Goal: Task Accomplishment & Management: Use online tool/utility

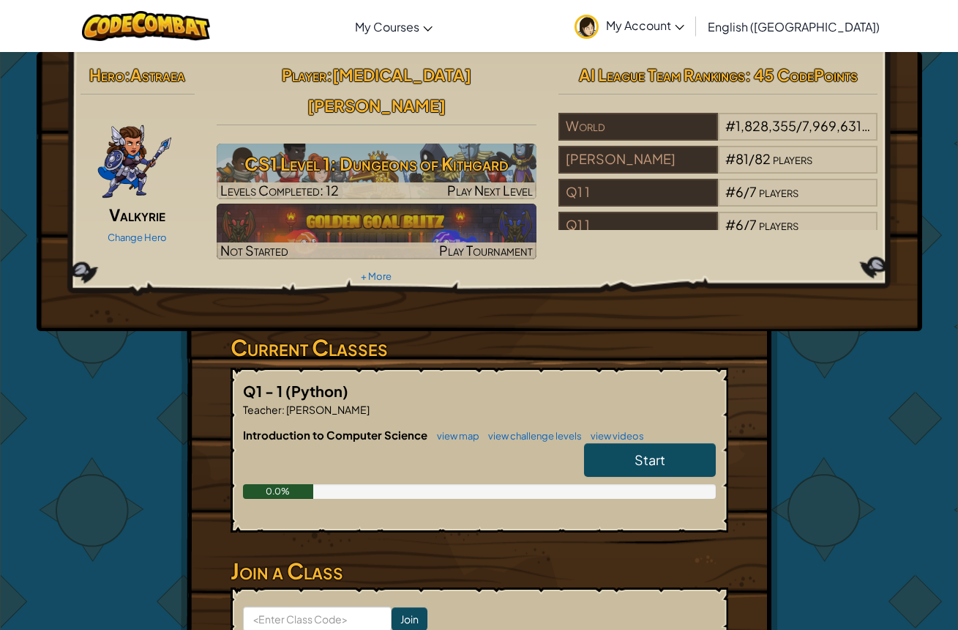
drag, startPoint x: 623, startPoint y: 411, endPoint x: 634, endPoint y: 418, distance: 13.2
click at [624, 427] on div "Introduction to Computer Science view map view challenge levels view videos Sta…" at bounding box center [479, 474] width 473 height 94
click at [647, 451] on span "Start" at bounding box center [650, 459] width 31 height 17
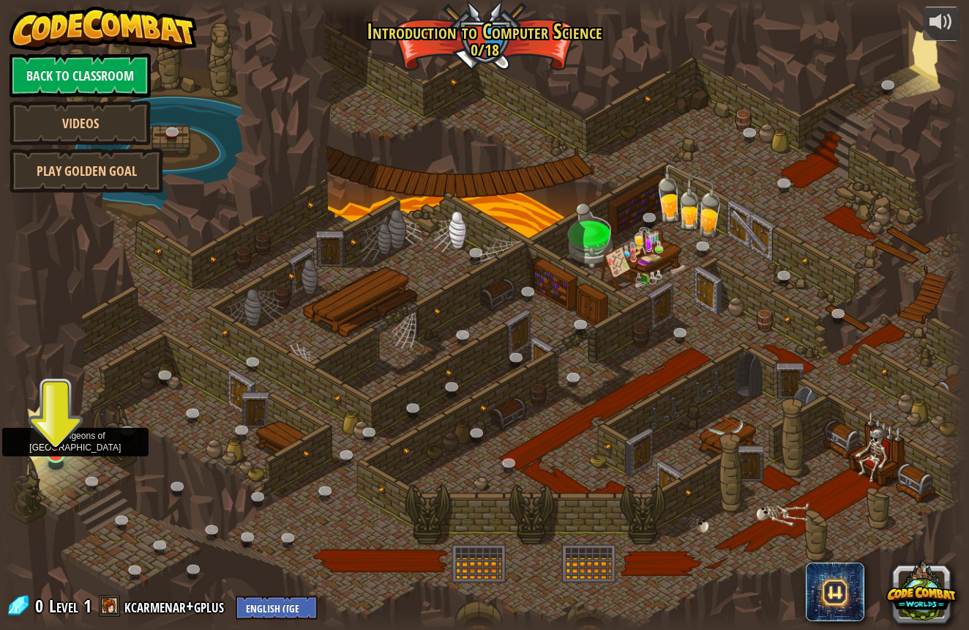
click at [59, 458] on link at bounding box center [55, 452] width 29 height 29
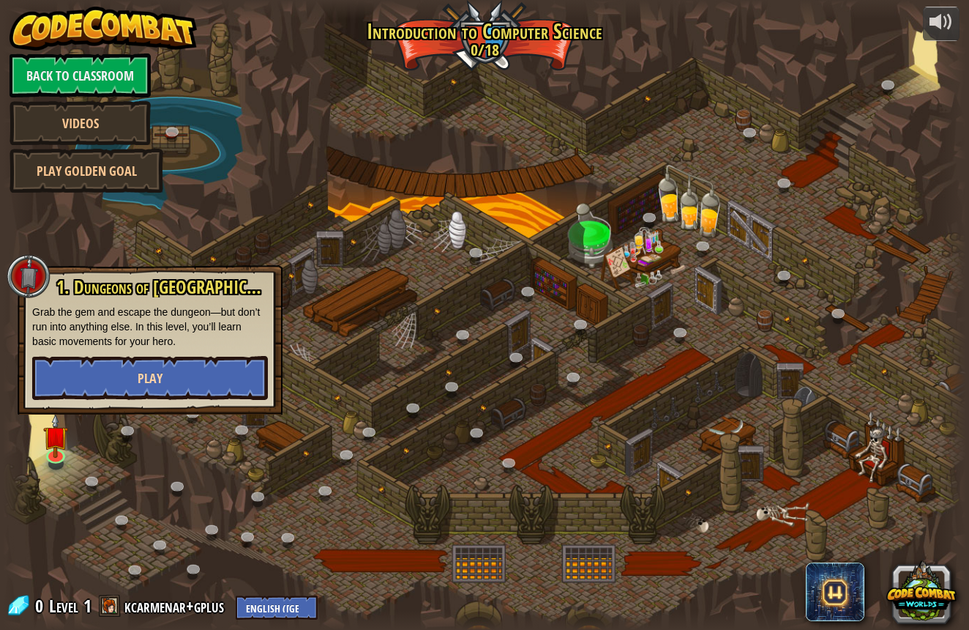
click at [113, 373] on button "Play" at bounding box center [150, 378] width 236 height 44
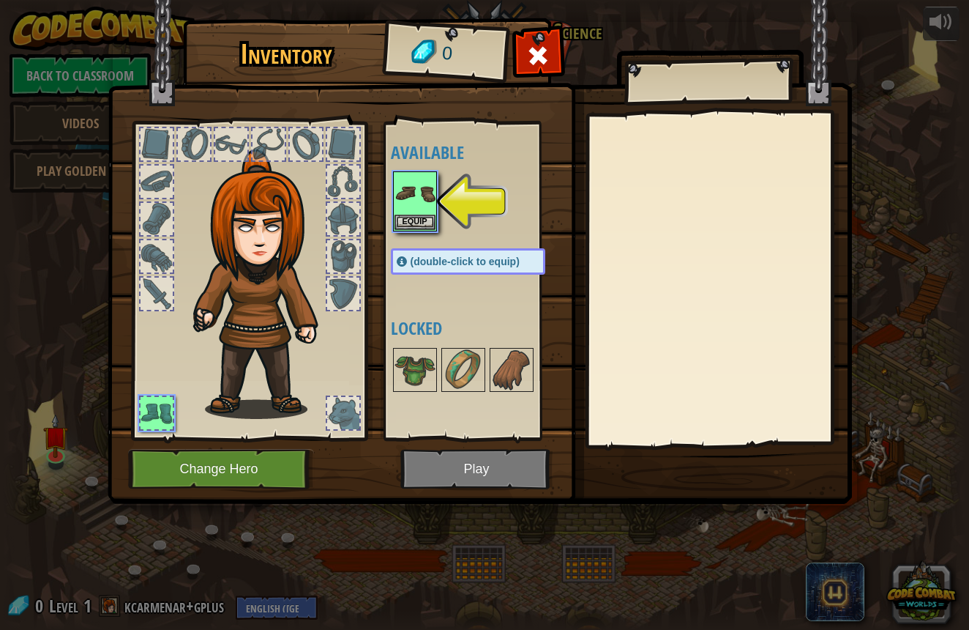
click at [407, 224] on button "Equip" at bounding box center [415, 222] width 41 height 15
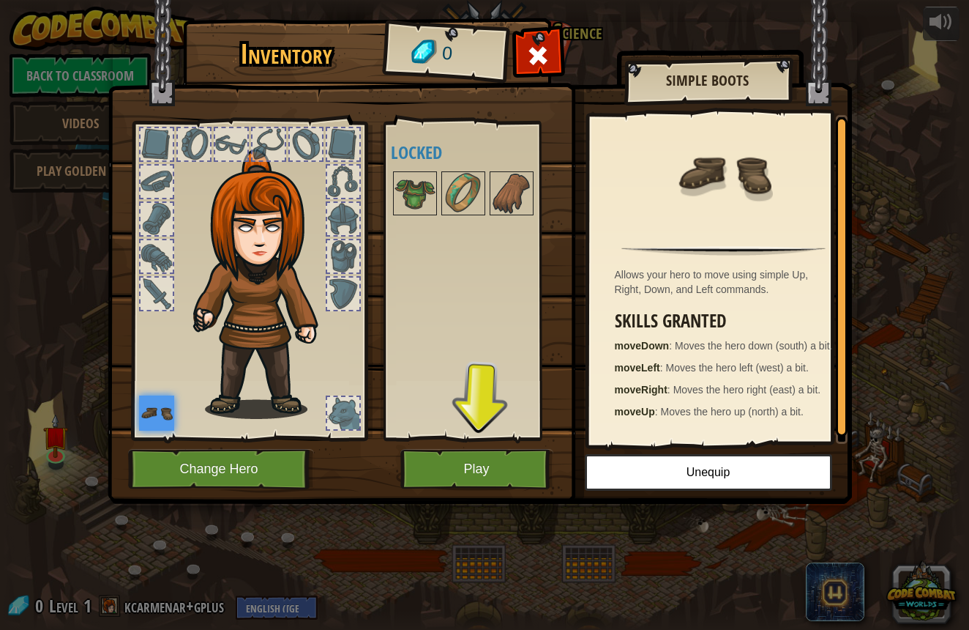
click at [256, 476] on button "Change Hero" at bounding box center [221, 469] width 186 height 40
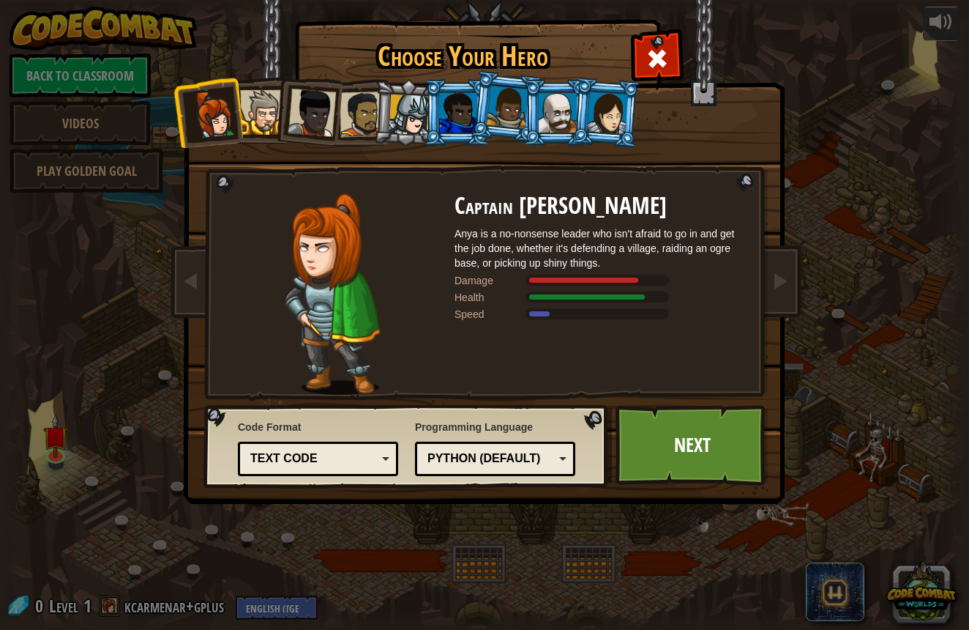
click at [253, 138] on li at bounding box center [258, 110] width 66 height 67
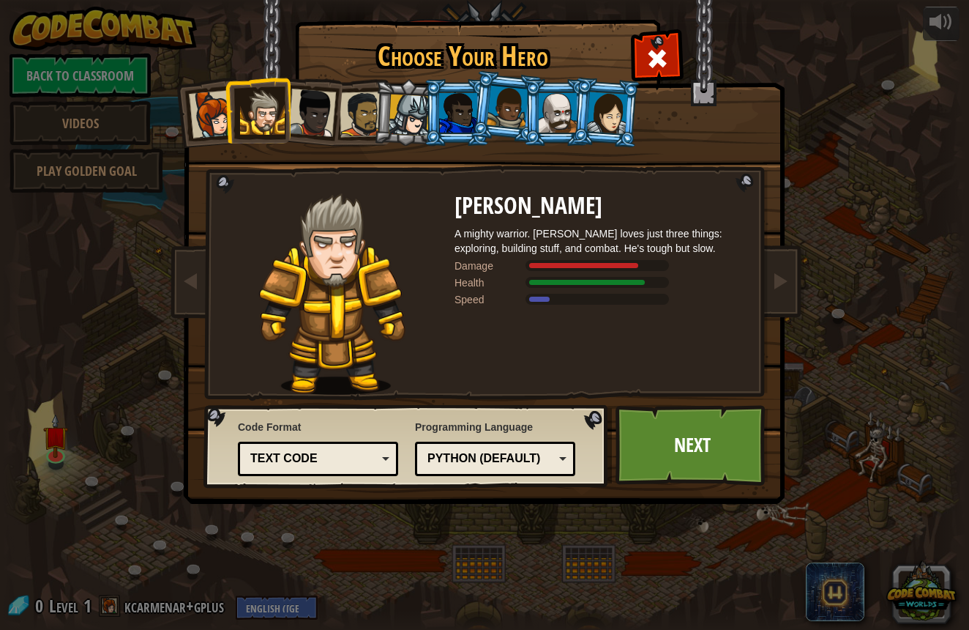
click at [313, 127] on div at bounding box center [312, 113] width 48 height 48
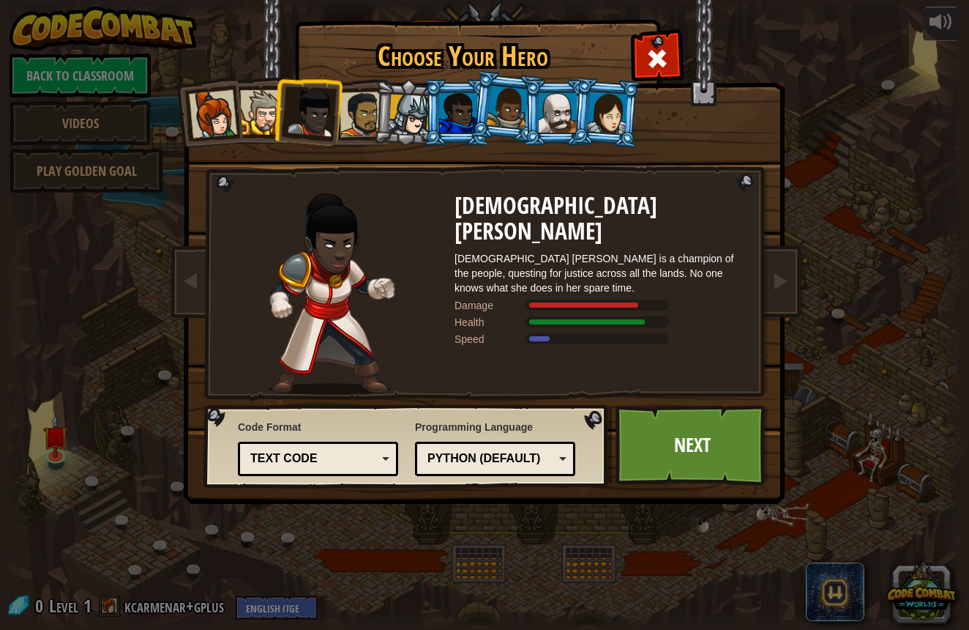
click at [359, 122] on div at bounding box center [362, 114] width 45 height 45
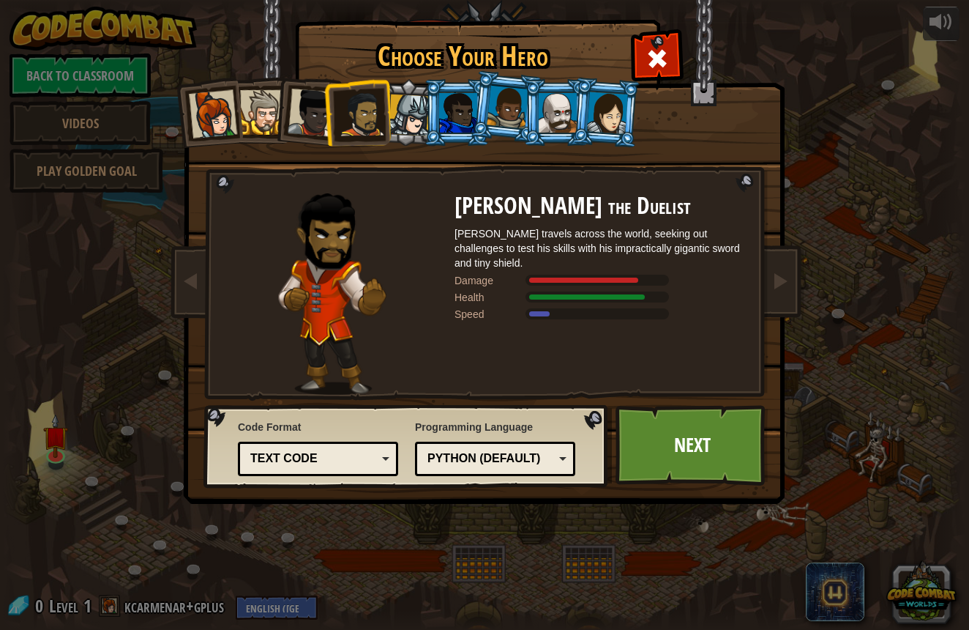
click at [428, 124] on li at bounding box center [457, 112] width 66 height 67
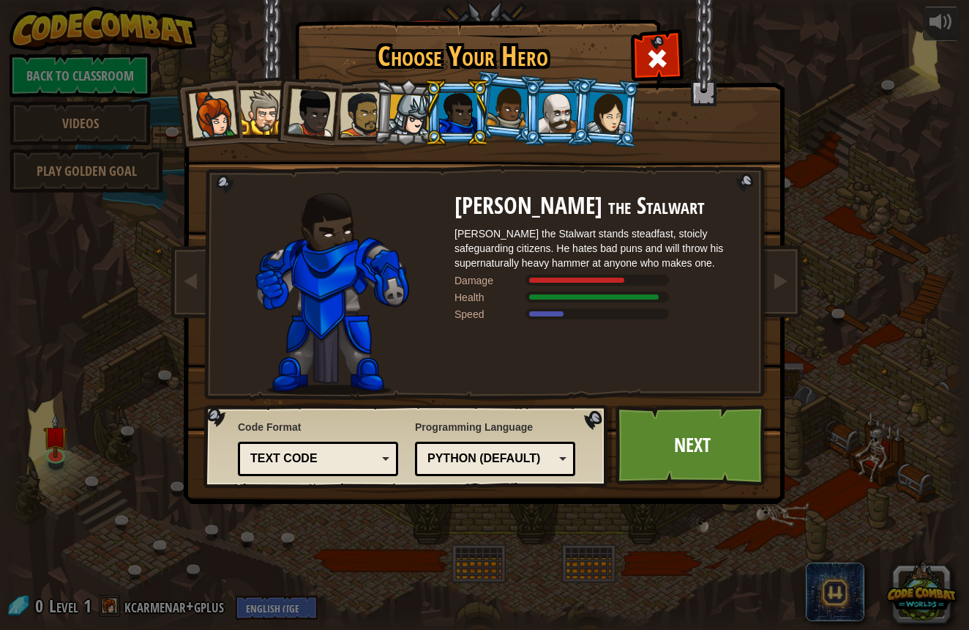
click at [417, 120] on div at bounding box center [410, 115] width 42 height 42
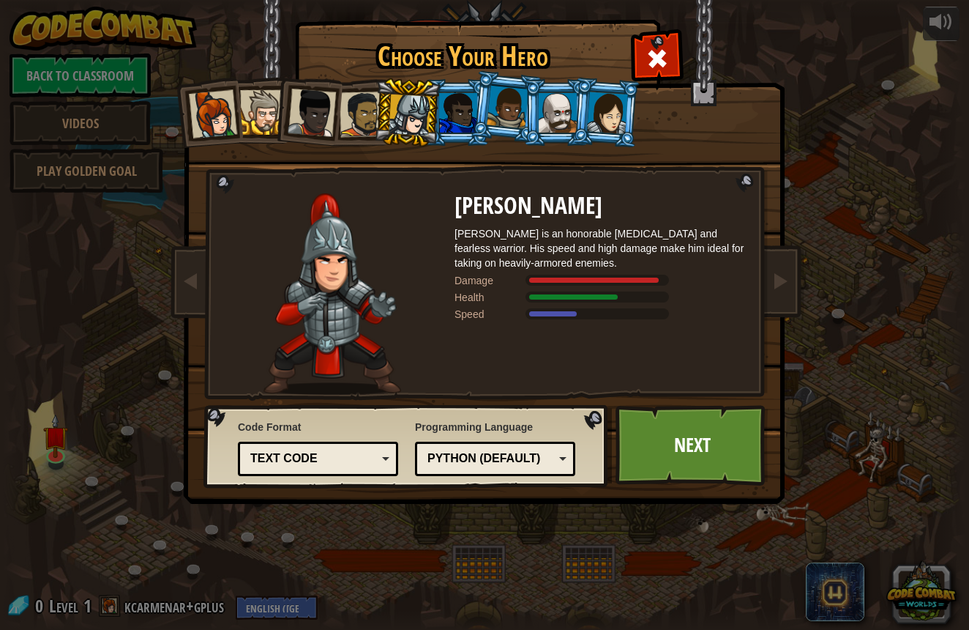
click at [454, 93] on div at bounding box center [458, 113] width 38 height 40
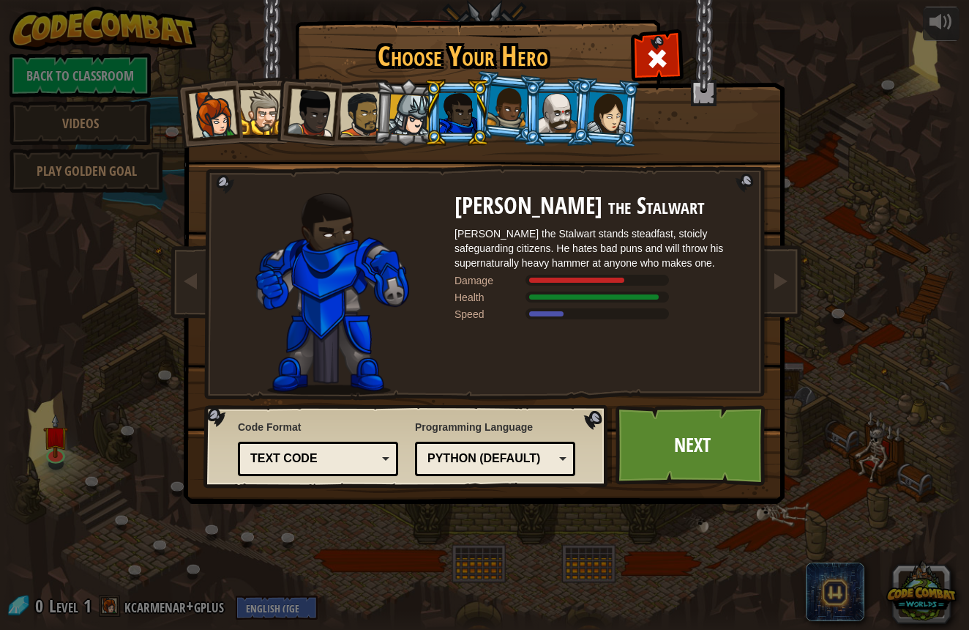
click at [498, 83] on li at bounding box center [506, 106] width 72 height 73
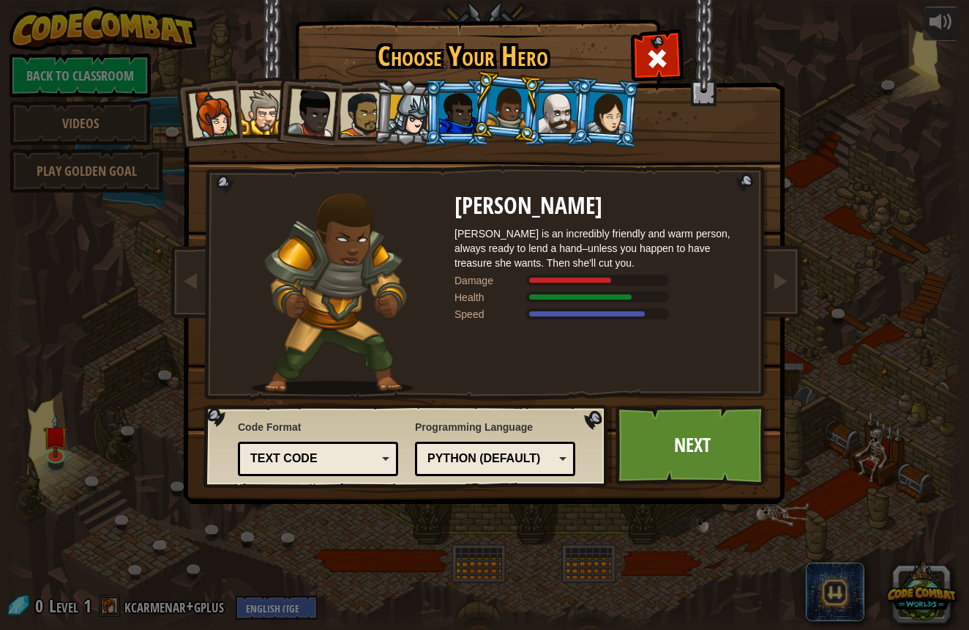
drag, startPoint x: 554, startPoint y: 103, endPoint x: 540, endPoint y: 103, distance: 13.9
click at [541, 103] on div at bounding box center [558, 113] width 38 height 40
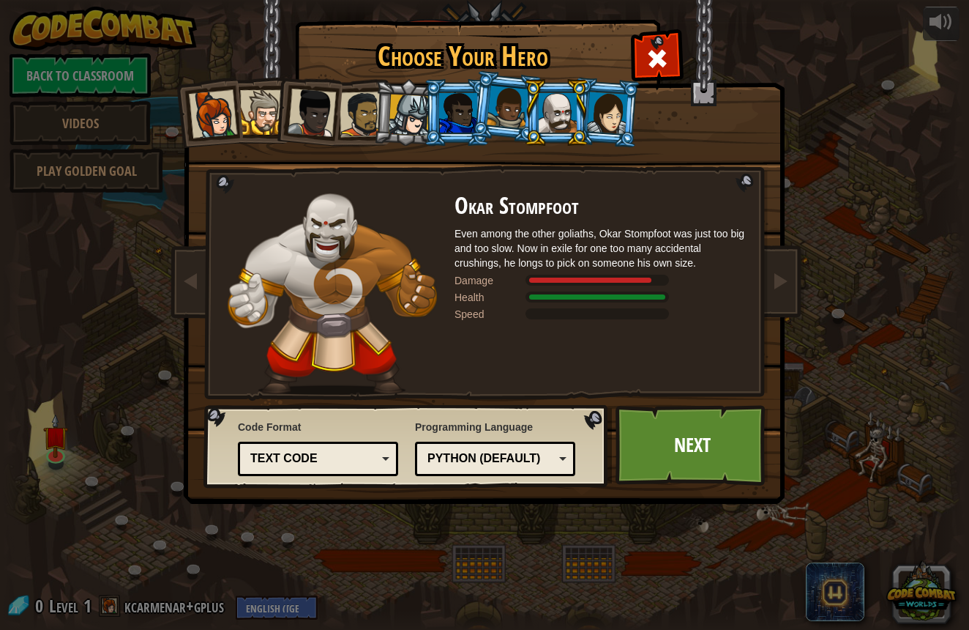
click at [594, 96] on div at bounding box center [607, 113] width 41 height 42
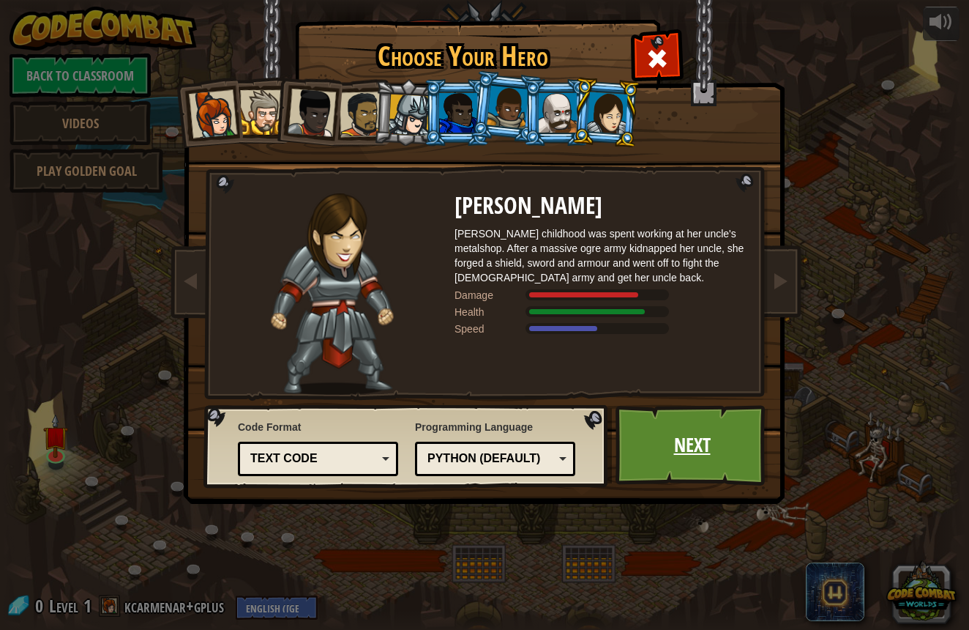
click at [677, 418] on link "Next" at bounding box center [692, 445] width 153 height 81
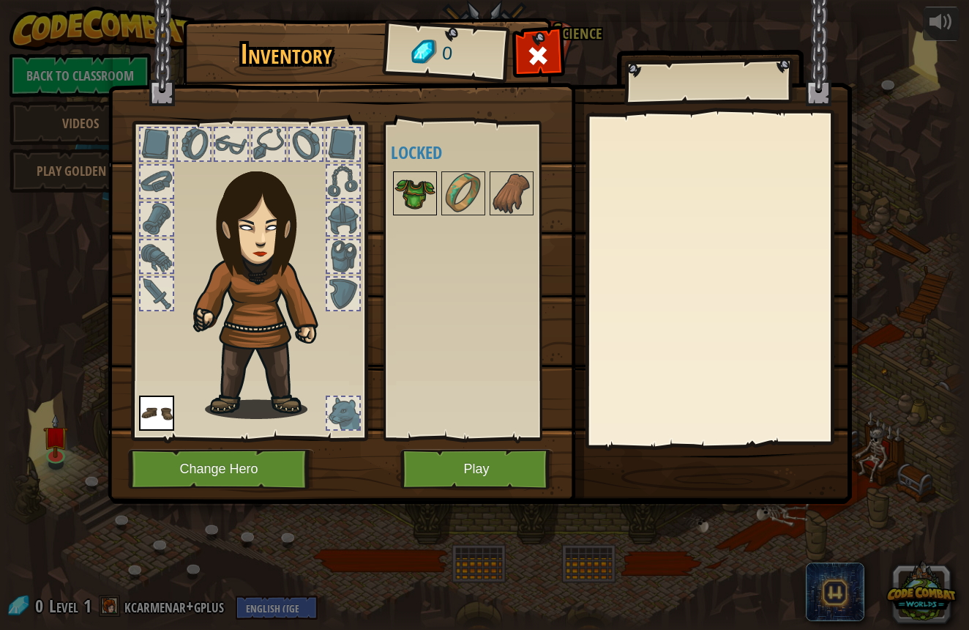
click at [411, 186] on img at bounding box center [415, 193] width 41 height 41
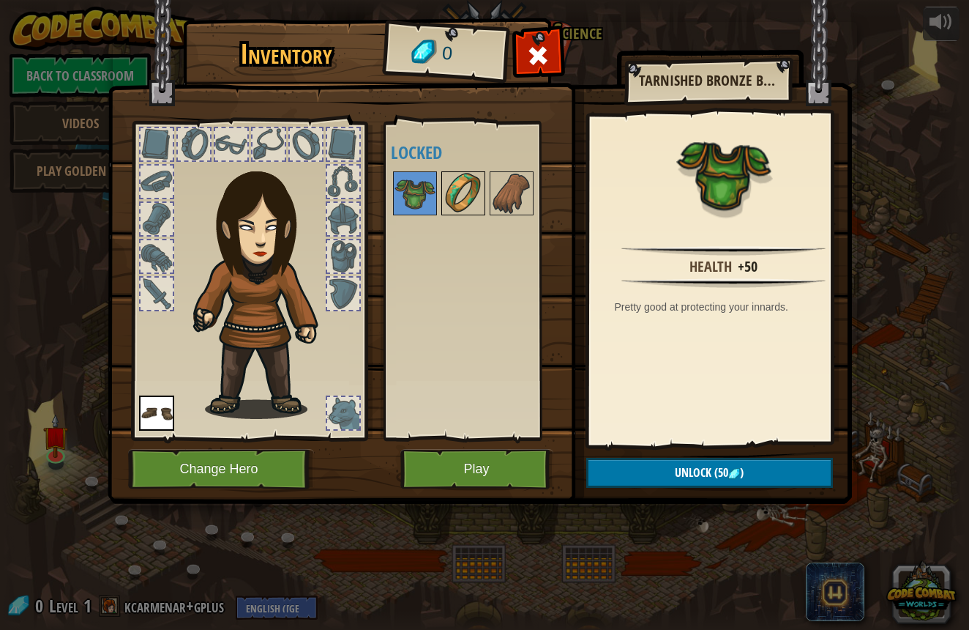
click at [450, 187] on img at bounding box center [463, 193] width 41 height 41
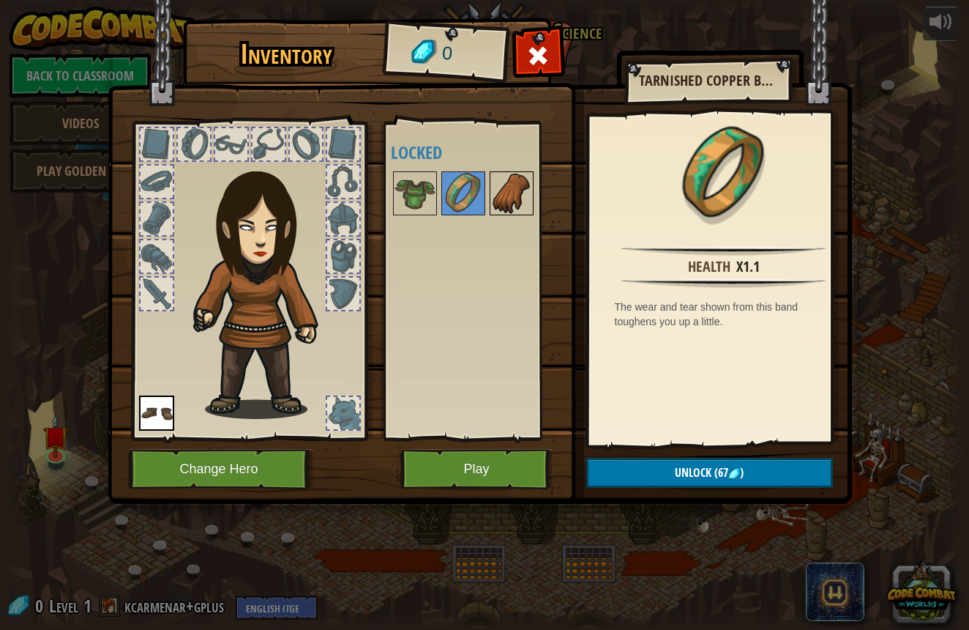
click at [519, 187] on img at bounding box center [511, 193] width 41 height 41
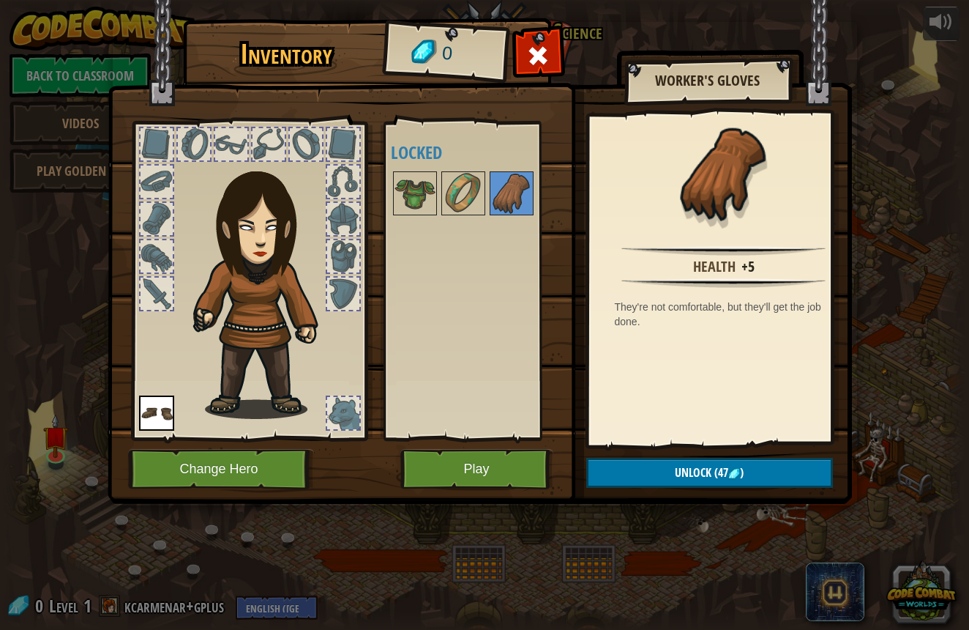
click at [472, 456] on button "Play" at bounding box center [476, 469] width 153 height 40
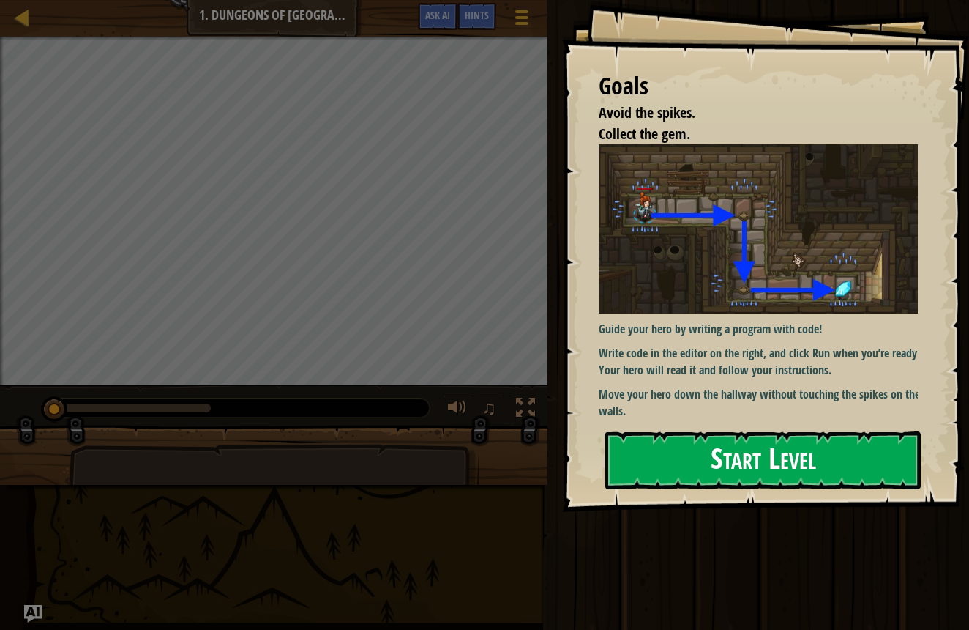
drag, startPoint x: 800, startPoint y: 477, endPoint x: 792, endPoint y: 472, distance: 8.9
click at [792, 472] on button "Start Level" at bounding box center [763, 460] width 316 height 58
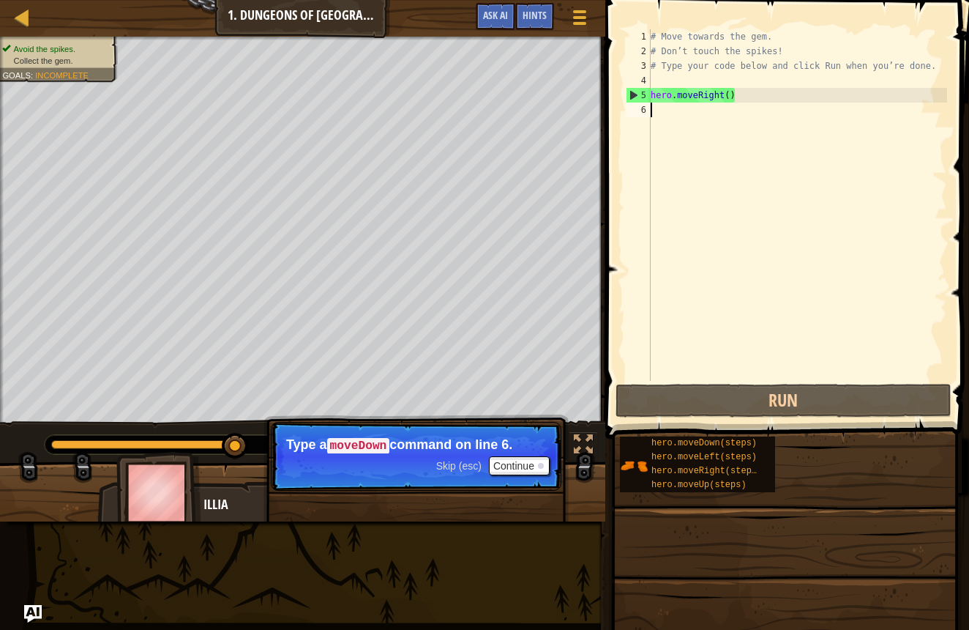
scroll to position [7, 0]
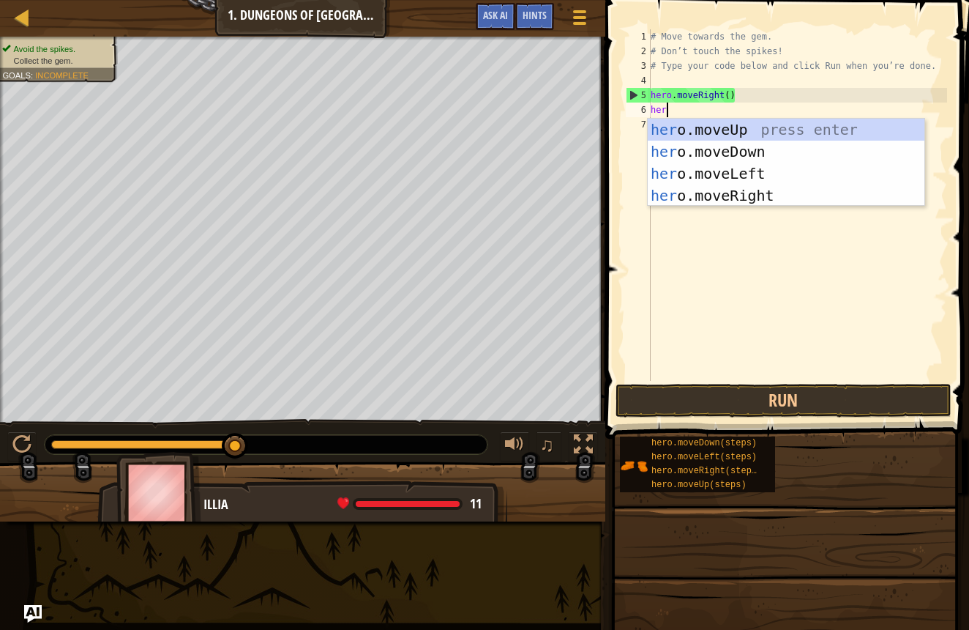
type textarea "hero"
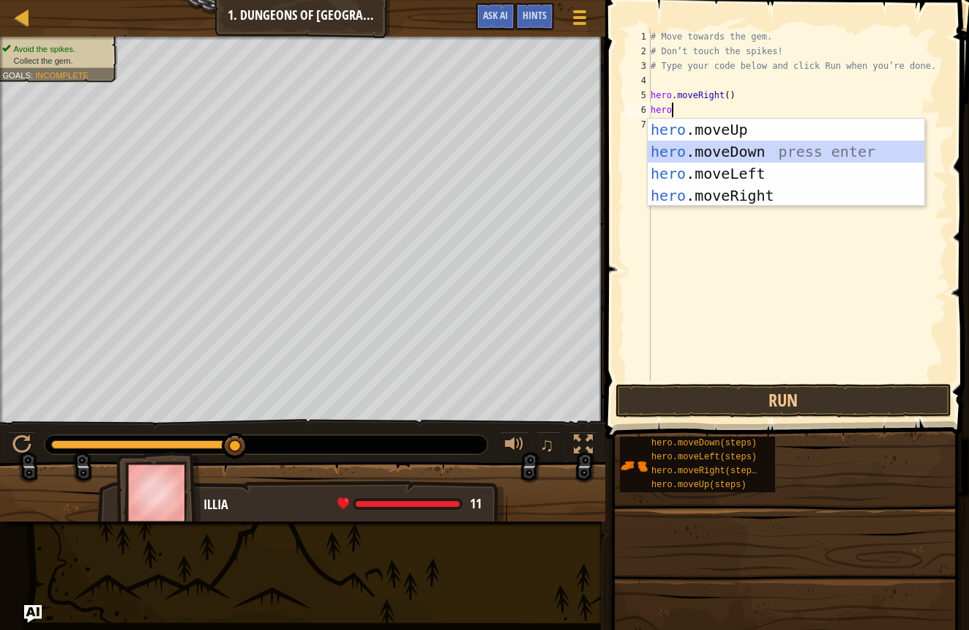
click at [723, 146] on div "hero .moveUp press enter hero .moveDown press enter hero .moveLeft press enter …" at bounding box center [786, 185] width 277 height 132
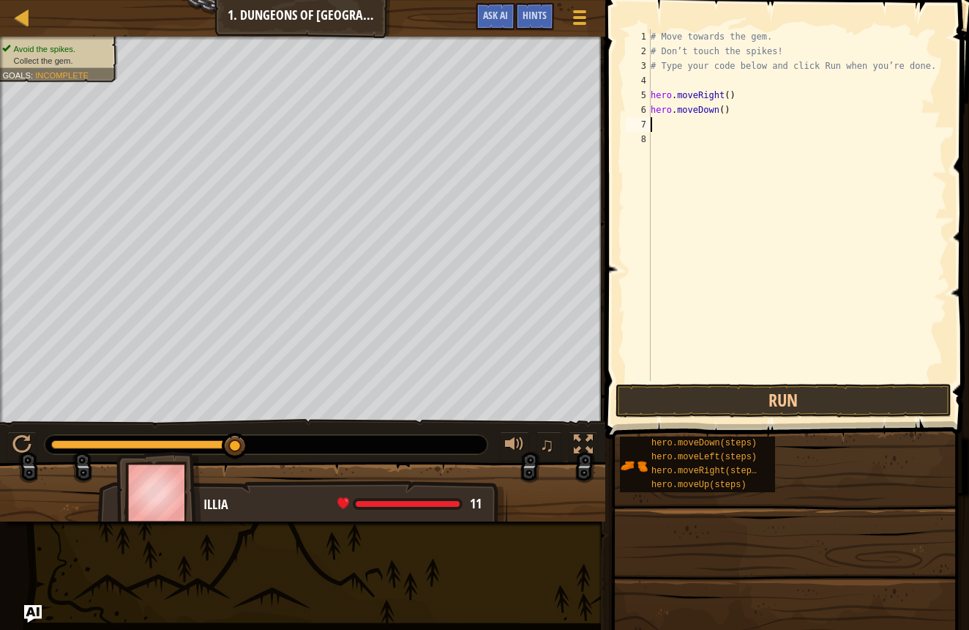
scroll to position [7, 0]
click at [715, 403] on button "Run" at bounding box center [784, 401] width 336 height 34
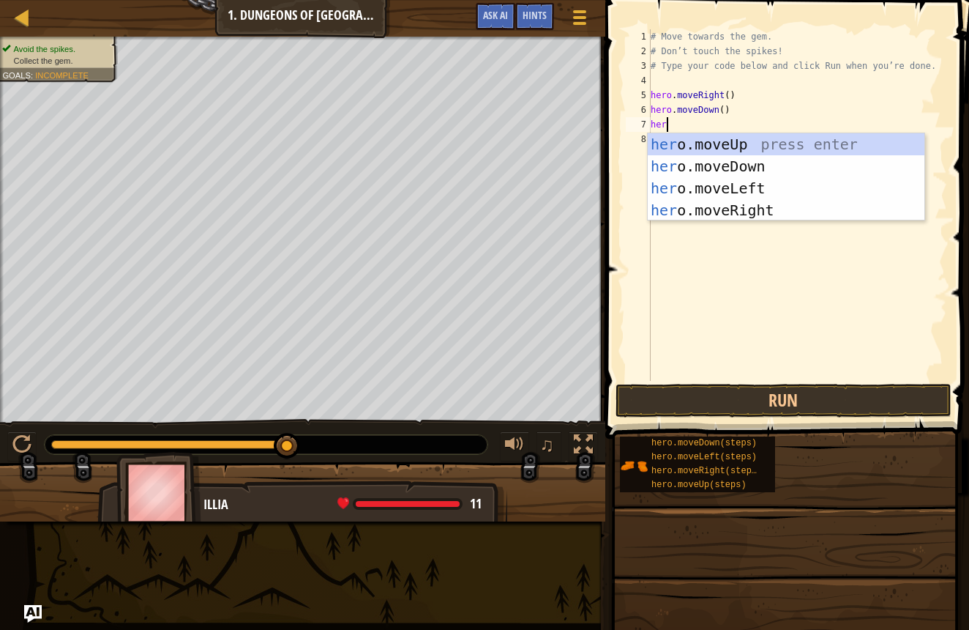
type textarea "hero"
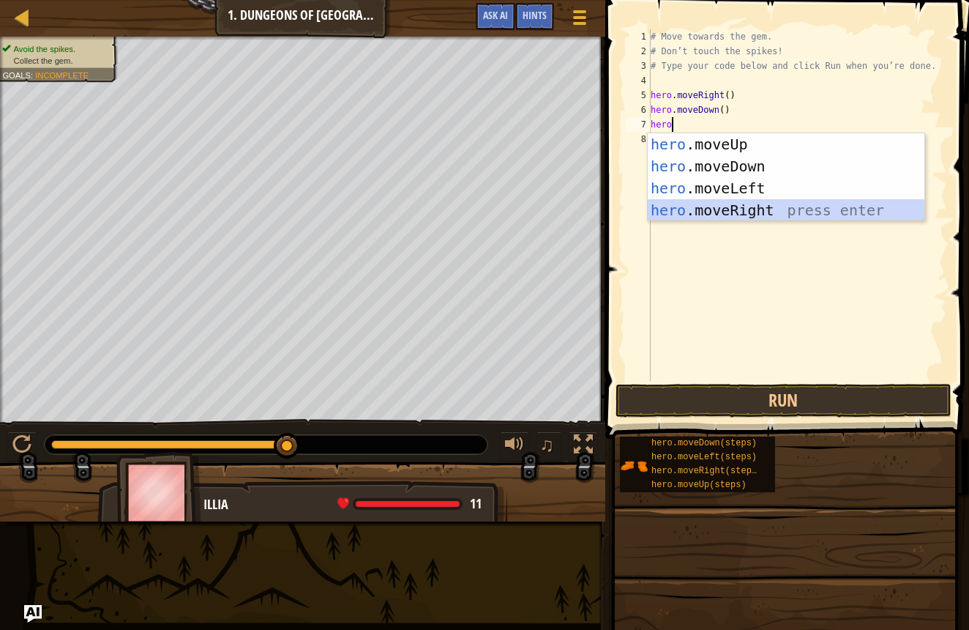
click at [704, 201] on div "hero .moveUp press enter hero .moveDown press enter hero .moveLeft press enter …" at bounding box center [786, 199] width 277 height 132
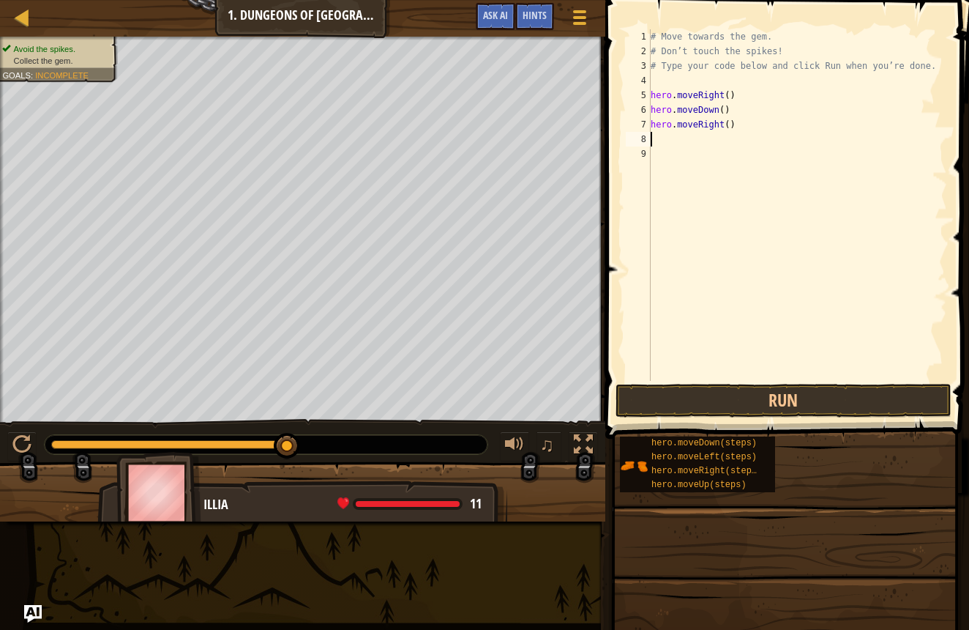
scroll to position [7, 0]
click at [727, 406] on button "Run" at bounding box center [784, 401] width 336 height 34
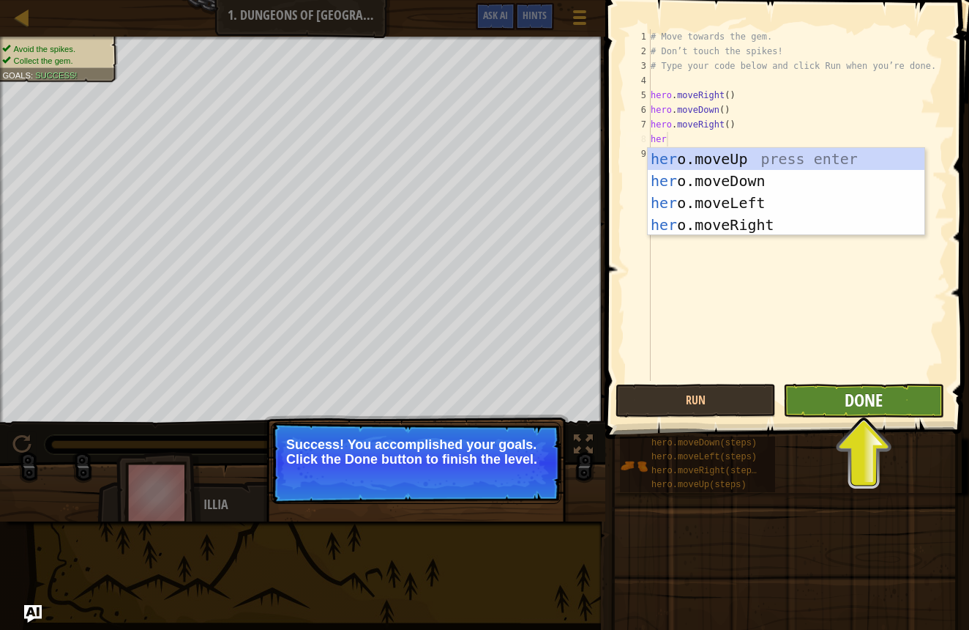
type textarea "her"
click at [881, 392] on span "Done" at bounding box center [864, 399] width 38 height 23
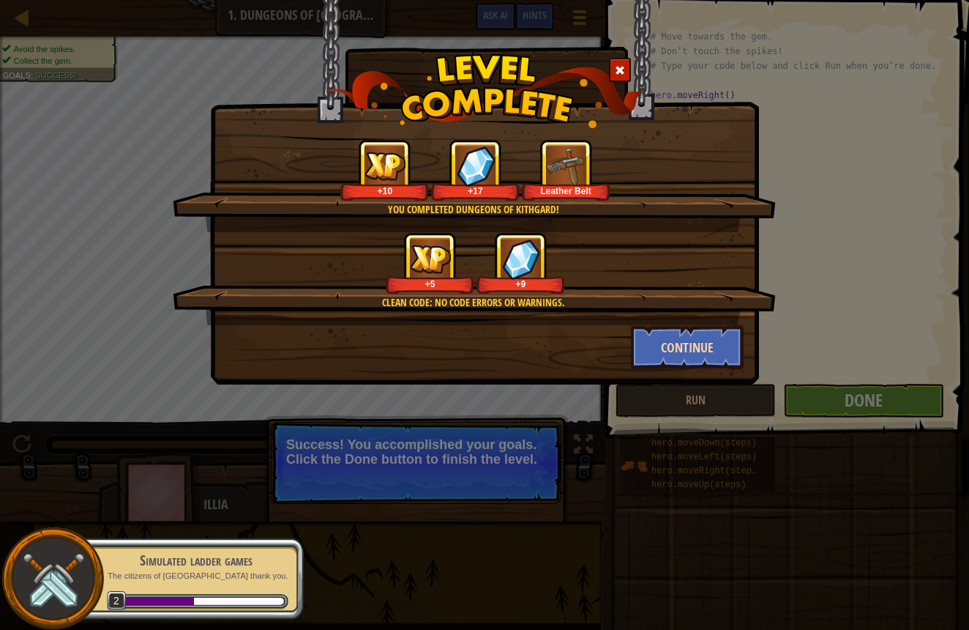
click at [674, 344] on button "Continue" at bounding box center [687, 347] width 113 height 44
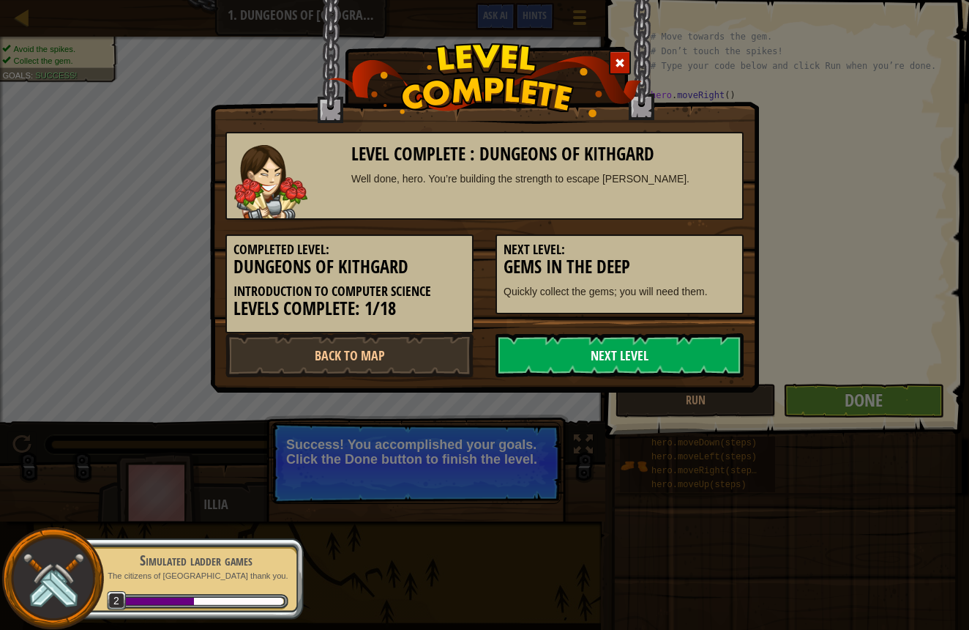
click at [670, 338] on link "Next Level" at bounding box center [620, 355] width 248 height 44
drag, startPoint x: 645, startPoint y: 354, endPoint x: 622, endPoint y: 395, distance: 47.2
click at [623, 392] on div "Level Complete : Dungeons of Kithgard Well done, hero. You’re building the stre…" at bounding box center [484, 315] width 969 height 630
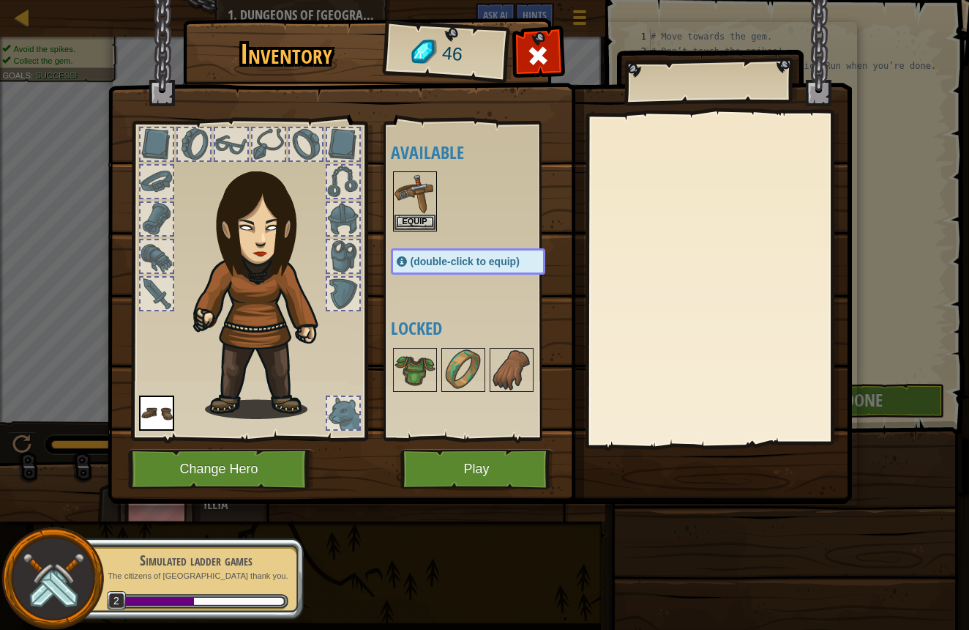
click at [491, 469] on button "Play" at bounding box center [476, 469] width 153 height 40
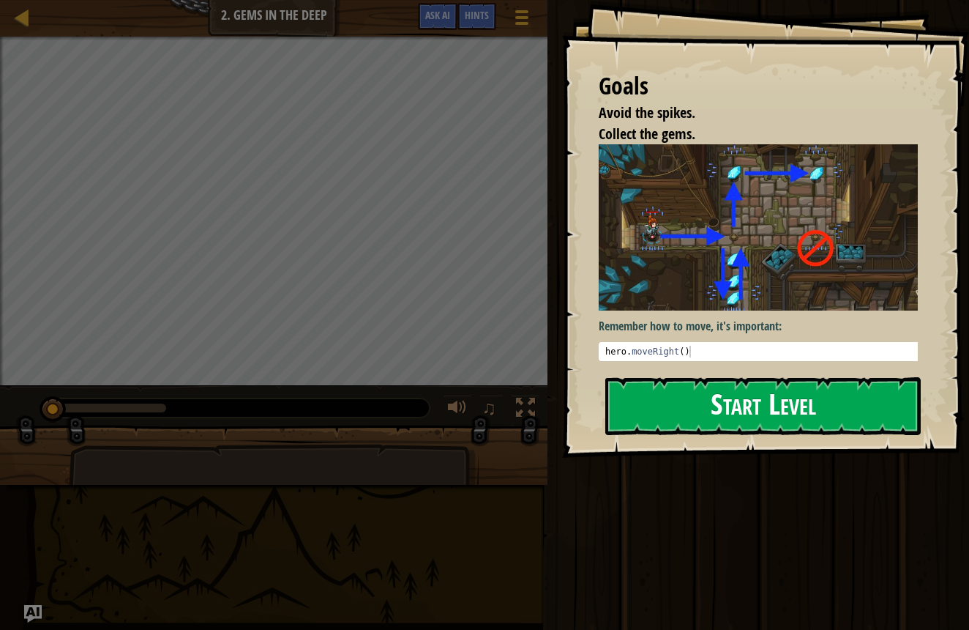
click at [652, 420] on button "Start Level" at bounding box center [763, 406] width 316 height 58
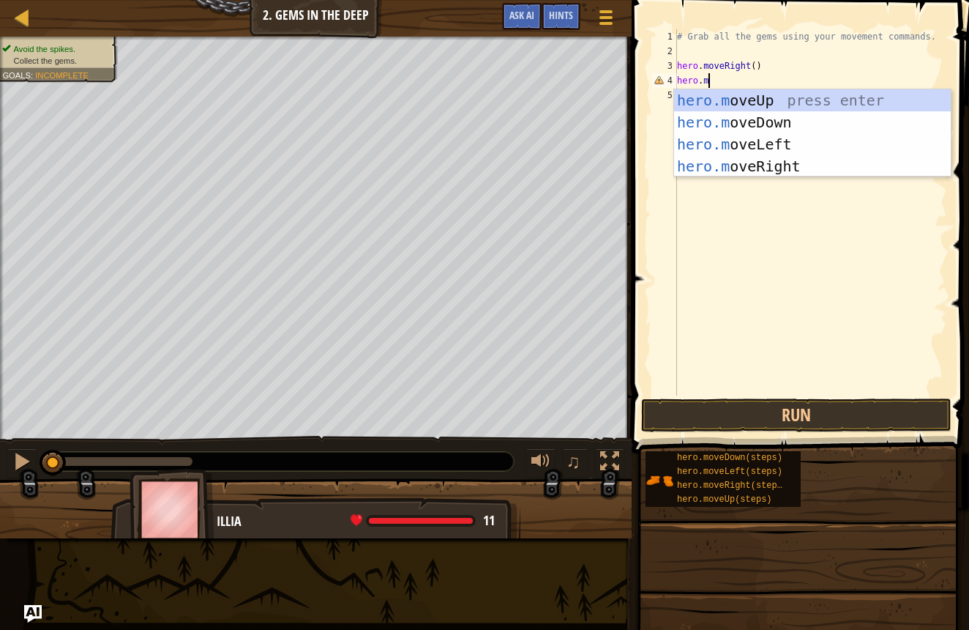
scroll to position [7, 2]
type textarea "hero.mov"
click at [686, 160] on div "hero.mov eUp press enter hero.mov eDown press enter hero.mov eLeft press enter …" at bounding box center [812, 155] width 277 height 132
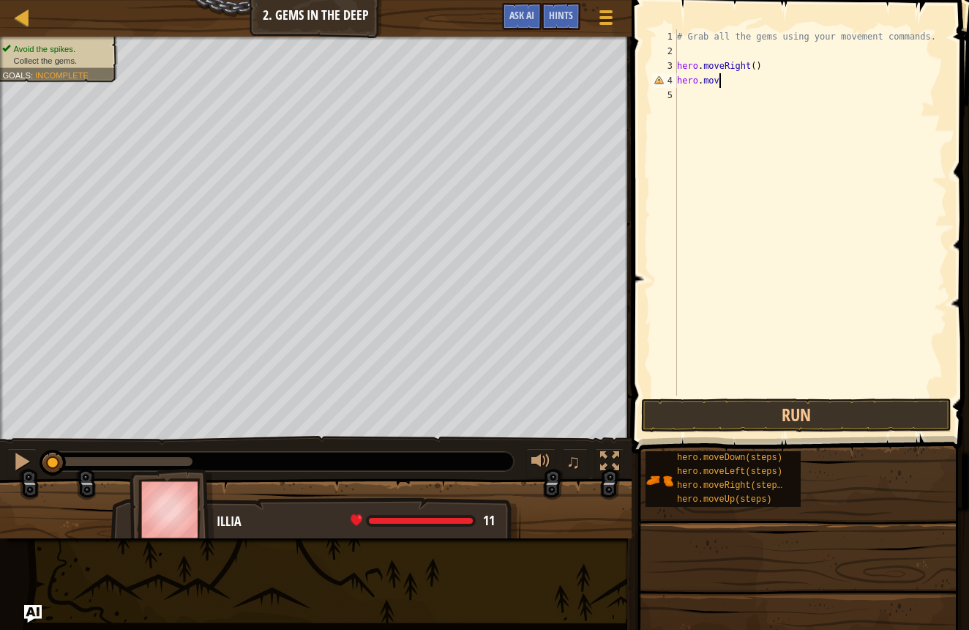
scroll to position [7, 0]
click at [737, 403] on button "Run" at bounding box center [796, 415] width 310 height 34
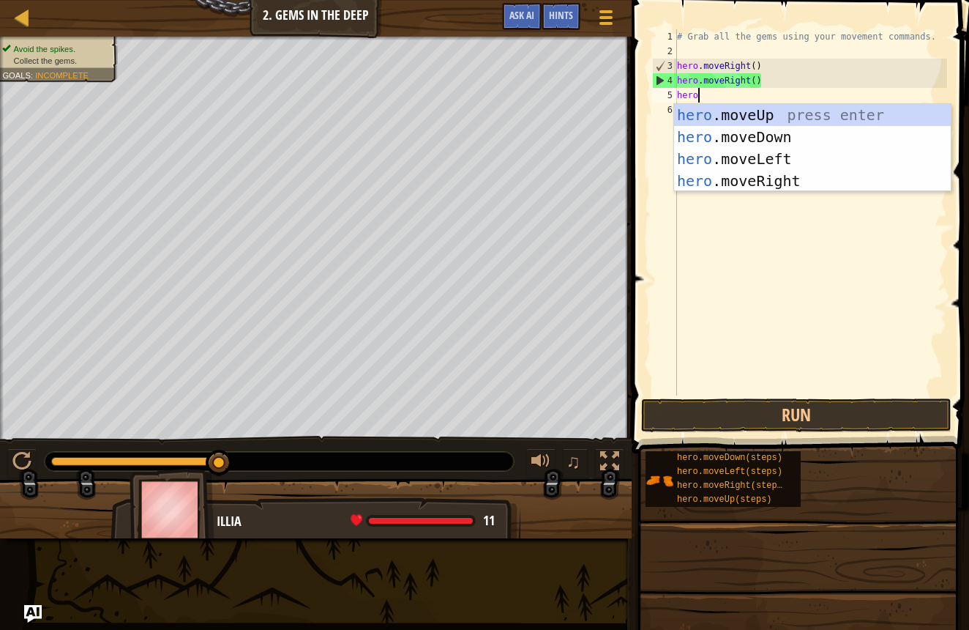
scroll to position [7, 1]
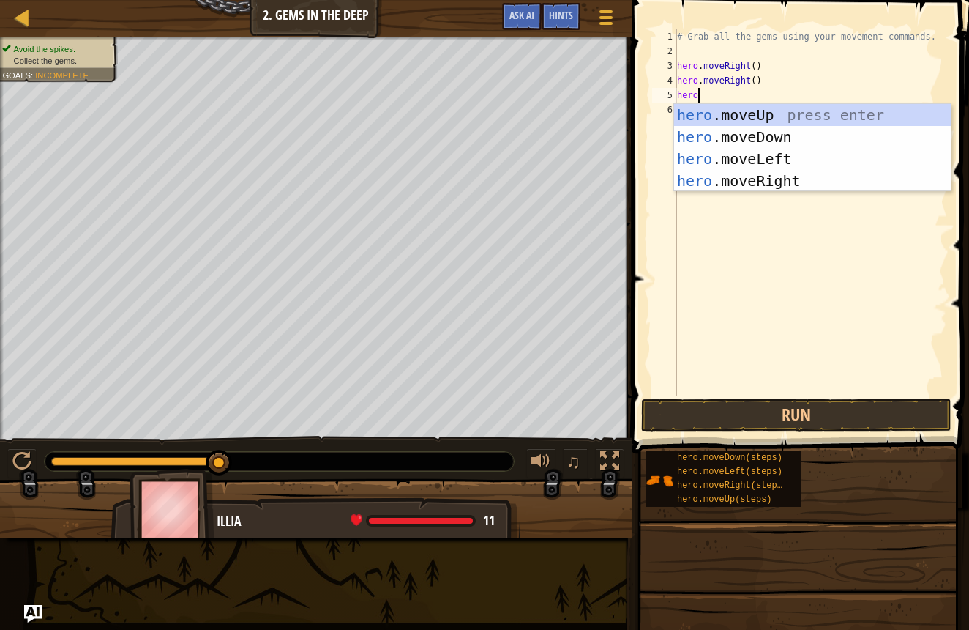
type textarea "hero."
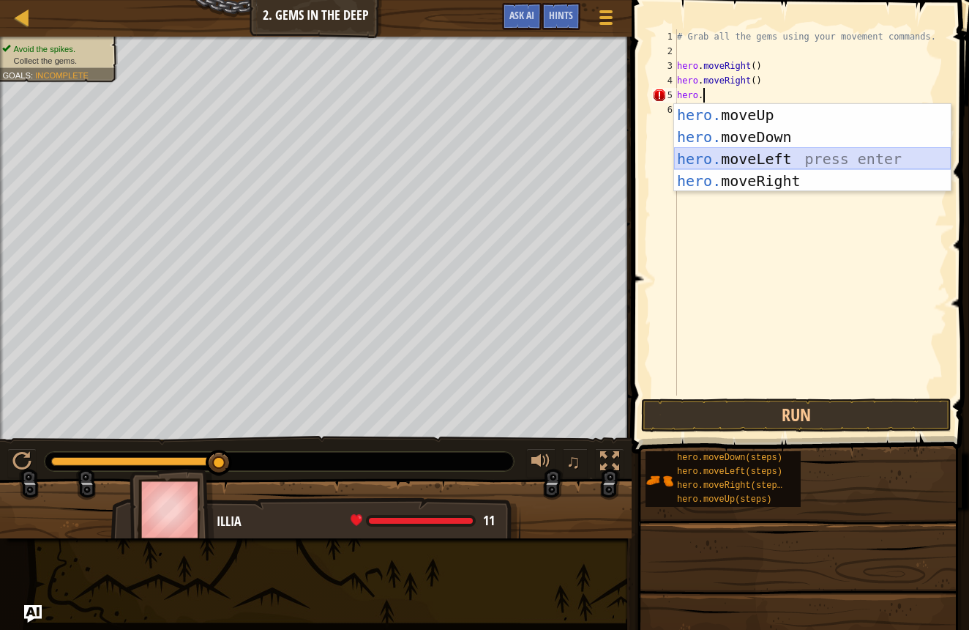
click at [765, 155] on div "hero. moveUp press enter hero. moveDown press enter hero. moveLeft press enter …" at bounding box center [812, 170] width 277 height 132
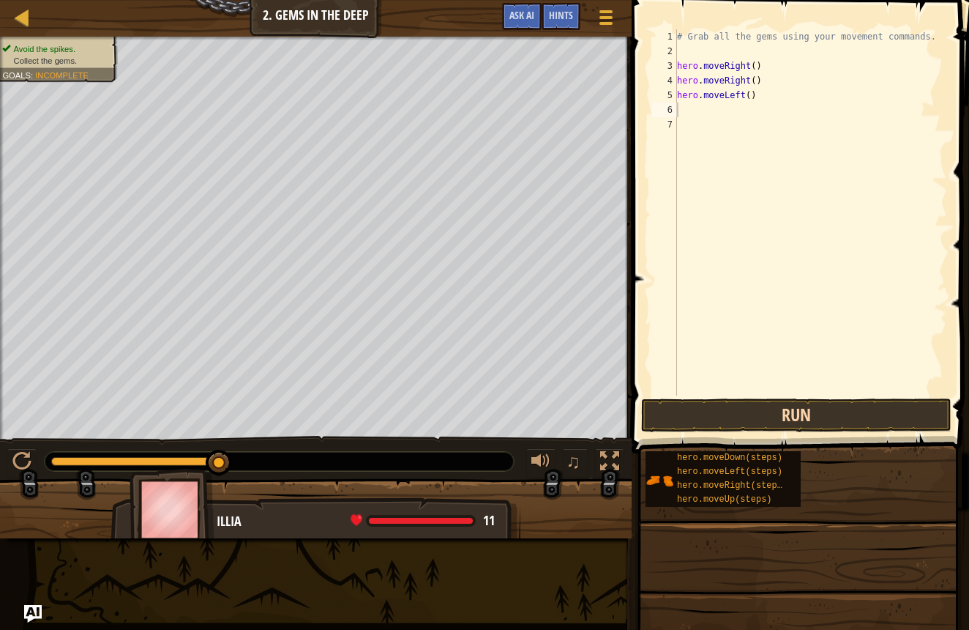
drag, startPoint x: 801, startPoint y: 398, endPoint x: 807, endPoint y: 404, distance: 8.8
click at [802, 398] on span at bounding box center [801, 206] width 349 height 496
click at [809, 409] on button "Run" at bounding box center [796, 415] width 310 height 34
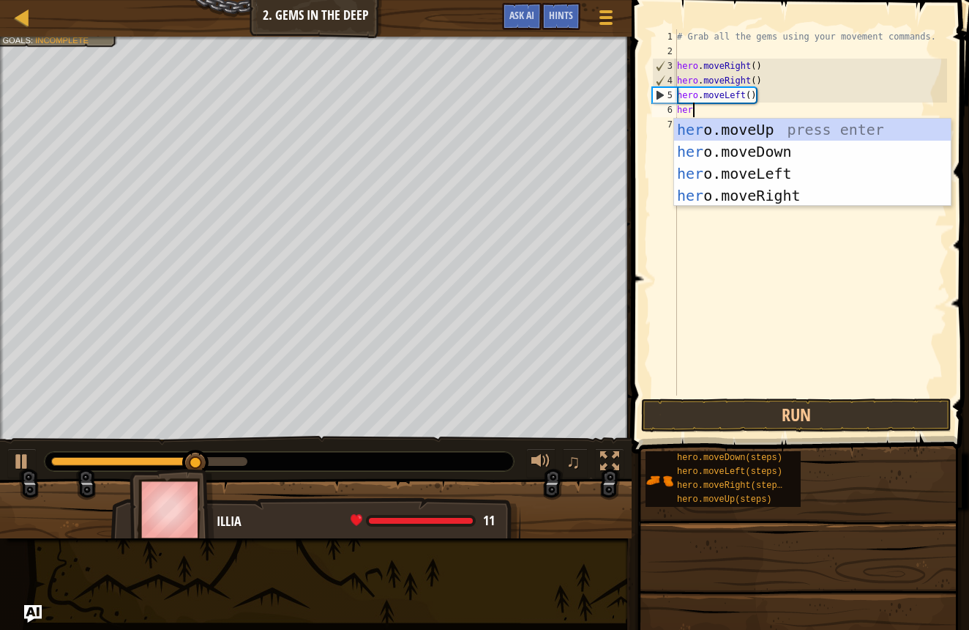
type textarea "hero"
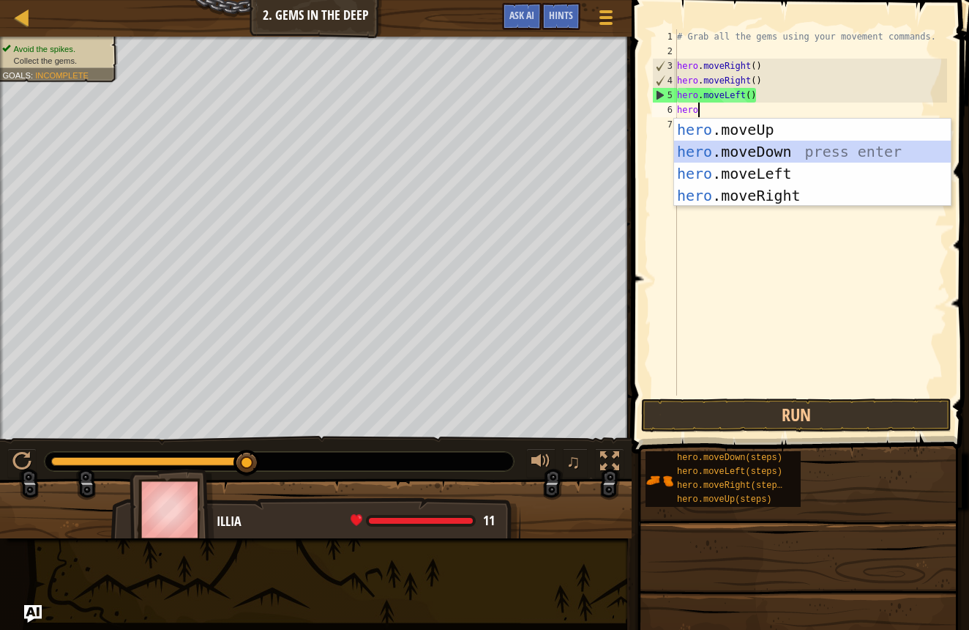
click at [704, 159] on div "hero .moveUp press enter hero .moveDown press enter hero .moveLeft press enter …" at bounding box center [812, 185] width 277 height 132
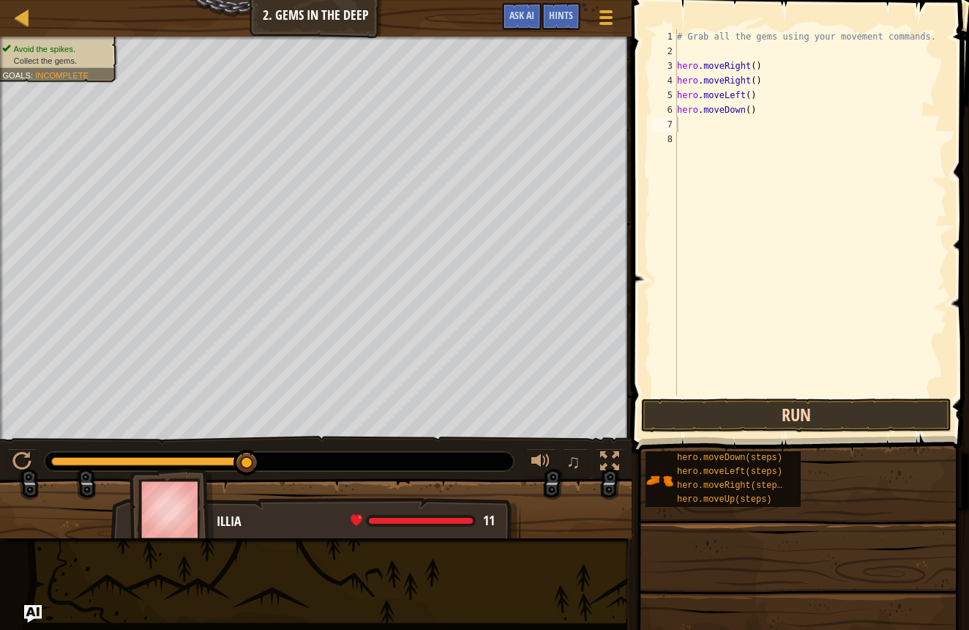
click at [862, 409] on button "Run" at bounding box center [796, 415] width 310 height 34
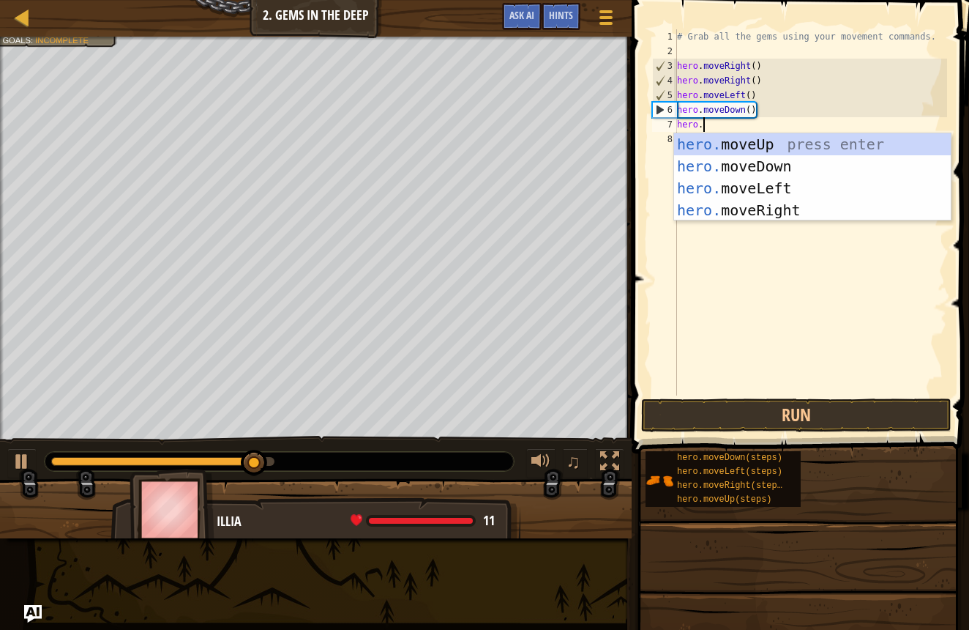
scroll to position [7, 1]
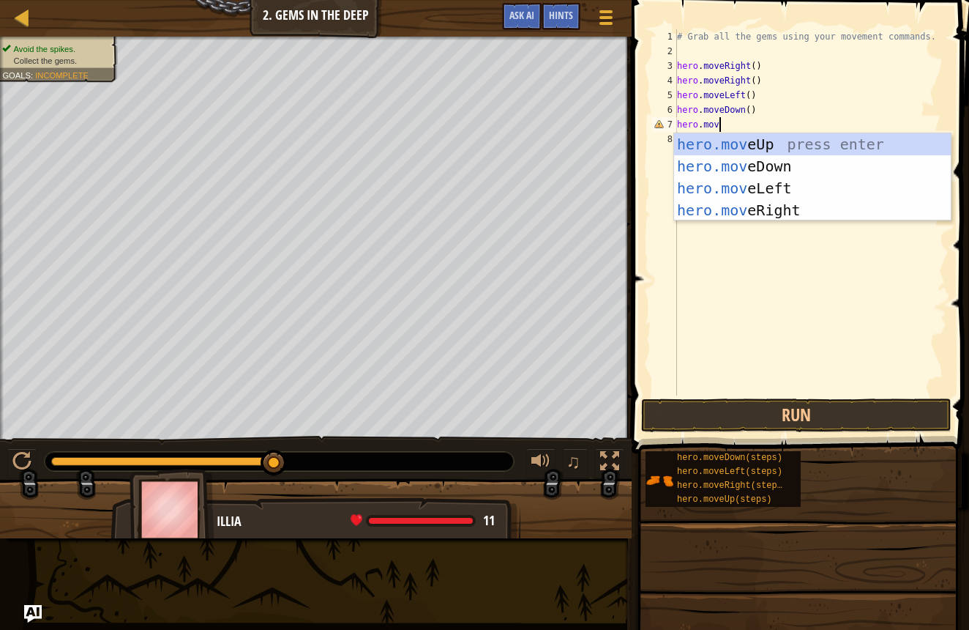
type textarea "hero.move"
click at [777, 143] on div "hero.move Up press enter hero.move Down press enter hero.move Left press enter …" at bounding box center [812, 199] width 277 height 132
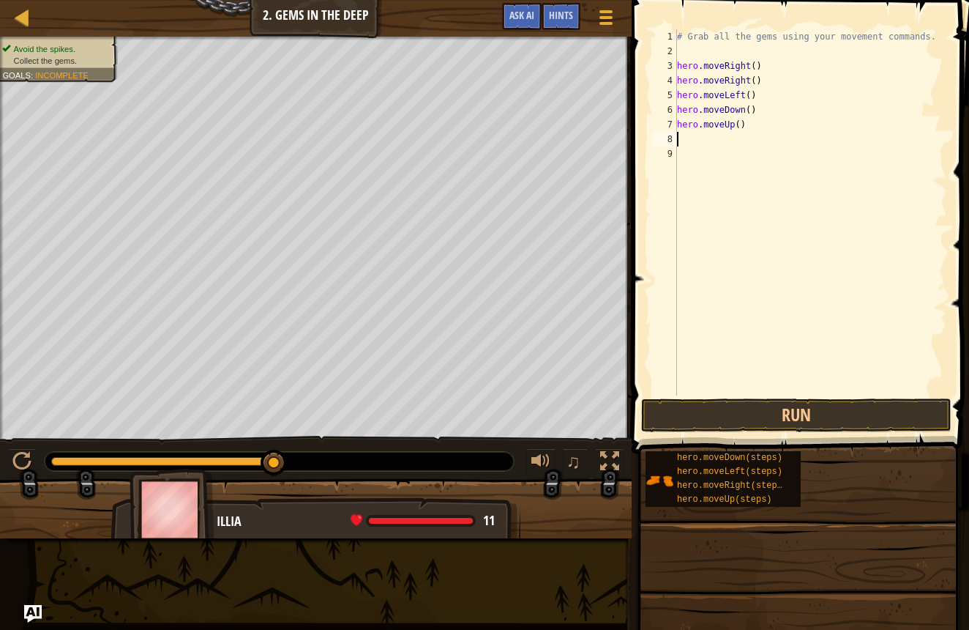
scroll to position [7, 0]
click at [739, 130] on div "# Grab all the gems using your movement commands. hero . moveRight ( ) hero . m…" at bounding box center [810, 226] width 273 height 395
type textarea "hero.moveUp(2)"
click at [660, 403] on button "Run" at bounding box center [796, 415] width 310 height 34
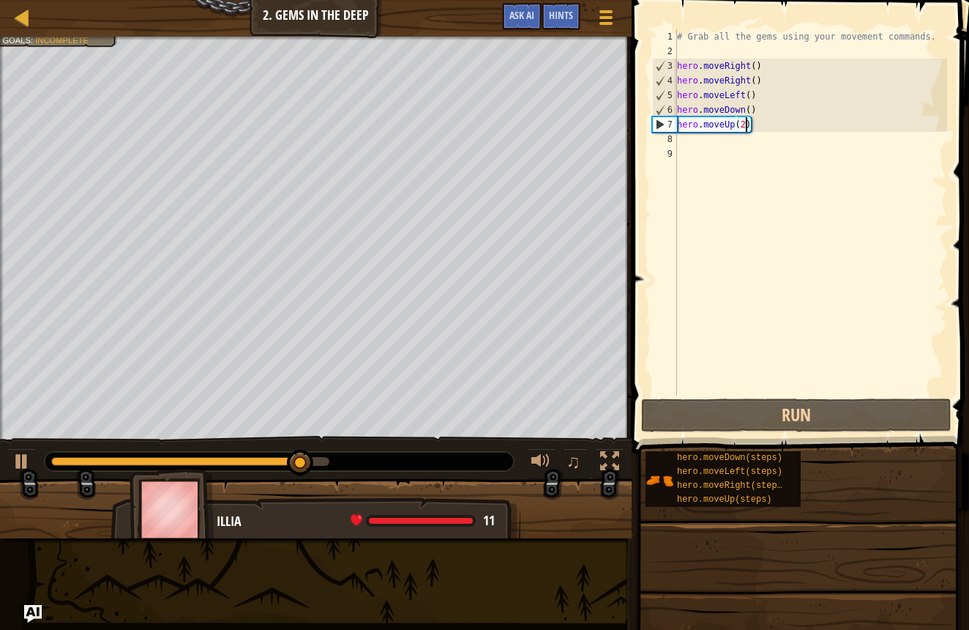
click at [695, 151] on div "# Grab all the gems using your movement commands. hero . moveRight ( ) hero . m…" at bounding box center [810, 226] width 273 height 395
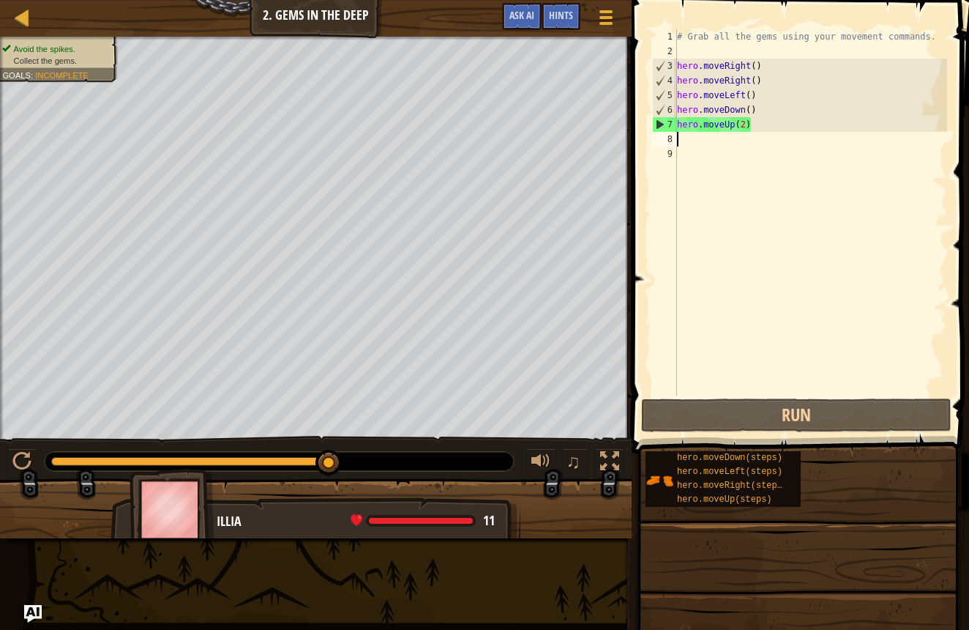
click at [683, 136] on div "# Grab all the gems using your movement commands. hero . moveRight ( ) hero . m…" at bounding box center [810, 226] width 273 height 395
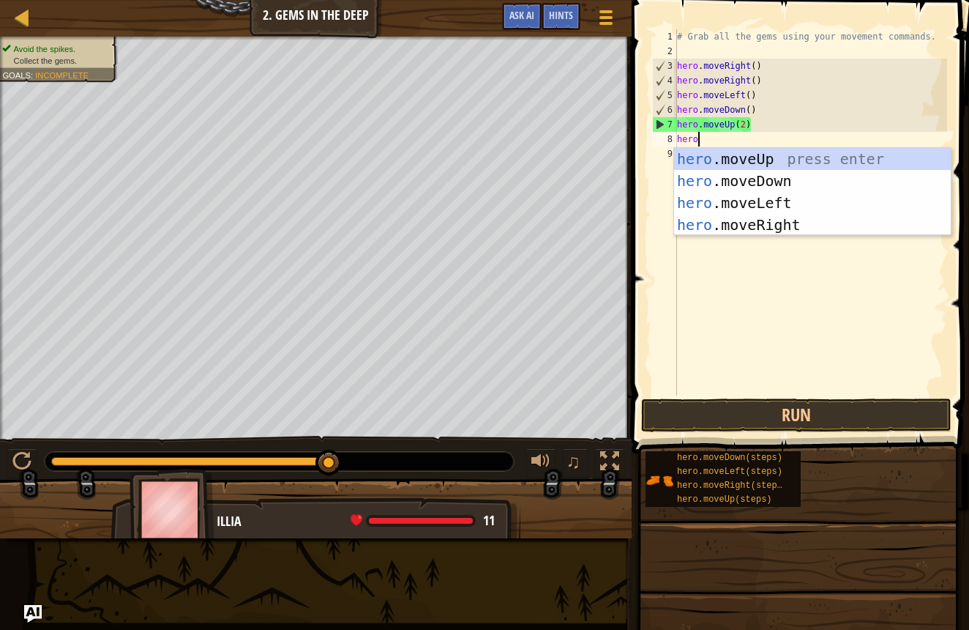
type textarea "hero."
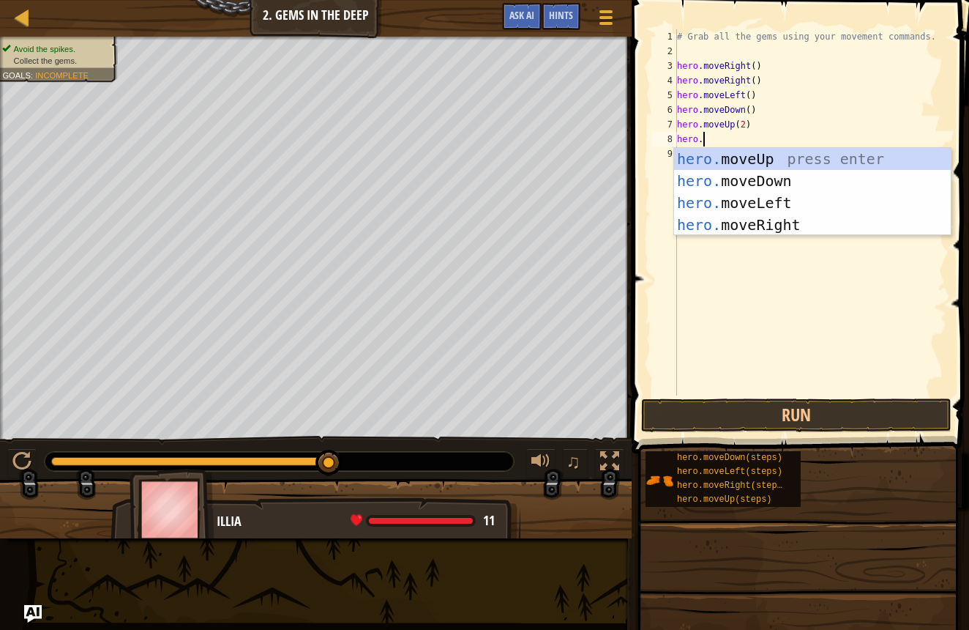
scroll to position [7, 1]
click at [677, 226] on div "hero. moveUp press enter hero. moveDown press enter hero. moveLeft press enter …" at bounding box center [812, 214] width 277 height 132
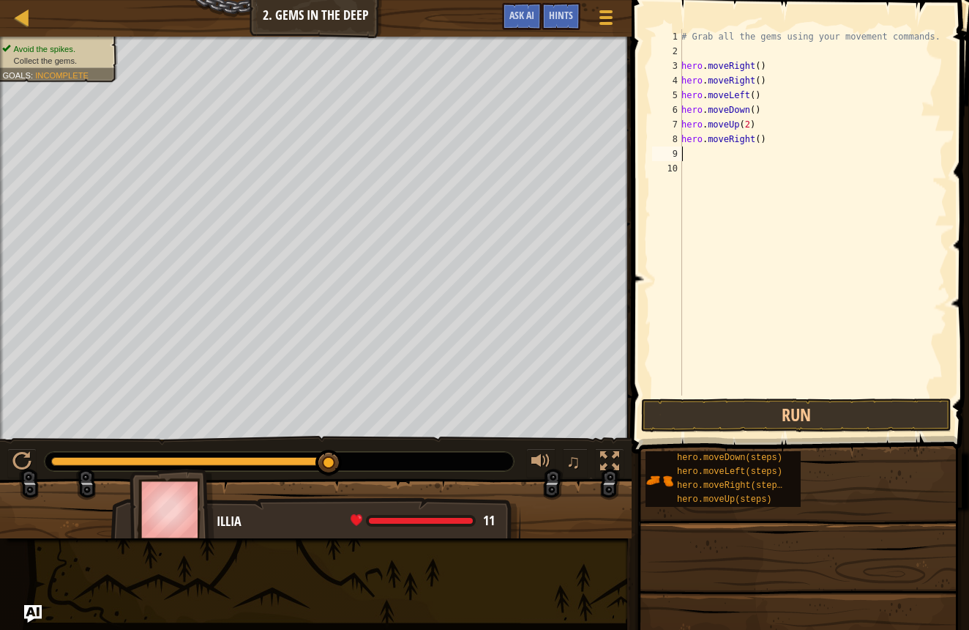
scroll to position [7, 0]
click at [726, 397] on span at bounding box center [801, 206] width 349 height 496
click at [718, 428] on button "Run" at bounding box center [796, 415] width 310 height 34
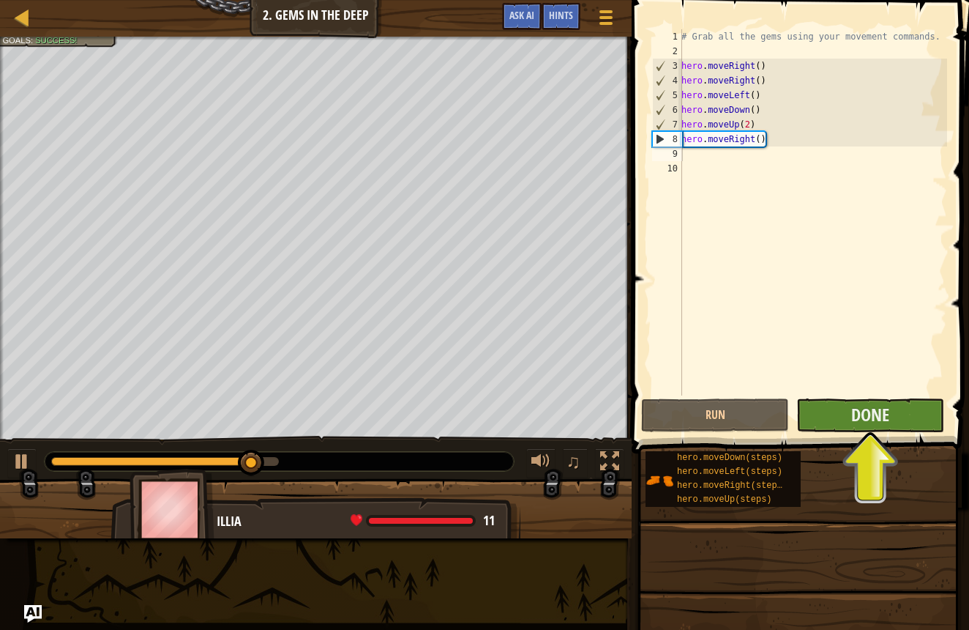
click at [809, 414] on button "Done" at bounding box center [871, 415] width 148 height 34
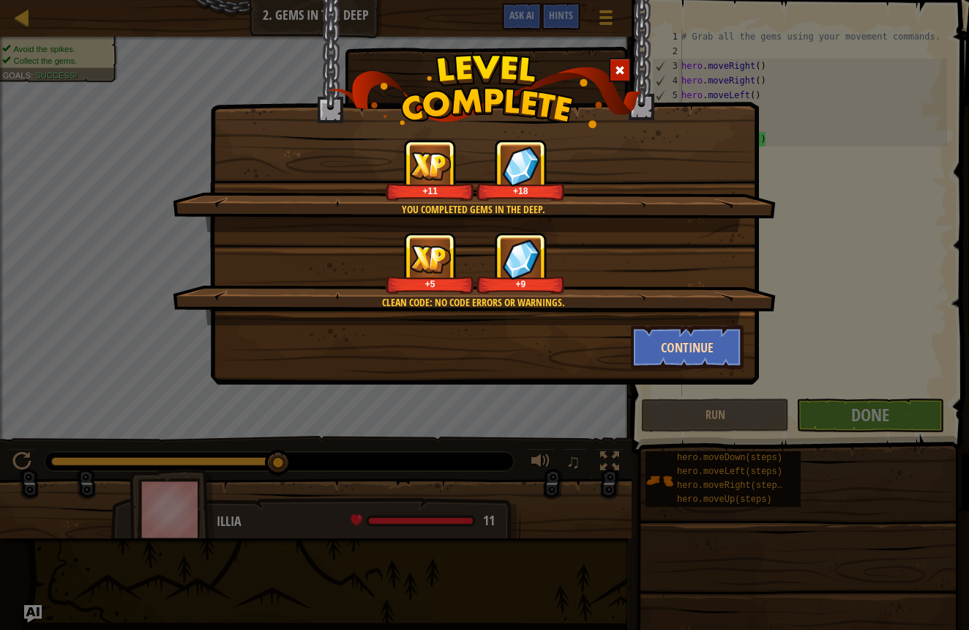
click at [660, 365] on button "Continue" at bounding box center [687, 347] width 113 height 44
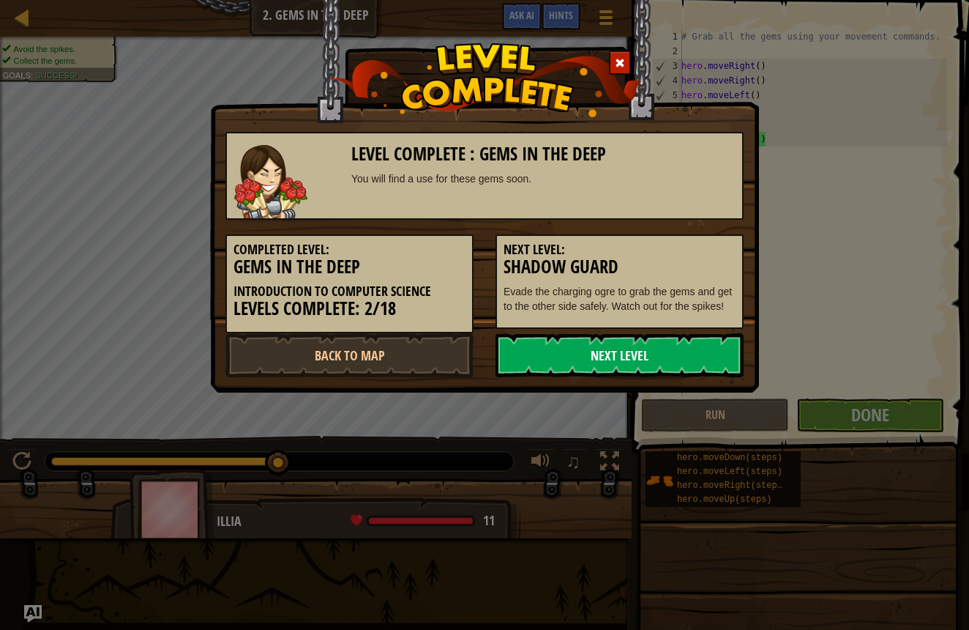
click at [660, 365] on link "Next Level" at bounding box center [620, 355] width 248 height 44
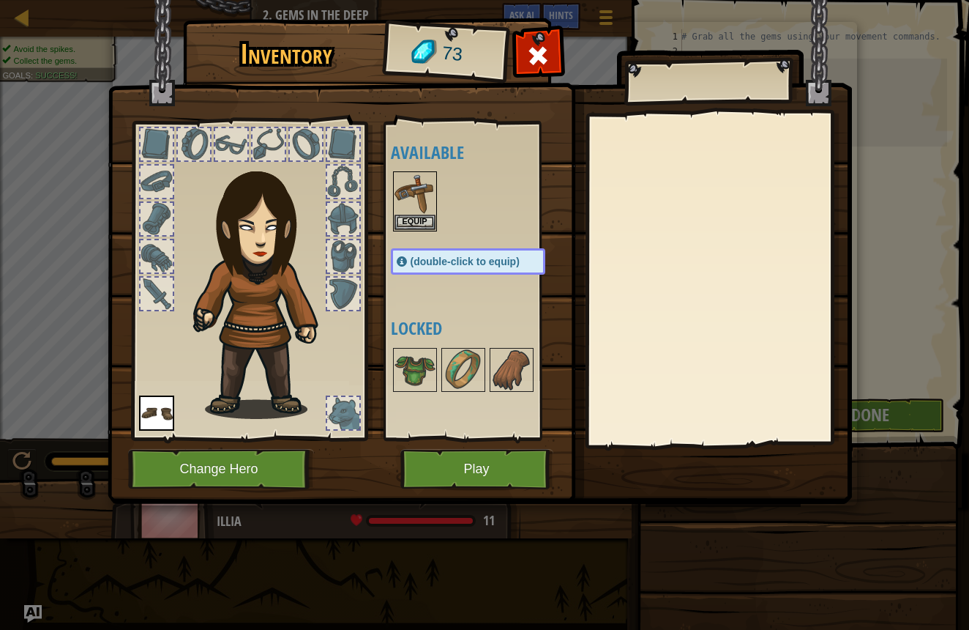
click at [502, 483] on button "Play" at bounding box center [476, 469] width 153 height 40
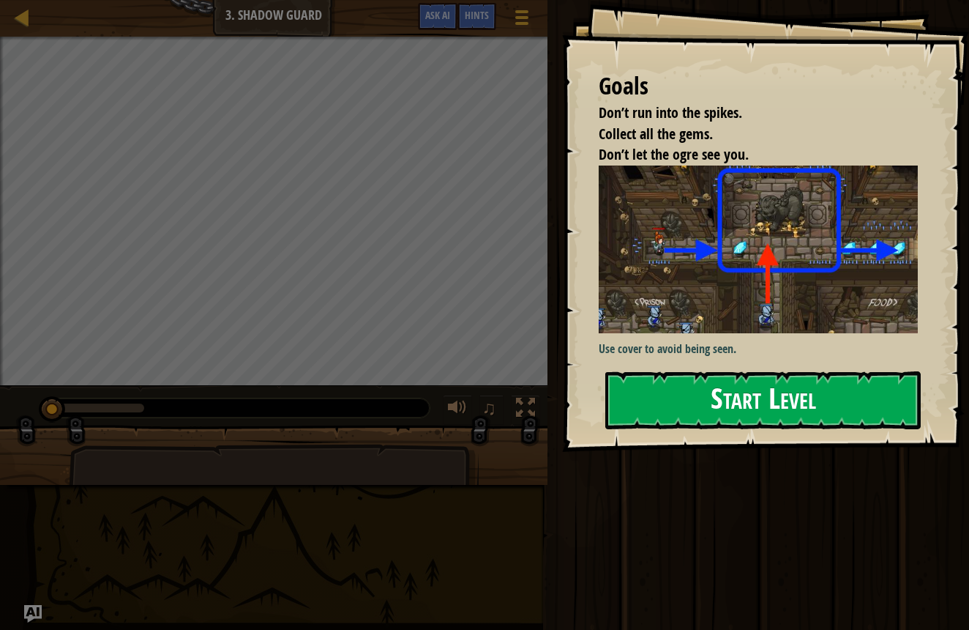
click at [669, 398] on button "Start Level" at bounding box center [763, 400] width 316 height 58
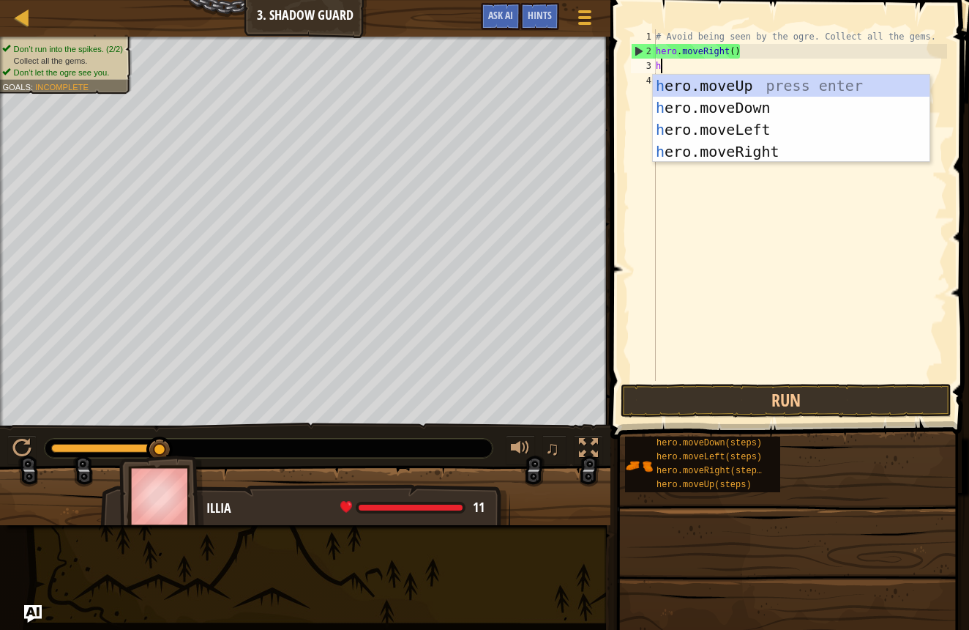
scroll to position [7, 0]
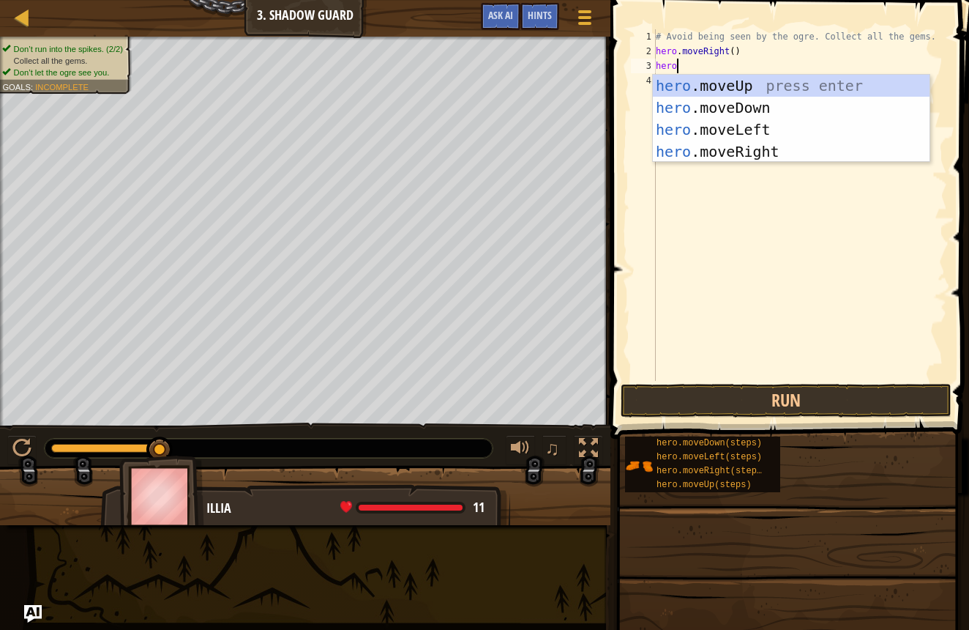
type textarea "hero."
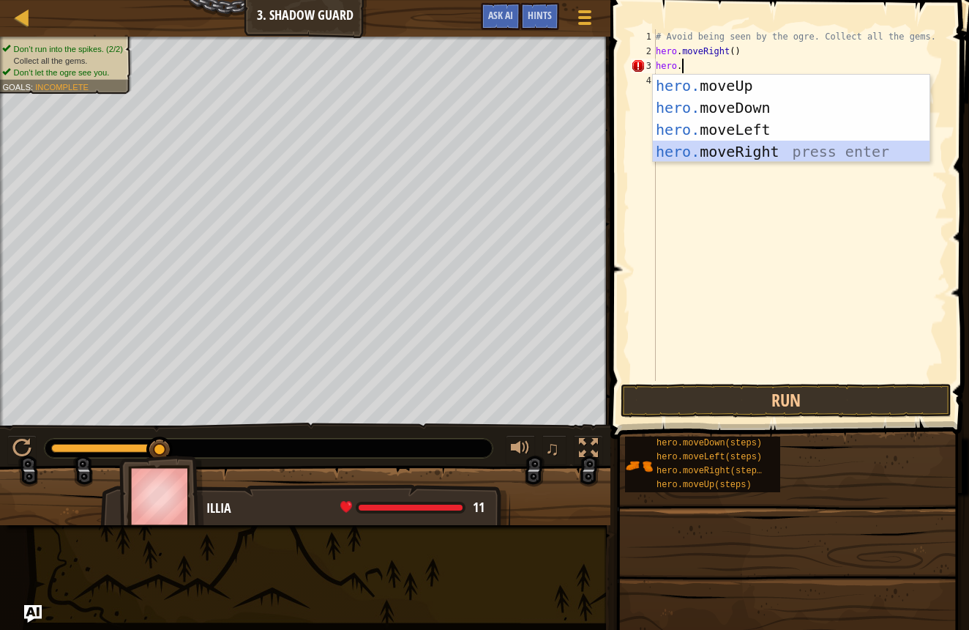
click at [685, 144] on div "hero. moveUp press enter hero. moveDown press enter hero. moveLeft press enter …" at bounding box center [791, 141] width 277 height 132
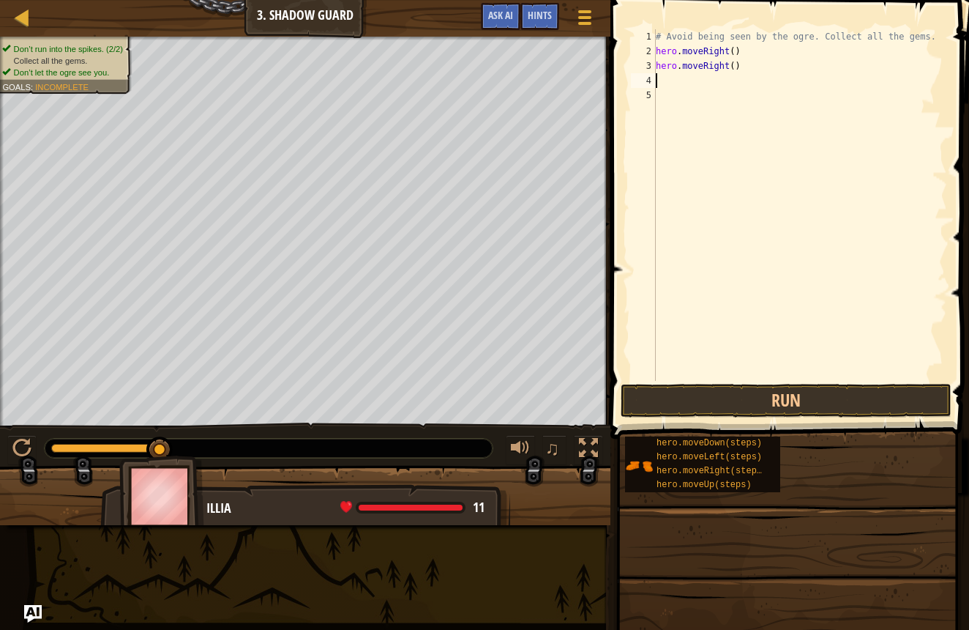
click at [731, 67] on div "# Avoid being seen by the ogre. Collect all the gems. hero . moveRight ( ) hero…" at bounding box center [800, 219] width 294 height 381
click at [736, 65] on div "# Avoid being seen by the ogre. Collect all the gems. hero . moveRight ( ) hero…" at bounding box center [800, 219] width 294 height 381
type textarea "hero.moveRight(3)"
click at [624, 398] on button "Run" at bounding box center [786, 401] width 331 height 34
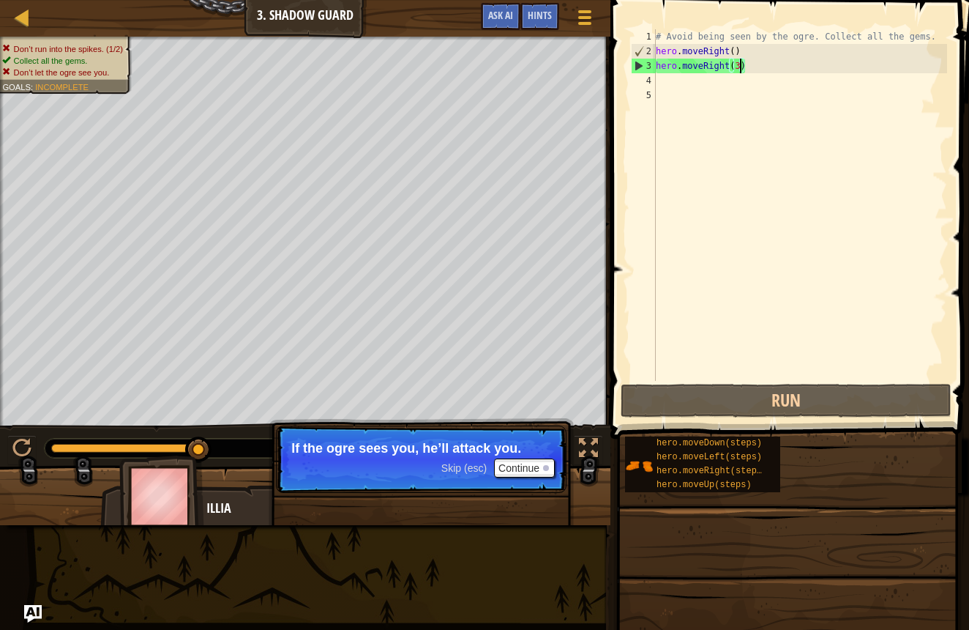
click at [663, 83] on div "# Avoid being seen by the ogre. Collect all the gems. hero . moveRight ( ) hero…" at bounding box center [800, 219] width 294 height 381
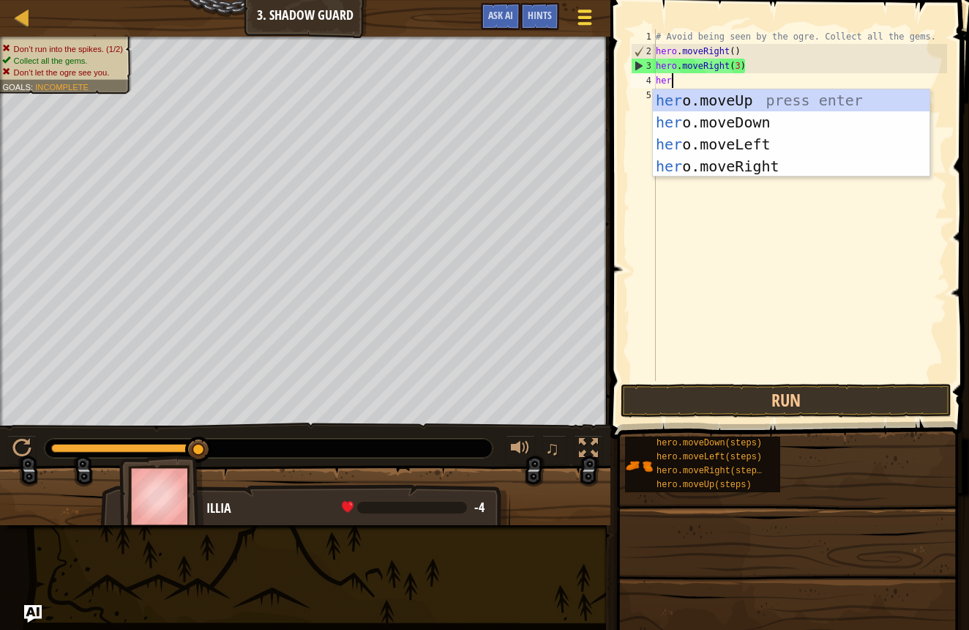
scroll to position [7, 1]
type textarea "hero"
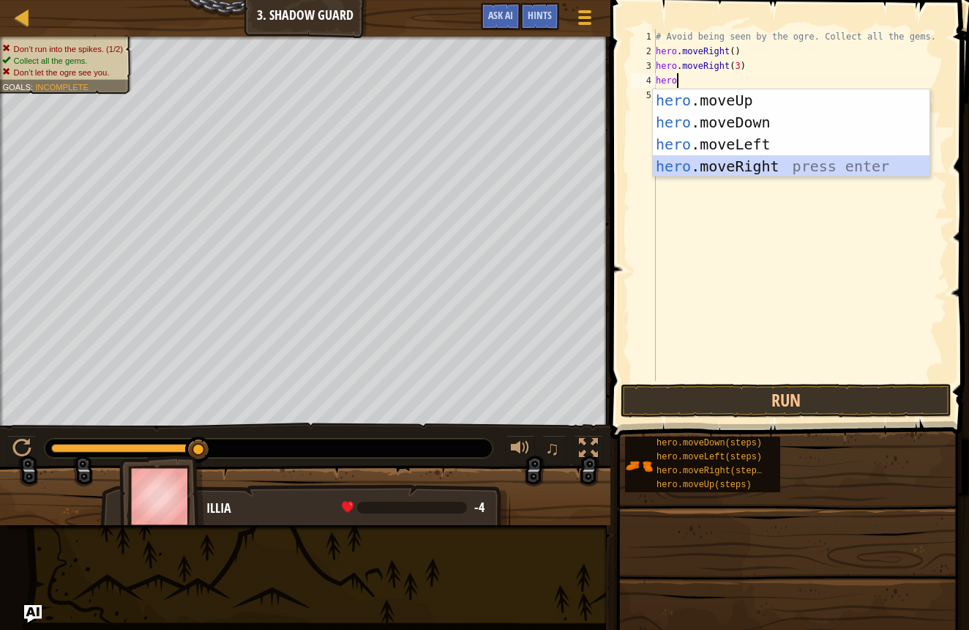
click at [661, 159] on div "hero .moveUp press enter hero .moveDown press enter hero .moveLeft press enter …" at bounding box center [791, 155] width 277 height 132
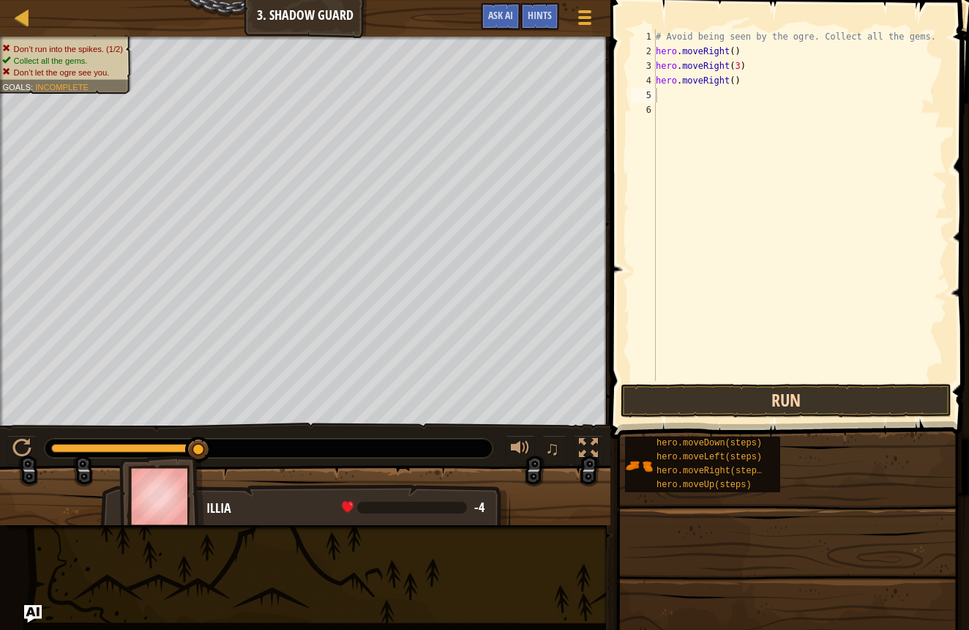
click at [742, 395] on button "Run" at bounding box center [786, 401] width 331 height 34
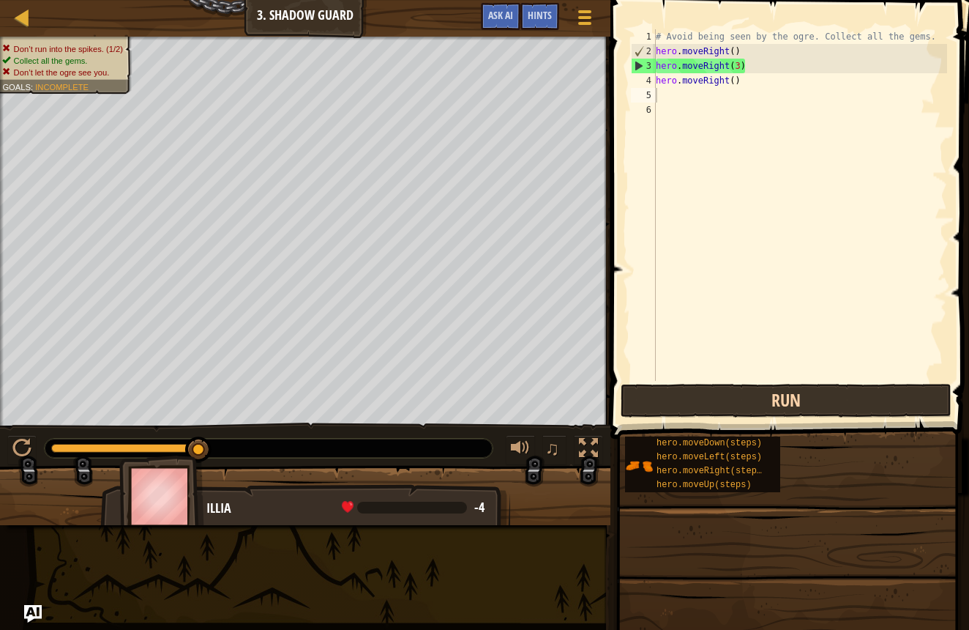
click at [742, 392] on button "Run" at bounding box center [786, 401] width 331 height 34
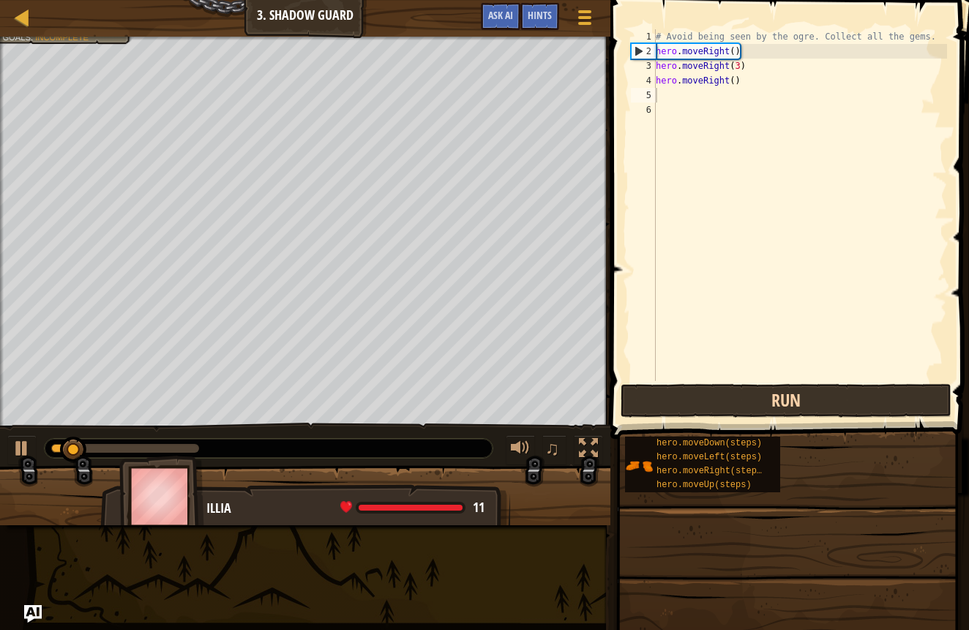
click at [742, 392] on button "Run" at bounding box center [786, 401] width 331 height 34
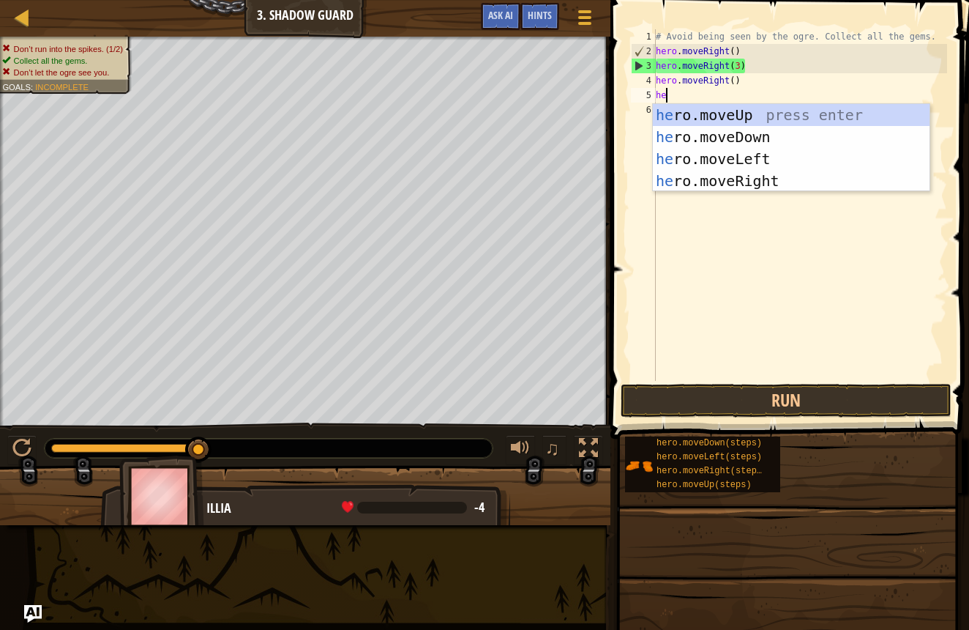
type textarea "h"
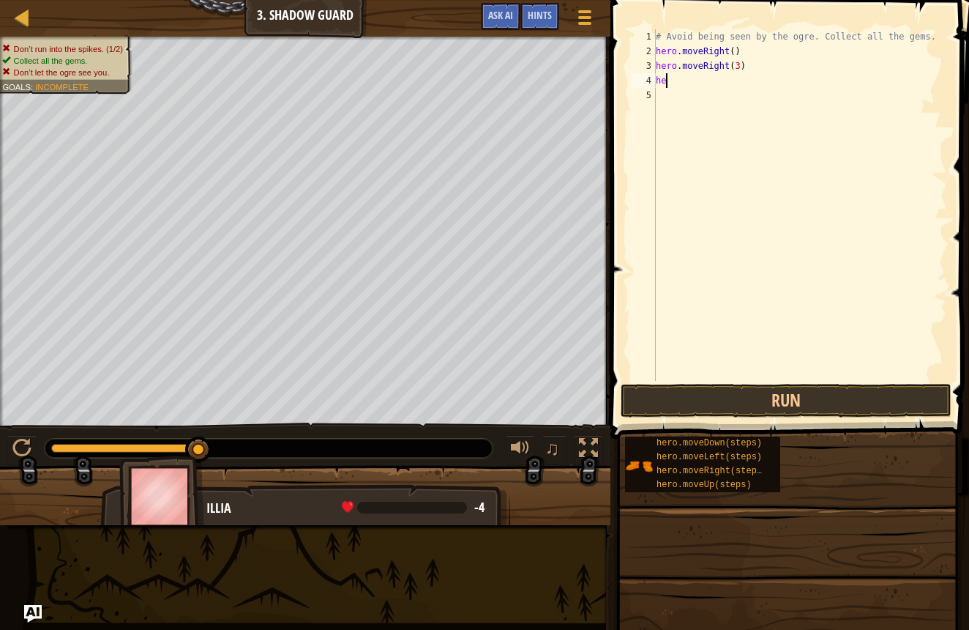
type textarea "h"
click at [685, 400] on button "Run" at bounding box center [786, 401] width 331 height 34
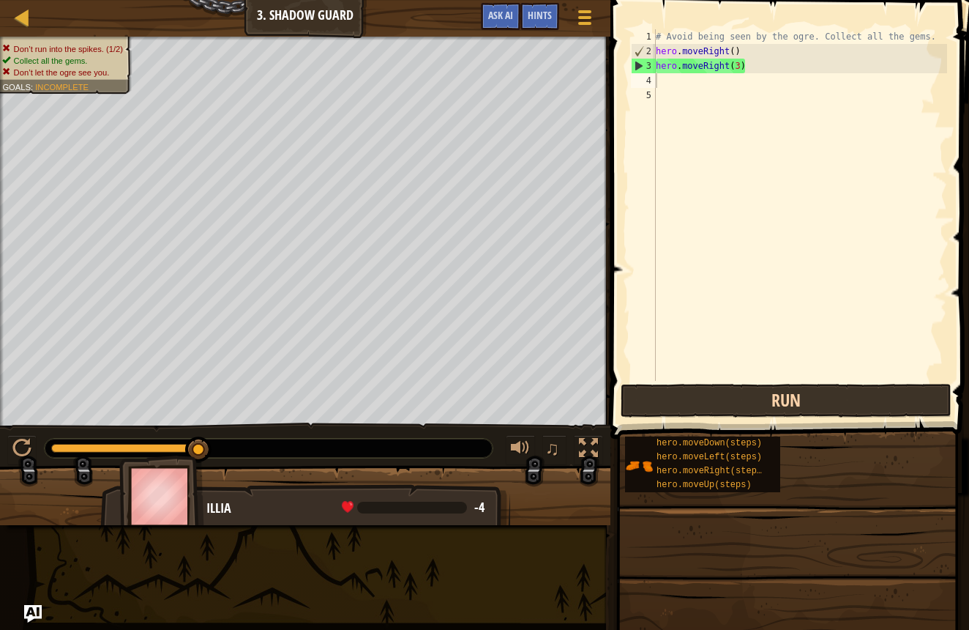
click at [923, 406] on button "Run" at bounding box center [786, 401] width 331 height 34
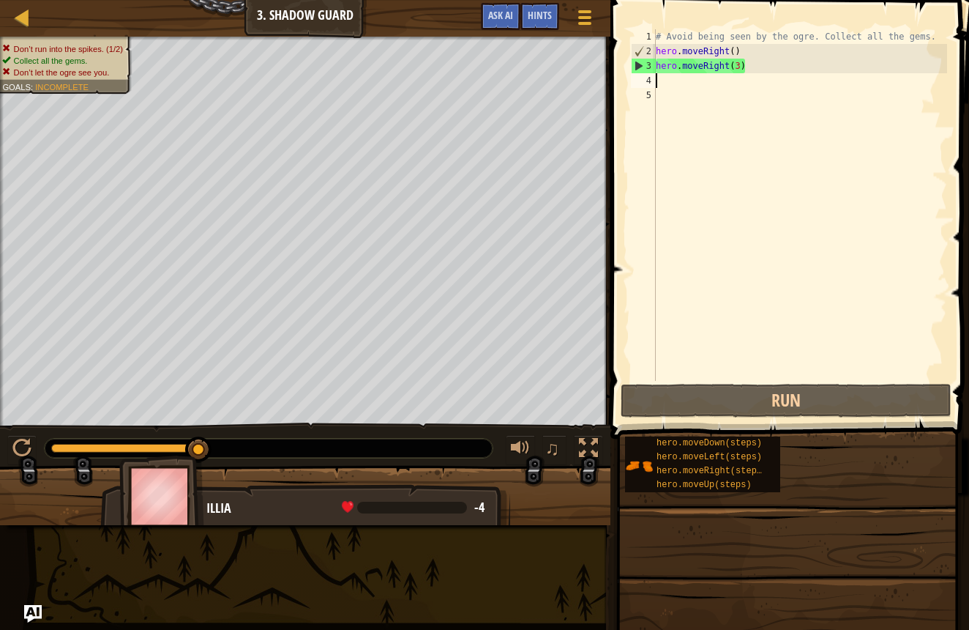
click at [767, 75] on div "# Avoid being seen by the ogre. Collect all the gems. hero . moveRight ( ) hero…" at bounding box center [800, 219] width 294 height 381
click at [759, 68] on div "# Avoid being seen by the ogre. Collect all the gems. hero . moveRight ( ) hero…" at bounding box center [800, 219] width 294 height 381
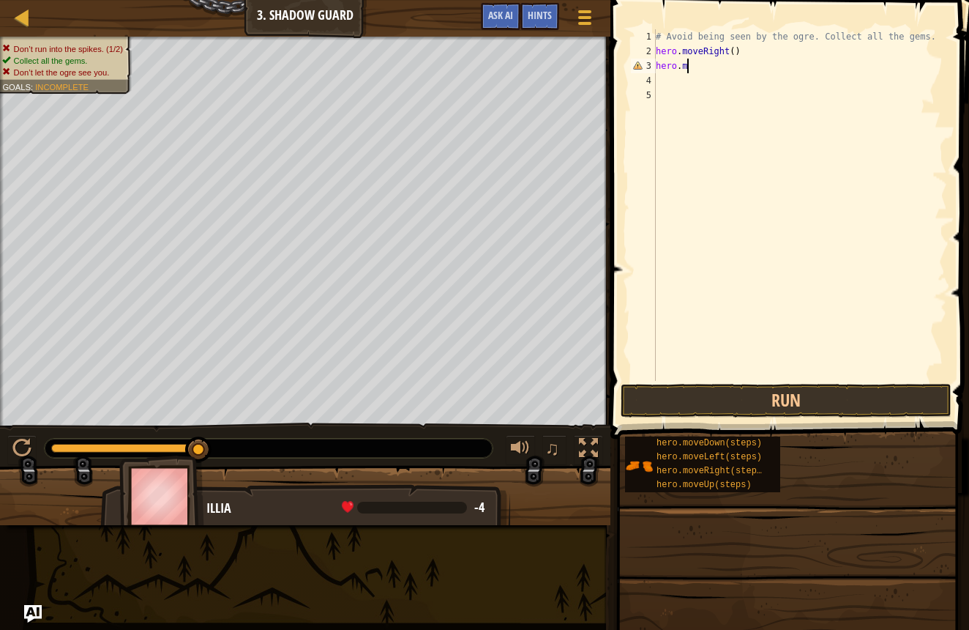
scroll to position [7, 3]
type textarea "hero.mov"
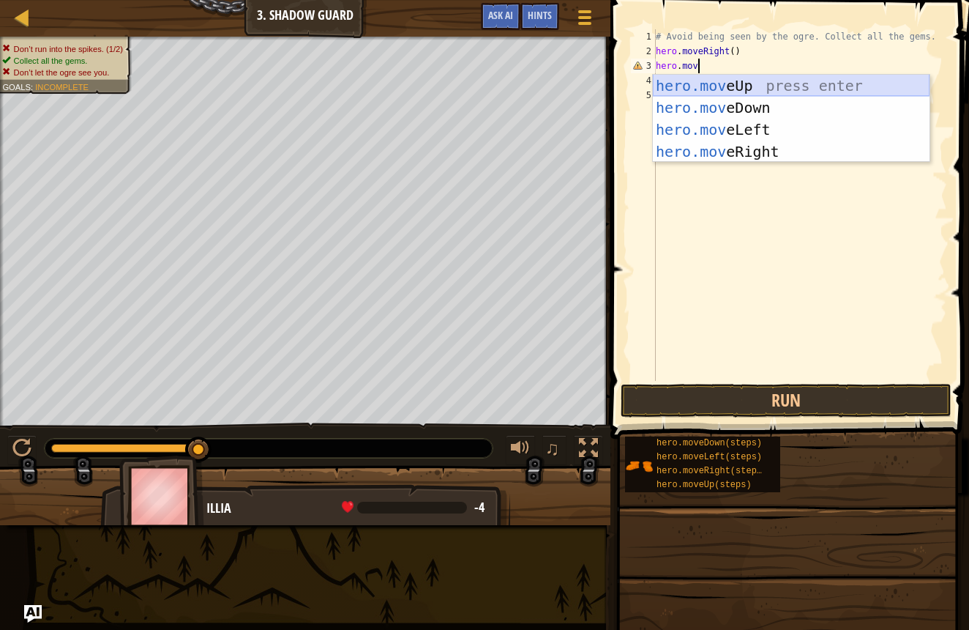
click at [733, 86] on div "hero.mov eUp press enter hero.mov eDown press enter hero.mov eLeft press enter …" at bounding box center [791, 141] width 277 height 132
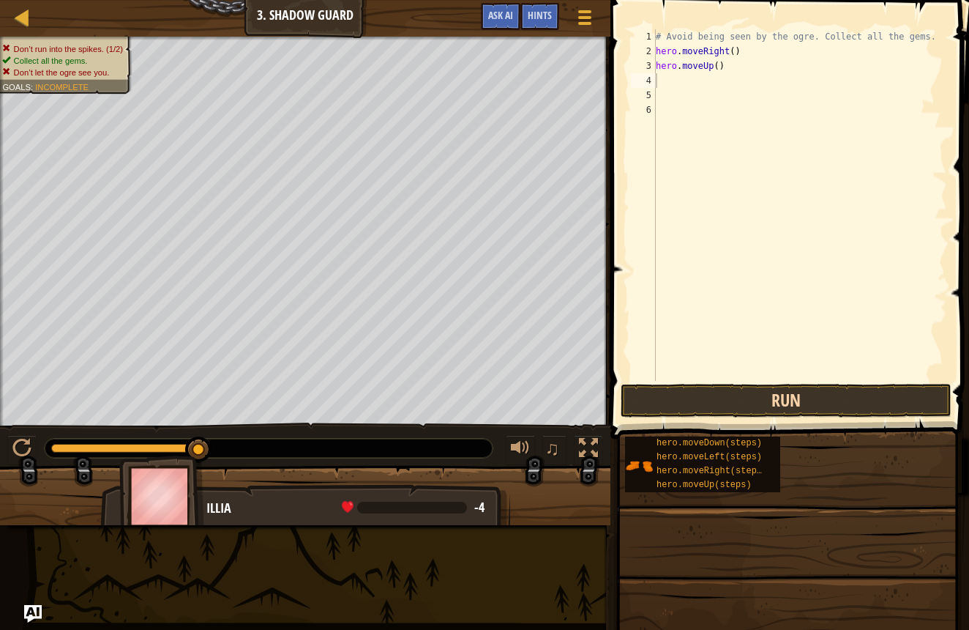
click at [775, 400] on button "Run" at bounding box center [786, 401] width 331 height 34
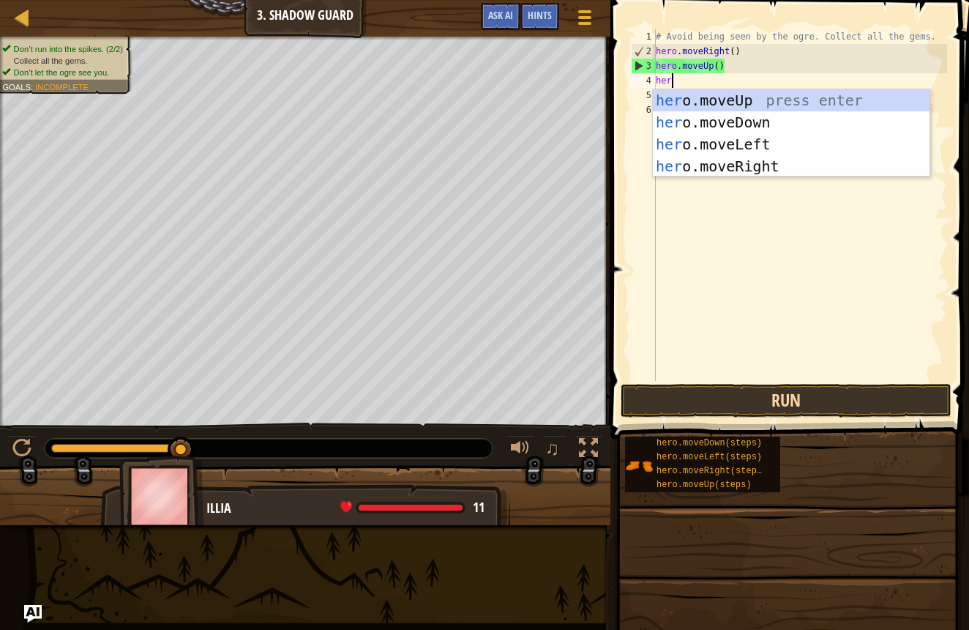
scroll to position [7, 1]
type textarea "hero"
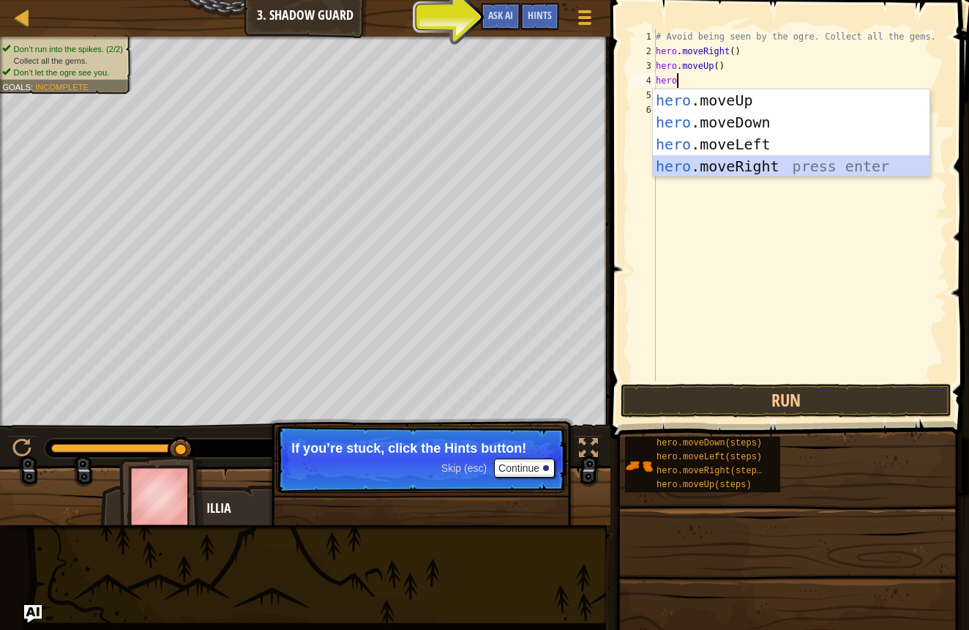
click at [741, 163] on div "hero .moveUp press enter hero .moveDown press enter hero .moveLeft press enter …" at bounding box center [791, 155] width 277 height 132
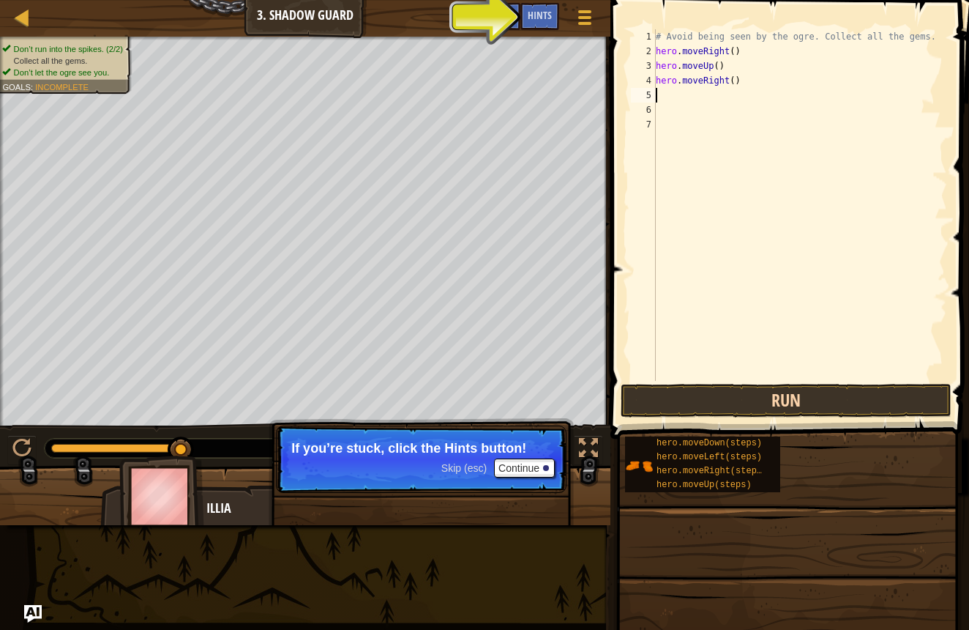
click at [798, 392] on button "Run" at bounding box center [786, 401] width 331 height 34
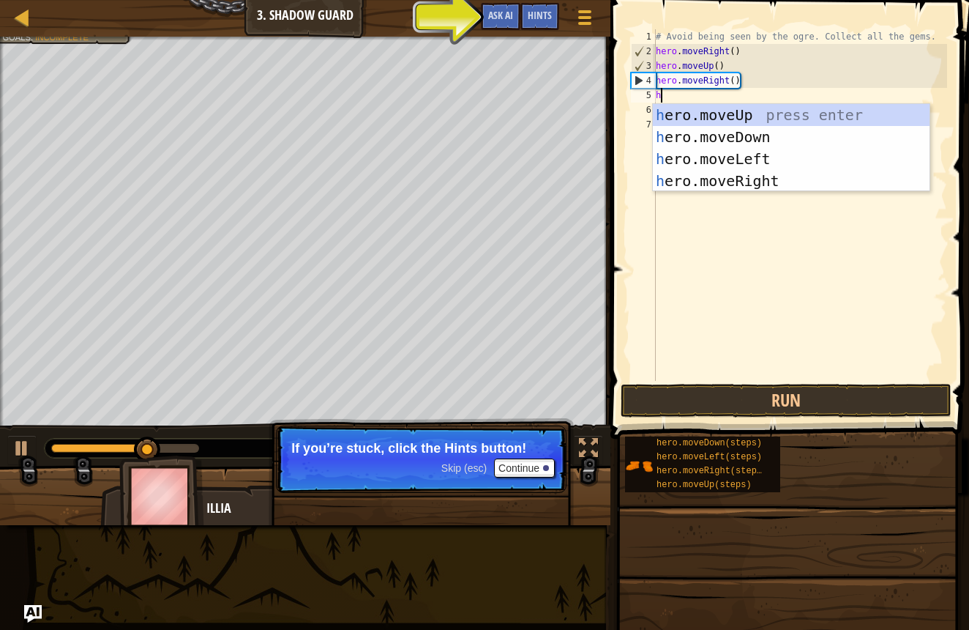
type textarea "hr"
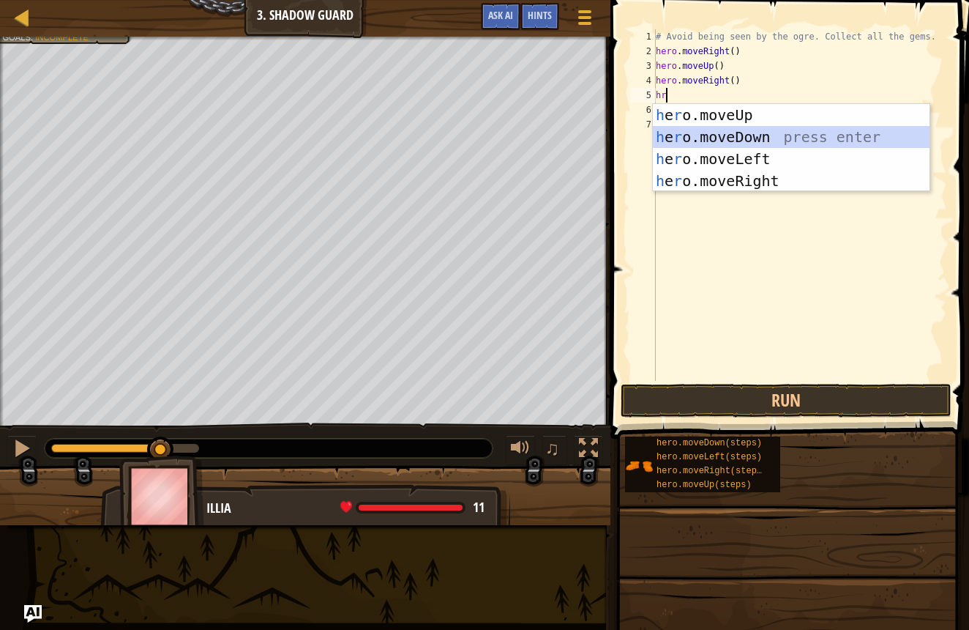
click at [721, 142] on div "h e r o.moveUp press enter h e r o.moveDown press enter h e r o.moveLeft press …" at bounding box center [791, 170] width 277 height 132
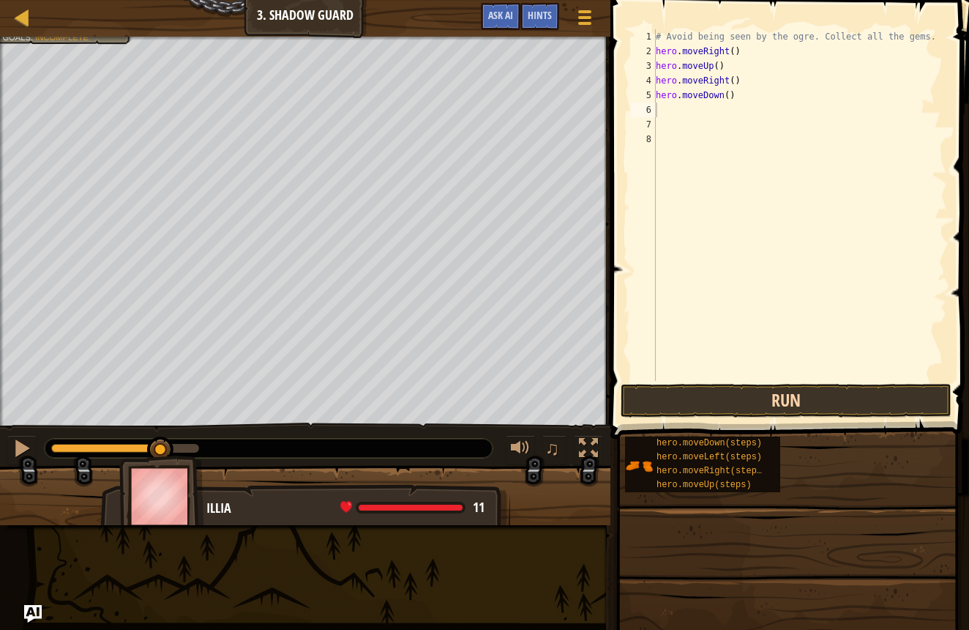
click at [800, 387] on button "Run" at bounding box center [786, 401] width 331 height 34
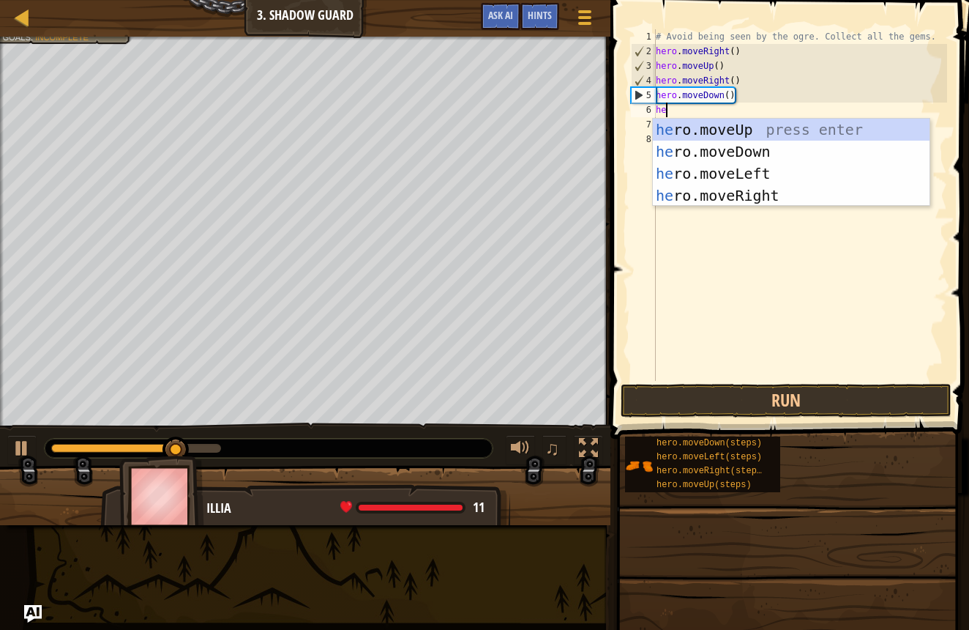
scroll to position [7, 1]
type textarea "hero"
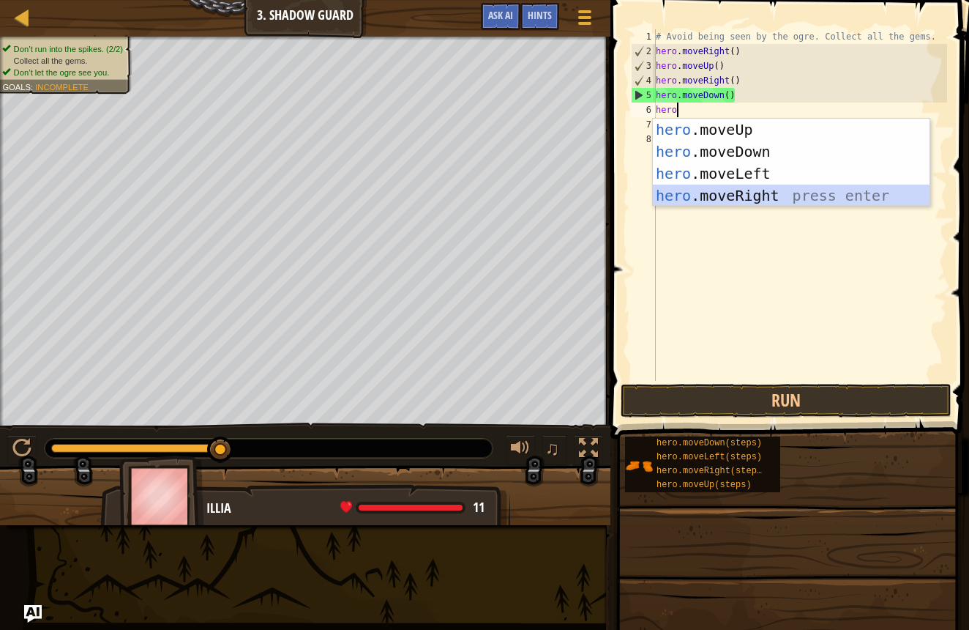
click at [709, 193] on div "hero .moveUp press enter hero .moveDown press enter hero .moveLeft press enter …" at bounding box center [791, 185] width 277 height 132
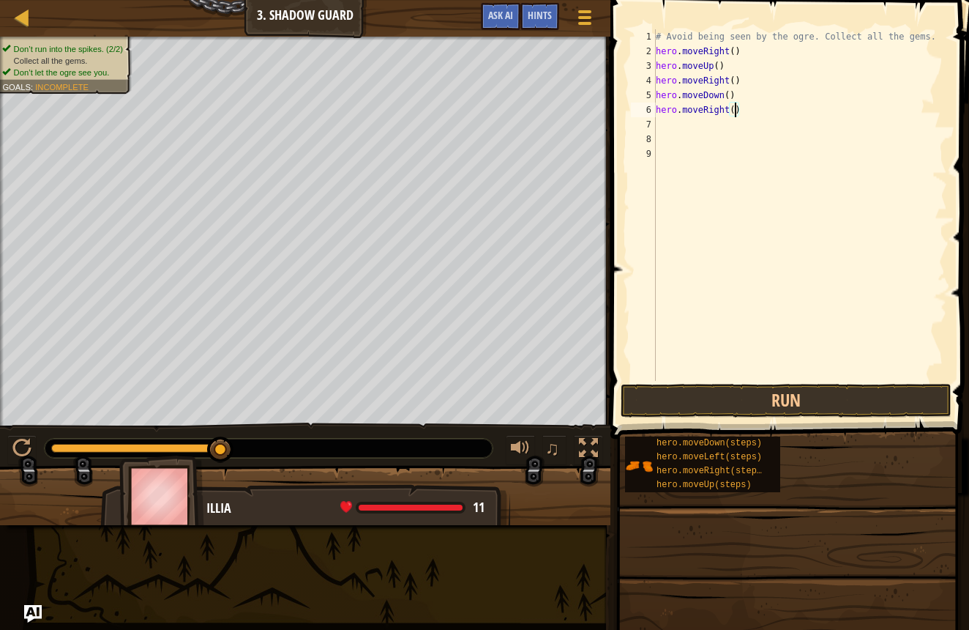
click at [737, 111] on div "# Avoid being seen by the ogre. Collect all the gems. hero . moveRight ( ) hero…" at bounding box center [800, 219] width 294 height 381
type textarea "hero.moveRight(3)"
click at [691, 403] on button "Run" at bounding box center [786, 401] width 331 height 34
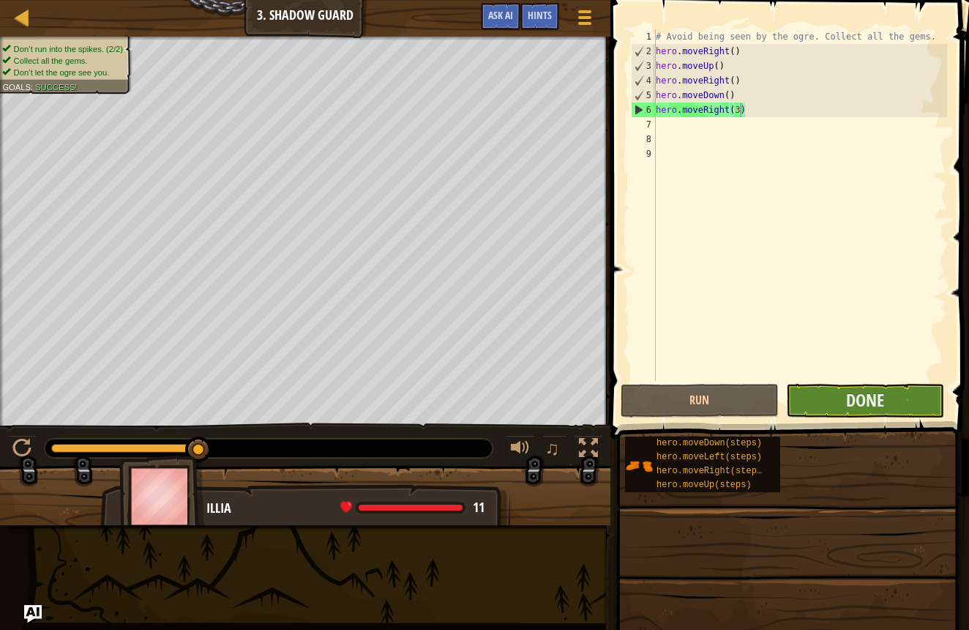
click at [831, 394] on button "Done" at bounding box center [865, 401] width 158 height 34
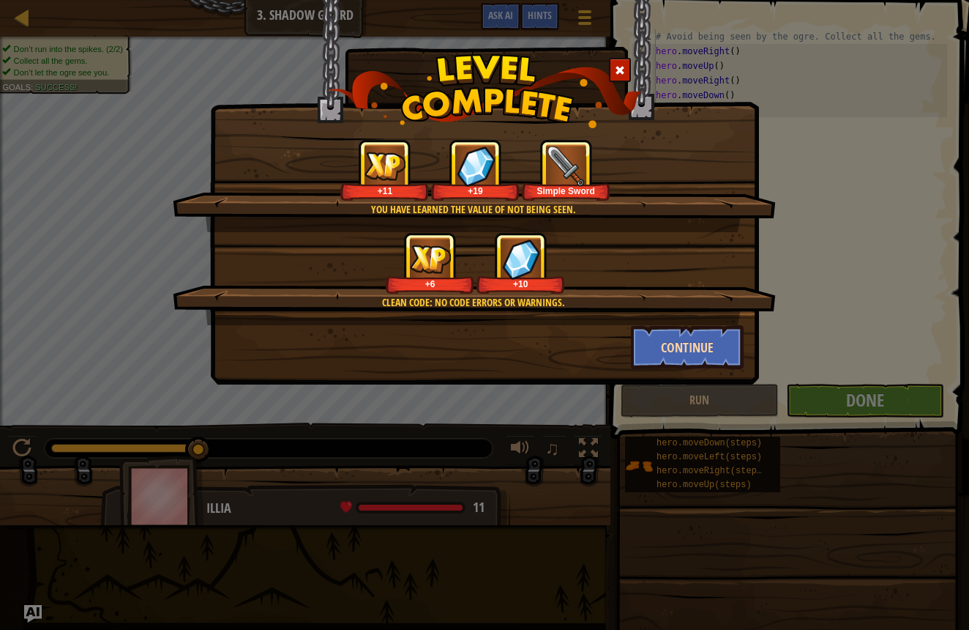
click at [670, 359] on button "Continue" at bounding box center [687, 347] width 113 height 44
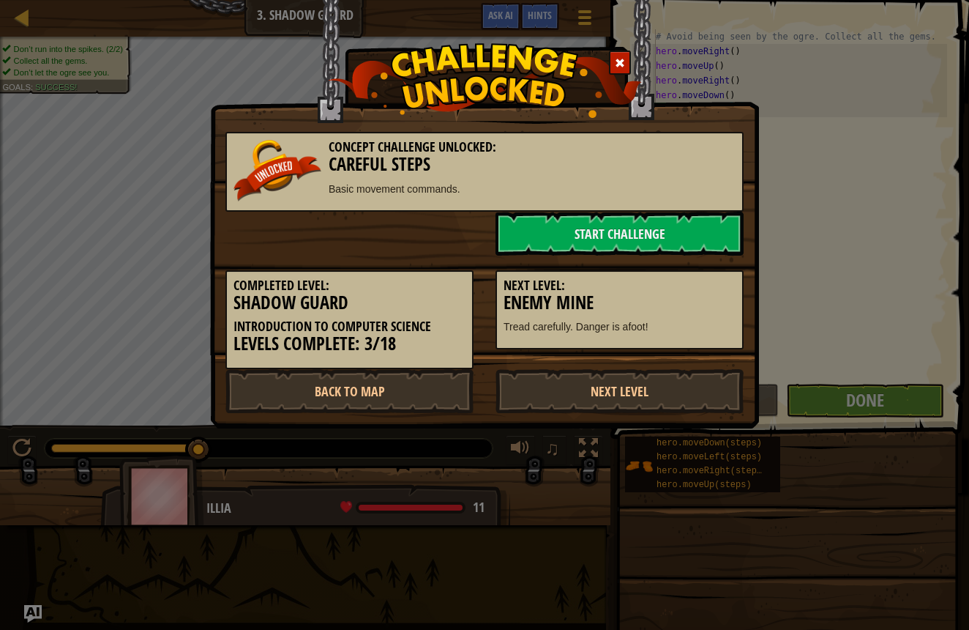
click at [573, 202] on div "Concept Challenge Unlocked: Careful Steps Basic movement commands." at bounding box center [485, 172] width 518 height 80
click at [603, 246] on link "Start Challenge" at bounding box center [620, 234] width 248 height 44
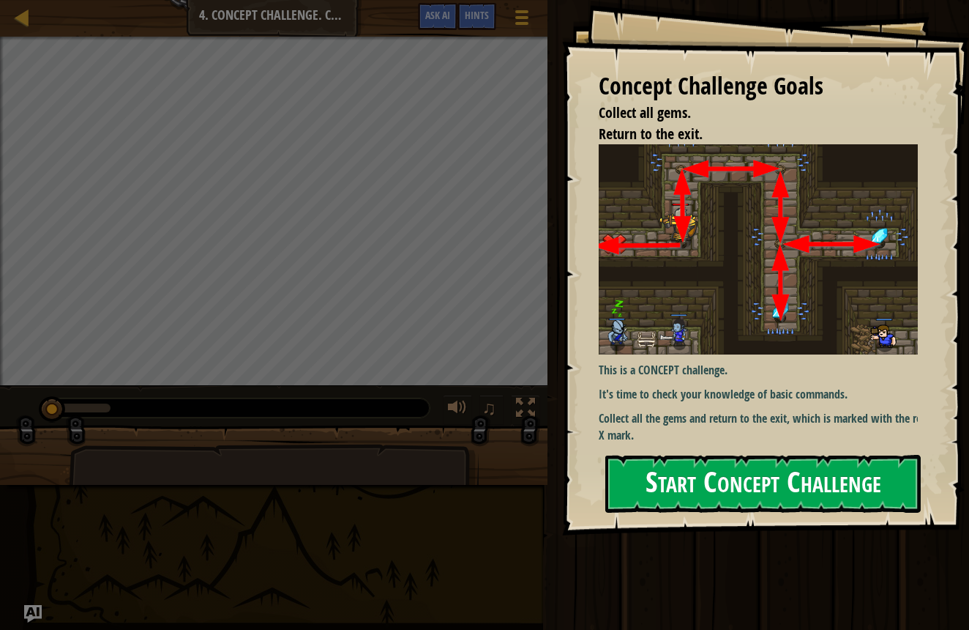
click at [761, 480] on button "Start Concept Challenge" at bounding box center [763, 484] width 316 height 58
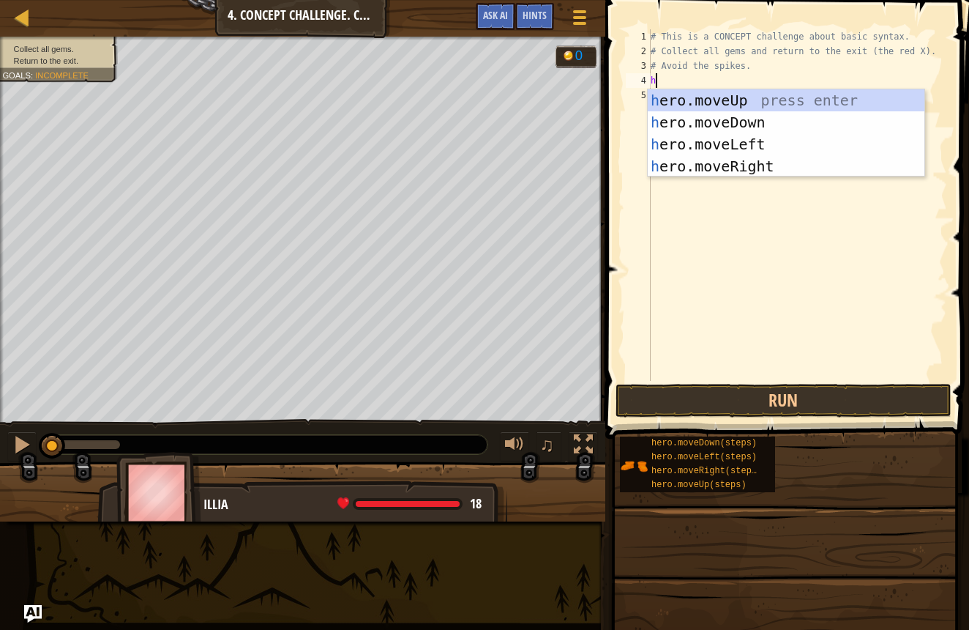
scroll to position [7, 0]
type textarea "her"
click at [754, 98] on div "her o.moveUp press enter her o.moveDown press enter her o.moveLeft press enter …" at bounding box center [786, 155] width 277 height 132
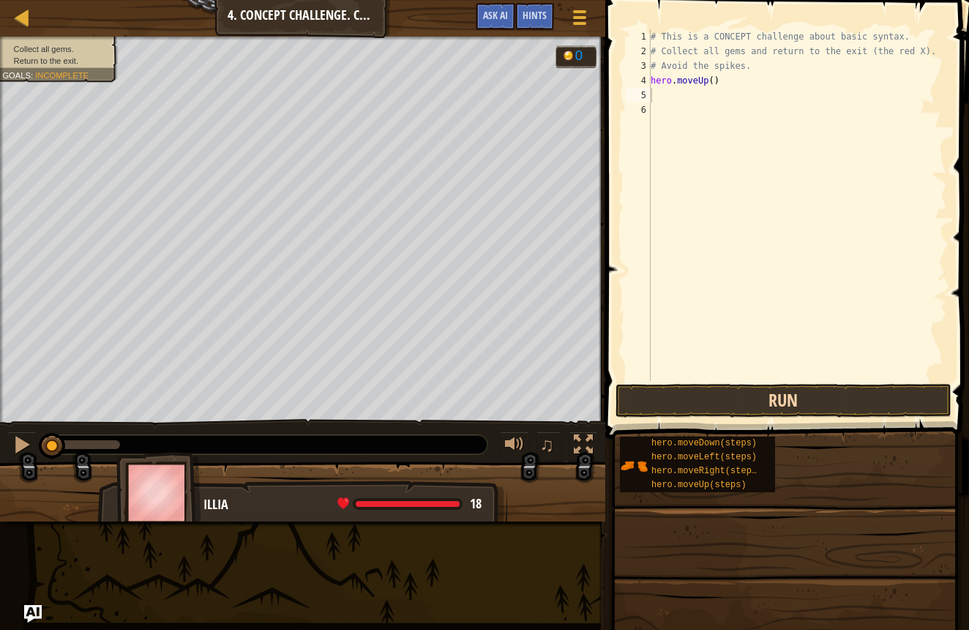
click at [766, 400] on button "Run" at bounding box center [784, 401] width 336 height 34
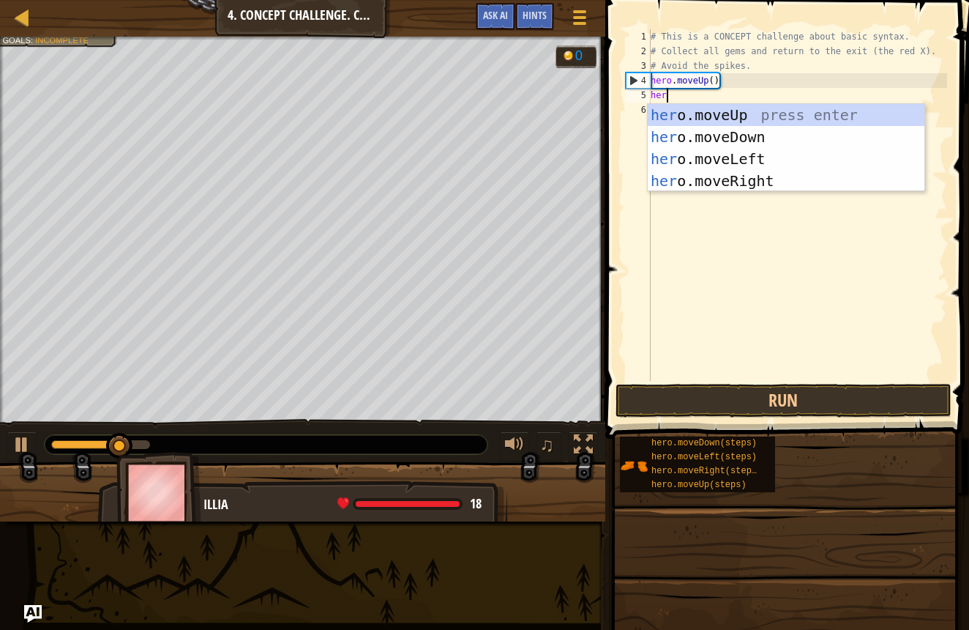
type textarea "hero"
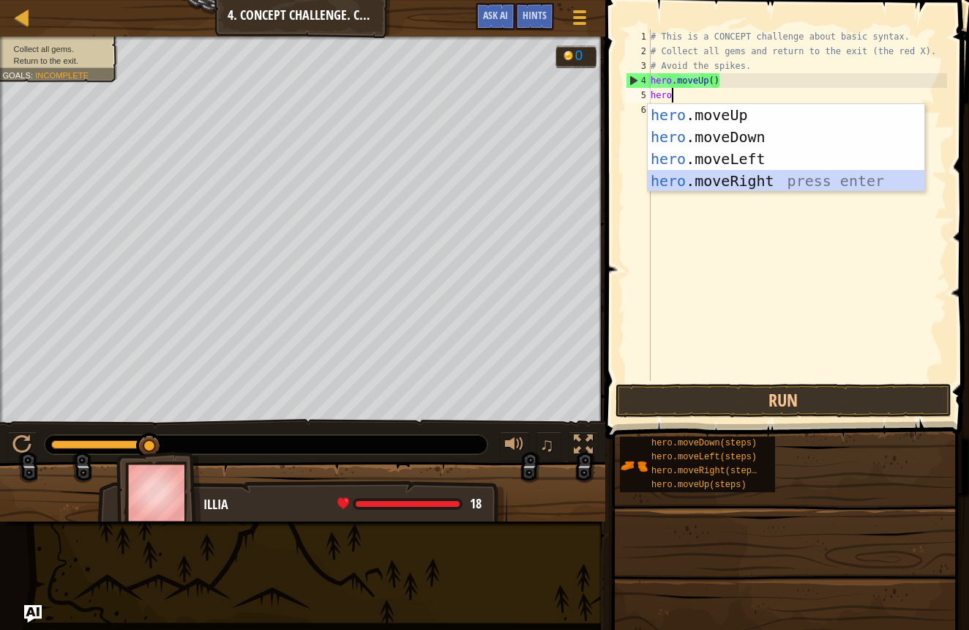
click at [799, 179] on div "hero .moveUp press enter hero .moveDown press enter hero .moveLeft press enter …" at bounding box center [786, 170] width 277 height 132
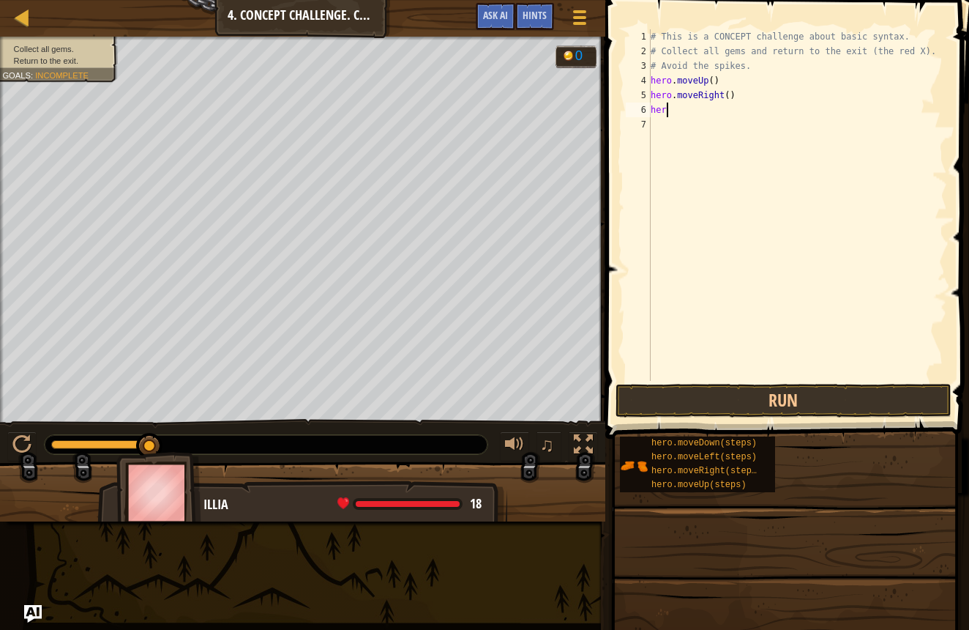
type textarea "hero"
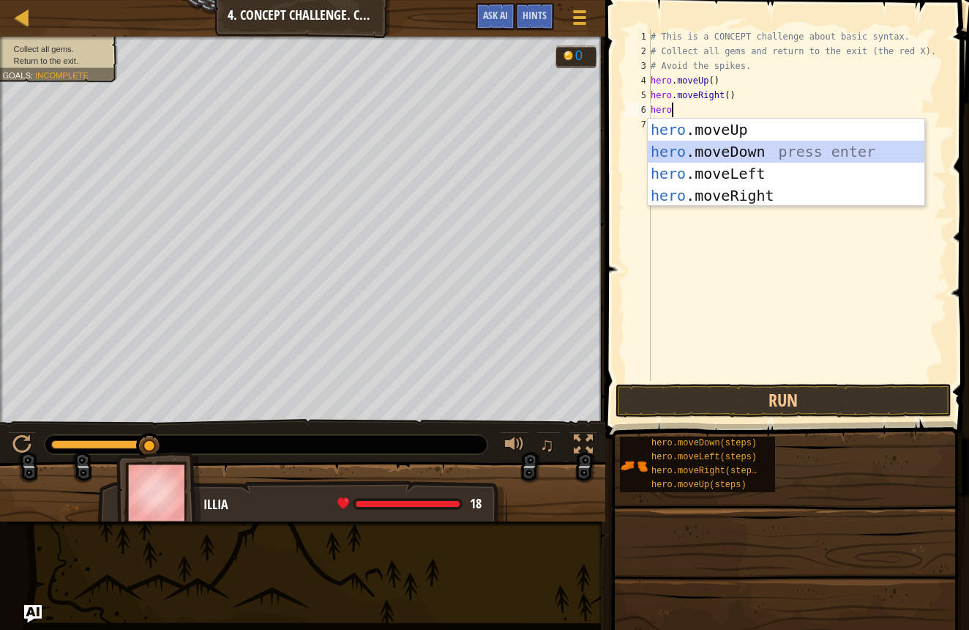
click at [741, 142] on div "hero .moveUp press enter hero .moveDown press enter hero .moveLeft press enter …" at bounding box center [786, 185] width 277 height 132
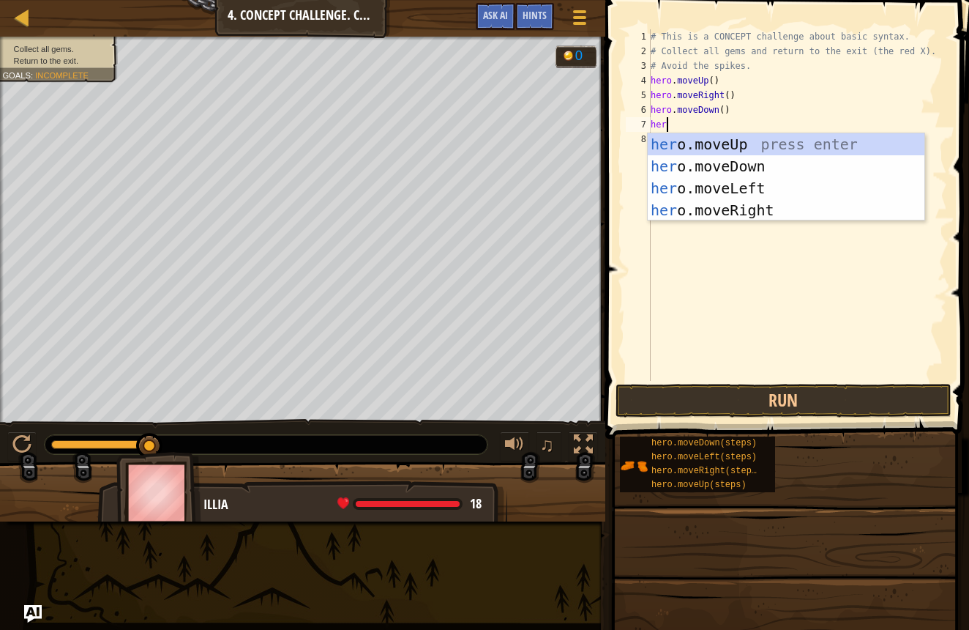
type textarea "hero"
click at [769, 204] on div "hero .moveUp press enter hero .moveDown press enter hero .moveLeft press enter …" at bounding box center [786, 199] width 277 height 132
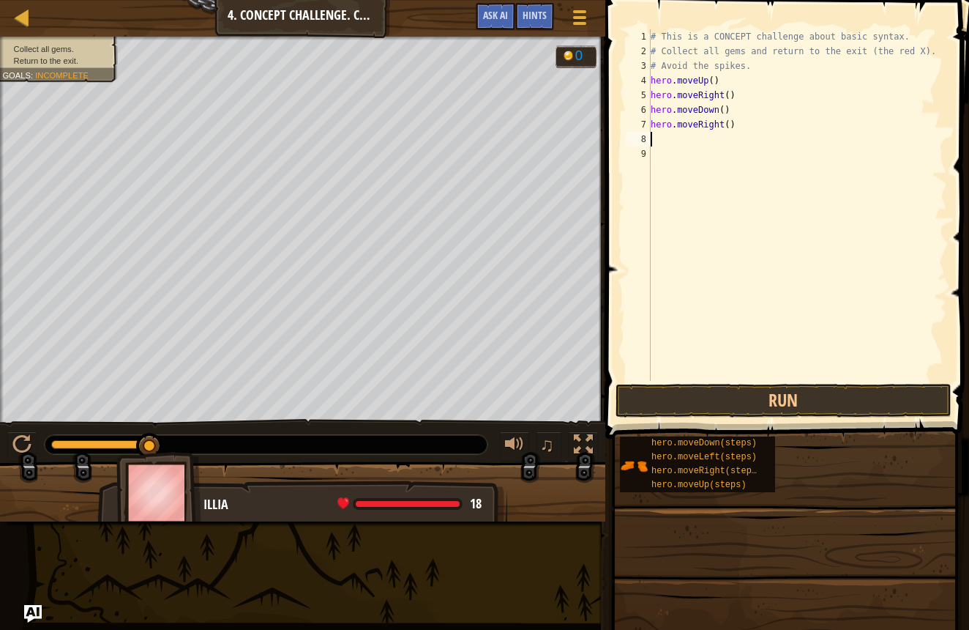
scroll to position [7, 0]
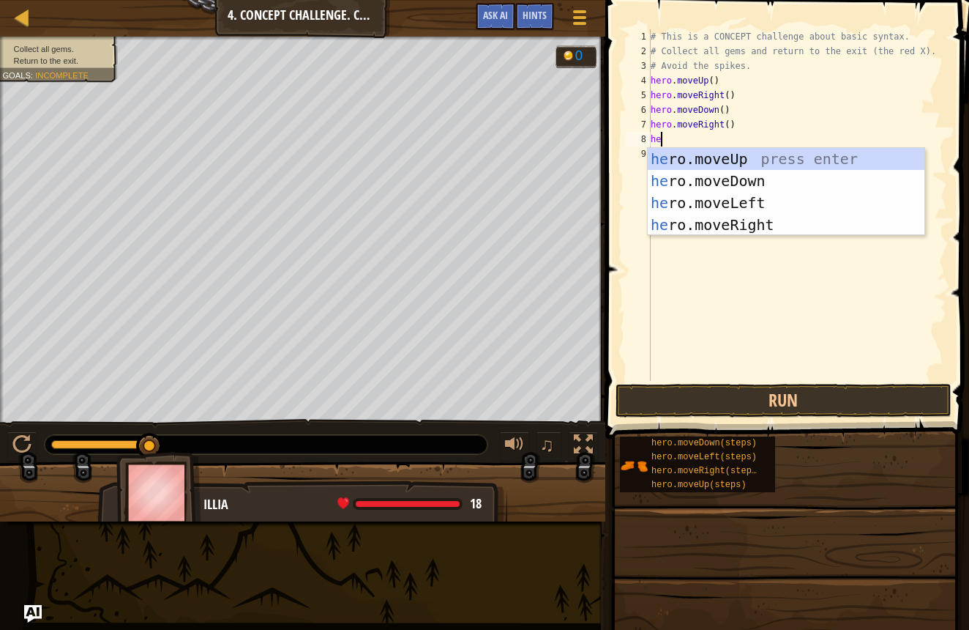
type textarea "her"
click at [696, 205] on div "her o.moveUp press enter her o.moveDown press enter her o.moveLeft press enter …" at bounding box center [786, 214] width 277 height 132
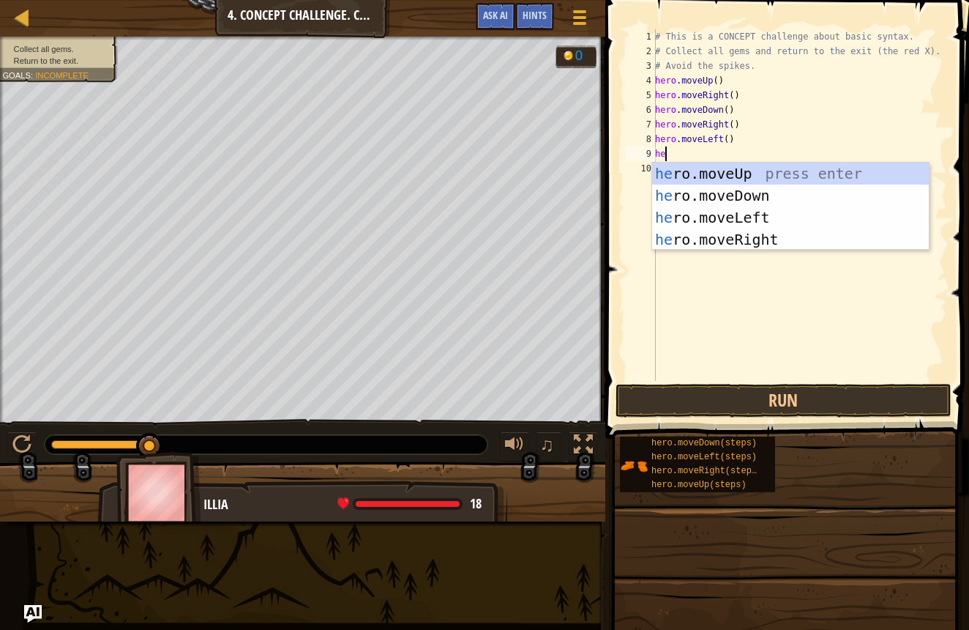
type textarea "her"
click at [709, 189] on div "her o.moveUp press enter her o.moveDown press enter her o.moveLeft press enter …" at bounding box center [790, 229] width 277 height 132
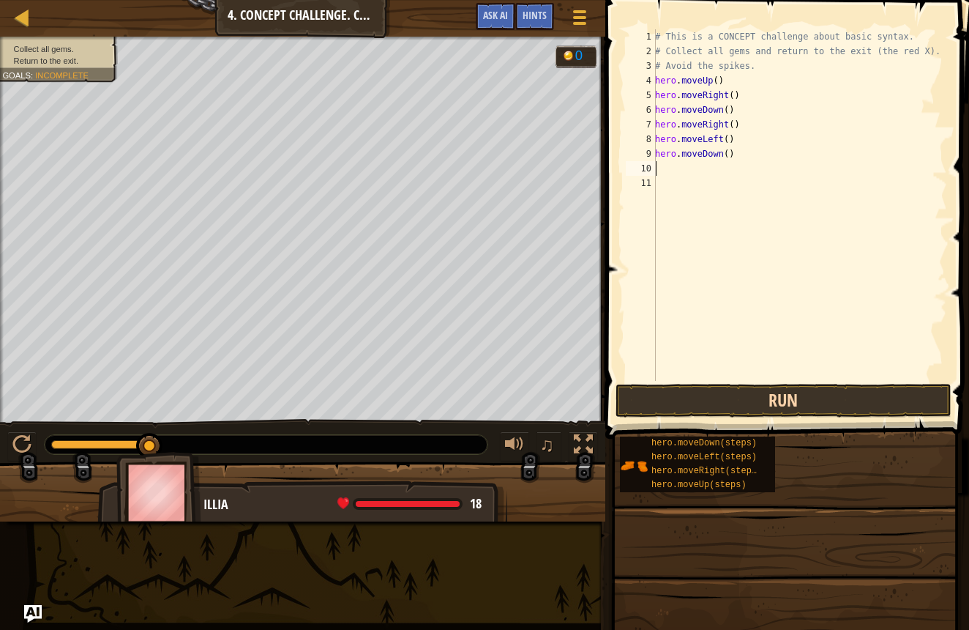
click at [769, 408] on button "Run" at bounding box center [784, 401] width 336 height 34
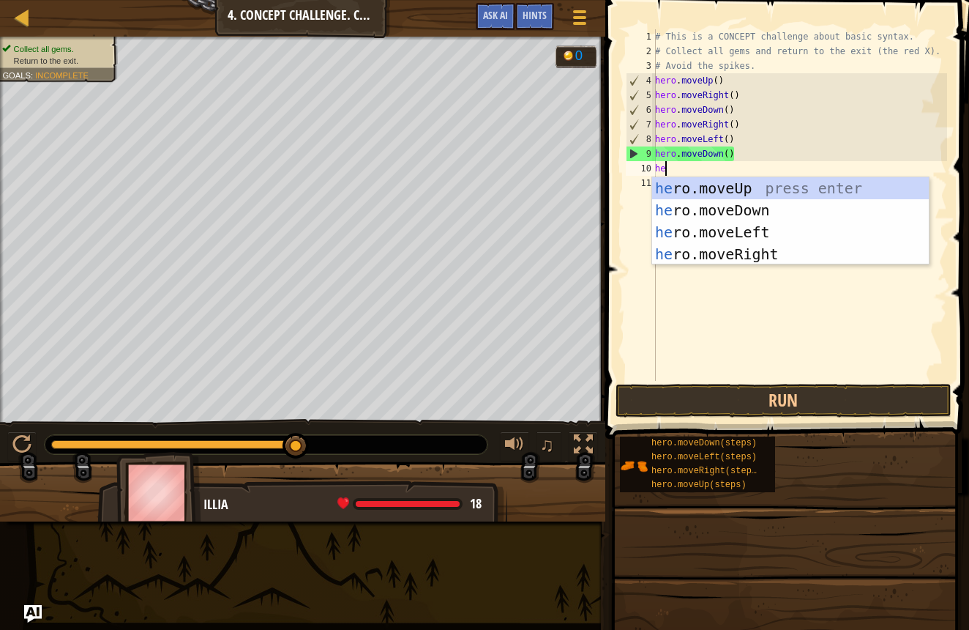
type textarea "her"
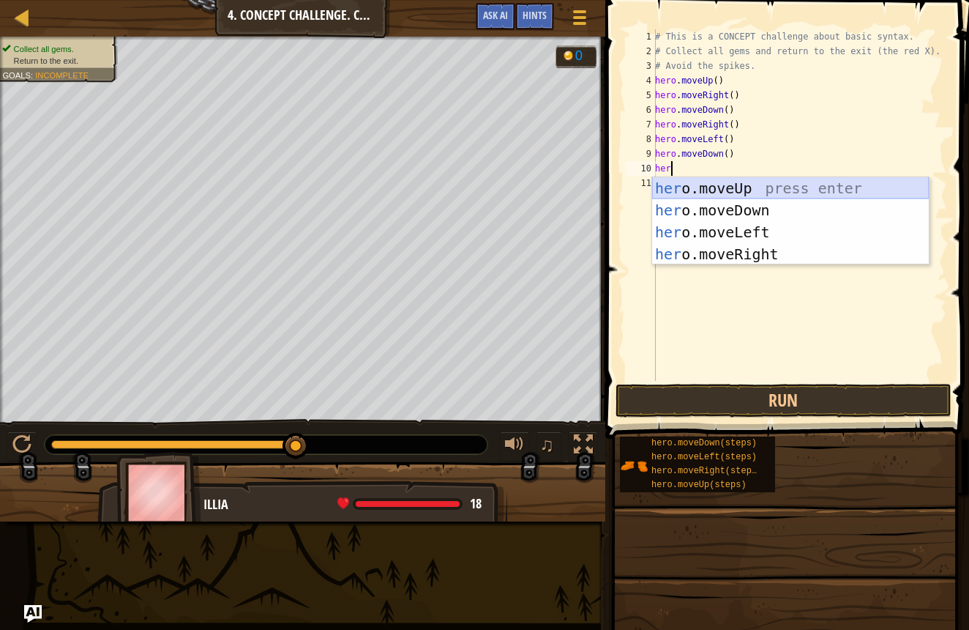
click at [722, 190] on div "her o.moveUp press enter her o.moveDown press enter her o.moveLeft press enter …" at bounding box center [790, 243] width 277 height 132
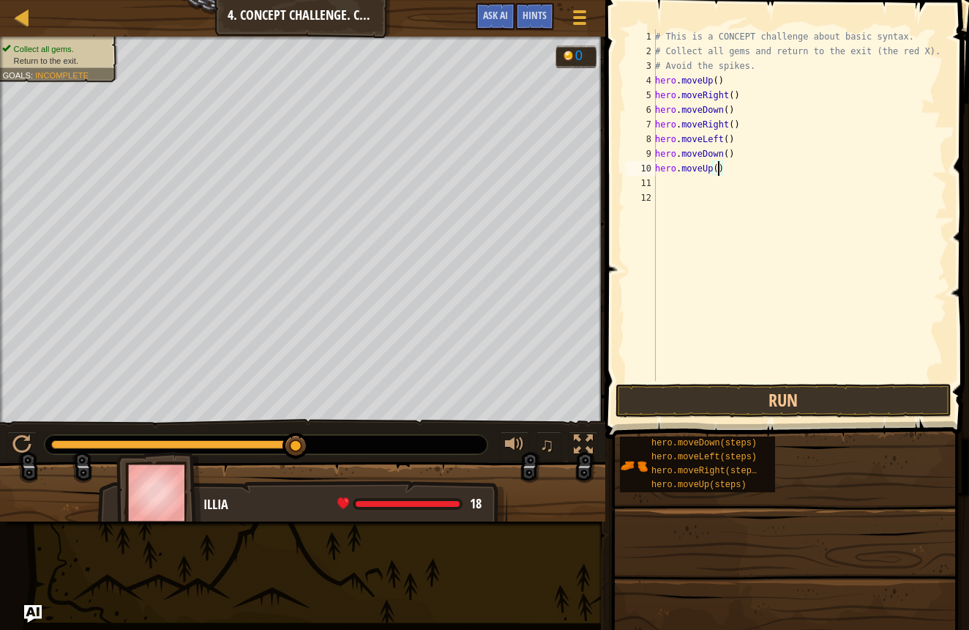
click at [721, 167] on div "# This is a CONCEPT challenge about basic syntax. # Collect all gems and return…" at bounding box center [799, 219] width 295 height 381
type textarea "hero.moveUp(2)"
click at [659, 189] on div "# This is a CONCEPT challenge about basic syntax. # Collect all gems and return…" at bounding box center [799, 219] width 295 height 381
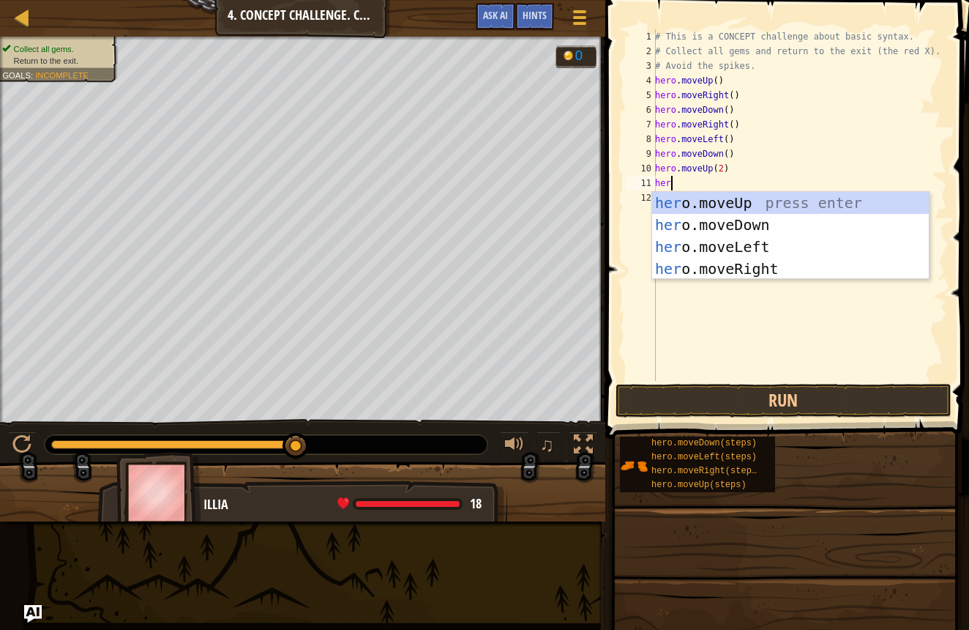
type textarea "hero"
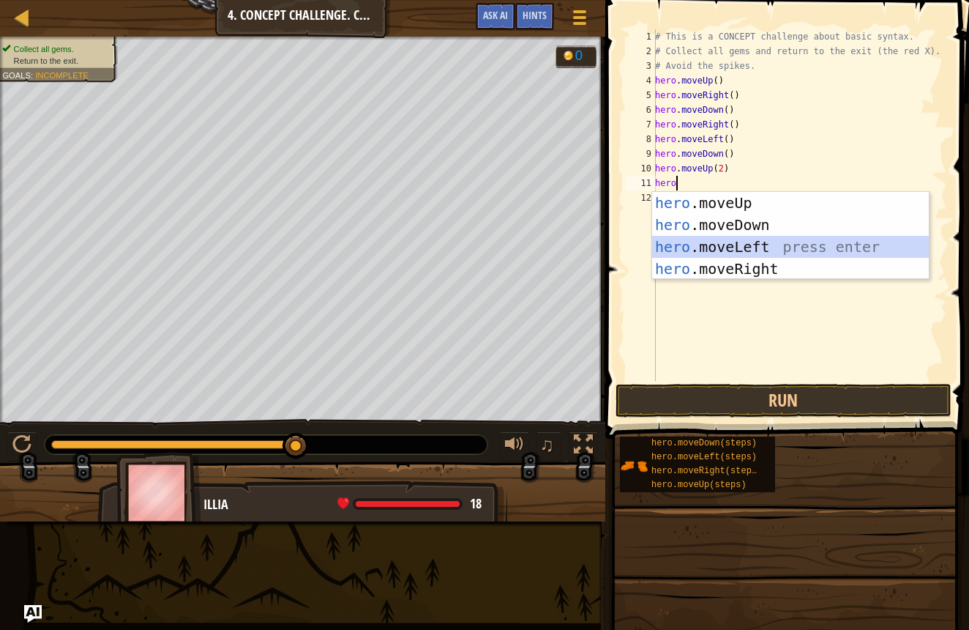
click at [716, 250] on div "hero .moveUp press enter hero .moveDown press enter hero .moveLeft press enter …" at bounding box center [790, 258] width 277 height 132
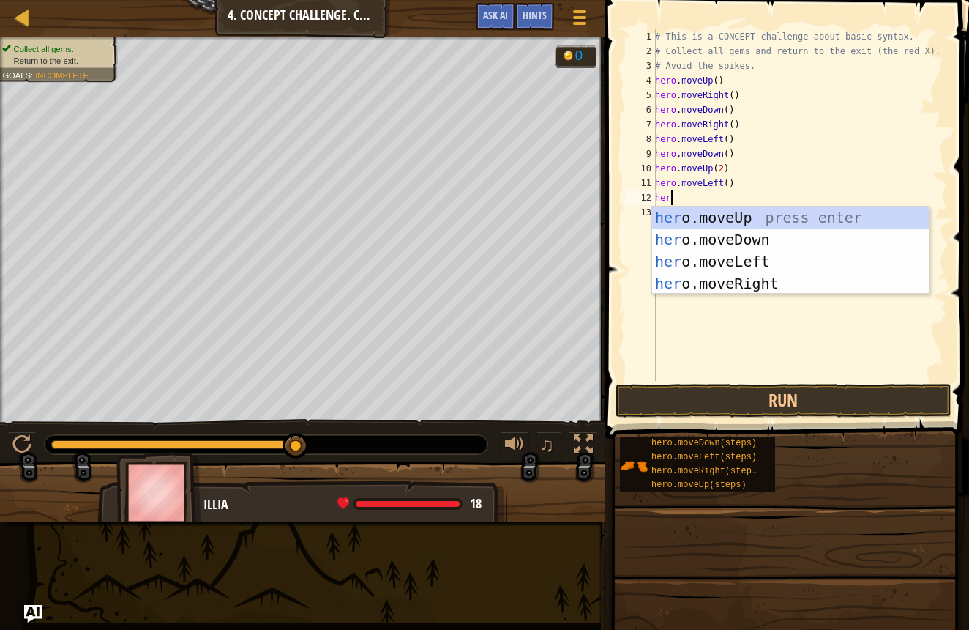
type textarea "hero"
click at [655, 247] on div "hero .moveUp press enter hero .moveDown press enter hero .moveLeft press enter …" at bounding box center [790, 272] width 277 height 132
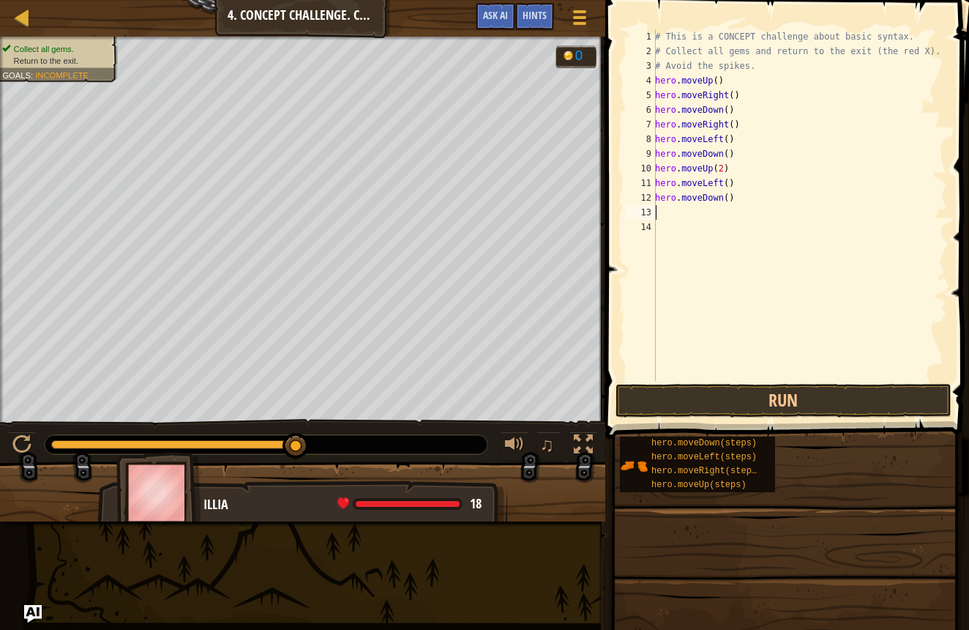
scroll to position [7, 0]
type textarea "h"
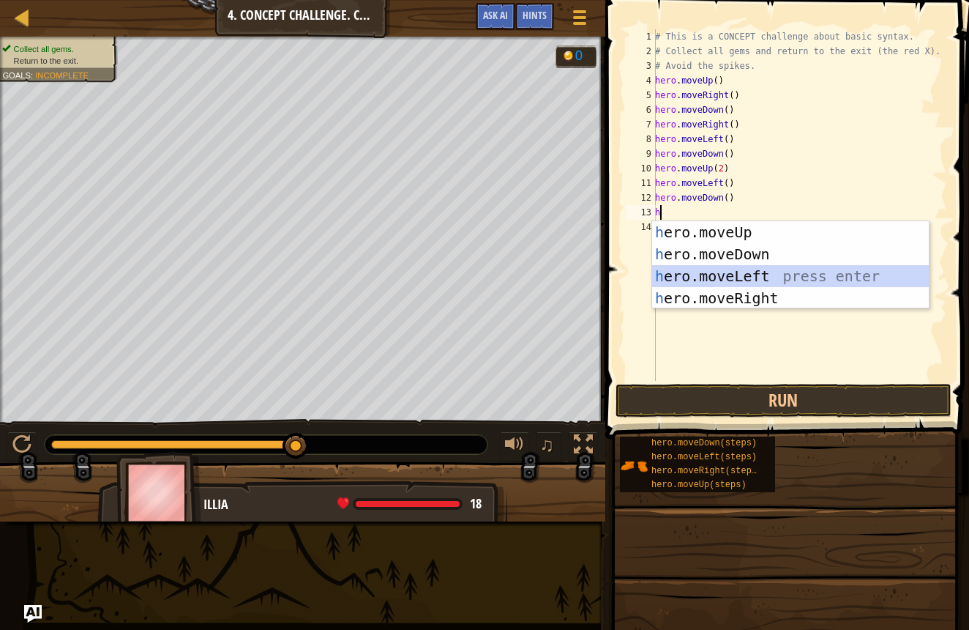
click at [660, 277] on div "h ero.moveUp press enter h ero.moveDown press enter h ero.moveLeft press enter …" at bounding box center [790, 287] width 277 height 132
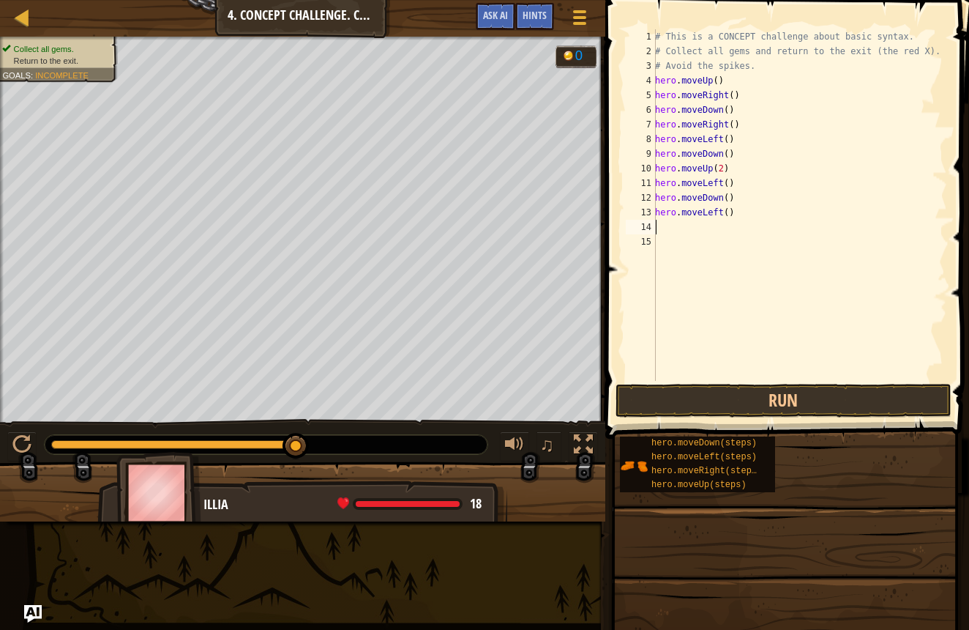
click at [817, 401] on button "Run" at bounding box center [784, 401] width 336 height 34
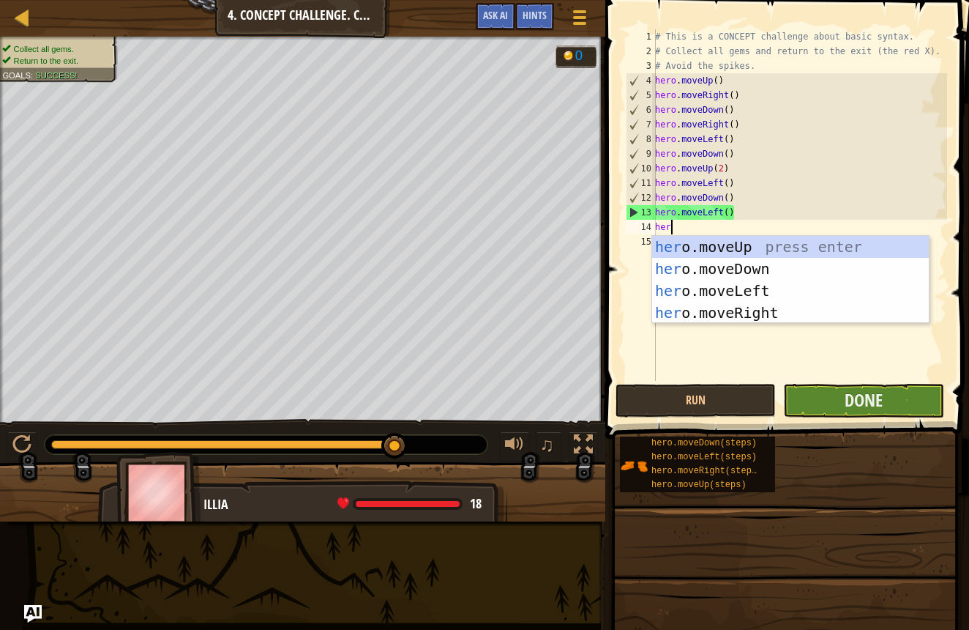
type textarea "hero"
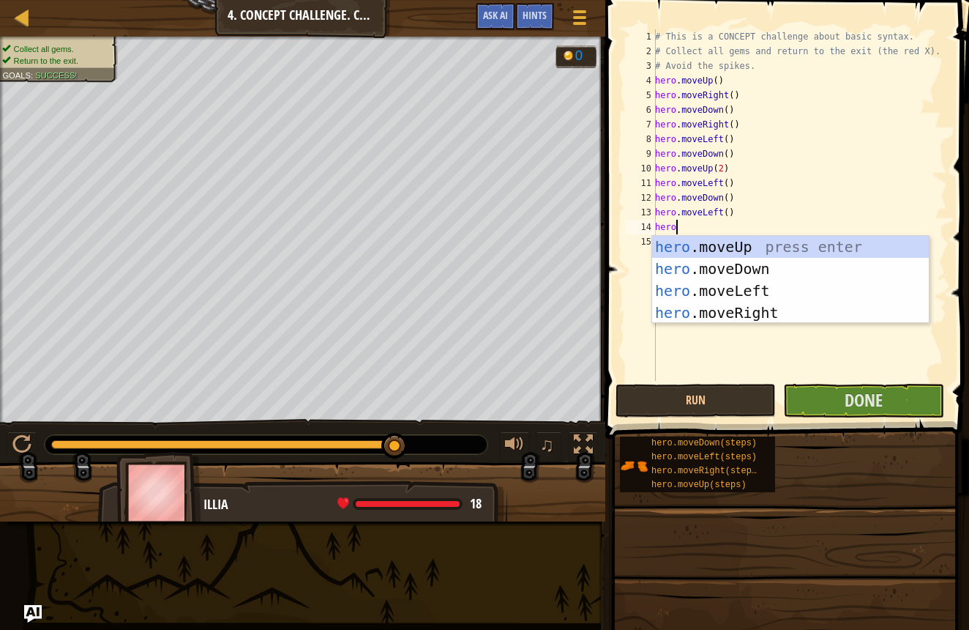
click at [748, 326] on div "# This is a CONCEPT challenge about basic syntax. # Collect all gems and return…" at bounding box center [799, 219] width 295 height 381
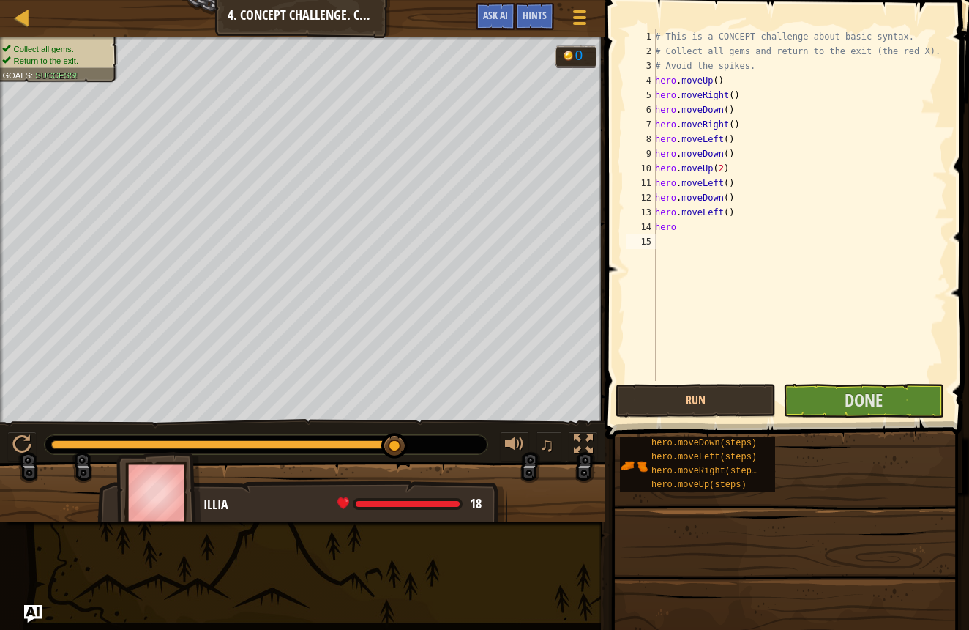
scroll to position [7, 0]
click at [684, 228] on div "# This is a CONCEPT challenge about basic syntax. # Collect all gems and return…" at bounding box center [799, 219] width 295 height 381
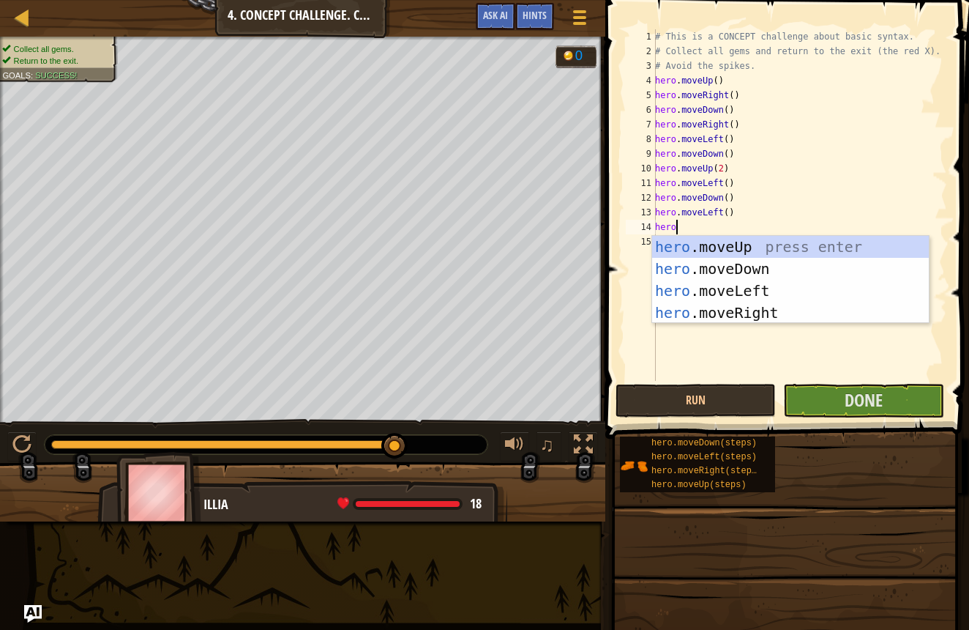
type textarea "her"
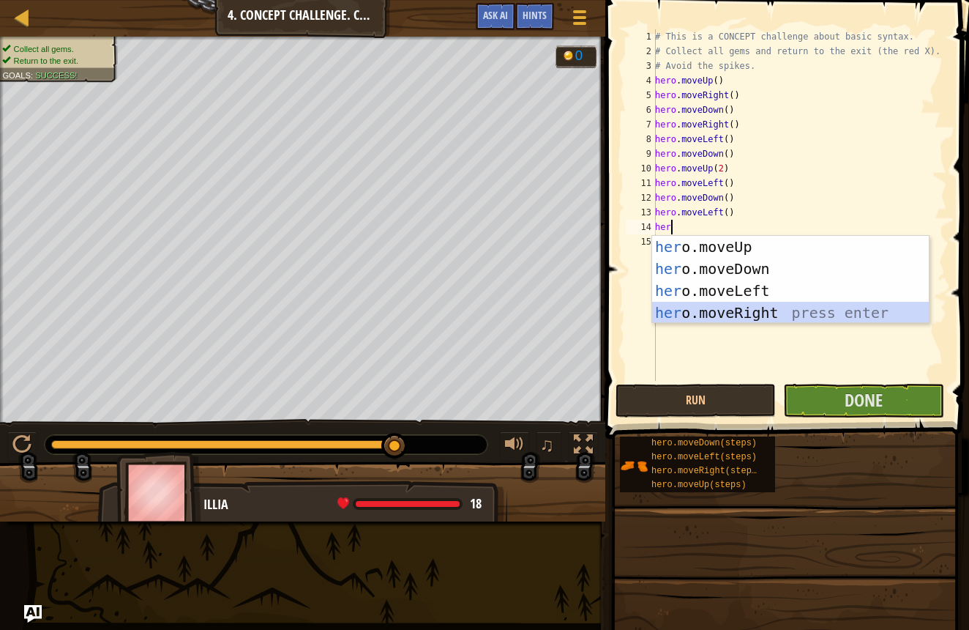
click at [691, 308] on div "her o.moveUp press enter her o.moveDown press enter her o.moveLeft press enter …" at bounding box center [790, 302] width 277 height 132
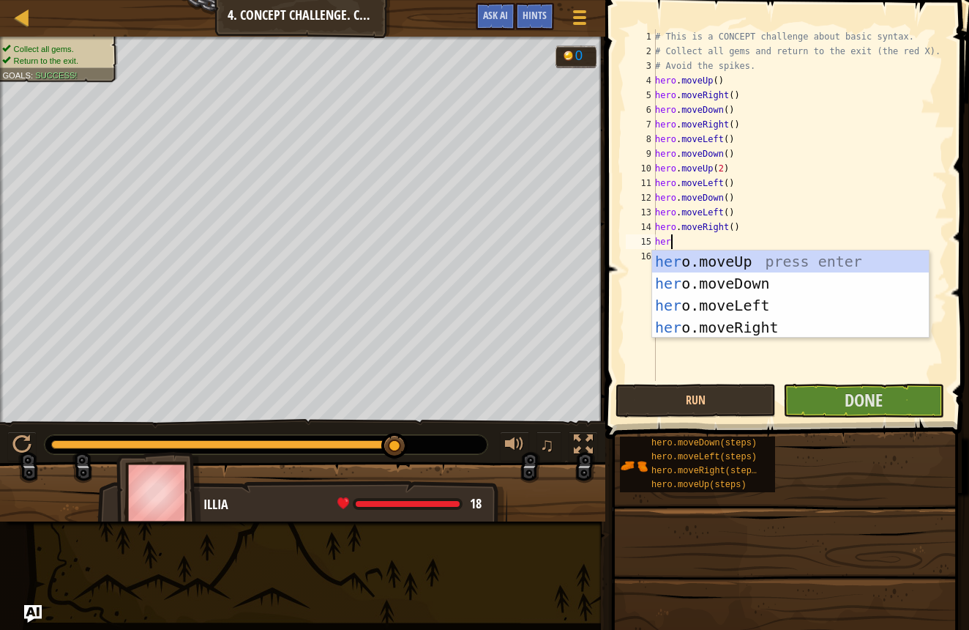
type textarea "hero"
click at [671, 259] on div "hero .moveUp press enter hero .moveDown press enter hero .moveLeft press enter …" at bounding box center [790, 316] width 277 height 132
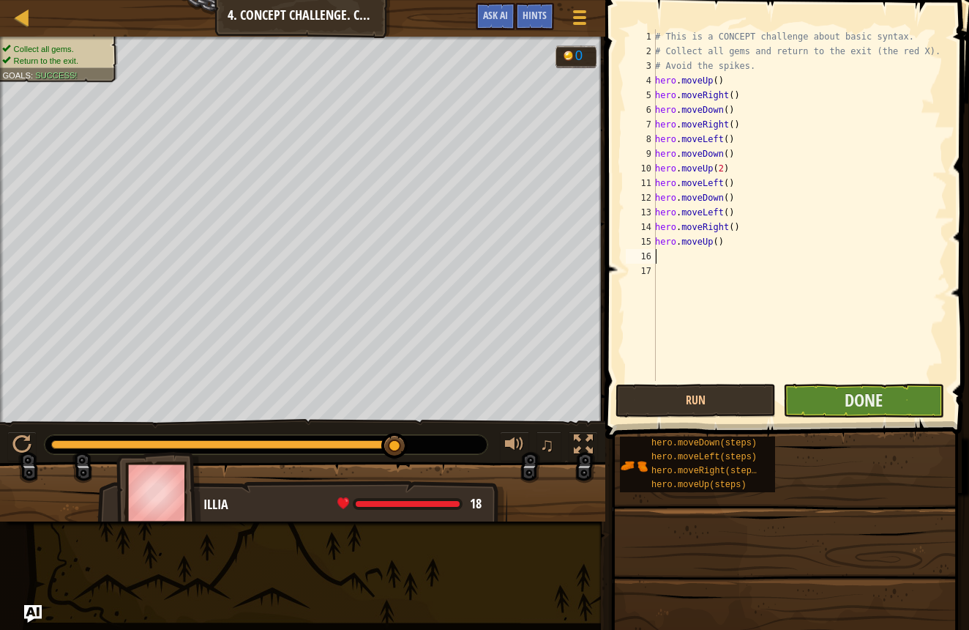
click at [823, 398] on button "Done" at bounding box center [863, 401] width 160 height 34
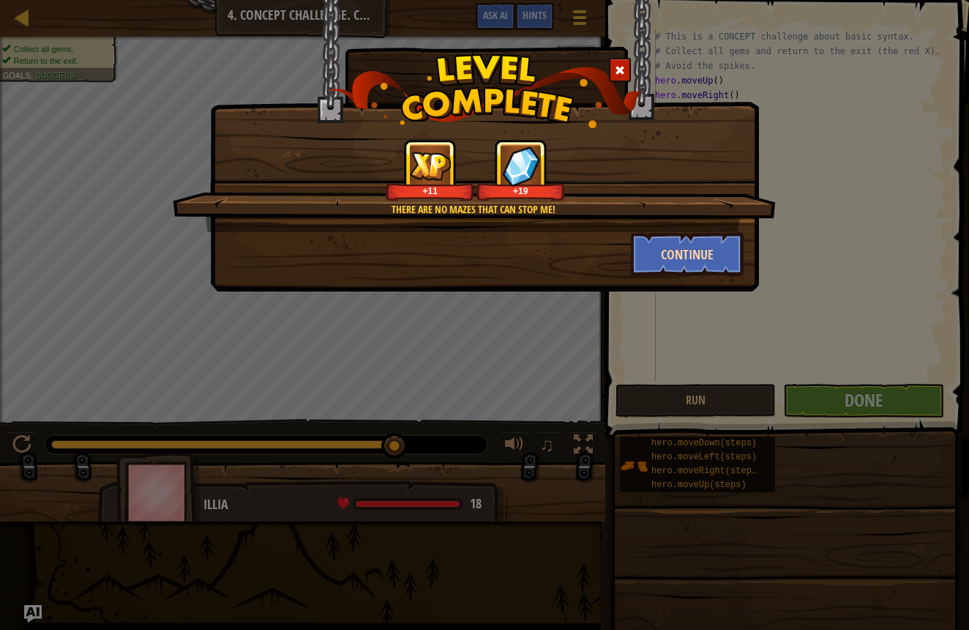
click at [675, 252] on button "Continue" at bounding box center [687, 254] width 113 height 44
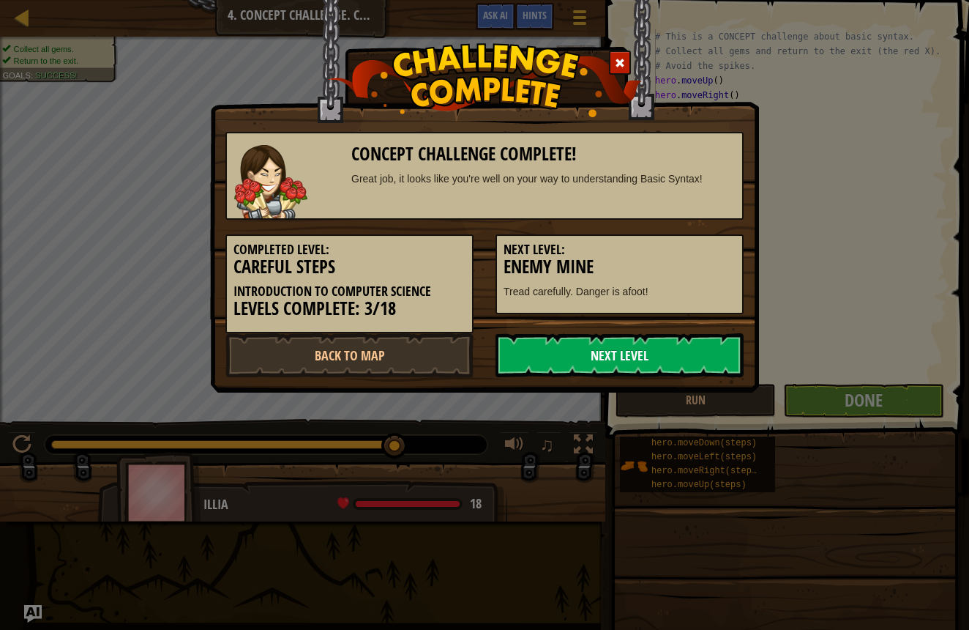
click at [683, 353] on link "Next Level" at bounding box center [620, 355] width 248 height 44
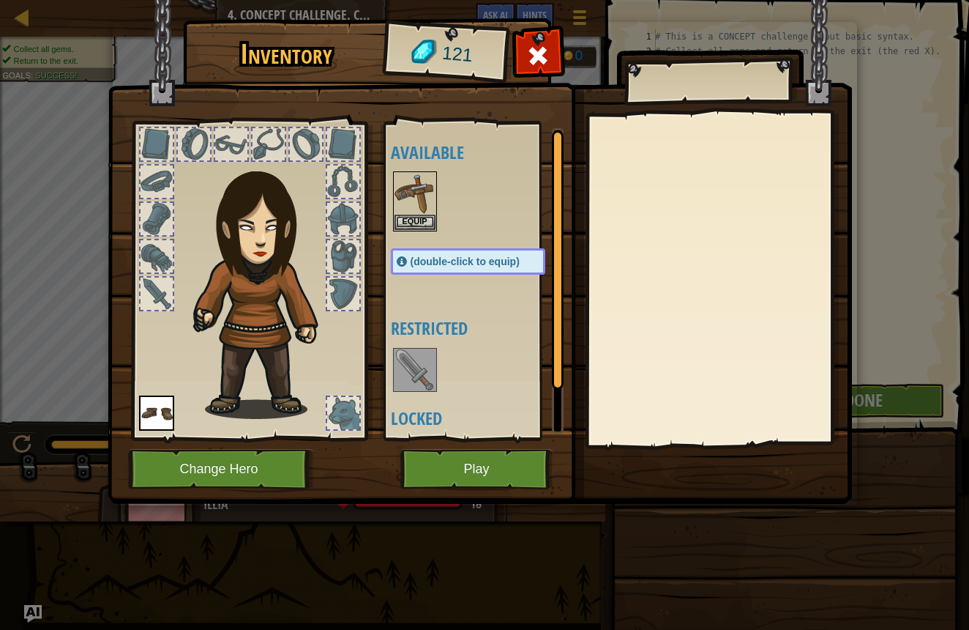
drag, startPoint x: 394, startPoint y: 403, endPoint x: 390, endPoint y: 378, distance: 25.2
click at [390, 378] on div "Available Equip Equip (double-click to equip) Restricted Locked" at bounding box center [473, 281] width 179 height 318
click at [392, 375] on div at bounding box center [483, 370] width 184 height 48
click at [398, 373] on img at bounding box center [415, 369] width 41 height 41
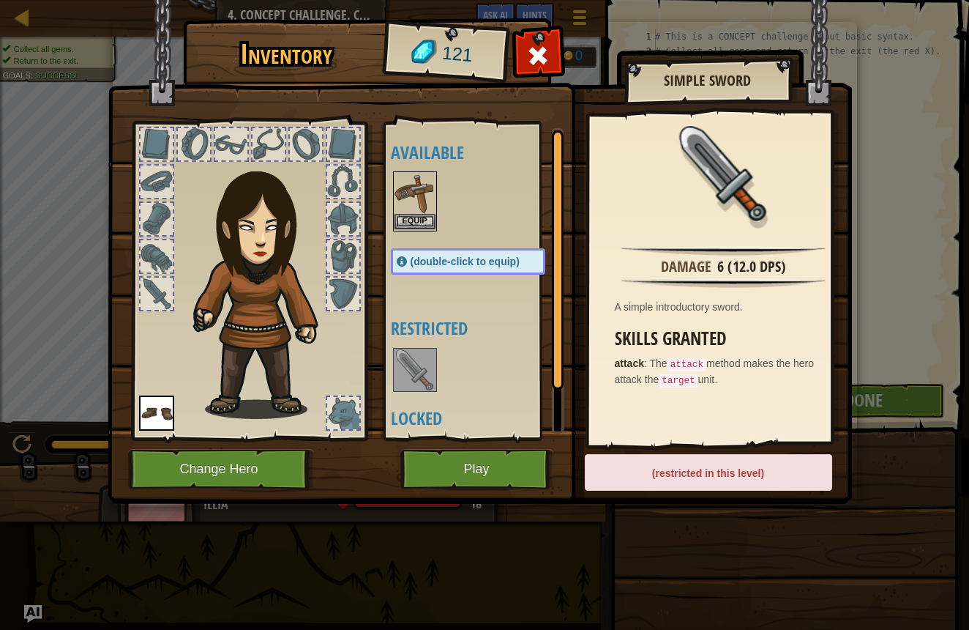
click at [403, 212] on img at bounding box center [415, 193] width 41 height 41
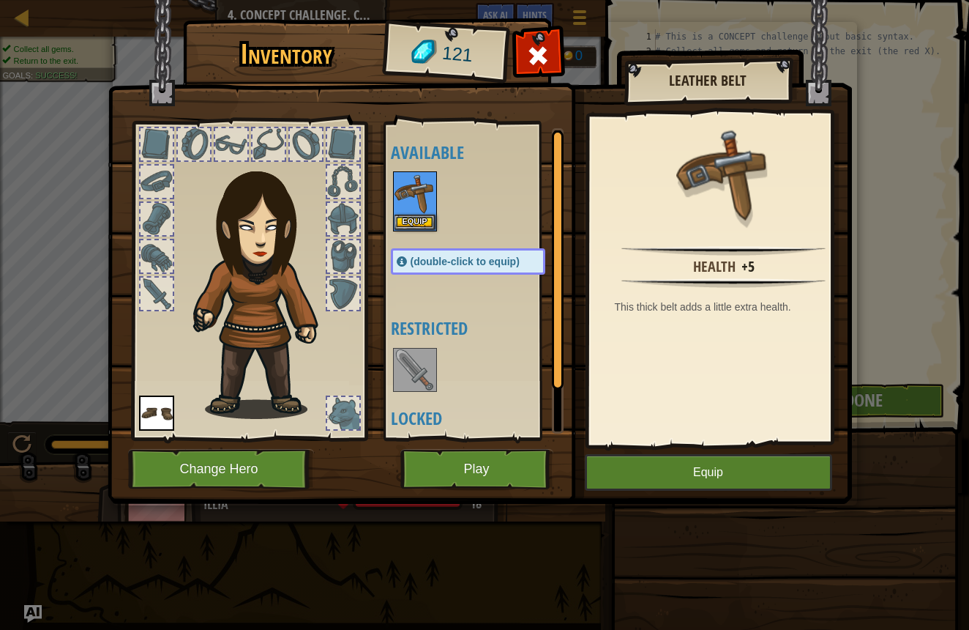
click at [772, 466] on button "Equip" at bounding box center [708, 472] width 247 height 37
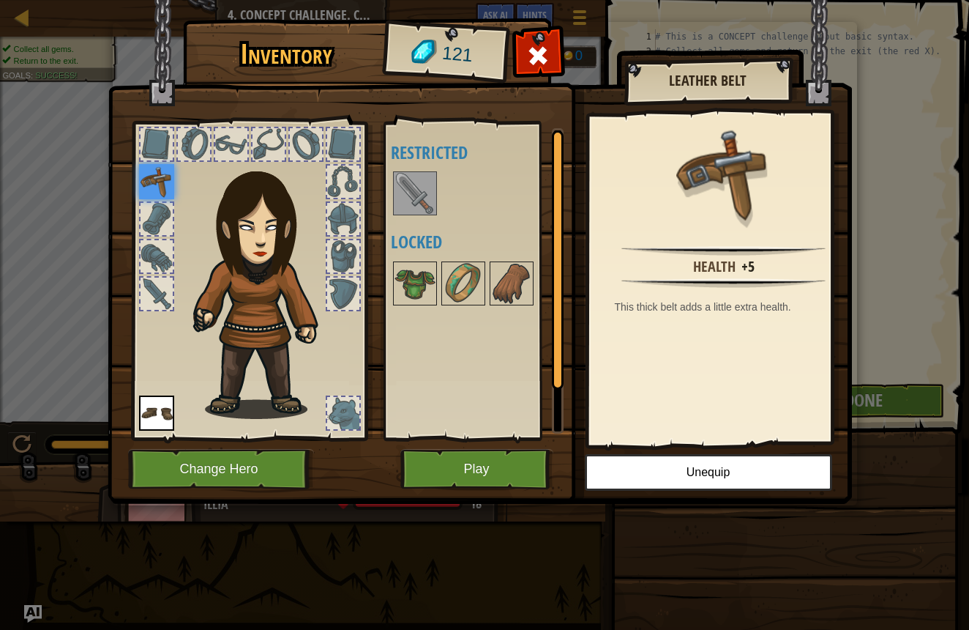
drag, startPoint x: 420, startPoint y: 189, endPoint x: 425, endPoint y: 199, distance: 11.5
click at [420, 189] on img at bounding box center [415, 193] width 41 height 41
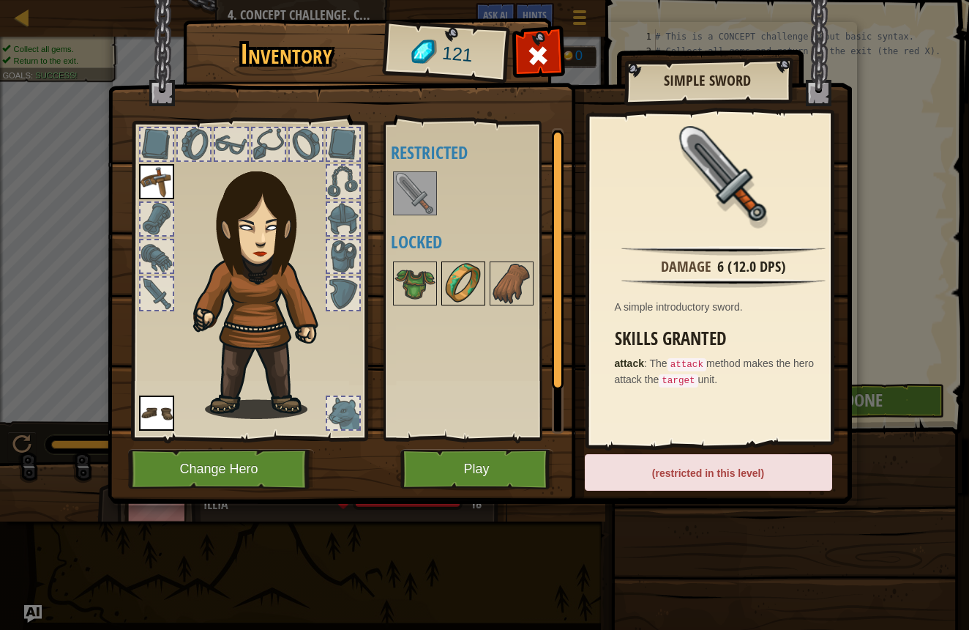
click at [454, 261] on div at bounding box center [463, 283] width 44 height 44
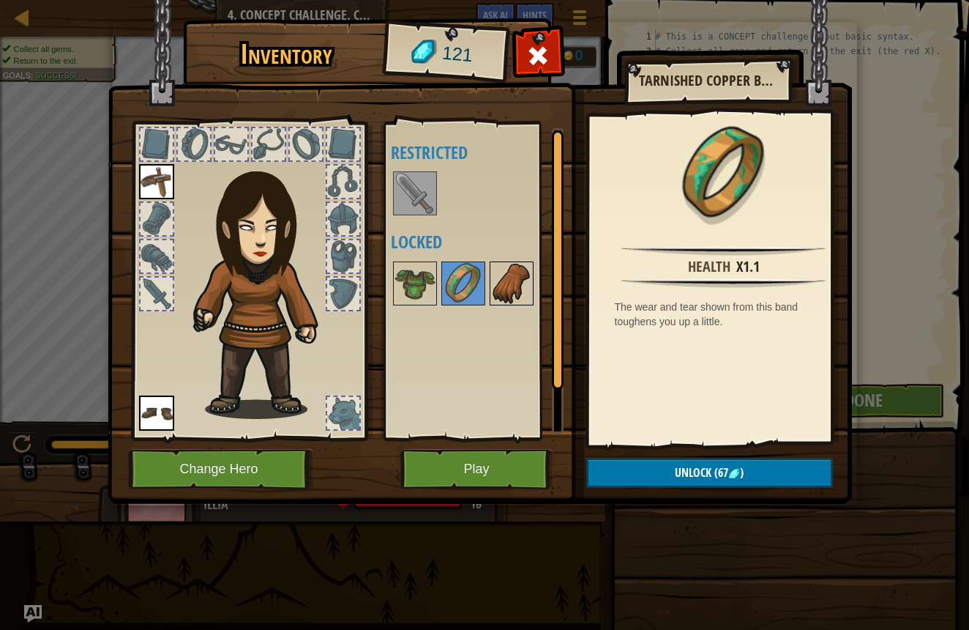
click at [499, 294] on img at bounding box center [511, 283] width 41 height 41
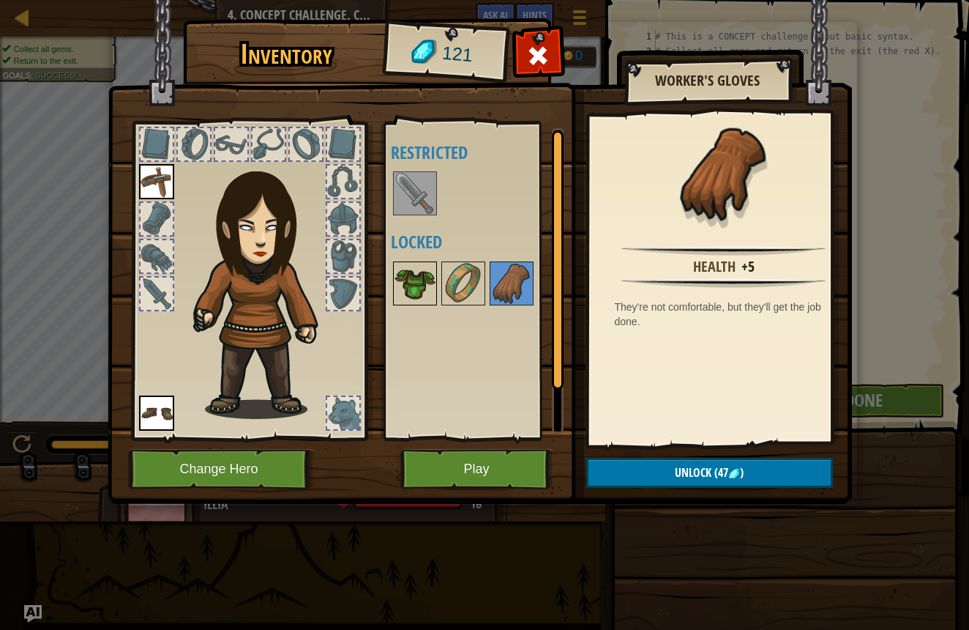
click at [403, 297] on img at bounding box center [415, 283] width 41 height 41
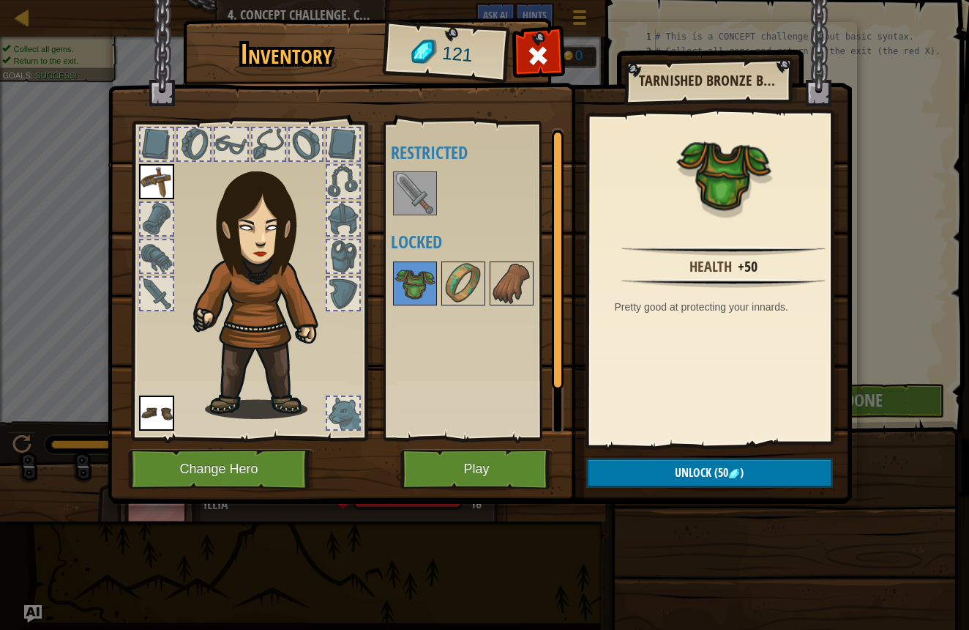
click at [671, 468] on button "Unlock (50 )" at bounding box center [709, 473] width 247 height 30
click at [638, 478] on button "Confirm" at bounding box center [709, 473] width 247 height 30
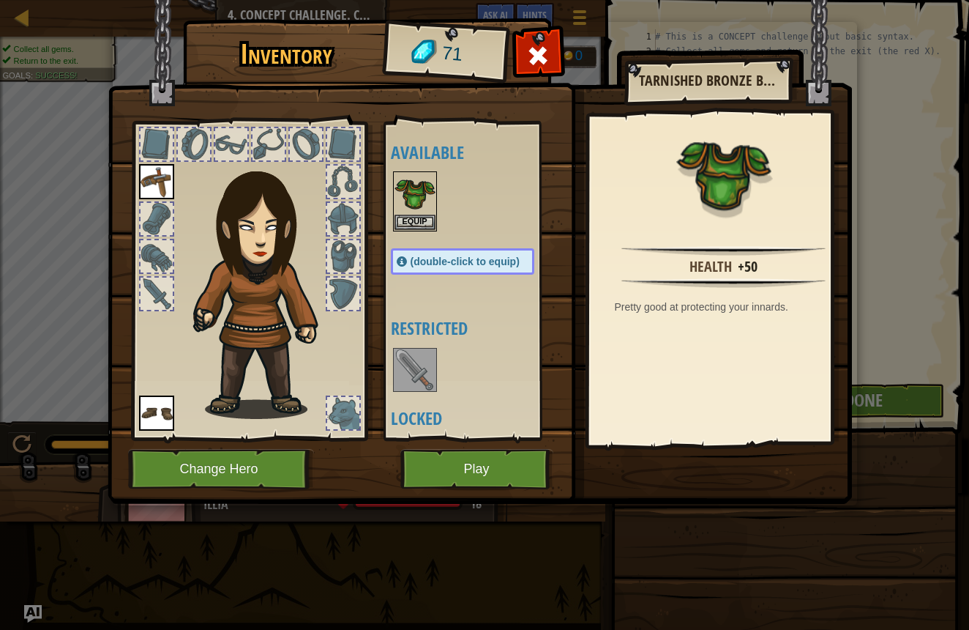
click at [482, 480] on button "Play" at bounding box center [476, 469] width 153 height 40
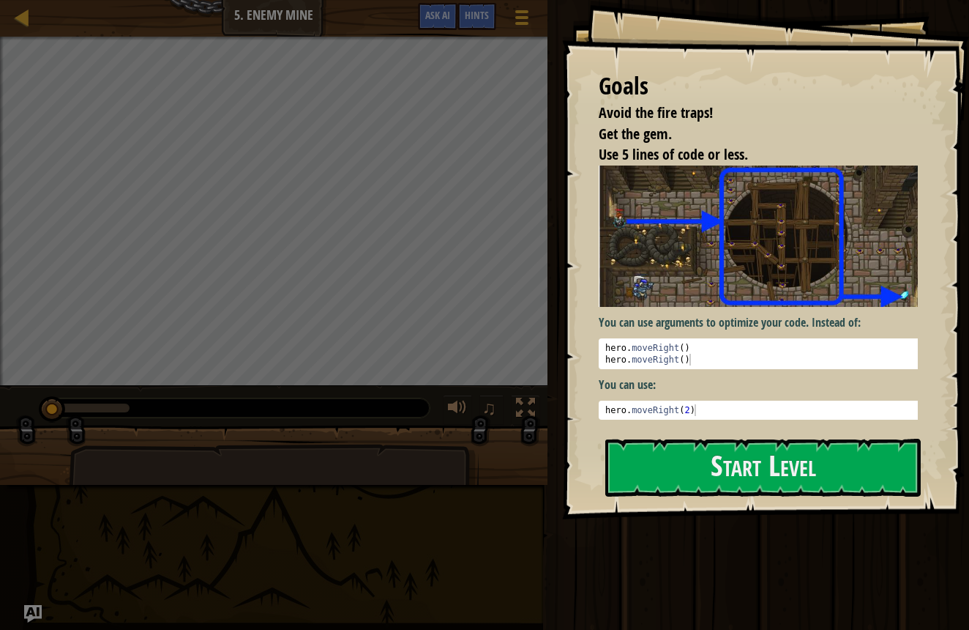
click at [653, 499] on div "Goals Avoid the fire traps! Get the gem. Use 5 lines of code or less. You can u…" at bounding box center [765, 259] width 407 height 519
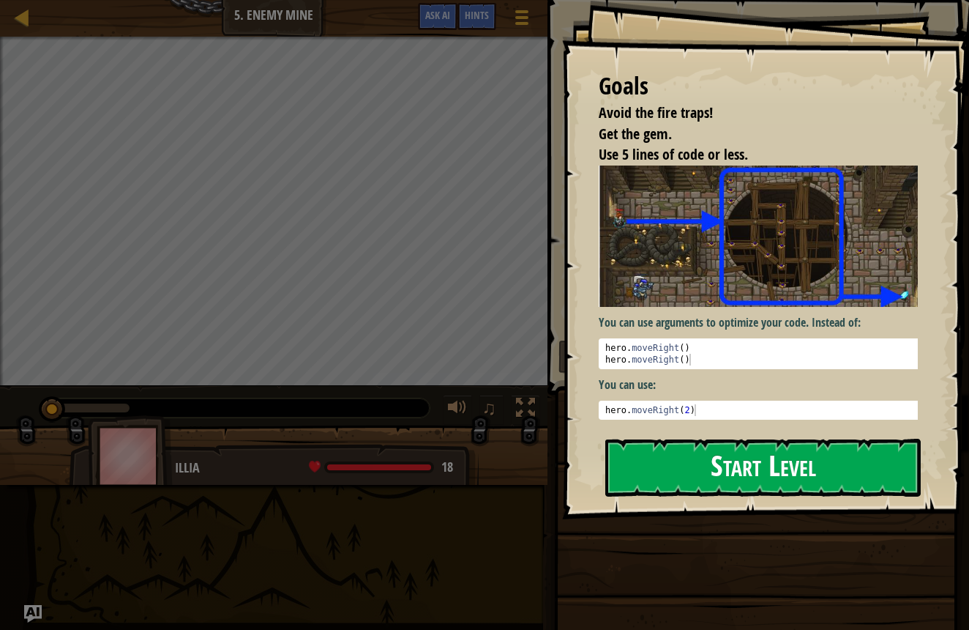
click at [663, 488] on button "Start Level" at bounding box center [763, 468] width 316 height 58
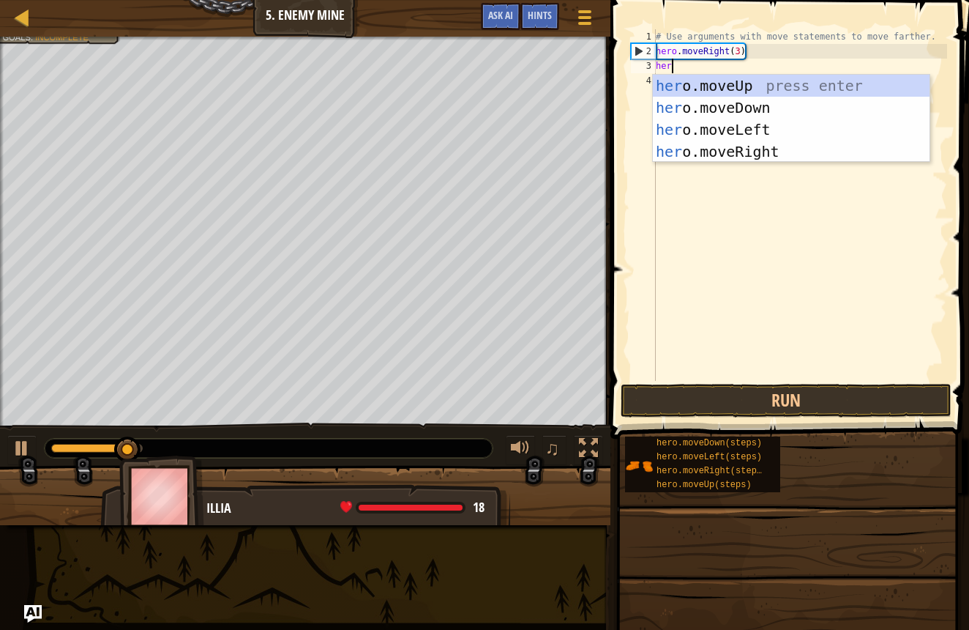
scroll to position [7, 1]
type textarea "hero"
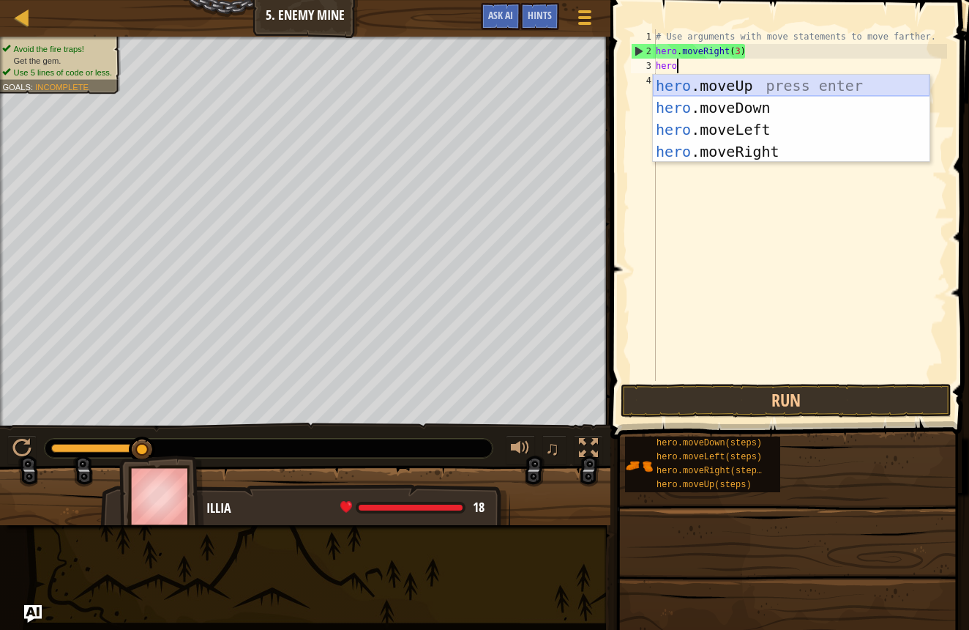
click at [663, 78] on div "hero .moveUp press enter hero .moveDown press enter hero .moveLeft press enter …" at bounding box center [791, 141] width 277 height 132
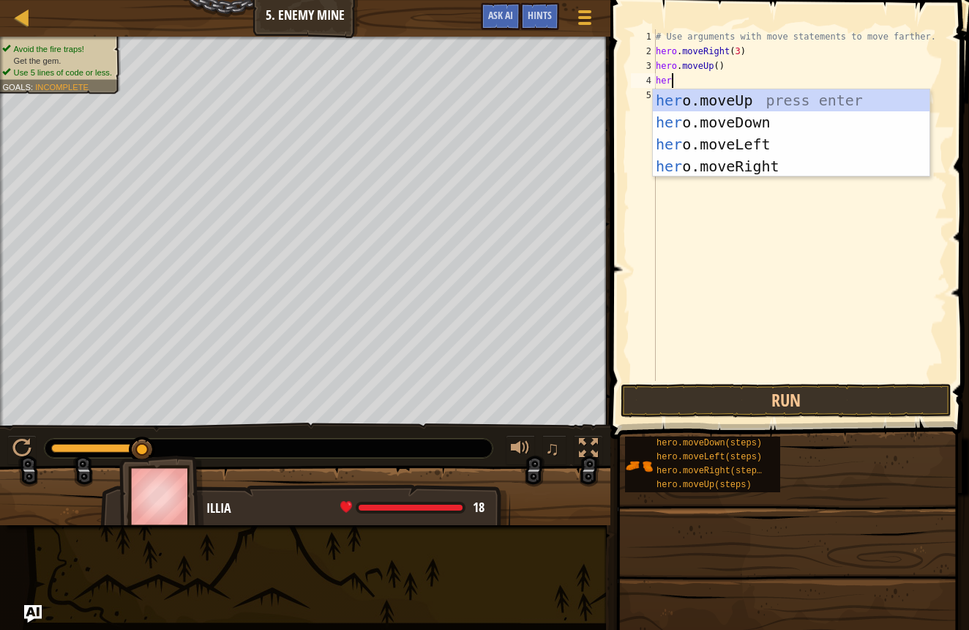
type textarea "hero"
click at [797, 160] on div "hero .moveUp press enter hero .moveDown press enter hero .moveLeft press enter …" at bounding box center [791, 155] width 277 height 132
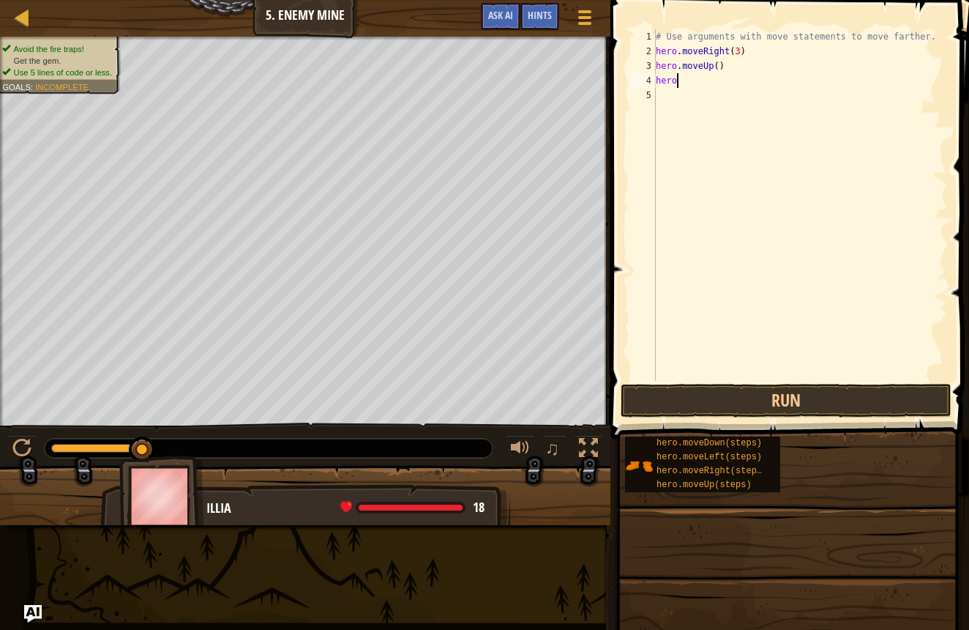
scroll to position [7, 0]
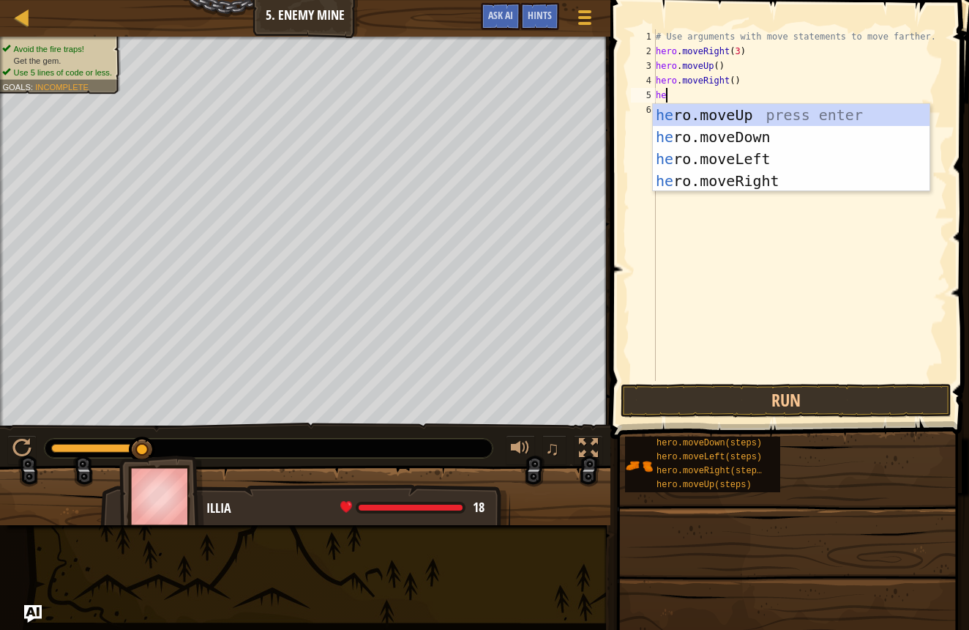
type textarea "her"
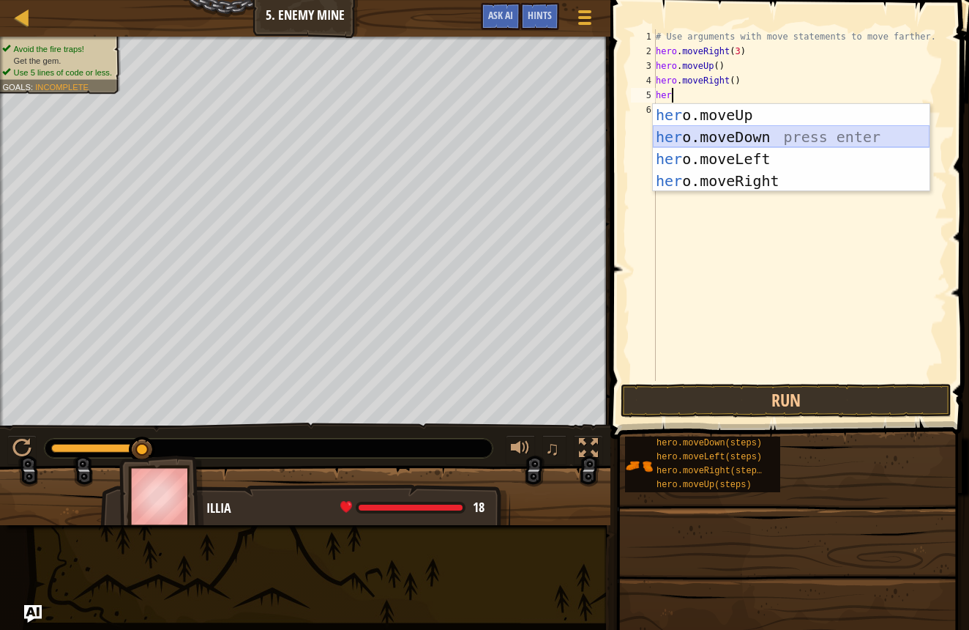
click at [725, 136] on div "her o.moveUp press enter her o.moveDown press enter her o.moveLeft press enter …" at bounding box center [791, 170] width 277 height 132
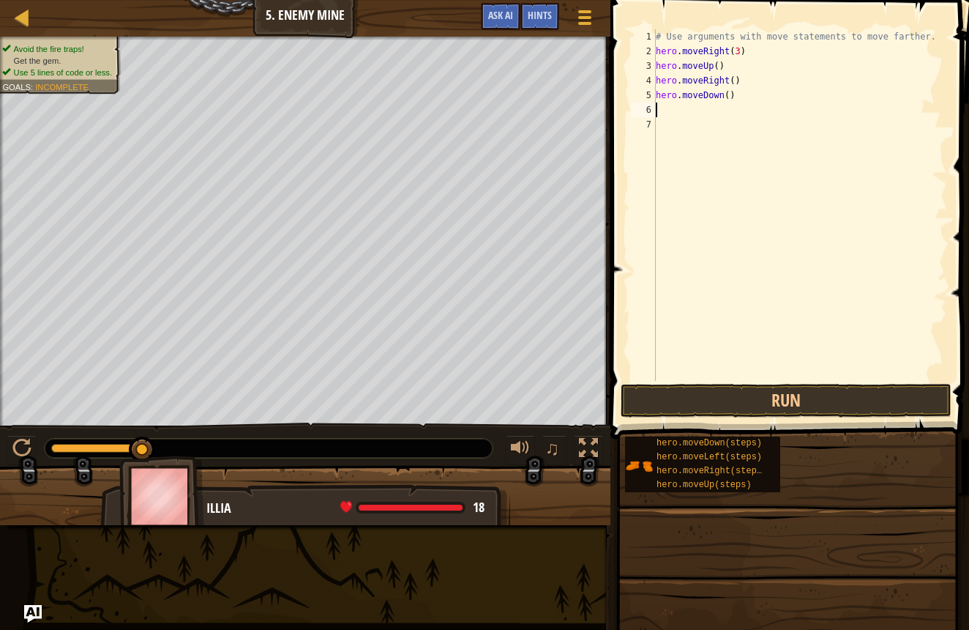
click at [732, 96] on div "# Use arguments with move statements to move farther. hero . moveRight ( 3 ) he…" at bounding box center [800, 219] width 294 height 381
type textarea "hero.moveDown(2)"
click at [666, 111] on div "# Use arguments with move statements to move farther. hero . moveRight ( 3 ) he…" at bounding box center [800, 219] width 294 height 381
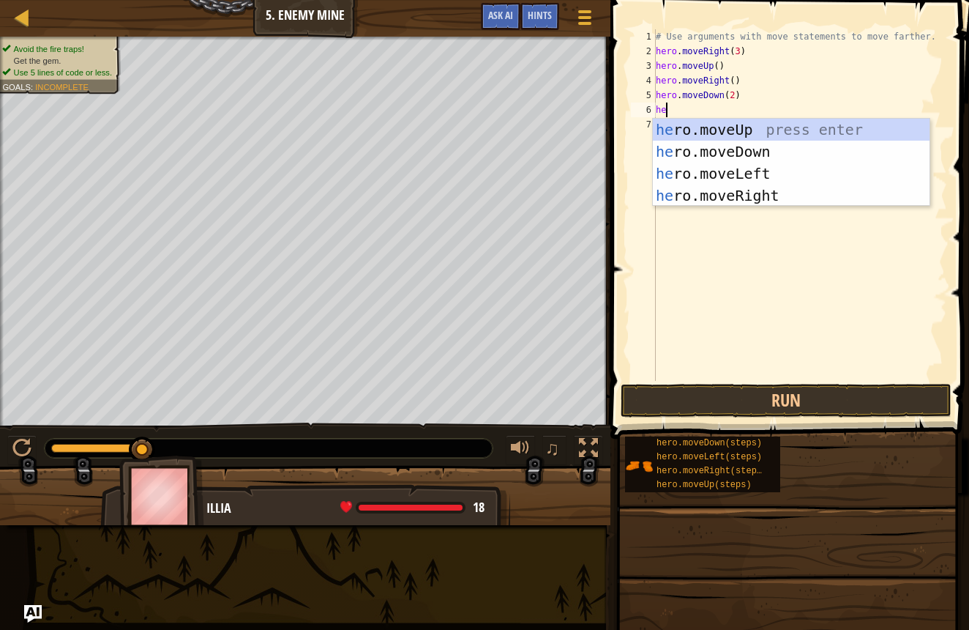
scroll to position [7, 1]
type textarea "hero"
click at [687, 154] on div "hero .moveUp press enter hero .moveDown press enter hero .moveLeft press enter …" at bounding box center [791, 185] width 277 height 132
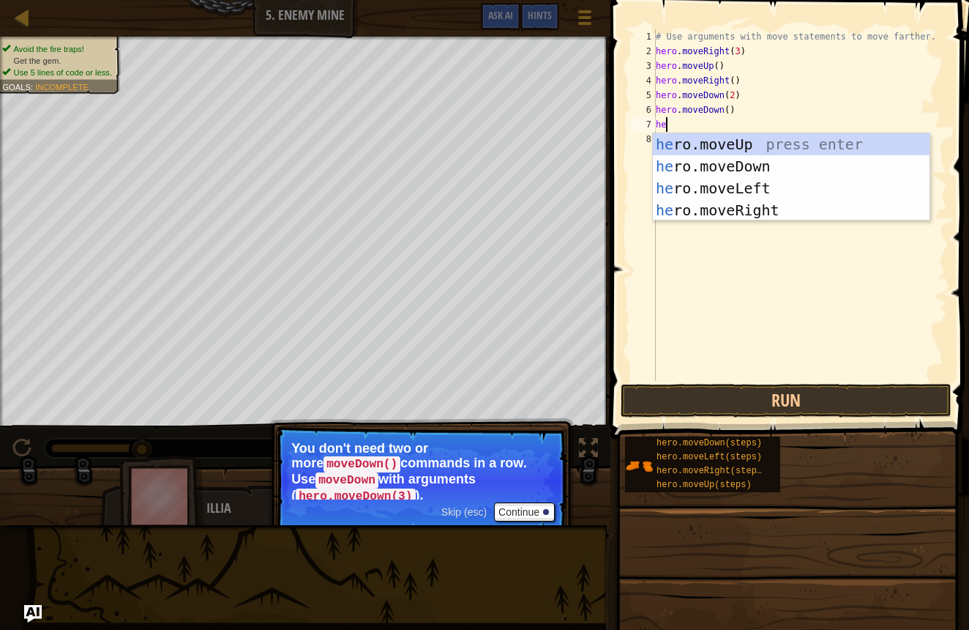
scroll to position [7, 0]
type textarea "h"
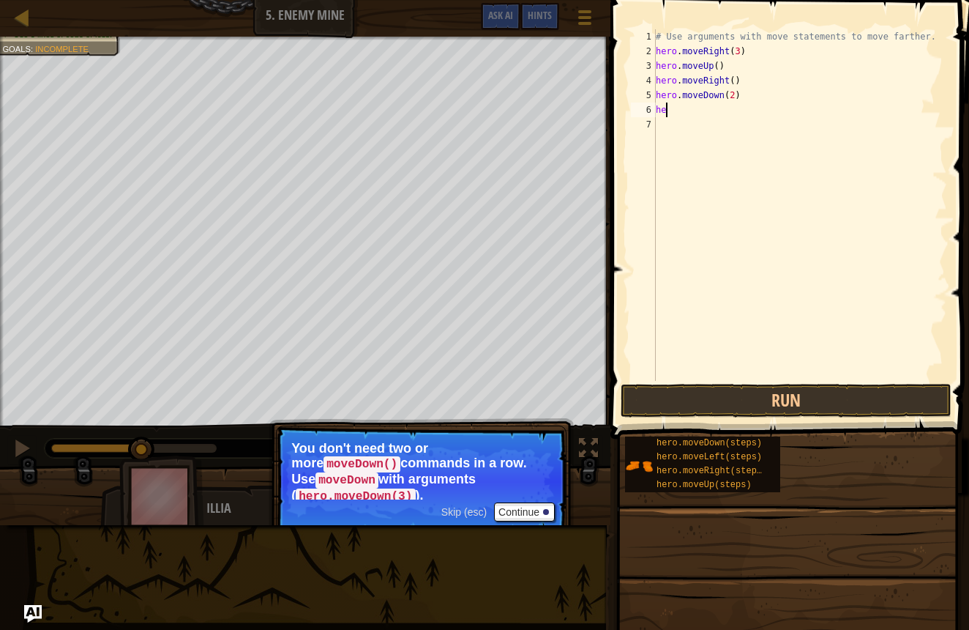
type textarea "h"
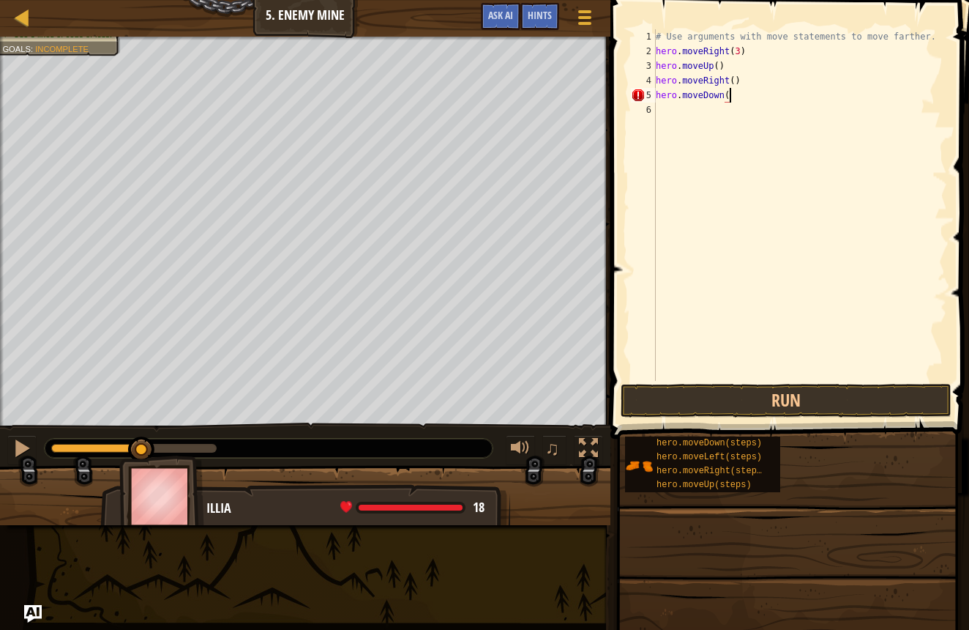
scroll to position [7, 6]
type textarea "hero.moveDown(3)"
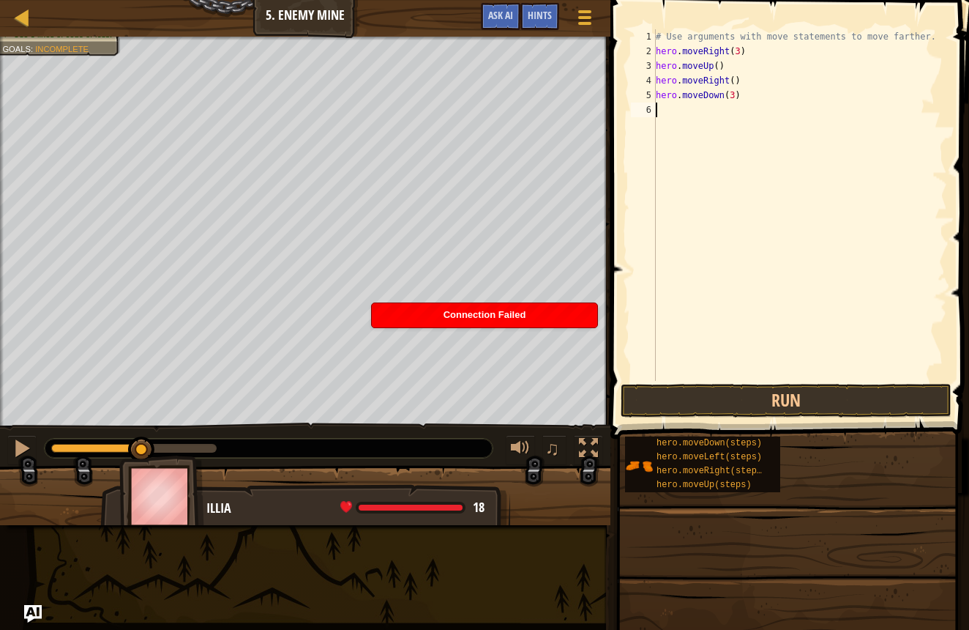
click at [667, 109] on div "# Use arguments with move statements to move farther. hero . moveRight ( 3 ) he…" at bounding box center [800, 219] width 294 height 381
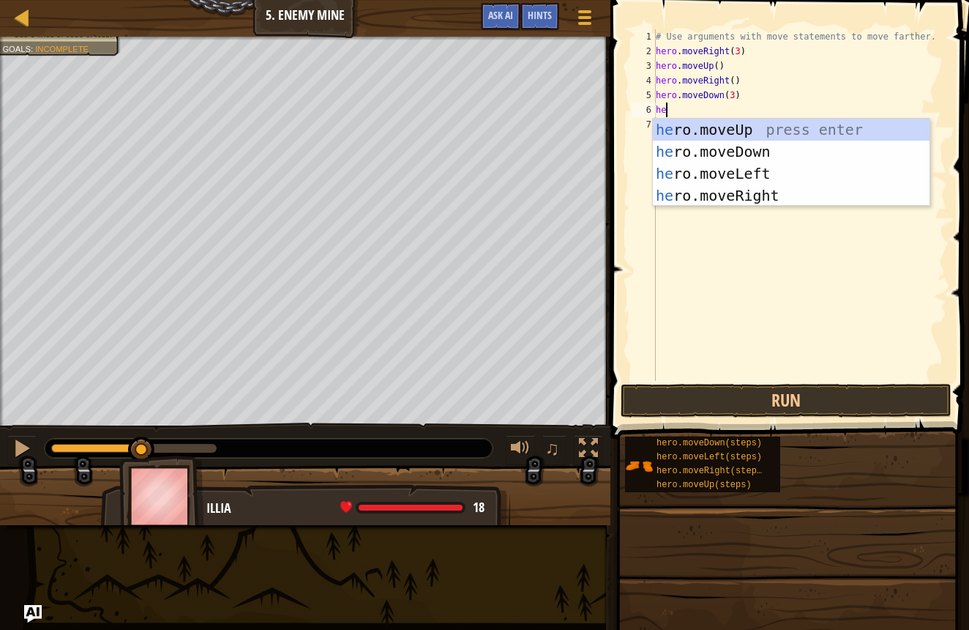
scroll to position [7, 1]
type textarea "hero"
click at [685, 190] on div "hero .moveUp press enter hero .moveDown press enter hero .moveLeft press enter …" at bounding box center [791, 185] width 277 height 132
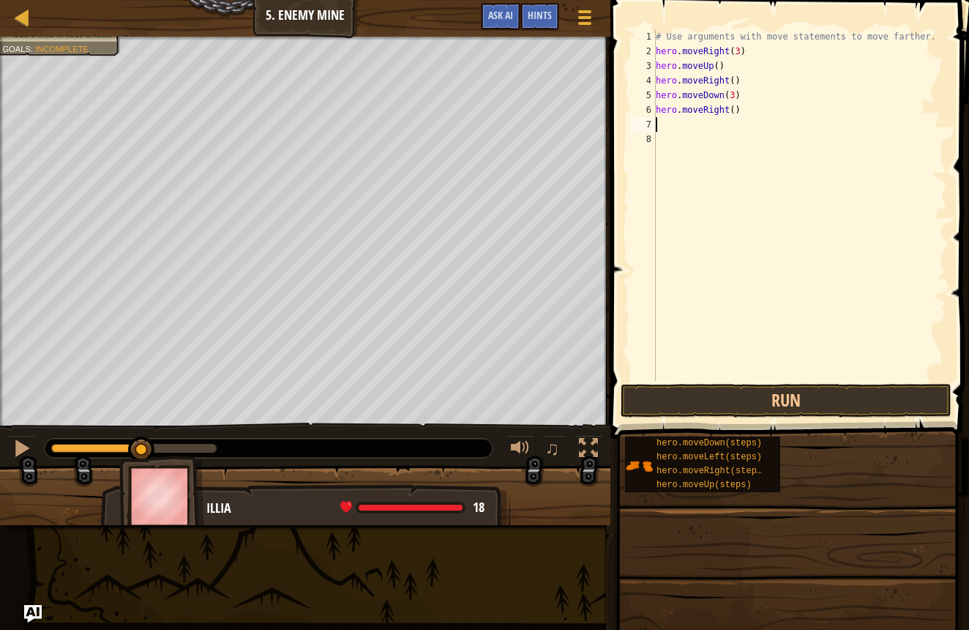
scroll to position [7, 0]
click at [778, 387] on button "Run" at bounding box center [786, 401] width 331 height 34
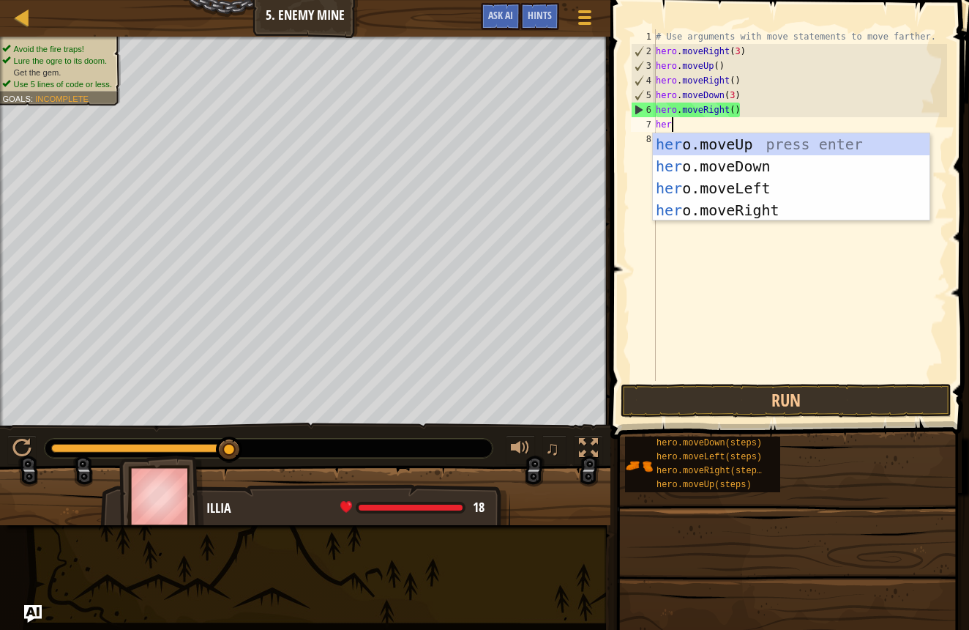
scroll to position [7, 1]
type textarea "hero"
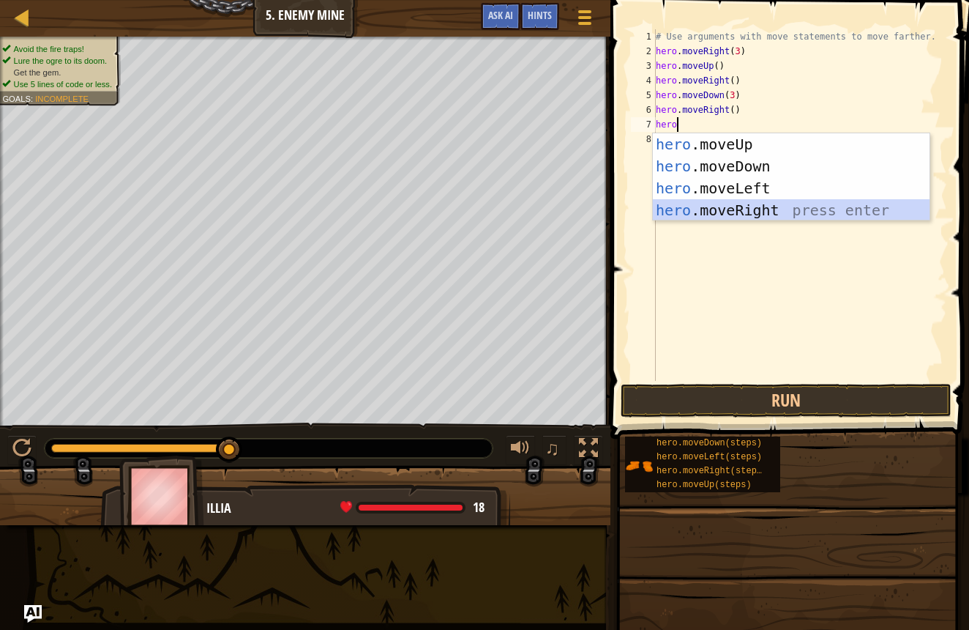
drag, startPoint x: 715, startPoint y: 216, endPoint x: 670, endPoint y: 263, distance: 65.2
click at [715, 216] on div "hero .moveUp press enter hero .moveDown press enter hero .moveLeft press enter …" at bounding box center [791, 199] width 277 height 132
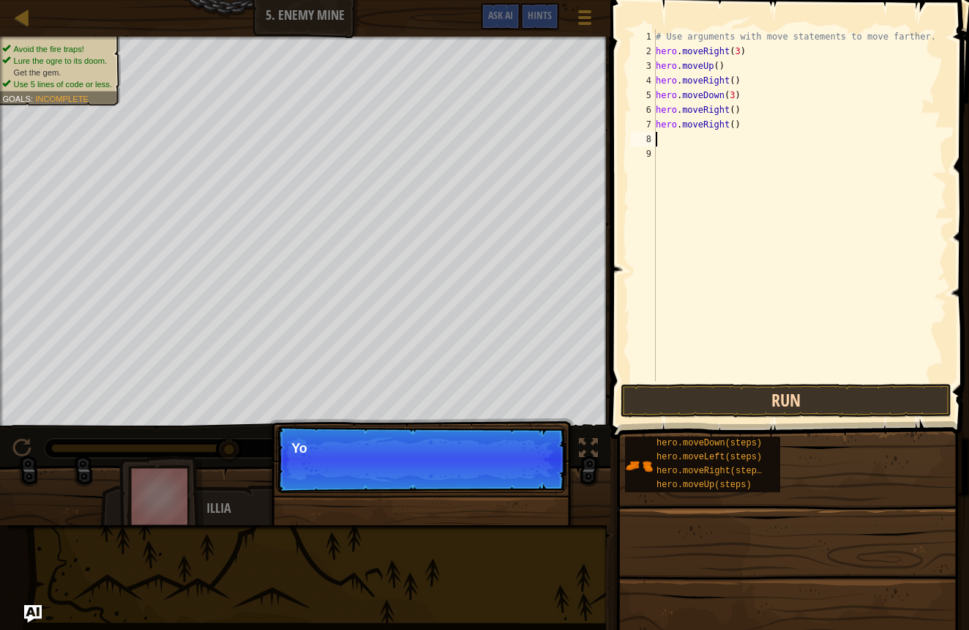
click at [646, 390] on button "Run" at bounding box center [786, 401] width 331 height 34
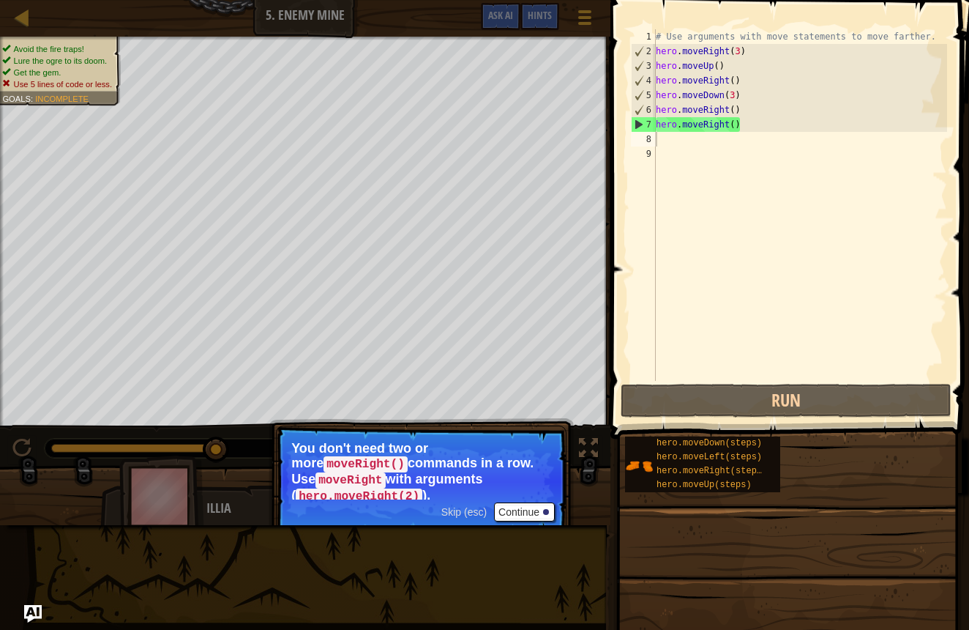
click at [520, 505] on button "Continue" at bounding box center [524, 511] width 61 height 19
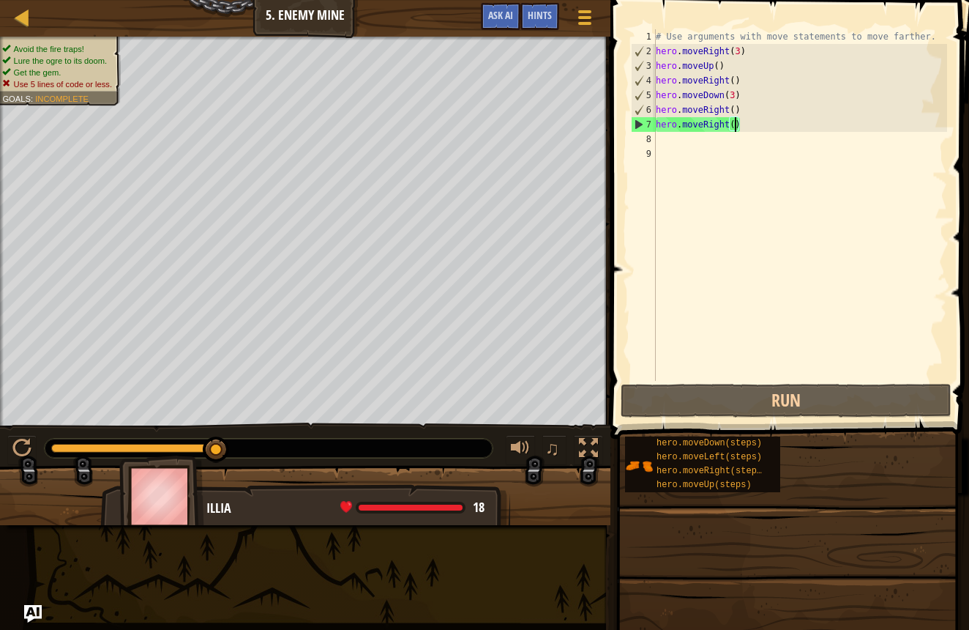
click at [734, 124] on div "# Use arguments with move statements to move farther. hero . moveRight ( 3 ) he…" at bounding box center [800, 219] width 294 height 381
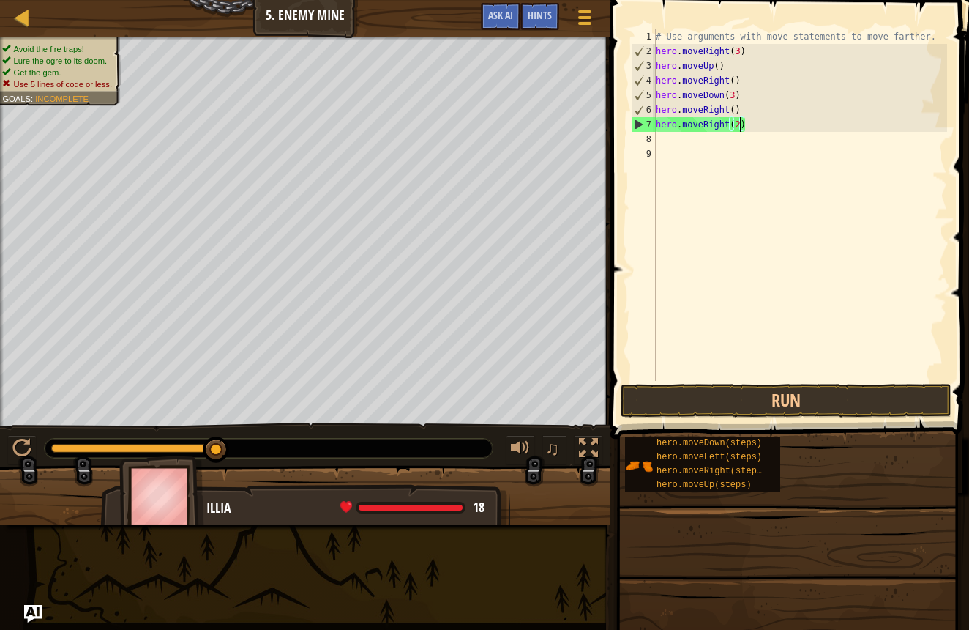
scroll to position [7, 7]
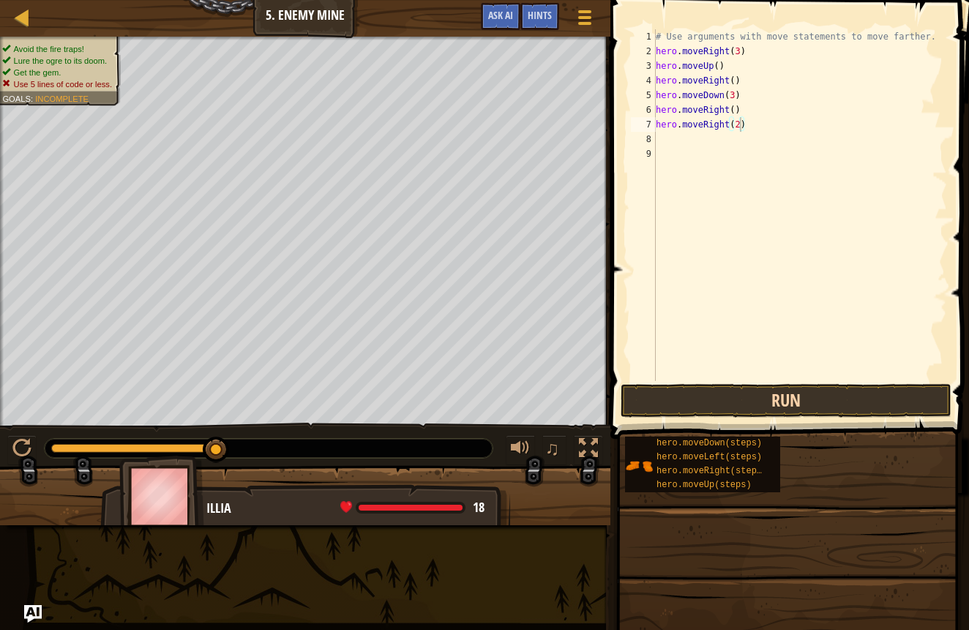
click at [655, 389] on button "Run" at bounding box center [786, 401] width 331 height 34
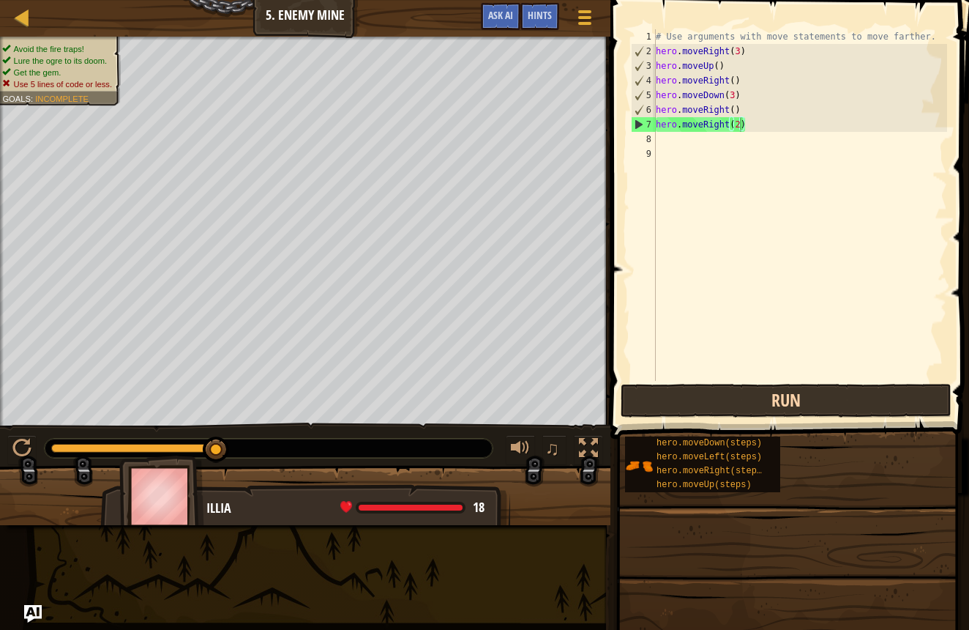
drag, startPoint x: 715, startPoint y: 411, endPoint x: 722, endPoint y: 414, distance: 7.6
click at [722, 414] on button "Run" at bounding box center [786, 401] width 331 height 34
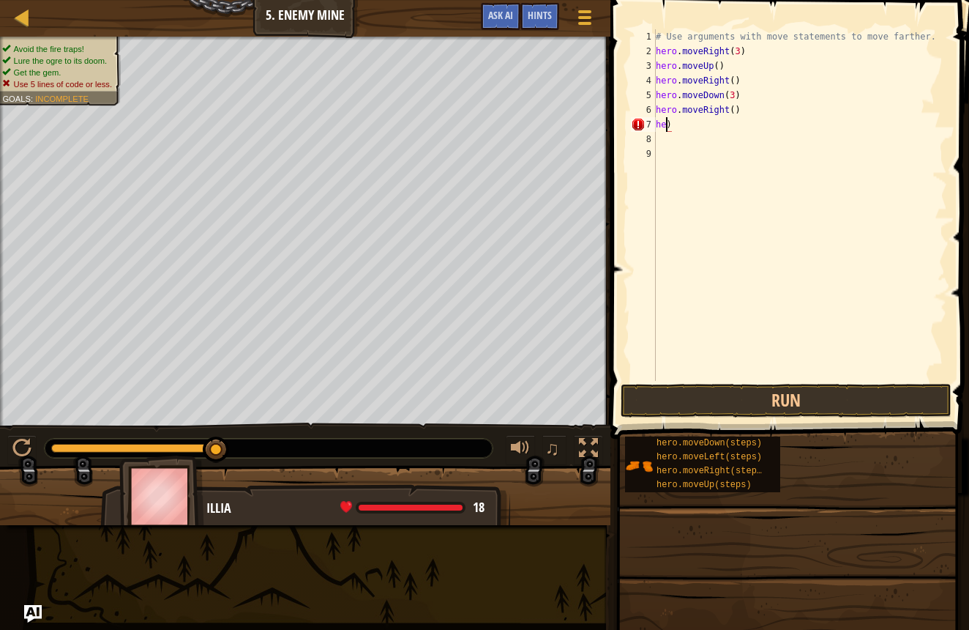
scroll to position [7, 0]
click at [747, 99] on div "# Use arguments with move statements to move farther. hero . moveRight ( 3 ) he…" at bounding box center [800, 219] width 294 height 381
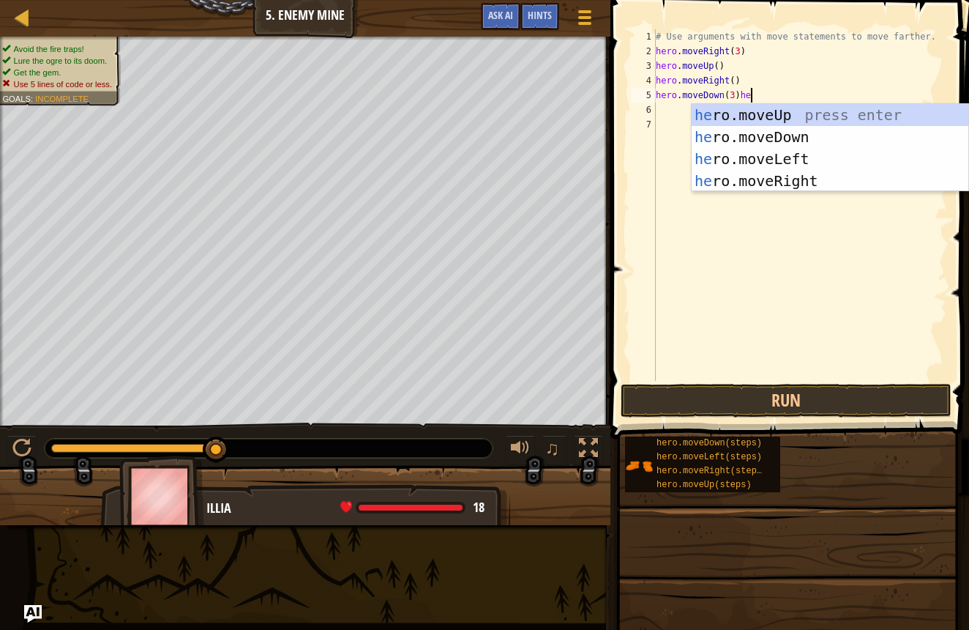
scroll to position [7, 7]
click at [742, 187] on div "her o.moveUp press enter her o.moveDown press enter her o.moveLeft press enter …" at bounding box center [830, 170] width 277 height 132
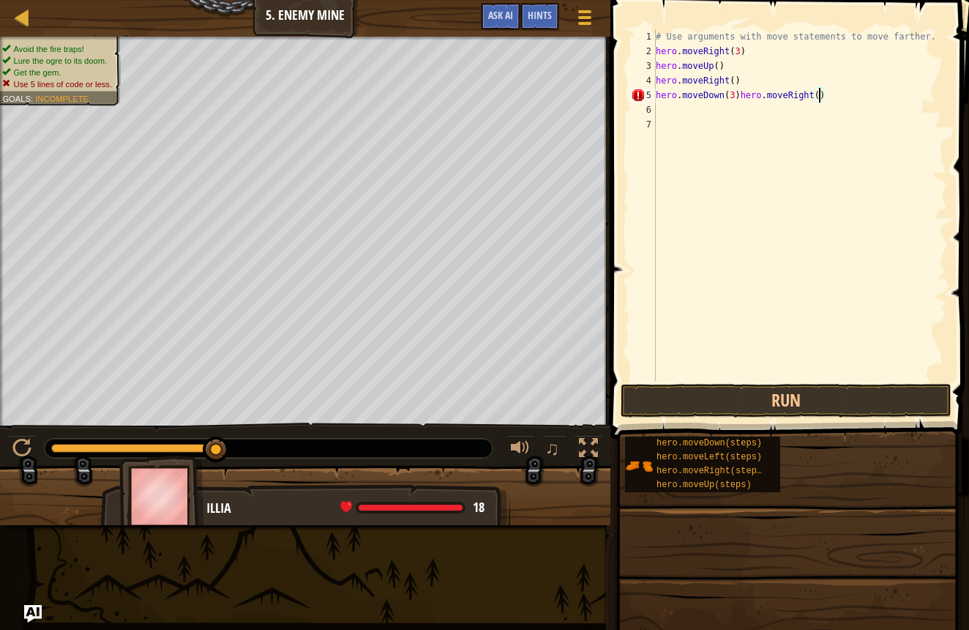
click at [821, 94] on div "# Use arguments with move statements to move farther. hero . moveRight ( 3 ) he…" at bounding box center [800, 219] width 294 height 381
drag, startPoint x: 723, startPoint y: 400, endPoint x: 732, endPoint y: 383, distance: 19.6
click at [732, 383] on div "hero.moveDown(3)hero.moveRight(3) 1 2 3 4 5 6 7 # Use arguments with move state…" at bounding box center [787, 248] width 363 height 482
click at [737, 391] on button "Run" at bounding box center [786, 401] width 331 height 34
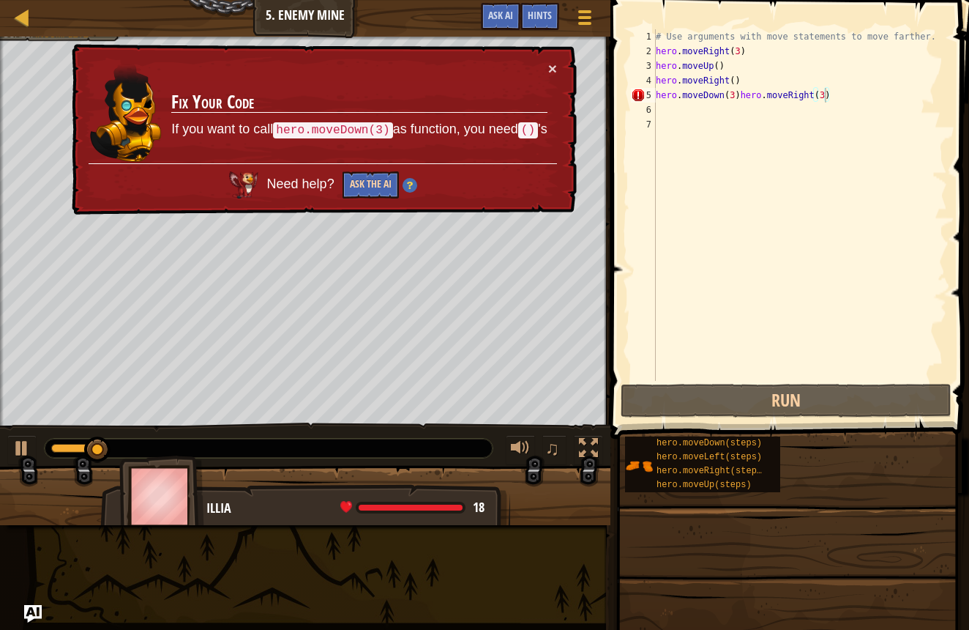
click at [365, 181] on button "Ask the AI" at bounding box center [371, 184] width 56 height 27
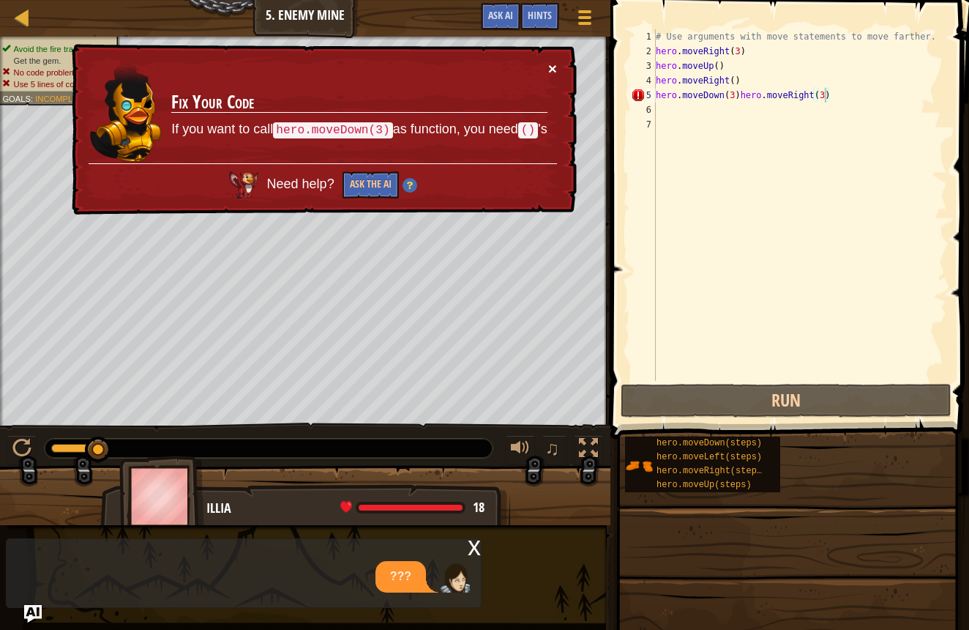
click at [545, 63] on td "Fix Your Code If you want to call hero.moveDown(3) as function, you need () 's" at bounding box center [360, 112] width 378 height 103
click at [551, 66] on button "×" at bounding box center [552, 68] width 9 height 15
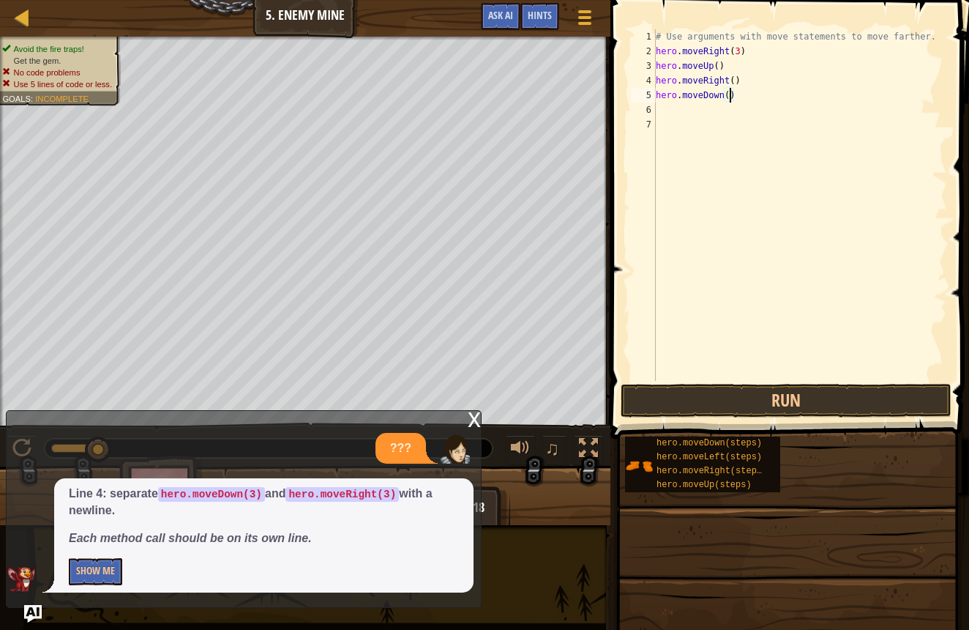
scroll to position [7, 7]
click at [935, 408] on button "Run" at bounding box center [786, 401] width 331 height 34
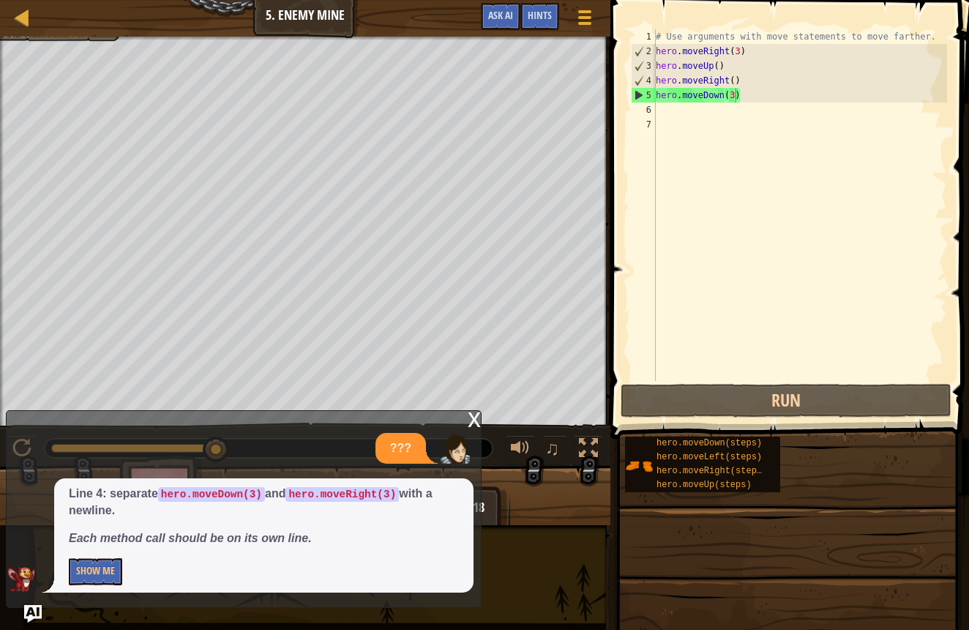
click at [60, 35] on div "Map Introduction to Computer Science 5. Enemy Mine Game Menu Done Hints Ask AI" at bounding box center [305, 18] width 611 height 37
click at [745, 55] on div "# Use arguments with move statements to move farther. hero . moveRight ( 3 ) he…" at bounding box center [800, 219] width 294 height 381
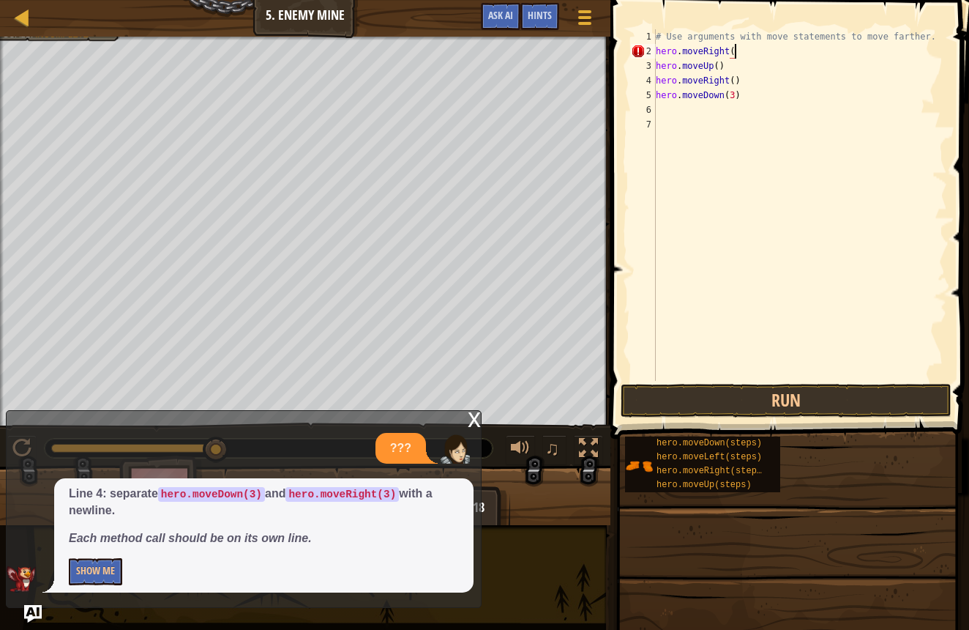
type textarea "hero.moveRight"
click at [658, 110] on div "# Use arguments with move statements to move farther. hero . moveRight hero . m…" at bounding box center [800, 219] width 294 height 381
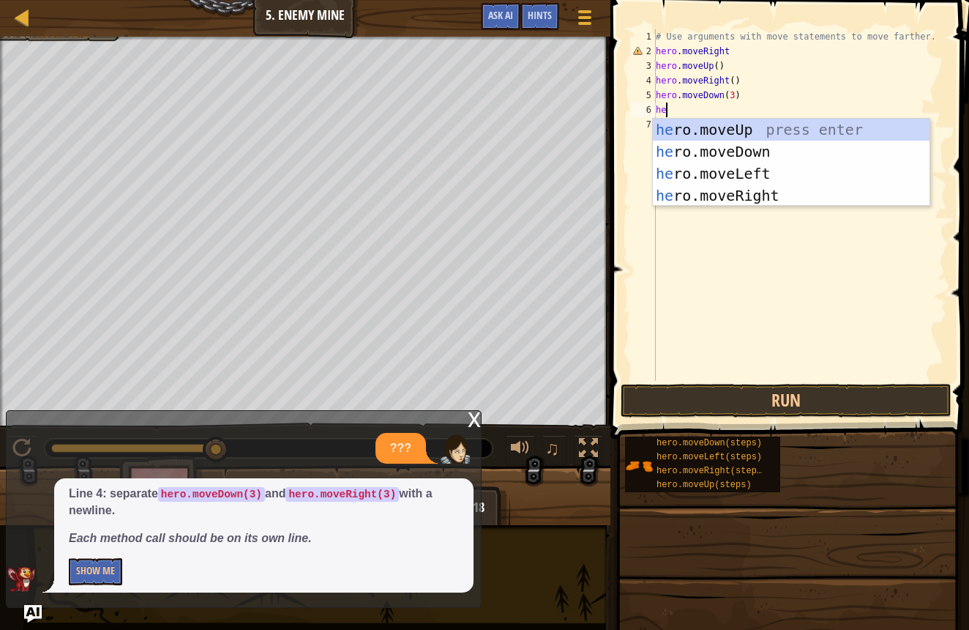
scroll to position [7, 1]
type textarea "hero"
click at [743, 201] on div "hero .moveUp press enter hero .moveDown press enter hero .moveLeft press enter …" at bounding box center [791, 185] width 277 height 132
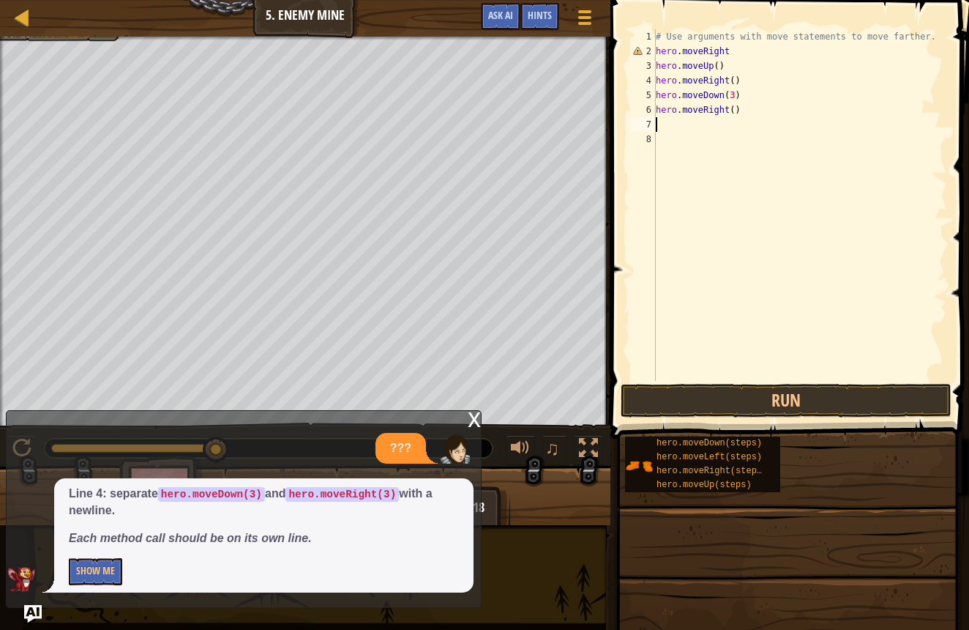
scroll to position [7, 0]
click at [734, 106] on div "# Use arguments with move statements to move farther. hero . moveRight hero . m…" at bounding box center [800, 219] width 294 height 381
click at [662, 390] on button "Run" at bounding box center [786, 401] width 331 height 34
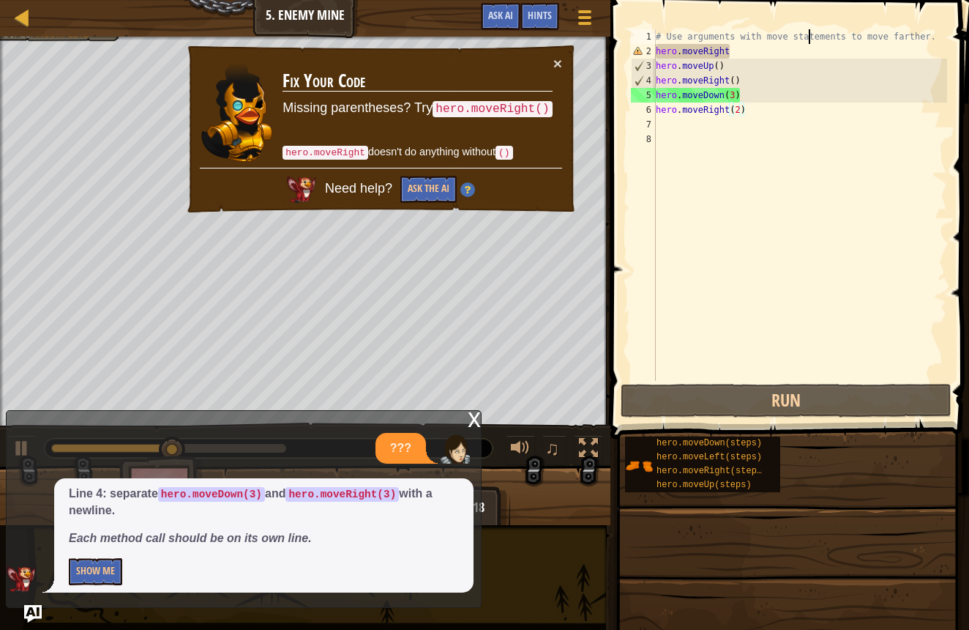
click at [811, 41] on div "# Use arguments with move statements to move farther. hero . moveRight hero . m…" at bounding box center [800, 219] width 294 height 381
drag, startPoint x: 802, startPoint y: 50, endPoint x: 794, endPoint y: 59, distance: 12.5
click at [797, 56] on div "# Use arguments with move statements to move farther. hero . moveRight hero . m…" at bounding box center [800, 219] width 294 height 381
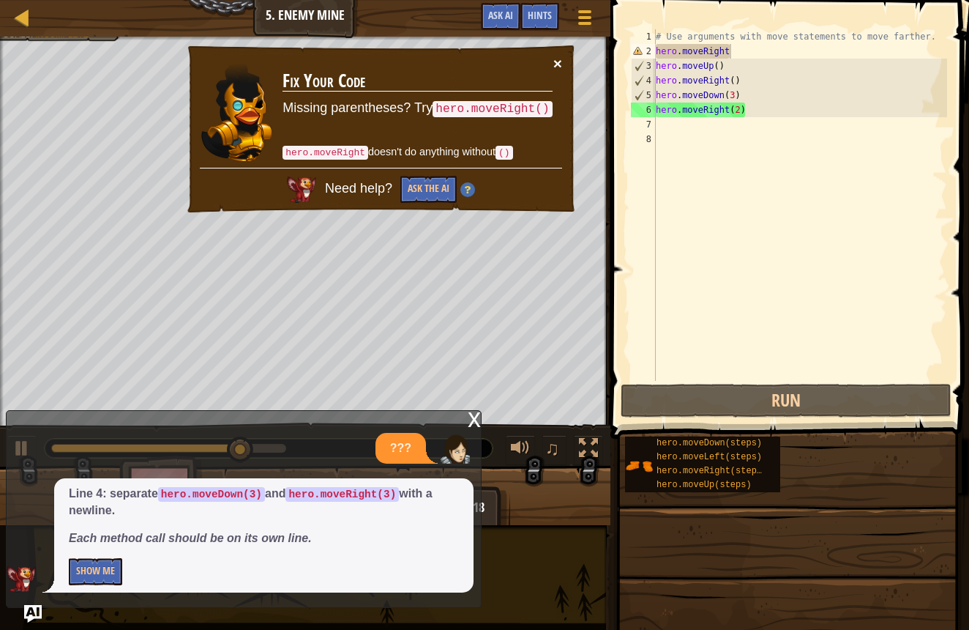
click at [554, 62] on button "×" at bounding box center [558, 63] width 9 height 15
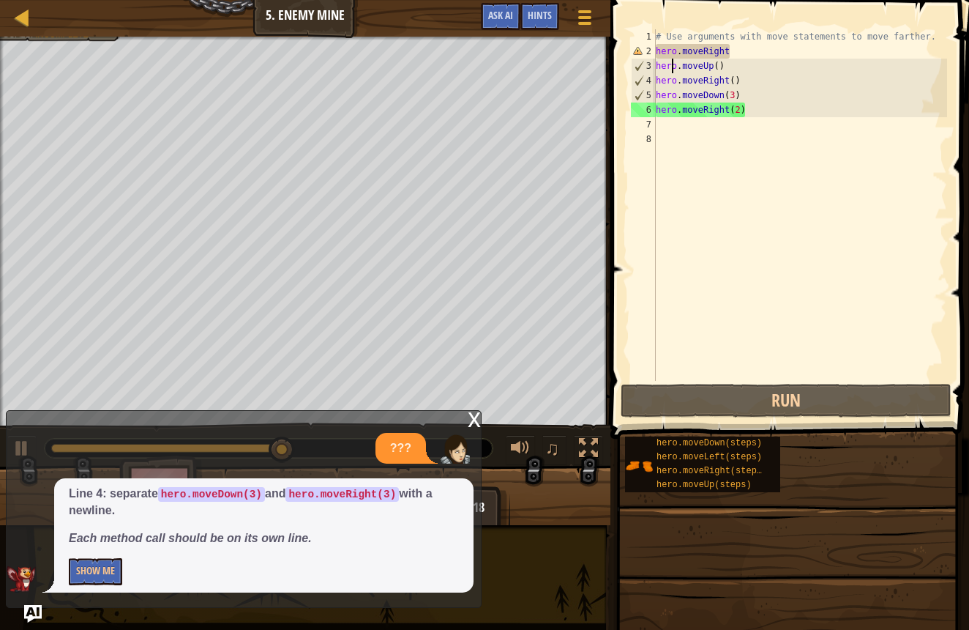
click at [670, 67] on div "# Use arguments with move statements to move farther. hero . moveRight hero . m…" at bounding box center [800, 219] width 294 height 381
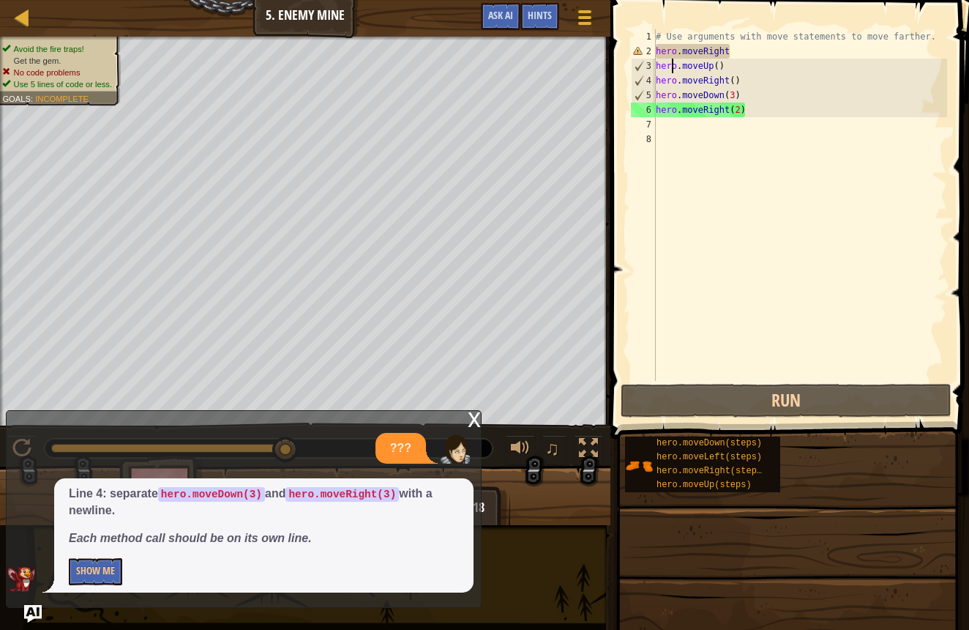
click at [671, 67] on div "# Use arguments with move statements to move farther. hero . moveRight hero . m…" at bounding box center [800, 219] width 294 height 381
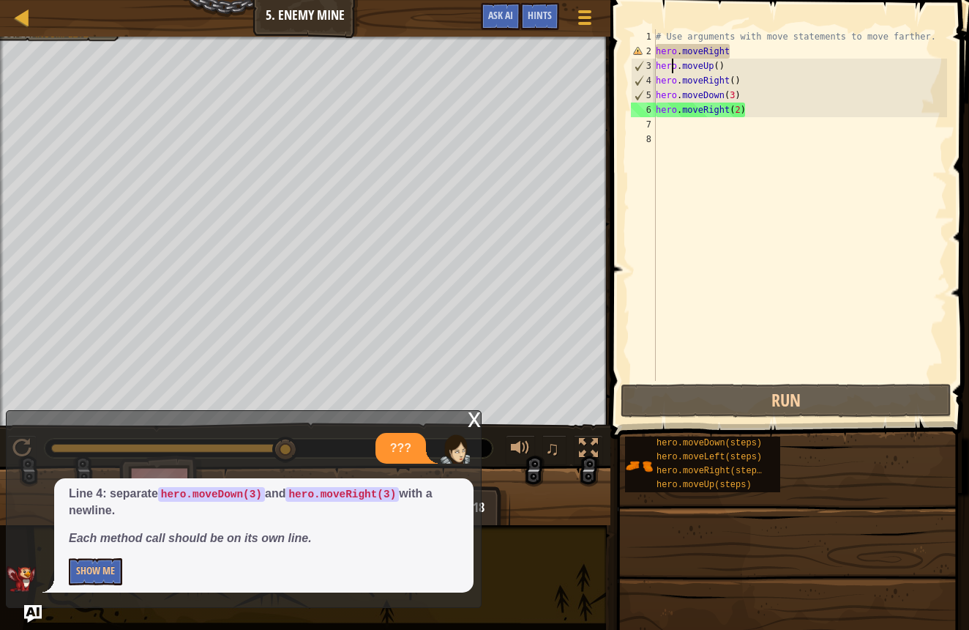
drag, startPoint x: 763, startPoint y: 23, endPoint x: 776, endPoint y: 50, distance: 29.5
click at [772, 44] on div "hero.moveUp() 1 2 3 4 5 6 7 8 # Use arguments with move statements to move fart…" at bounding box center [787, 248] width 363 height 482
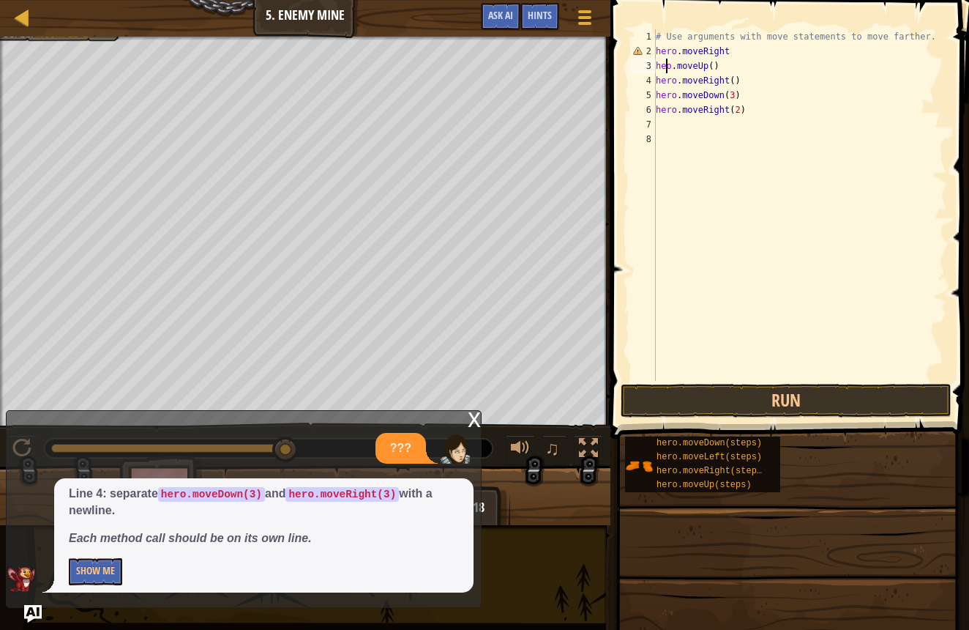
scroll to position [7, 1]
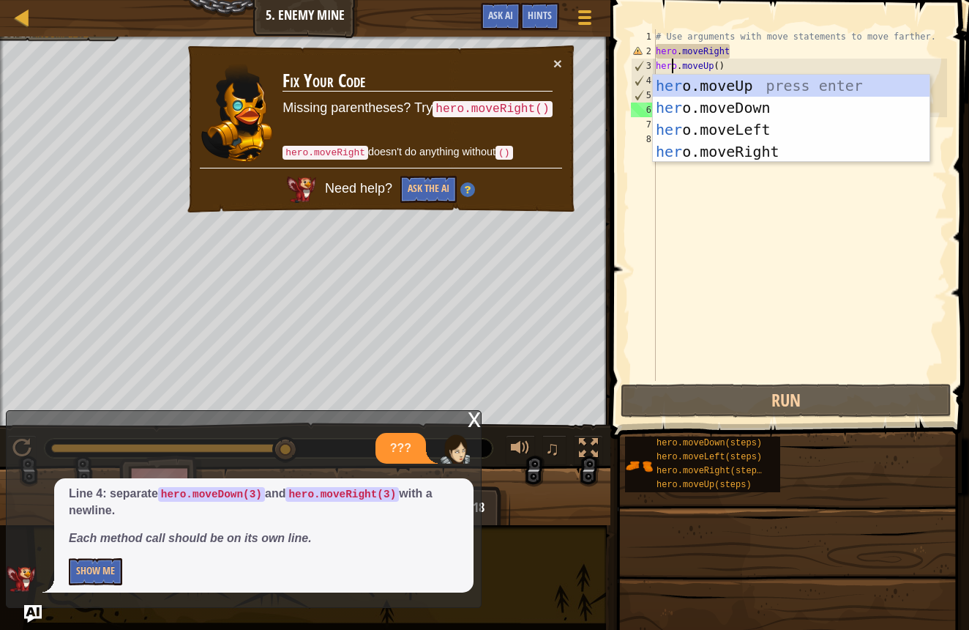
click at [759, 56] on div "# Use arguments with move statements to move farther. hero . moveRight hero . m…" at bounding box center [800, 219] width 294 height 381
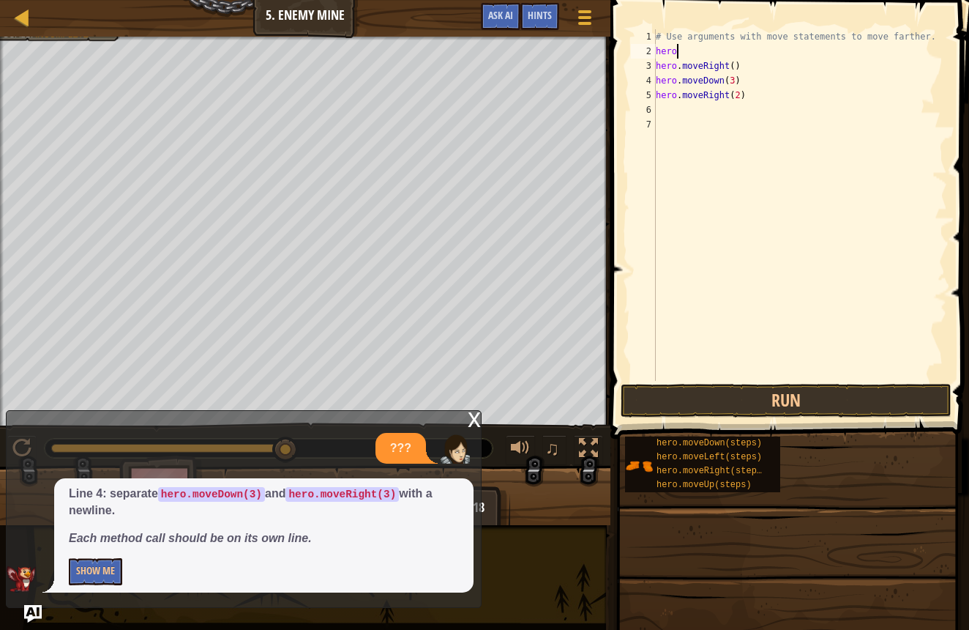
scroll to position [7, 1]
type textarea "hero"
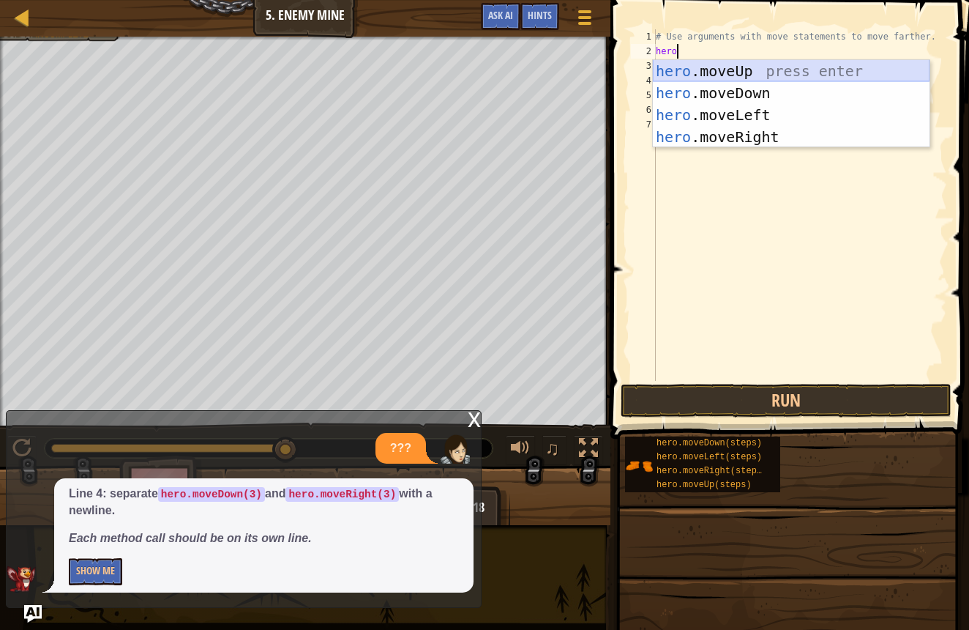
click at [695, 78] on div "hero .moveUp press enter hero .moveDown press enter hero .moveLeft press enter …" at bounding box center [791, 126] width 277 height 132
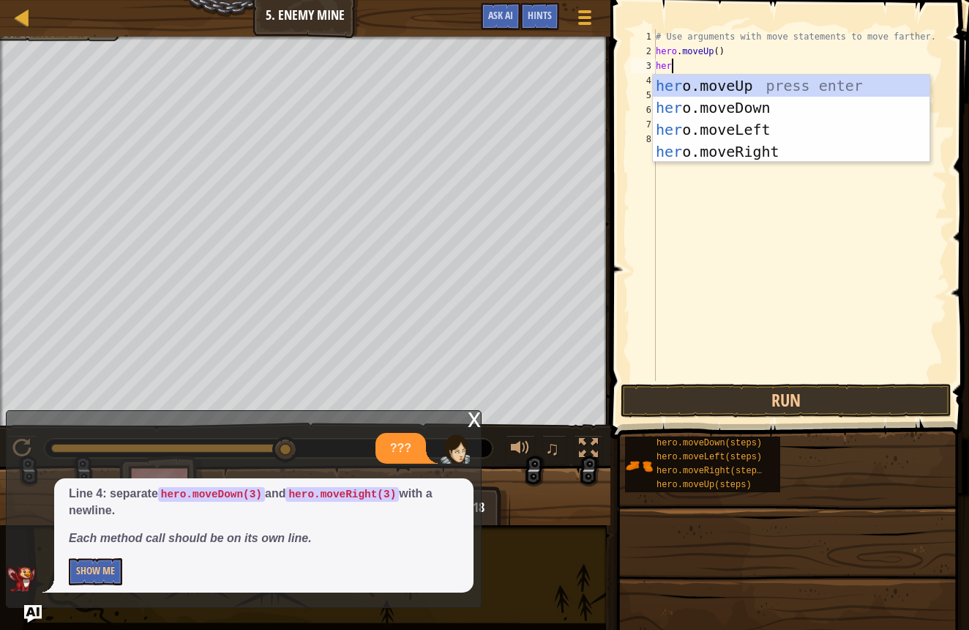
type textarea "hero"
click at [732, 158] on div "hero .moveUp press enter hero .moveDown press enter hero .moveLeft press enter …" at bounding box center [791, 141] width 277 height 132
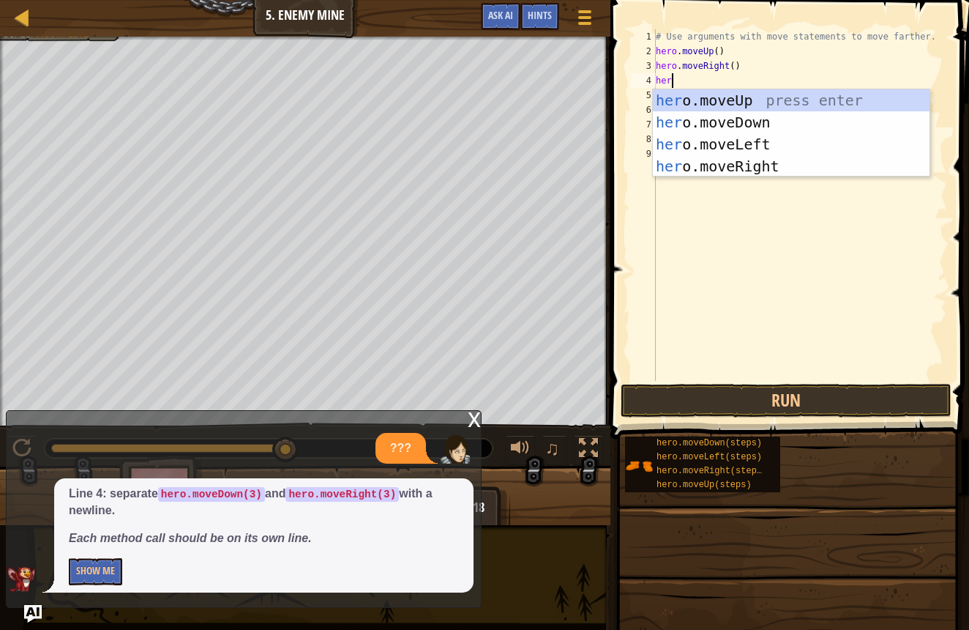
type textarea "hero"
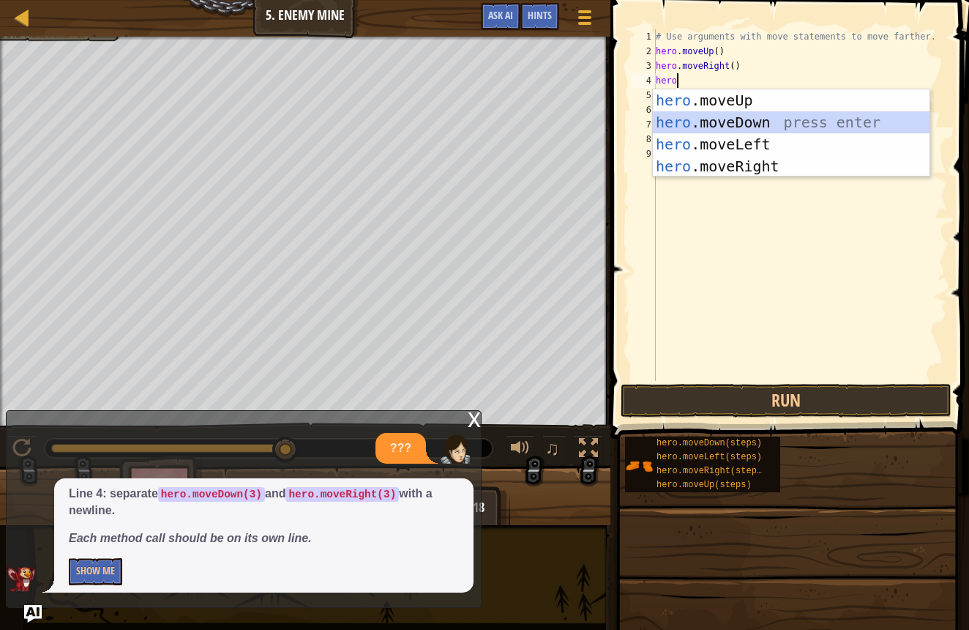
click at [772, 118] on div "hero .moveUp press enter hero .moveDown press enter hero .moveLeft press enter …" at bounding box center [791, 155] width 277 height 132
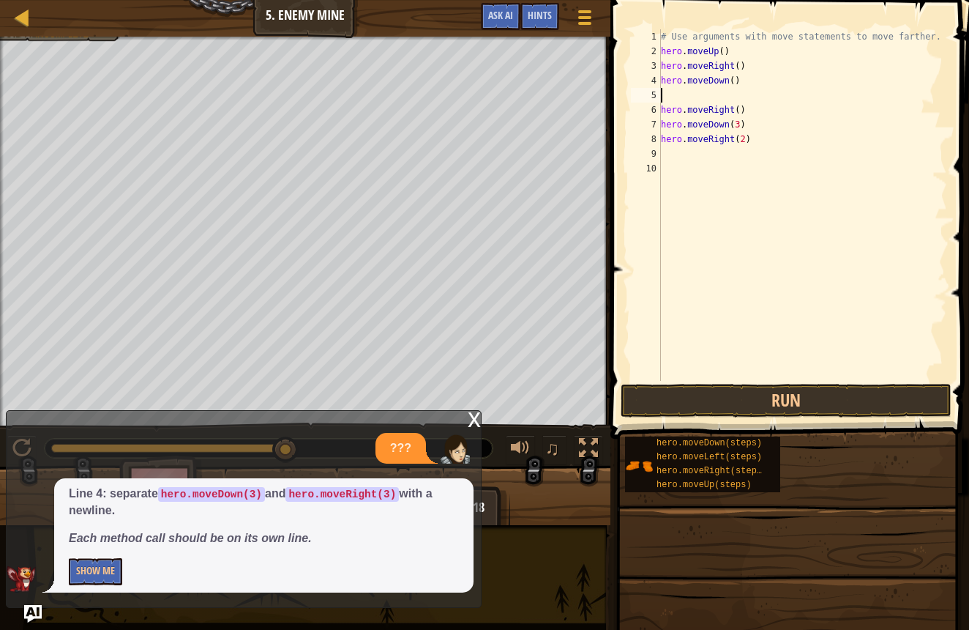
type textarea "h"
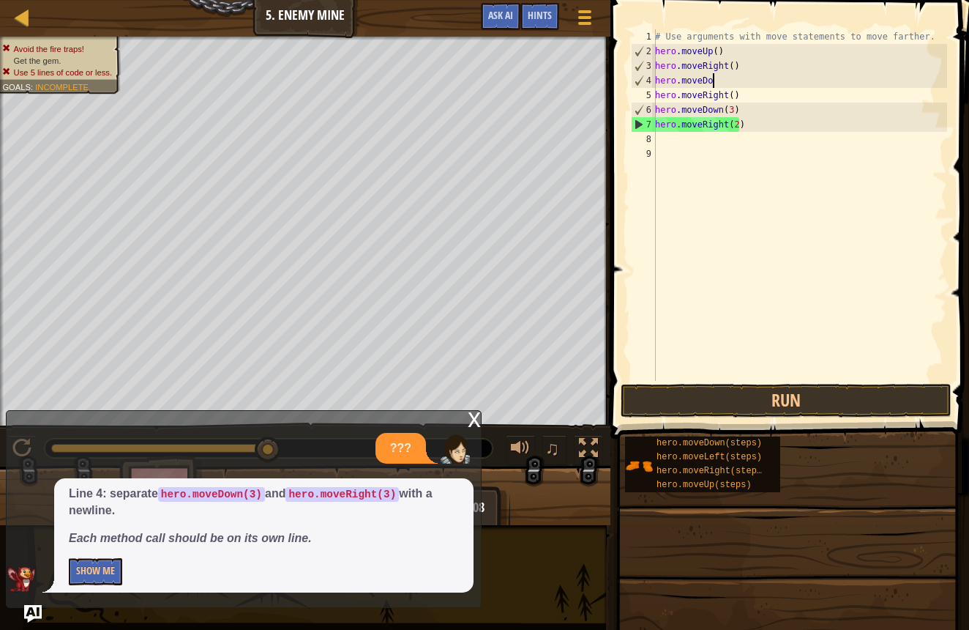
type textarea "hero.moveD"
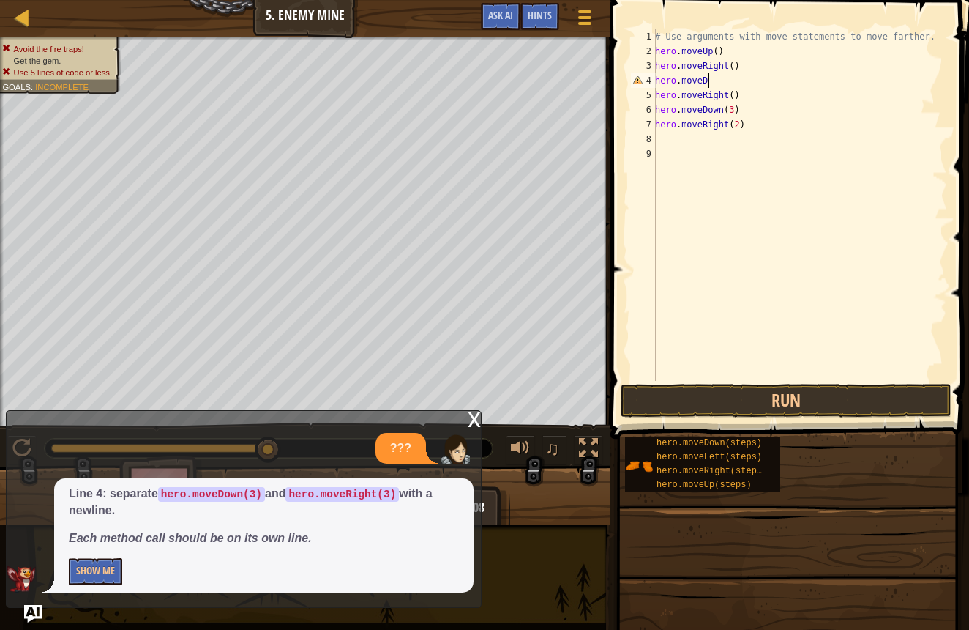
click at [780, 138] on div "# Use arguments with move statements to move farther. hero . moveUp ( ) hero . …" at bounding box center [799, 219] width 295 height 381
click at [753, 133] on div "# Use arguments with move statements to move farther. hero . moveUp ( ) hero . …" at bounding box center [799, 219] width 295 height 381
click at [748, 103] on div "# Use arguments with move statements to move farther. hero . moveUp ( ) hero . …" at bounding box center [799, 219] width 295 height 381
click at [749, 122] on div "# Use arguments with move statements to move farther. hero . moveUp ( ) hero . …" at bounding box center [799, 219] width 295 height 381
type textarea "h"
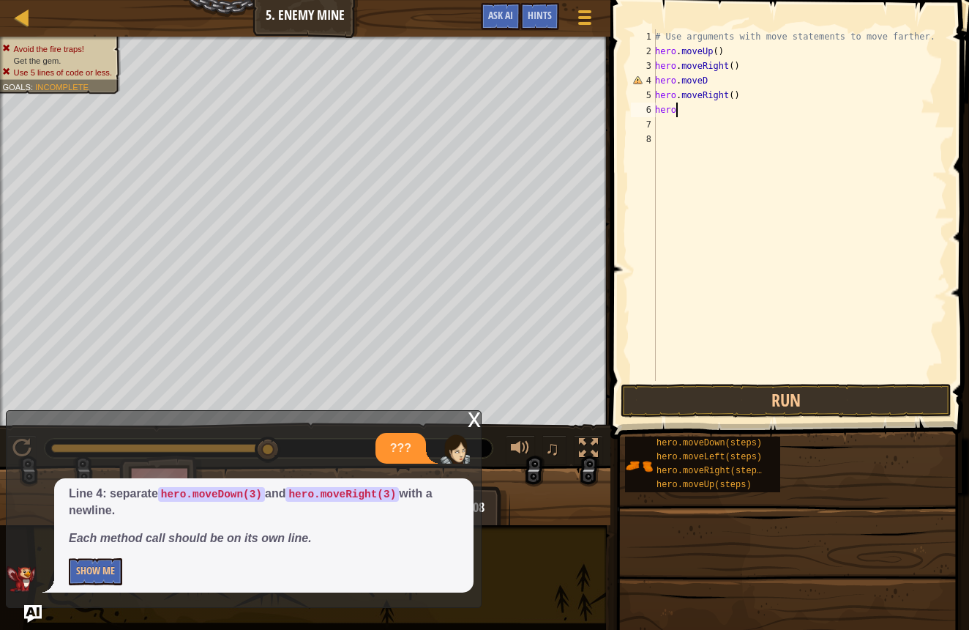
type textarea "h"
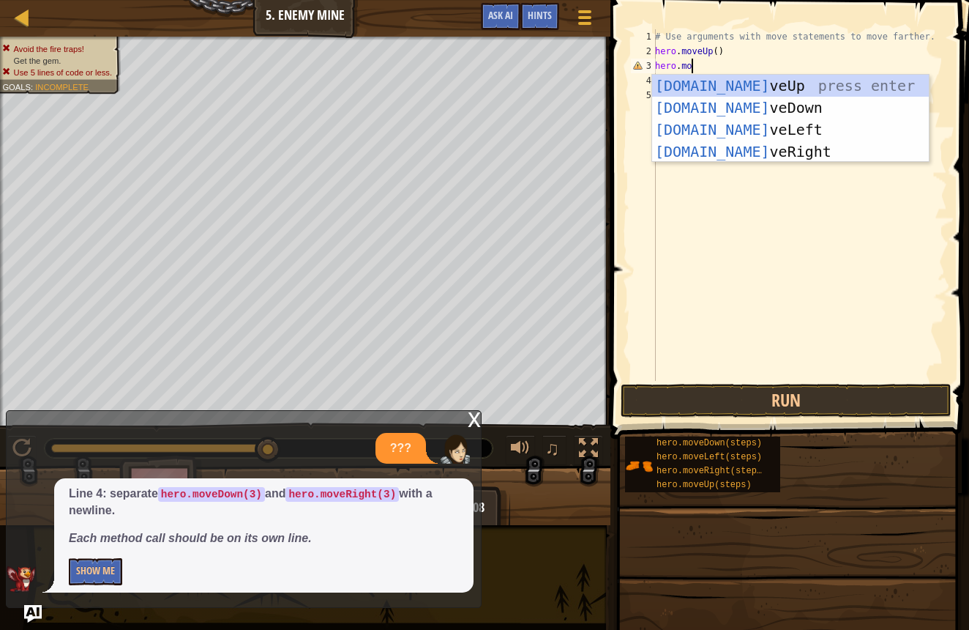
scroll to position [7, 3]
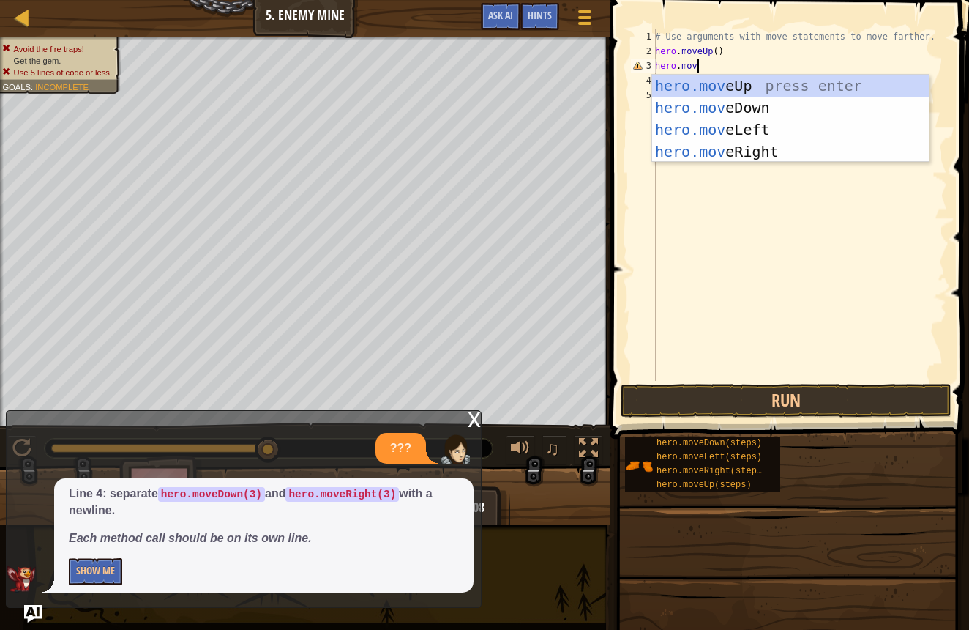
type textarea "hero.move"
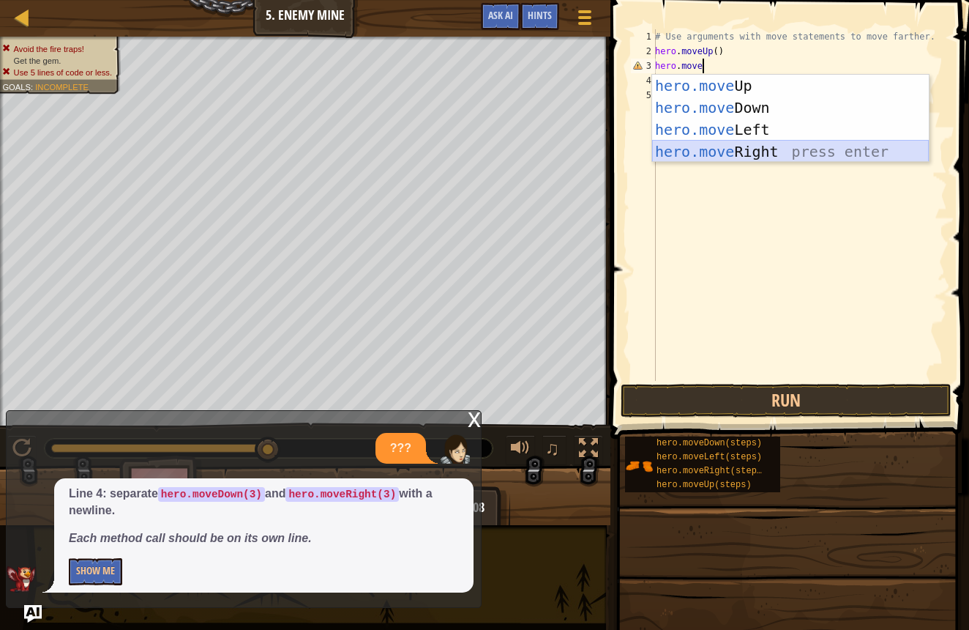
click at [668, 154] on div "hero.move Up press enter hero.move Down press enter hero.move Left press enter …" at bounding box center [790, 141] width 277 height 132
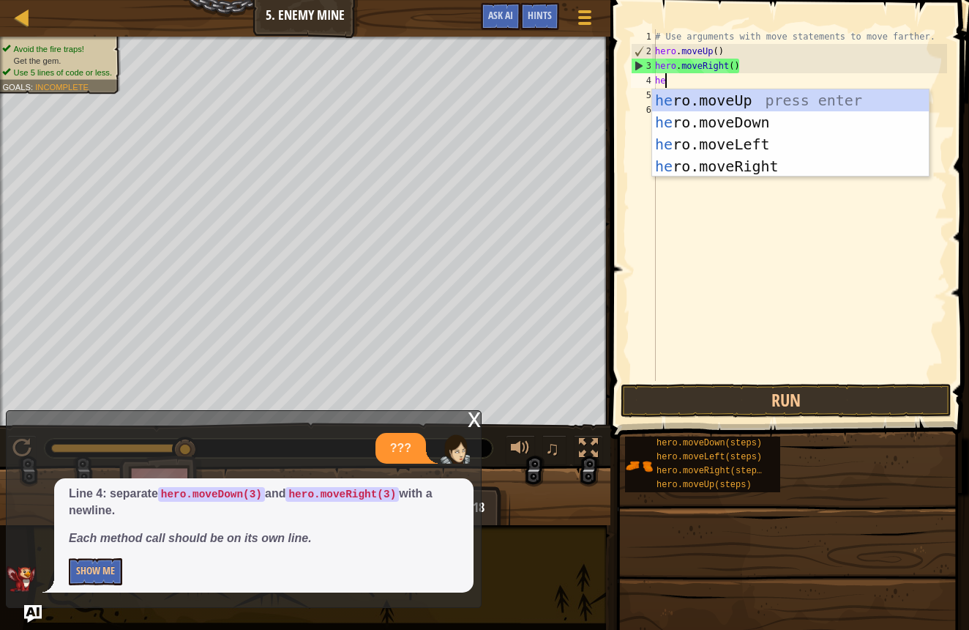
type textarea "her"
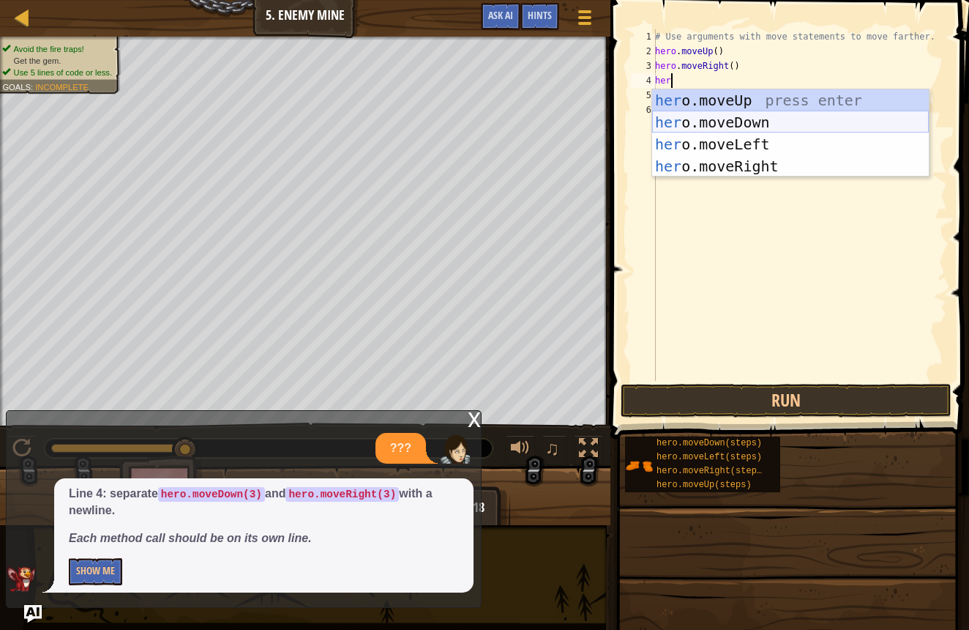
click at [699, 124] on div "her o.moveUp press enter her o.moveDown press enter her o.moveLeft press enter …" at bounding box center [790, 155] width 277 height 132
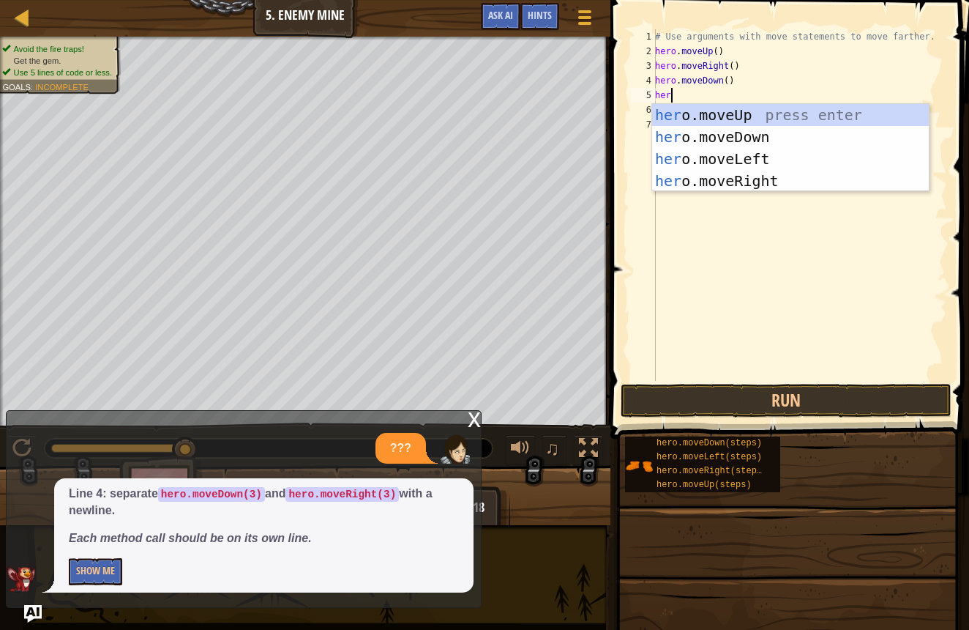
type textarea "hero"
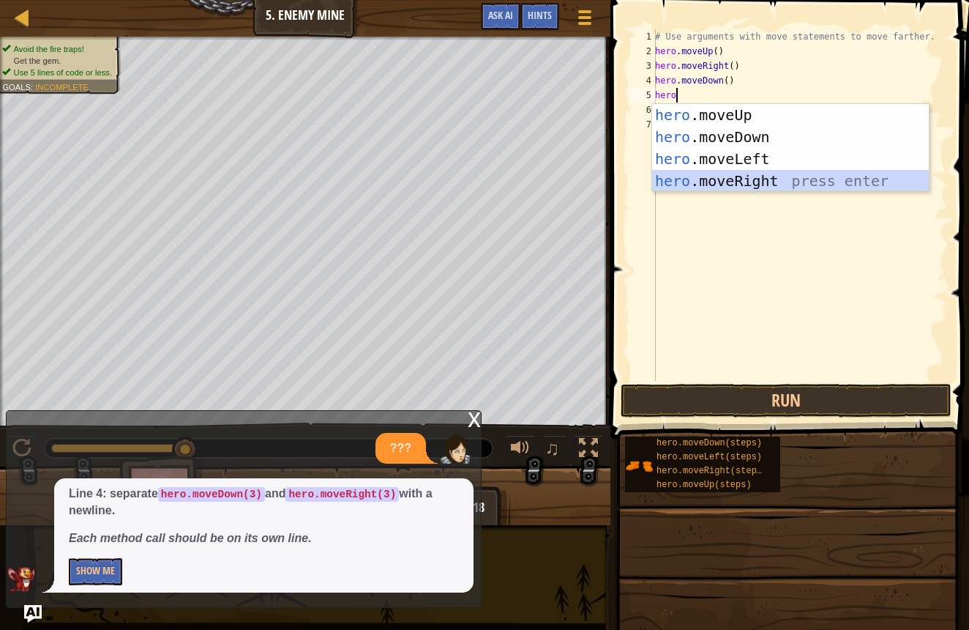
click at [737, 173] on div "hero .moveUp press enter hero .moveDown press enter hero .moveLeft press enter …" at bounding box center [790, 170] width 277 height 132
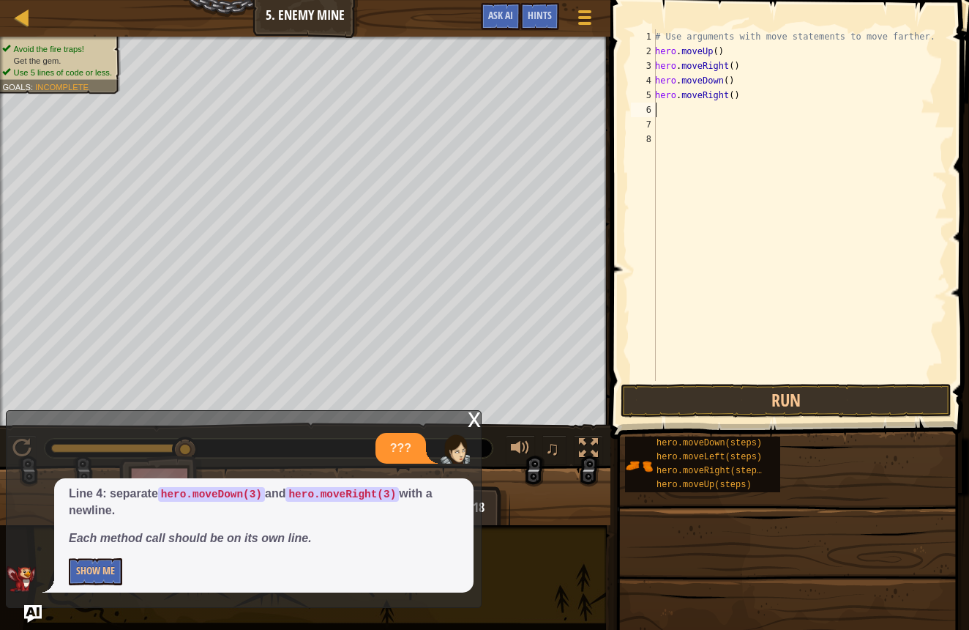
click at [733, 98] on div "# Use arguments with move statements to move farther. hero . moveUp ( ) hero . …" at bounding box center [799, 219] width 295 height 381
type textarea "hero.moveRight(2)"
click at [682, 402] on button "Run" at bounding box center [786, 401] width 331 height 34
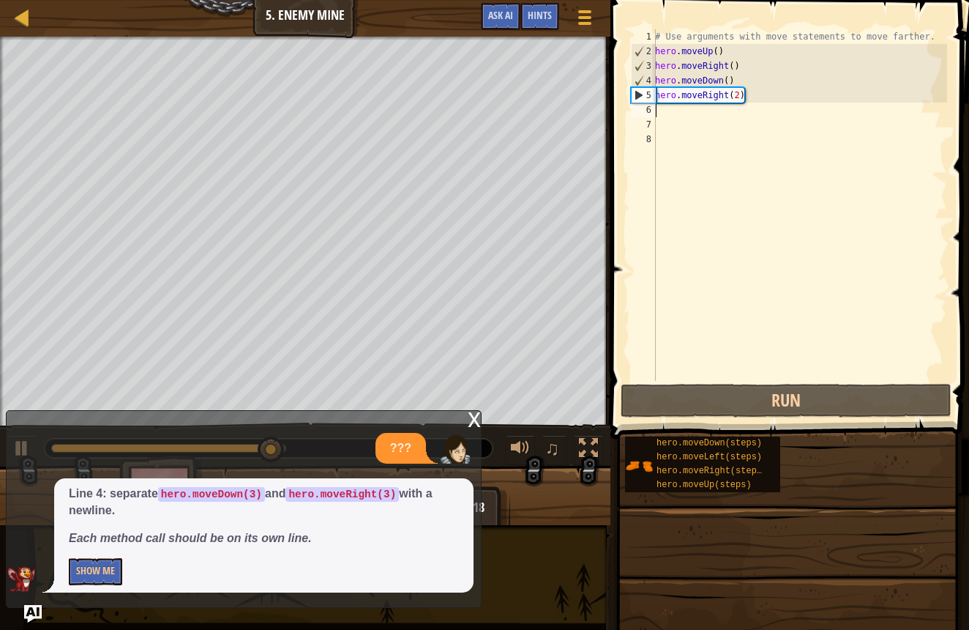
click at [663, 116] on div "# Use arguments with move statements to move farther. hero . moveUp ( ) hero . …" at bounding box center [799, 219] width 295 height 381
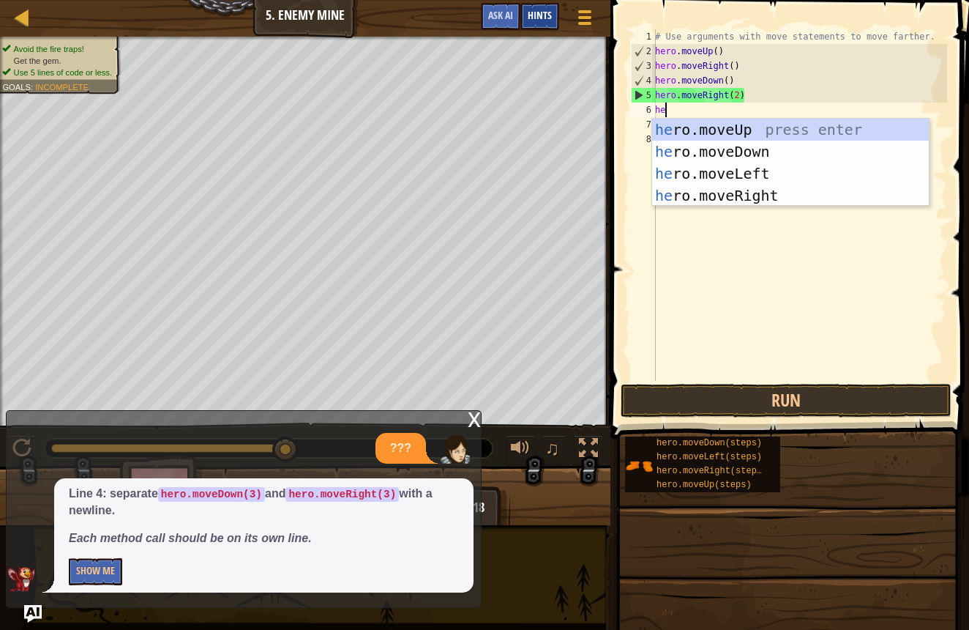
scroll to position [7, 1]
type textarea "hero"
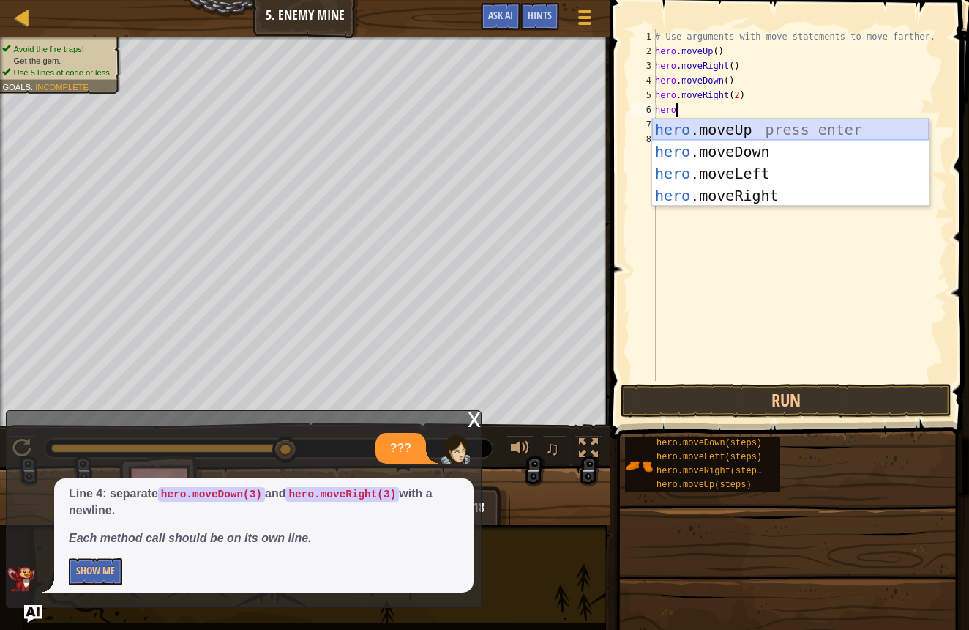
click at [699, 139] on div "hero .moveUp press enter hero .moveDown press enter hero .moveLeft press enter …" at bounding box center [790, 185] width 277 height 132
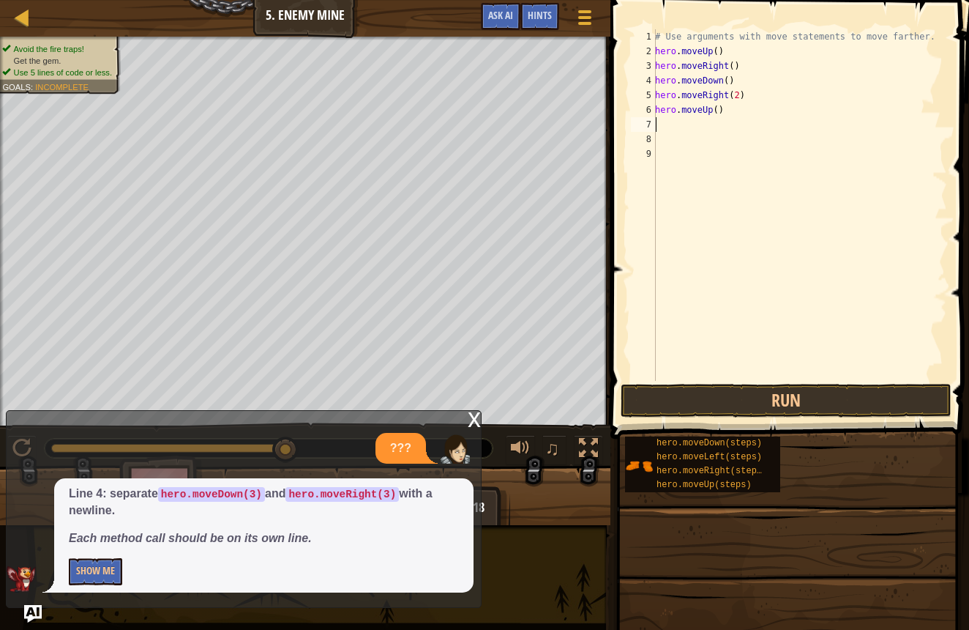
scroll to position [7, 0]
click at [775, 392] on button "Run" at bounding box center [786, 401] width 331 height 34
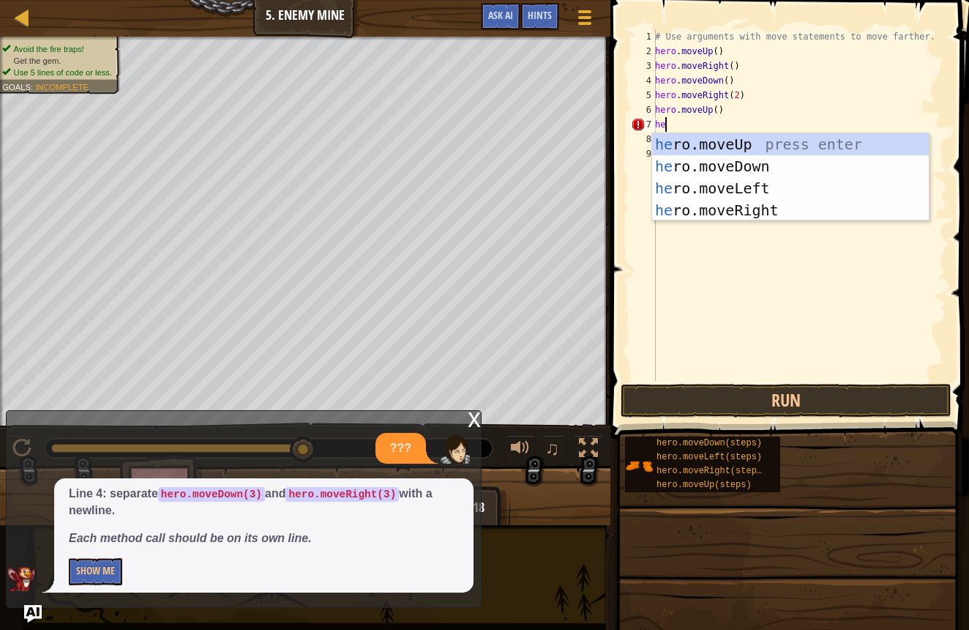
type textarea "h"
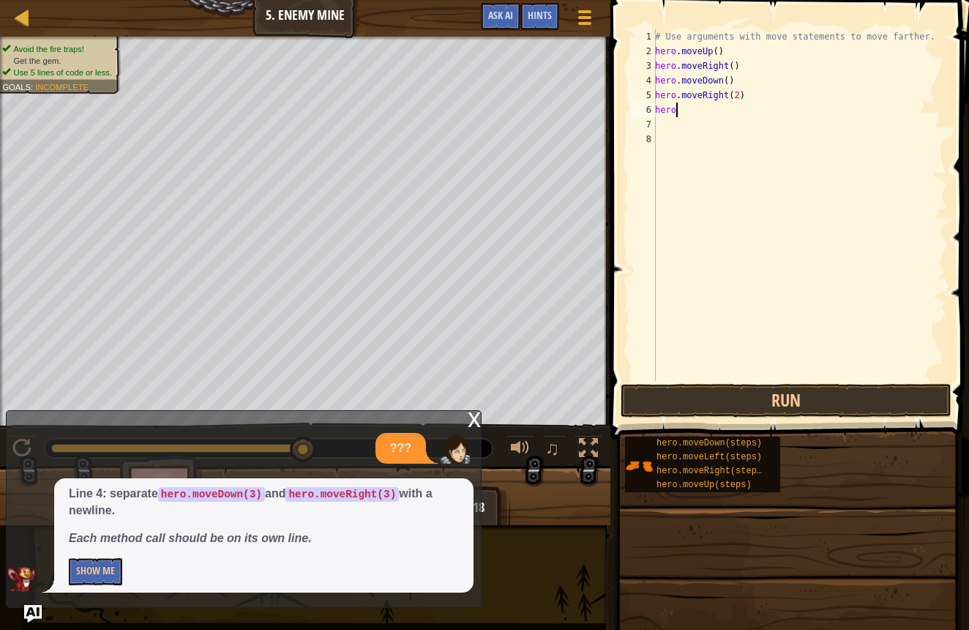
type textarea "h"
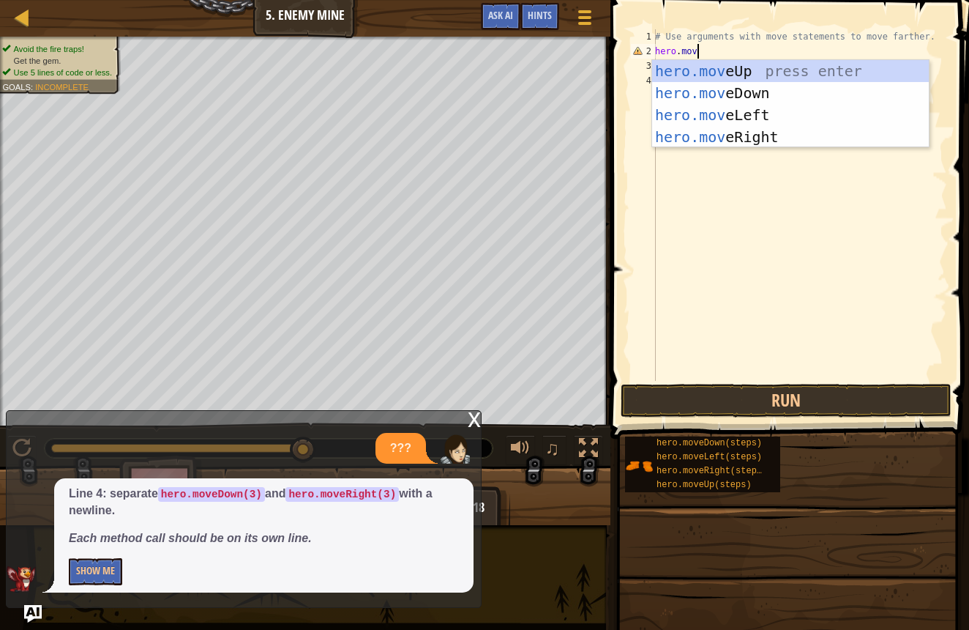
scroll to position [7, 3]
type textarea "hero.move"
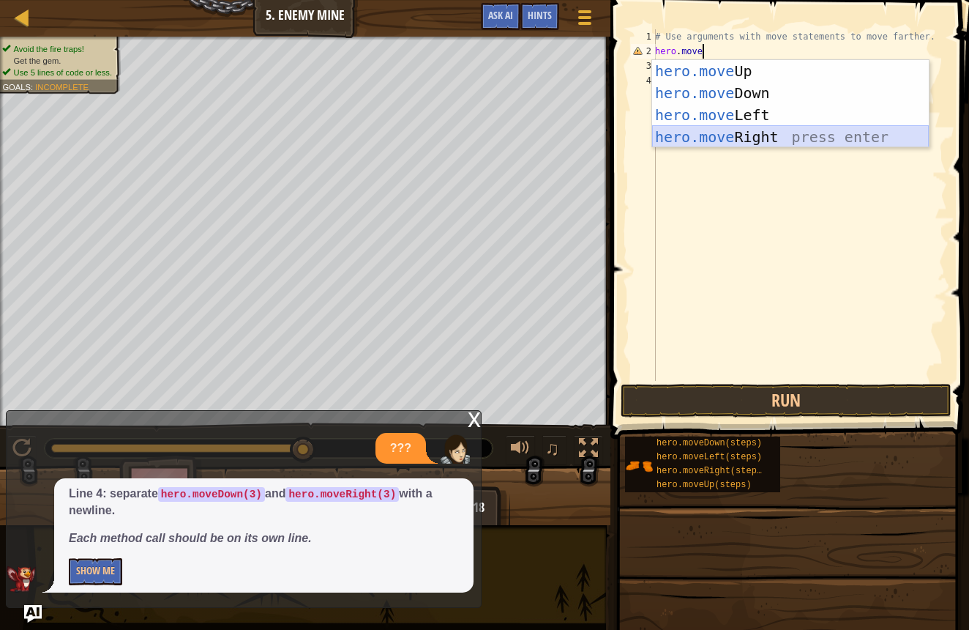
click at [661, 127] on div "hero.move Up press enter hero.move Down press enter hero.move Left press enter …" at bounding box center [790, 126] width 277 height 132
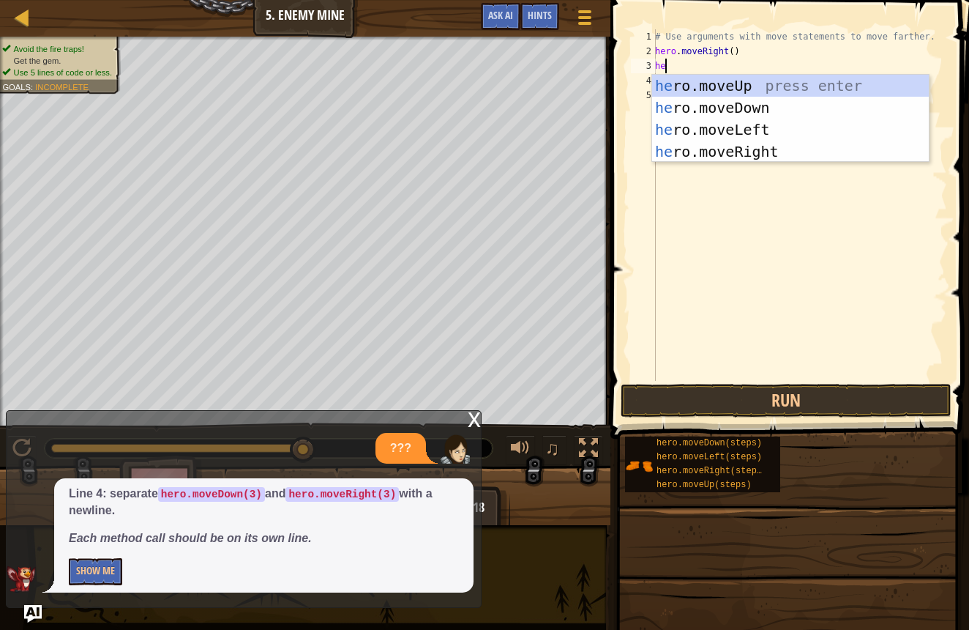
scroll to position [7, 1]
click at [734, 50] on div "# Use arguments with move statements to move farther. hero . moveRight ( ) hero" at bounding box center [799, 219] width 295 height 381
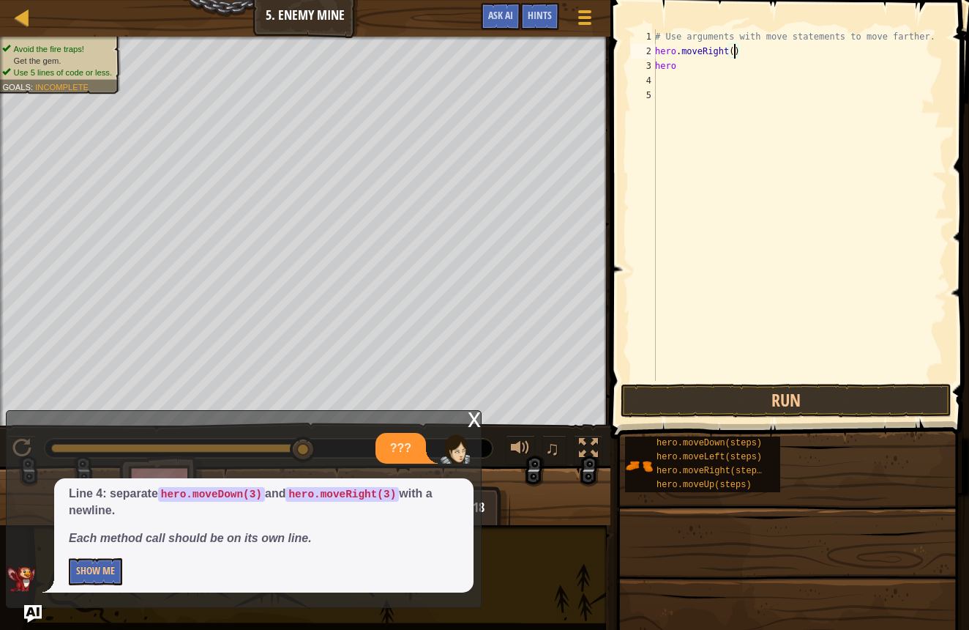
scroll to position [7, 7]
click at [679, 69] on div "# Use arguments with move statements to move farther. hero . moveRight ( 3 ) he…" at bounding box center [799, 219] width 295 height 381
type textarea "hero."
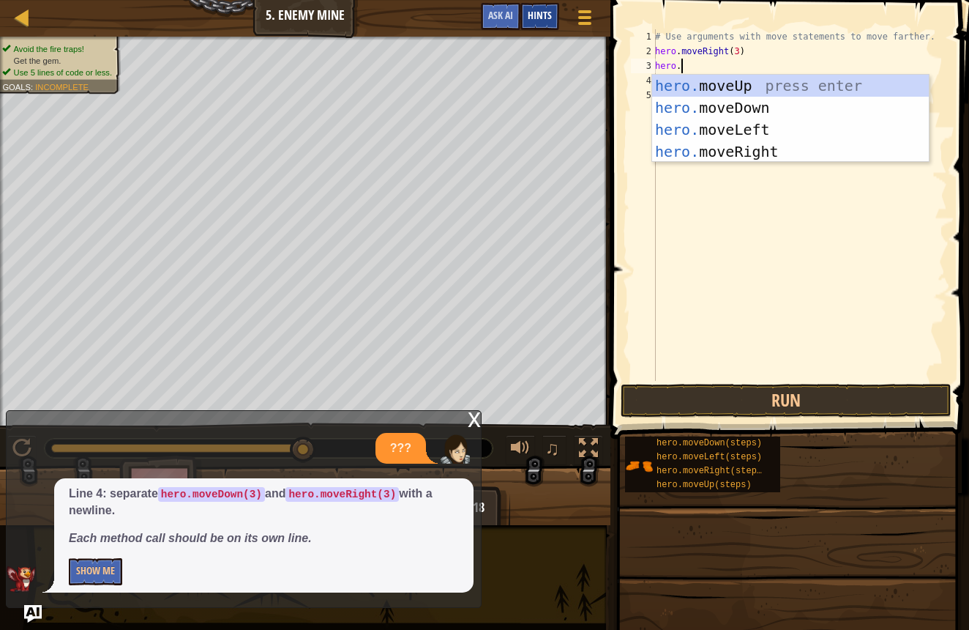
scroll to position [7, 1]
click at [664, 79] on div "hero. moveUp press enter hero. moveDown press enter hero. moveLeft press enter …" at bounding box center [790, 141] width 277 height 132
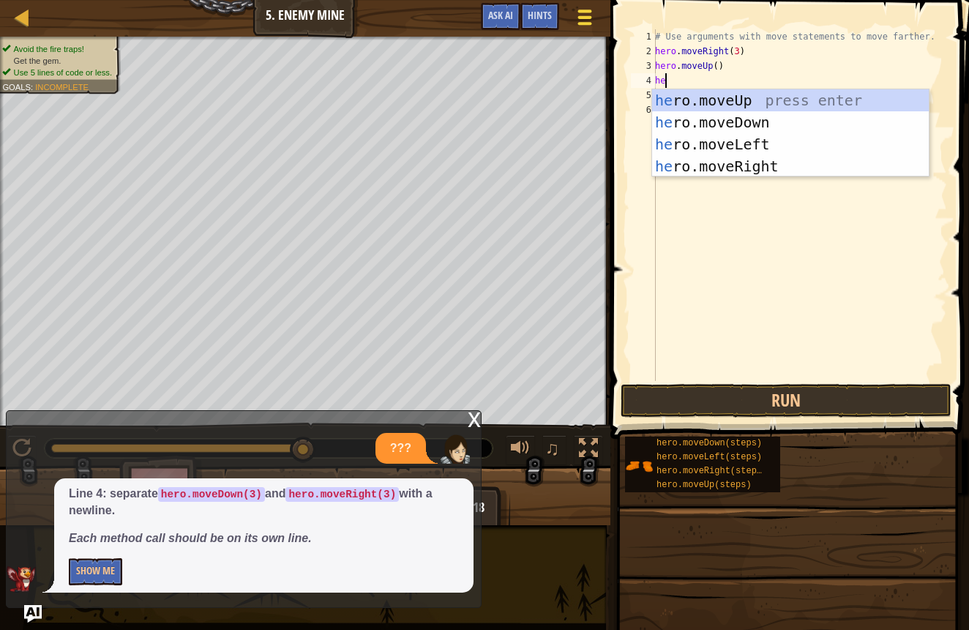
scroll to position [7, 1]
type textarea "hero"
click at [682, 170] on div "hero .moveUp press enter hero .moveDown press enter hero .moveLeft press enter …" at bounding box center [790, 155] width 277 height 132
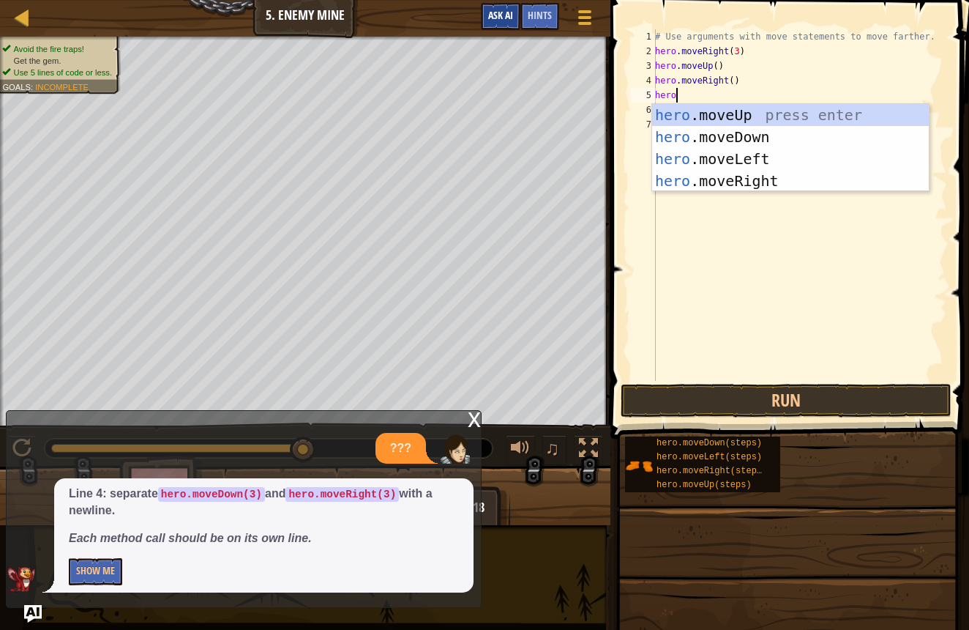
type textarea "hero."
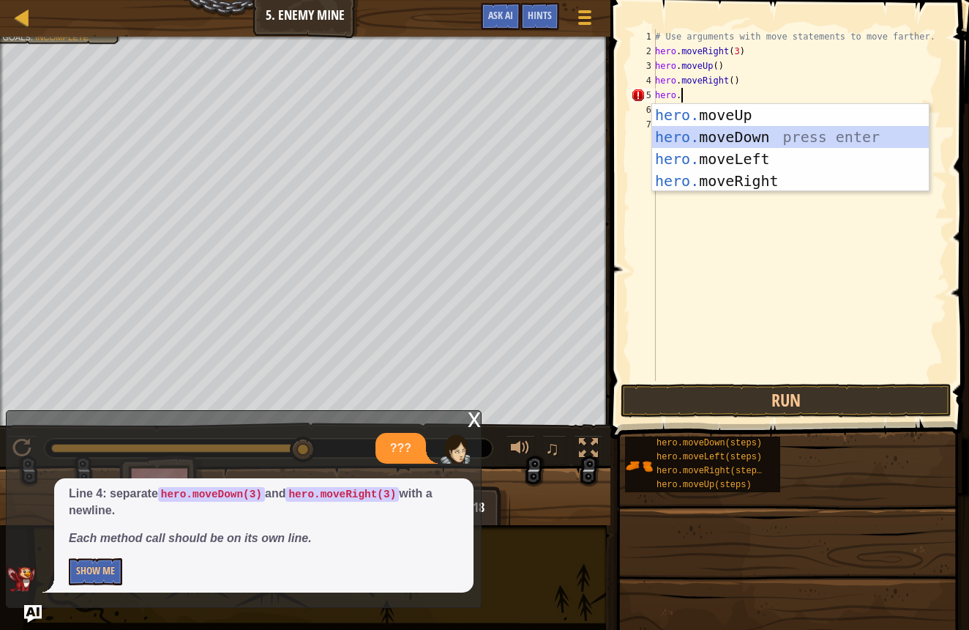
click at [723, 130] on div "hero. moveUp press enter hero. moveDown press enter hero. moveLeft press enter …" at bounding box center [790, 170] width 277 height 132
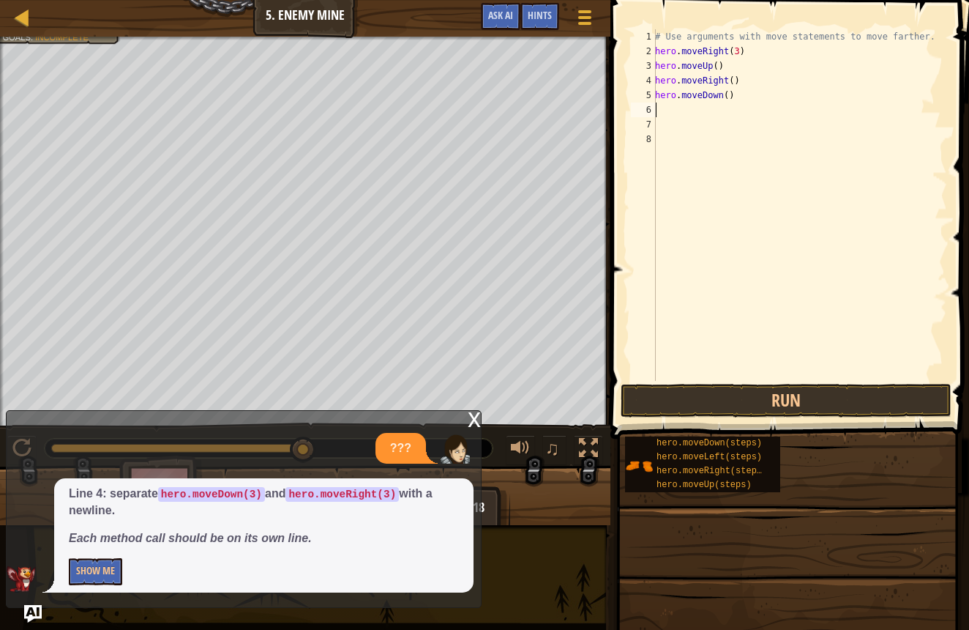
click at [732, 94] on div "# Use arguments with move statements to move farther. hero . moveRight ( 3 ) he…" at bounding box center [799, 219] width 295 height 381
type textarea "hero.moveDown(3"
click at [663, 114] on div "# Use arguments with move statements to move farther. hero . moveRight ( 3 ) he…" at bounding box center [799, 219] width 295 height 381
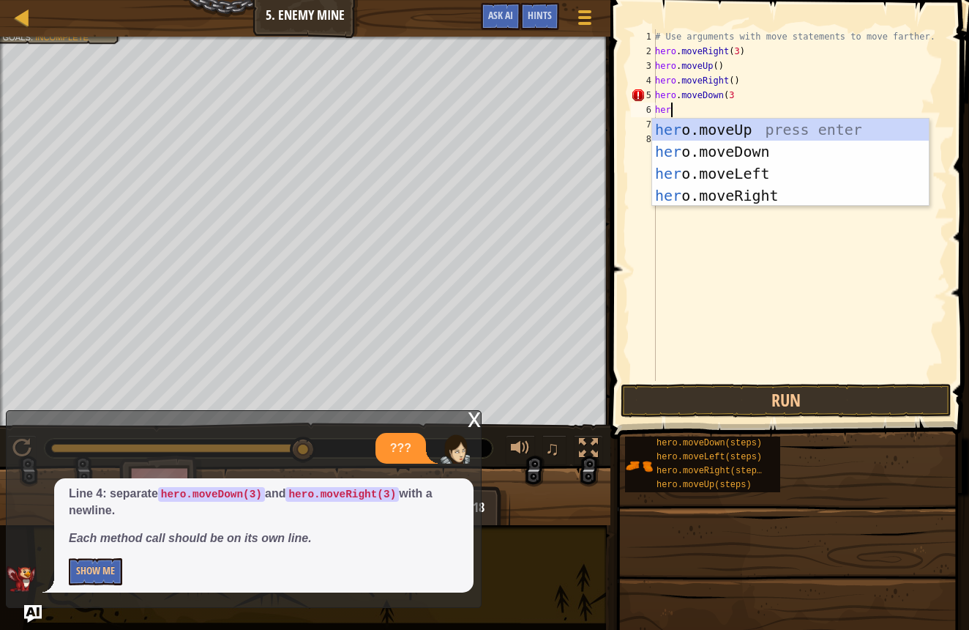
scroll to position [7, 1]
type textarea "hero"
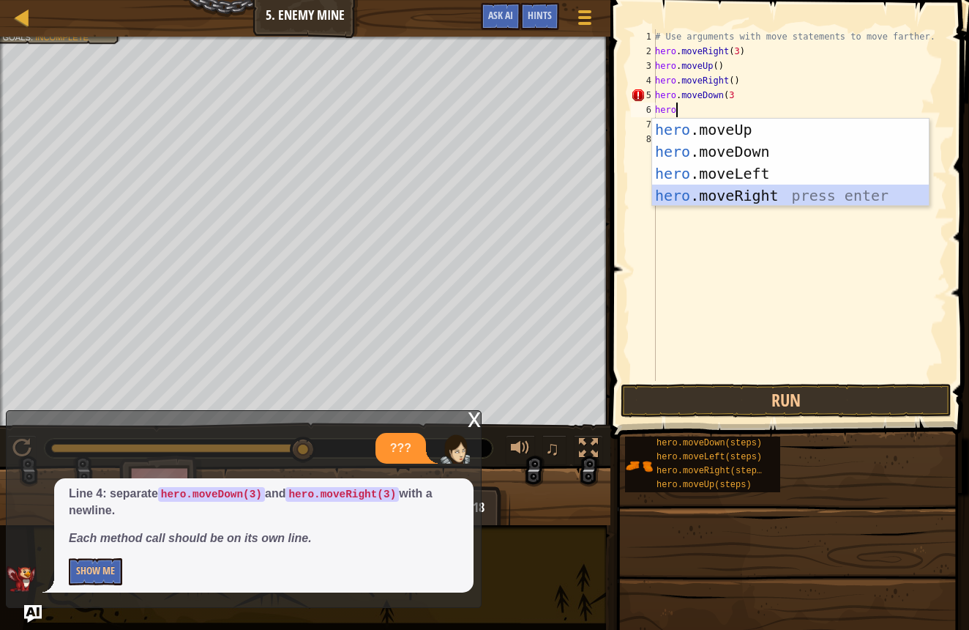
click at [666, 192] on div "hero .moveUp press enter hero .moveDown press enter hero .moveLeft press enter …" at bounding box center [790, 185] width 277 height 132
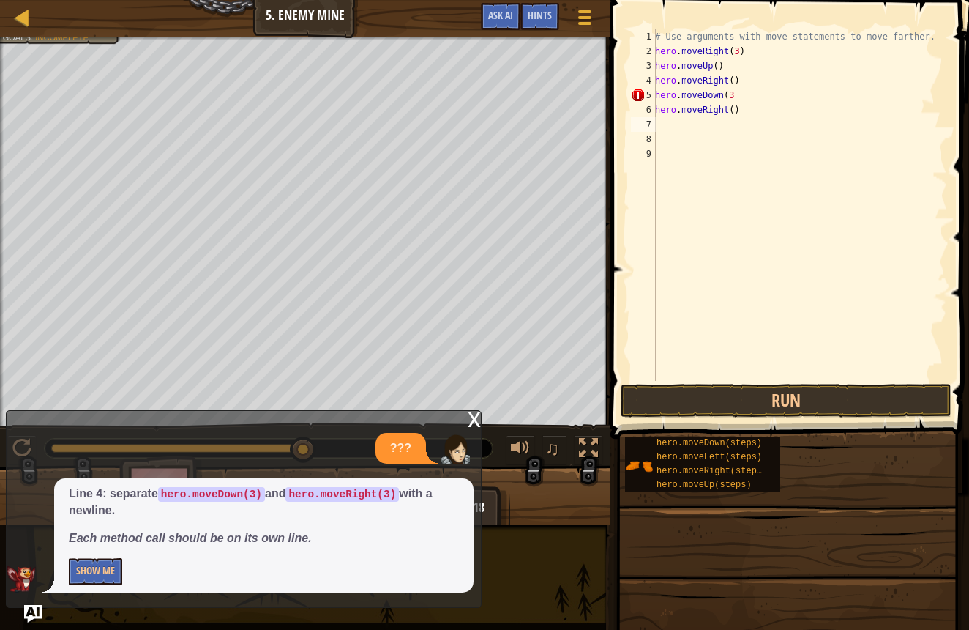
click at [734, 113] on div "# Use arguments with move statements to move farther. hero . moveRight ( 3 ) he…" at bounding box center [799, 219] width 295 height 381
click at [735, 100] on div "# Use arguments with move statements to move farther. hero . moveRight ( 3 ) he…" at bounding box center [799, 219] width 295 height 381
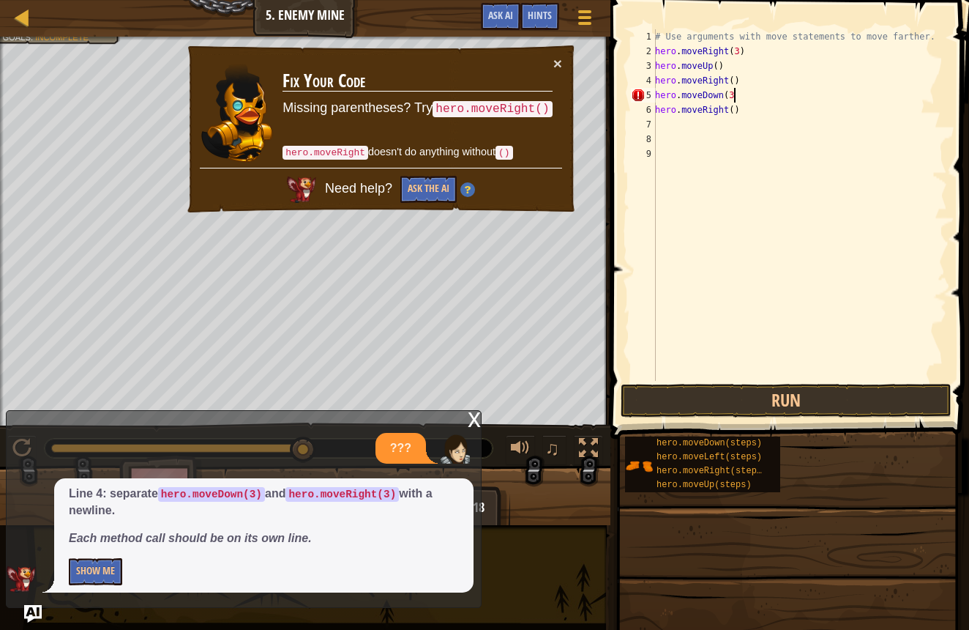
scroll to position [7, 7]
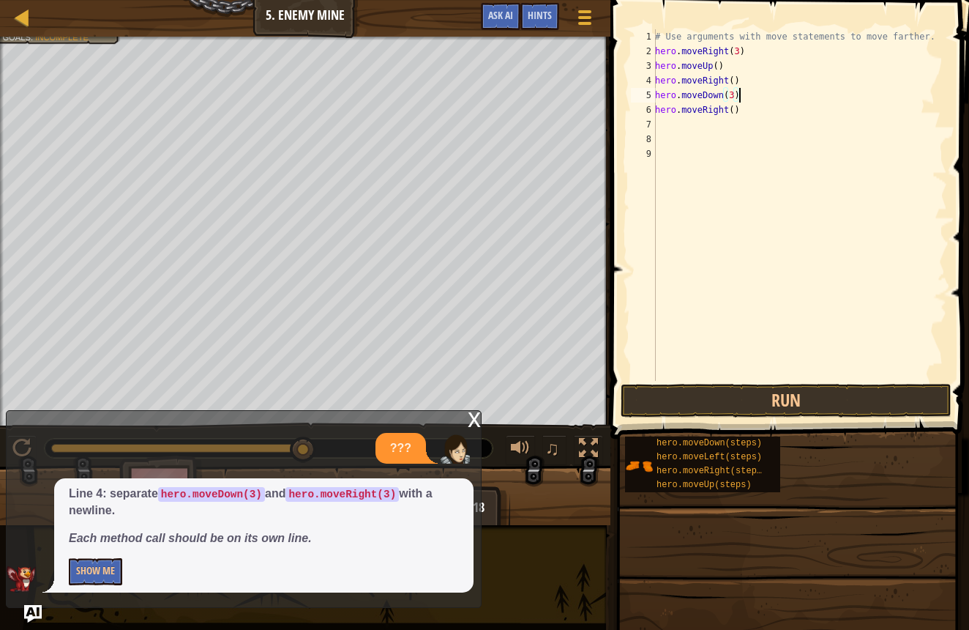
click at [734, 111] on div "# Use arguments with move statements to move farther. hero . moveRight ( 3 ) he…" at bounding box center [799, 219] width 295 height 381
type textarea "hero.moveRight(2)"
click at [764, 407] on button "Run" at bounding box center [786, 401] width 331 height 34
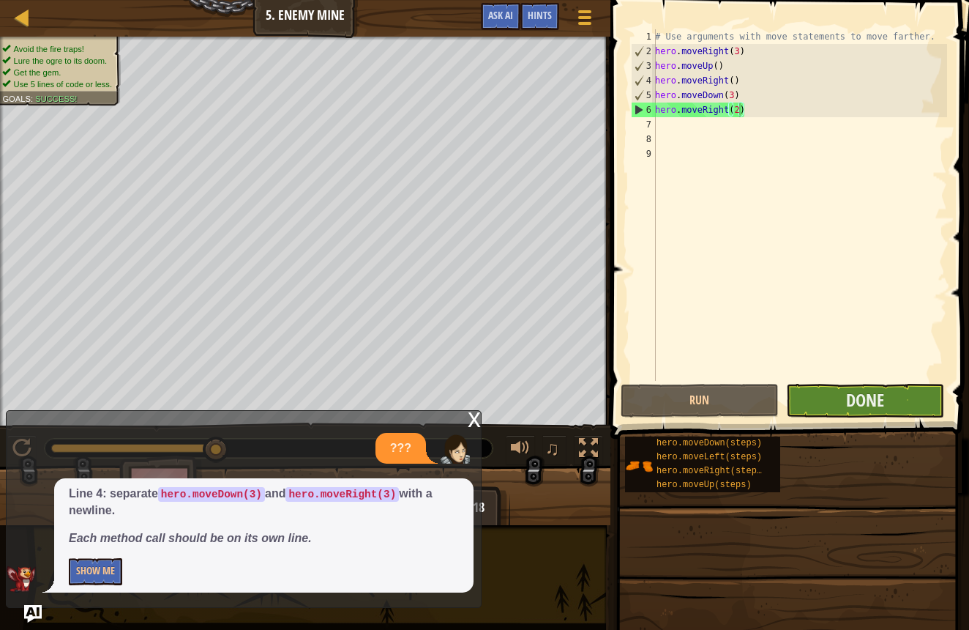
click at [892, 393] on button "Done" at bounding box center [865, 401] width 158 height 34
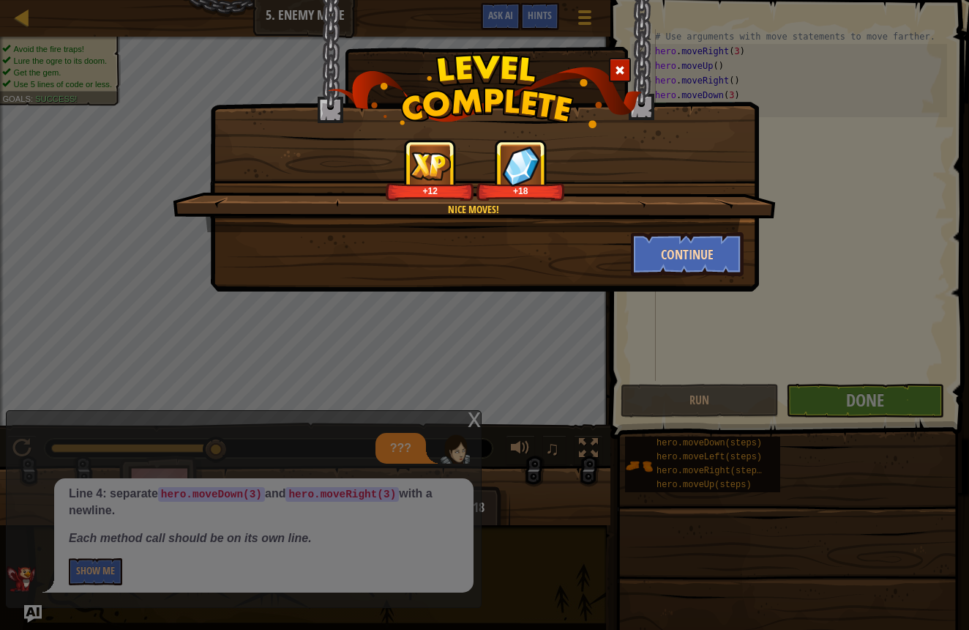
click at [674, 258] on button "Continue" at bounding box center [687, 254] width 113 height 44
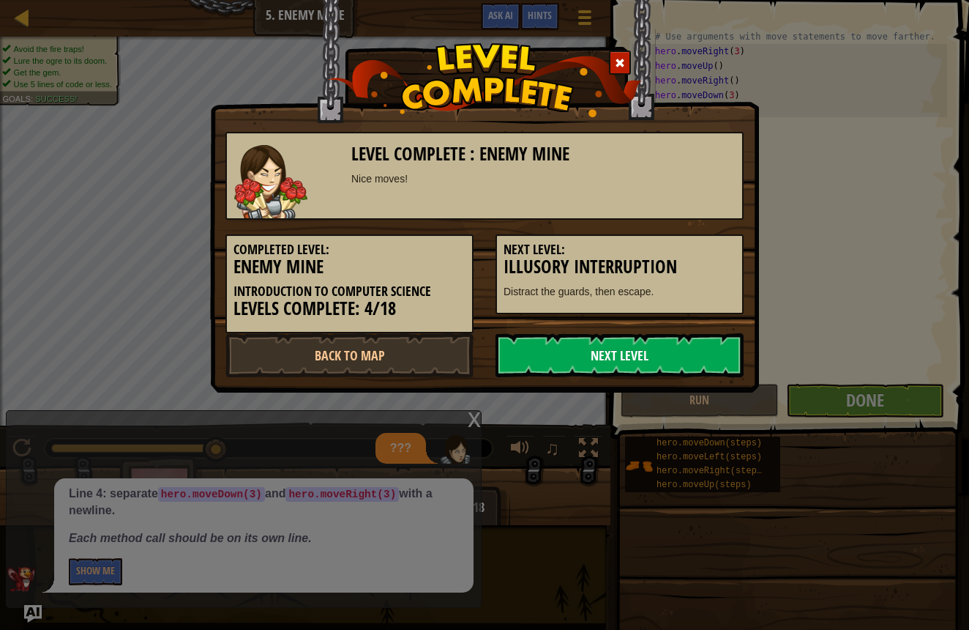
click at [690, 356] on link "Next Level" at bounding box center [620, 355] width 248 height 44
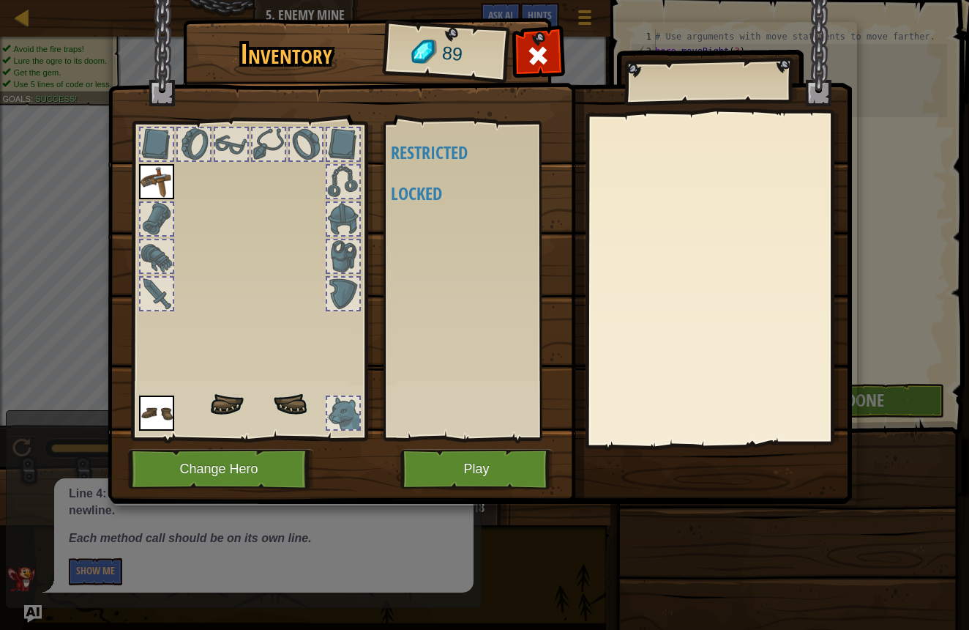
click at [265, 148] on div at bounding box center [269, 144] width 32 height 32
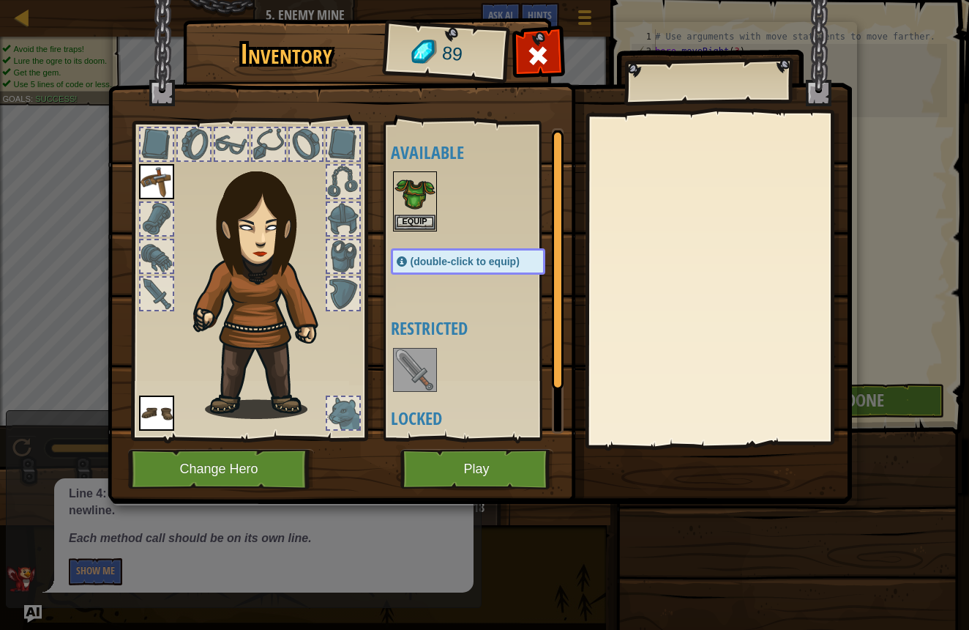
click at [461, 474] on button "Play" at bounding box center [476, 469] width 153 height 40
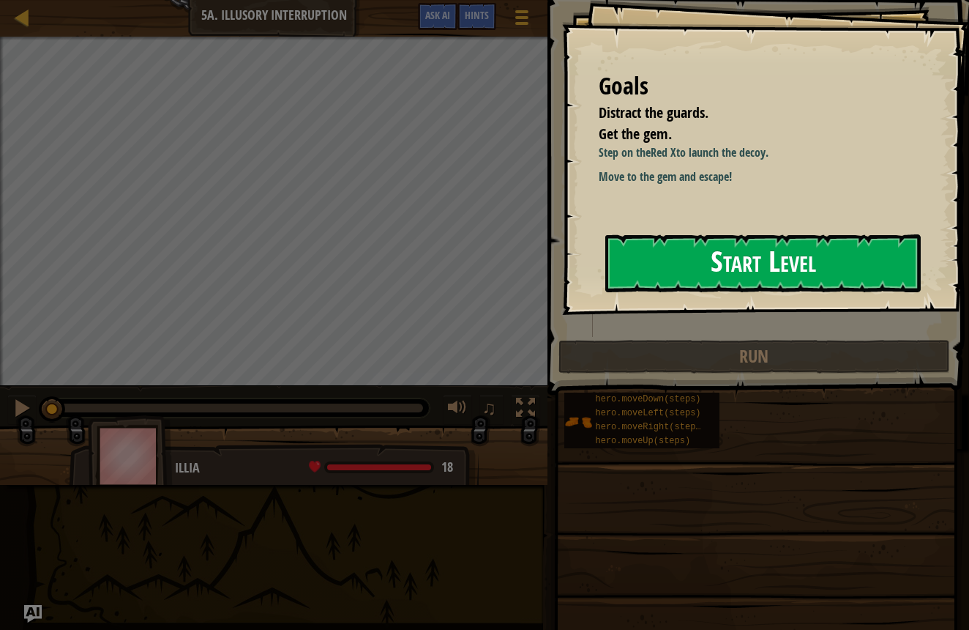
click at [630, 253] on button "Start Level" at bounding box center [763, 263] width 316 height 58
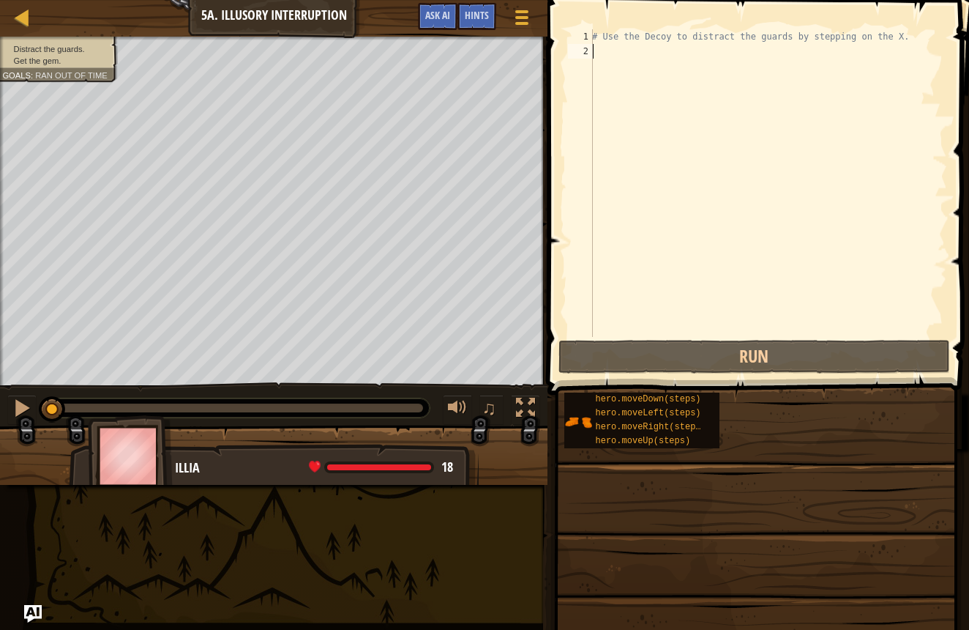
click at [628, 280] on div "# Use the Decoy to distract the guards by stepping on the X." at bounding box center [768, 197] width 358 height 337
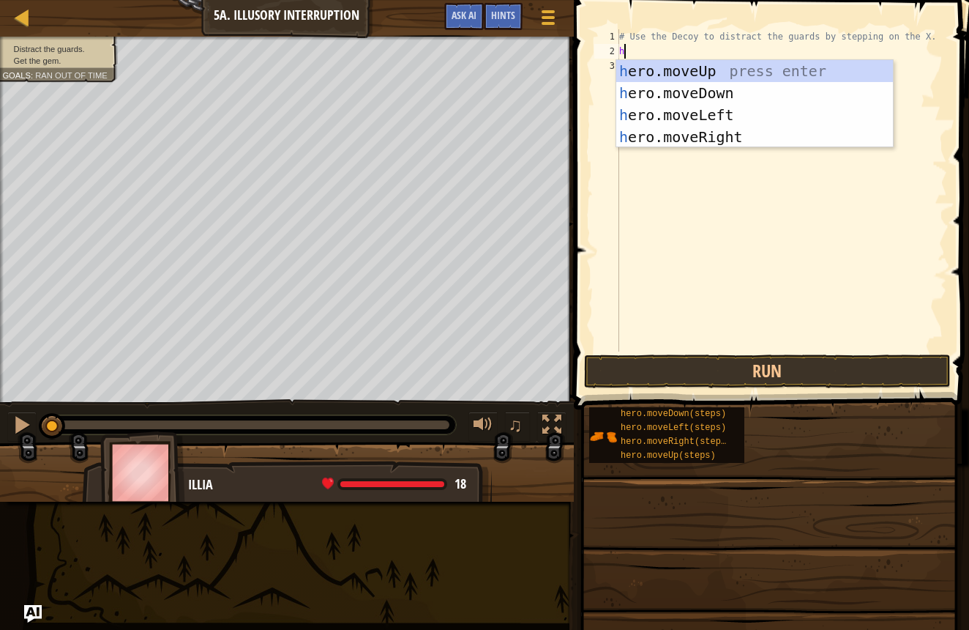
scroll to position [7, 0]
type textarea "hero"
click at [640, 132] on div "hero .moveUp press enter hero .moveDown press enter hero .moveLeft press enter …" at bounding box center [754, 126] width 277 height 132
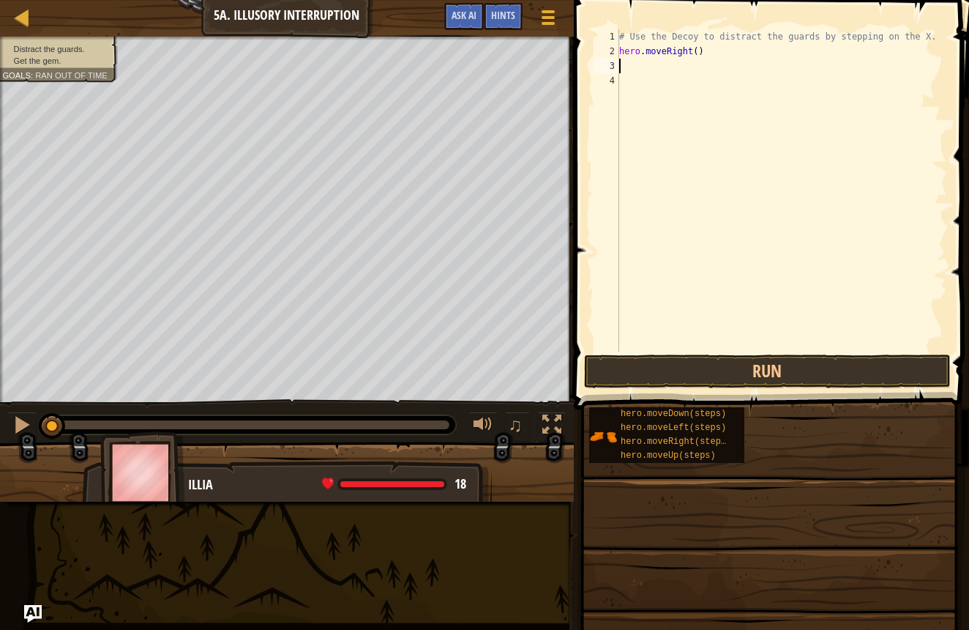
scroll to position [7, 0]
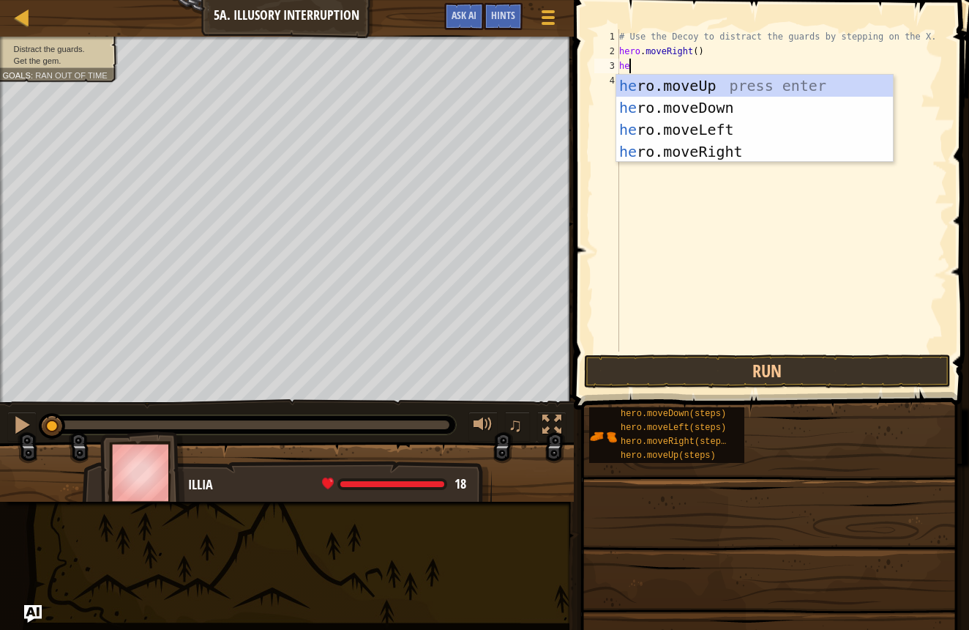
type textarea "her"
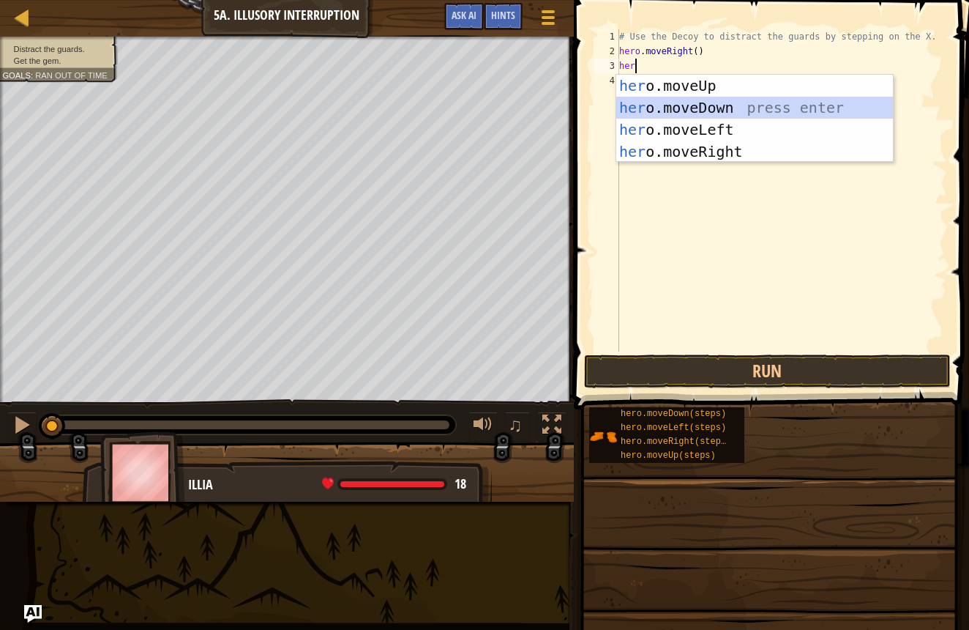
click at [632, 97] on div "her o.moveUp press enter her o.moveDown press enter her o.moveLeft press enter …" at bounding box center [754, 141] width 277 height 132
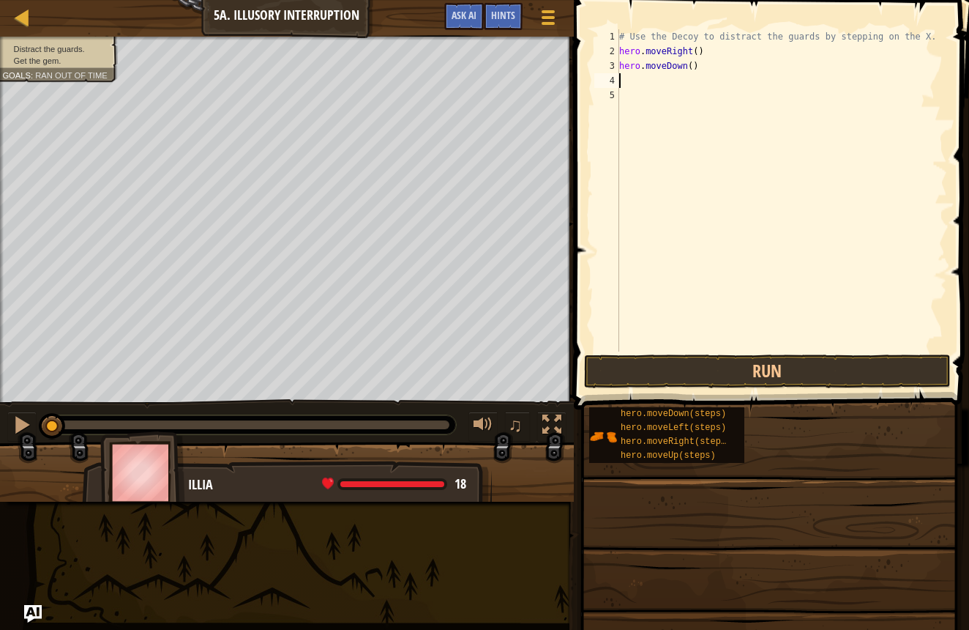
click at [692, 67] on div "# Use the Decoy to distract the guards by stepping on the X. hero . moveRight (…" at bounding box center [781, 204] width 331 height 351
type textarea "hero.moveDown(2)"
click at [829, 360] on button "Run" at bounding box center [767, 371] width 367 height 34
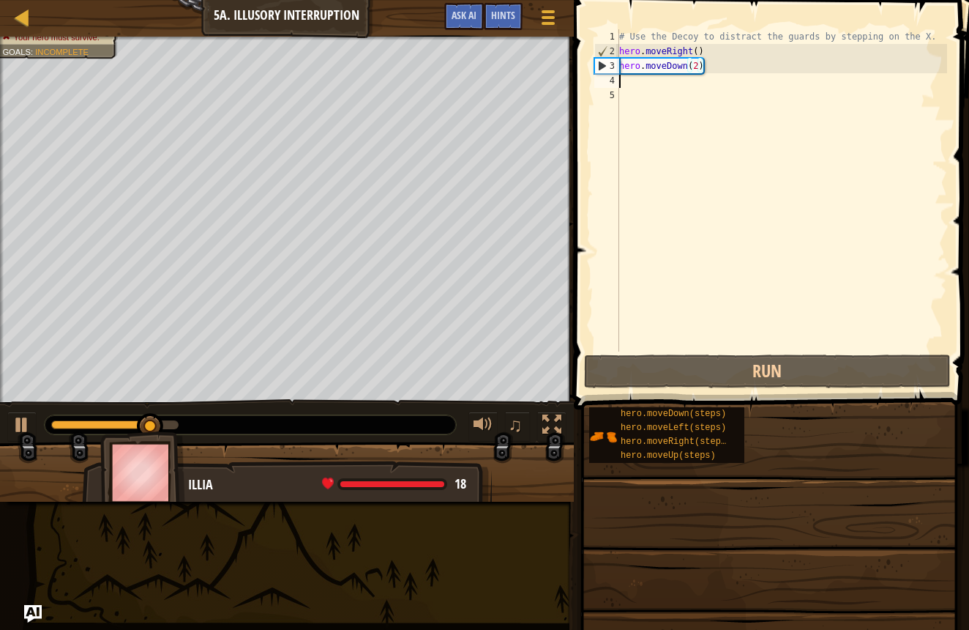
click at [630, 81] on div "# Use the Decoy to distract the guards by stepping on the X. hero . moveRight (…" at bounding box center [781, 204] width 331 height 351
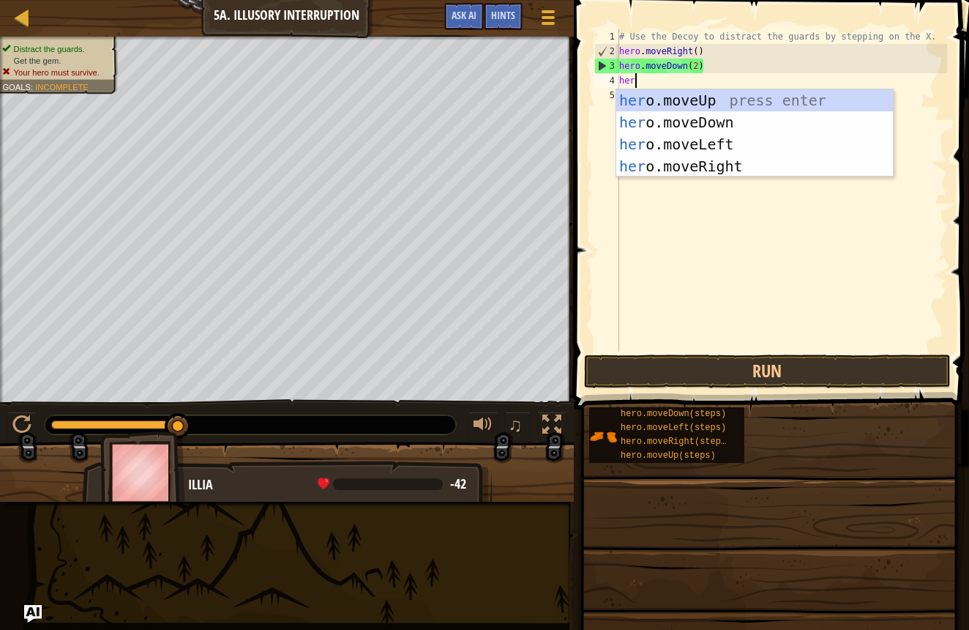
type textarea "hero"
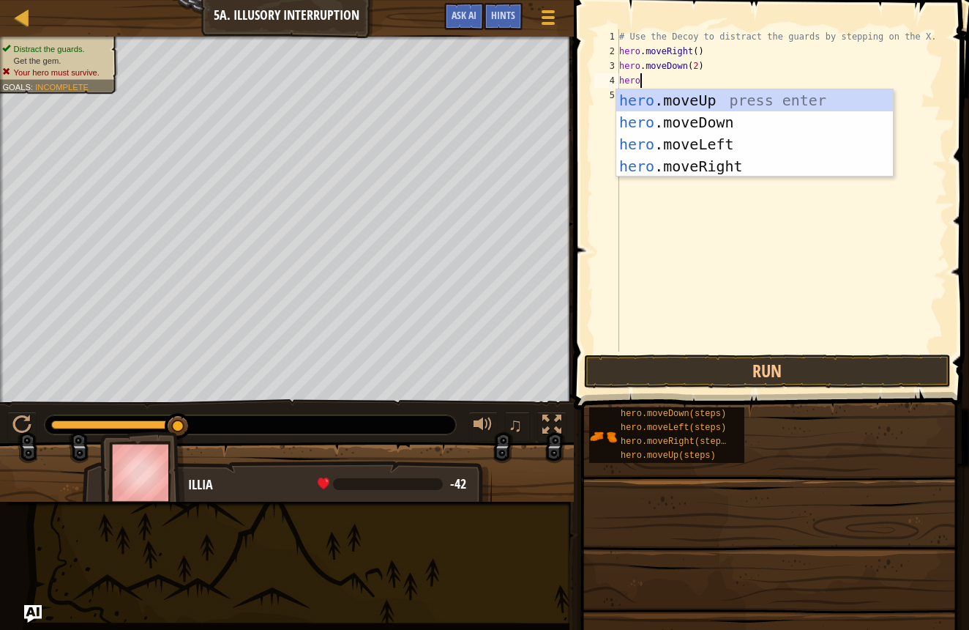
scroll to position [7, 1]
click at [663, 93] on div "hero .moveUp press enter hero .moveDown press enter hero .moveLeft press enter …" at bounding box center [754, 155] width 277 height 132
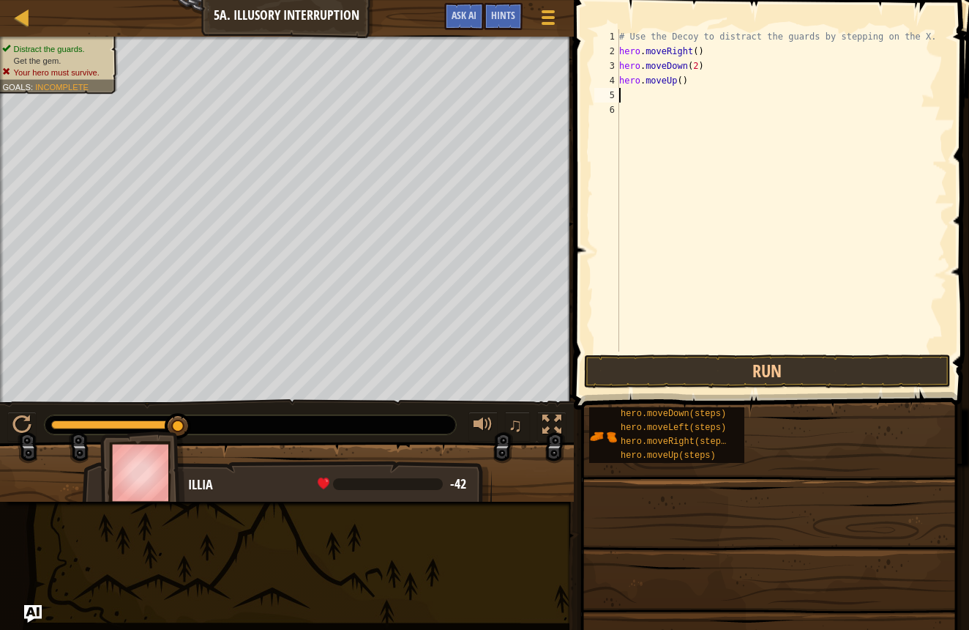
scroll to position [7, 0]
click at [682, 83] on div "# Use the Decoy to distract the guards by stepping on the X. hero . moveRight (…" at bounding box center [781, 204] width 331 height 351
type textarea "hero.moveUp(2)"
click at [627, 96] on div "# Use the Decoy to distract the guards by stepping on the X. hero . moveRight (…" at bounding box center [781, 204] width 331 height 351
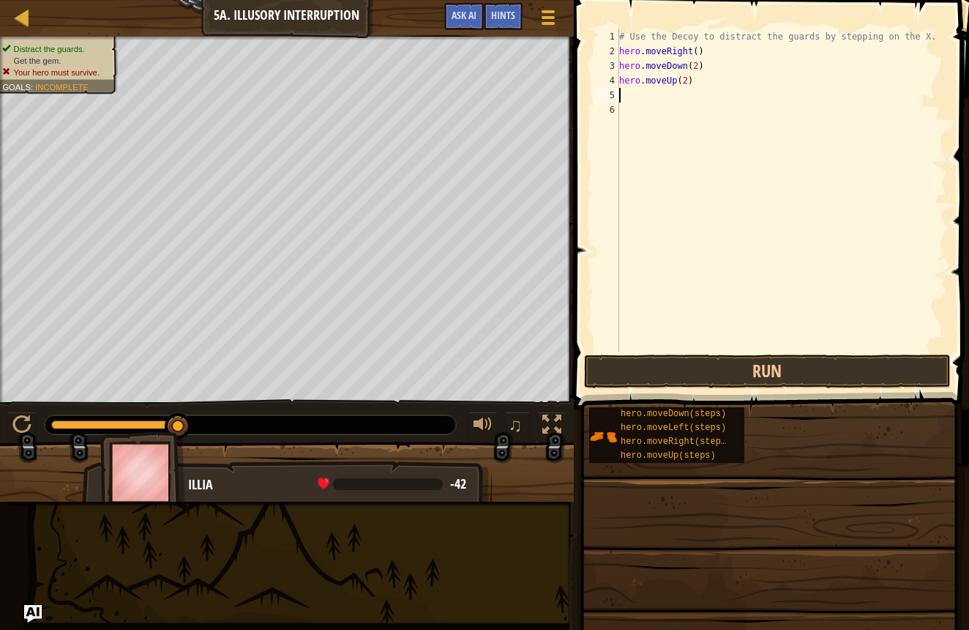
scroll to position [7, 0]
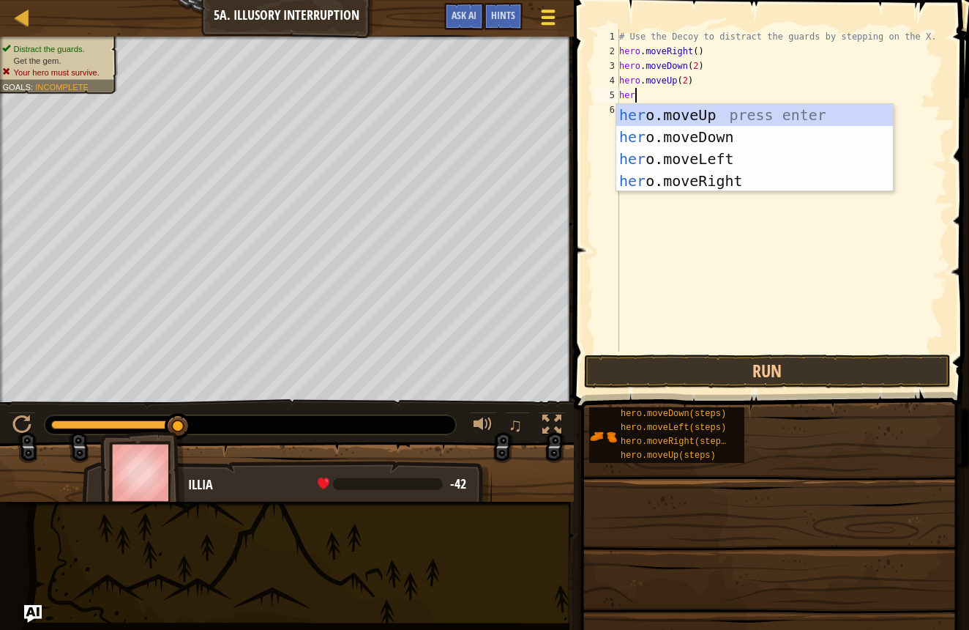
type textarea "hero"
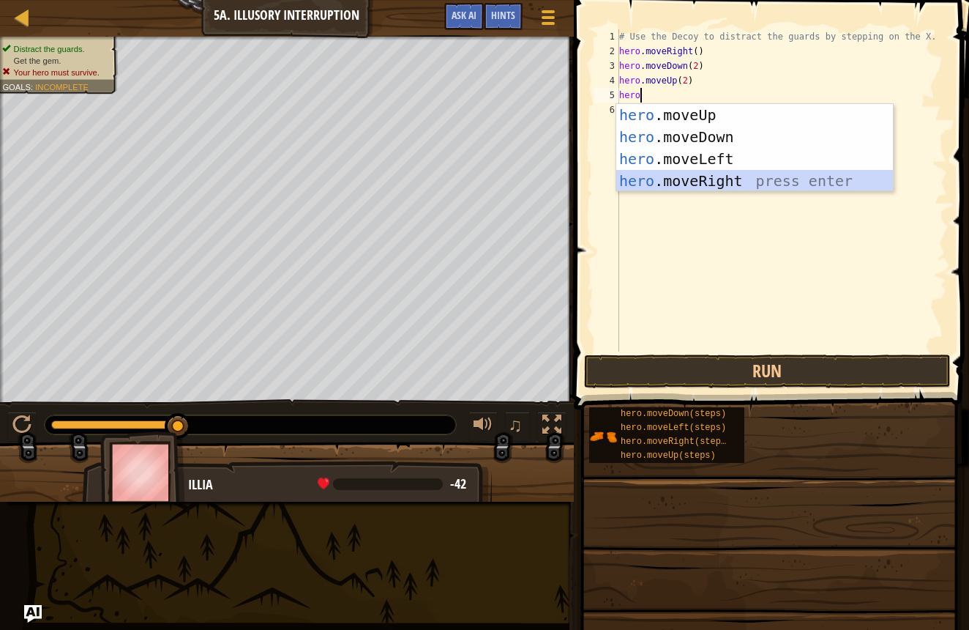
click at [696, 174] on div "hero .moveUp press enter hero .moveDown press enter hero .moveLeft press enter …" at bounding box center [754, 170] width 277 height 132
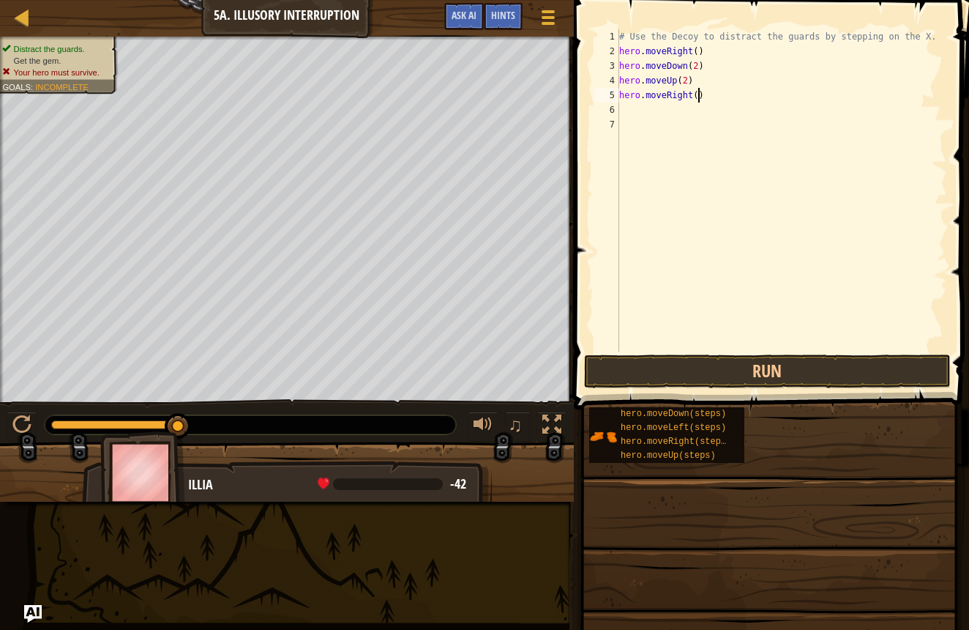
click at [701, 96] on div "# Use the Decoy to distract the guards by stepping on the X. hero . moveRight (…" at bounding box center [781, 204] width 331 height 351
type textarea "hero.moveRight(3)"
click at [789, 357] on button "Run" at bounding box center [767, 371] width 367 height 34
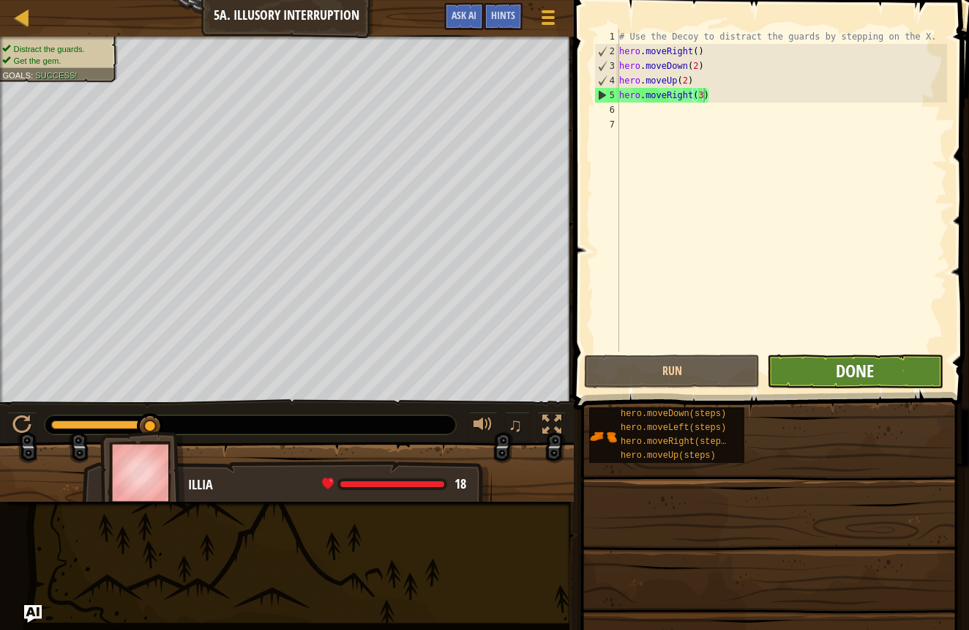
click at [857, 368] on span "Done" at bounding box center [855, 370] width 38 height 23
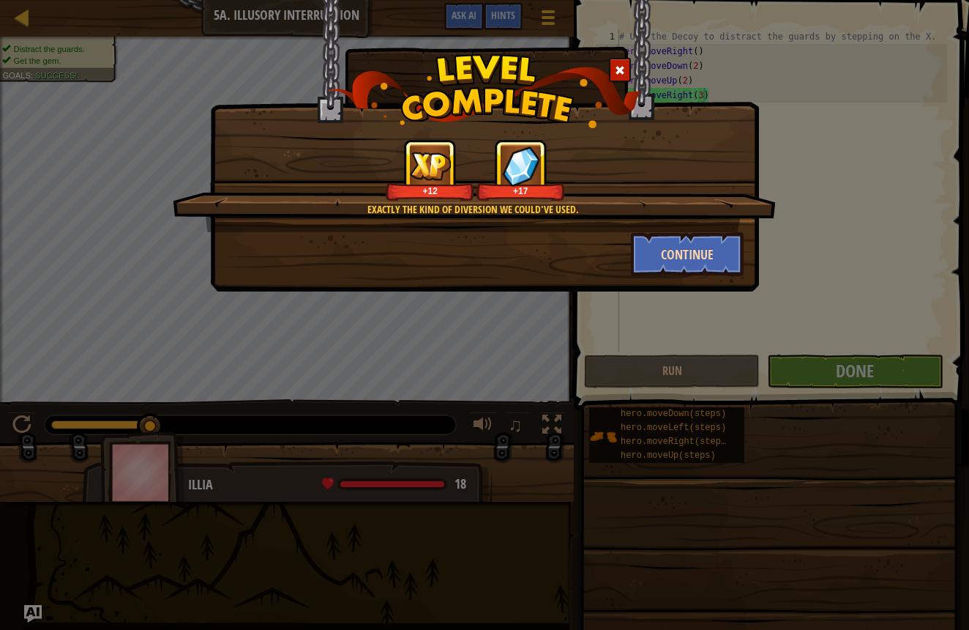
click at [641, 264] on button "Continue" at bounding box center [687, 254] width 113 height 44
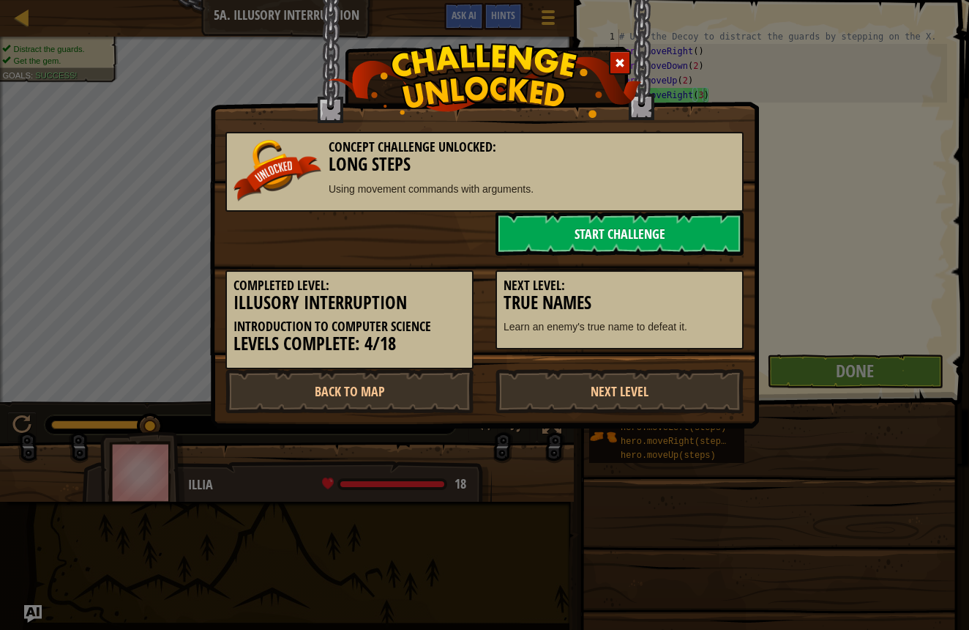
click at [616, 250] on link "Start Challenge" at bounding box center [620, 234] width 248 height 44
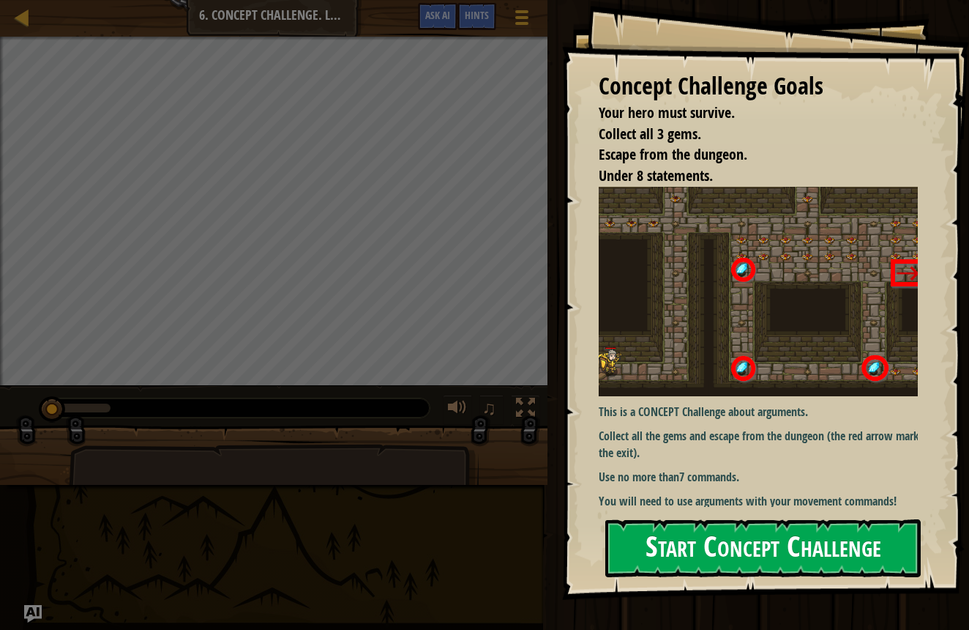
click at [715, 526] on button "Start Concept Challenge" at bounding box center [763, 548] width 316 height 58
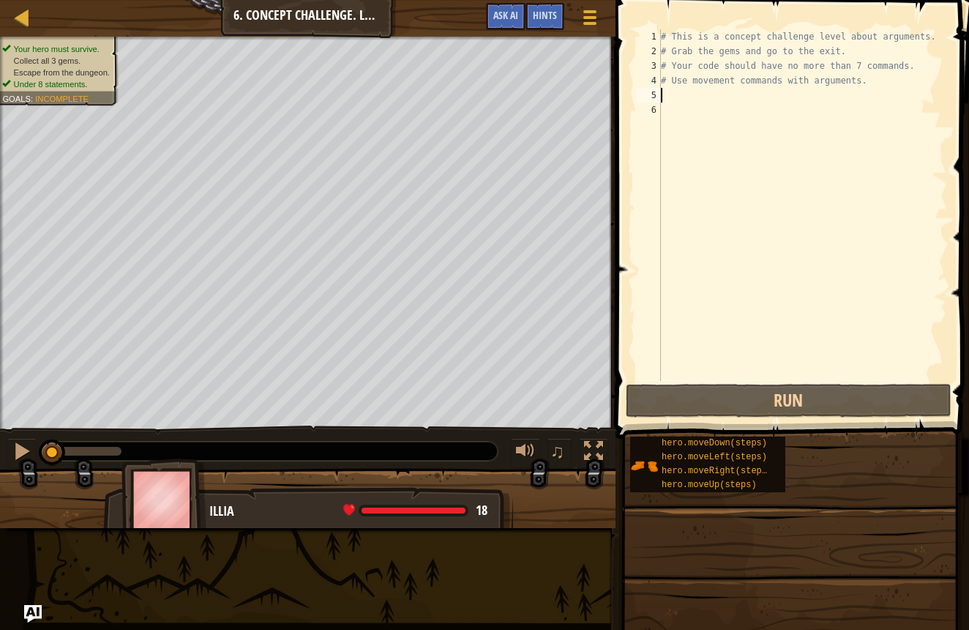
click at [676, 99] on div "# This is a concept challenge level about arguments. # Grab the gems and go to …" at bounding box center [802, 219] width 289 height 381
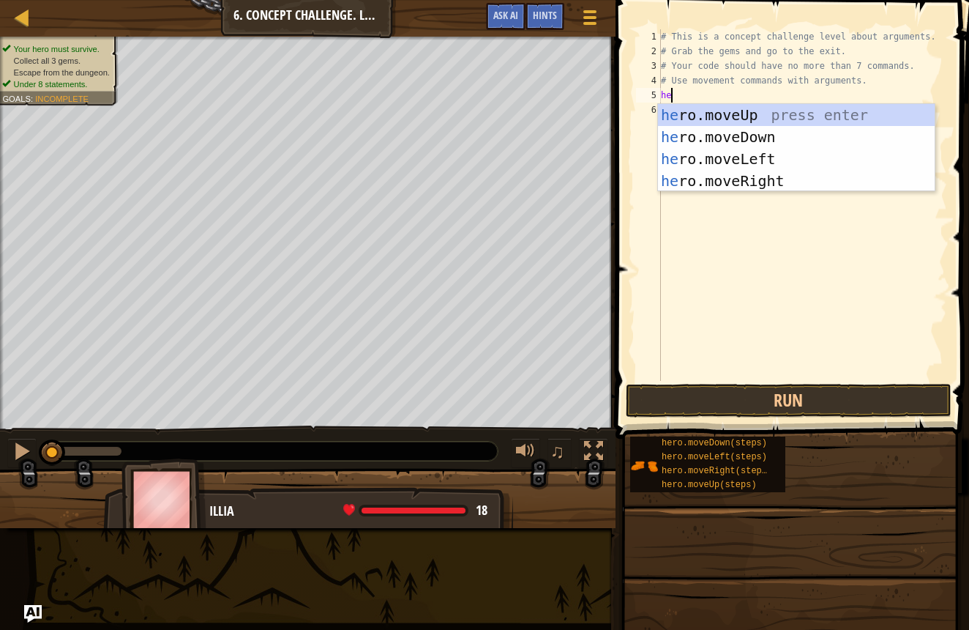
type textarea "her"
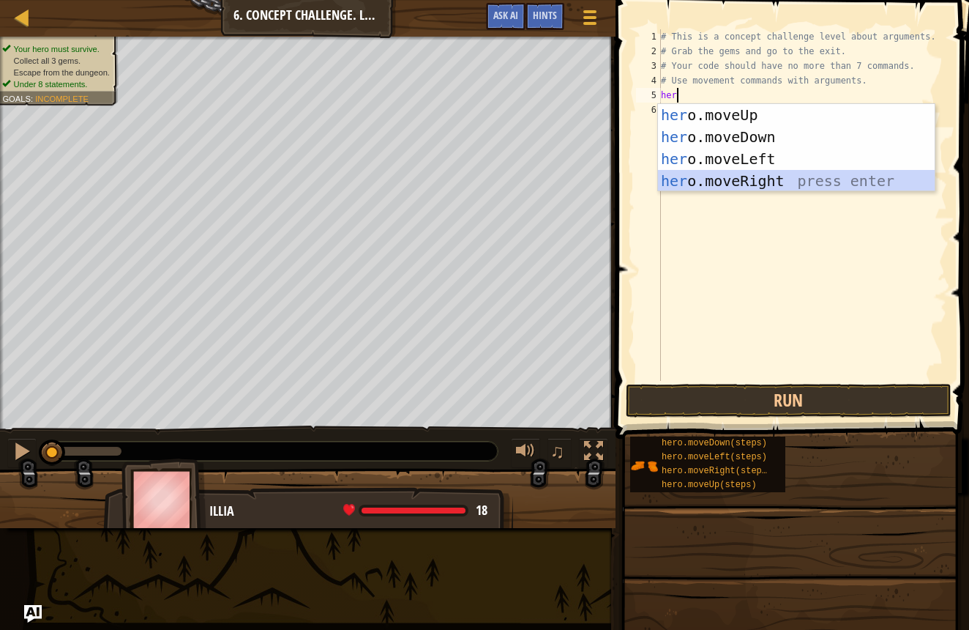
click at [666, 182] on div "her o.moveUp press enter her o.moveDown press enter her o.moveLeft press enter …" at bounding box center [796, 170] width 277 height 132
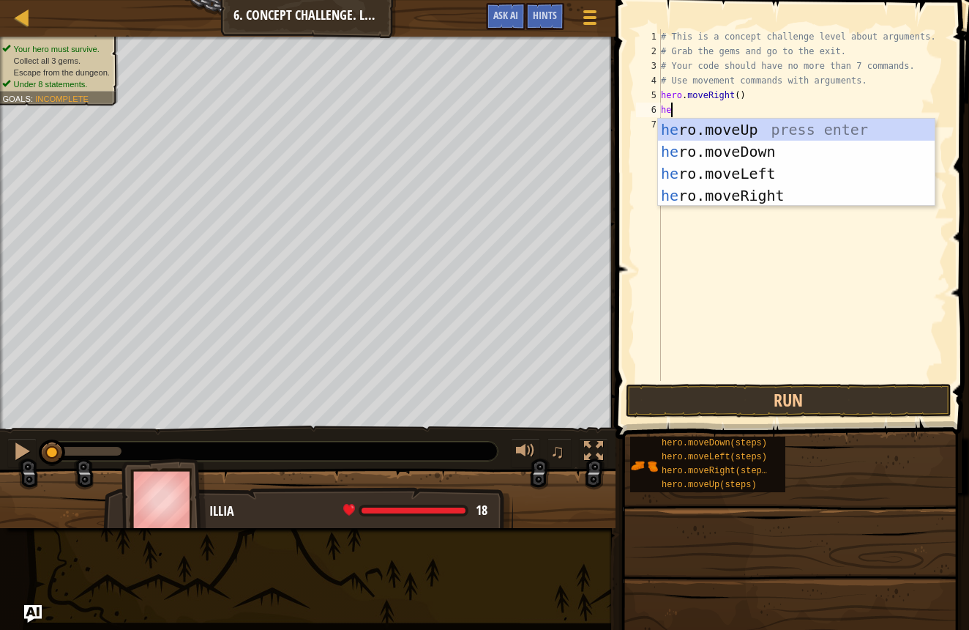
type textarea "her"
click at [686, 124] on div "her o.moveUp press enter her o.moveDown press enter her o.moveLeft press enter …" at bounding box center [796, 185] width 277 height 132
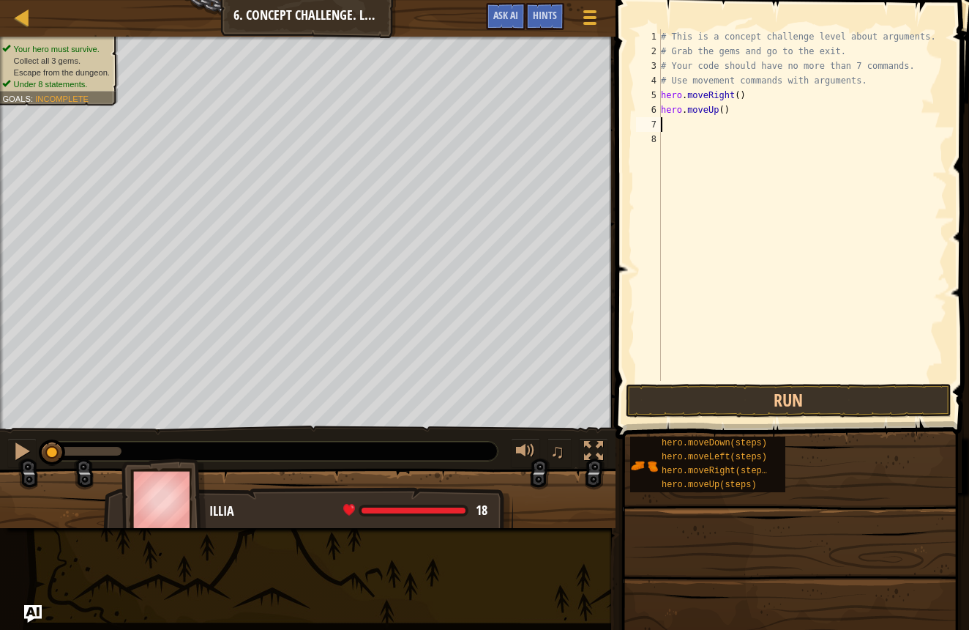
scroll to position [7, 0]
click at [722, 112] on div "# This is a concept challenge level about arguments. # Grab the gems and go to …" at bounding box center [802, 219] width 289 height 381
click at [727, 112] on div "# This is a concept challenge level about arguments. # Grab the gems and go to …" at bounding box center [802, 219] width 289 height 381
type textarea "hero.moveUp(3)"
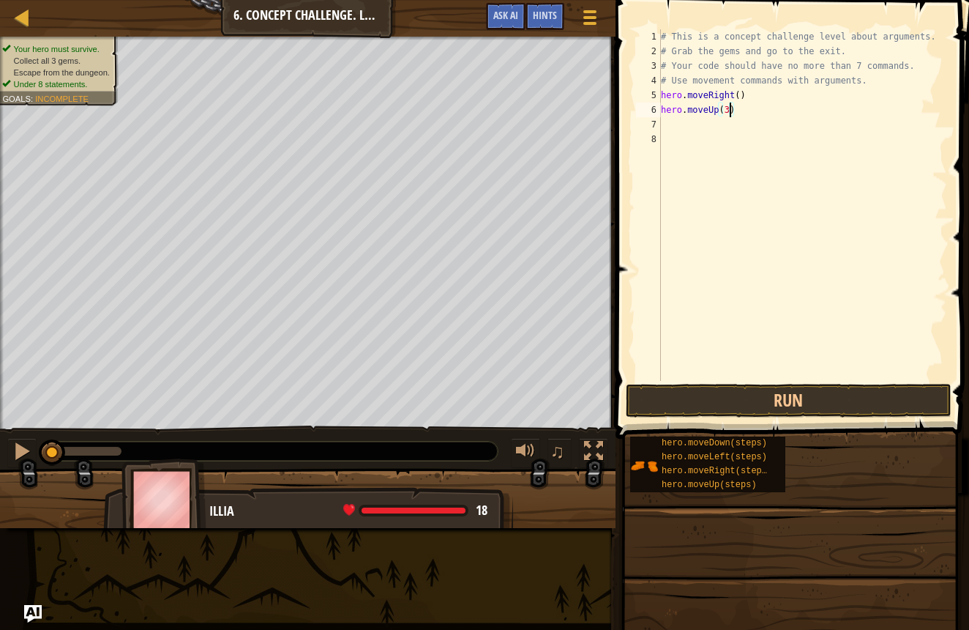
click at [769, 381] on span at bounding box center [793, 199] width 365 height 482
click at [775, 387] on button "Run" at bounding box center [789, 401] width 326 height 34
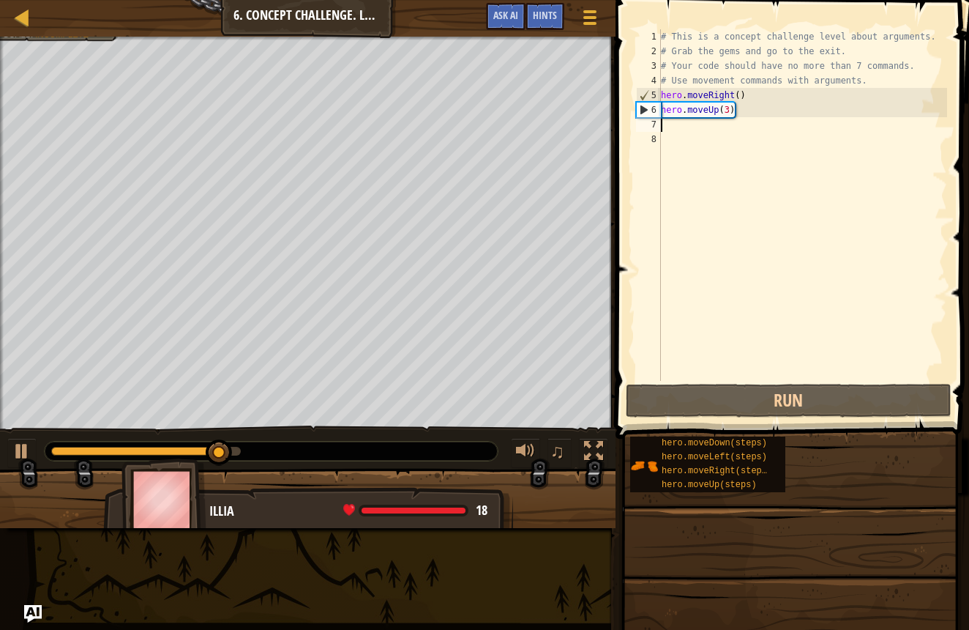
click at [666, 127] on div "# This is a concept challenge level about arguments. # Grab the gems and go to …" at bounding box center [802, 219] width 289 height 381
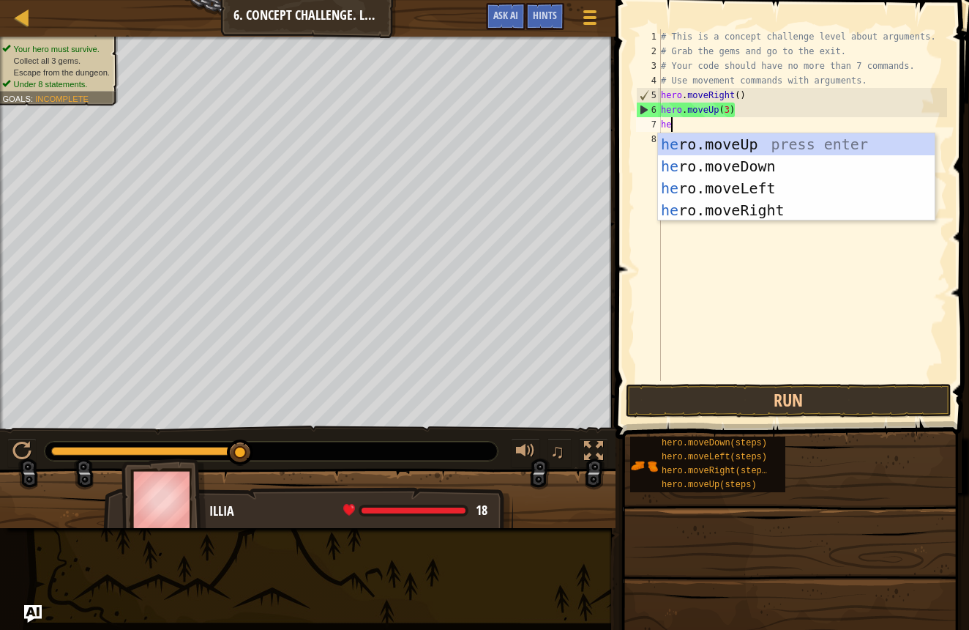
type textarea "her"
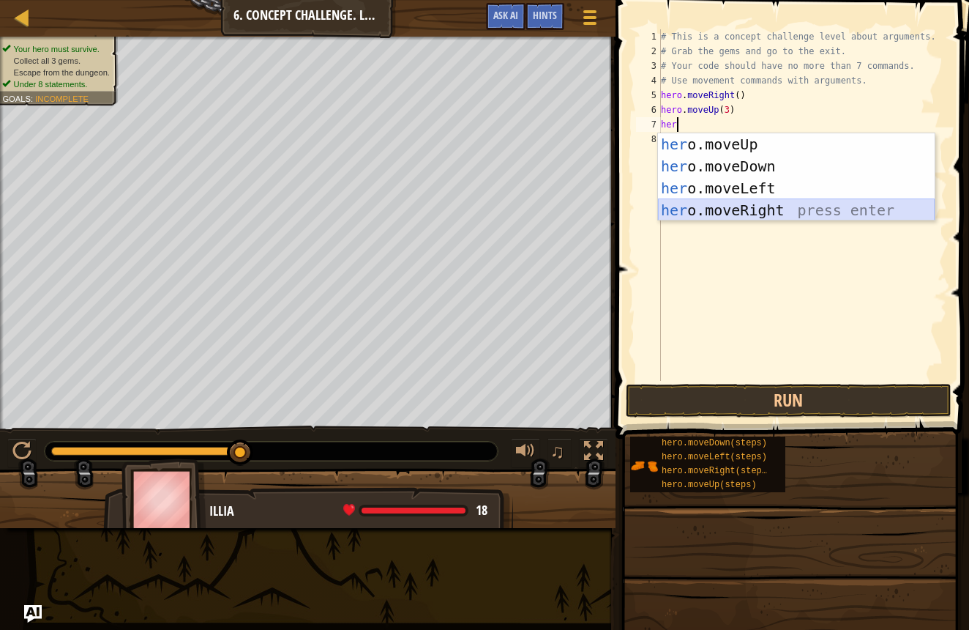
click at [720, 213] on div "her o.moveUp press enter her o.moveDown press enter her o.moveLeft press enter …" at bounding box center [796, 199] width 277 height 132
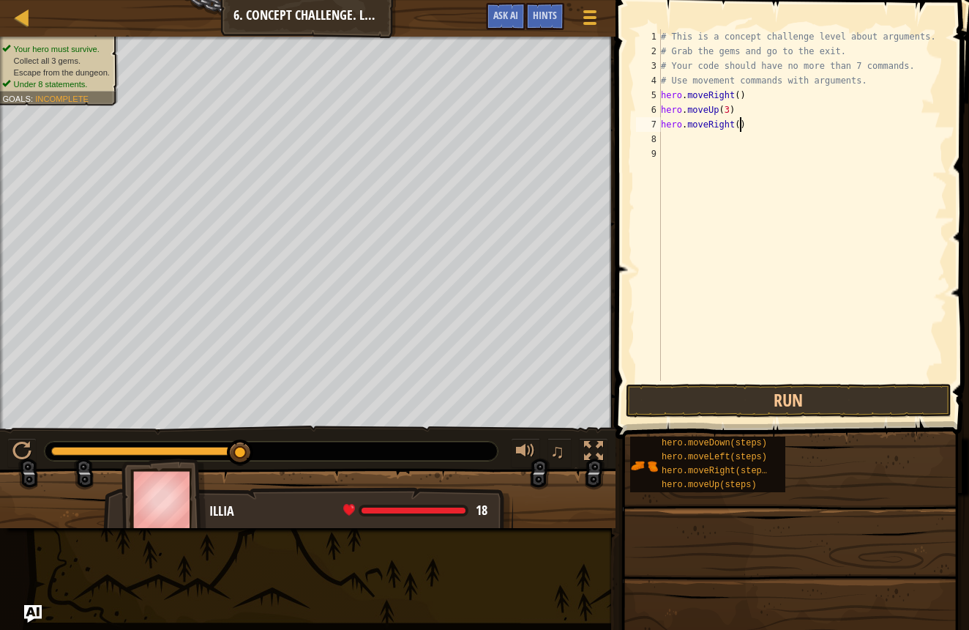
click at [741, 123] on div "# This is a concept challenge level about arguments. # Grab the gems and go to …" at bounding box center [802, 219] width 289 height 381
type textarea "hero.moveRight(2)"
click at [676, 139] on div "# This is a concept challenge level about arguments. # Grab the gems and go to …" at bounding box center [802, 219] width 289 height 381
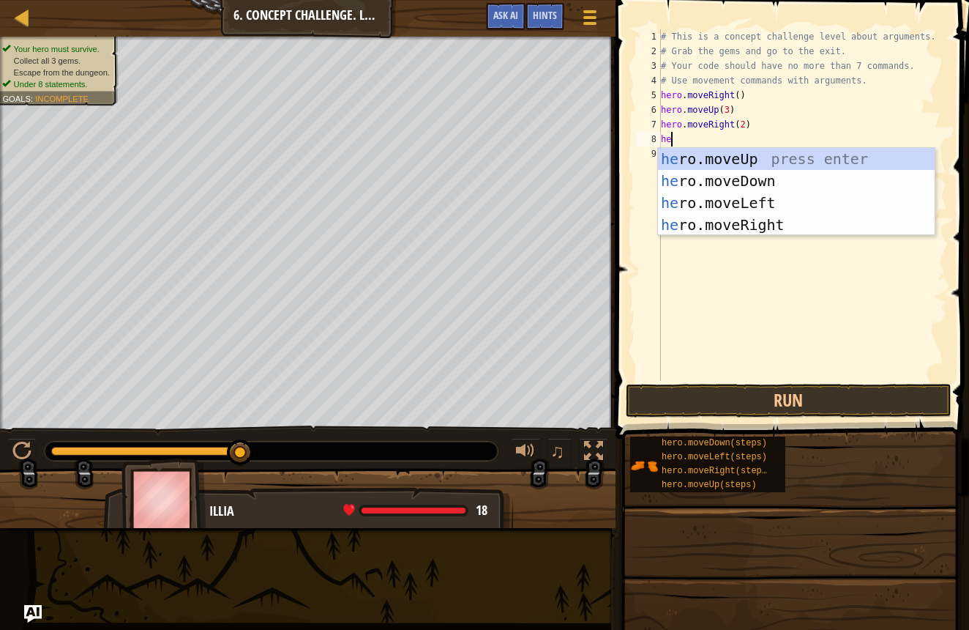
type textarea "her"
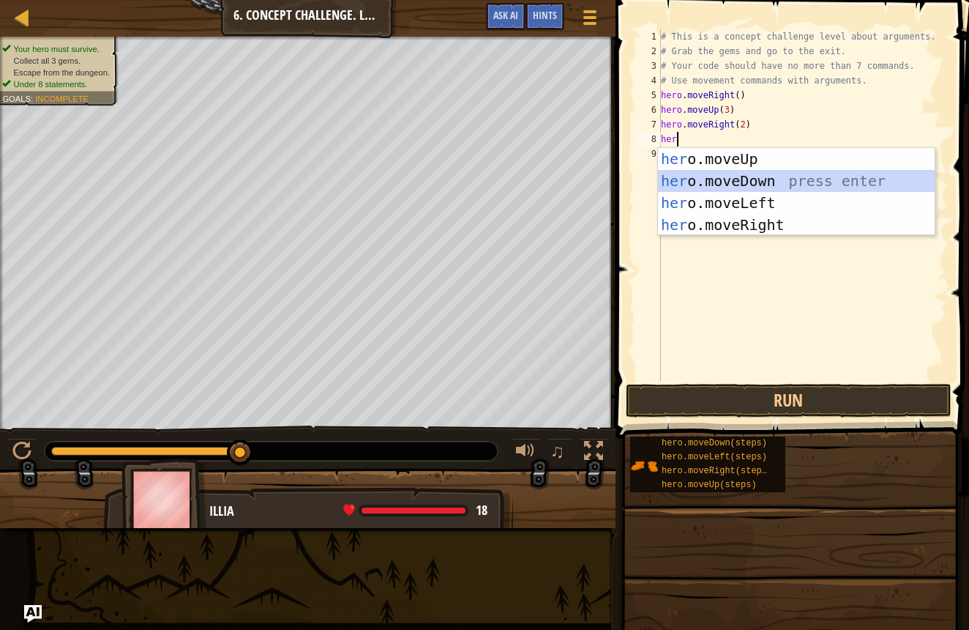
click at [767, 187] on div "her o.moveUp press enter her o.moveDown press enter her o.moveLeft press enter …" at bounding box center [796, 214] width 277 height 132
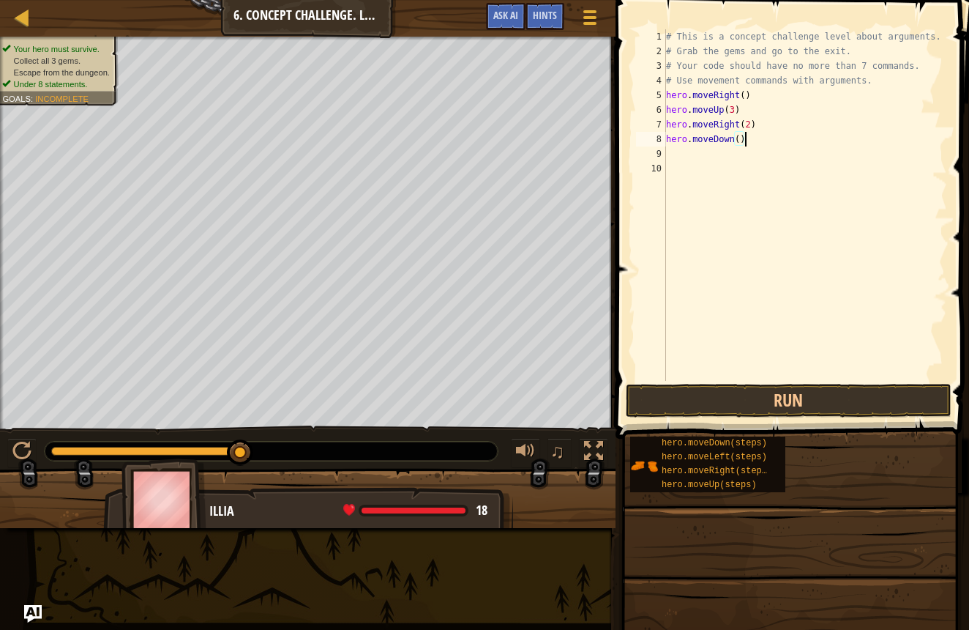
click at [744, 142] on div "# This is a concept challenge level about arguments. # Grab the gems and go to …" at bounding box center [805, 219] width 285 height 381
click at [739, 136] on div "# This is a concept challenge level about arguments. # Grab the gems and go to …" at bounding box center [805, 219] width 285 height 381
type textarea "hero.moveDown(2)"
click at [669, 152] on div "# This is a concept challenge level about arguments. # Grab the gems and go to …" at bounding box center [805, 219] width 285 height 381
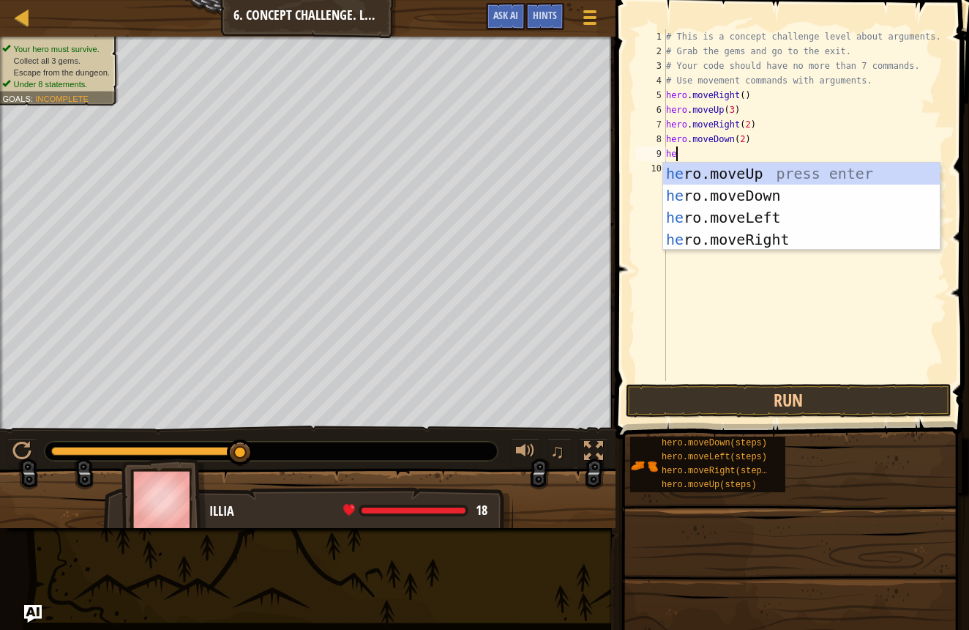
scroll to position [7, 1]
type textarea "hero"
click at [756, 209] on div "hero .moveUp press enter hero .moveDown press enter hero .moveLeft press enter …" at bounding box center [801, 229] width 277 height 132
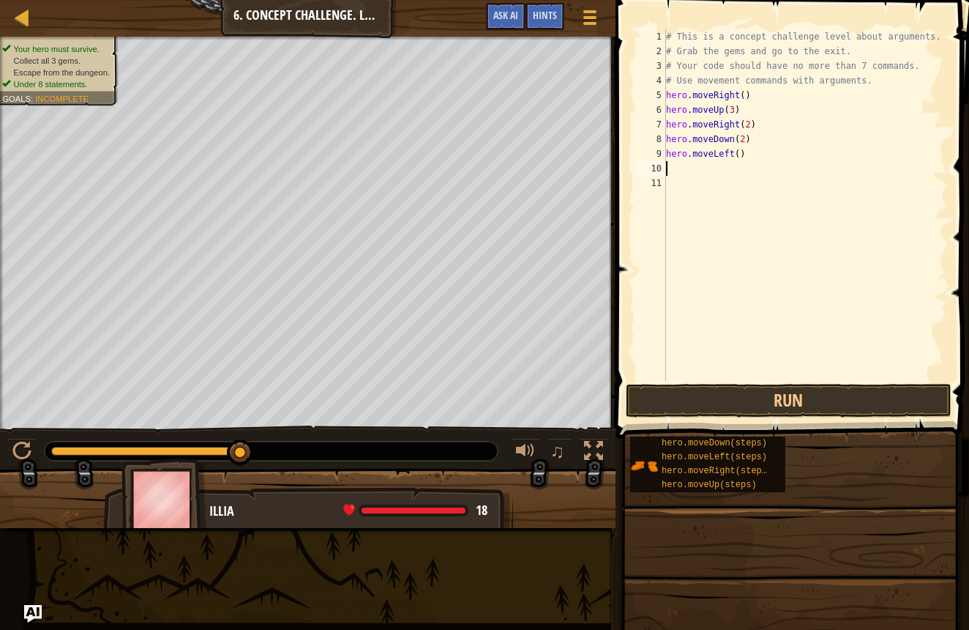
scroll to position [7, 0]
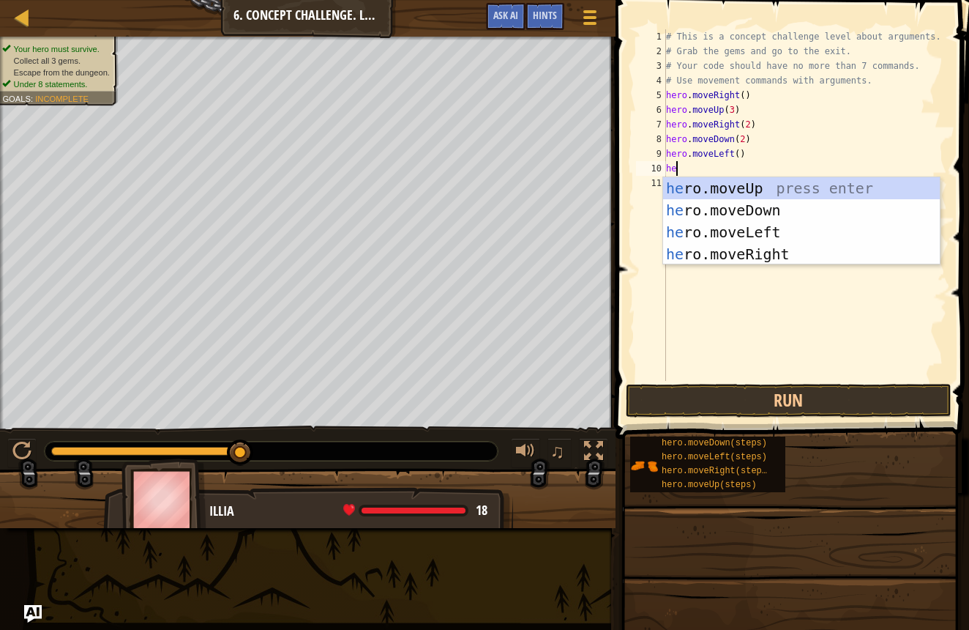
type textarea "her"
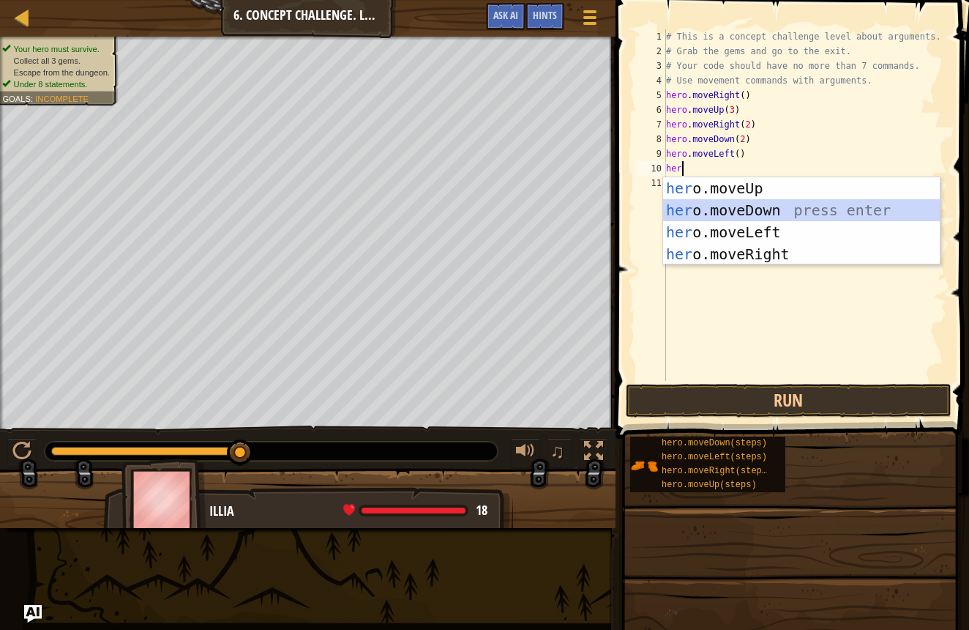
click at [687, 220] on div "her o.moveUp press enter her o.moveDown press enter her o.moveLeft press enter …" at bounding box center [801, 243] width 277 height 132
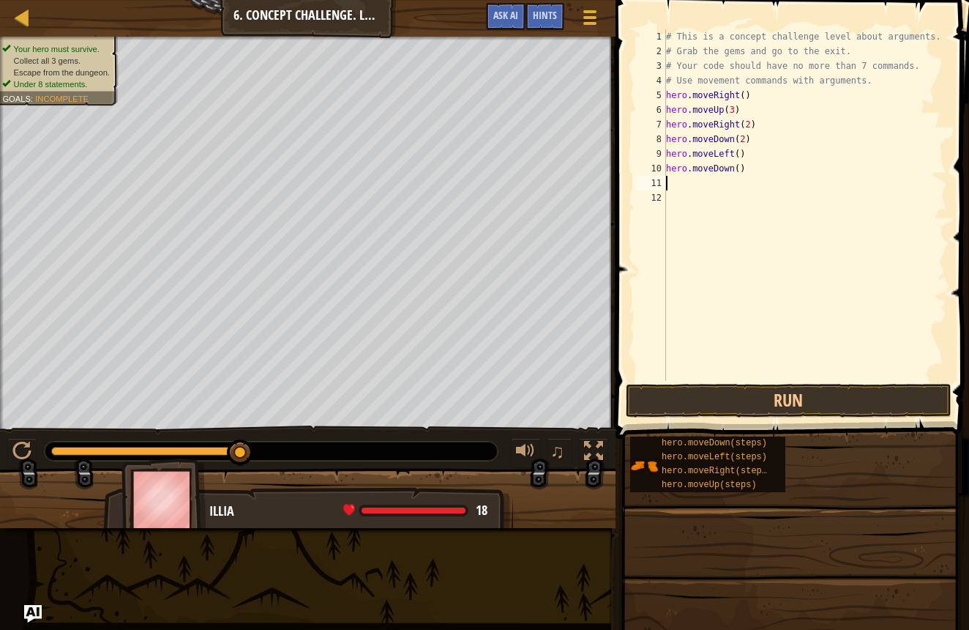
click at [742, 169] on div "# This is a concept challenge level about arguments. # Grab the gems and go to …" at bounding box center [805, 219] width 285 height 381
type textarea "hero.moveDown(2)"
click at [666, 179] on div "11" at bounding box center [651, 183] width 30 height 15
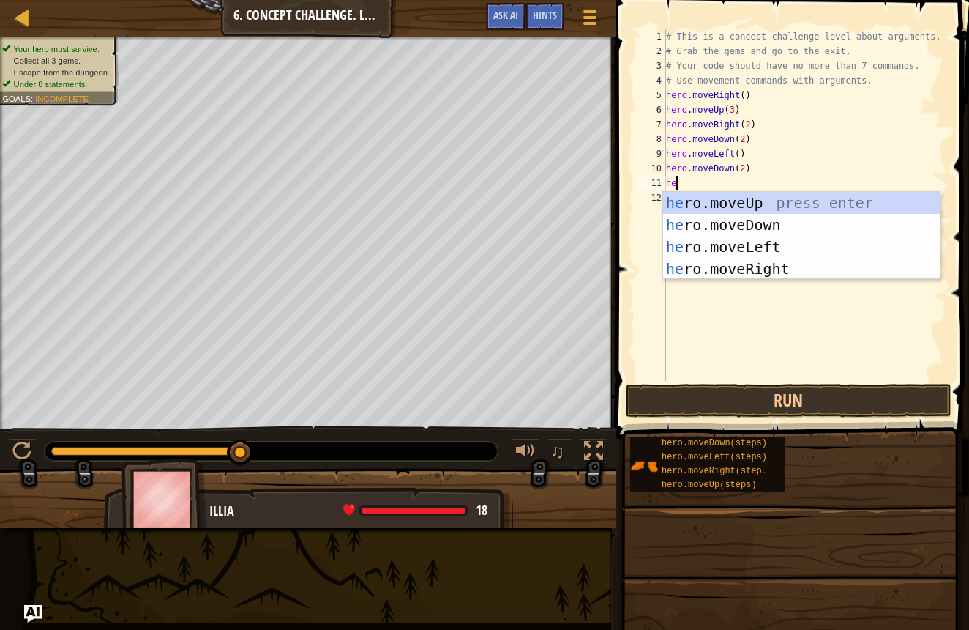
type textarea "her"
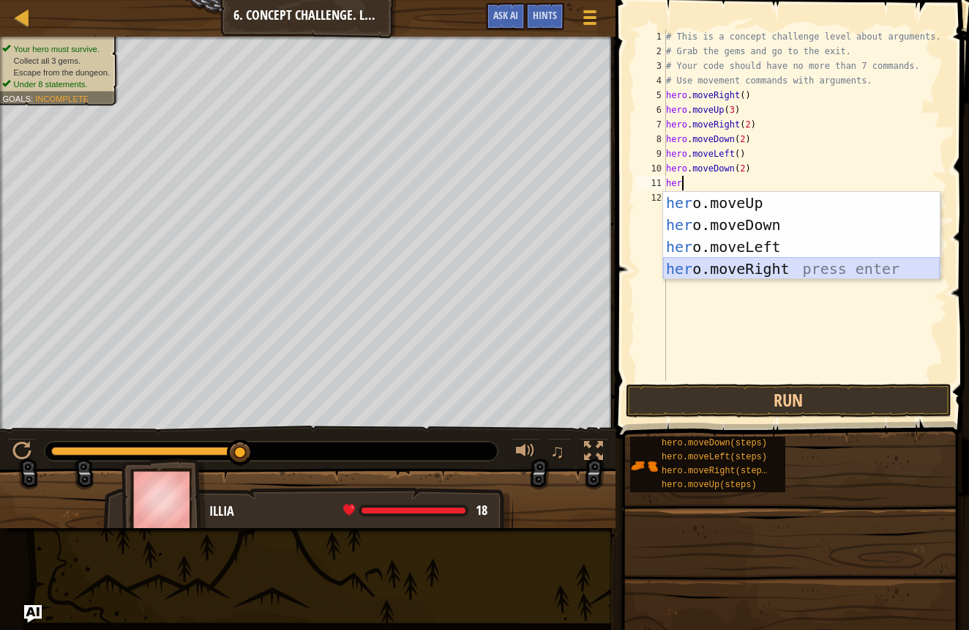
click at [728, 267] on div "her o.moveUp press enter her o.moveDown press enter her o.moveLeft press enter …" at bounding box center [801, 258] width 277 height 132
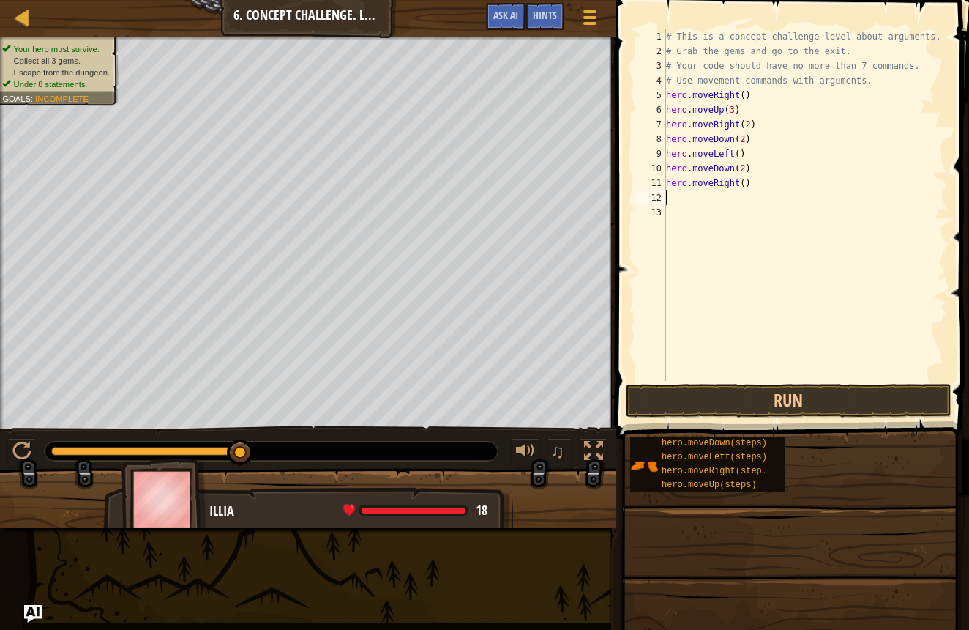
click at [749, 186] on div "# This is a concept challenge level about arguments. # Grab the gems and go to …" at bounding box center [805, 219] width 285 height 381
click at [743, 185] on div "# This is a concept challenge level about arguments. # Grab the gems and go to …" at bounding box center [805, 219] width 285 height 381
click at [838, 406] on button "Run" at bounding box center [789, 401] width 326 height 34
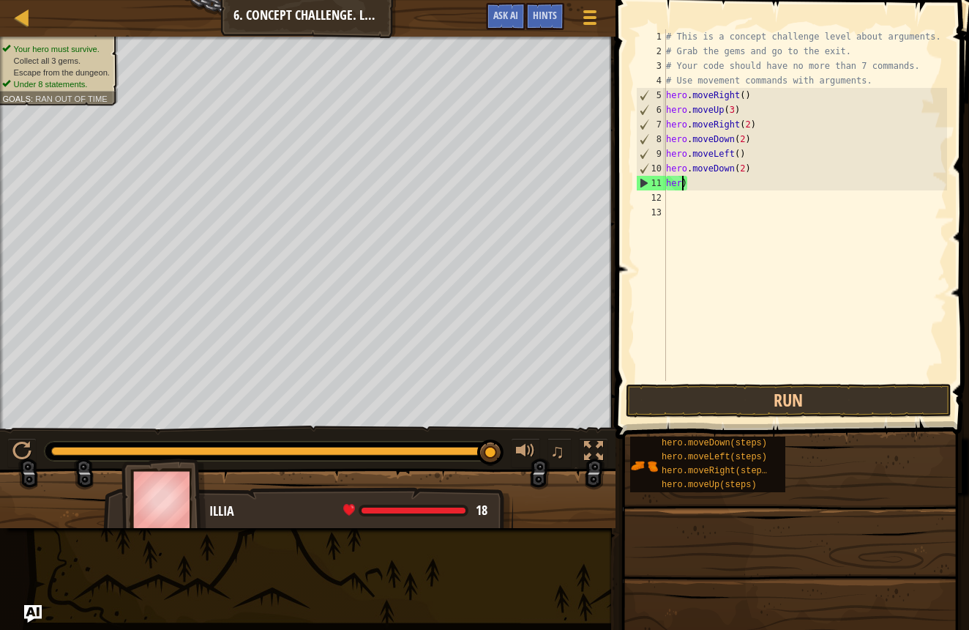
scroll to position [7, 0]
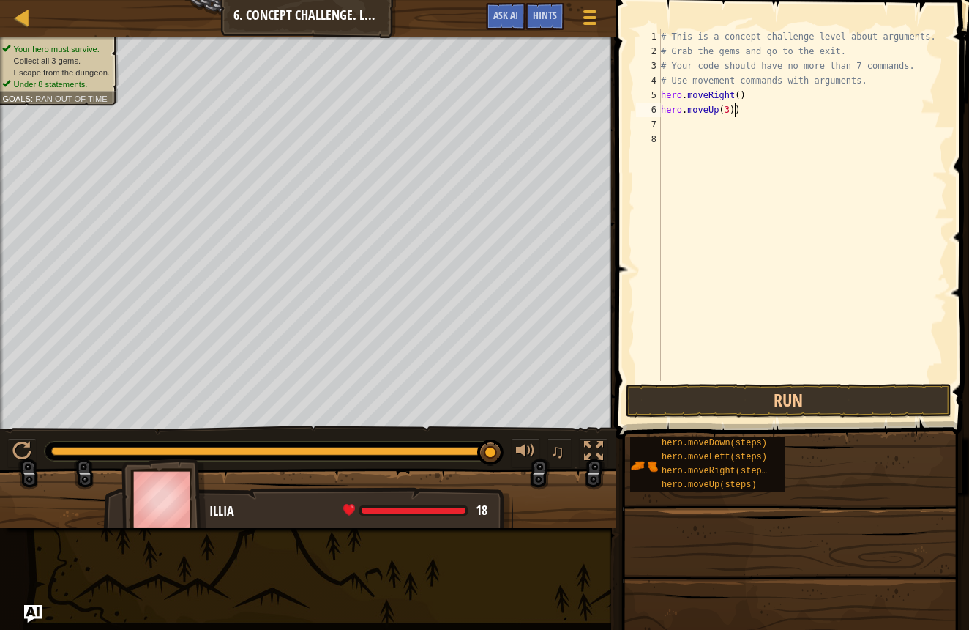
type textarea "hero.moveUp(3)"
click at [670, 127] on div "# This is a concept challenge level about arguments. # Grab the gems and go to …" at bounding box center [803, 219] width 290 height 381
type textarea "e"
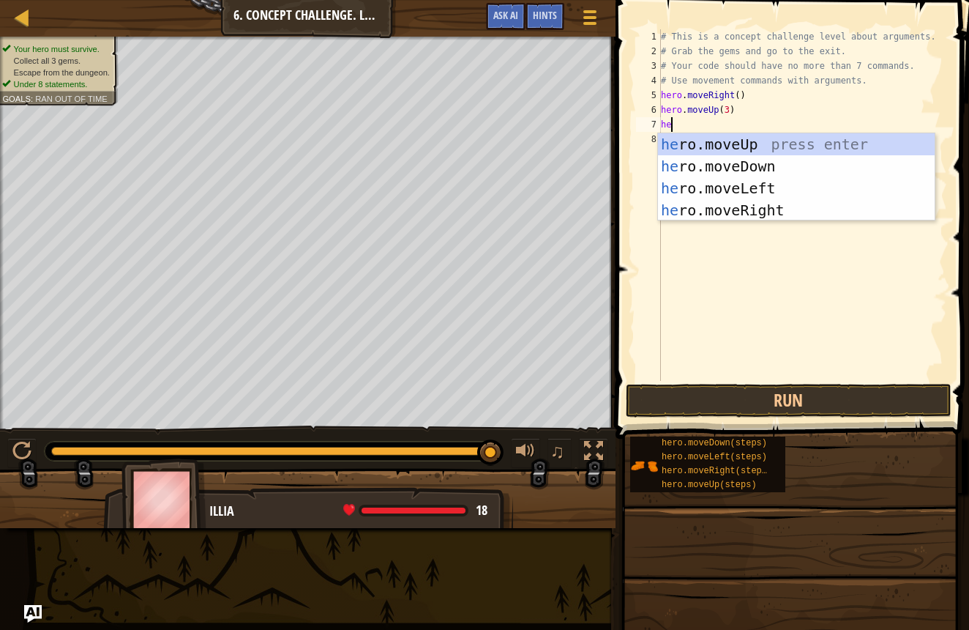
type textarea "her"
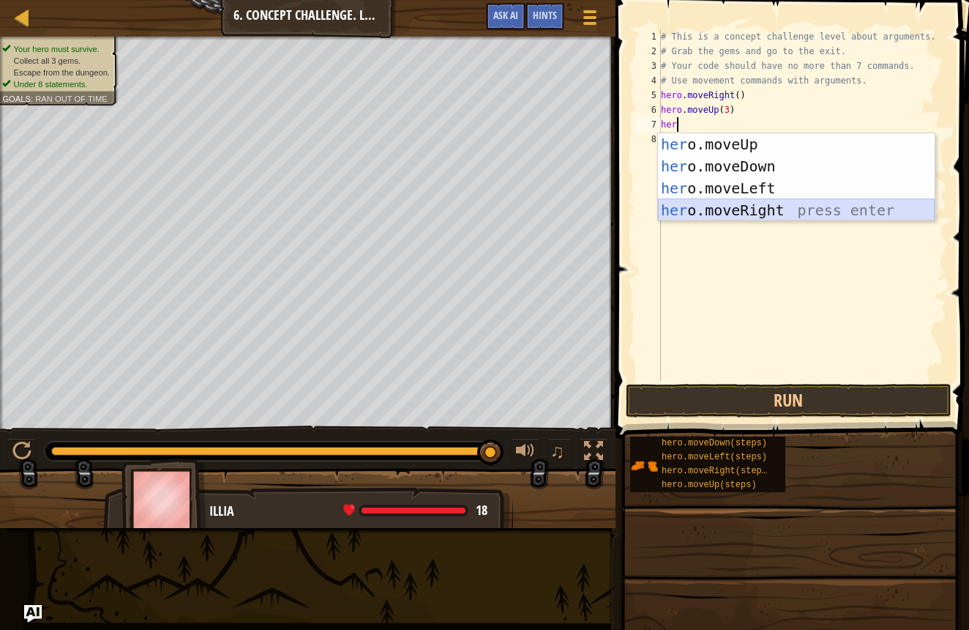
click at [698, 211] on div "her o.moveUp press enter her o.moveDown press enter her o.moveLeft press enter …" at bounding box center [796, 199] width 277 height 132
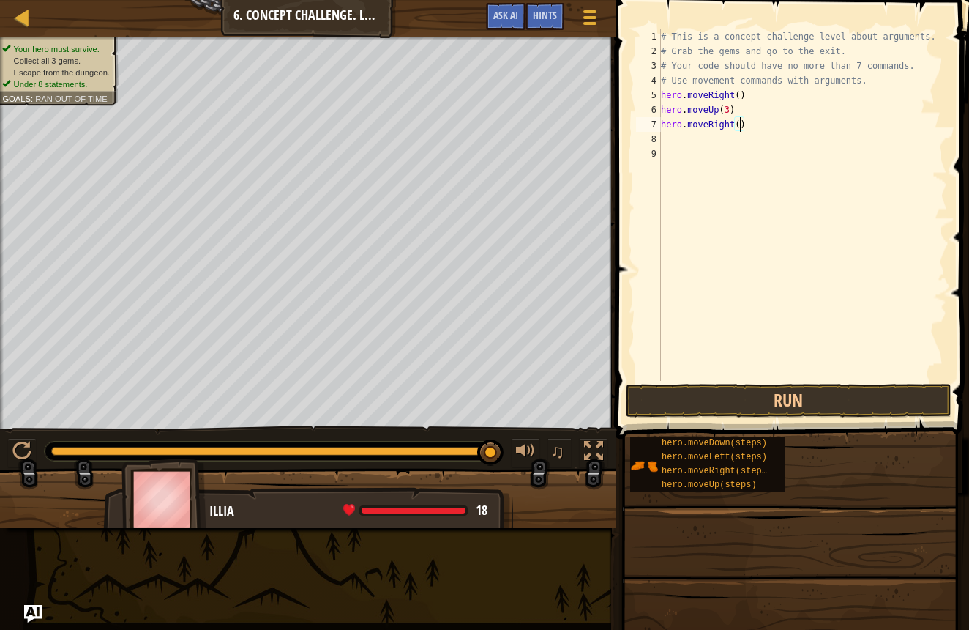
click at [738, 126] on div "# This is a concept challenge level about arguments. # Grab the gems and go to …" at bounding box center [803, 219] width 290 height 381
type textarea "hero.moveRight(2)"
click at [670, 134] on div "# This is a concept challenge level about arguments. # Grab the gems and go to …" at bounding box center [803, 219] width 290 height 381
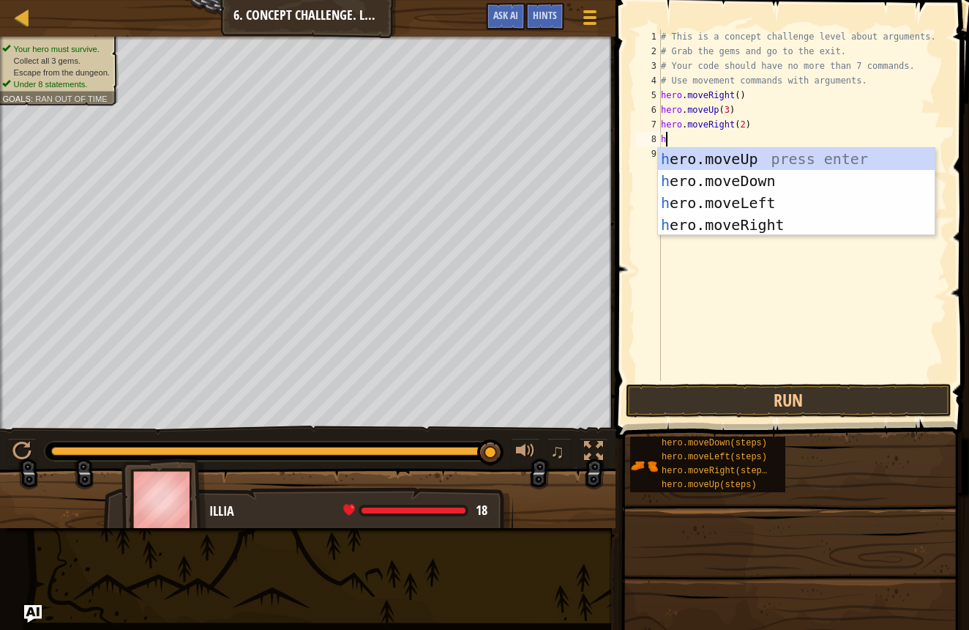
type textarea "her"
click at [862, 168] on div "her o.moveUp press enter her o.moveDown press enter her o.moveLeft press enter …" at bounding box center [796, 214] width 277 height 132
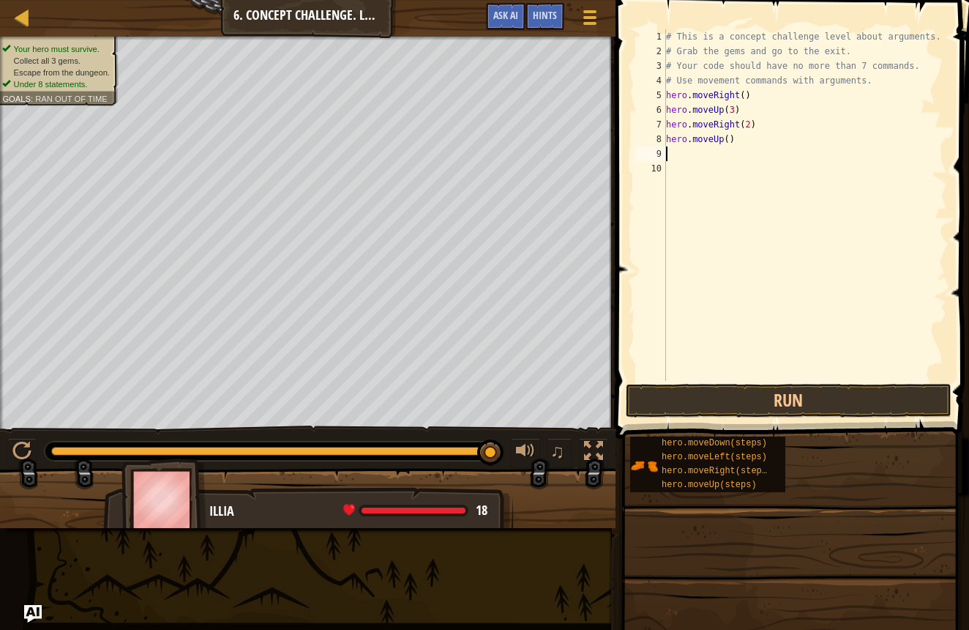
click at [745, 141] on div "# This is a concept challenge level about arguments. # Grab the gems and go to …" at bounding box center [805, 219] width 285 height 381
type textarea "hero"
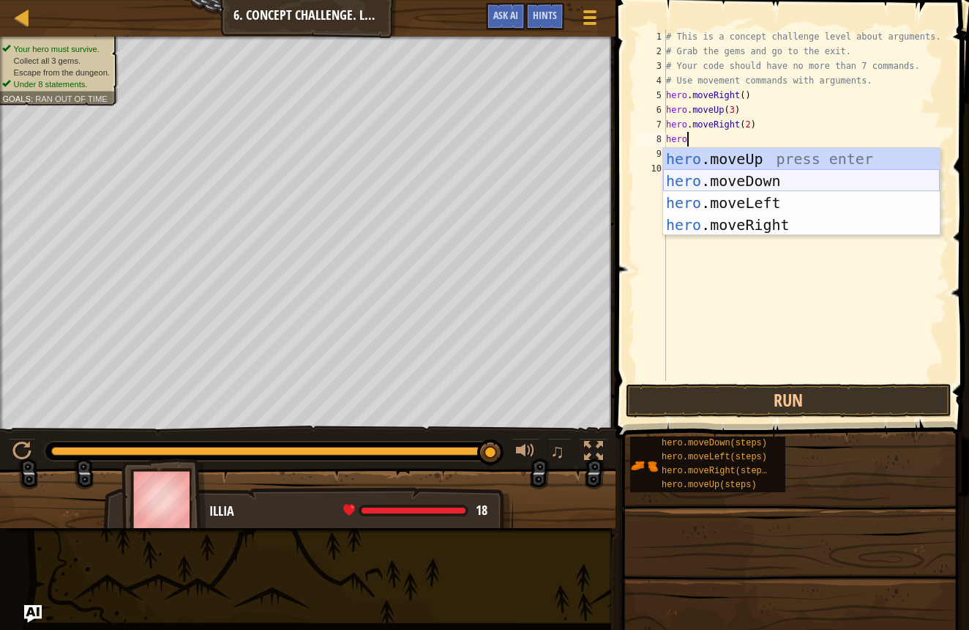
click at [726, 184] on div "hero .moveUp press enter hero .moveDown press enter hero .moveLeft press enter …" at bounding box center [801, 214] width 277 height 132
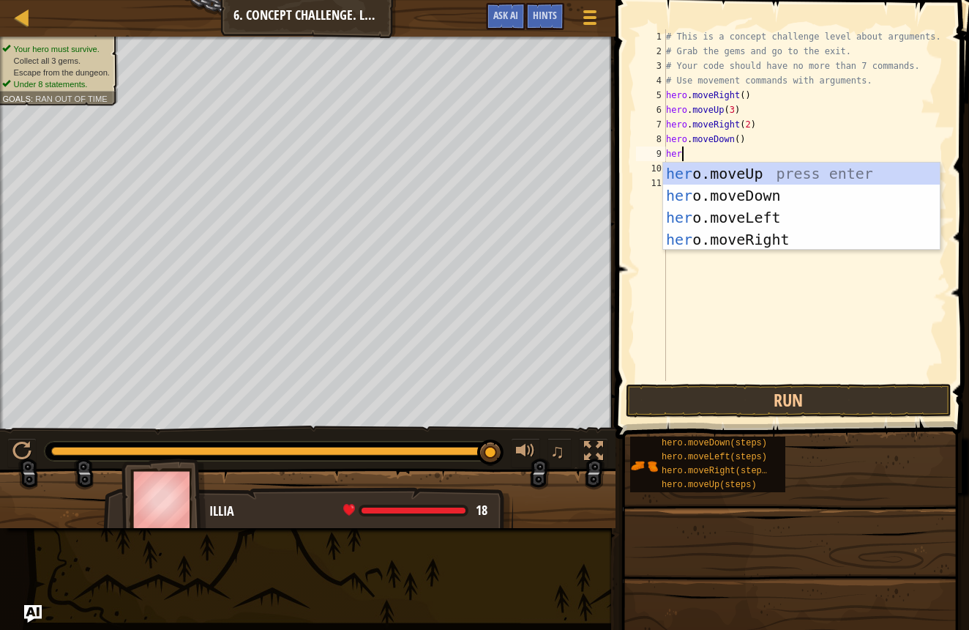
type textarea "hero"
click at [780, 210] on div "hero .moveUp press enter hero .moveDown press enter hero .moveLeft press enter …" at bounding box center [801, 229] width 277 height 132
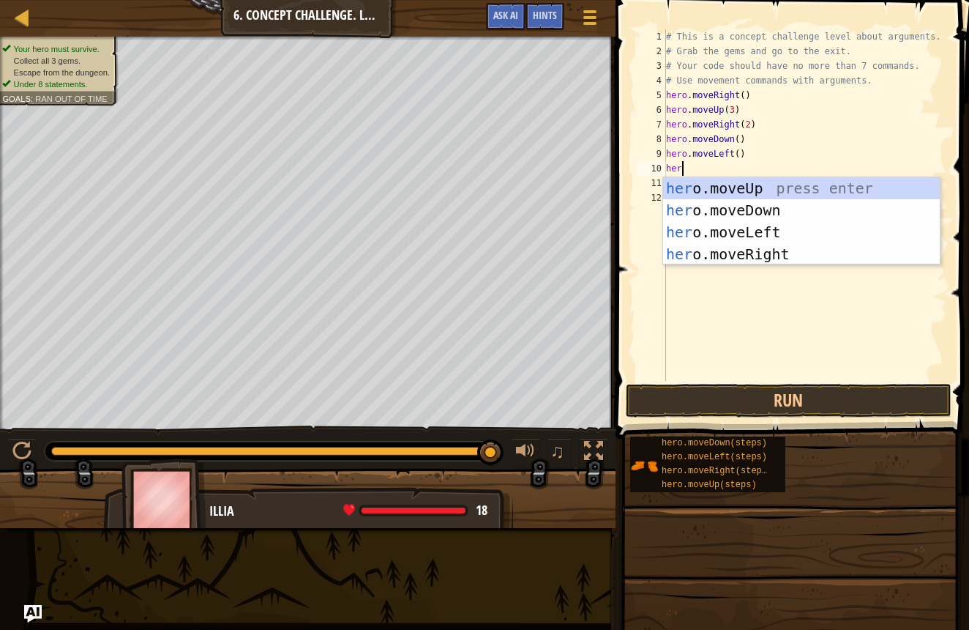
type textarea "hero"
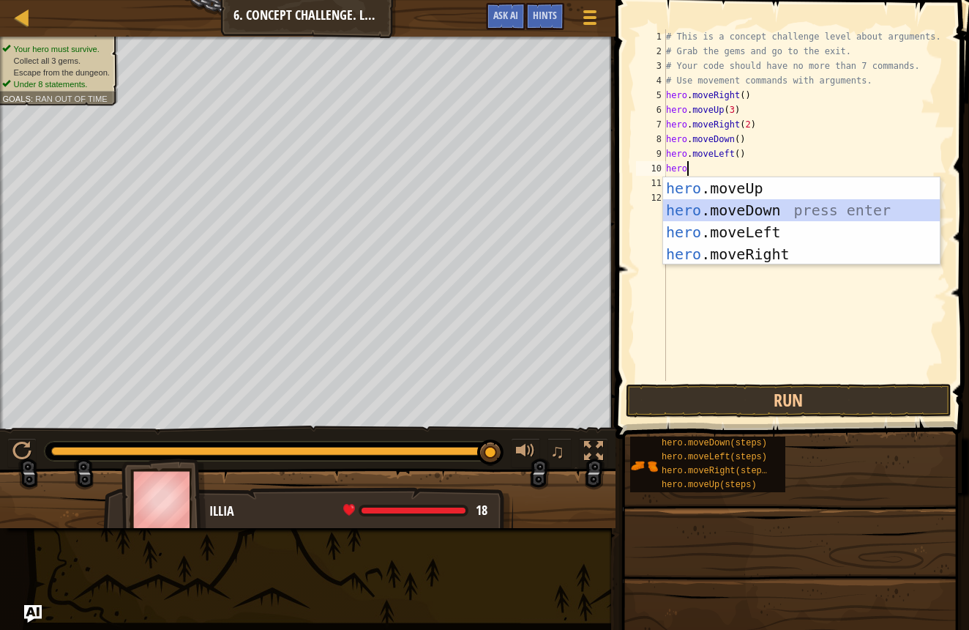
click at [731, 218] on div "hero .moveUp press enter hero .moveDown press enter hero .moveLeft press enter …" at bounding box center [801, 243] width 277 height 132
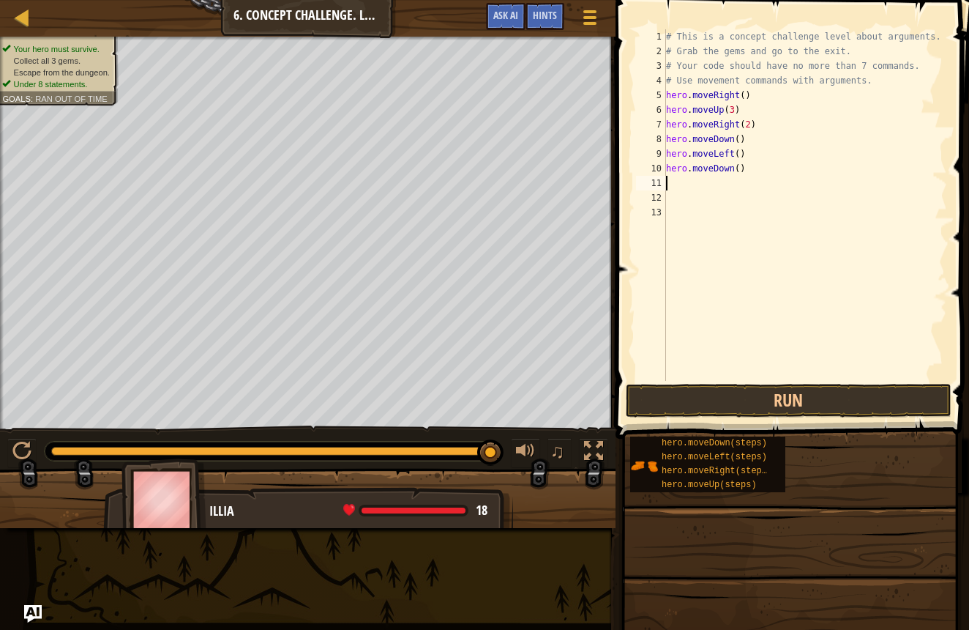
click at [742, 165] on div "# This is a concept challenge level about arguments. # Grab the gems and go to …" at bounding box center [805, 219] width 285 height 381
type textarea "hero.moveDown(2)"
drag, startPoint x: 718, startPoint y: 401, endPoint x: 718, endPoint y: 393, distance: 8.1
click at [718, 393] on button "Run" at bounding box center [789, 401] width 326 height 34
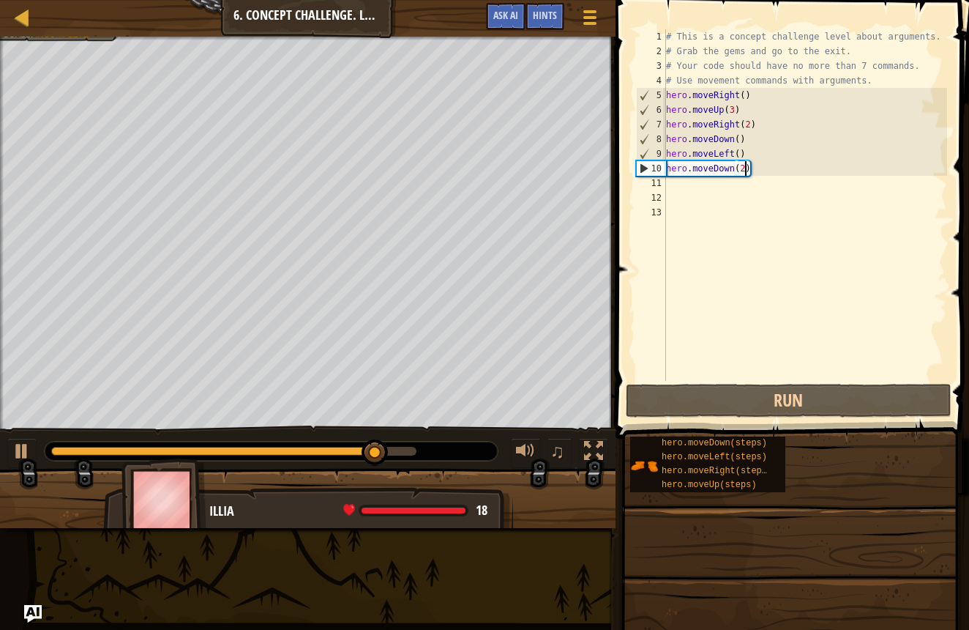
click at [665, 185] on div "11" at bounding box center [651, 183] width 30 height 15
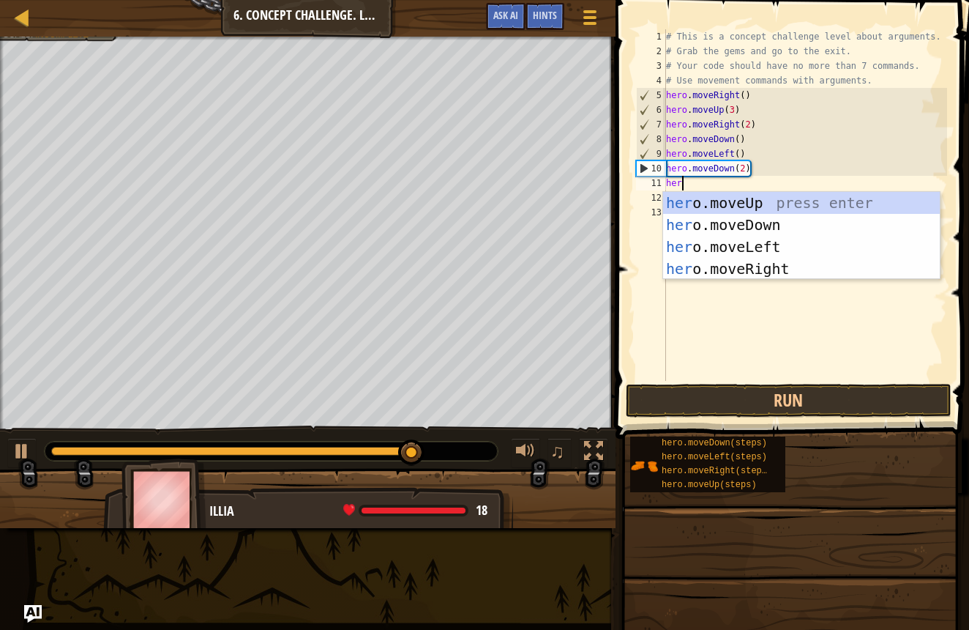
scroll to position [7, 1]
type textarea "hero"
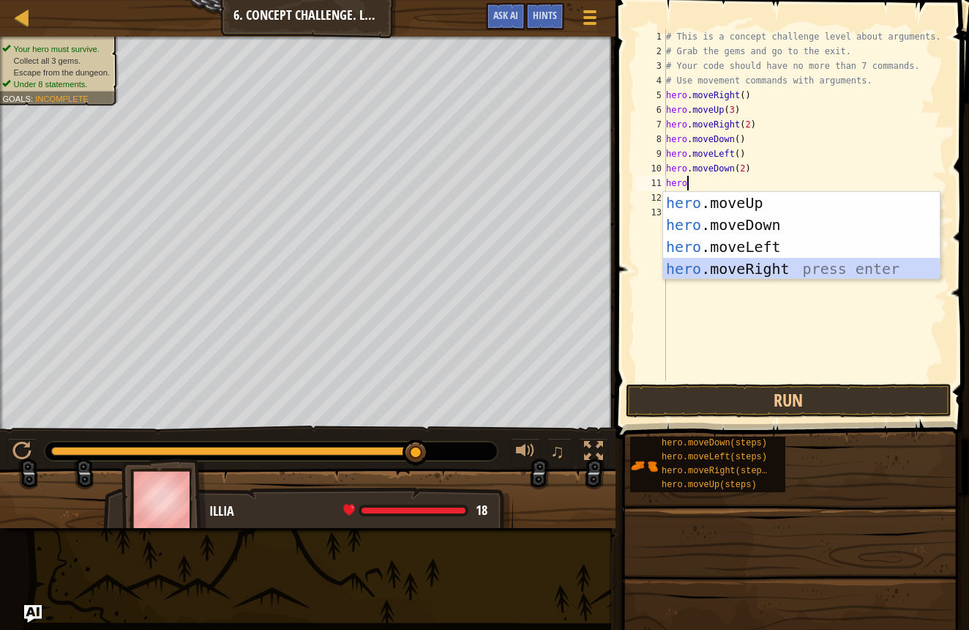
click at [687, 263] on div "hero .moveUp press enter hero .moveDown press enter hero .moveLeft press enter …" at bounding box center [801, 258] width 277 height 132
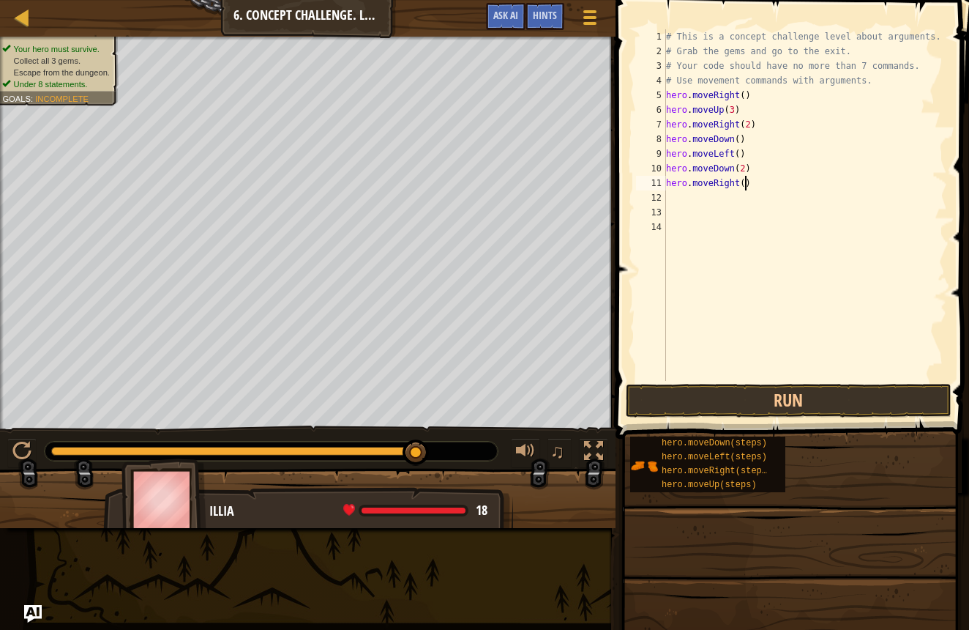
drag, startPoint x: 743, startPoint y: 187, endPoint x: 737, endPoint y: 205, distance: 18.8
click at [743, 187] on div "# This is a concept challenge level about arguments. # Grab the gems and go to …" at bounding box center [805, 219] width 285 height 381
type textarea "hero.moveRight(2)"
click at [636, 403] on button "Run" at bounding box center [789, 401] width 326 height 34
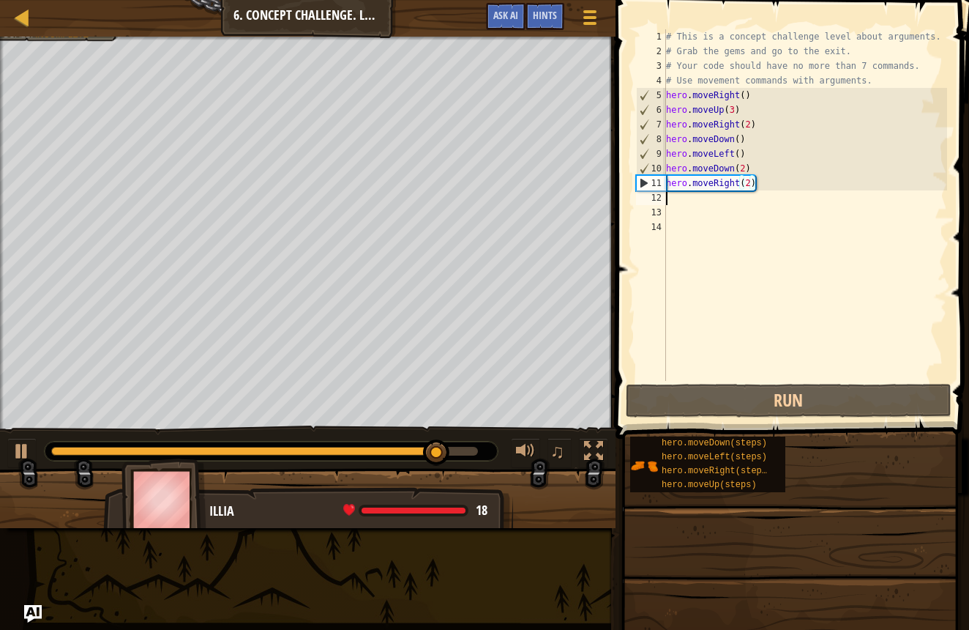
click at [677, 195] on div "# This is a concept challenge level about arguments. # Grab the gems and go to …" at bounding box center [805, 219] width 285 height 381
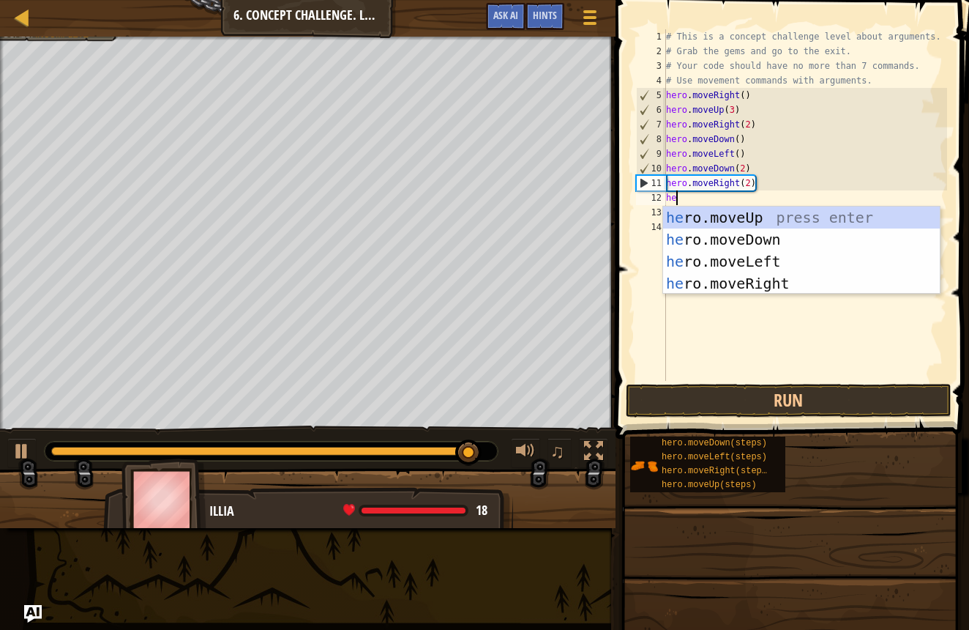
scroll to position [7, 1]
type textarea "hero"
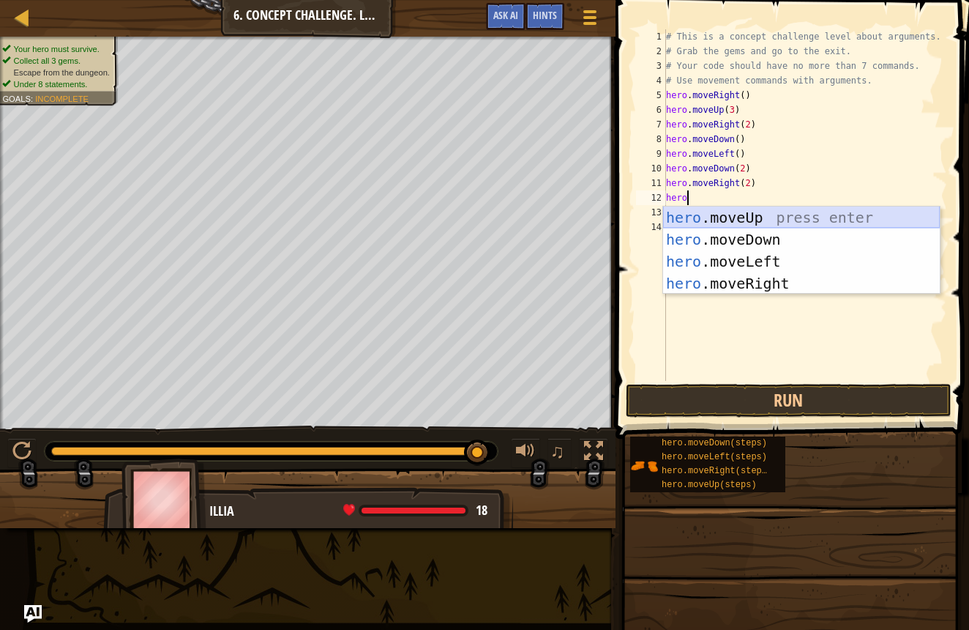
click at [708, 213] on div "hero .moveUp press enter hero .moveDown press enter hero .moveLeft press enter …" at bounding box center [801, 272] width 277 height 132
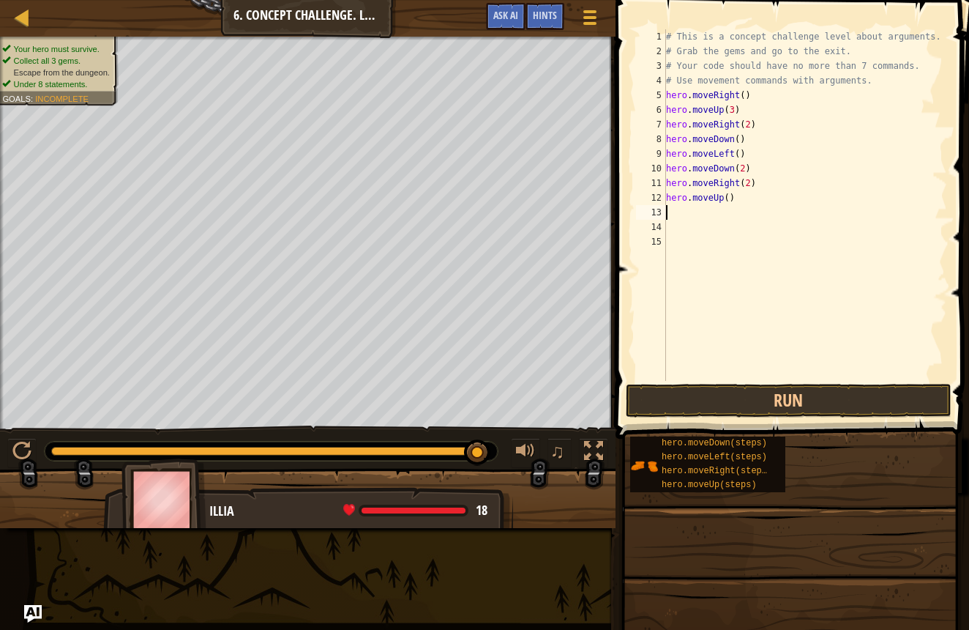
scroll to position [7, 0]
click at [728, 200] on div "# This is a concept challenge level about arguments. # Grab the gems and go to …" at bounding box center [805, 219] width 285 height 381
type textarea "hero.moveUp(2)"
click at [789, 411] on button "Run" at bounding box center [789, 401] width 326 height 34
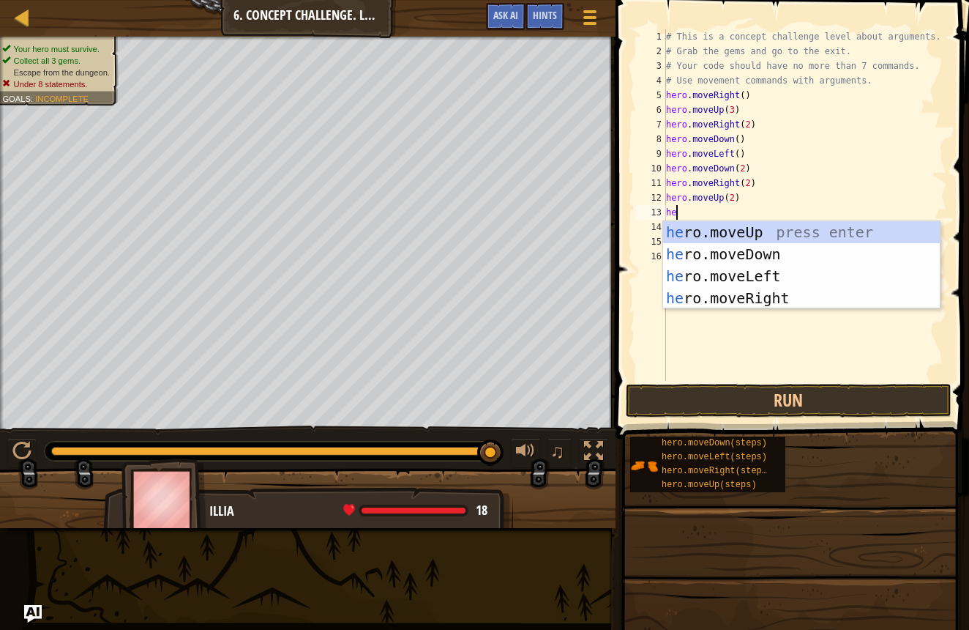
type textarea "h"
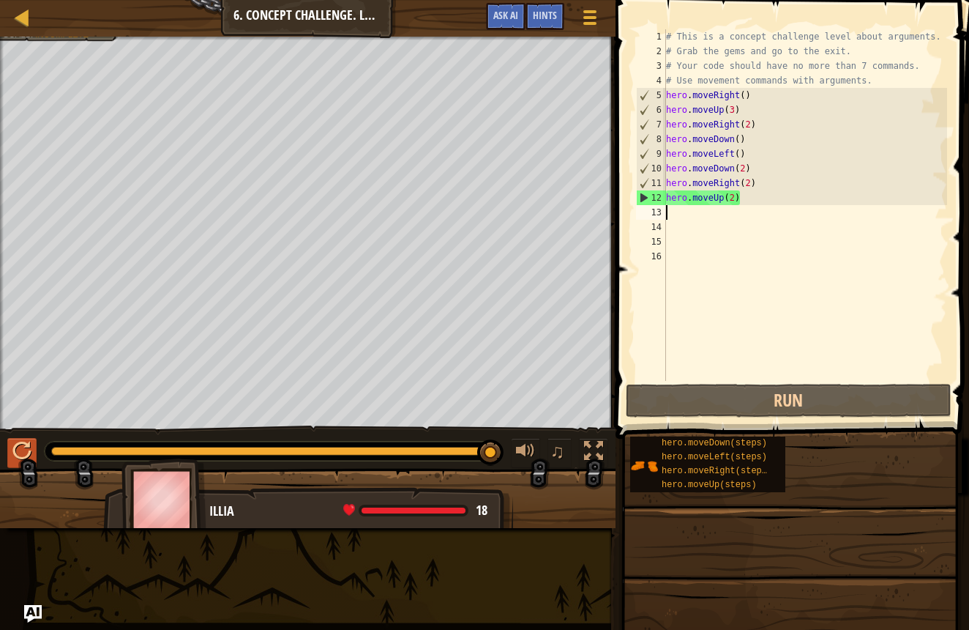
click at [21, 461] on div at bounding box center [21, 450] width 19 height 19
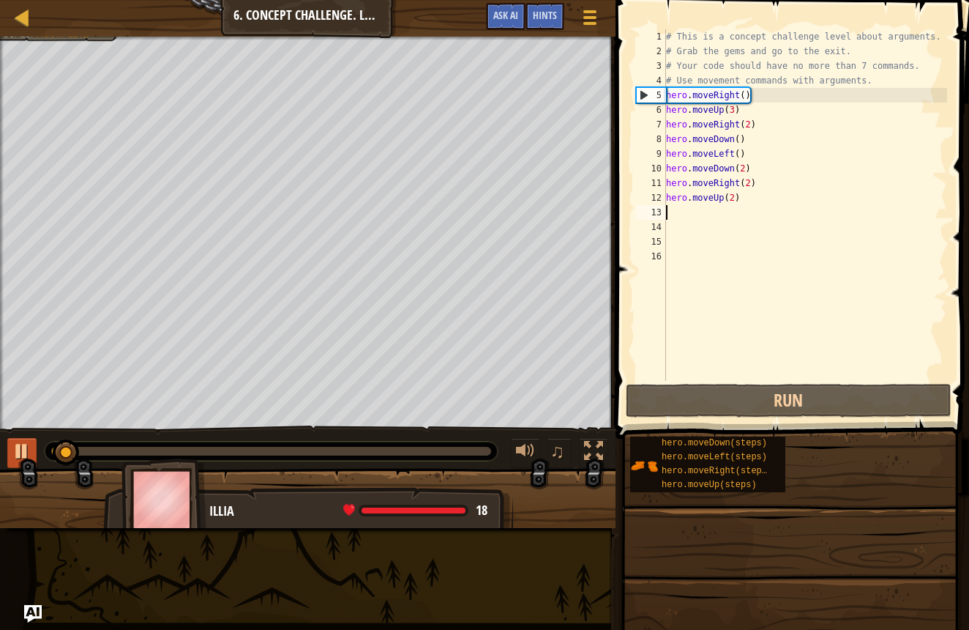
click at [20, 452] on div at bounding box center [21, 450] width 19 height 19
click at [729, 209] on div "# This is a concept challenge level about arguments. # Grab the gems and go to …" at bounding box center [805, 219] width 285 height 381
click at [753, 207] on div "# This is a concept challenge level about arguments. # Grab the gems and go to …" at bounding box center [805, 219] width 285 height 381
click at [740, 205] on div "# This is a concept challenge level about arguments. # Grab the gems and go to …" at bounding box center [805, 219] width 285 height 381
click at [738, 200] on div "# This is a concept challenge level about arguments. # Grab the gems and go to …" at bounding box center [805, 219] width 285 height 381
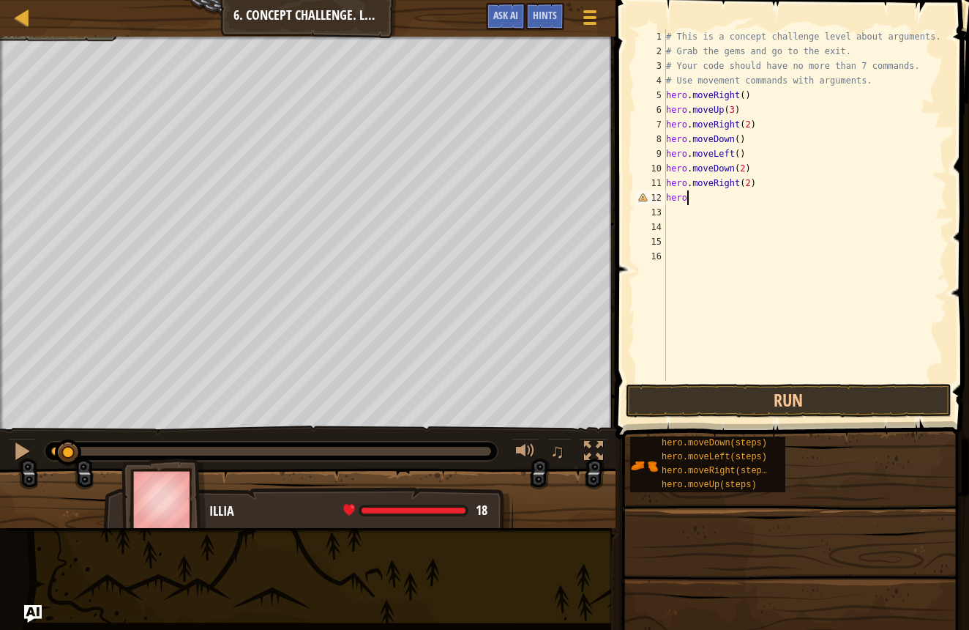
type textarea "h"
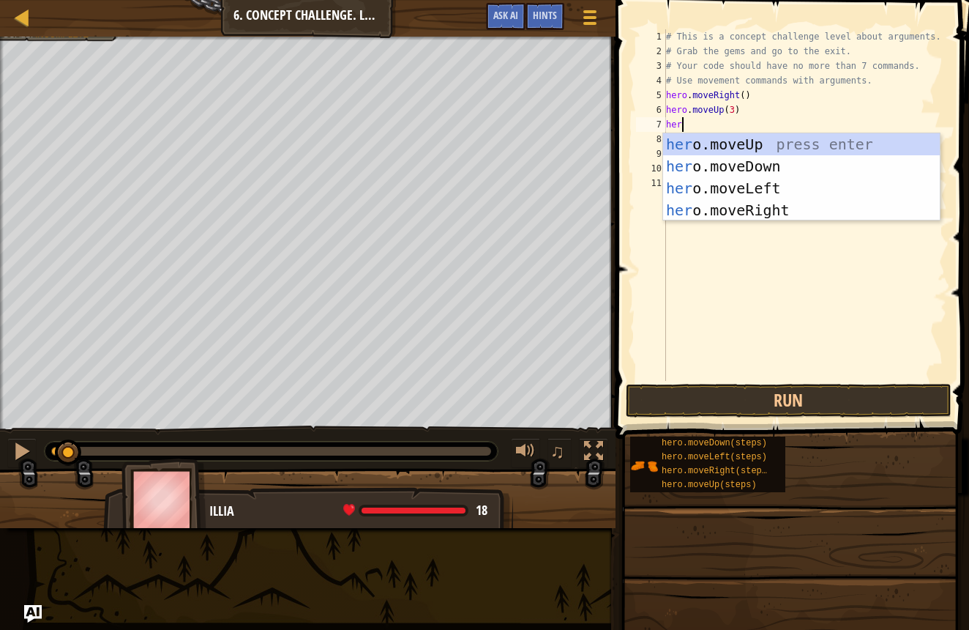
scroll to position [7, 1]
type textarea "hero"
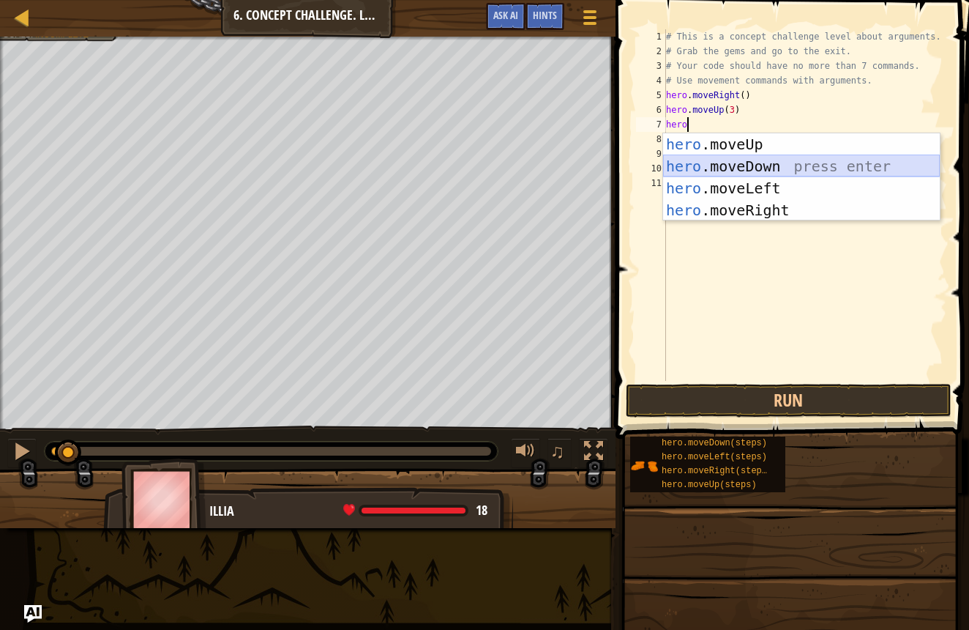
click at [715, 176] on div "hero .moveUp press enter hero .moveDown press enter hero .moveLeft press enter …" at bounding box center [801, 199] width 277 height 132
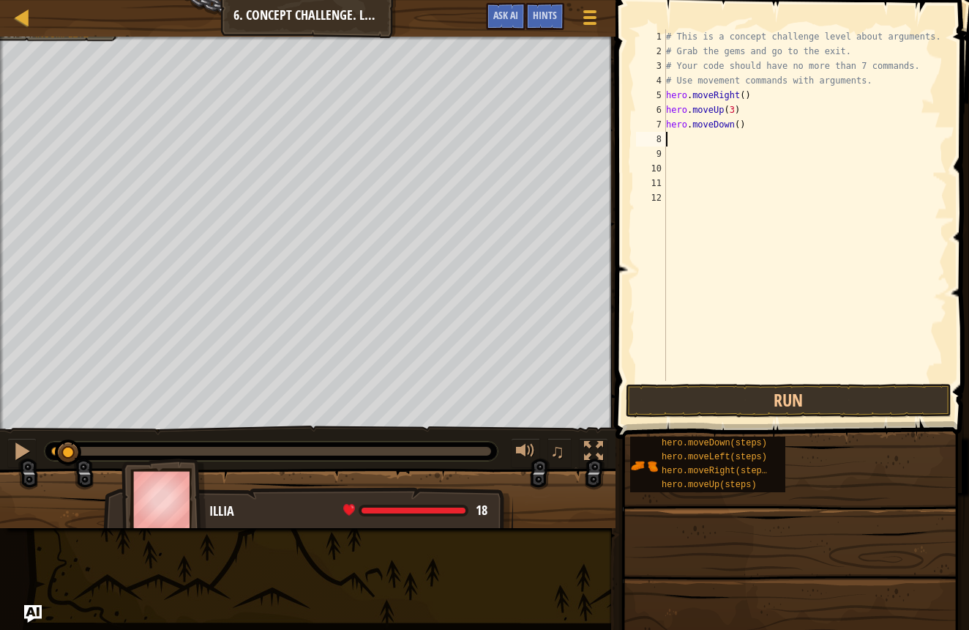
click at [739, 133] on div "# This is a concept challenge level about arguments. # Grab the gems and go to …" at bounding box center [805, 219] width 285 height 381
click at [741, 127] on div "# This is a concept challenge level about arguments. # Grab the gems and go to …" at bounding box center [805, 219] width 285 height 381
drag, startPoint x: 739, startPoint y: 399, endPoint x: 761, endPoint y: 388, distance: 24.6
click at [761, 388] on button "Run" at bounding box center [789, 401] width 326 height 34
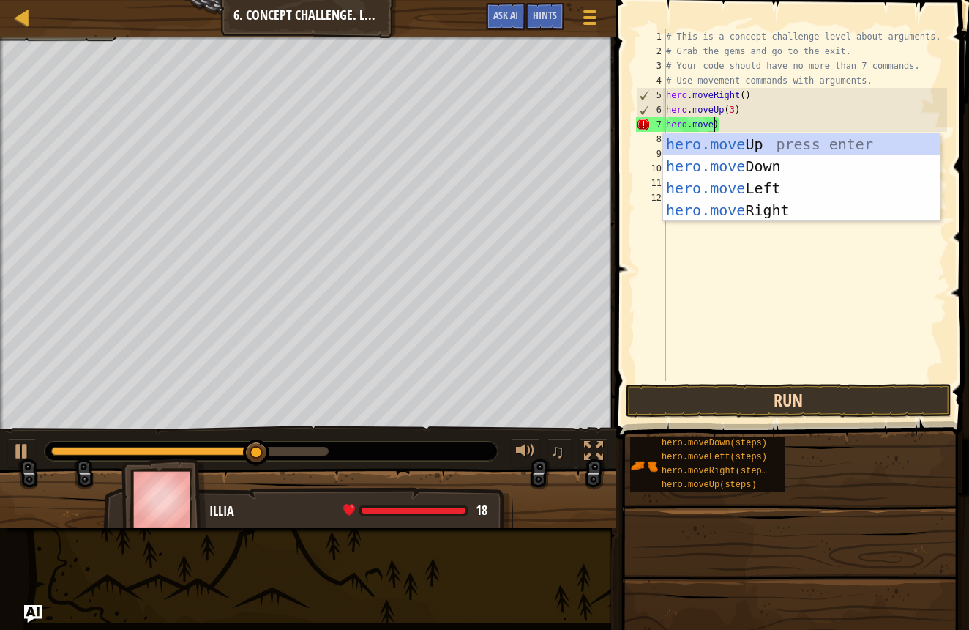
scroll to position [7, 4]
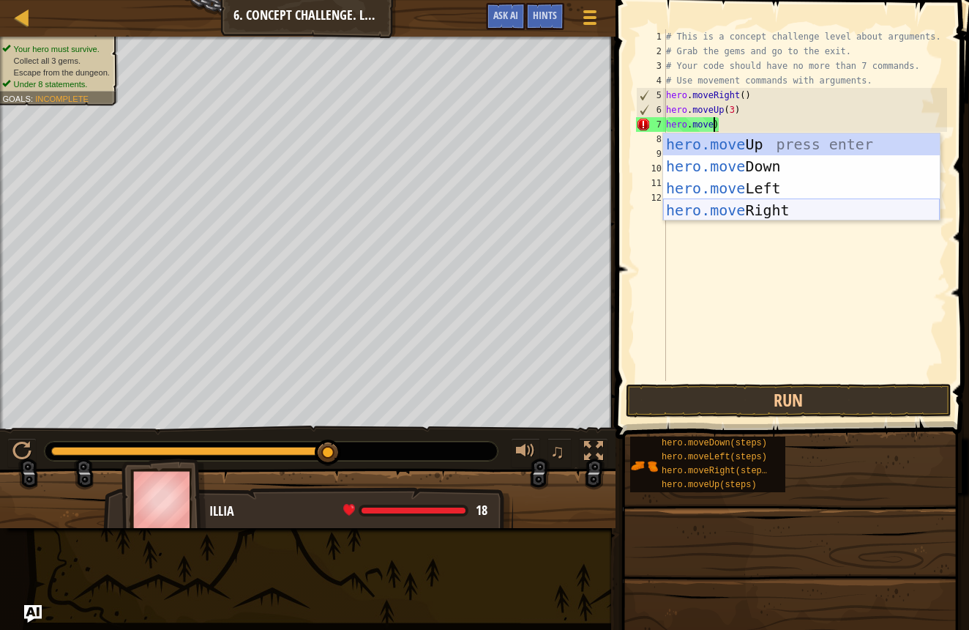
click at [741, 211] on div "hero.move Up press enter hero.move Down press enter hero.move Left press enter …" at bounding box center [801, 199] width 277 height 132
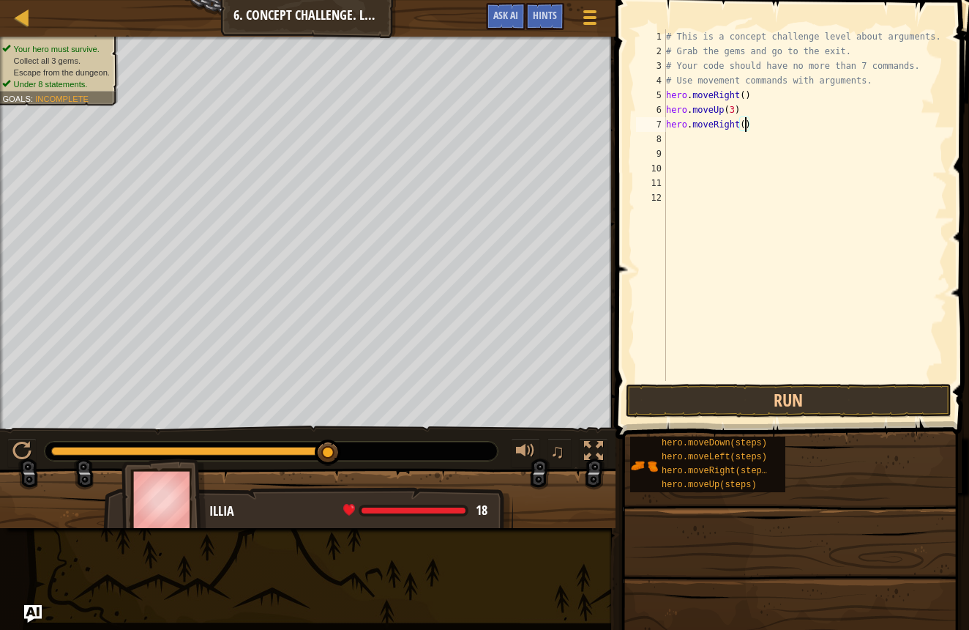
scroll to position [7, 7]
type textarea "hero.moveRight(2)"
click at [666, 400] on button "Run" at bounding box center [789, 401] width 326 height 34
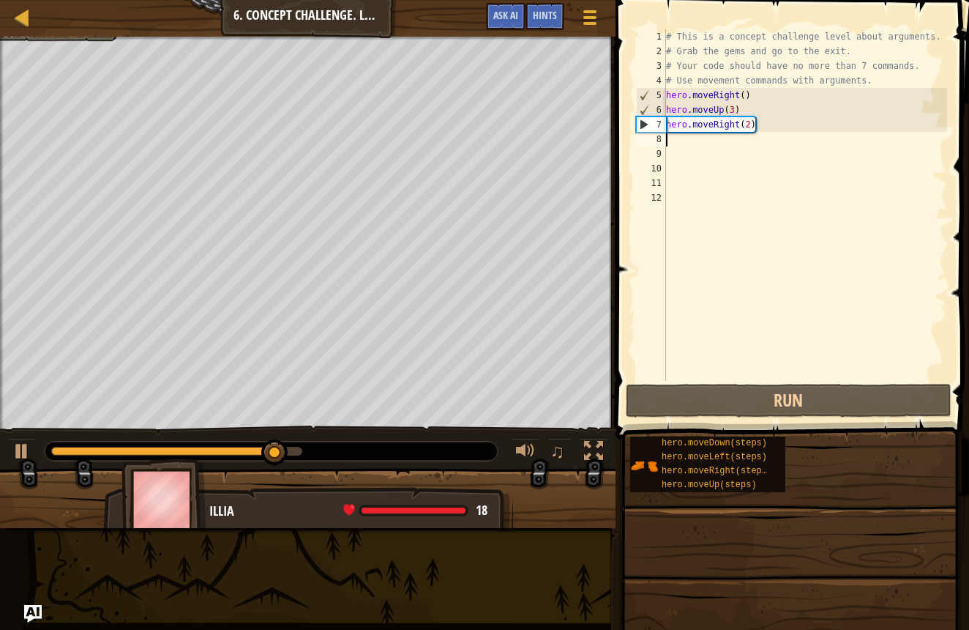
click at [671, 138] on div "# This is a concept challenge level about arguments. # Grab the gems and go to …" at bounding box center [805, 219] width 285 height 381
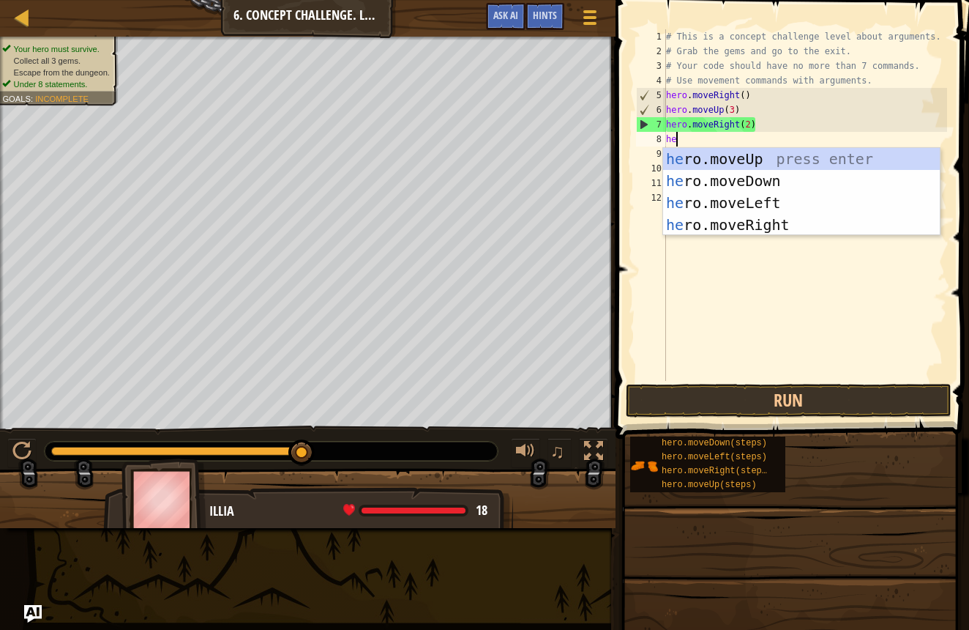
type textarea "her"
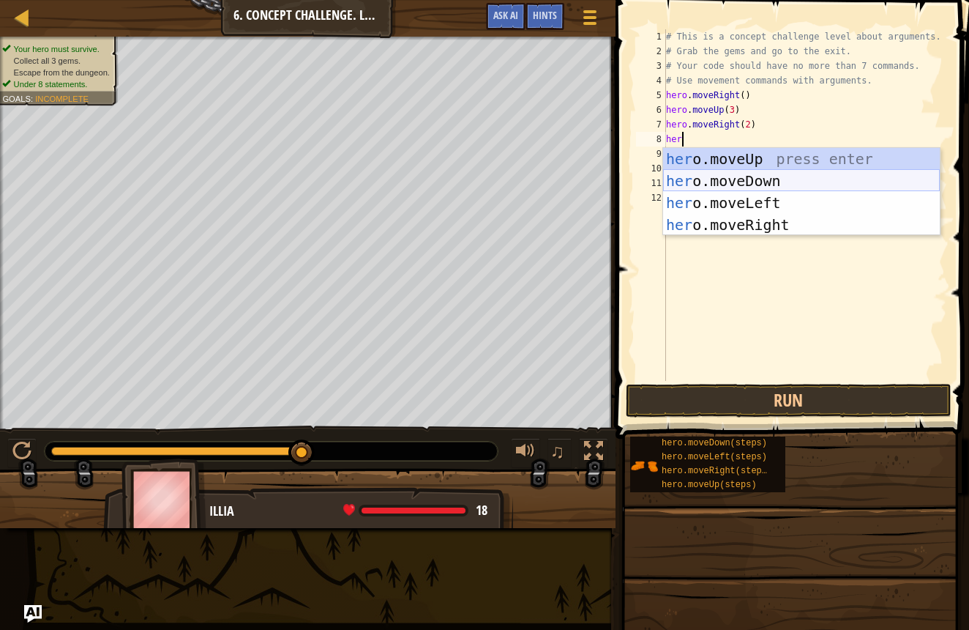
click at [746, 185] on div "her o.moveUp press enter her o.moveDown press enter her o.moveLeft press enter …" at bounding box center [801, 214] width 277 height 132
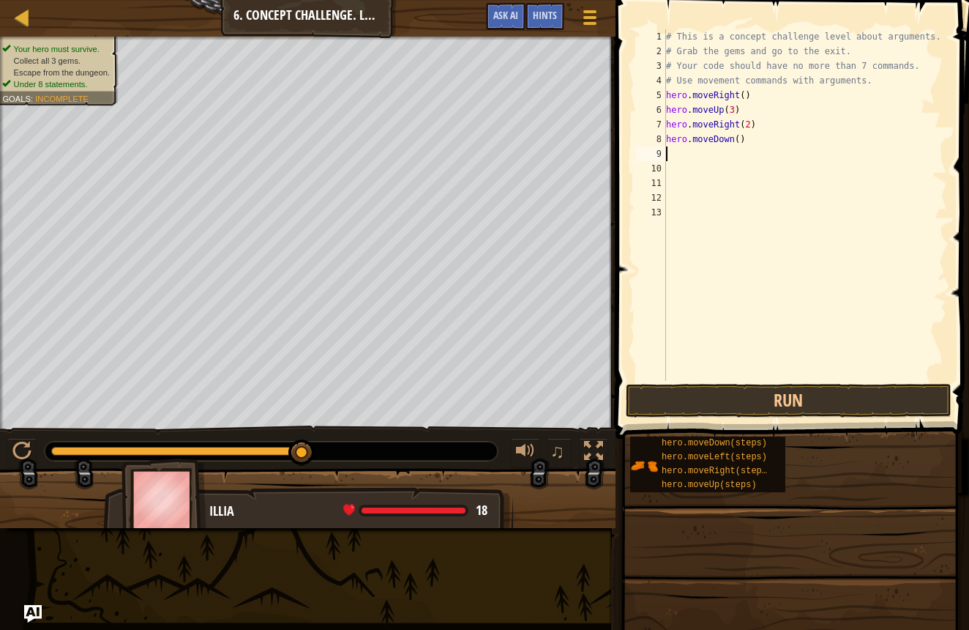
click at [738, 138] on div "# This is a concept challenge level about arguments. # Grab the gems and go to …" at bounding box center [805, 219] width 285 height 381
type textarea "hero.moveDown(3)"
click at [712, 418] on div "hero.moveDown(3) 1 2 3 4 5 6 7 8 9 10 11 12 13 # This is a concept challenge le…" at bounding box center [790, 248] width 358 height 482
click at [680, 411] on button "Run" at bounding box center [789, 401] width 326 height 34
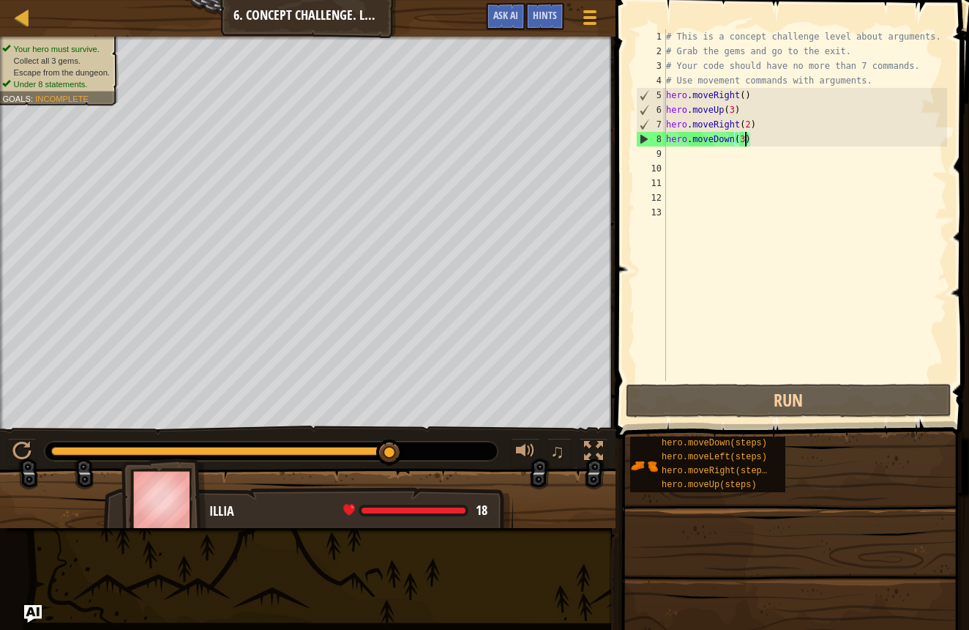
click at [693, 152] on div "# This is a concept challenge level about arguments. # Grab the gems and go to …" at bounding box center [805, 219] width 285 height 381
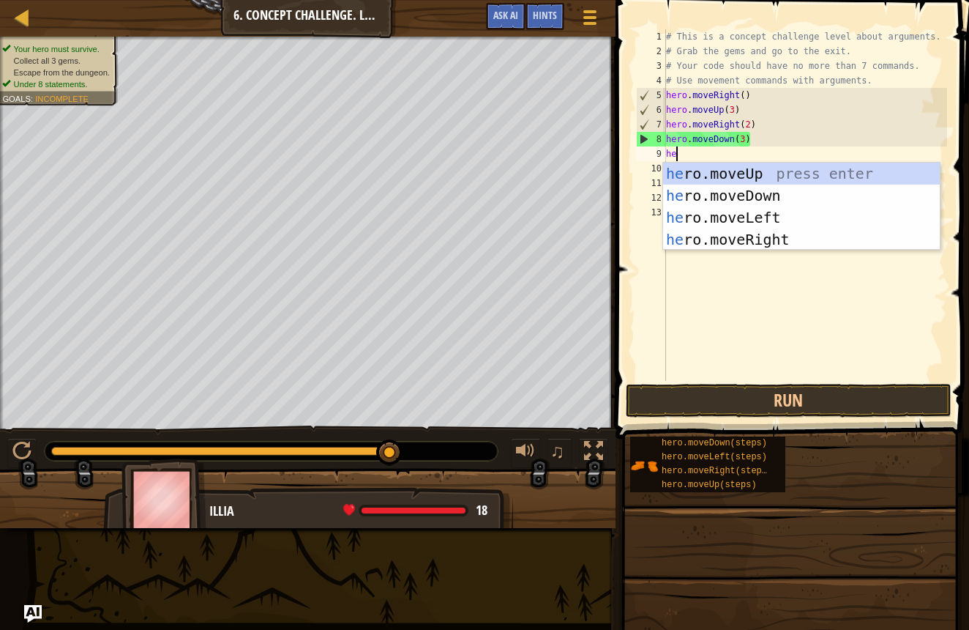
scroll to position [7, 1]
type textarea "hero"
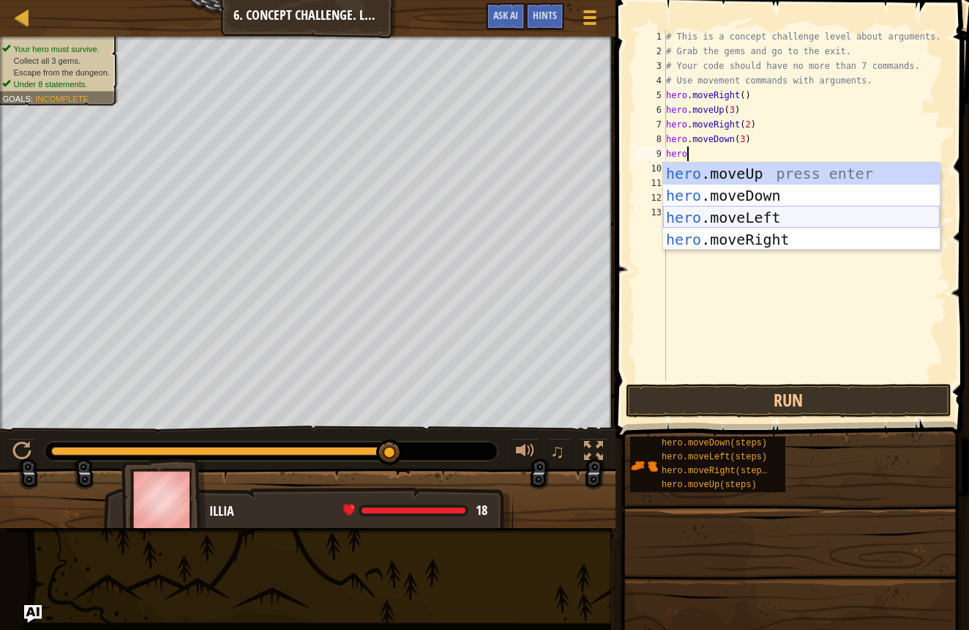
click at [832, 219] on div "hero .moveUp press enter hero .moveDown press enter hero .moveLeft press enter …" at bounding box center [801, 229] width 277 height 132
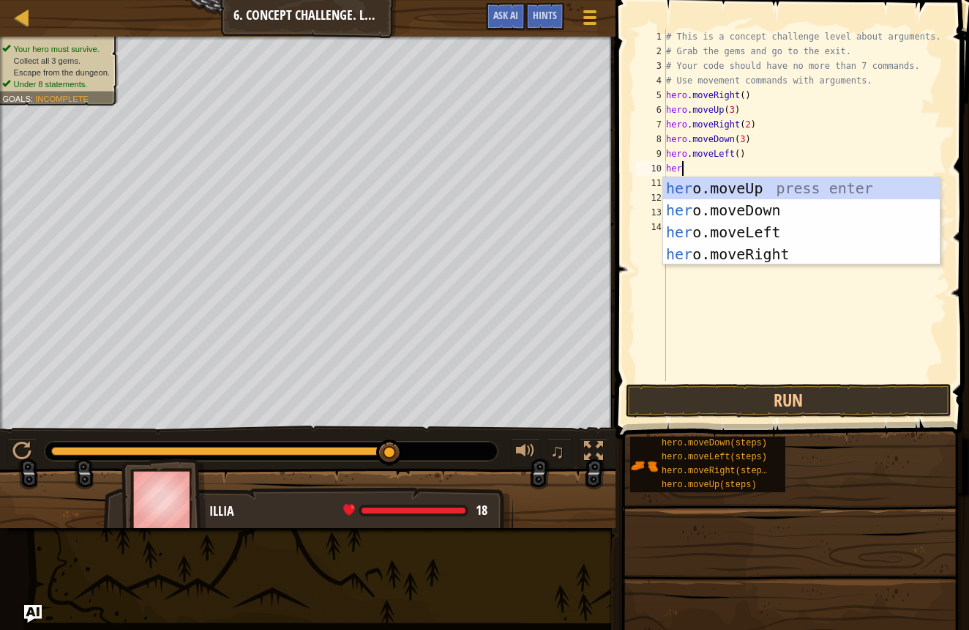
type textarea "hero"
click at [668, 182] on div "hero .moveUp press enter hero .moveDown press enter hero .moveLeft press enter …" at bounding box center [801, 243] width 277 height 132
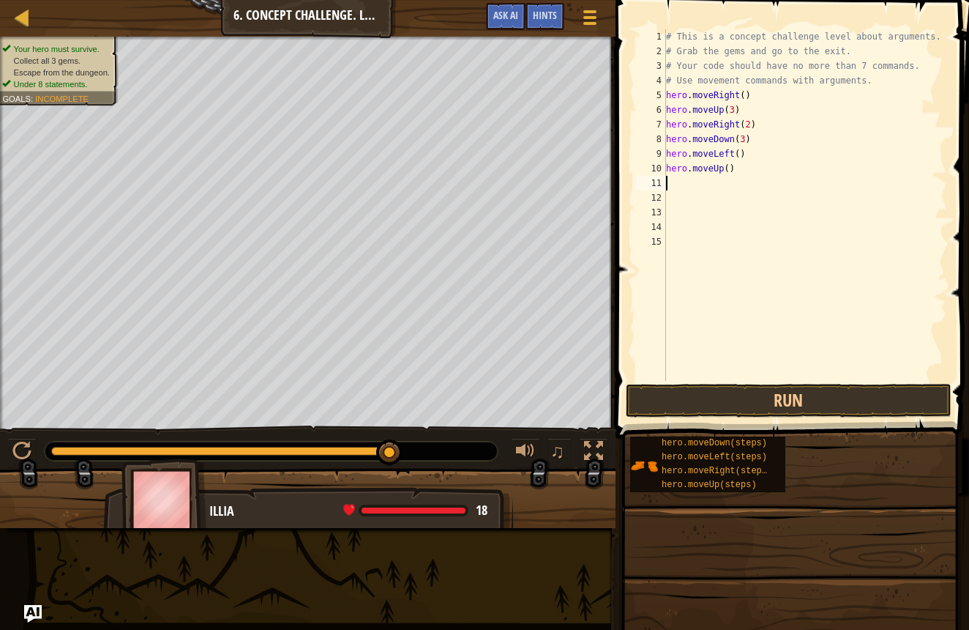
scroll to position [7, 0]
click at [730, 171] on div "# This is a concept challenge level about arguments. # Grab the gems and go to …" at bounding box center [805, 219] width 285 height 381
type textarea "hero.moveUp(2)"
click at [726, 373] on div "# This is a concept challenge level about arguments. # Grab the gems and go to …" at bounding box center [805, 219] width 285 height 381
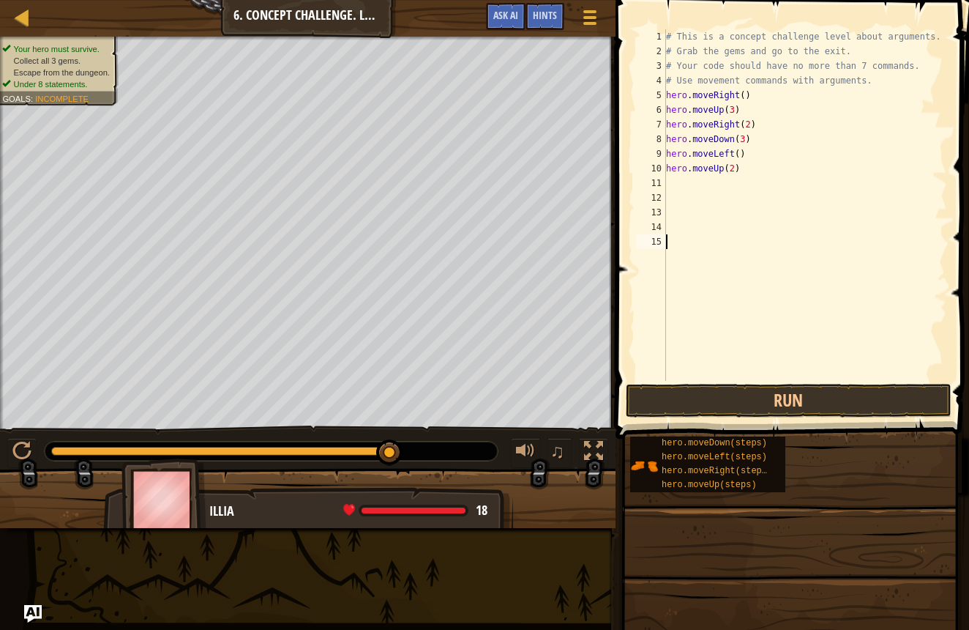
scroll to position [7, 0]
click at [717, 387] on button "Run" at bounding box center [789, 401] width 326 height 34
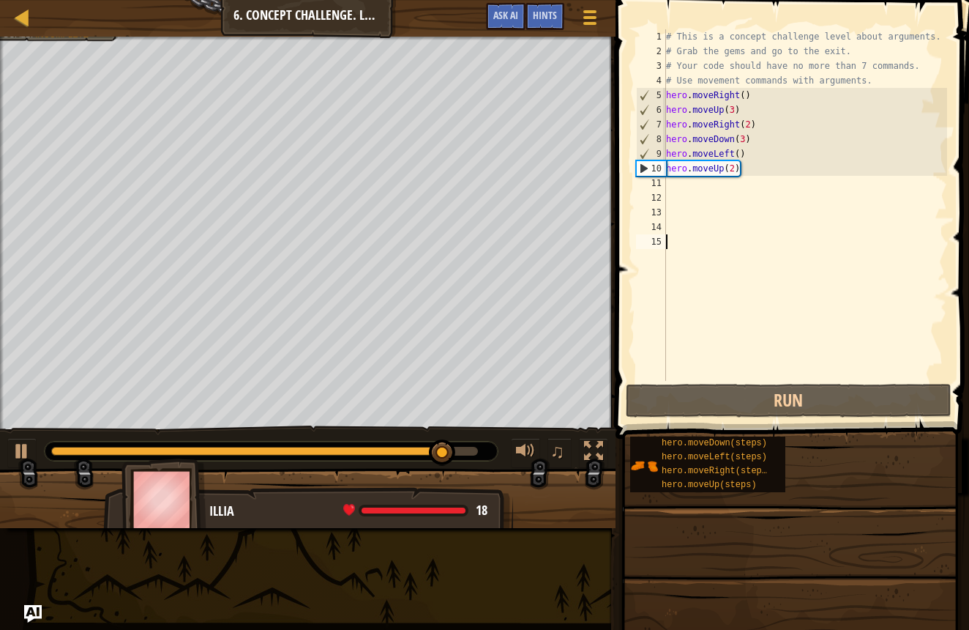
click at [663, 181] on div "11" at bounding box center [651, 183] width 30 height 15
type textarea "h"
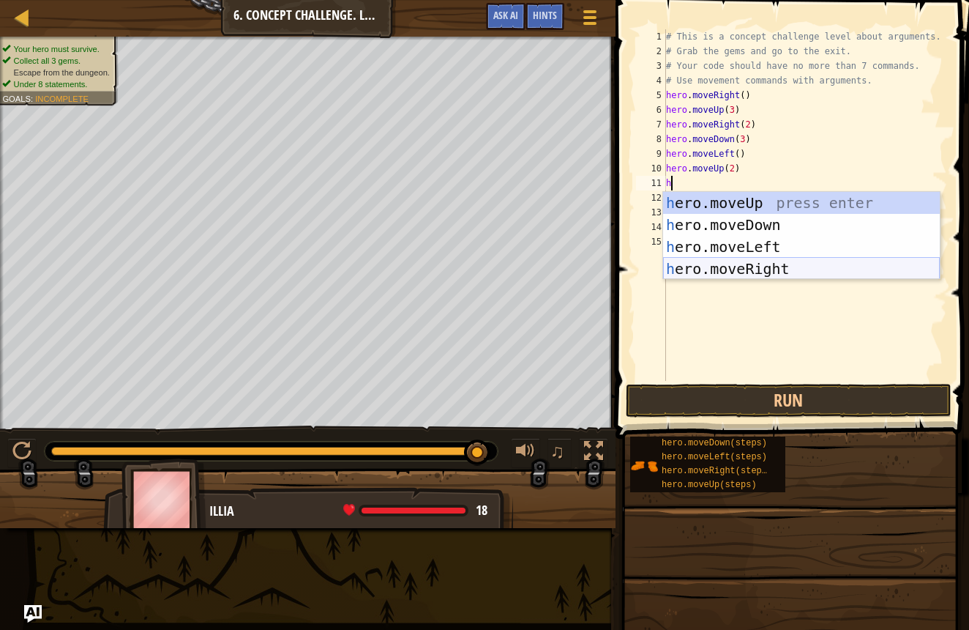
click at [682, 275] on div "h ero.moveUp press enter h ero.moveDown press enter h ero.moveLeft press enter …" at bounding box center [801, 258] width 277 height 132
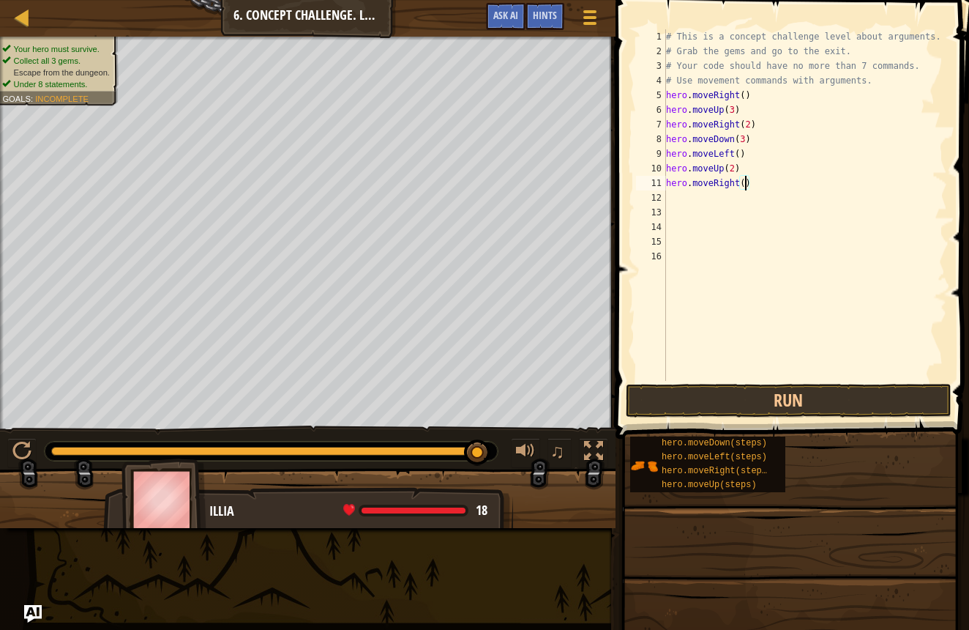
click at [748, 187] on div "# This is a concept challenge level about arguments. # Grab the gems and go to …" at bounding box center [805, 219] width 285 height 381
type textarea "hero.moveRight(3)"
click at [670, 404] on button "Run" at bounding box center [789, 401] width 326 height 34
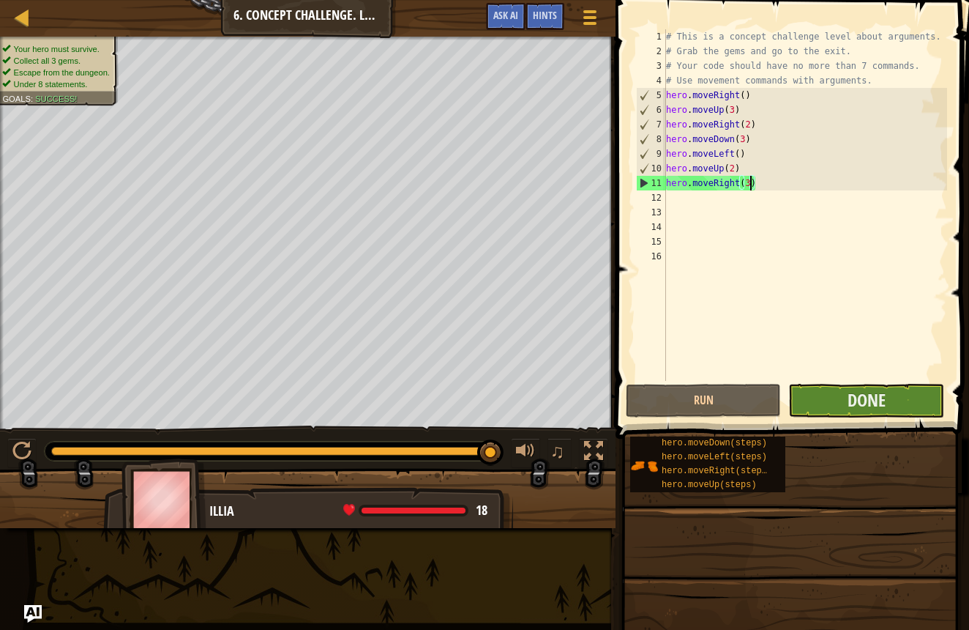
click at [854, 414] on button "Done" at bounding box center [866, 401] width 155 height 34
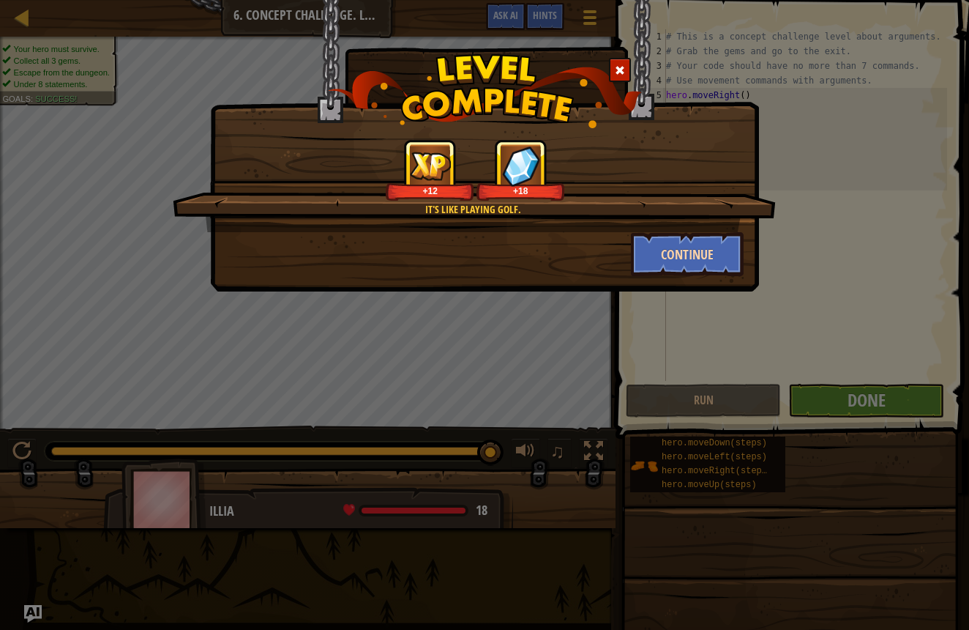
click at [658, 253] on button "Continue" at bounding box center [687, 254] width 113 height 44
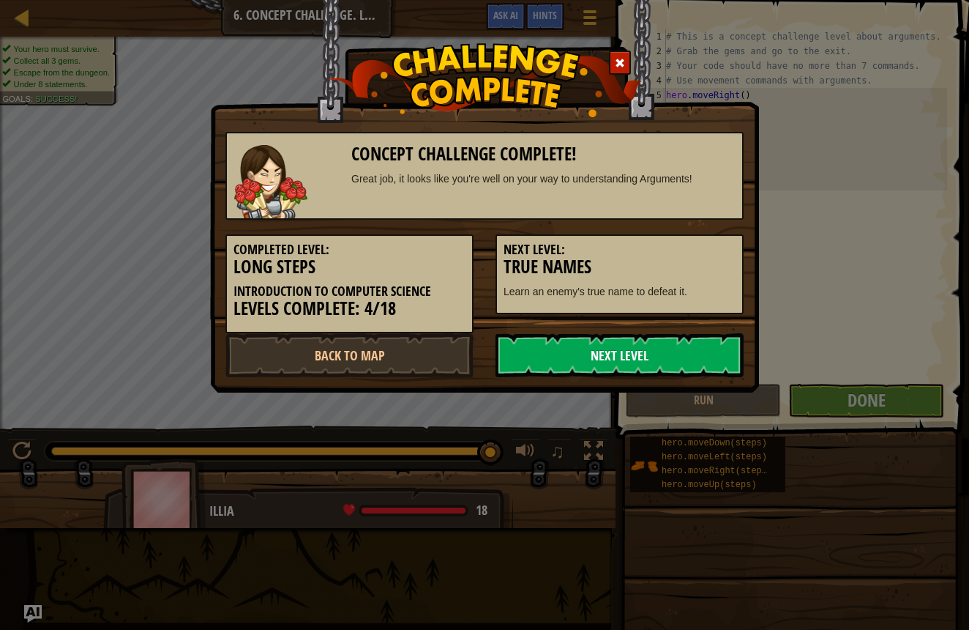
drag, startPoint x: 609, startPoint y: 347, endPoint x: 667, endPoint y: 365, distance: 60.5
click at [665, 364] on link "Next Level" at bounding box center [620, 355] width 248 height 44
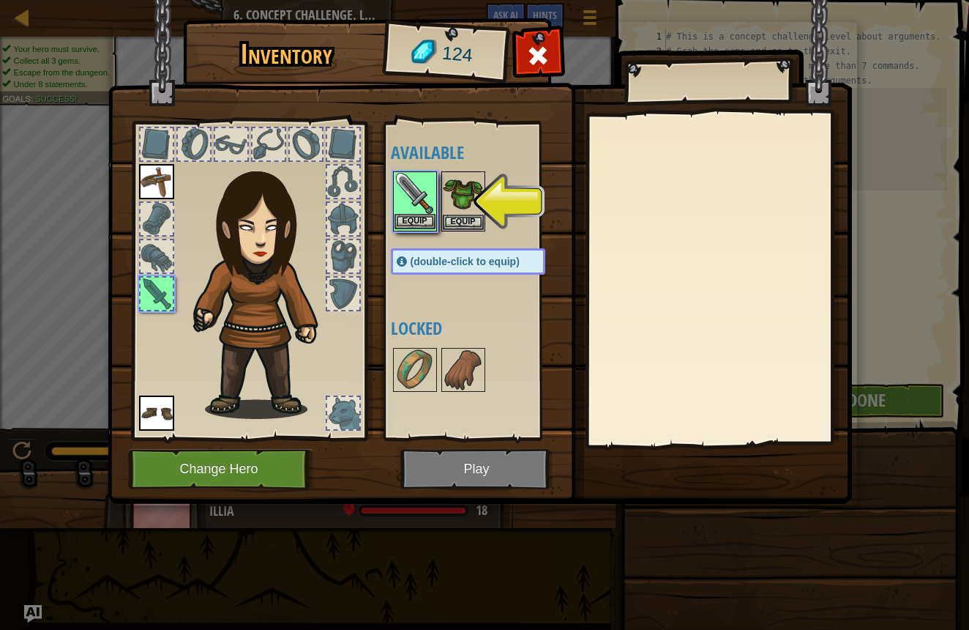
click at [417, 221] on button "Equip" at bounding box center [415, 221] width 41 height 15
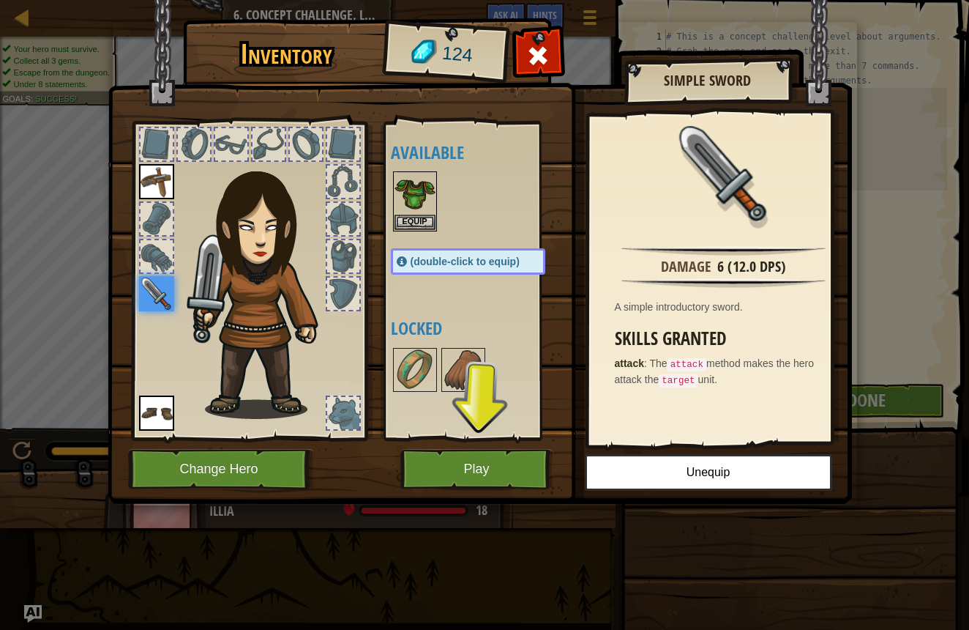
click at [477, 474] on button "Play" at bounding box center [476, 469] width 153 height 40
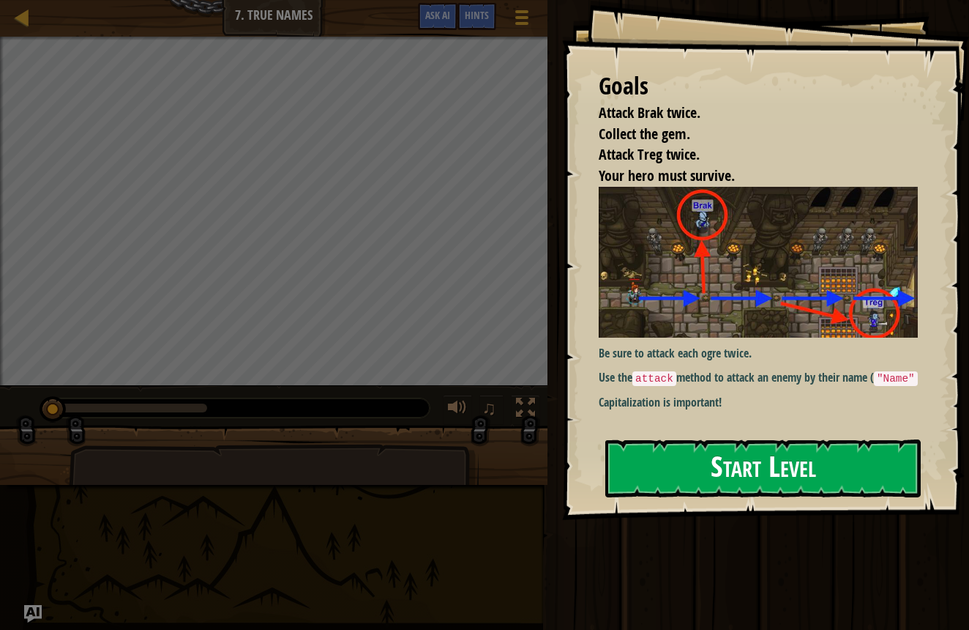
drag, startPoint x: 667, startPoint y: 449, endPoint x: 672, endPoint y: 456, distance: 8.9
click at [669, 452] on button "Start Level" at bounding box center [763, 468] width 316 height 58
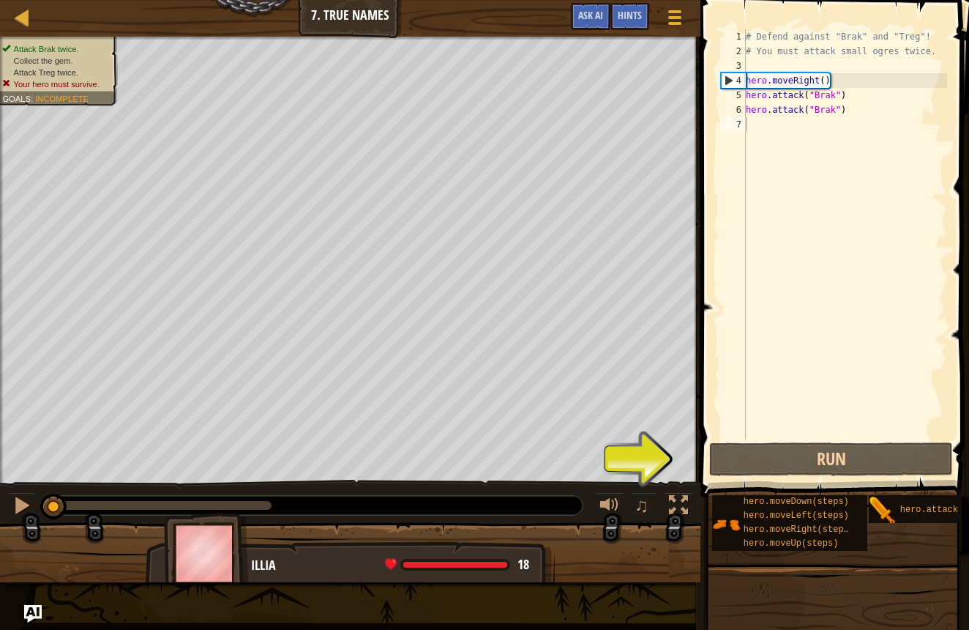
click at [769, 478] on span at bounding box center [836, 228] width 280 height 540
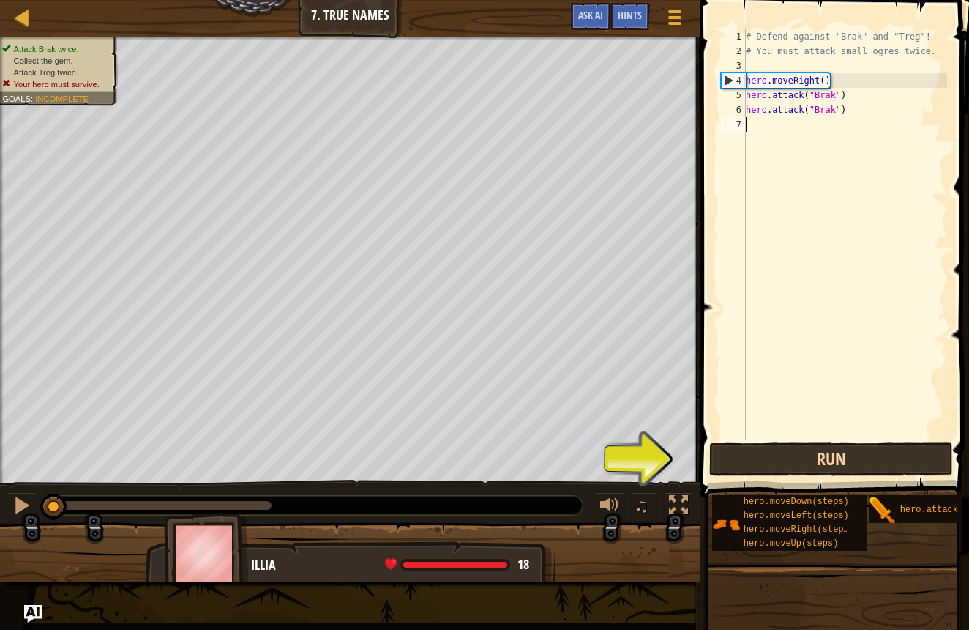
click at [765, 462] on button "Run" at bounding box center [831, 459] width 244 height 34
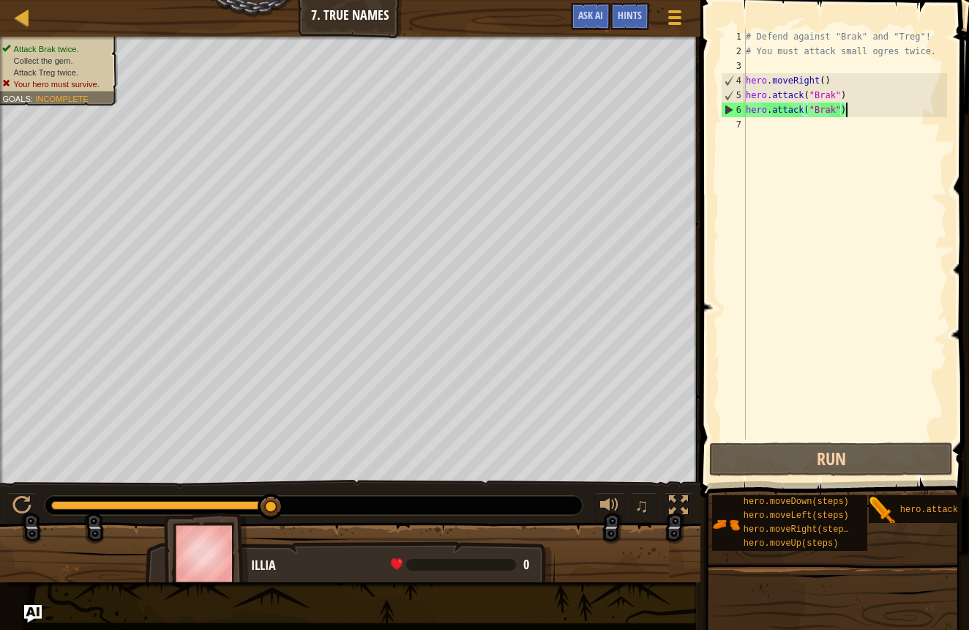
click at [845, 111] on div "# Defend against "Brak" and "Treg"! # You must attack small ogres twice. hero .…" at bounding box center [845, 248] width 204 height 439
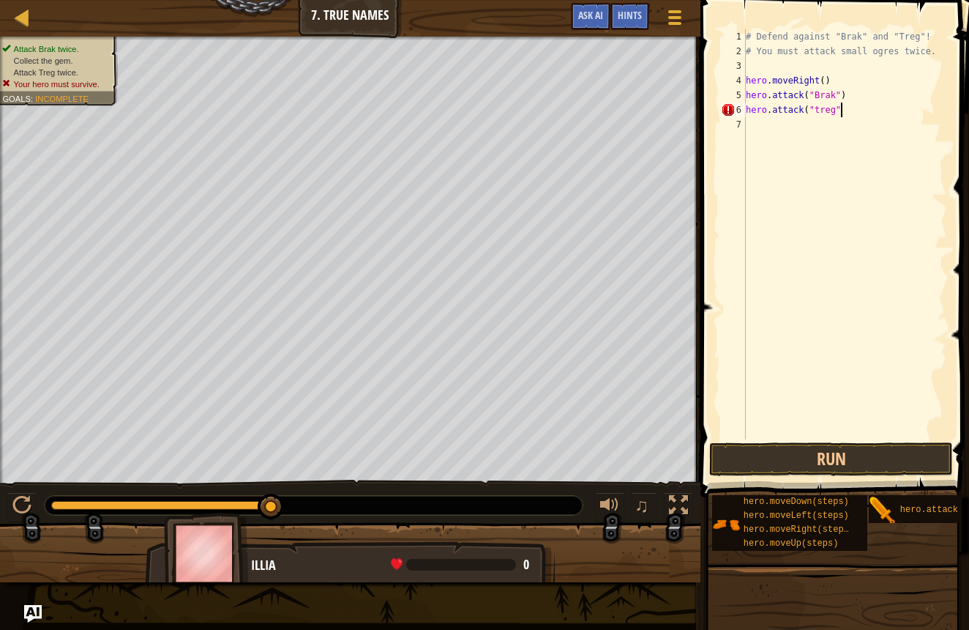
scroll to position [7, 7]
click at [739, 470] on button "Run" at bounding box center [831, 459] width 244 height 34
click at [737, 453] on button "Run" at bounding box center [831, 459] width 244 height 34
drag, startPoint x: 880, startPoint y: 439, endPoint x: 872, endPoint y: 457, distance: 19.3
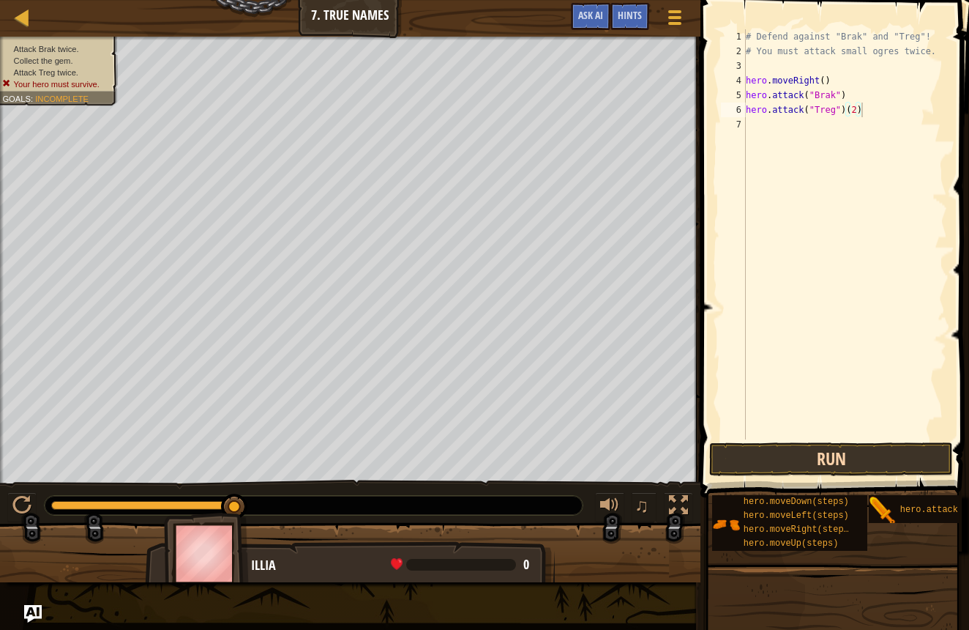
click at [879, 444] on div "hero.attack("Treg")[PHONE_NUMBER] # Defend against "Brak" and "Treg"! # You mus…" at bounding box center [832, 277] width 273 height 540
click at [873, 461] on button "Run" at bounding box center [831, 459] width 244 height 34
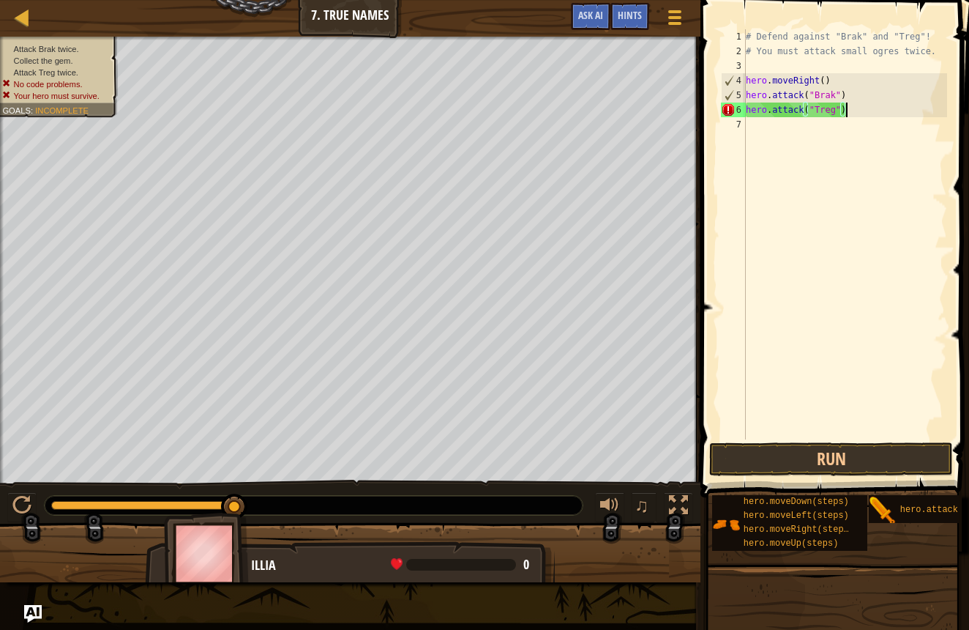
scroll to position [7, 7]
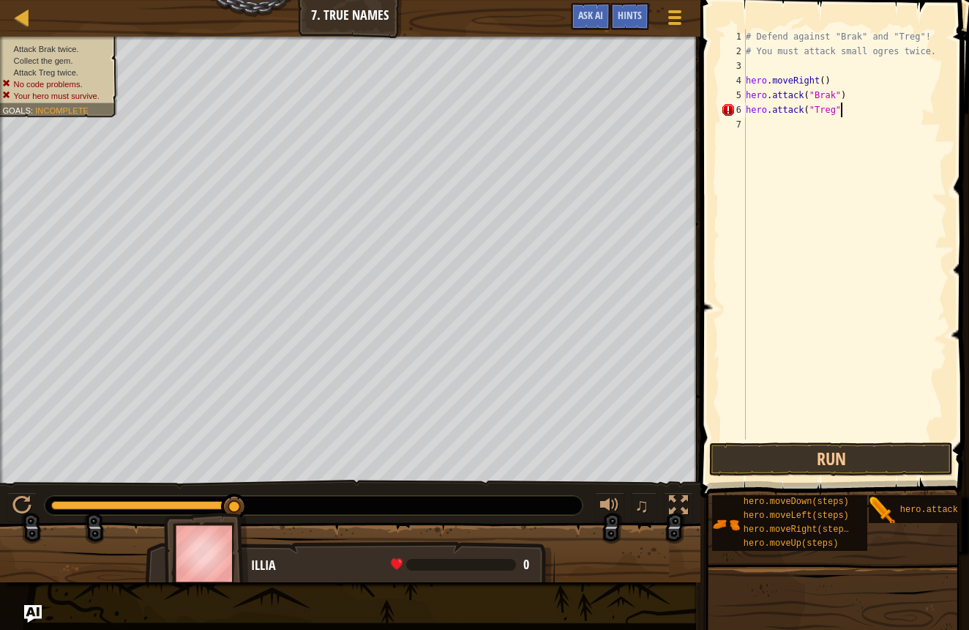
type textarea "hero.attack("Treg")"
click at [747, 135] on div "# Defend against "Brak" and "Treg"! # You must attack small ogres twice. hero .…" at bounding box center [845, 248] width 204 height 439
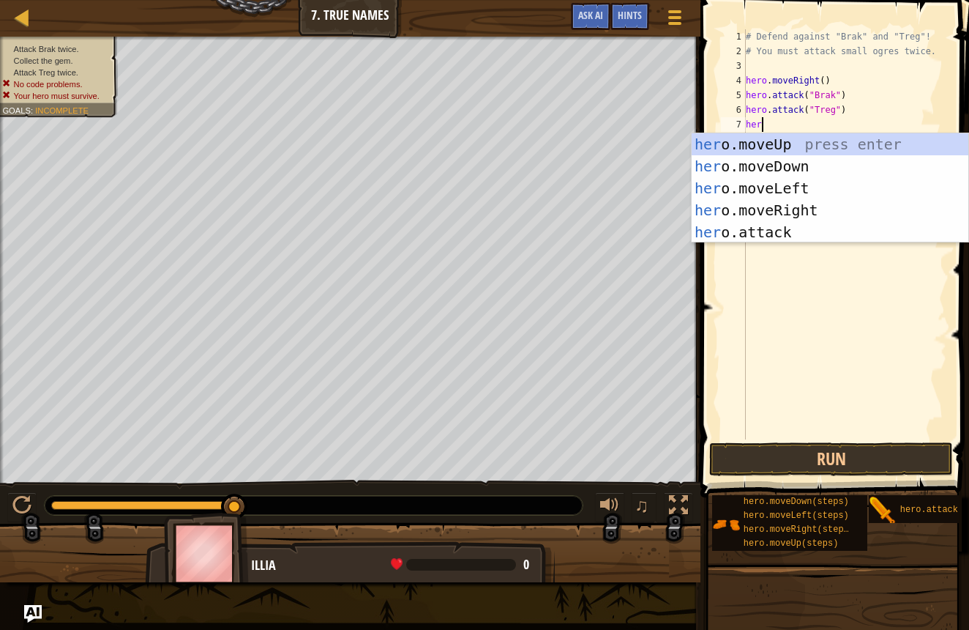
scroll to position [7, 1]
click at [727, 236] on div "hero .moveUp press enter hero .moveDown press enter hero .moveLeft press enter …" at bounding box center [830, 210] width 277 height 154
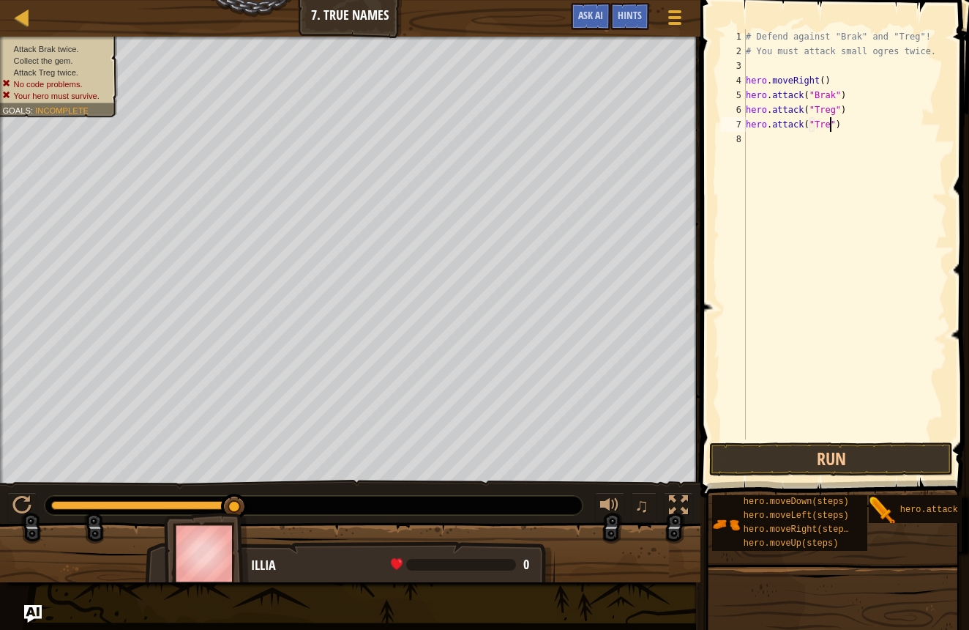
scroll to position [7, 7]
type textarea "hero.attack("Treg")"
click at [822, 462] on button "Run" at bounding box center [831, 459] width 244 height 34
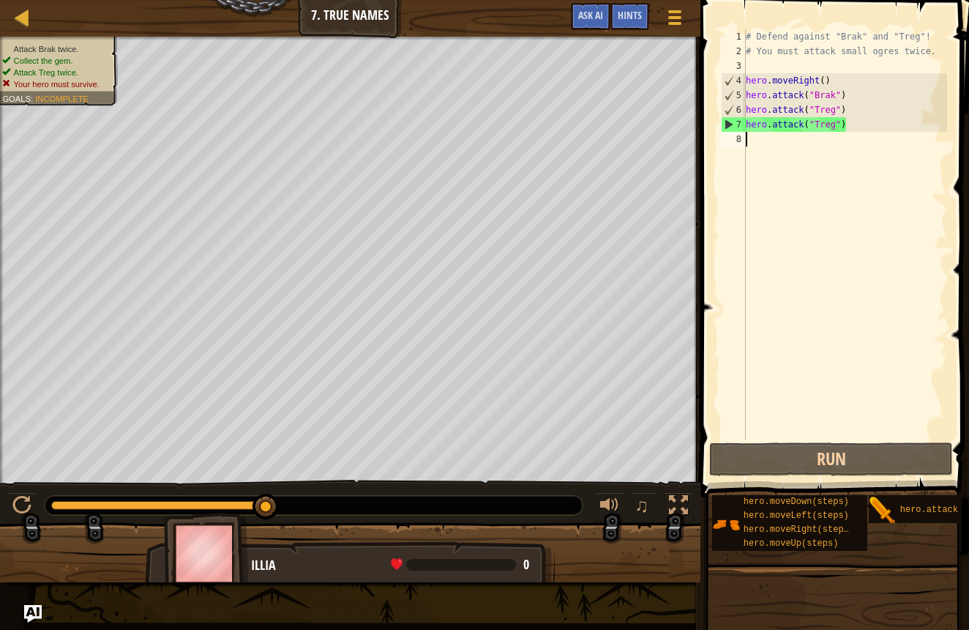
click at [750, 151] on div "# Defend against "Brak" and "Treg"! # You must attack small ogres twice. hero .…" at bounding box center [845, 248] width 204 height 439
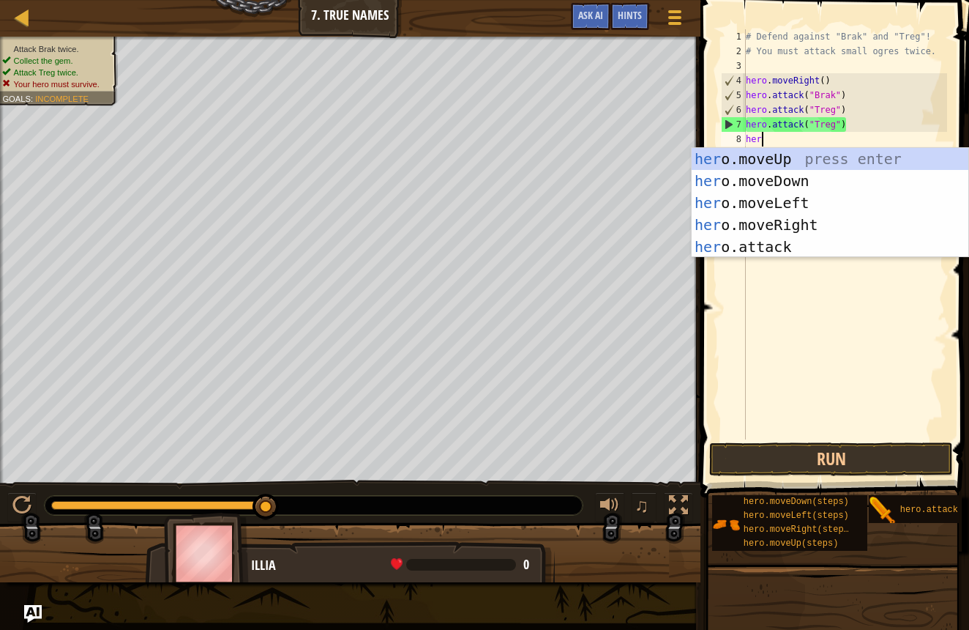
scroll to position [7, 1]
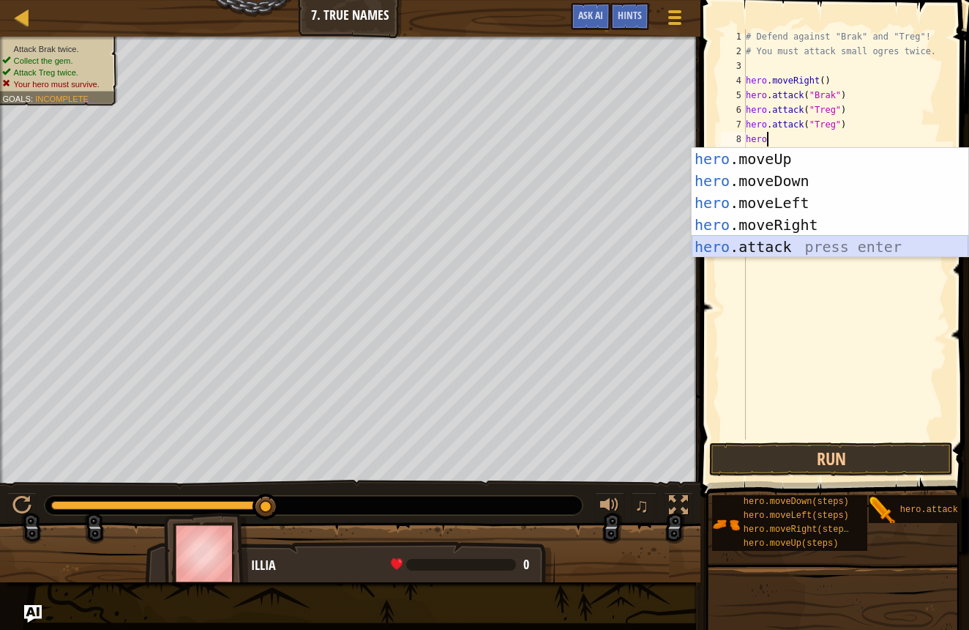
click at [718, 240] on div "hero .moveUp press enter hero .moveDown press enter hero .moveLeft press enter …" at bounding box center [830, 225] width 277 height 154
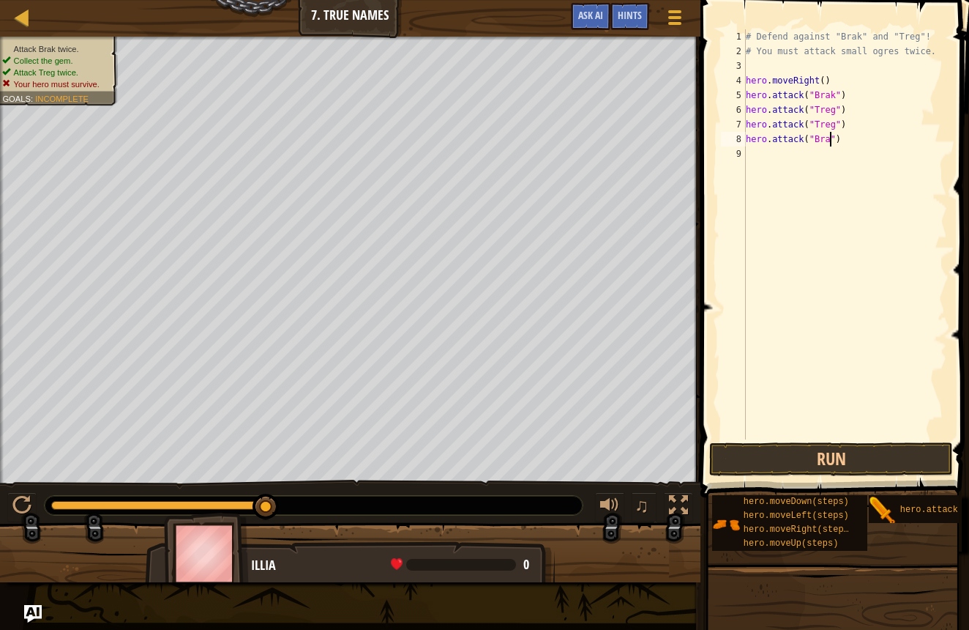
scroll to position [7, 7]
type textarea "hero.attack("Brak")"
click at [756, 462] on button "Run" at bounding box center [831, 459] width 244 height 34
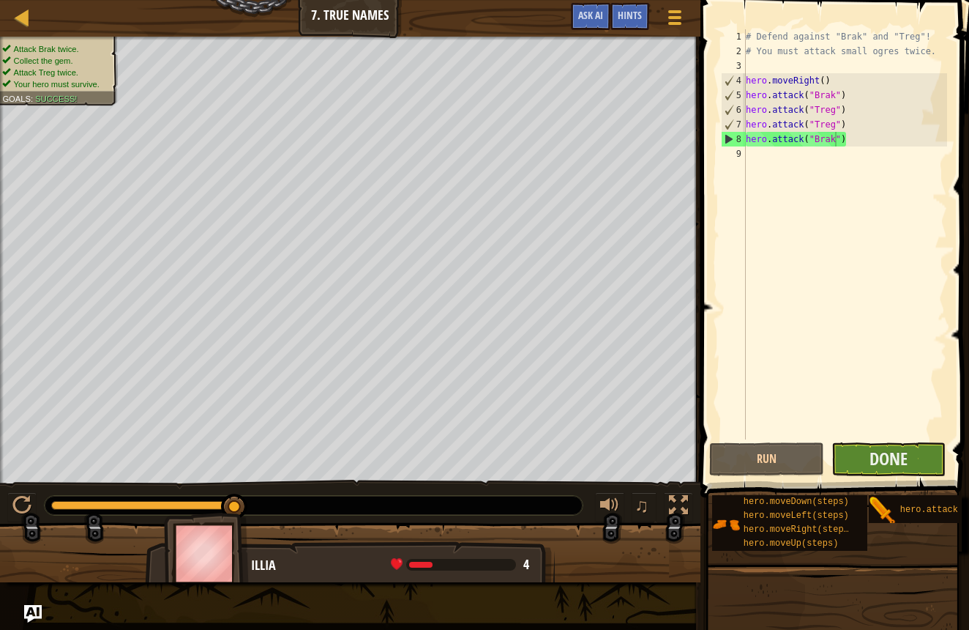
click at [909, 463] on button "Done" at bounding box center [889, 459] width 115 height 34
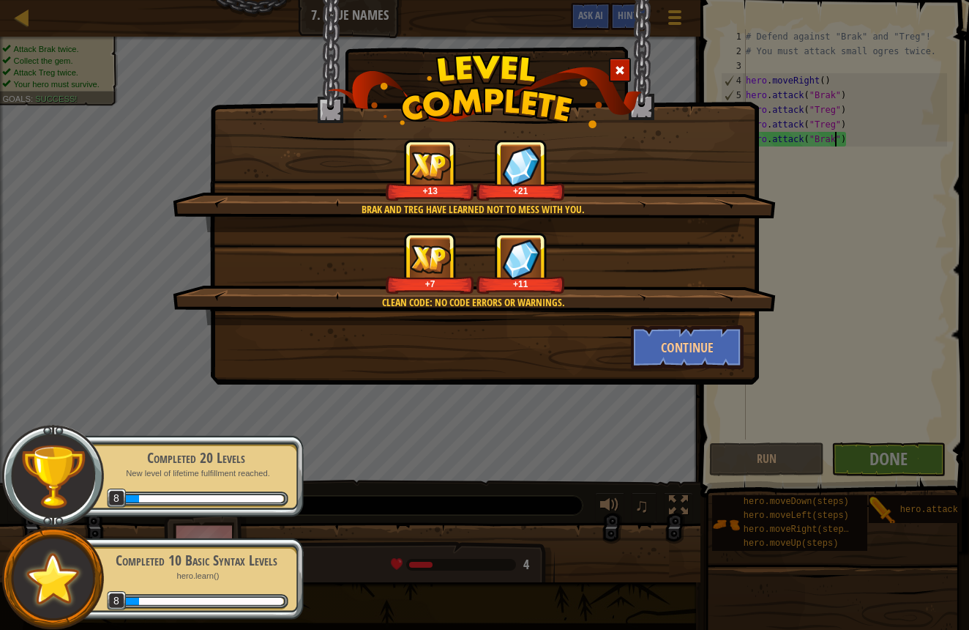
click at [484, 304] on div "Clean code: no code errors or warnings." at bounding box center [473, 302] width 462 height 15
click at [685, 338] on button "Continue" at bounding box center [687, 347] width 113 height 44
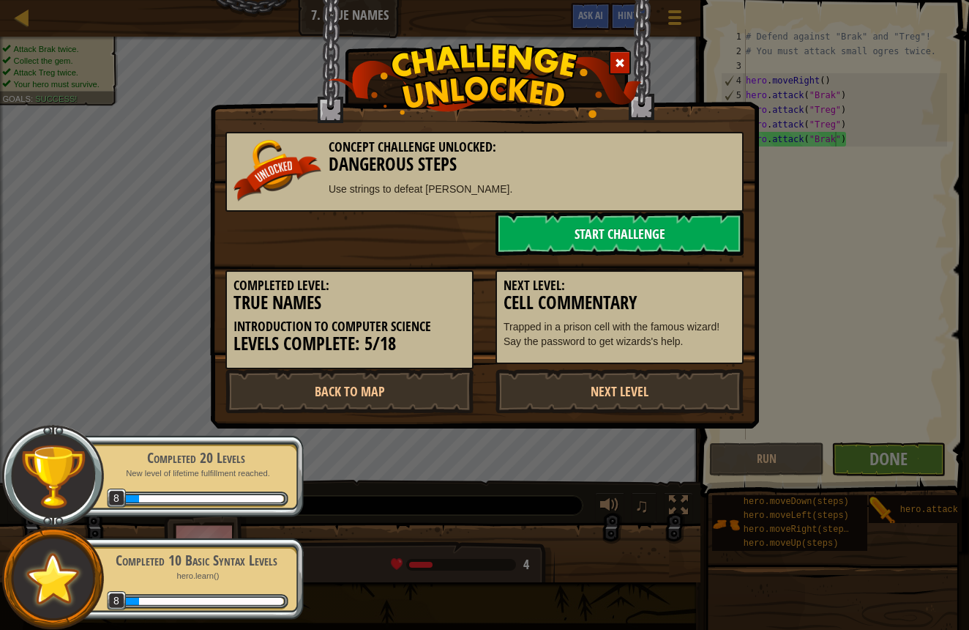
click at [573, 222] on link "Start Challenge" at bounding box center [620, 234] width 248 height 44
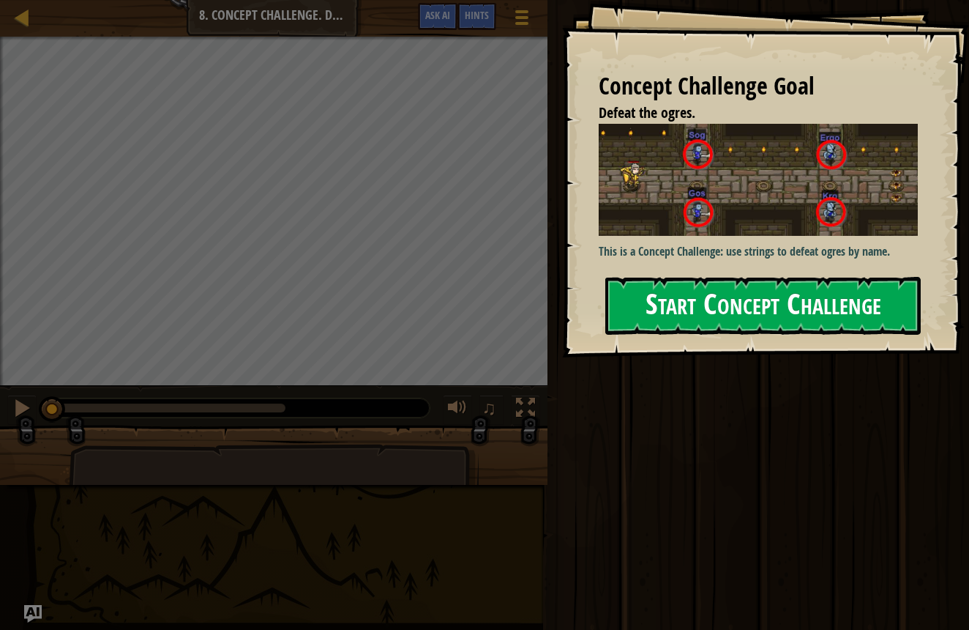
click at [656, 302] on button "Start Concept Challenge" at bounding box center [763, 306] width 316 height 58
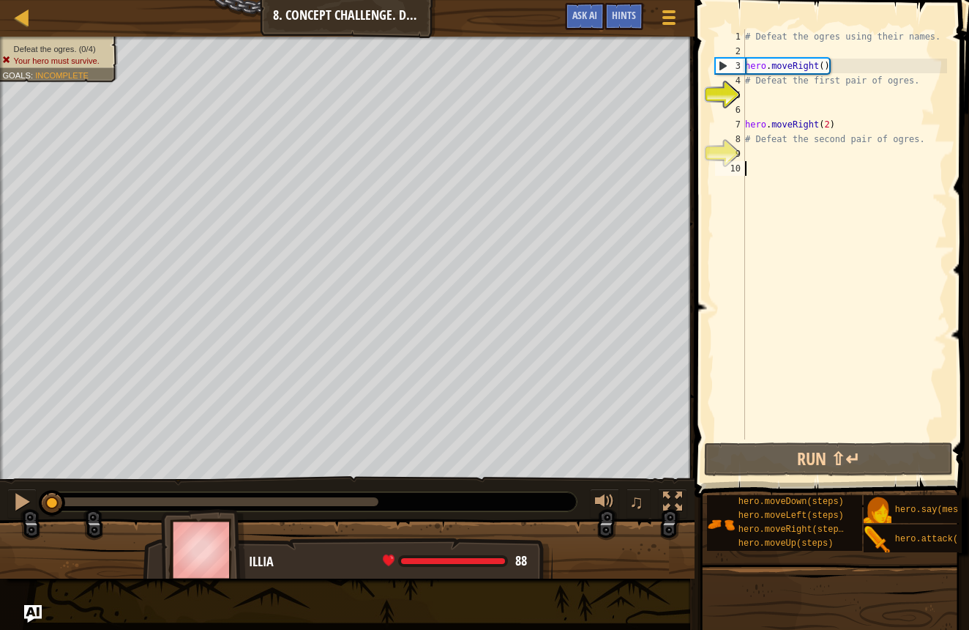
click at [895, 437] on div "# Defeat the ogres using their names. hero . moveRight ( ) # Defeat the first p…" at bounding box center [844, 248] width 205 height 439
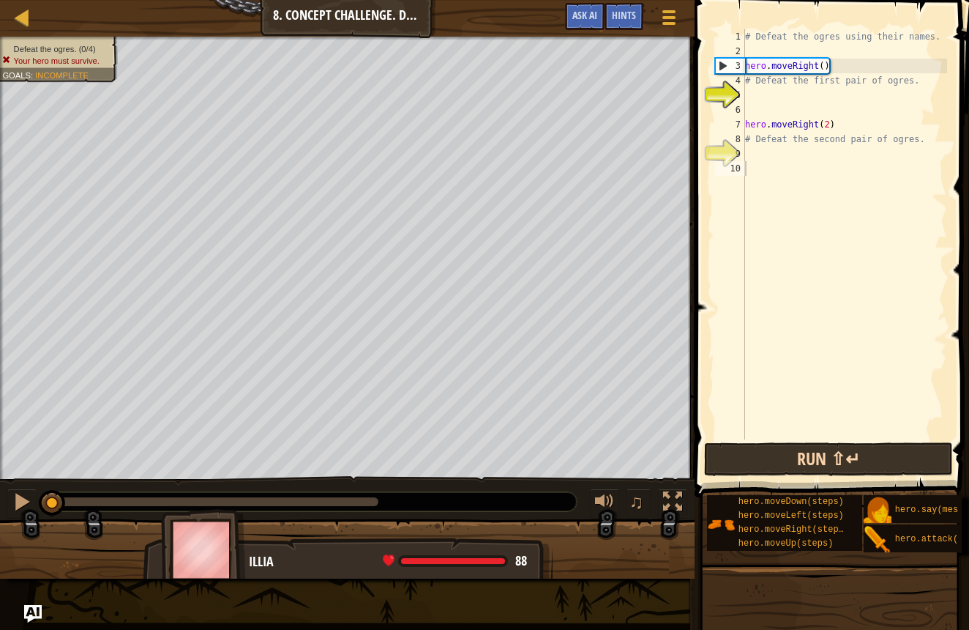
click at [895, 444] on button "Run ⇧↵" at bounding box center [828, 459] width 249 height 34
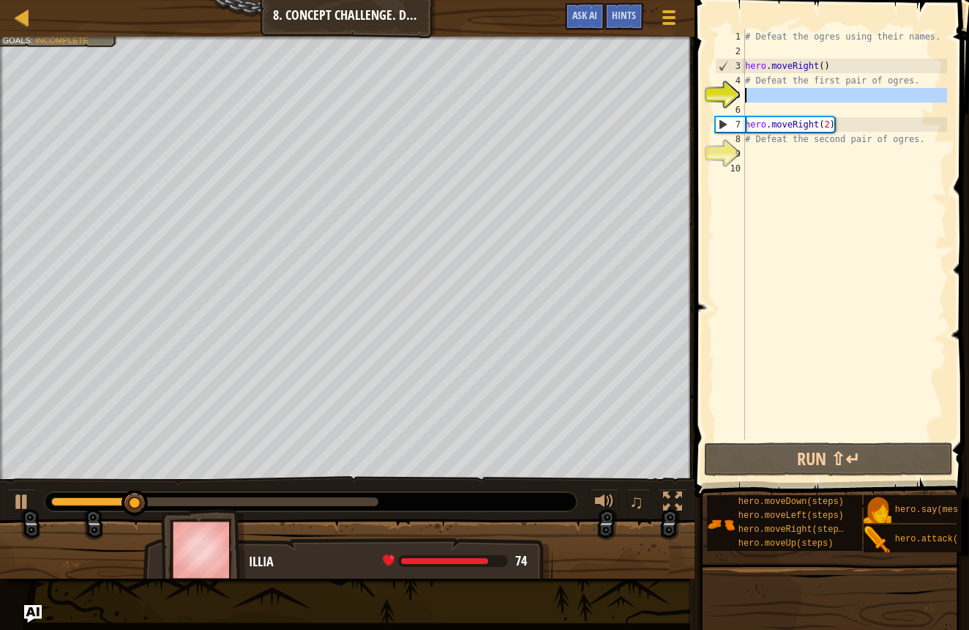
click at [745, 100] on div "5" at bounding box center [730, 95] width 30 height 15
click at [749, 55] on div "# Defeat the ogres using their names. hero . moveRight ( ) # Defeat the first p…" at bounding box center [844, 248] width 205 height 439
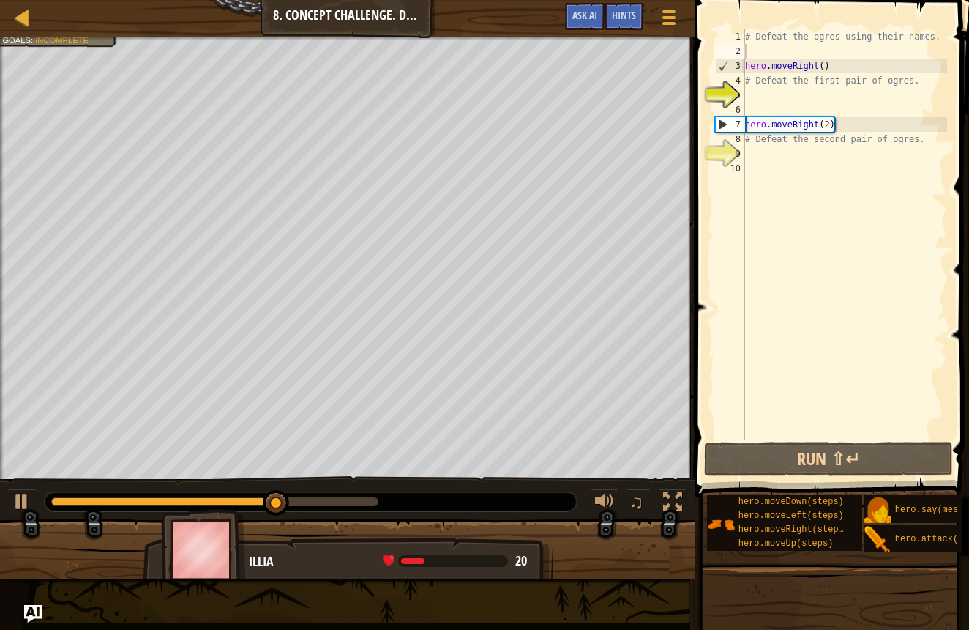
drag, startPoint x: 29, startPoint y: 486, endPoint x: 6, endPoint y: 500, distance: 26.6
click at [10, 499] on div "♫" at bounding box center [347, 498] width 695 height 44
click at [26, 496] on div at bounding box center [21, 501] width 19 height 19
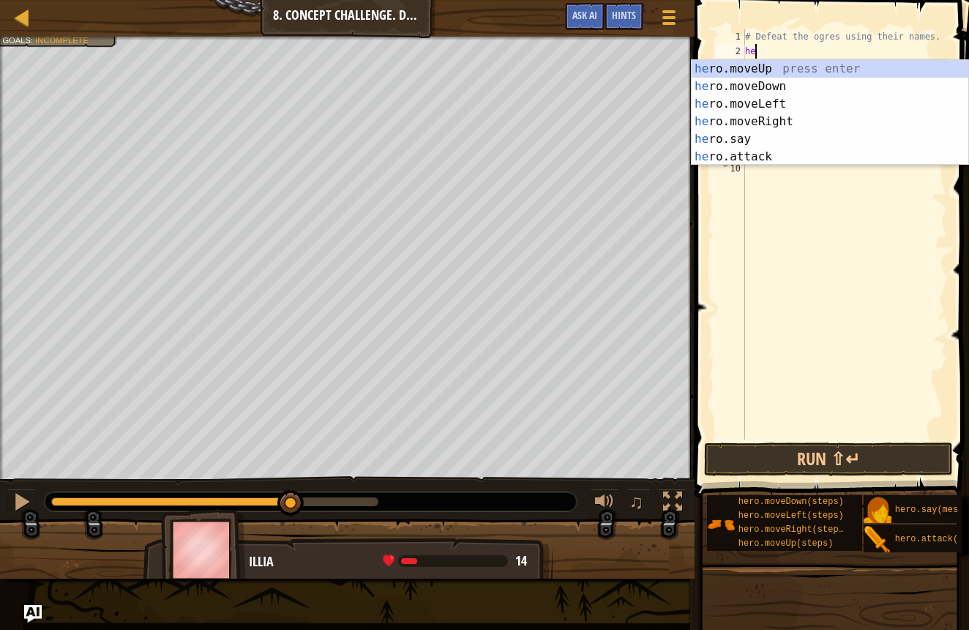
scroll to position [7, 1]
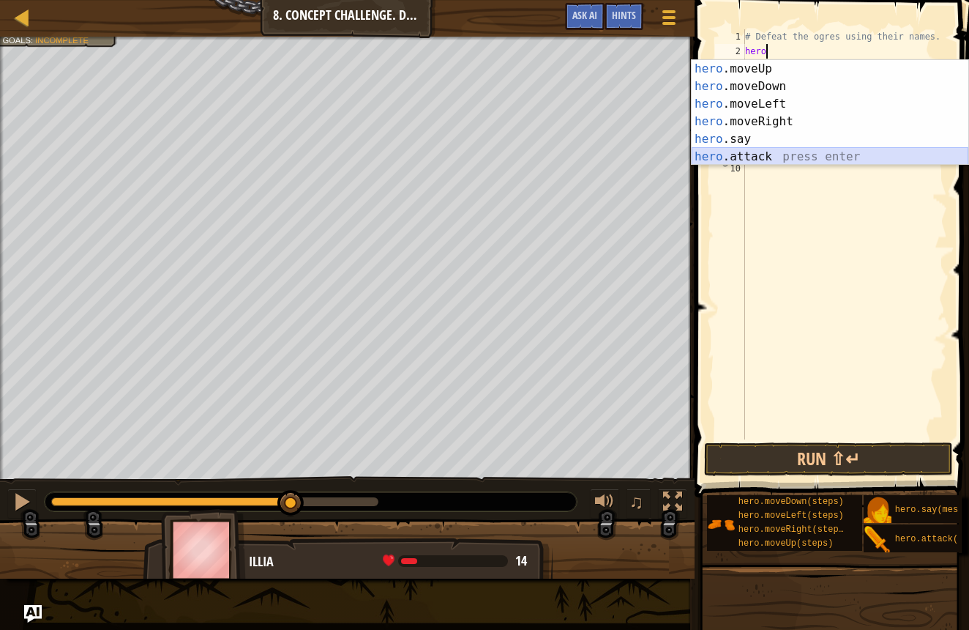
click at [742, 159] on div "hero .moveUp press enter hero .moveDown press enter hero .moveLeft press enter …" at bounding box center [830, 130] width 277 height 141
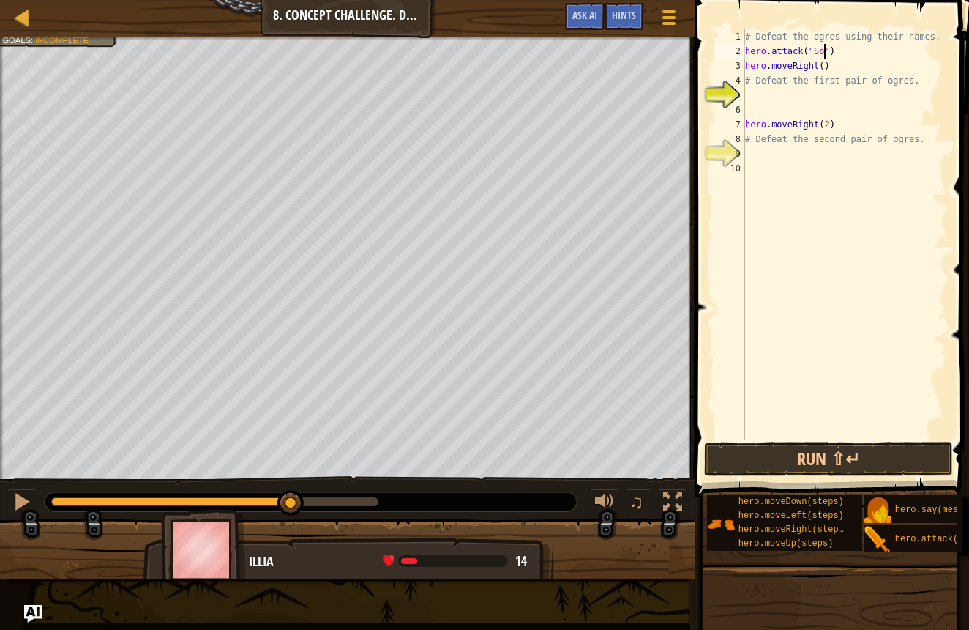
type textarea "hero.attack("Sog")"
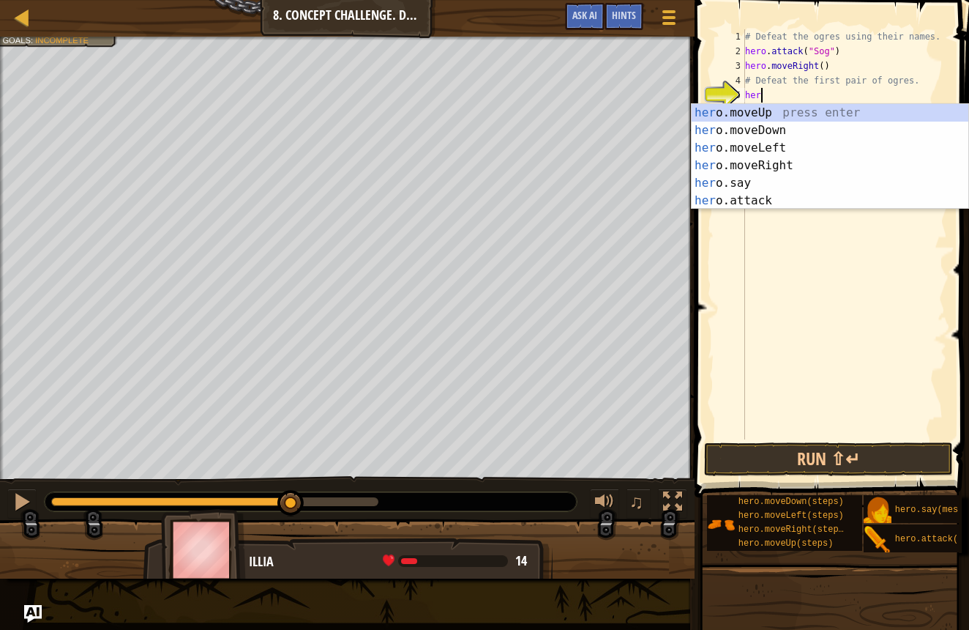
scroll to position [7, 1]
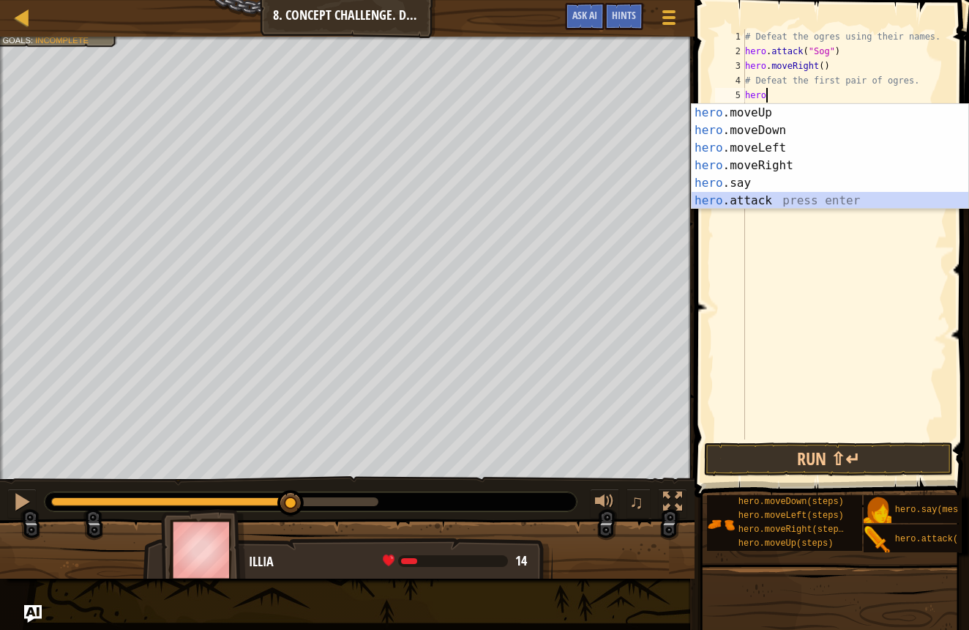
click at [712, 203] on div "hero .moveUp press enter hero .moveDown press enter hero .moveLeft press enter …" at bounding box center [830, 174] width 277 height 141
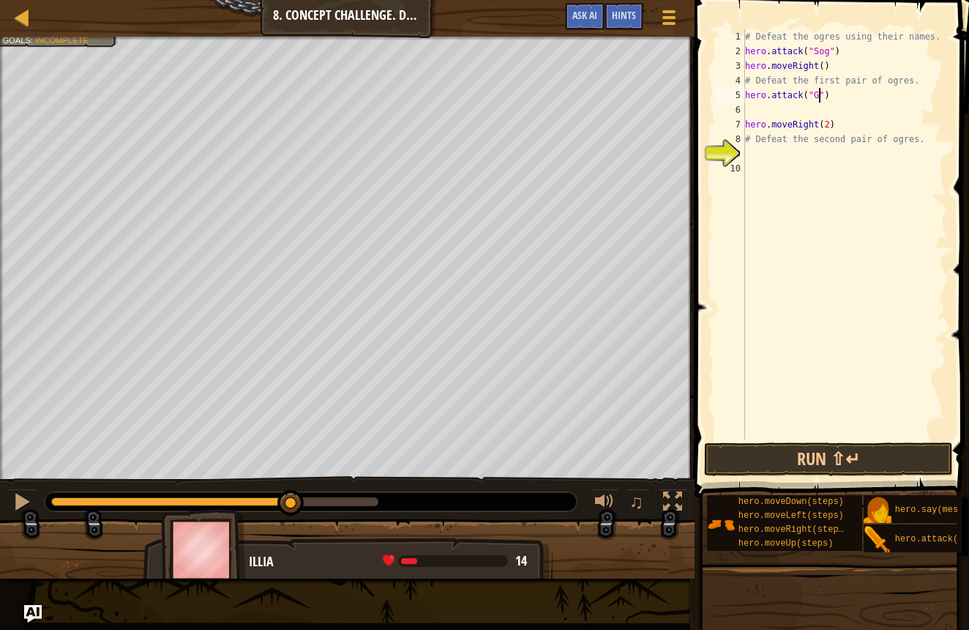
type textarea "hero.attack("Gos")"
click at [748, 110] on div "# Defeat the ogres using their names. hero . attack ( "Sog" ) hero . moveRight …" at bounding box center [844, 248] width 205 height 439
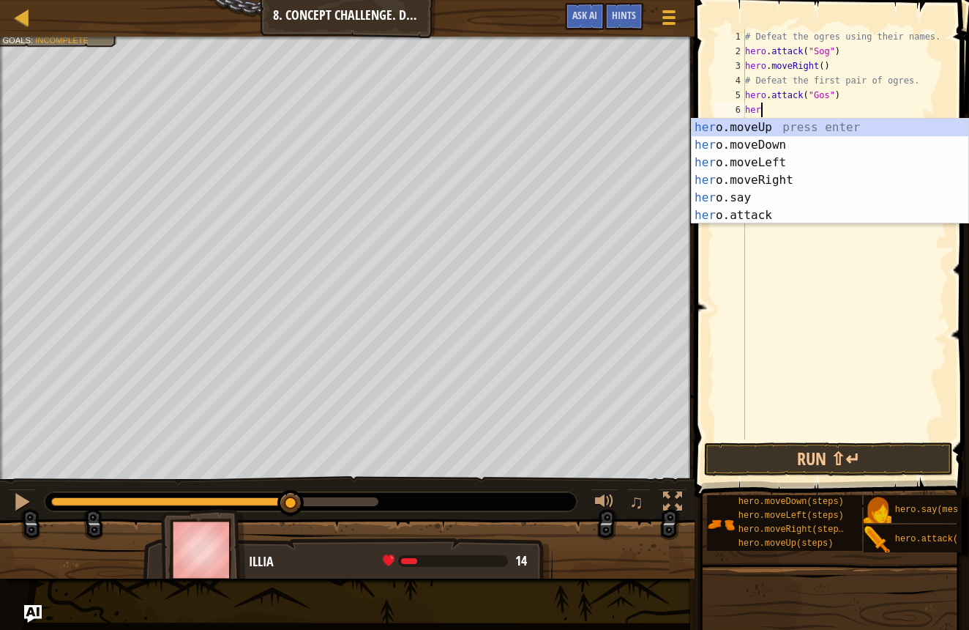
scroll to position [7, 1]
click at [712, 217] on div "hero .moveUp press enter hero .moveDown press enter hero .moveLeft press enter …" at bounding box center [830, 189] width 277 height 141
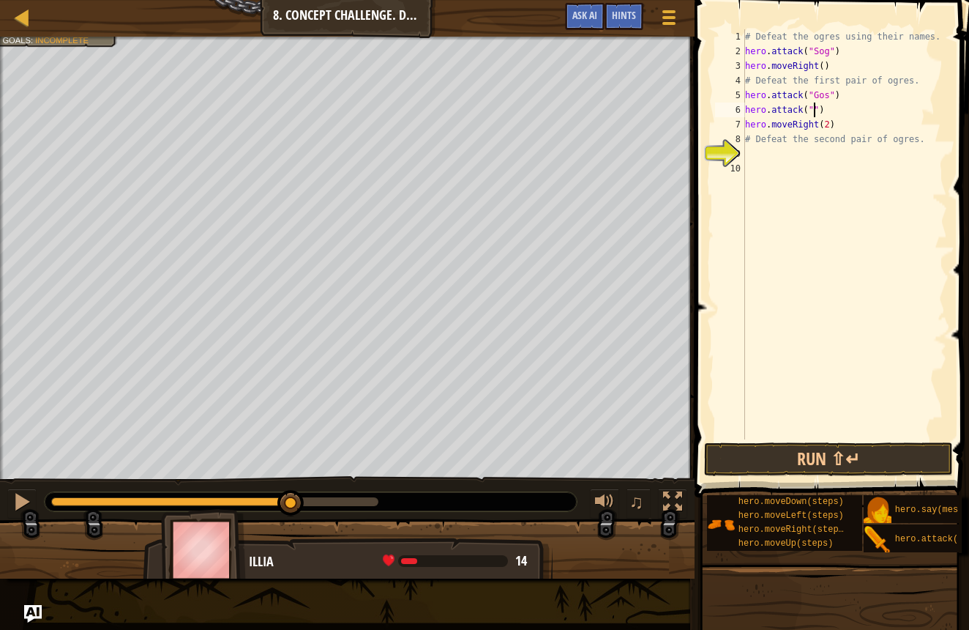
scroll to position [7, 7]
type textarea "hero.attack("Kro")"
click at [764, 155] on div "# Defeat the ogres using their names. hero . attack ( "Sog" ) hero . moveRight …" at bounding box center [844, 248] width 205 height 439
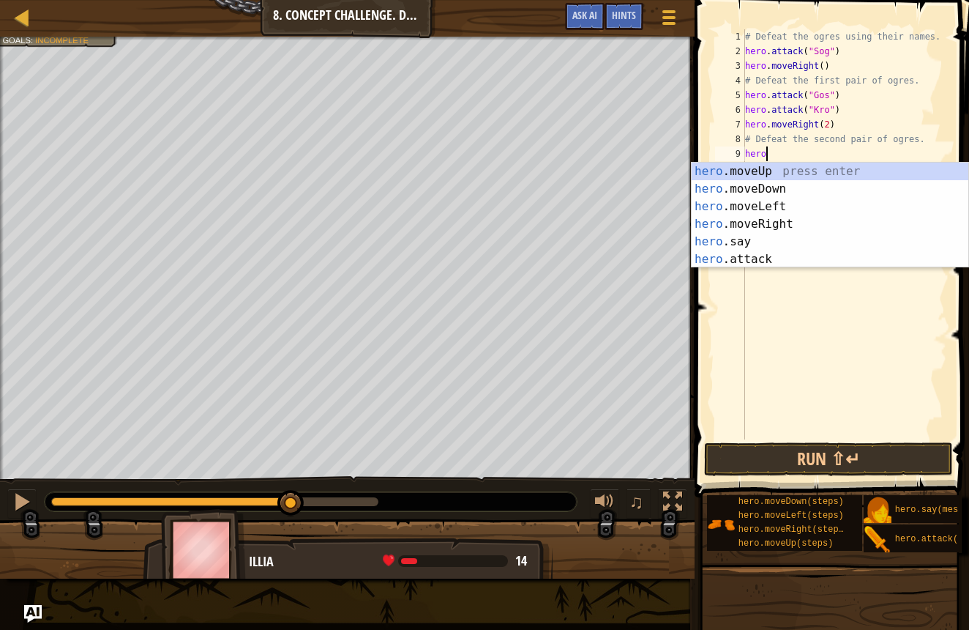
scroll to position [7, 1]
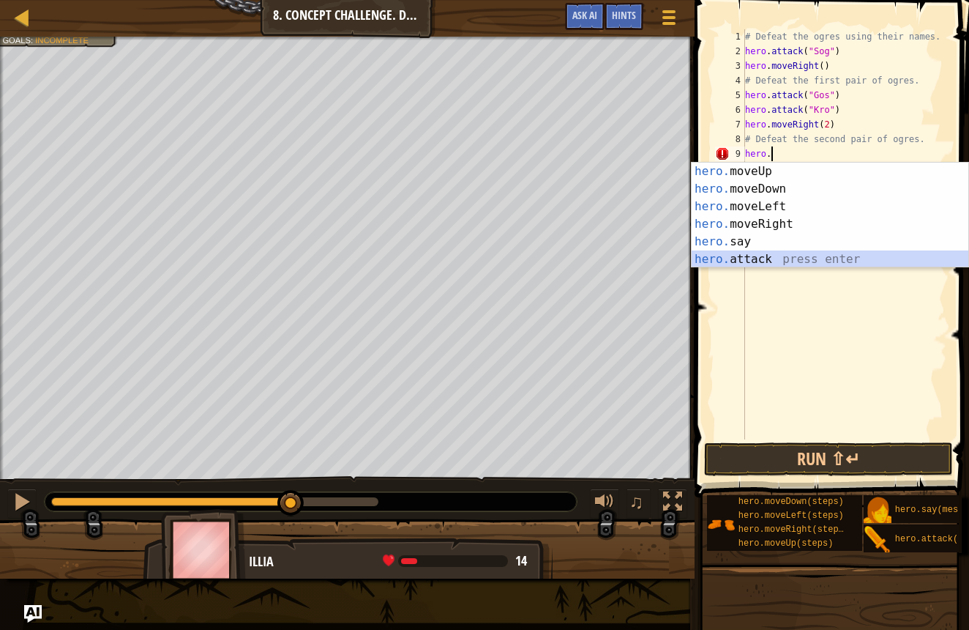
click at [744, 262] on div "hero. moveUp press enter hero. moveDown press enter hero. moveLeft press enter …" at bounding box center [830, 233] width 277 height 141
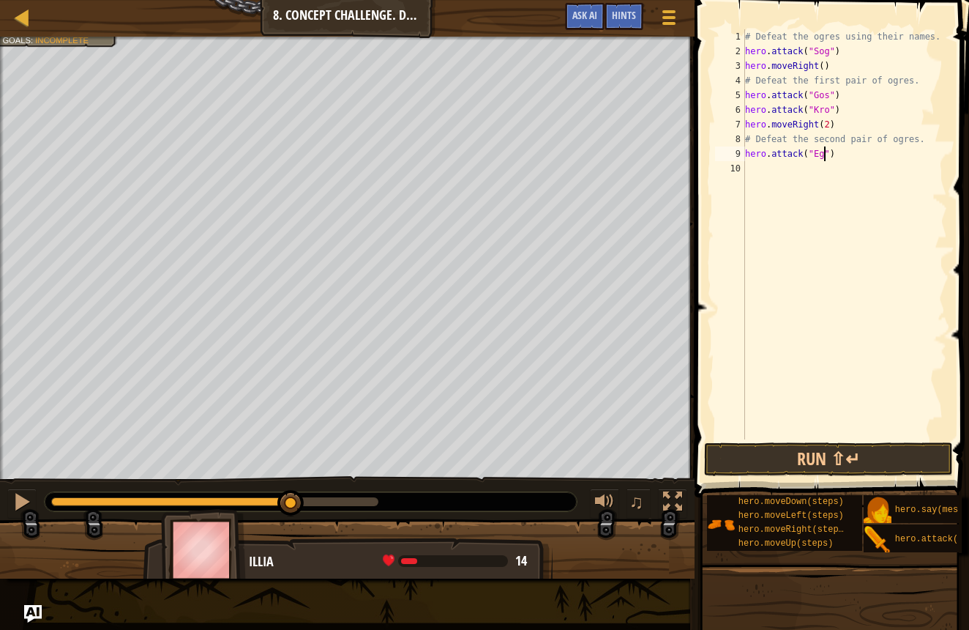
scroll to position [7, 7]
click at [756, 449] on button "Run ⇧↵" at bounding box center [828, 459] width 249 height 34
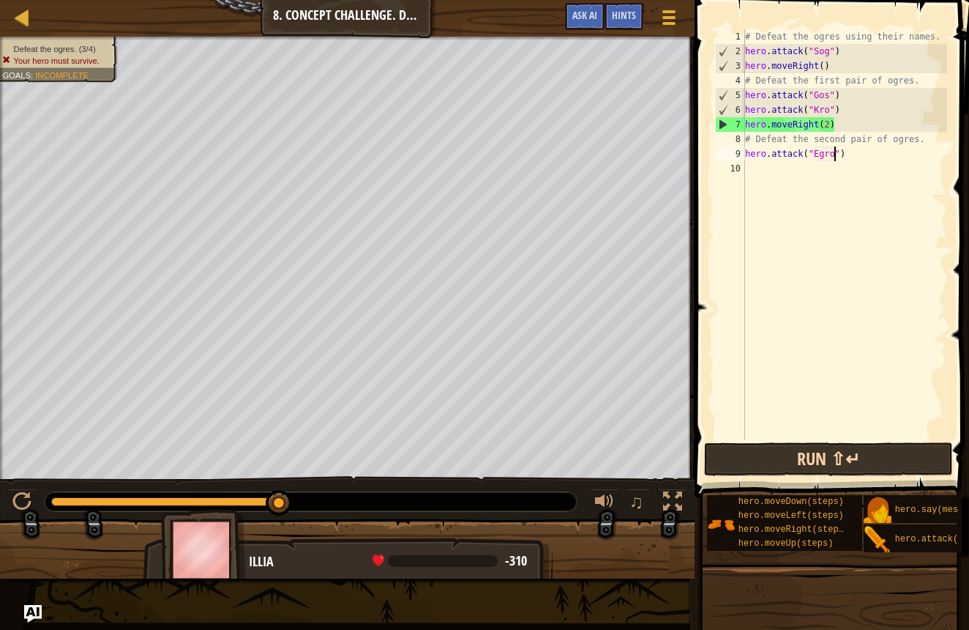
click at [762, 455] on button "Run ⇧↵" at bounding box center [828, 459] width 249 height 34
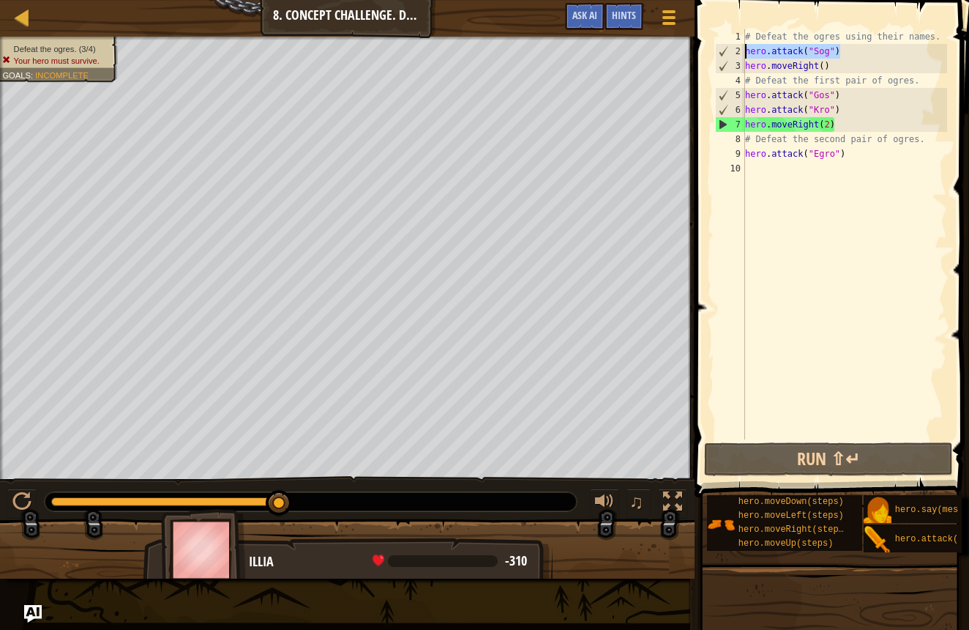
drag, startPoint x: 855, startPoint y: 49, endPoint x: 747, endPoint y: 58, distance: 108.7
click at [747, 58] on div "# Defeat the ogres using their names. hero . attack ( "Sog" ) hero . moveRight …" at bounding box center [844, 248] width 205 height 439
type textarea "hero.attack("Sog")"
click at [849, 48] on div "# Defeat the ogres using their names. hero . attack ( "Sog" ) hero . moveRight …" at bounding box center [844, 248] width 205 height 439
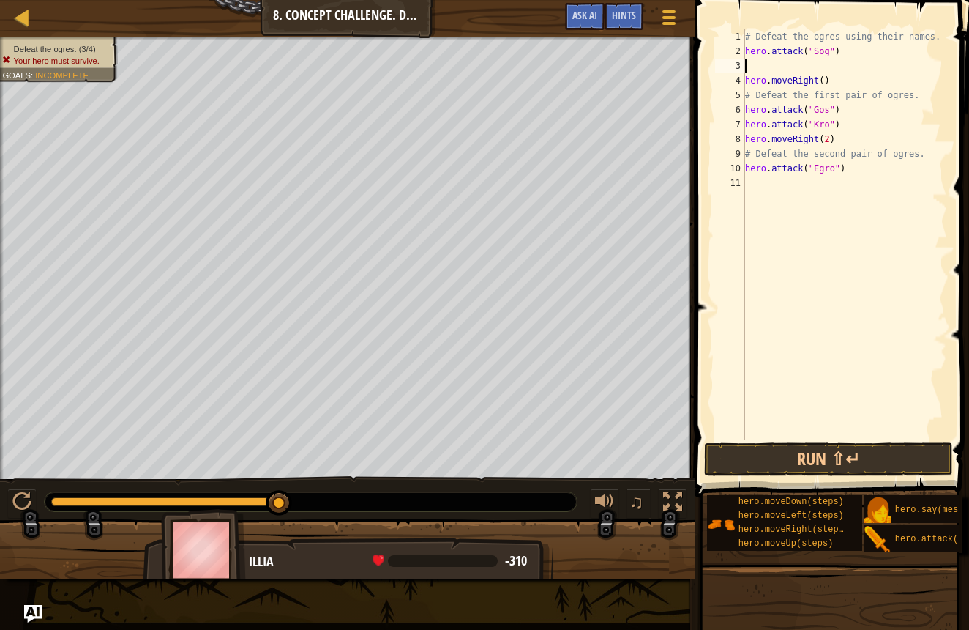
paste textarea "hero.attack("Sog")"
click at [741, 465] on button "Run ⇧↵" at bounding box center [828, 459] width 249 height 34
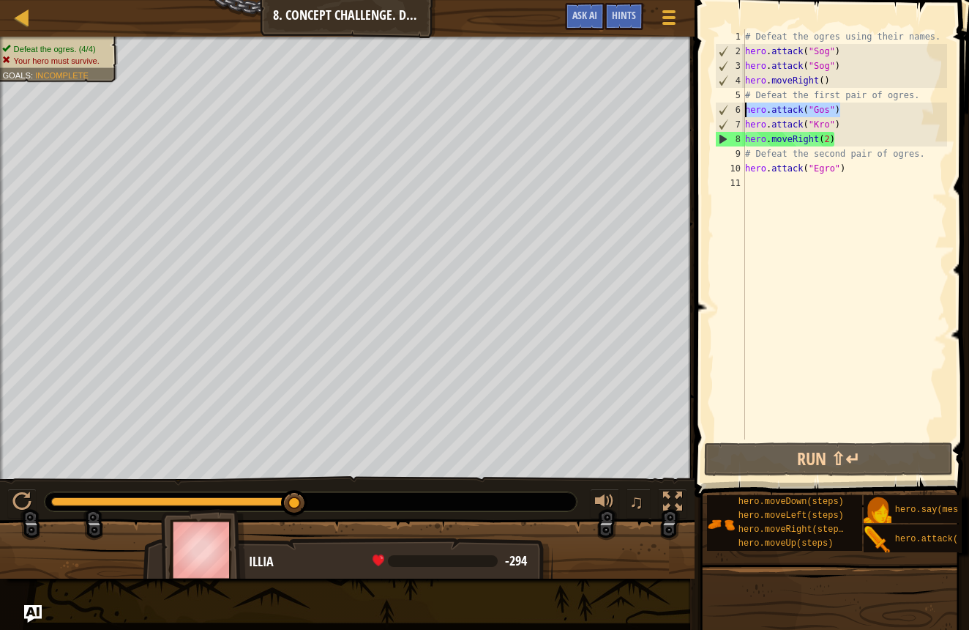
drag, startPoint x: 839, startPoint y: 115, endPoint x: 705, endPoint y: 103, distance: 134.6
click at [705, 103] on div "hero.attack("Sog") 1 2 3 4 5 6 7 8 9 10 11 # Defeat the ogres using their names…" at bounding box center [829, 277] width 279 height 540
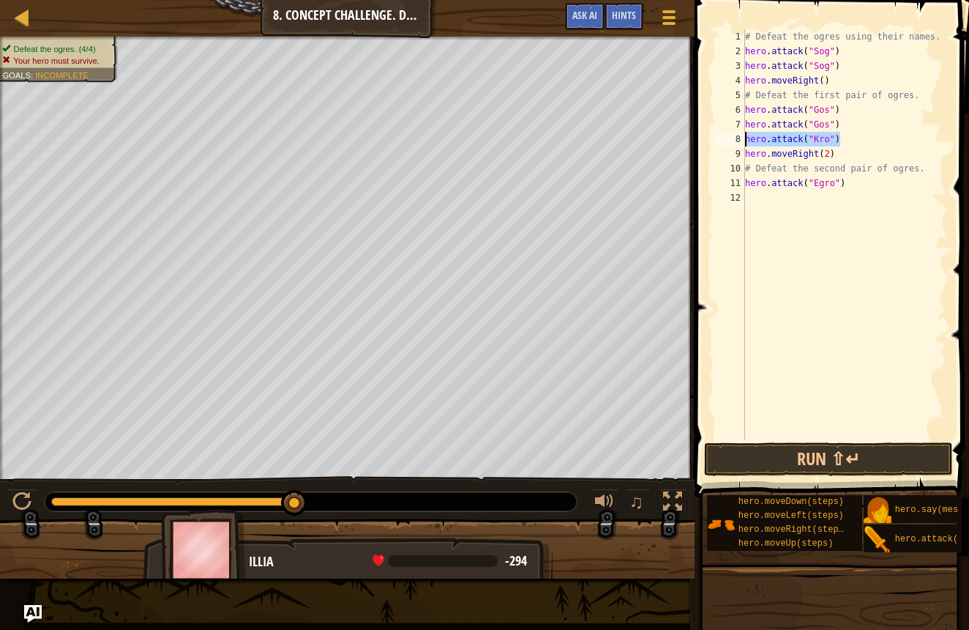
drag, startPoint x: 843, startPoint y: 144, endPoint x: 734, endPoint y: 136, distance: 110.1
click at [734, 136] on div "hero.attack("Gos") 1 2 3 4 5 6 7 8 9 10 11 12 # Defeat the ogres using their na…" at bounding box center [829, 234] width 235 height 410
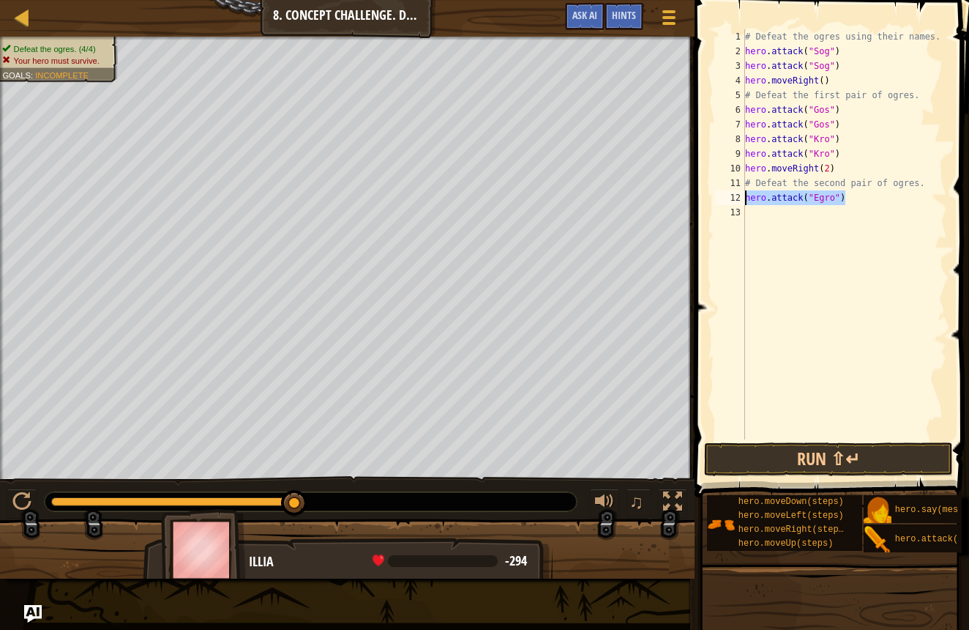
drag, startPoint x: 851, startPoint y: 197, endPoint x: 739, endPoint y: 190, distance: 111.5
click at [739, 190] on div "hero.attack("Kro") 1 2 3 4 5 6 7 8 9 10 11 12 13 # Defeat the ogres using their…" at bounding box center [829, 234] width 235 height 410
type textarea "hero.attack("Egro")"
click at [779, 461] on button "Run ⇧↵" at bounding box center [828, 459] width 249 height 34
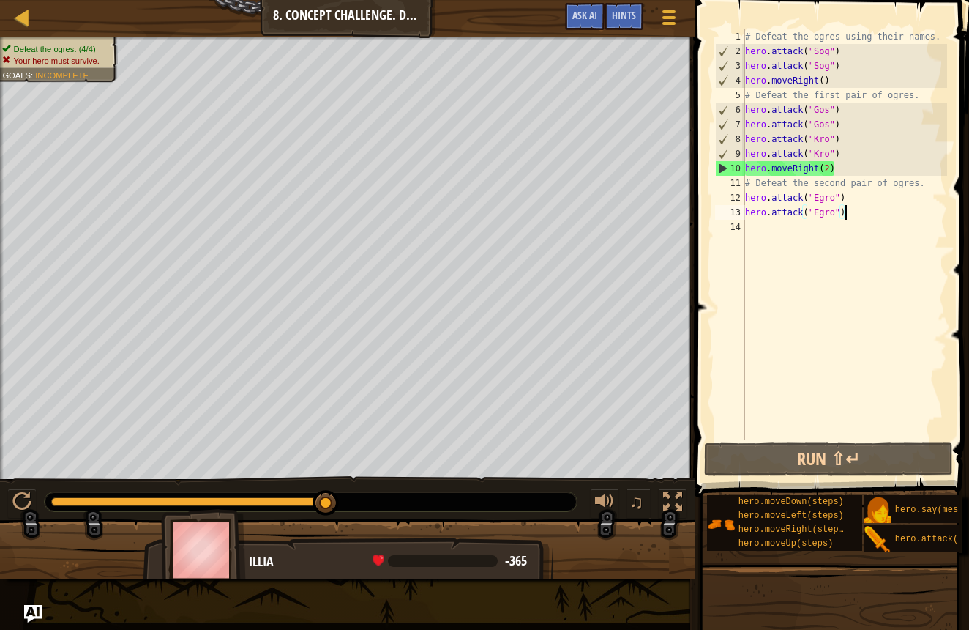
click at [751, 229] on div "# Defeat the ogres using their names. hero . attack ( "Sog" ) hero . attack ( "…" at bounding box center [844, 248] width 205 height 439
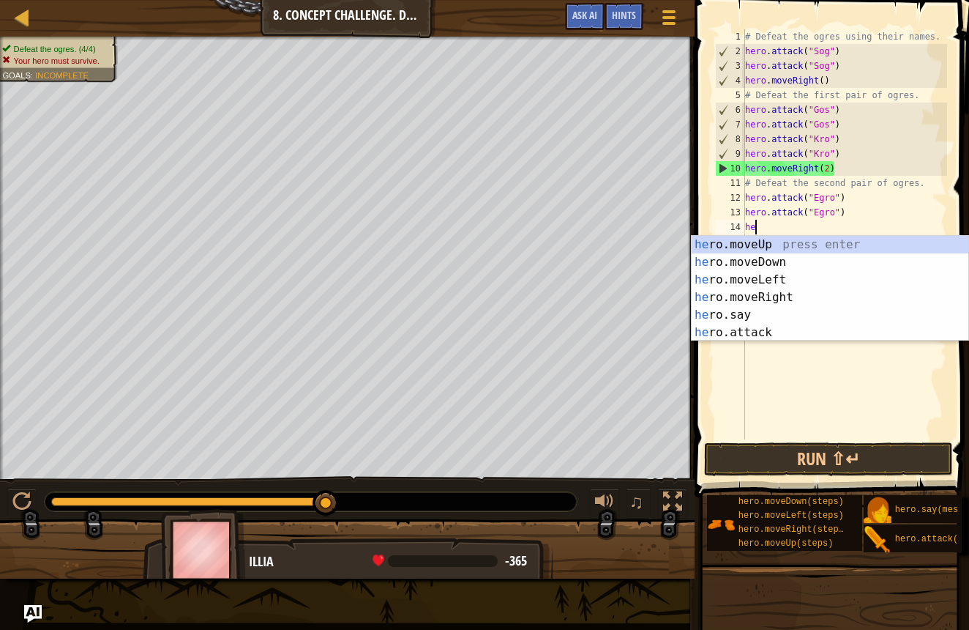
scroll to position [7, 1]
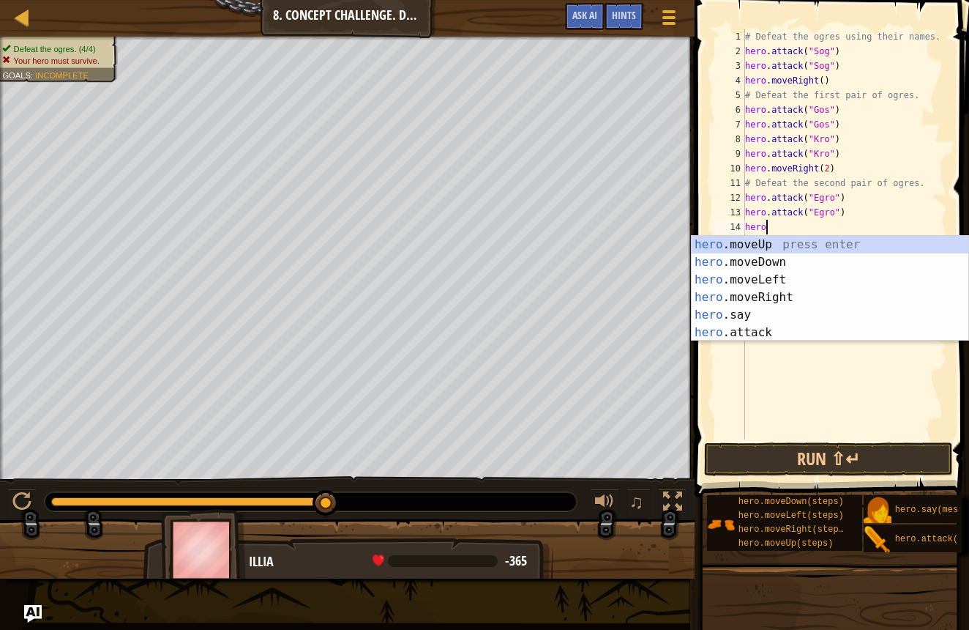
type textarea "hero."
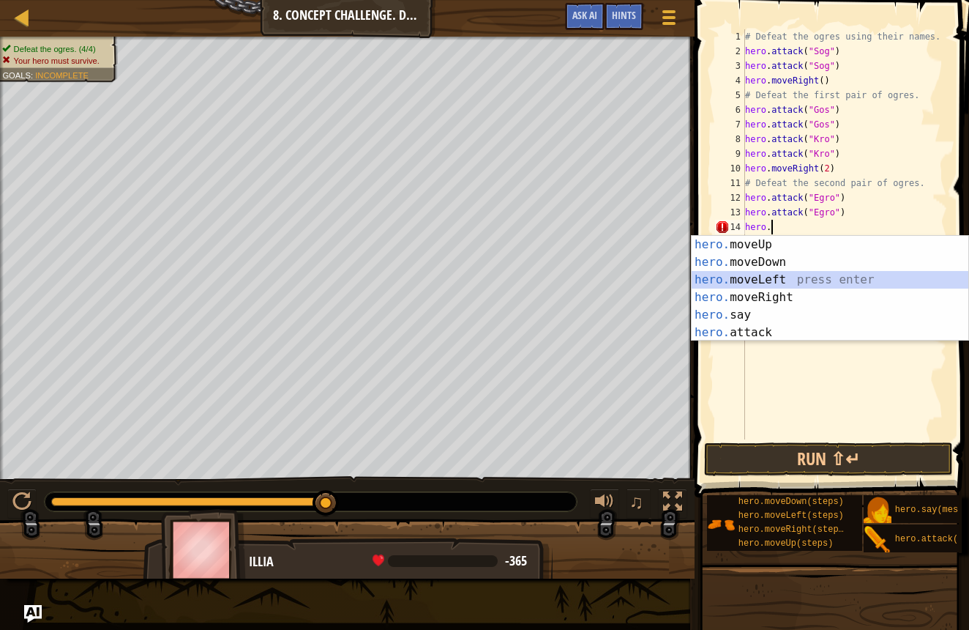
click at [705, 284] on div "hero. moveUp press enter hero. moveDown press enter hero. moveLeft press enter …" at bounding box center [830, 306] width 277 height 141
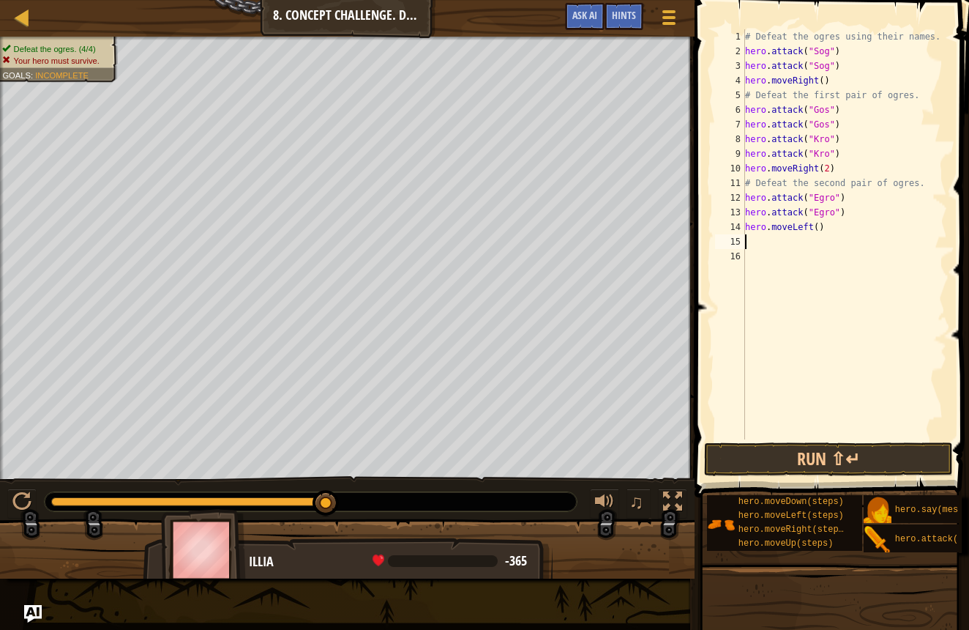
click at [819, 229] on div "# Defeat the ogres using their names. hero . attack ( "Sog" ) hero . attack ( "…" at bounding box center [844, 248] width 205 height 439
type textarea "hero.moveLeft(2)"
click at [747, 239] on div "# Defeat the ogres using their names. hero . attack ( "Sog" ) hero . attack ( "…" at bounding box center [844, 248] width 205 height 439
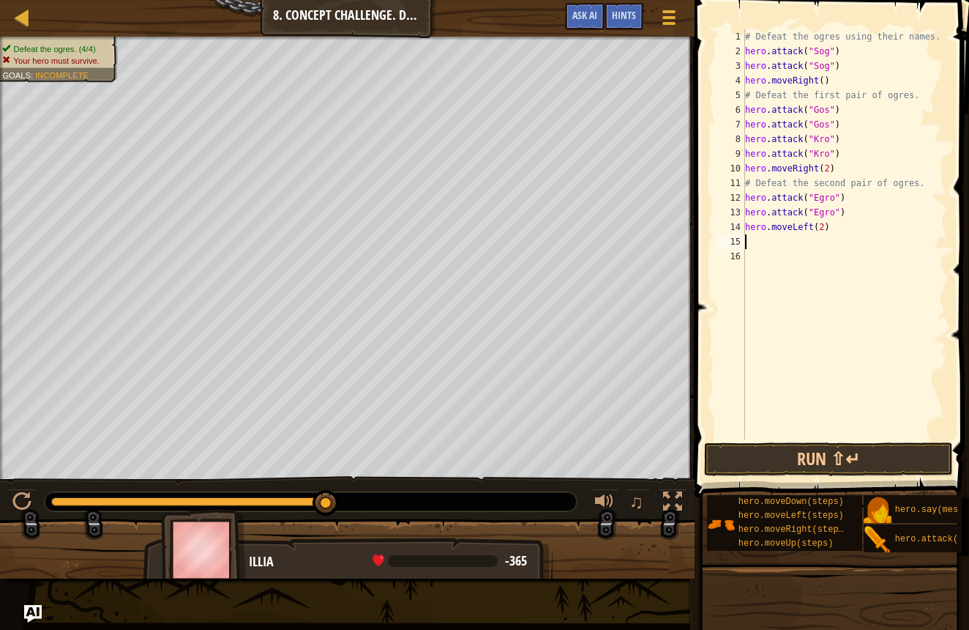
click at [826, 229] on div "# Defeat the ogres using their names. hero . attack ( "Sog" ) hero . attack ( "…" at bounding box center [844, 248] width 205 height 439
click at [815, 459] on button "Run ⇧↵" at bounding box center [828, 459] width 249 height 34
click at [759, 465] on button "Run ⇧↵" at bounding box center [828, 459] width 249 height 34
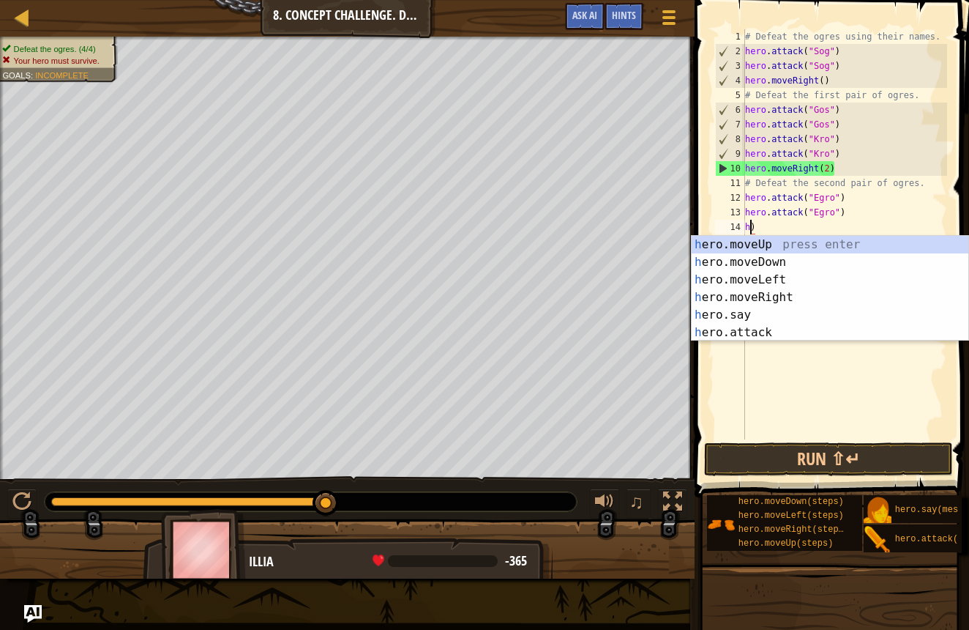
scroll to position [7, 0]
type textarea ")"
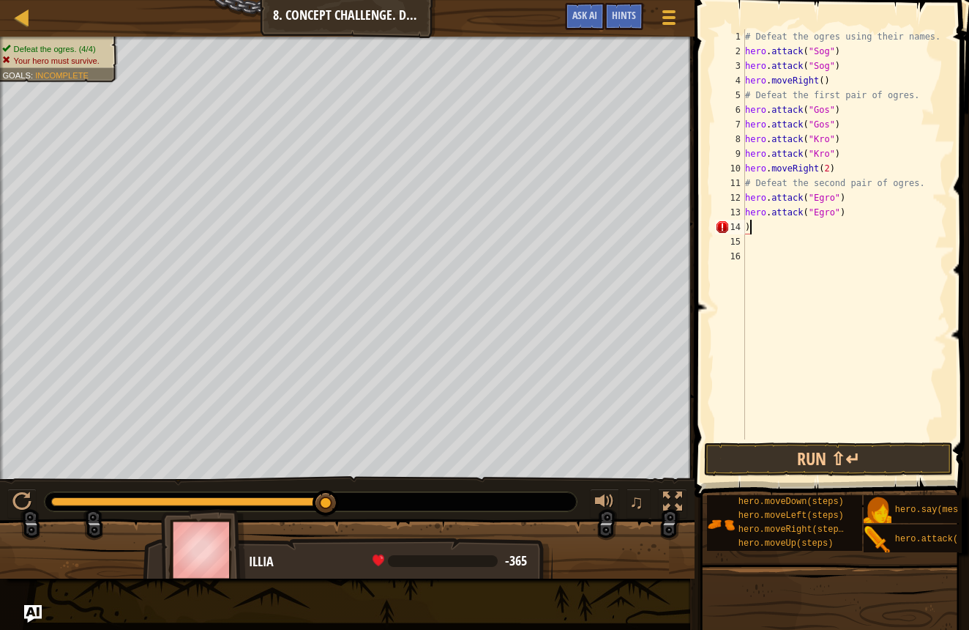
drag, startPoint x: 752, startPoint y: 232, endPoint x: 726, endPoint y: 260, distance: 37.8
click at [751, 232] on div "# Defeat the ogres using their names. hero . attack ( "Sog" ) hero . attack ( "…" at bounding box center [844, 248] width 205 height 439
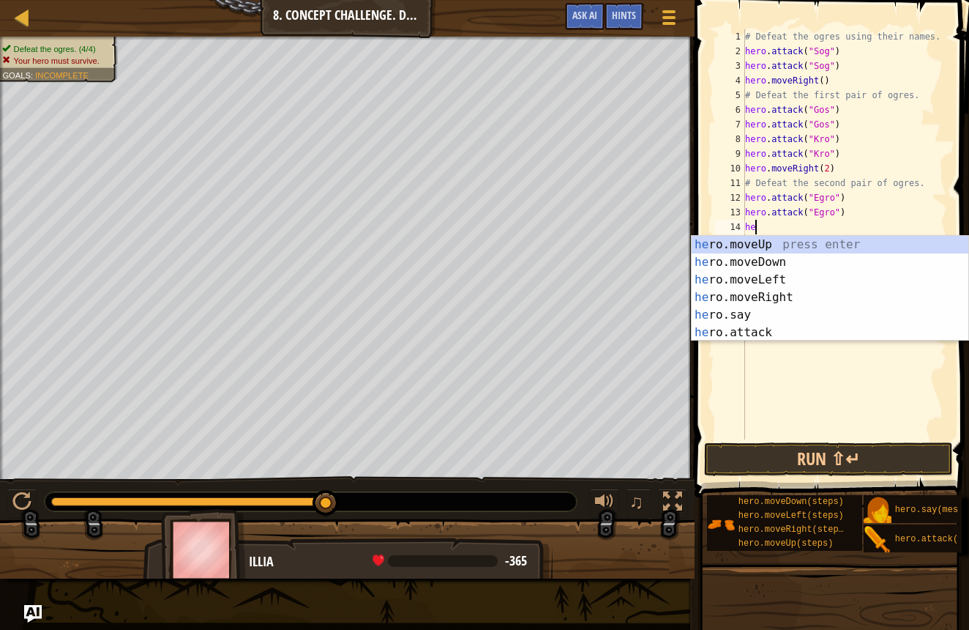
type textarea "h"
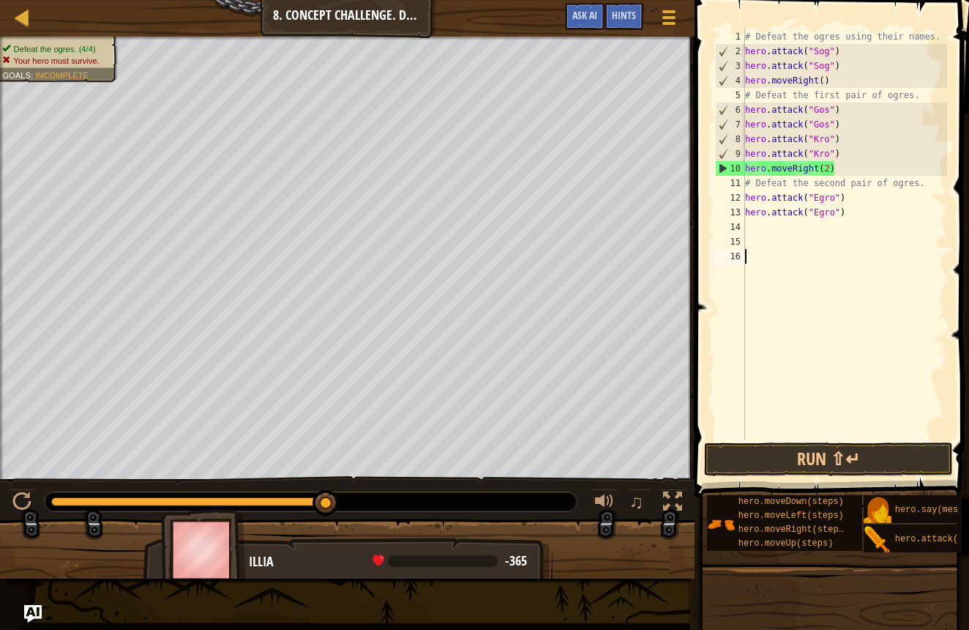
click at [755, 437] on div "# Defeat the ogres using their names. hero . attack ( "Sog" ) hero . attack ( "…" at bounding box center [844, 248] width 205 height 439
click at [753, 463] on button "Run ⇧↵" at bounding box center [828, 459] width 249 height 34
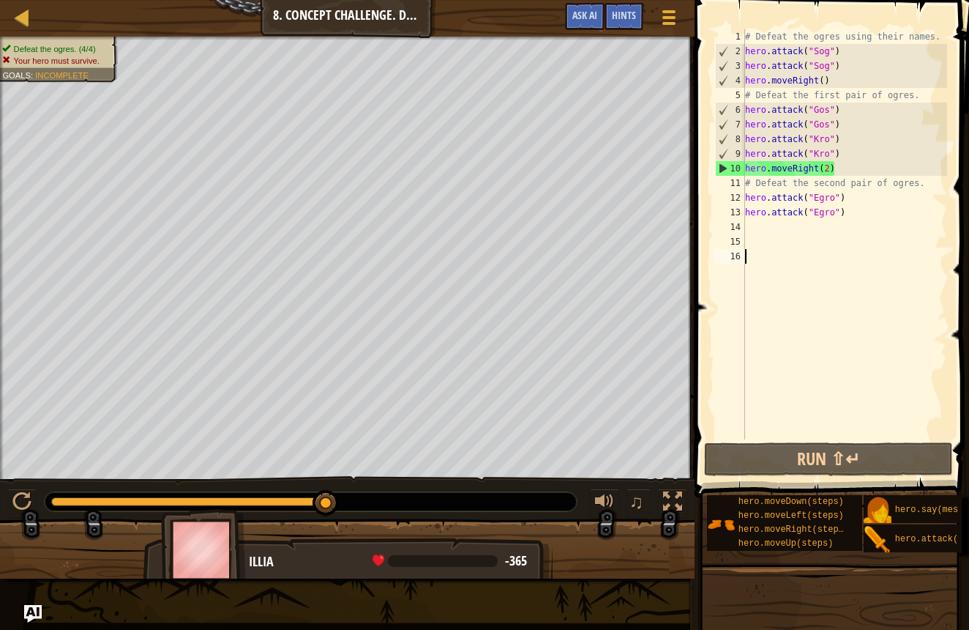
click at [745, 223] on div "14" at bounding box center [730, 227] width 30 height 15
click at [844, 174] on div "# Defeat the ogres using their names. hero . attack ( "Sog" ) hero . attack ( "…" at bounding box center [844, 248] width 205 height 439
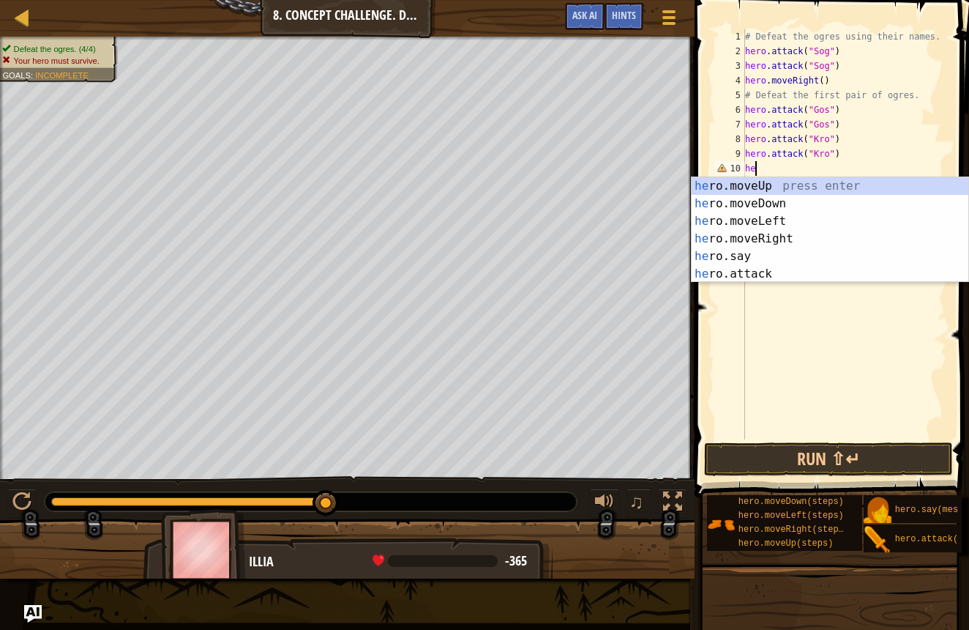
type textarea "h"
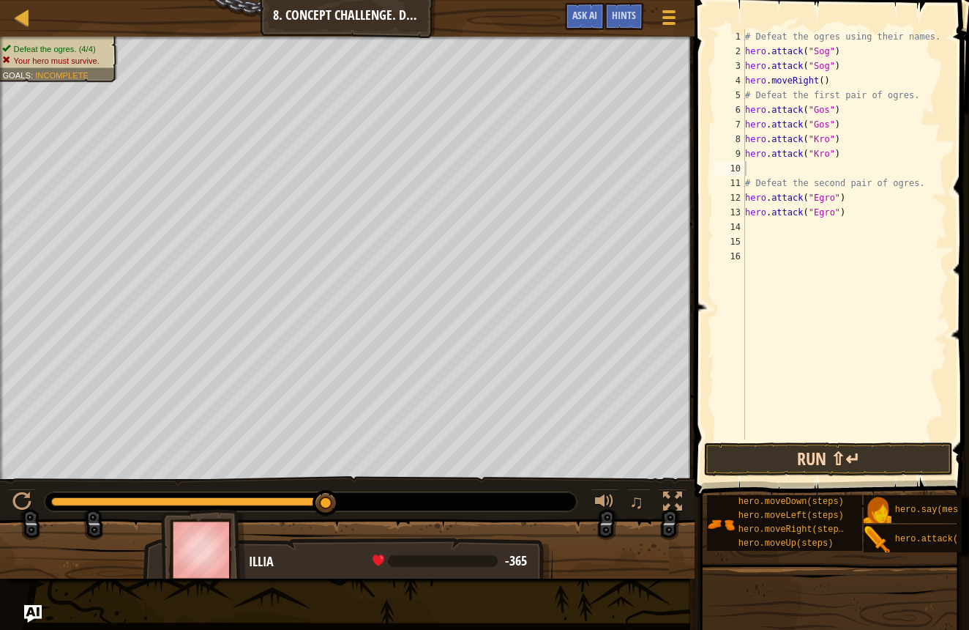
click at [888, 447] on button "Run ⇧↵" at bounding box center [828, 459] width 249 height 34
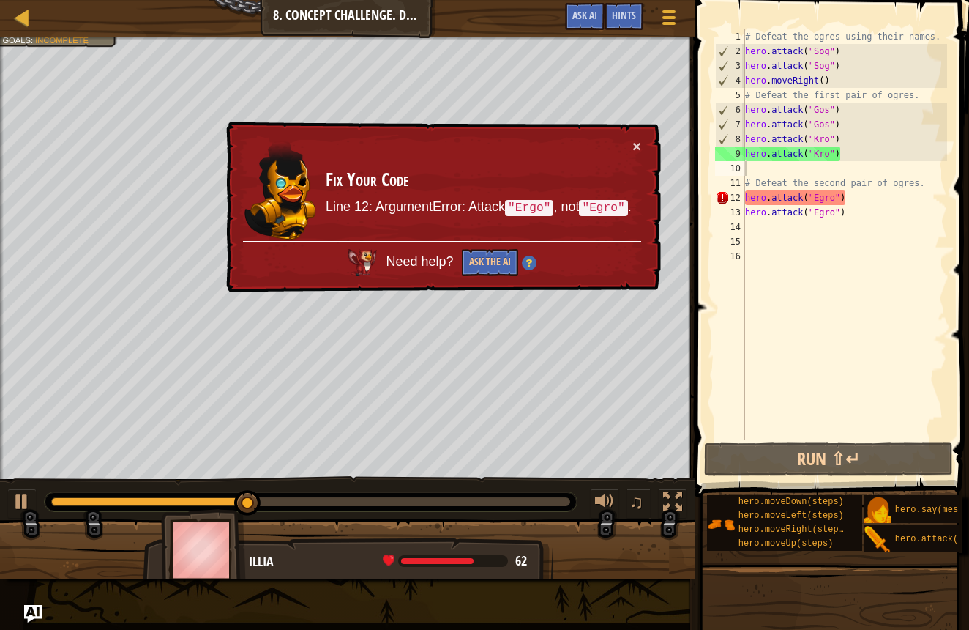
click at [641, 149] on div "× Fix Your Code Line 12: ArgumentError: Attack "Ergo" , not "Egro" . Need help?…" at bounding box center [442, 207] width 438 height 171
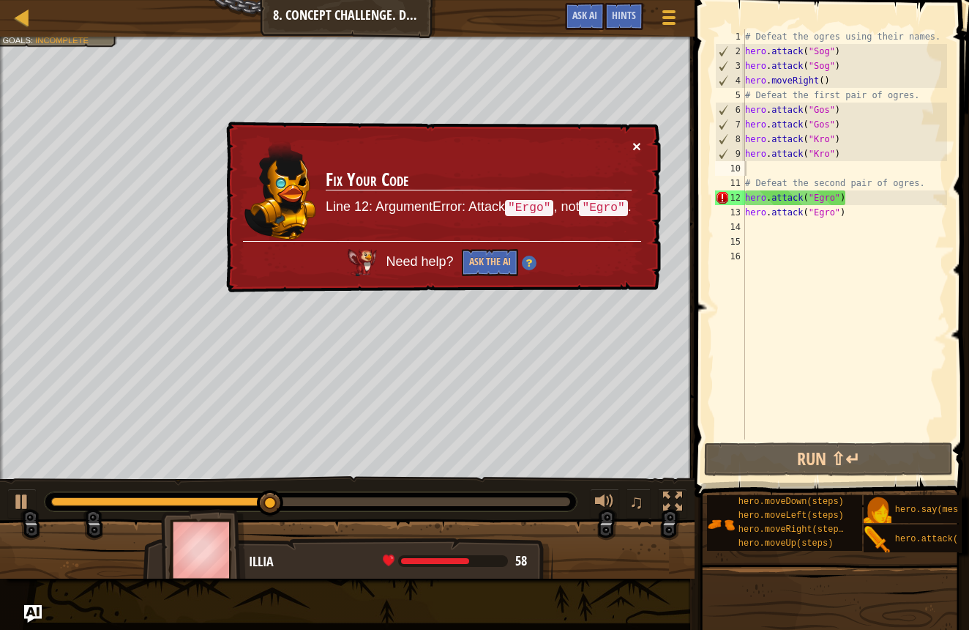
click at [634, 148] on button "×" at bounding box center [637, 145] width 9 height 15
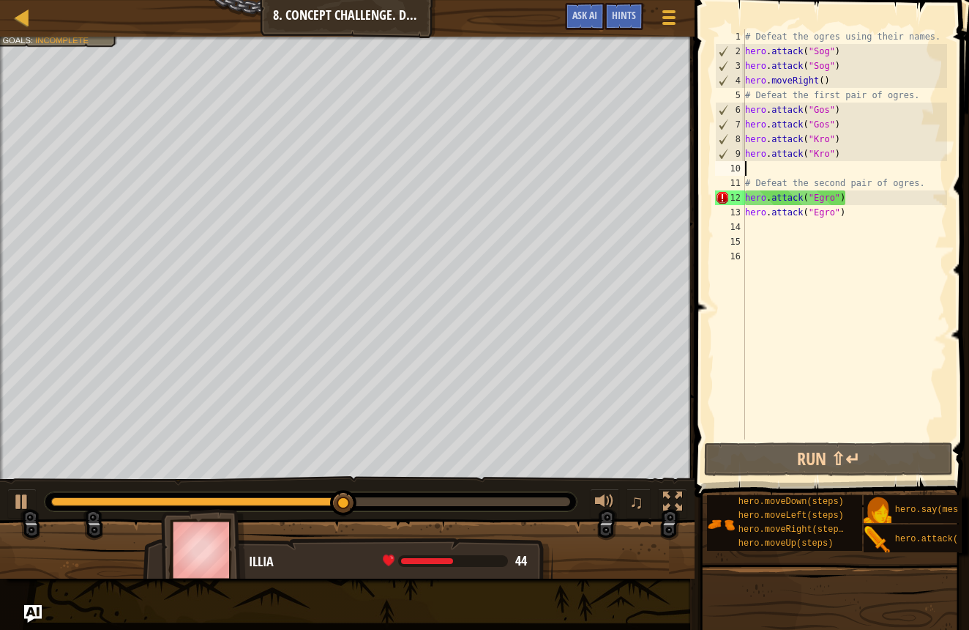
click at [849, 199] on div "# Defeat the ogres using their names. hero . attack ( "Sog" ) hero . attack ( "…" at bounding box center [844, 248] width 205 height 439
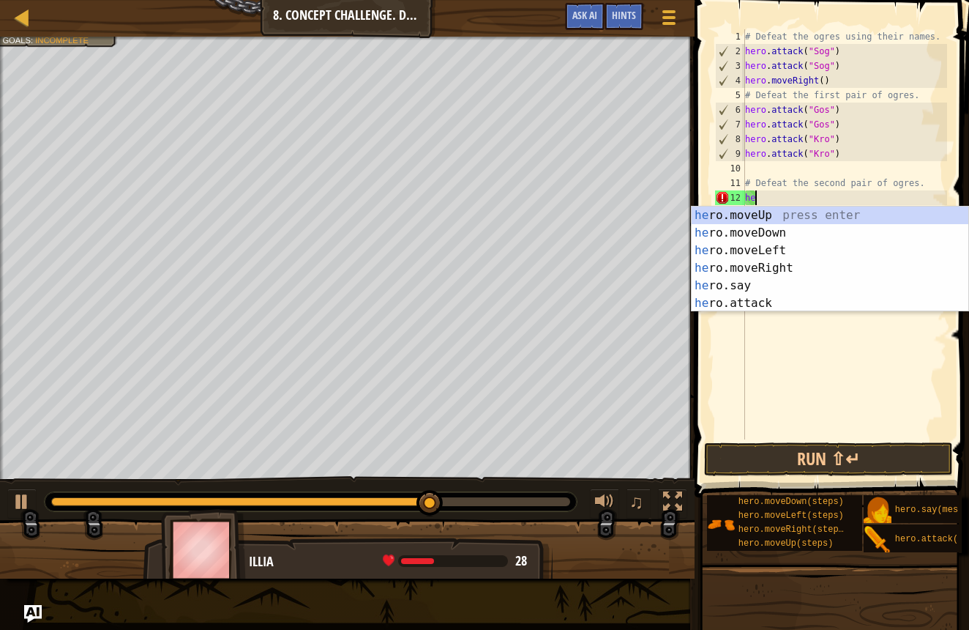
type textarea "h"
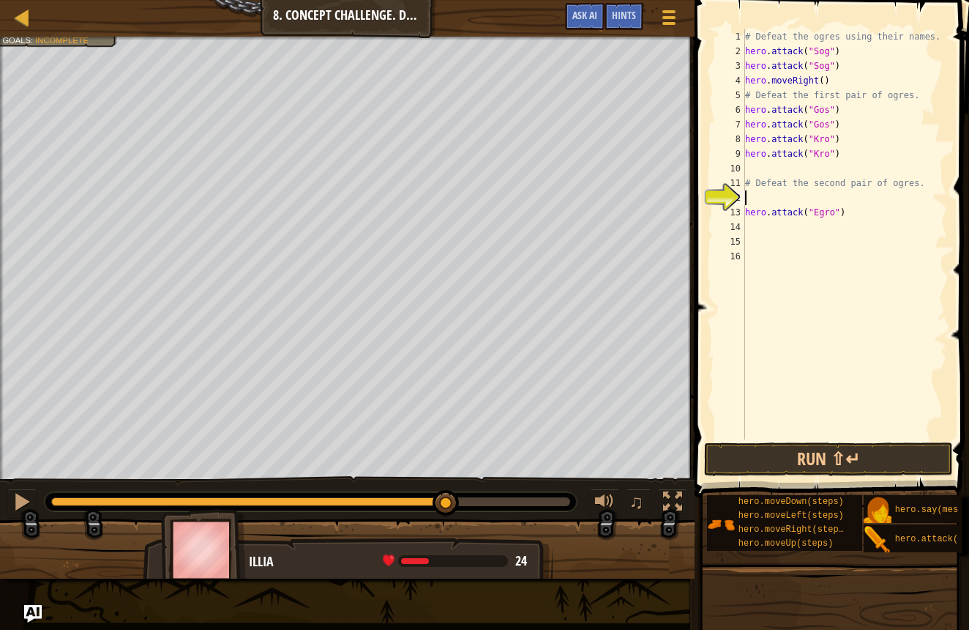
click at [854, 215] on div "# Defeat the ogres using their names. hero . attack ( "Sog" ) hero . attack ( "…" at bounding box center [844, 248] width 205 height 439
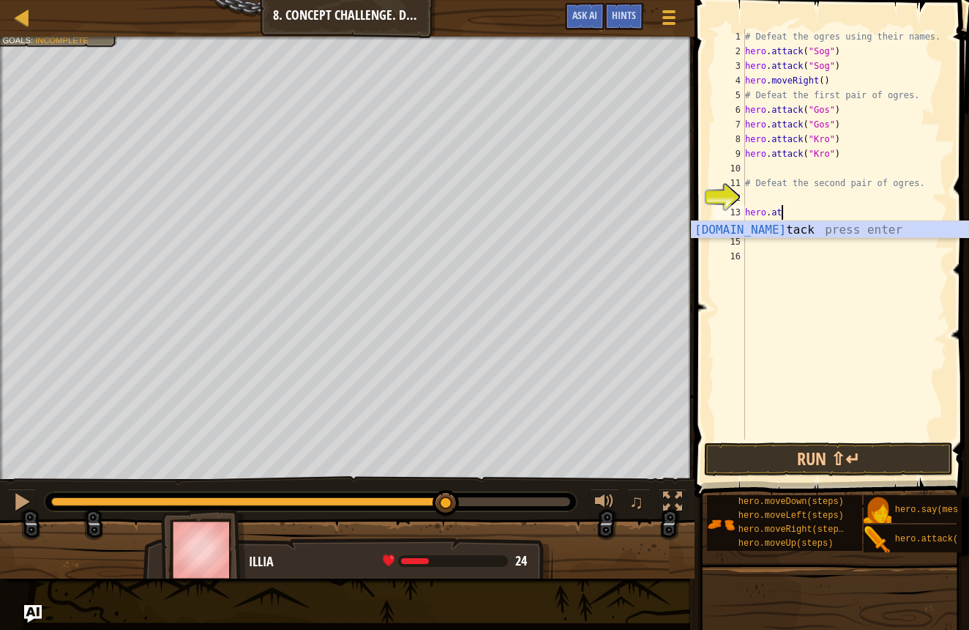
scroll to position [7, 1]
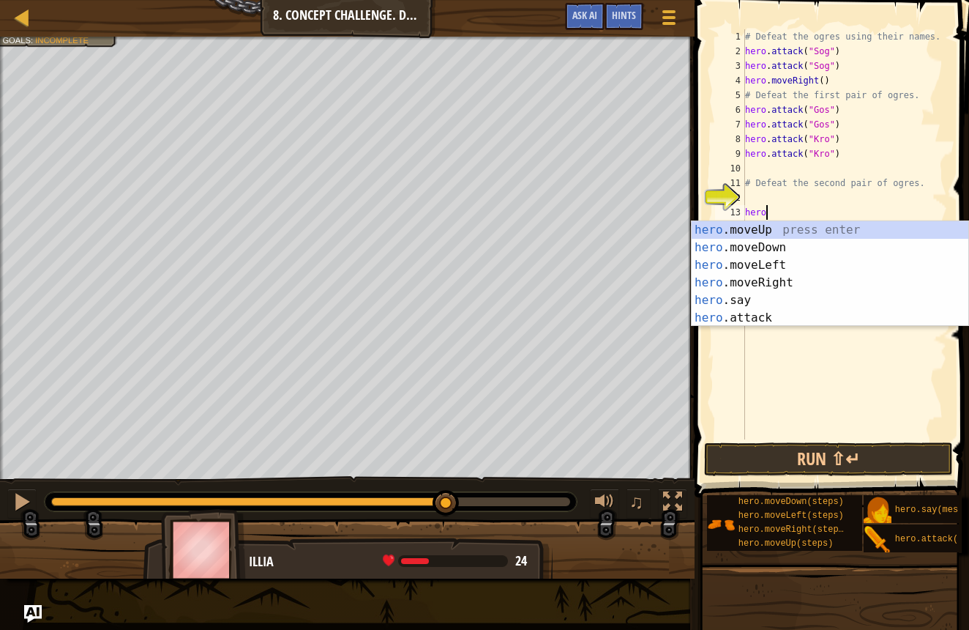
type textarea "h"
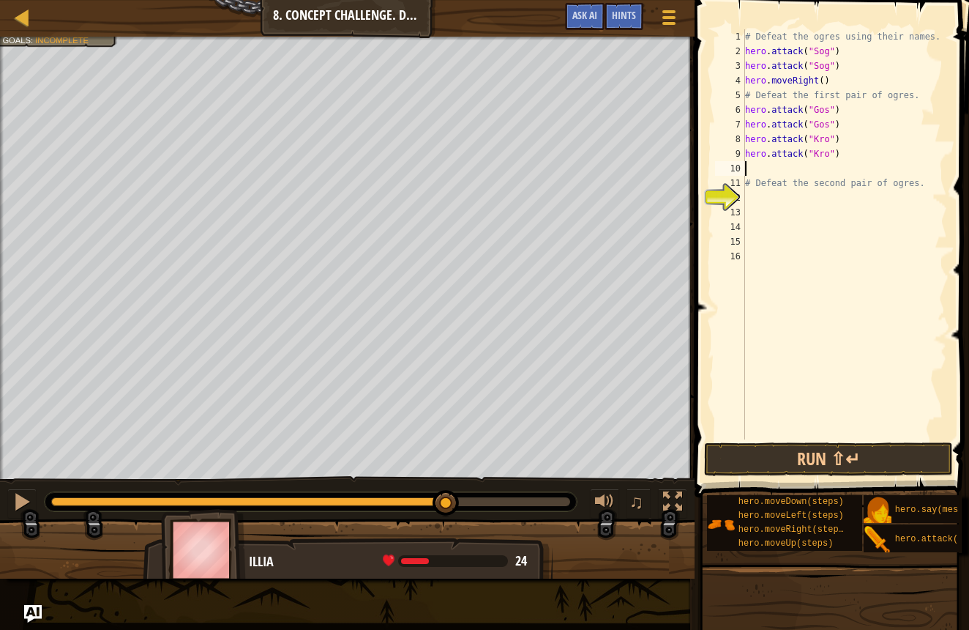
click at [758, 166] on div "# Defeat the ogres using their names. hero . attack ( "Sog" ) hero . attack ( "…" at bounding box center [844, 248] width 205 height 439
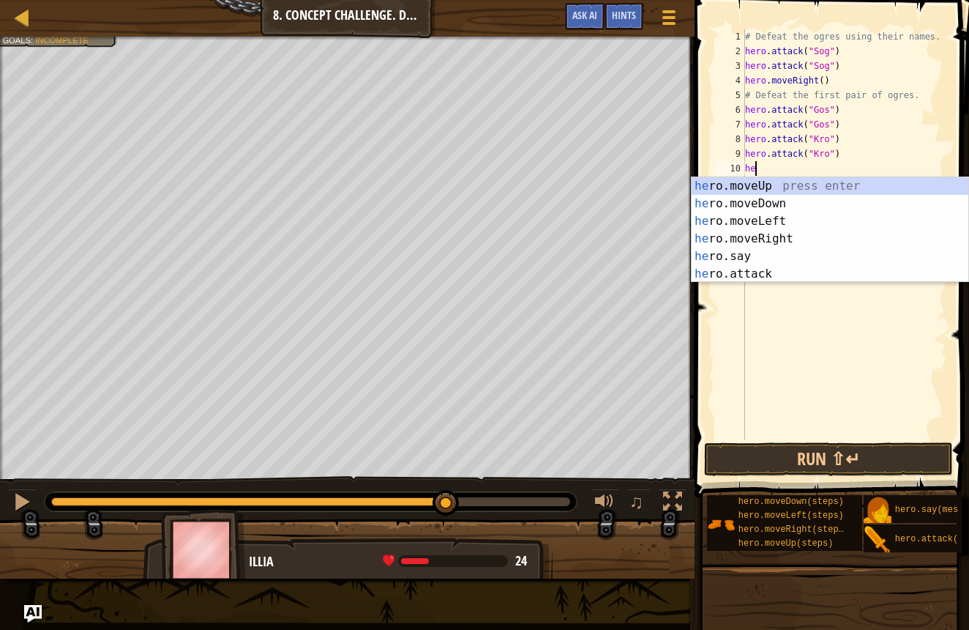
scroll to position [7, 1]
click at [710, 267] on div "her o.moveUp press enter her o.moveDown press enter her o.moveLeft press enter …" at bounding box center [830, 247] width 277 height 141
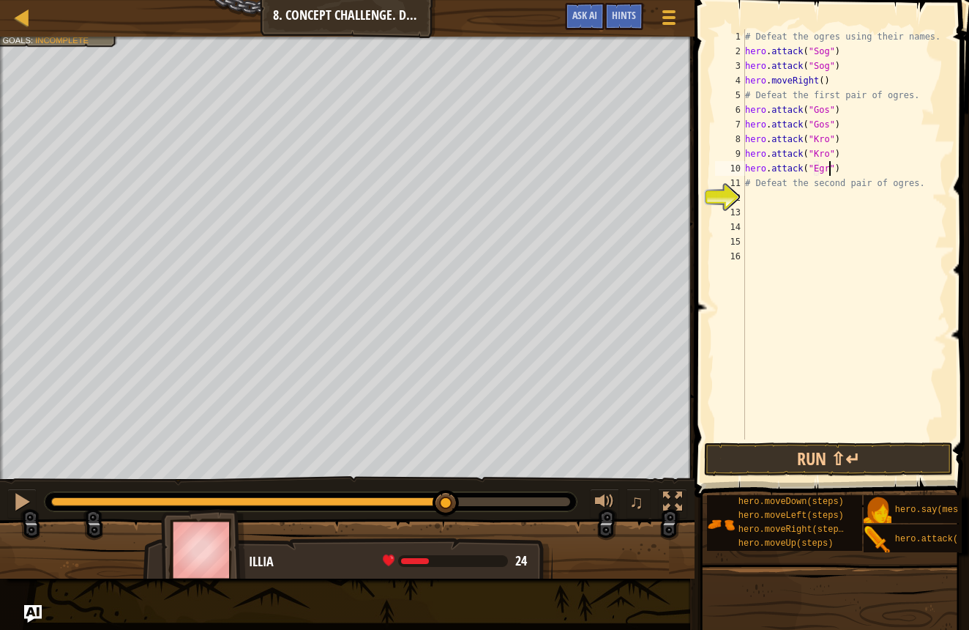
scroll to position [7, 7]
type textarea "hero.attack("Egro")"
click at [795, 234] on div "# Defeat the ogres using their names. hero . attack ( "Sog" ) hero . attack ( "…" at bounding box center [844, 248] width 205 height 439
drag, startPoint x: 849, startPoint y: 165, endPoint x: 739, endPoint y: 176, distance: 109.6
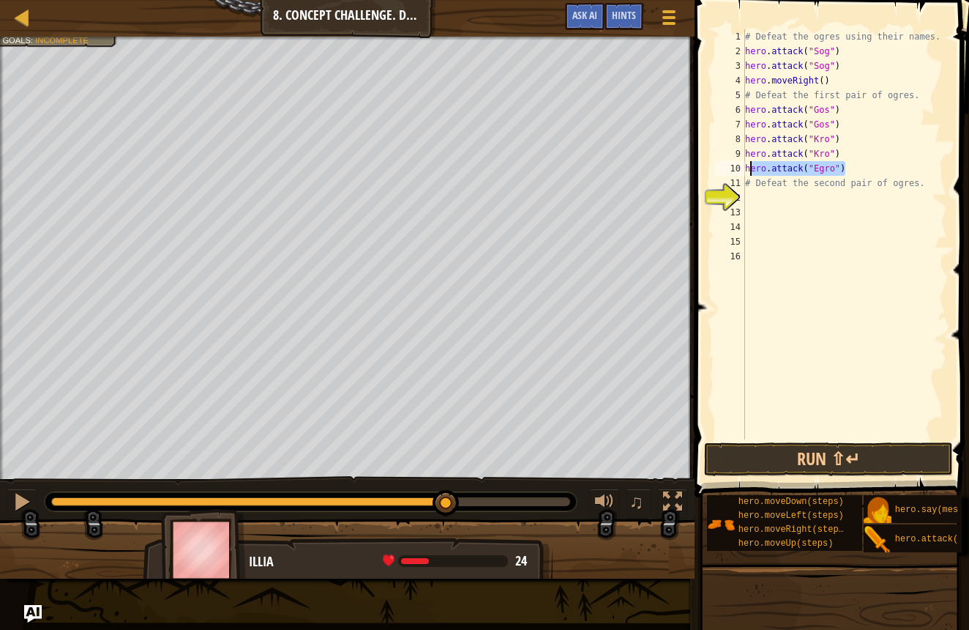
click at [739, 176] on div "1 2 3 4 5 6 7 8 9 10 11 12 13 14 15 16 # Defeat the ogres using their names. he…" at bounding box center [829, 234] width 235 height 410
type textarea "hero.attack("Egro") # Defeat the second pair of ogres."
click at [895, 269] on div "# Defeat the ogres using their names. hero . attack ( "Sog" ) hero . attack ( "…" at bounding box center [844, 248] width 205 height 439
drag, startPoint x: 851, startPoint y: 170, endPoint x: 734, endPoint y: 171, distance: 117.9
click at [734, 171] on div "1 2 3 4 5 6 7 8 9 10 11 12 13 14 15 16 # Defeat the ogres using their names. he…" at bounding box center [829, 234] width 235 height 410
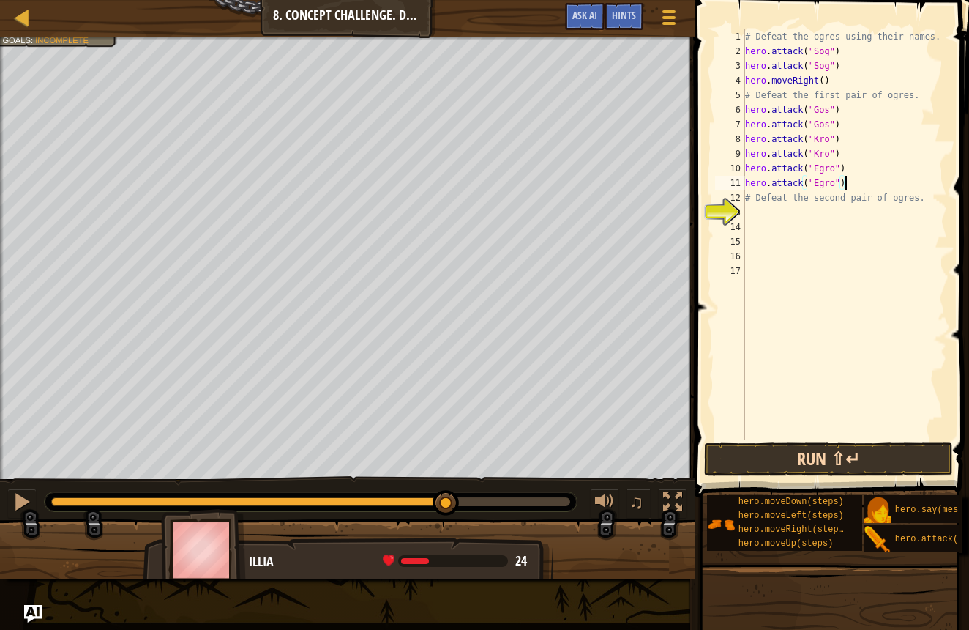
click at [803, 466] on button "Run ⇧↵" at bounding box center [828, 459] width 249 height 34
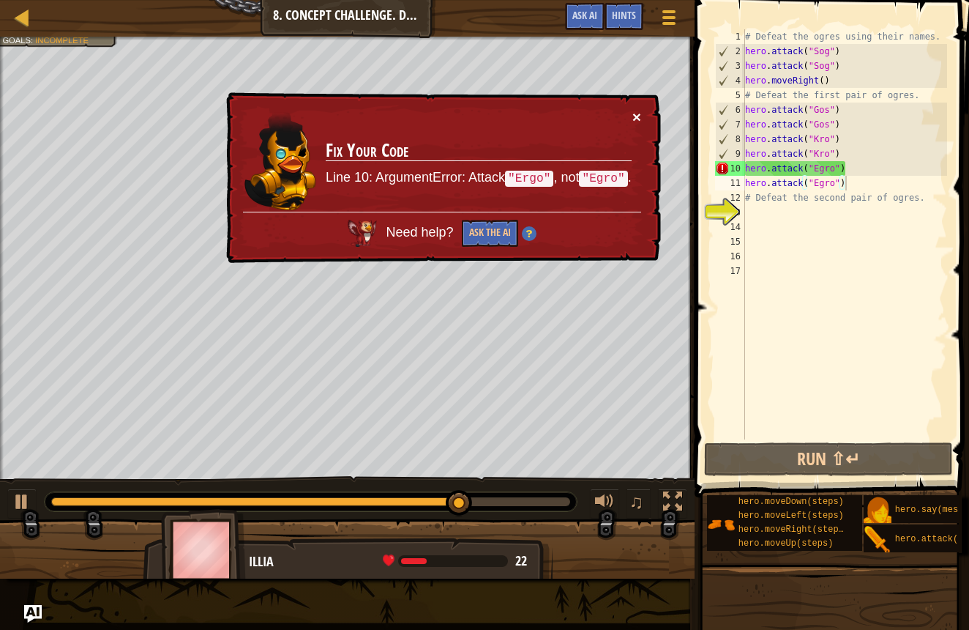
click at [637, 116] on button "×" at bounding box center [637, 116] width 9 height 15
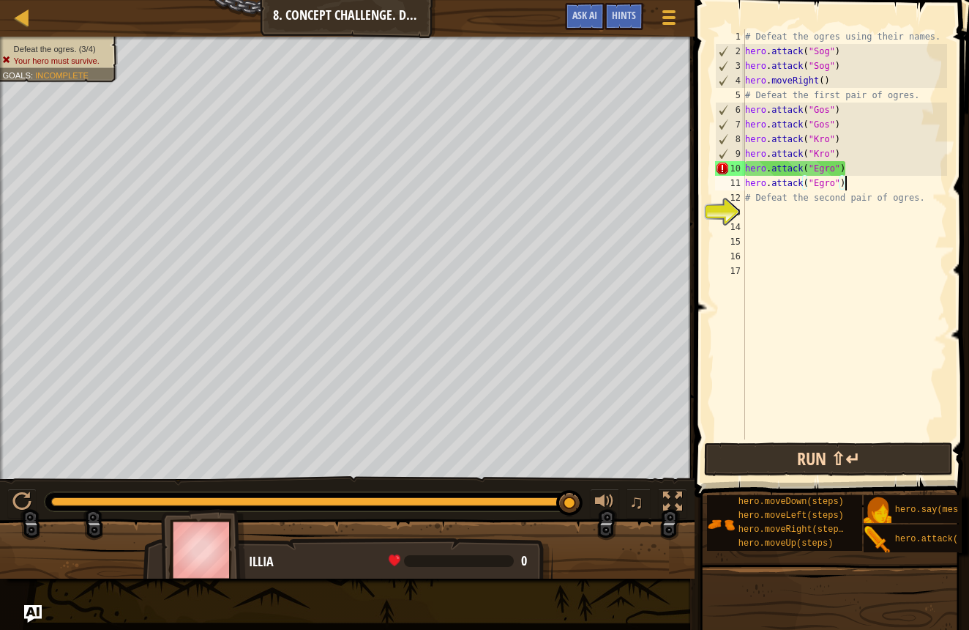
click at [863, 441] on span at bounding box center [833, 228] width 286 height 540
click at [862, 443] on button "Run ⇧↵" at bounding box center [828, 459] width 249 height 34
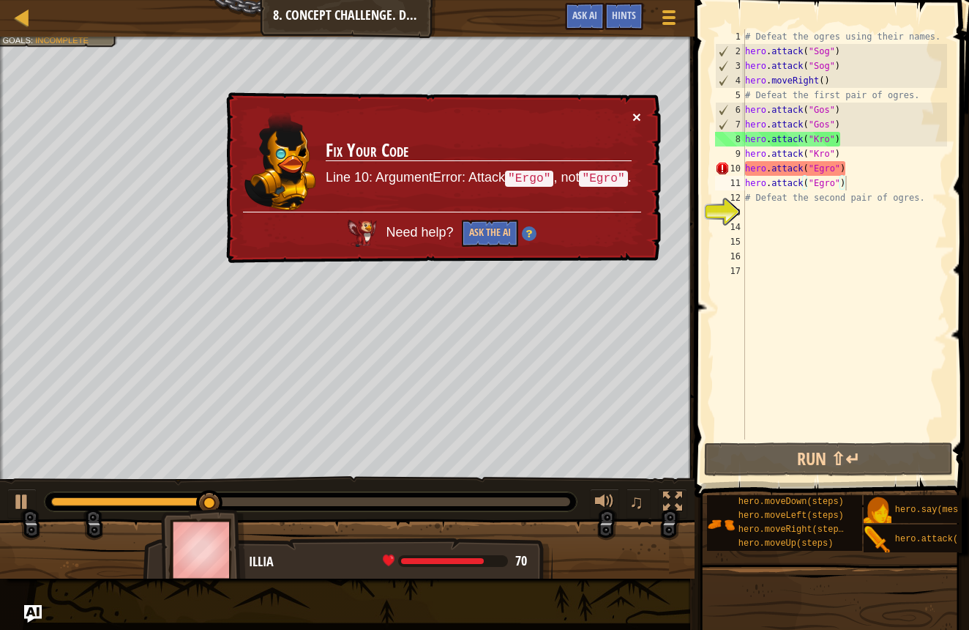
click at [634, 120] on button "×" at bounding box center [637, 116] width 9 height 15
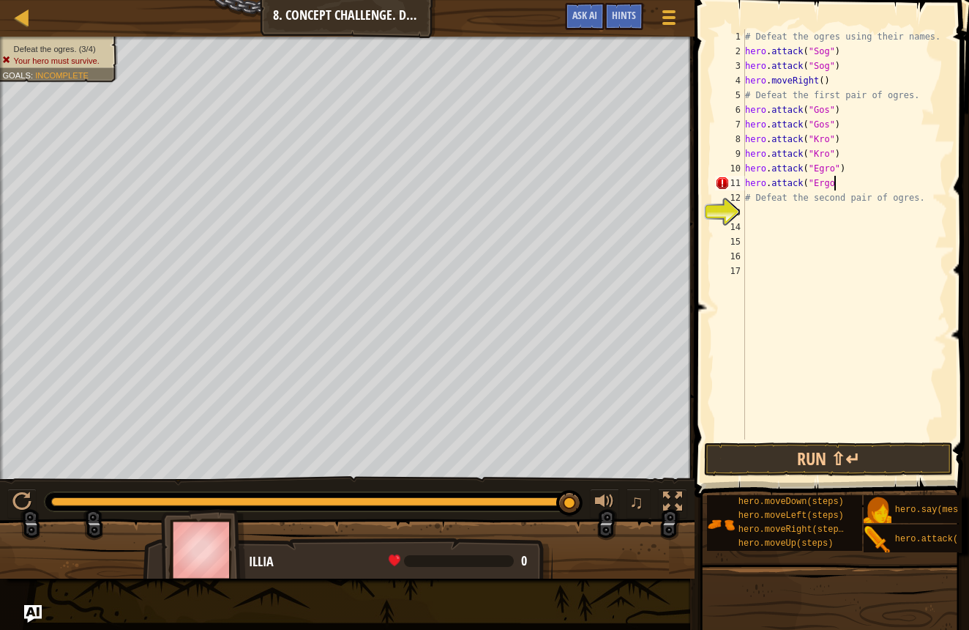
scroll to position [7, 7]
click at [834, 170] on div "# Defeat the ogres using their names. hero . attack ( "Sog" ) hero . attack ( "…" at bounding box center [844, 248] width 205 height 439
click at [808, 469] on button "Run ⇧↵" at bounding box center [828, 459] width 249 height 34
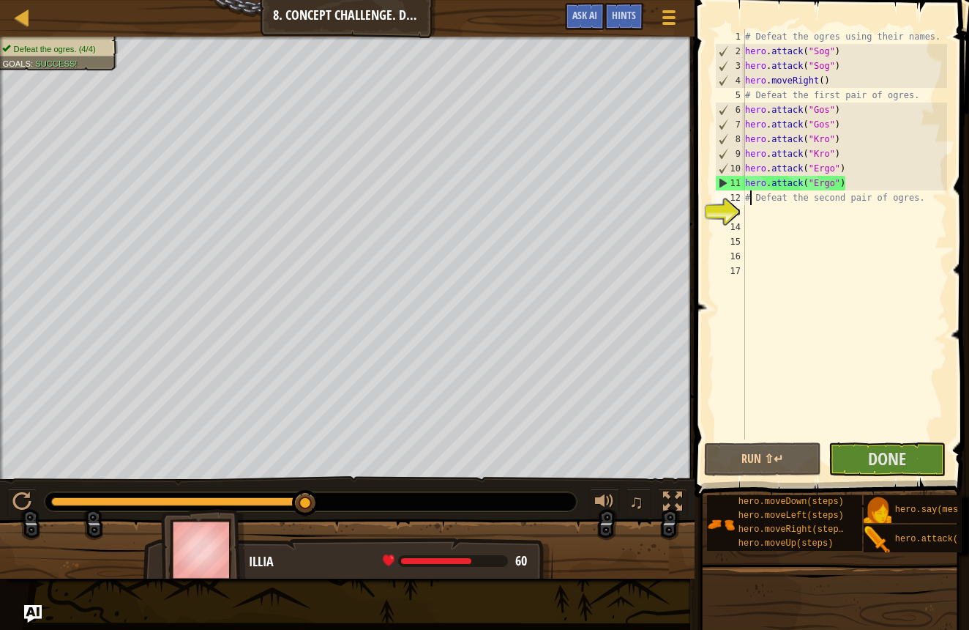
drag, startPoint x: 748, startPoint y: 202, endPoint x: 750, endPoint y: 248, distance: 46.2
click at [748, 208] on div "# Defeat the ogres using their names. hero . attack ( "Sog" ) hero . attack ( "…" at bounding box center [844, 248] width 205 height 439
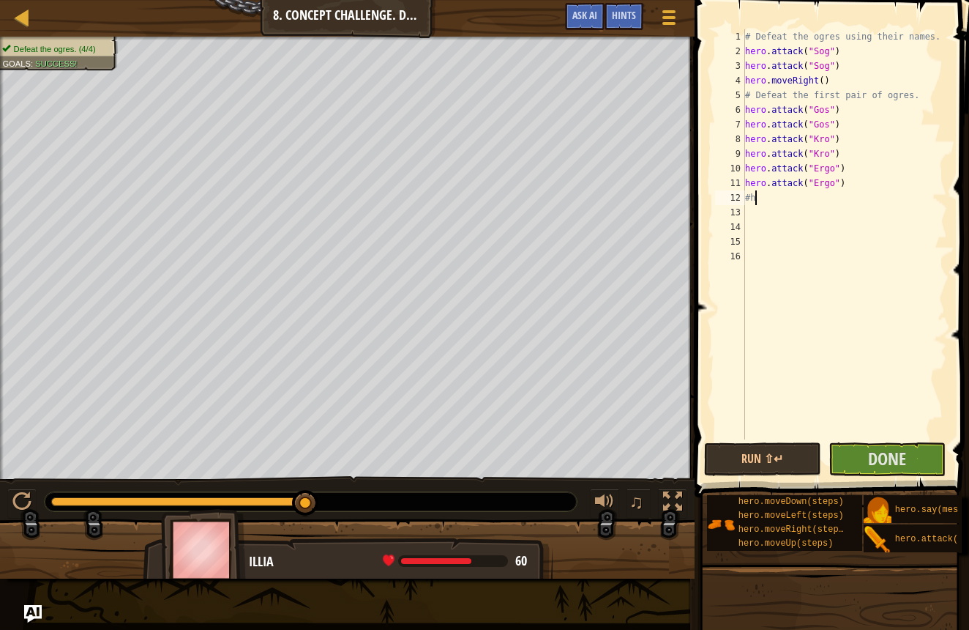
scroll to position [7, 0]
type textarea "#"
click at [888, 463] on span "Done" at bounding box center [887, 458] width 38 height 23
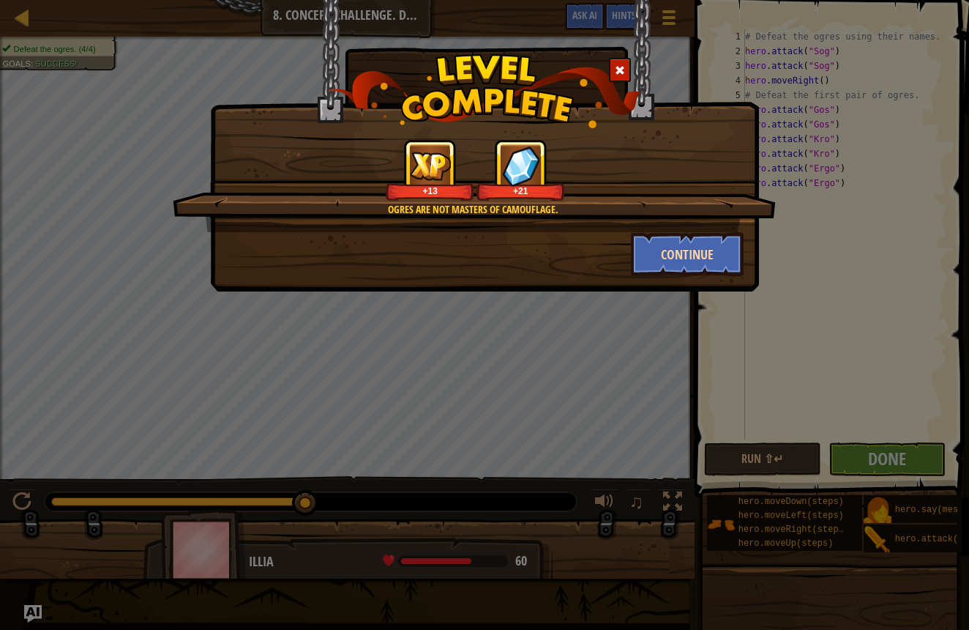
click at [687, 261] on button "Continue" at bounding box center [687, 254] width 113 height 44
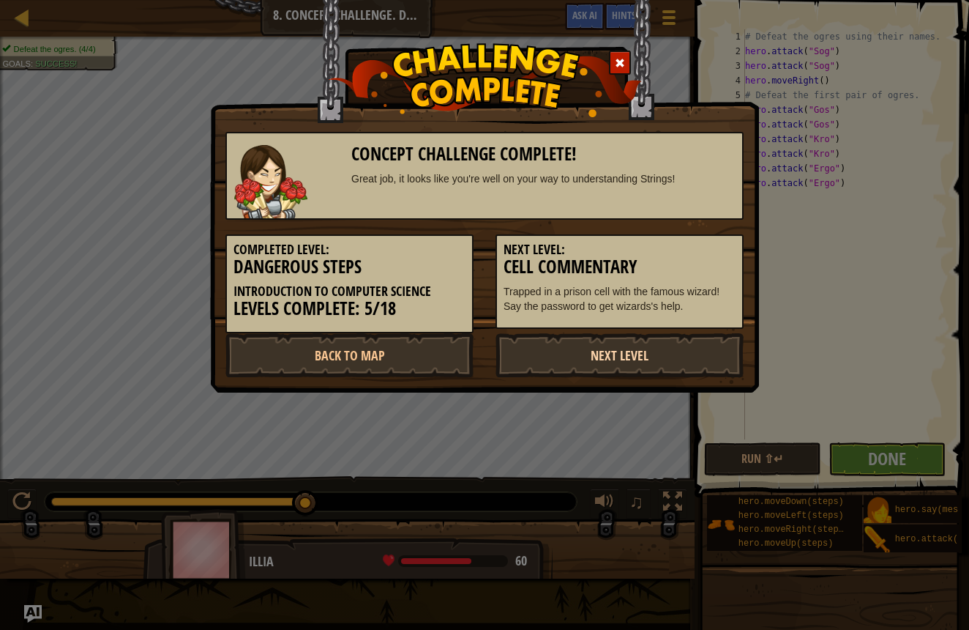
click at [686, 354] on link "Next Level" at bounding box center [620, 355] width 248 height 44
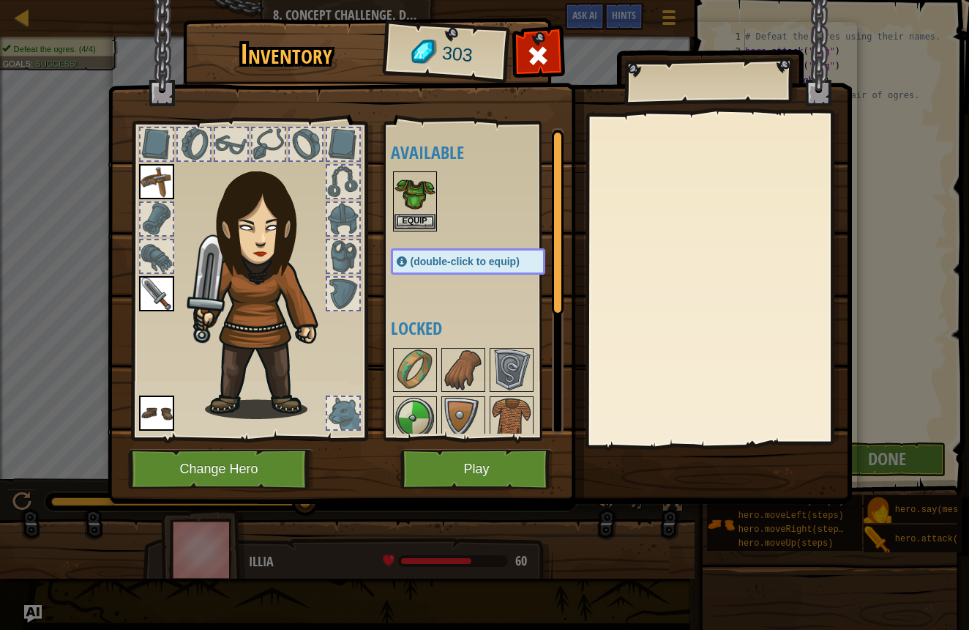
click at [404, 214] on button "Equip" at bounding box center [415, 221] width 41 height 15
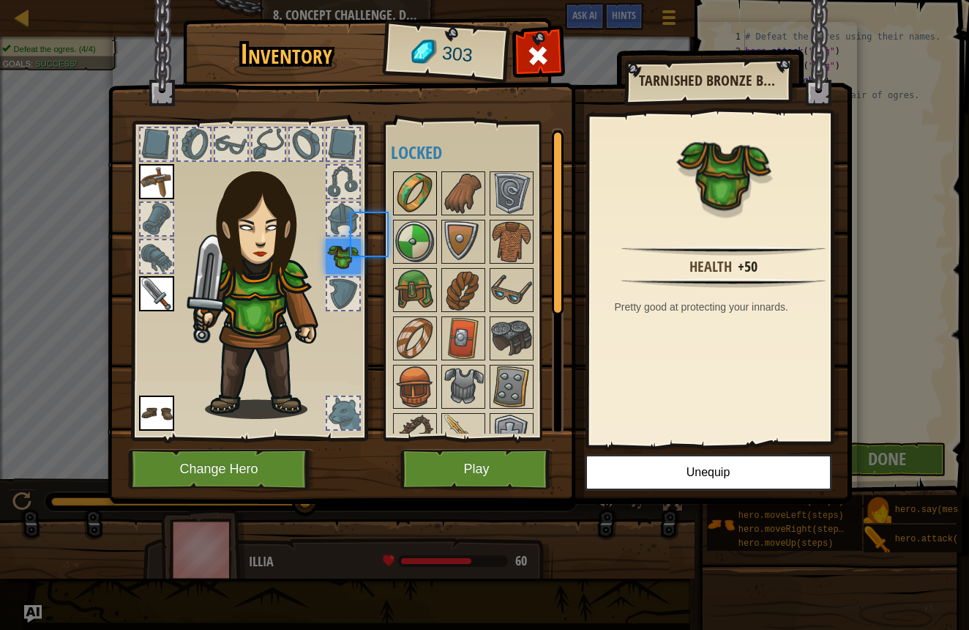
click at [403, 1] on body "Map Introduction to Computer Science 8. Concept Challenge. Dangerous Steps Game…" at bounding box center [484, 0] width 969 height 1
click at [453, 477] on button "Play" at bounding box center [476, 469] width 153 height 40
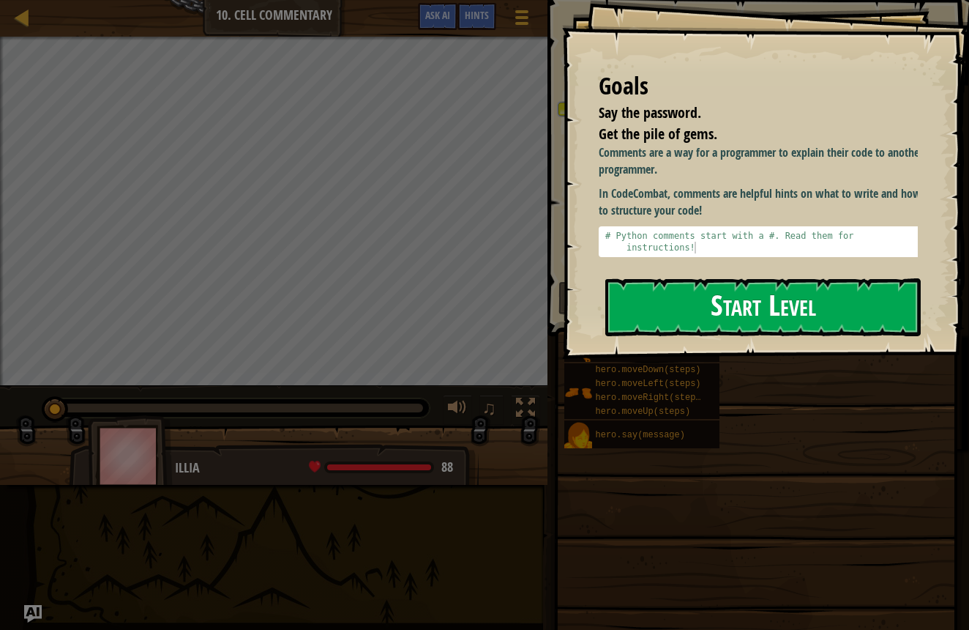
click at [737, 316] on button "Start Level" at bounding box center [763, 307] width 316 height 58
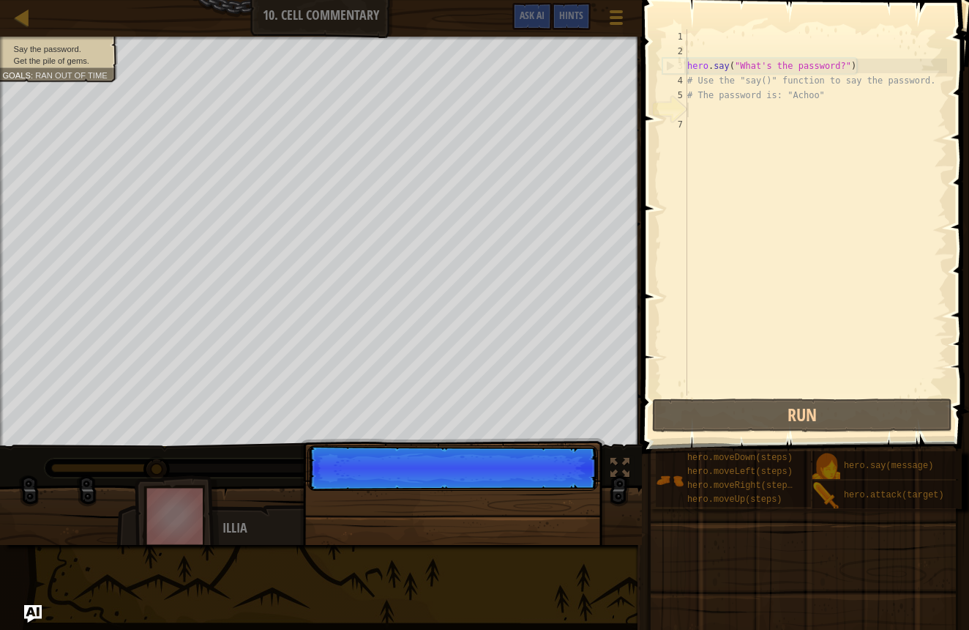
click at [562, 491] on p "Skip (esc) Continue" at bounding box center [453, 467] width 291 height 45
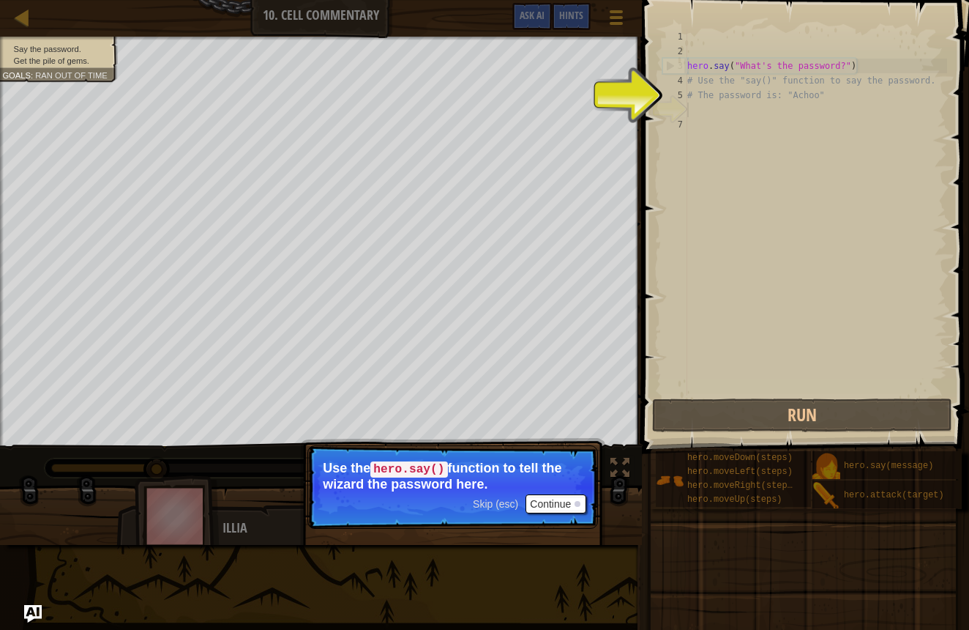
click at [548, 498] on button "Continue" at bounding box center [556, 503] width 61 height 19
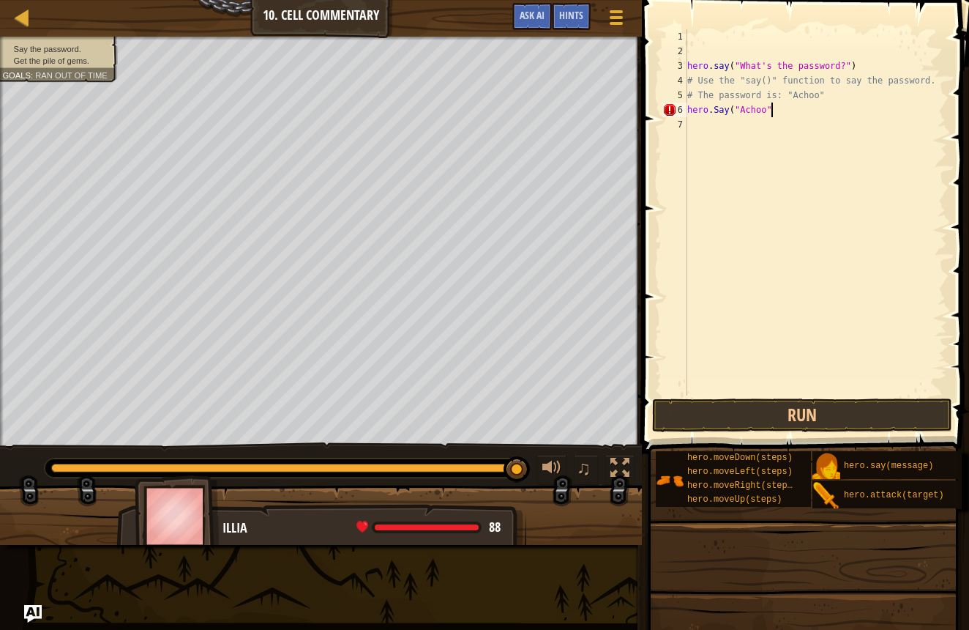
scroll to position [7, 7]
click at [670, 420] on button "Run" at bounding box center [802, 415] width 300 height 34
type textarea "hero.say("Achoo")"
click at [724, 406] on button "Run" at bounding box center [802, 415] width 300 height 34
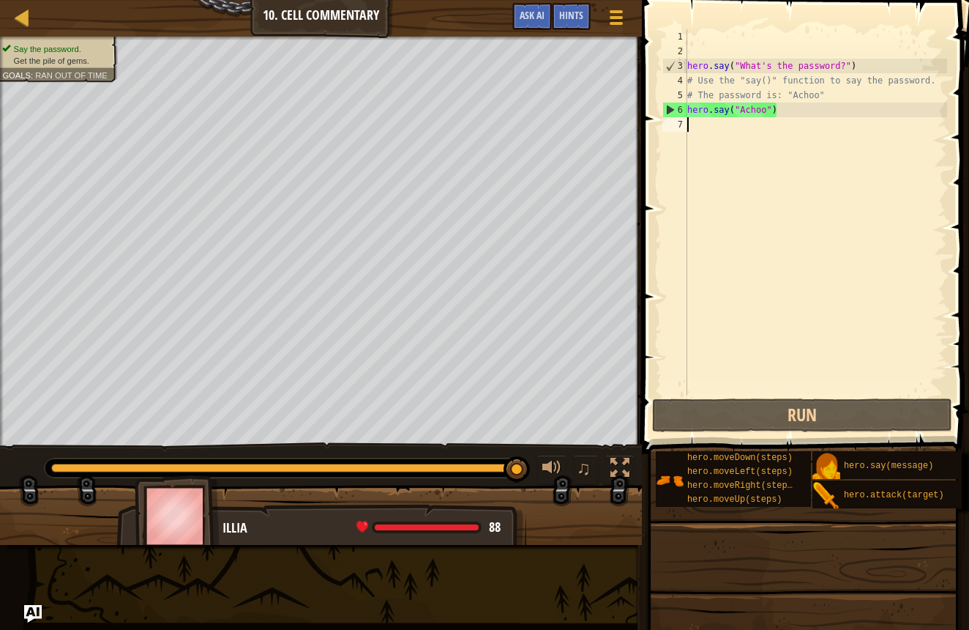
click at [690, 124] on div "hero . say ( "What's the password?" ) # Use the "say()" function to say the pas…" at bounding box center [816, 226] width 263 height 395
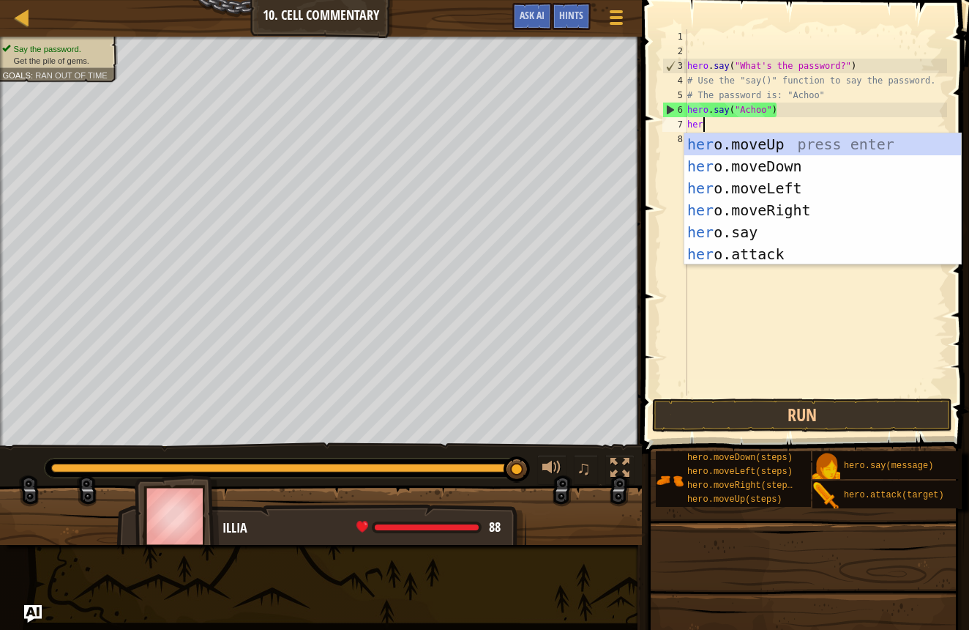
scroll to position [7, 1]
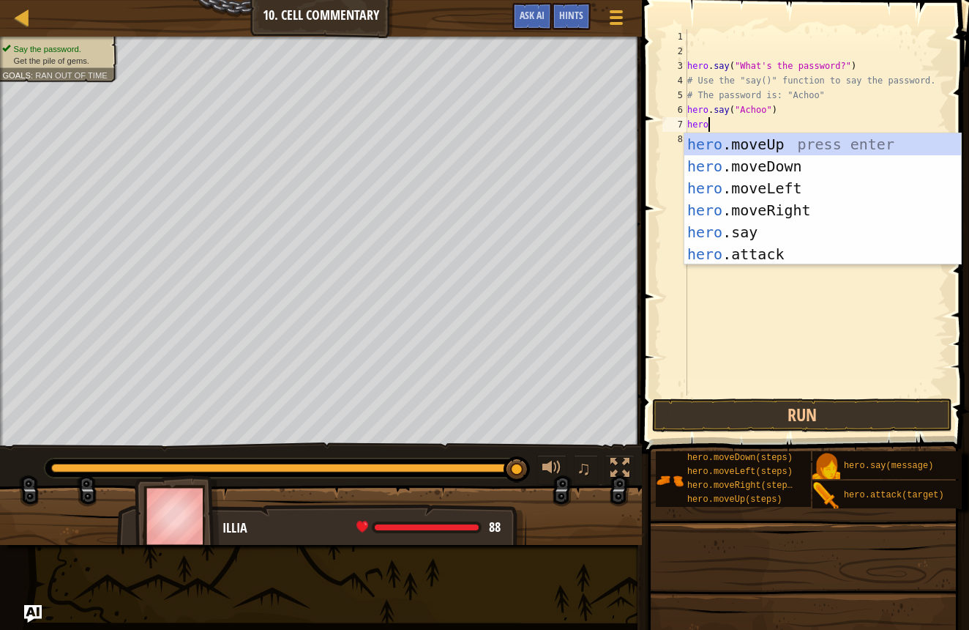
type textarea "hero."
click at [807, 185] on div "hero. moveUp press enter hero. moveDown press enter hero. moveLeft press enter …" at bounding box center [823, 221] width 277 height 176
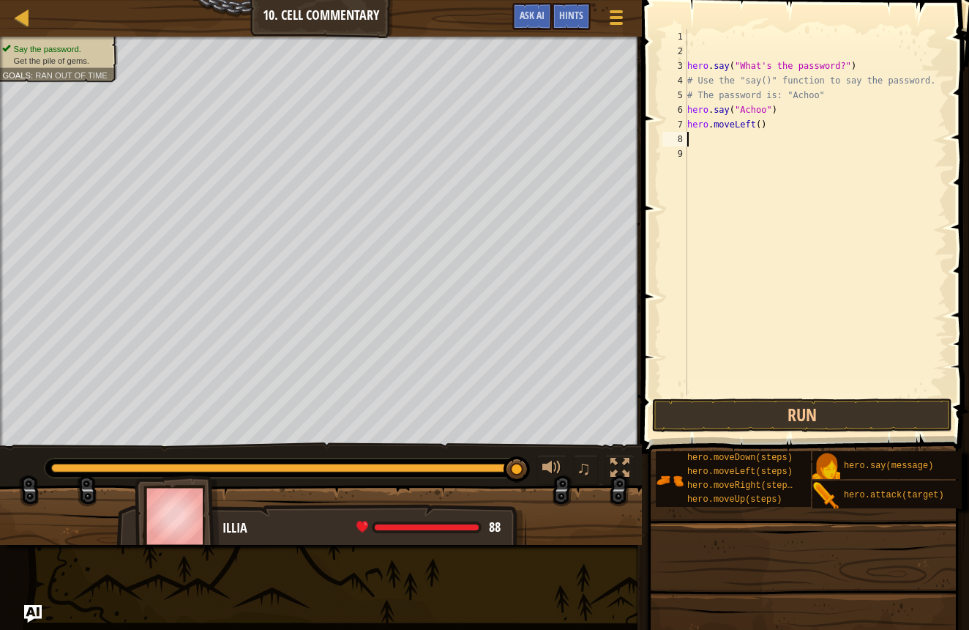
scroll to position [7, 0]
click at [808, 407] on button "Run" at bounding box center [802, 415] width 300 height 34
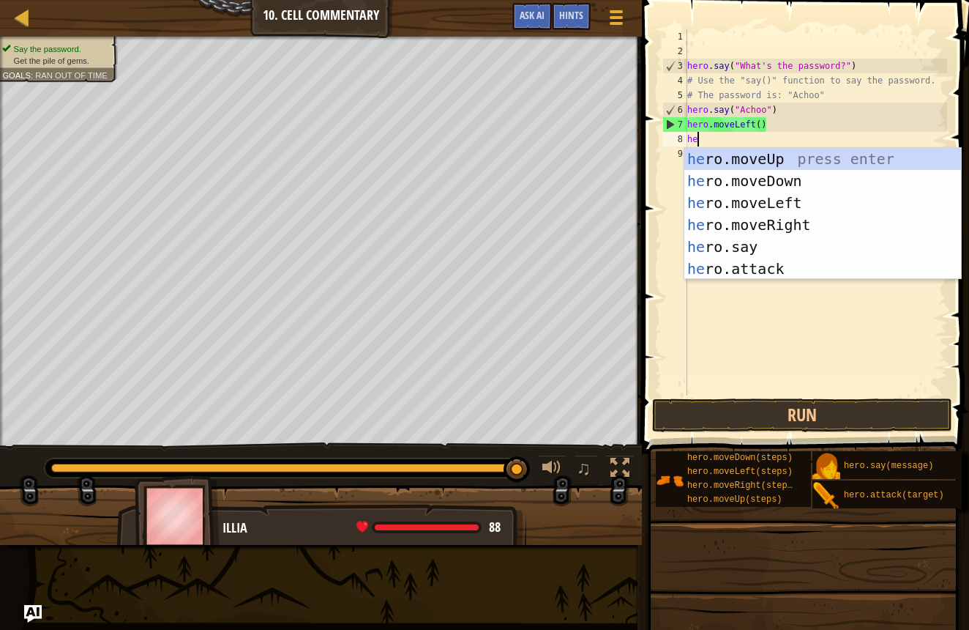
scroll to position [7, 1]
type textarea "hero"
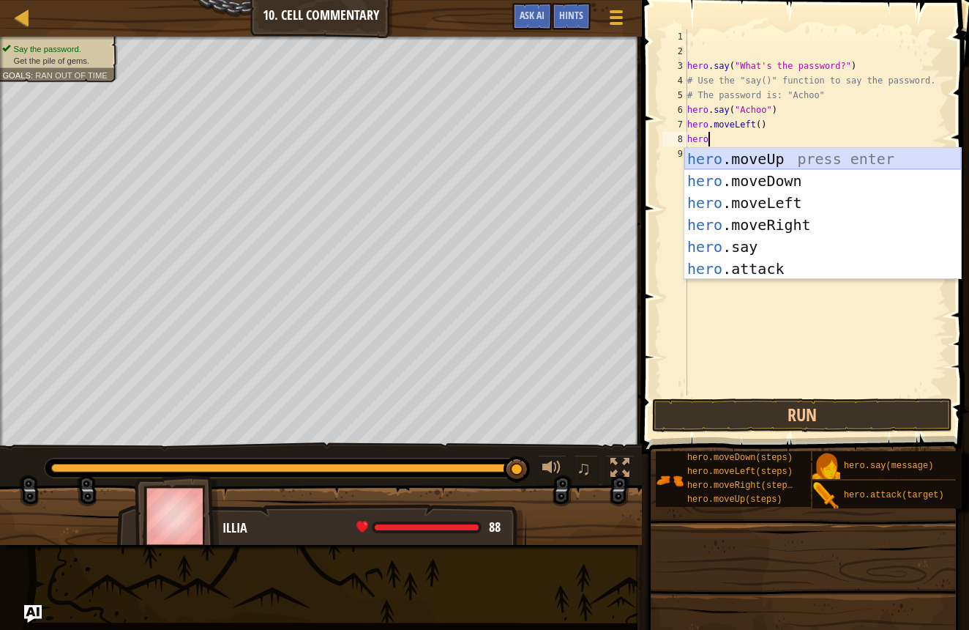
click at [721, 165] on div "hero .moveUp press enter hero .moveDown press enter hero .moveLeft press enter …" at bounding box center [823, 236] width 277 height 176
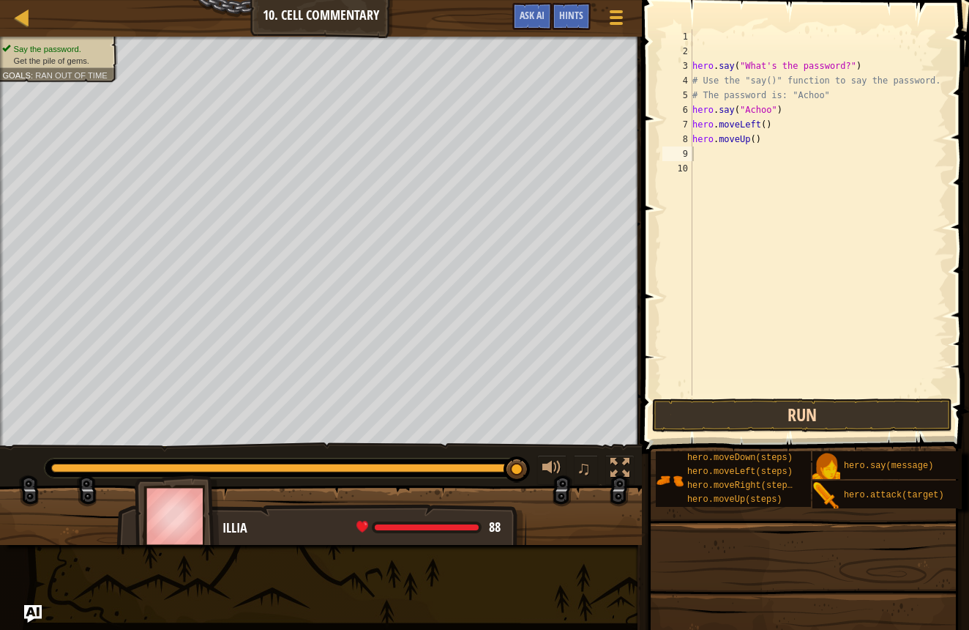
click at [868, 423] on button "Run" at bounding box center [802, 415] width 300 height 34
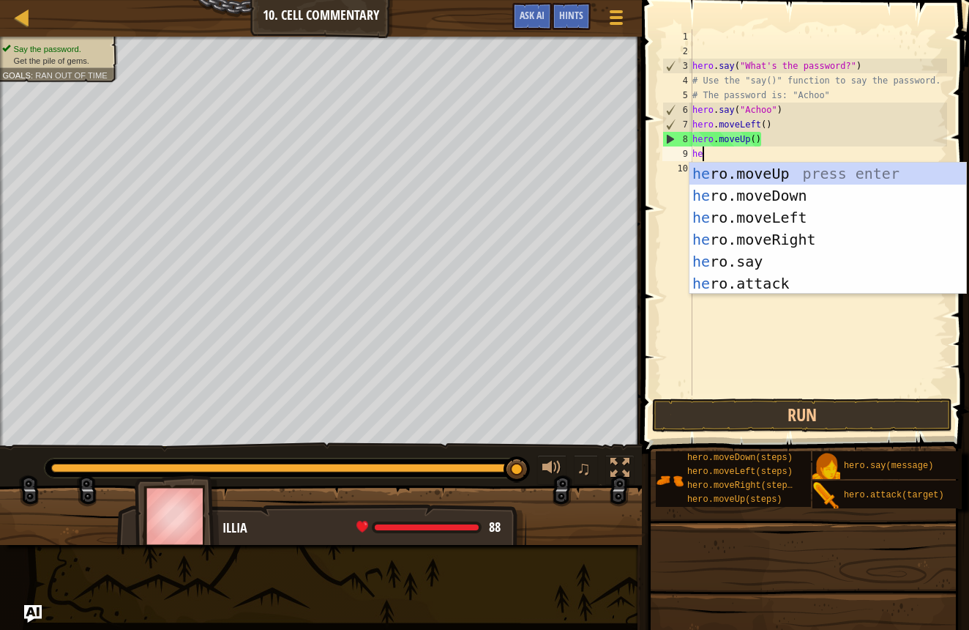
scroll to position [7, 1]
type textarea "hero"
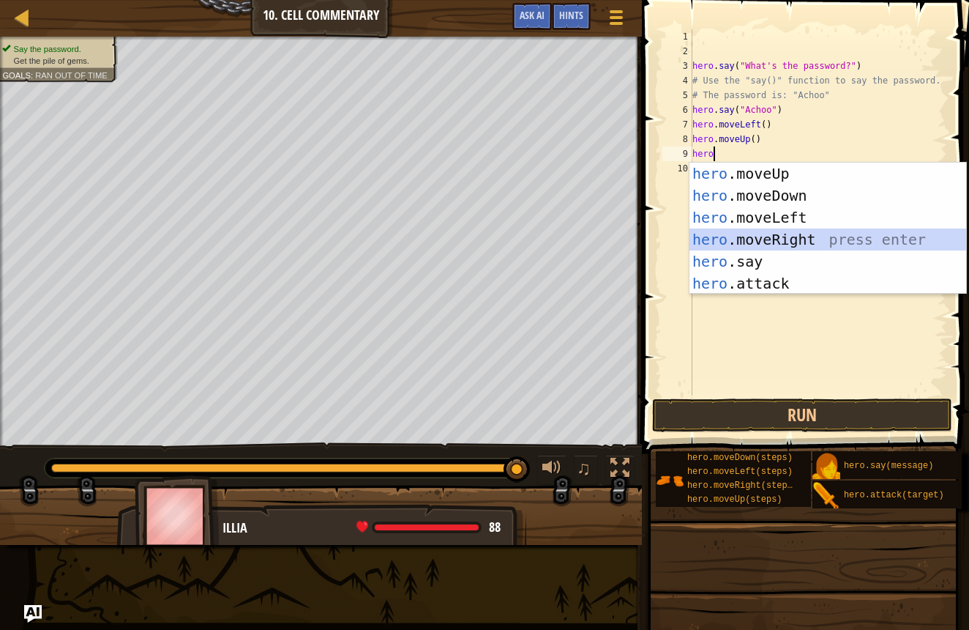
click at [698, 246] on div "hero .moveUp press enter hero .moveDown press enter hero .moveLeft press enter …" at bounding box center [828, 251] width 277 height 176
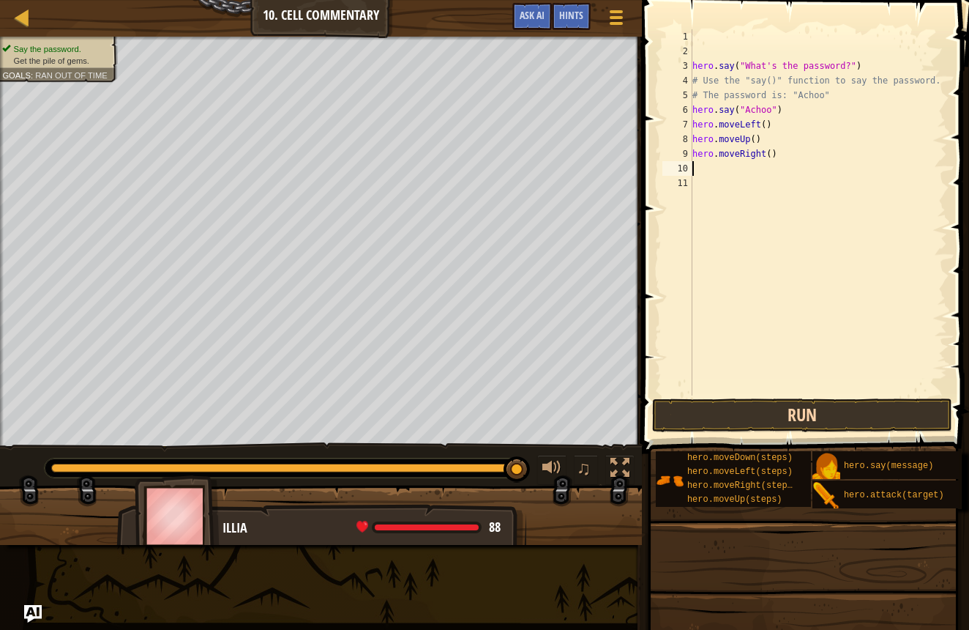
click at [772, 408] on button "Run" at bounding box center [802, 415] width 300 height 34
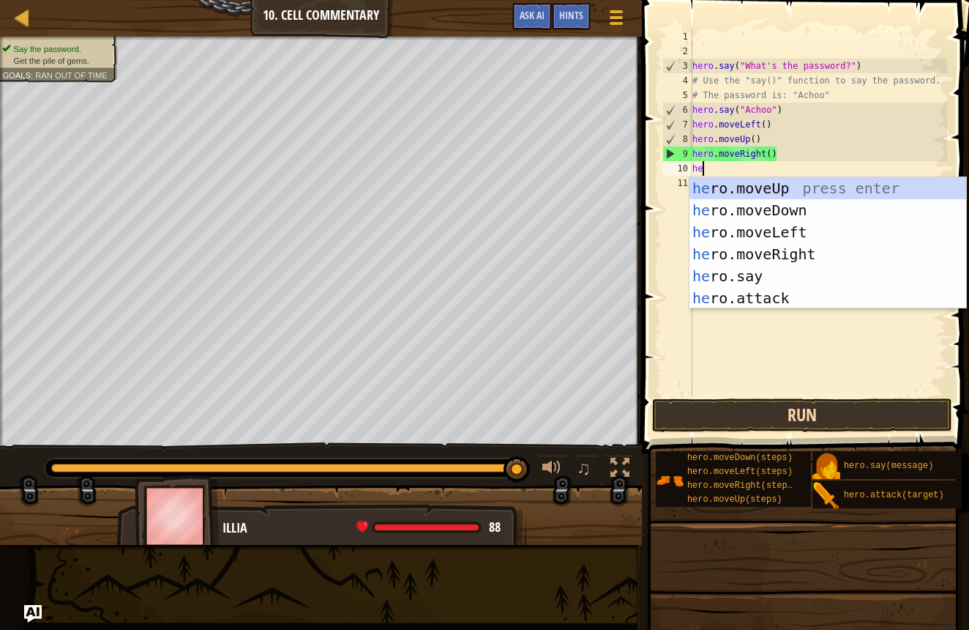
type textarea "her"
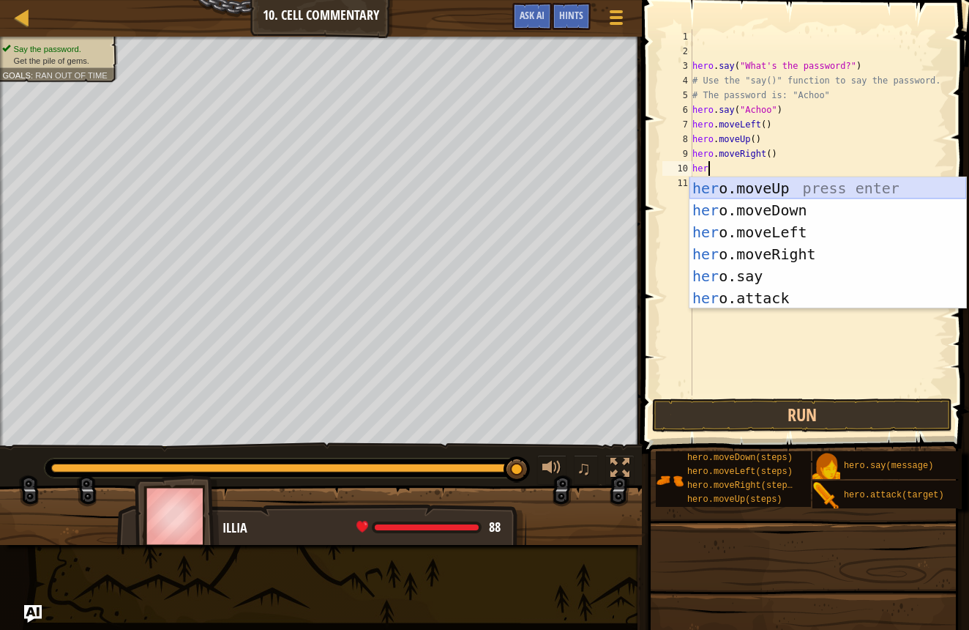
drag, startPoint x: 707, startPoint y: 187, endPoint x: 701, endPoint y: 217, distance: 30.6
click at [705, 188] on div "her o.moveUp press enter her o.moveDown press enter her o.moveLeft press enter …" at bounding box center [828, 265] width 277 height 176
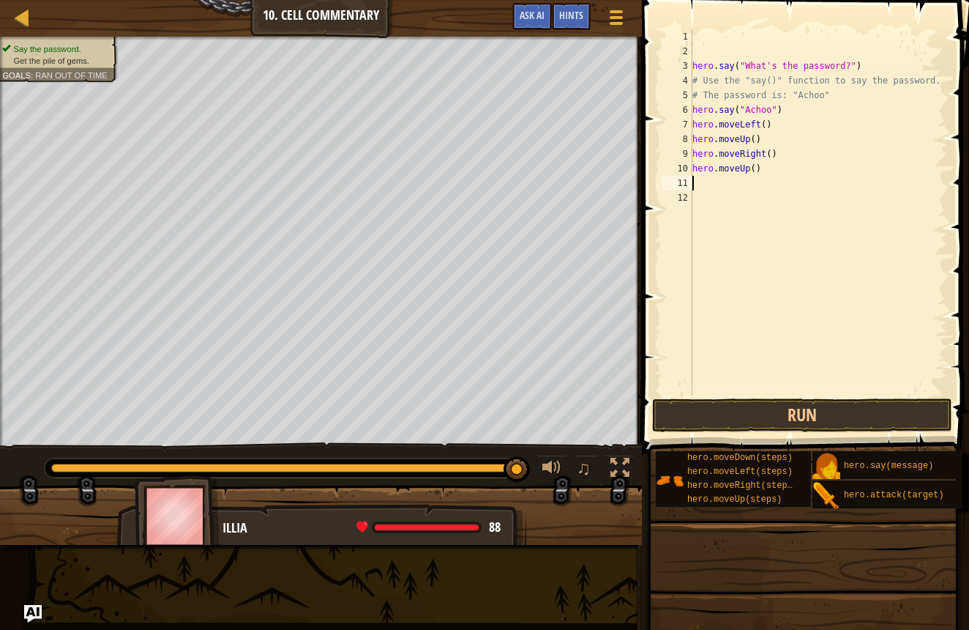
scroll to position [7, 0]
click at [805, 417] on button "Run" at bounding box center [802, 415] width 300 height 34
type textarea "hero.get("gems"0"
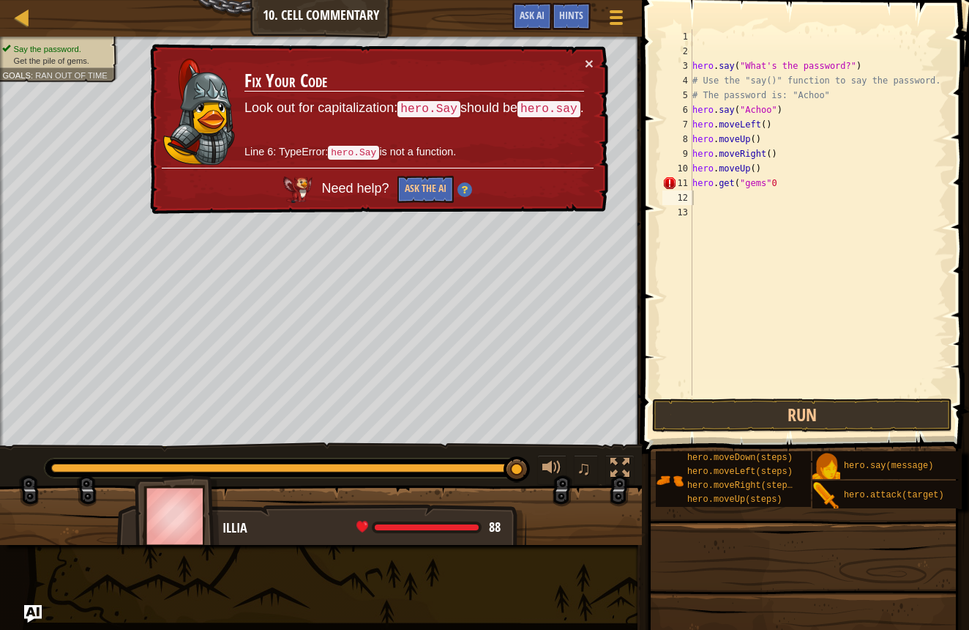
click at [584, 62] on td "Fix Your Code Look out for capitalization: hero.Say should be hero.say . Line 6…" at bounding box center [414, 112] width 341 height 112
click at [791, 187] on div "hero . say ( "What's the password?" ) # Use the "say()" function to say the pas…" at bounding box center [819, 226] width 258 height 395
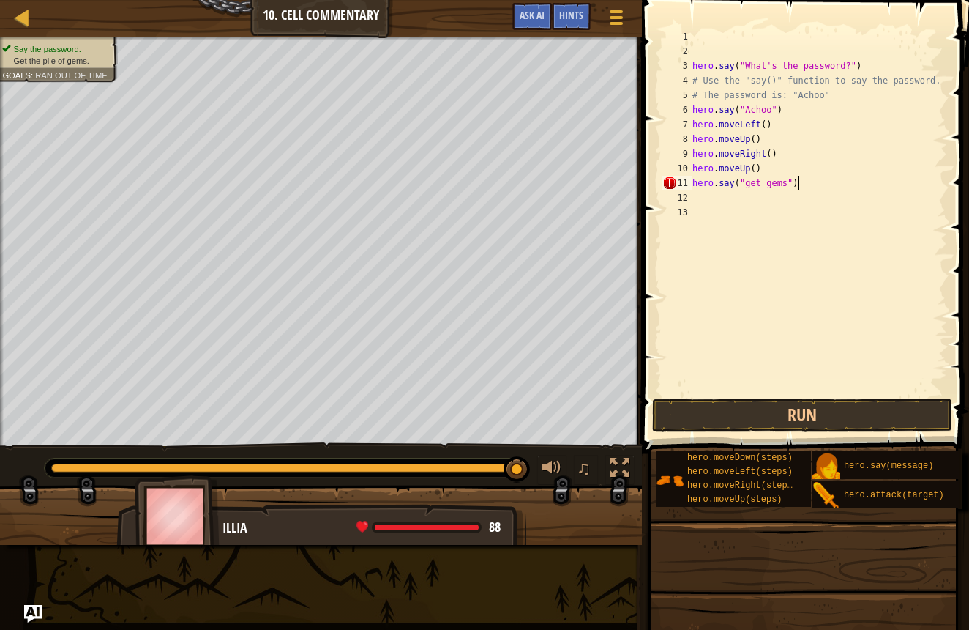
scroll to position [7, 8]
click at [720, 414] on button "Run" at bounding box center [802, 415] width 300 height 34
click at [718, 416] on button "Run" at bounding box center [802, 415] width 300 height 34
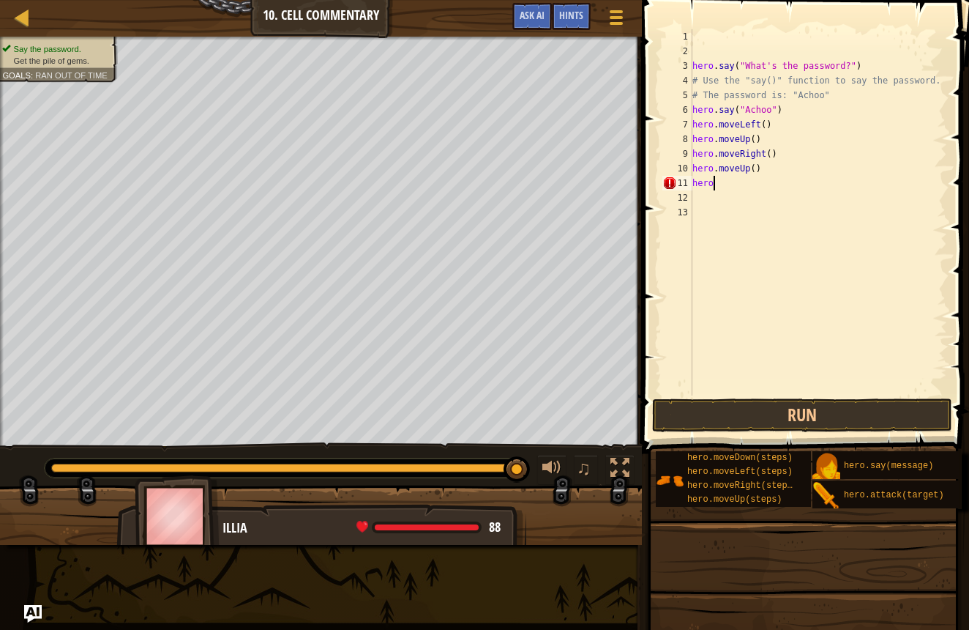
type textarea "h"
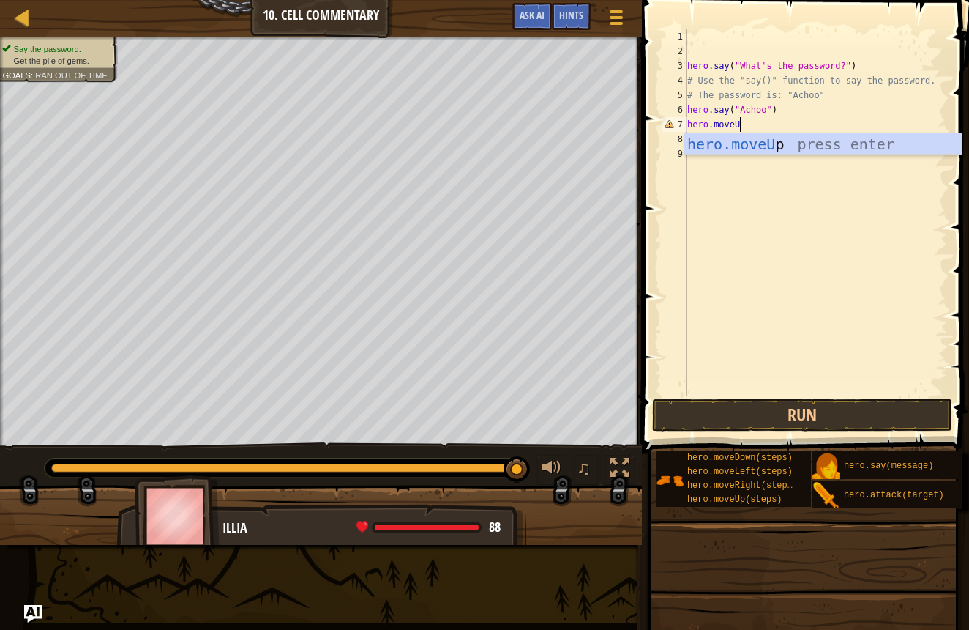
scroll to position [7, 4]
click at [735, 403] on button "Run" at bounding box center [802, 415] width 300 height 34
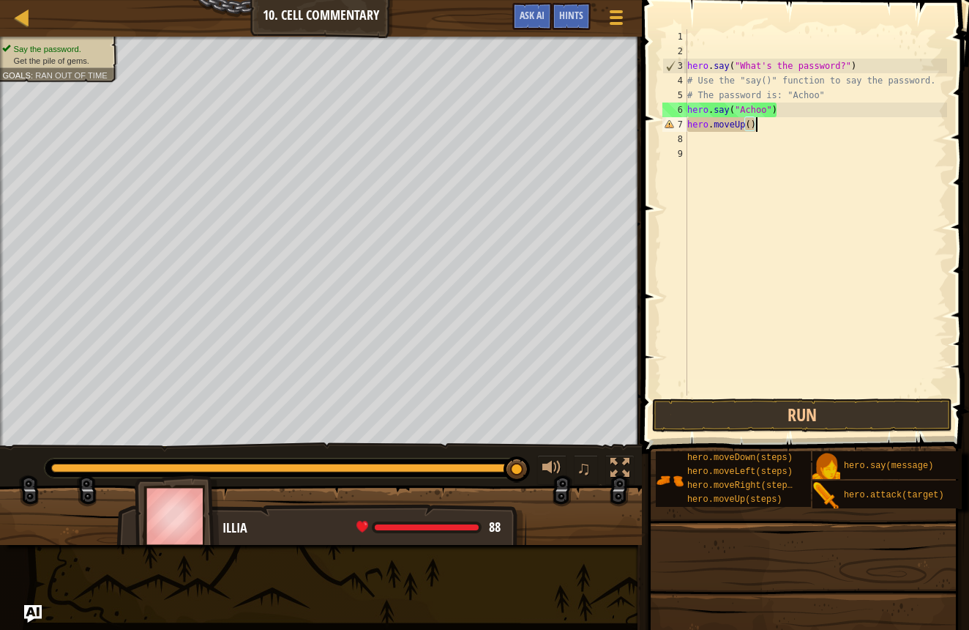
scroll to position [7, 5]
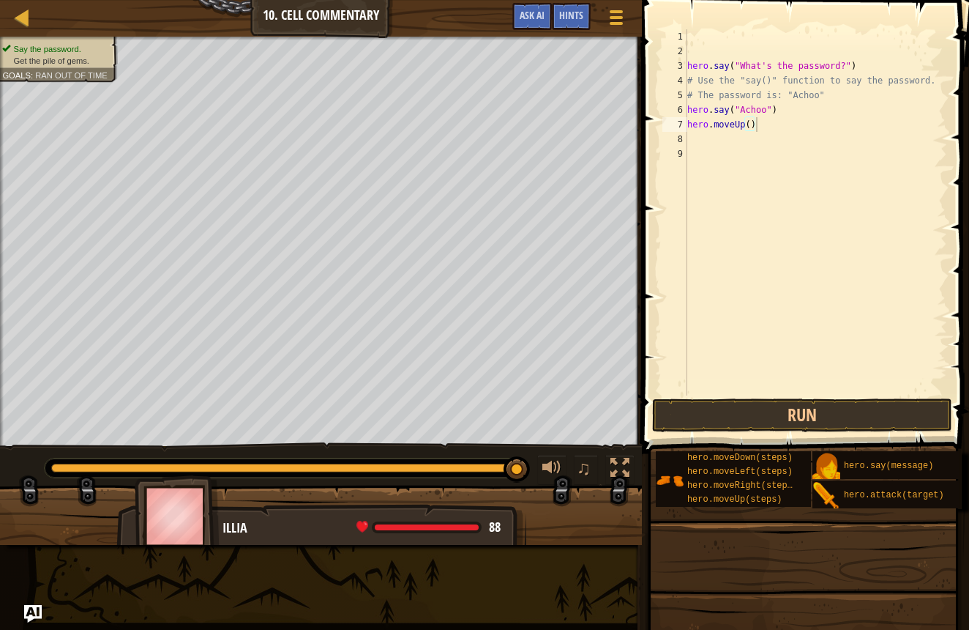
click at [658, 397] on span at bounding box center [807, 206] width 339 height 496
click at [689, 392] on div "hero.moveUp() 1 2 3 4 5 6 7 8 9 hero . say ( "What's the password?" ) # Use the…" at bounding box center [804, 255] width 332 height 496
click at [707, 403] on button "Run" at bounding box center [802, 415] width 300 height 34
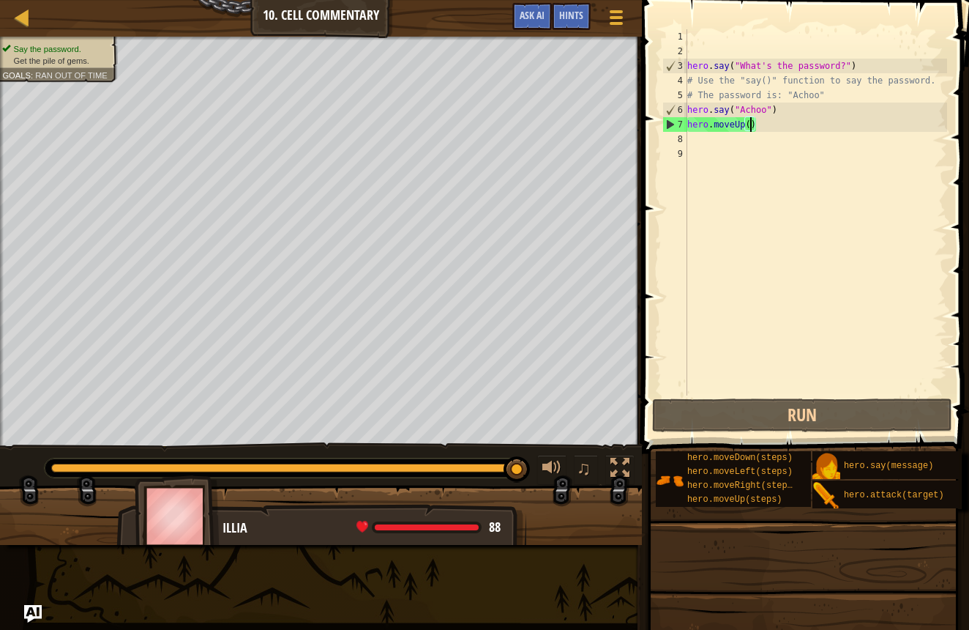
click at [751, 126] on div "hero . say ( "What's the password?" ) # Use the "say()" function to say the pas…" at bounding box center [817, 226] width 264 height 395
type textarea "hero.moveUp(2)"
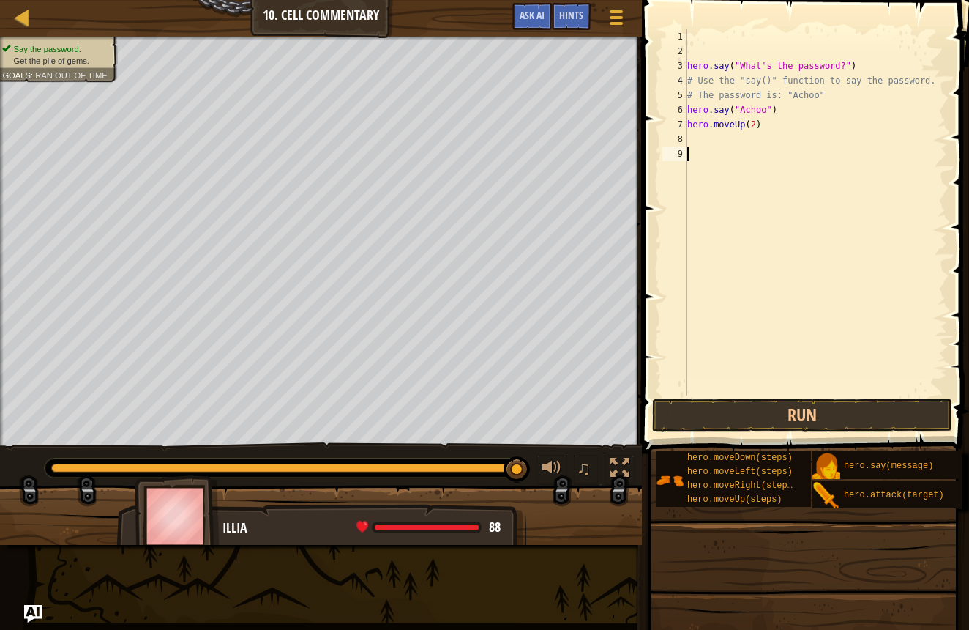
drag, startPoint x: 775, startPoint y: 385, endPoint x: 782, endPoint y: 389, distance: 7.5
click at [776, 385] on div "hero . say ( "What's the password?" ) # Use the "say()" function to say the pas…" at bounding box center [817, 226] width 264 height 395
drag, startPoint x: 801, startPoint y: 422, endPoint x: 810, endPoint y: 410, distance: 15.2
click at [809, 414] on button "Run" at bounding box center [802, 415] width 300 height 34
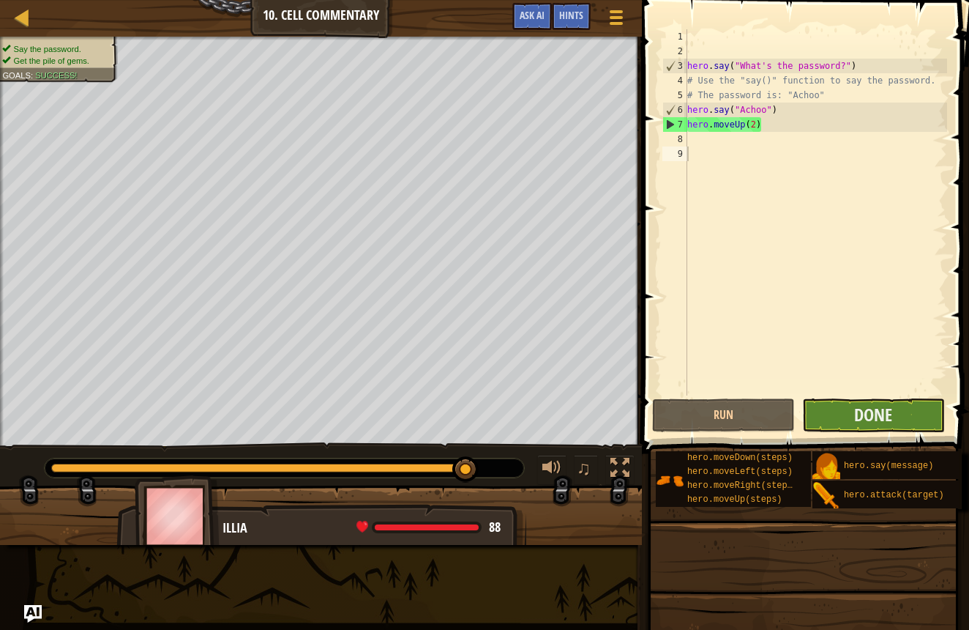
click at [851, 422] on button "Done" at bounding box center [873, 415] width 143 height 34
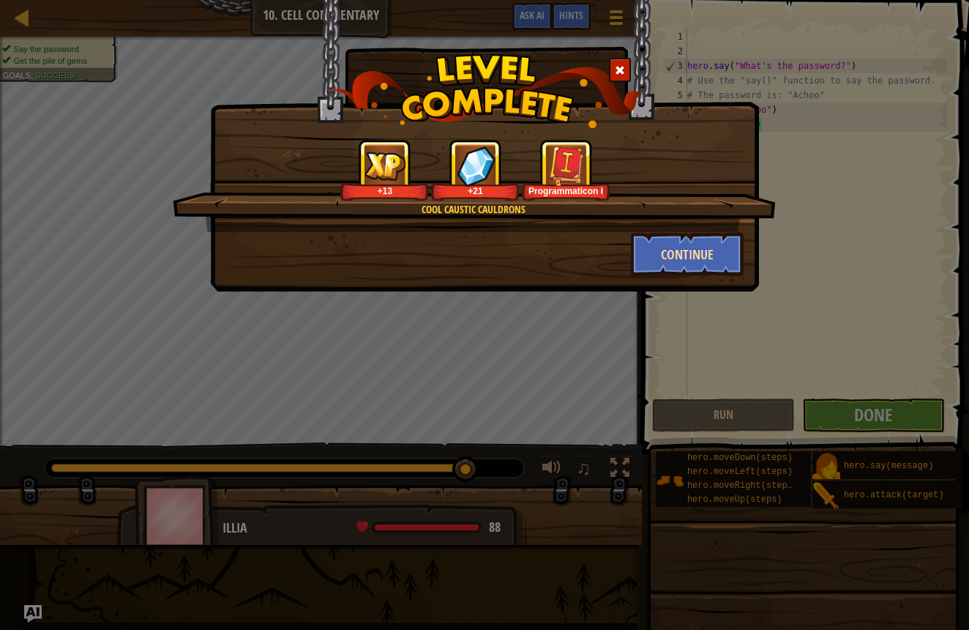
click at [637, 250] on button "Continue" at bounding box center [687, 254] width 113 height 44
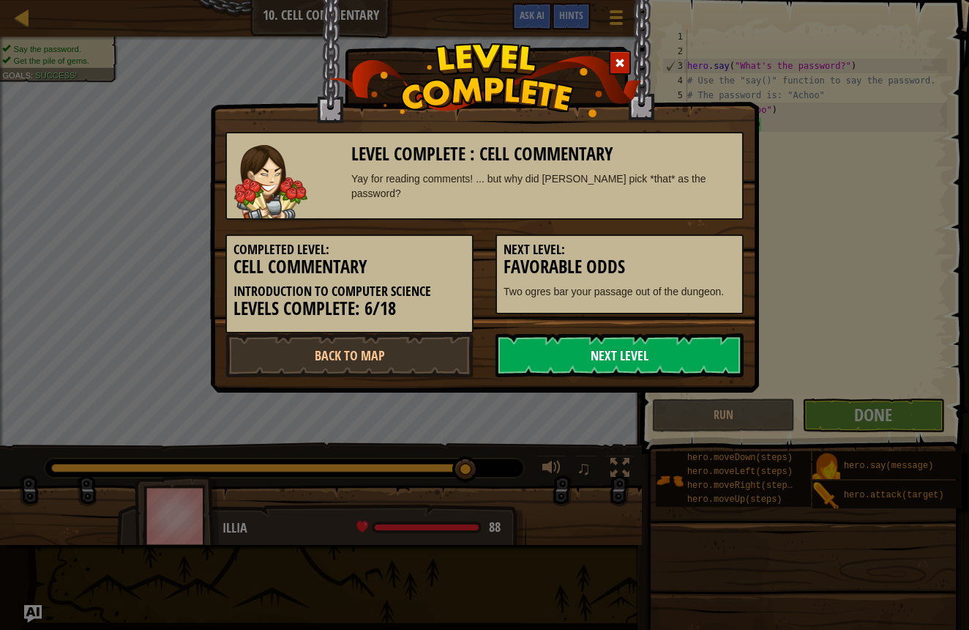
click at [731, 362] on link "Next Level" at bounding box center [620, 355] width 248 height 44
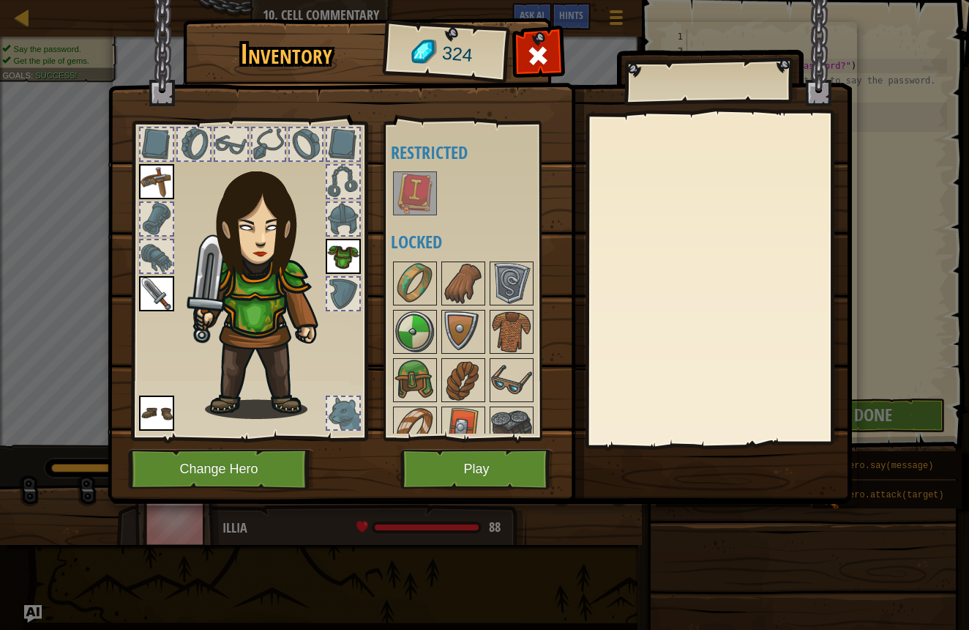
click at [452, 489] on img at bounding box center [480, 238] width 745 height 532
click at [447, 484] on button "Play" at bounding box center [476, 469] width 153 height 40
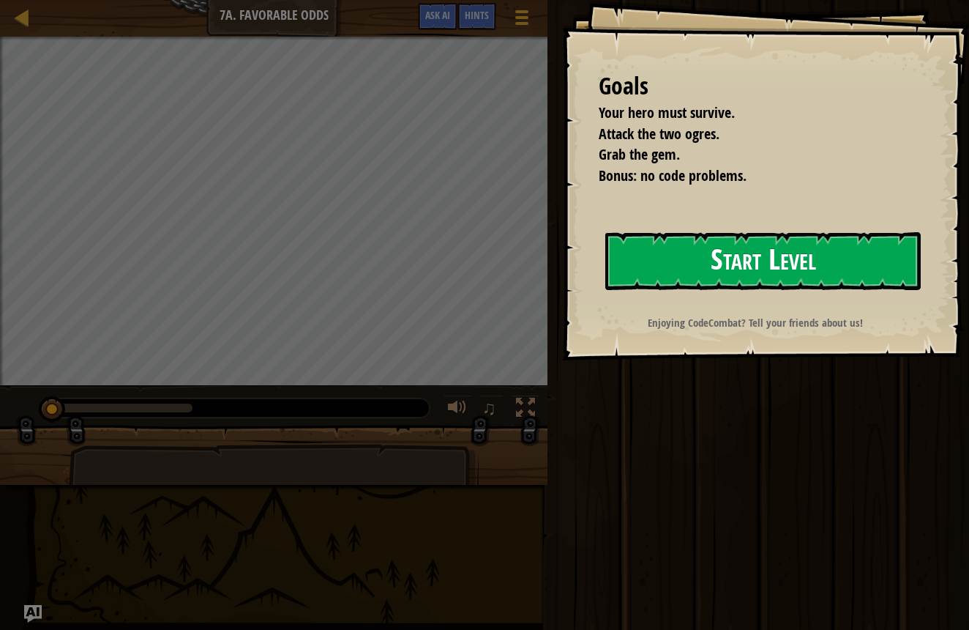
click at [665, 248] on button "Start Level" at bounding box center [763, 261] width 316 height 58
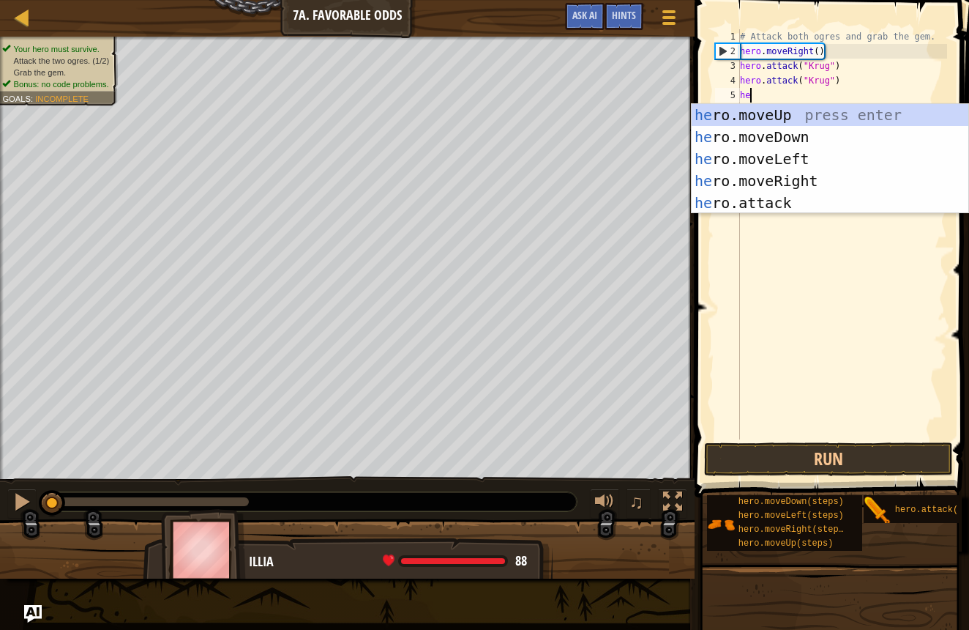
scroll to position [7, 1]
type textarea "hero"
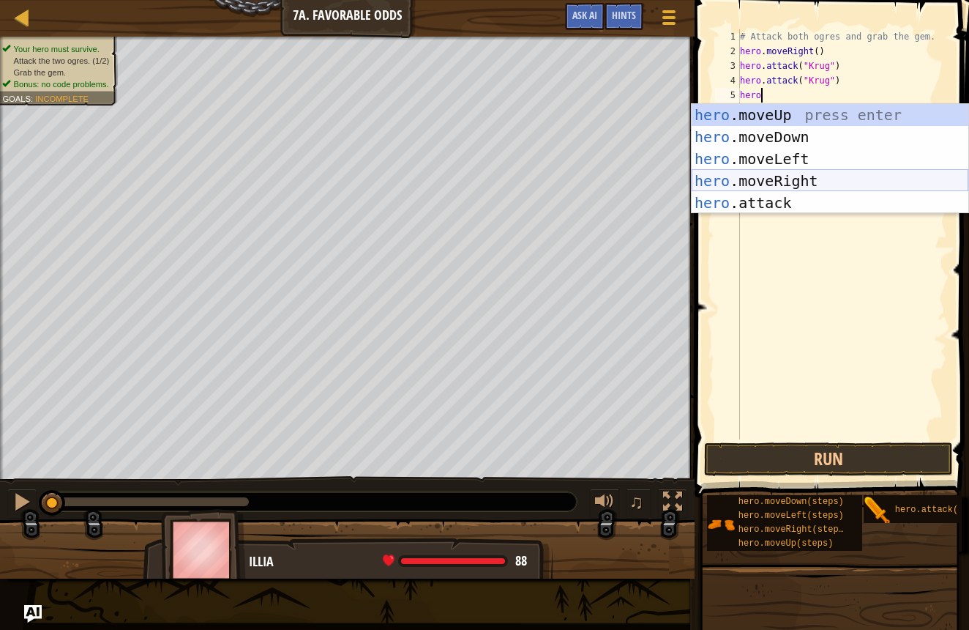
click at [719, 177] on div "hero .moveUp press enter hero .moveDown press enter hero .moveLeft press enter …" at bounding box center [830, 181] width 277 height 154
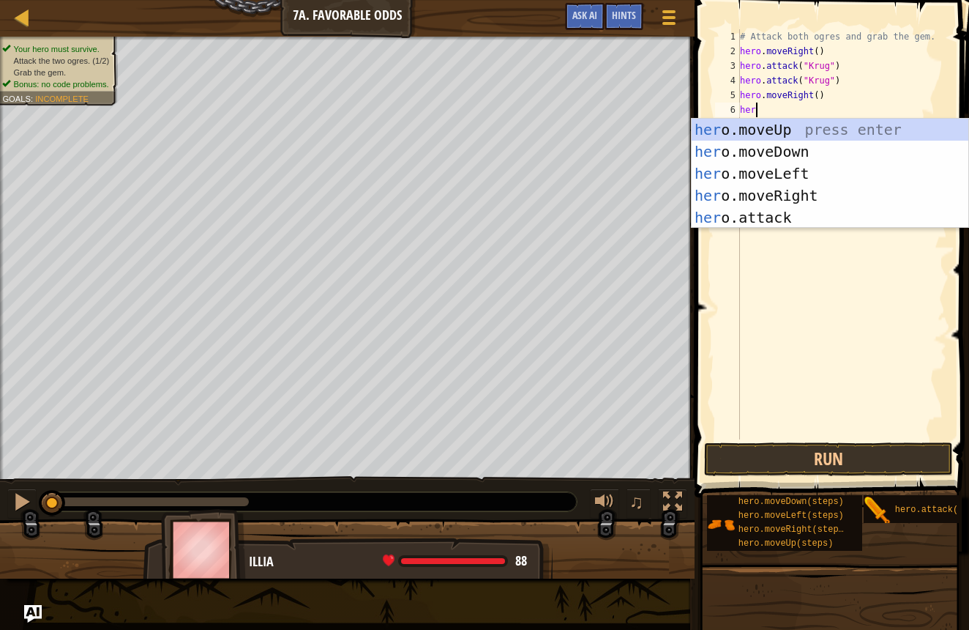
type textarea "hero"
click at [771, 137] on div "hero .moveUp press enter hero .moveDown press enter hero .moveLeft press enter …" at bounding box center [830, 196] width 277 height 154
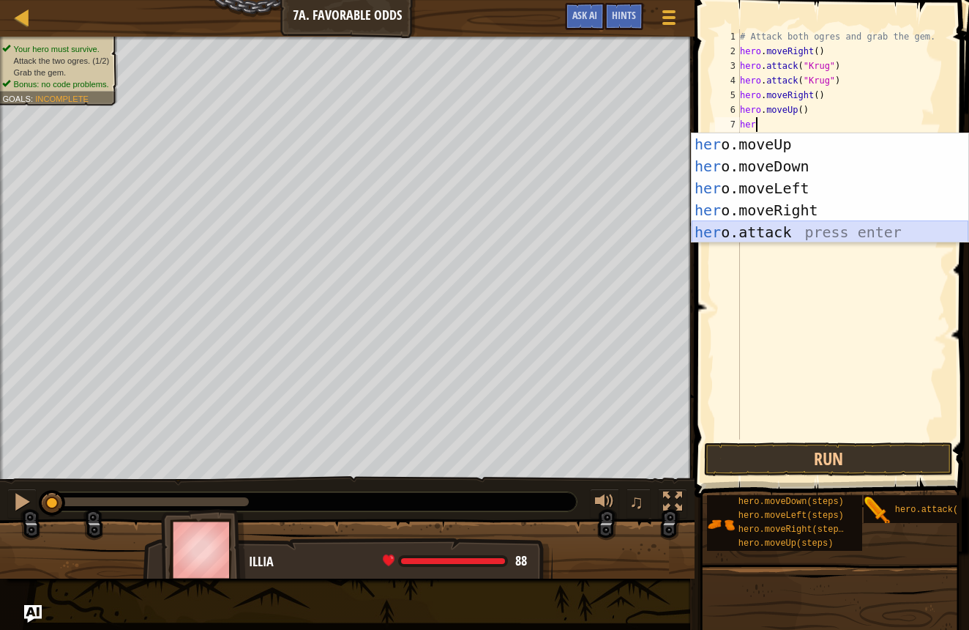
click at [760, 222] on div "her o.moveUp press enter her o.moveDown press enter her o.moveLeft press enter …" at bounding box center [830, 210] width 277 height 154
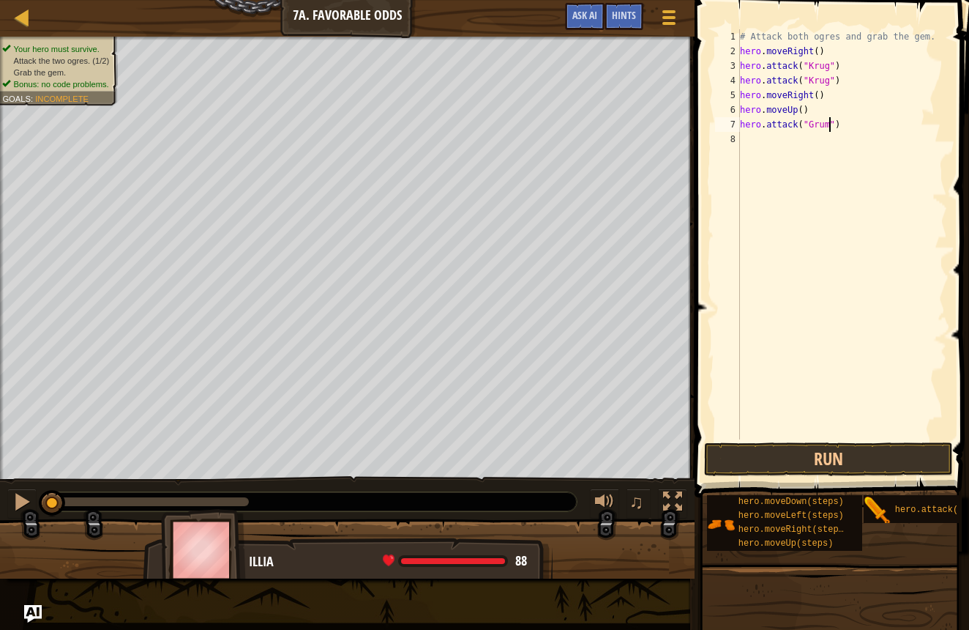
scroll to position [7, 8]
drag, startPoint x: 858, startPoint y: 127, endPoint x: 748, endPoint y: 133, distance: 110.8
click at [748, 133] on div "# Attack both ogres and grab the gem. hero . moveRight ( ) hero . attack ( "[PE…" at bounding box center [842, 248] width 210 height 439
type textarea "hero.attack("Grump")"
drag, startPoint x: 790, startPoint y: 133, endPoint x: 798, endPoint y: 136, distance: 8.8
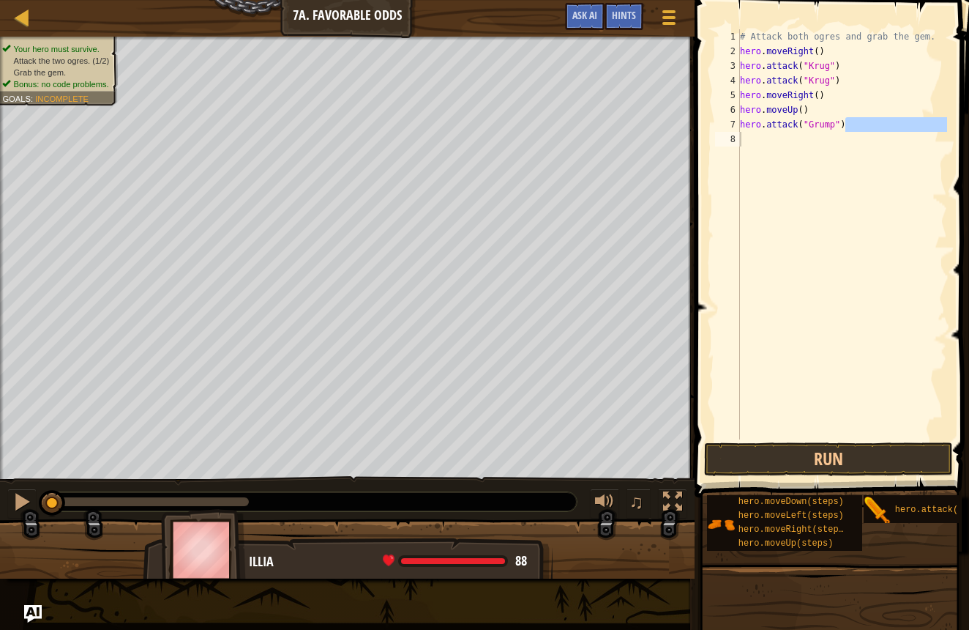
scroll to position [7, 0]
drag, startPoint x: 849, startPoint y: 124, endPoint x: 739, endPoint y: 127, distance: 109.9
click at [739, 127] on div "1 2 3 4 5 6 7 8 # Attack both ogres and grab the gem. hero . moveRight ( ) hero…" at bounding box center [829, 234] width 235 height 410
click at [757, 463] on button "Run" at bounding box center [828, 459] width 249 height 34
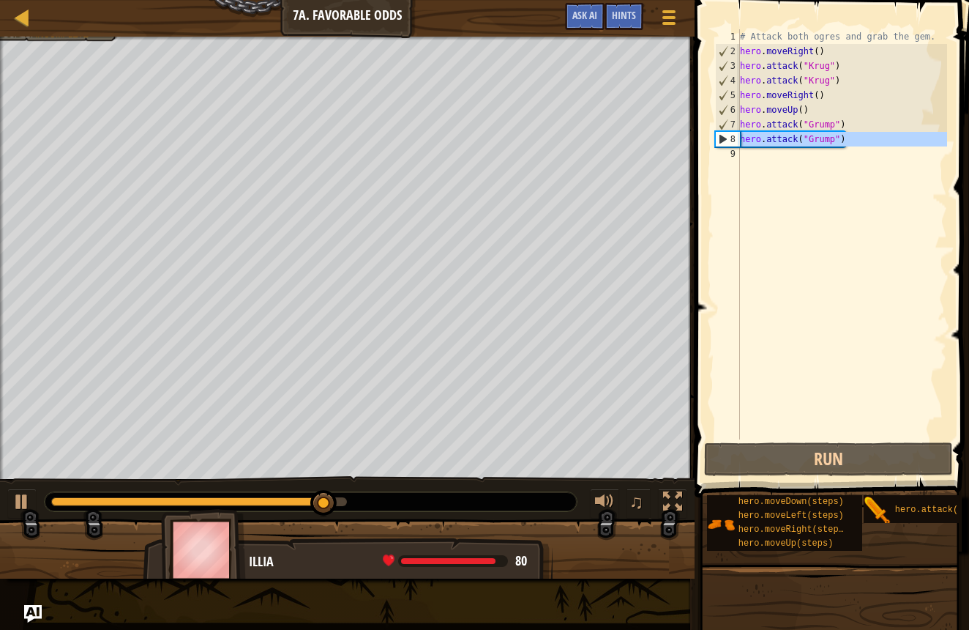
click at [731, 141] on div "8" at bounding box center [728, 139] width 24 height 15
type textarea "hero.attack("Grump")"
click at [762, 164] on div "# Attack both ogres and grab the gem. hero . moveRight ( ) hero . attack ( "[PE…" at bounding box center [842, 248] width 210 height 439
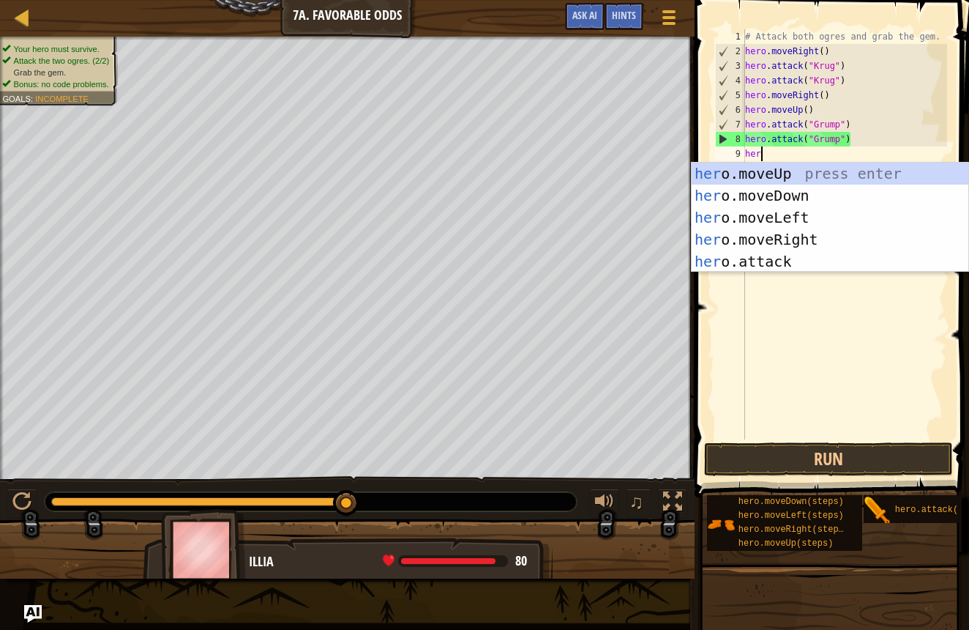
scroll to position [7, 1]
type textarea "hero"
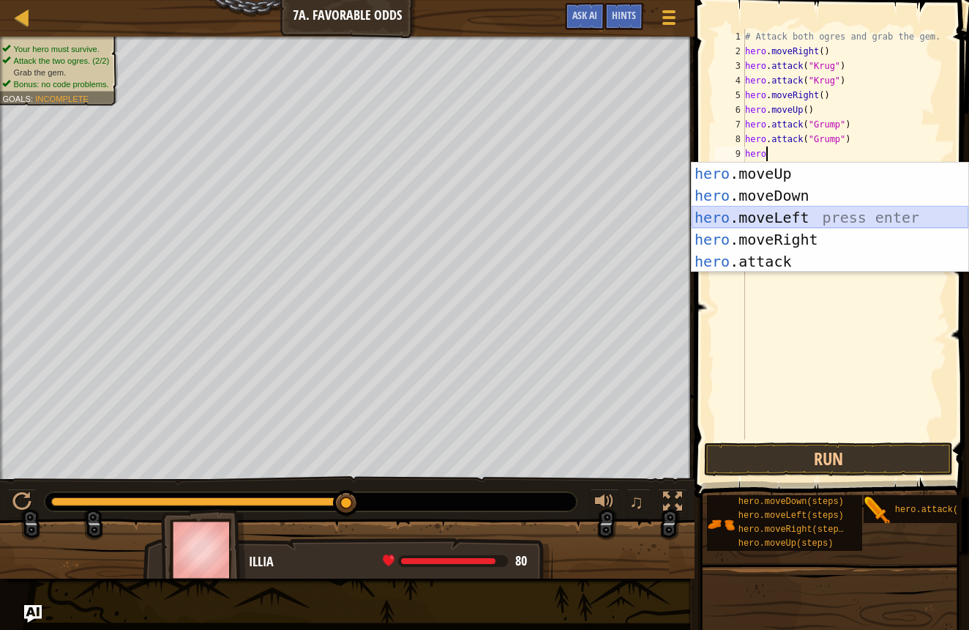
click at [783, 210] on div "hero .moveUp press enter hero .moveDown press enter hero .moveLeft press enter …" at bounding box center [830, 240] width 277 height 154
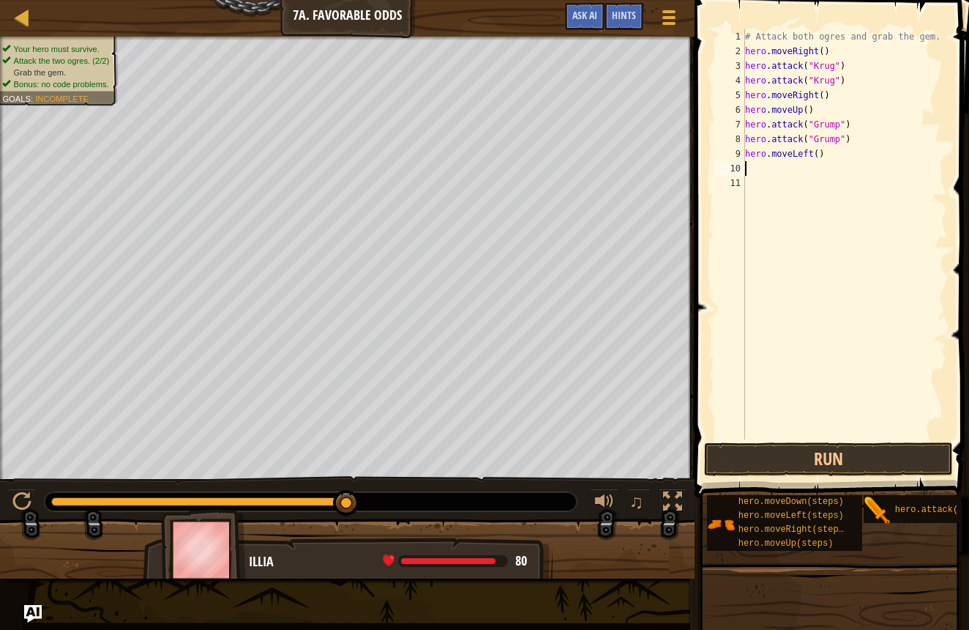
click at [819, 157] on div "# Attack both ogres and grab the gem. hero . moveRight ( ) hero . attack ( "[PE…" at bounding box center [845, 248] width 206 height 439
type textarea "hero.moveLeft(2)"
click at [858, 463] on button "Run" at bounding box center [828, 459] width 249 height 34
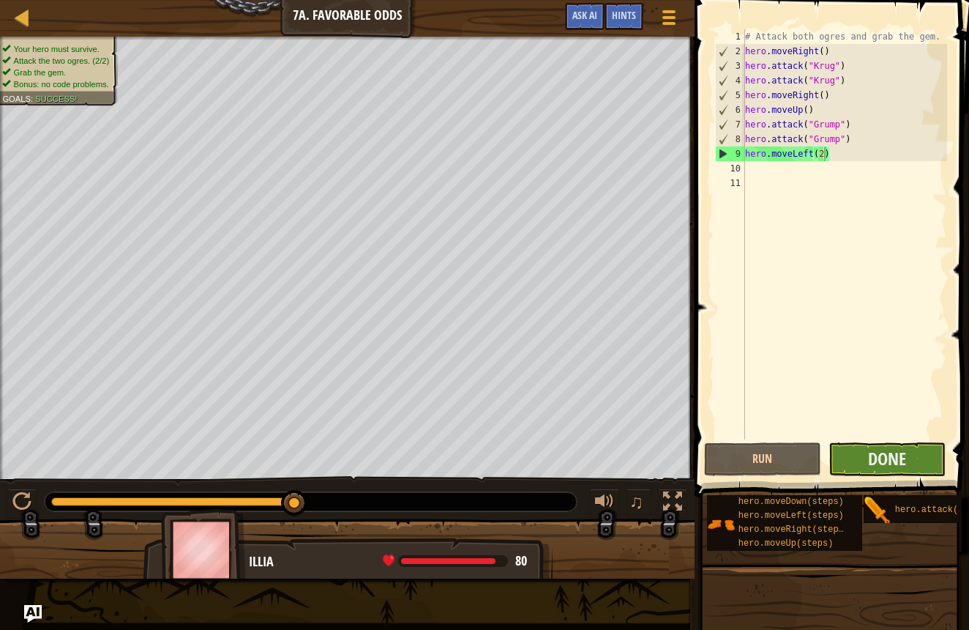
click at [863, 444] on button "Done" at bounding box center [887, 459] width 117 height 34
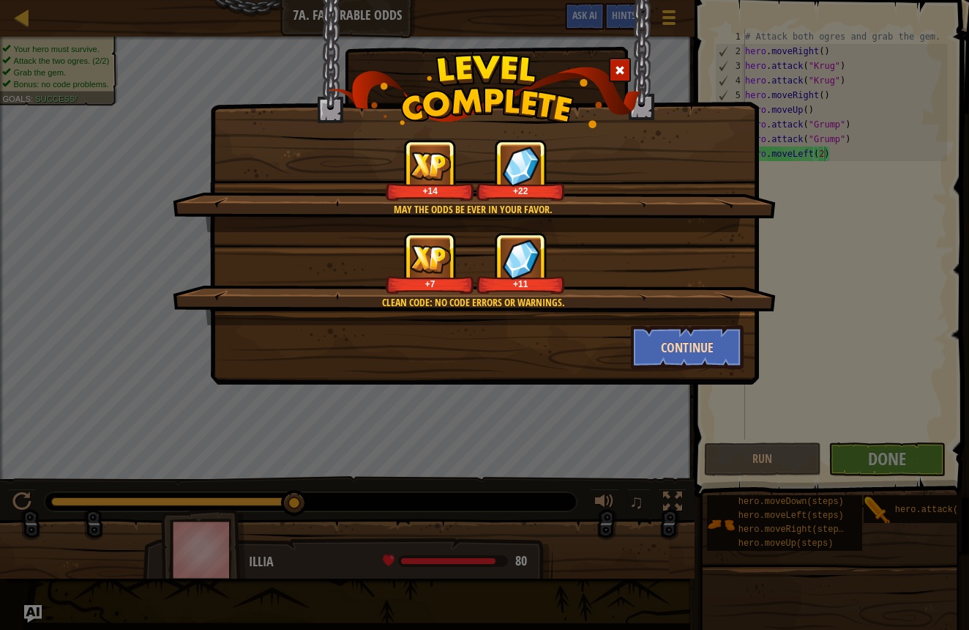
click at [687, 332] on button "Continue" at bounding box center [687, 347] width 113 height 44
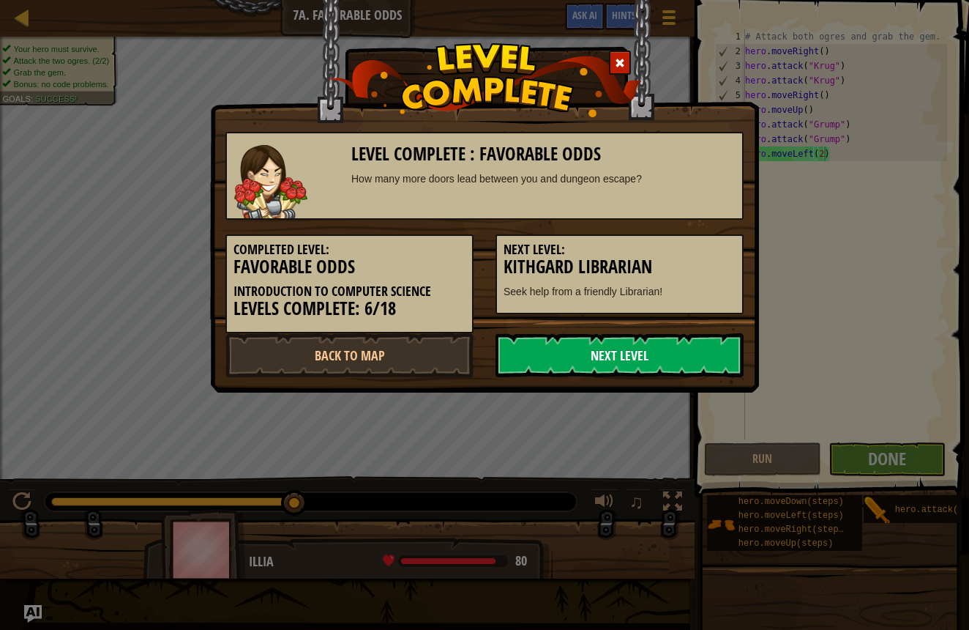
click at [728, 337] on link "Next Level" at bounding box center [620, 355] width 248 height 44
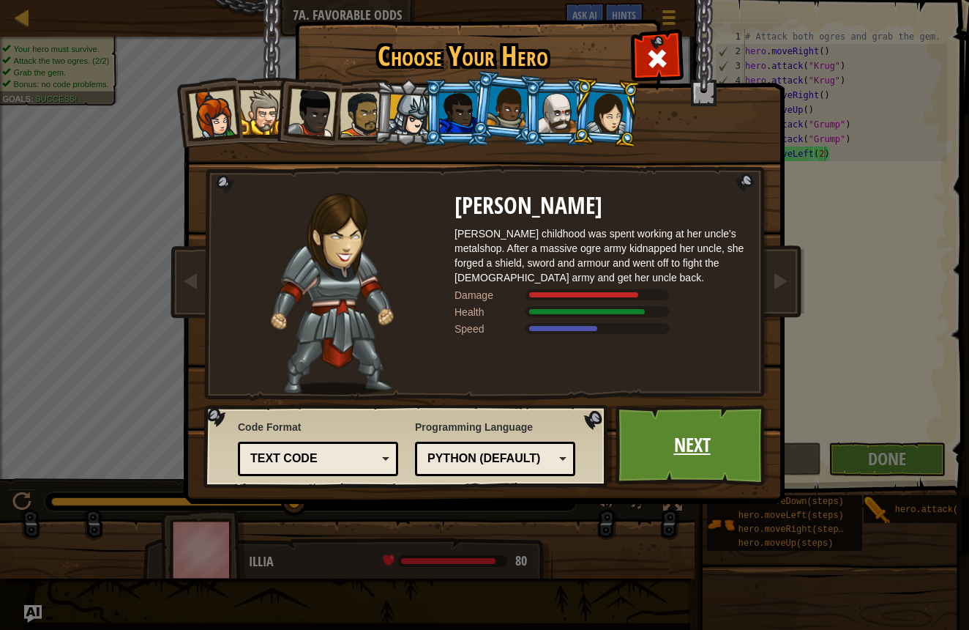
click at [654, 469] on link "Next" at bounding box center [692, 445] width 153 height 81
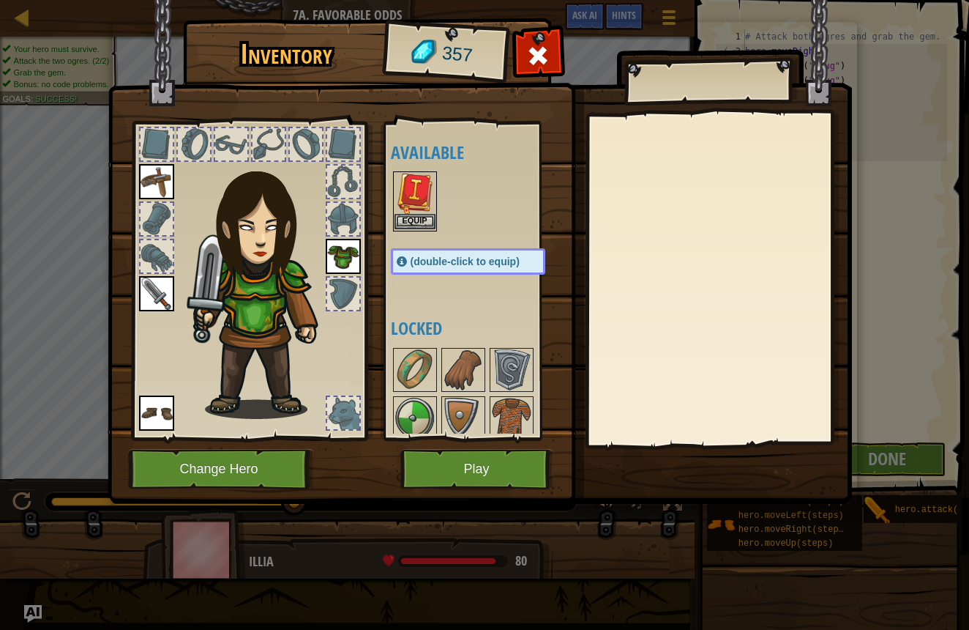
click at [397, 205] on img at bounding box center [415, 193] width 41 height 41
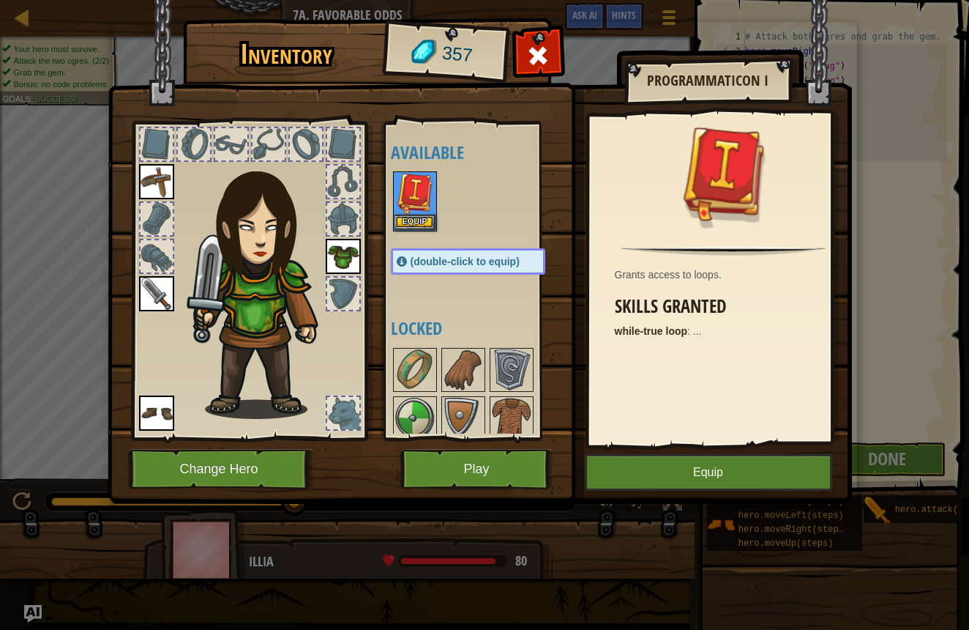
click at [392, 223] on div "Available Equip Equip Equip Equip Equip (double-click to equip) Locked" at bounding box center [473, 281] width 179 height 318
click at [601, 470] on button "Equip" at bounding box center [708, 472] width 247 height 37
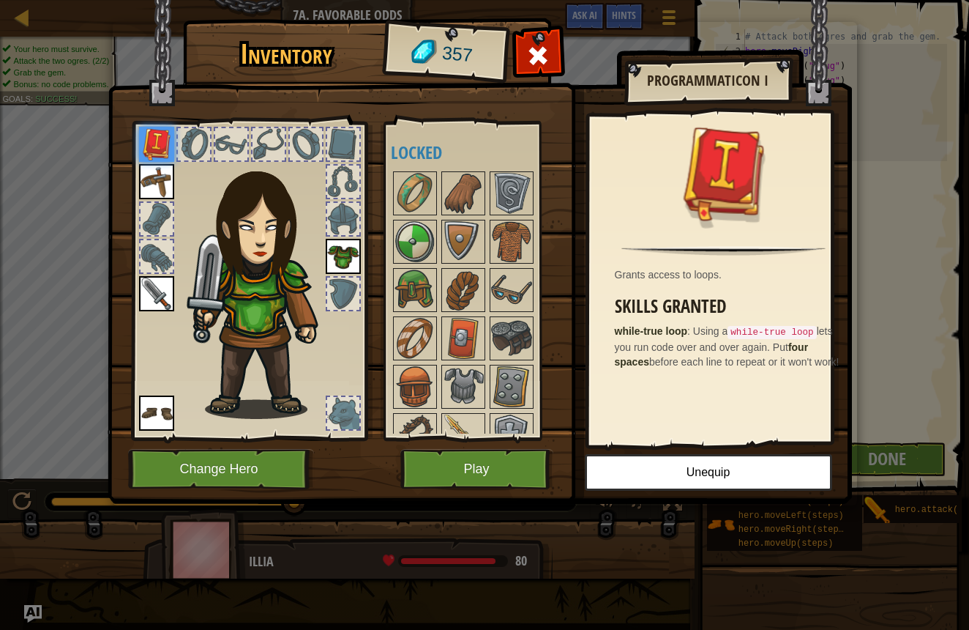
click at [429, 473] on button "Play" at bounding box center [476, 469] width 153 height 40
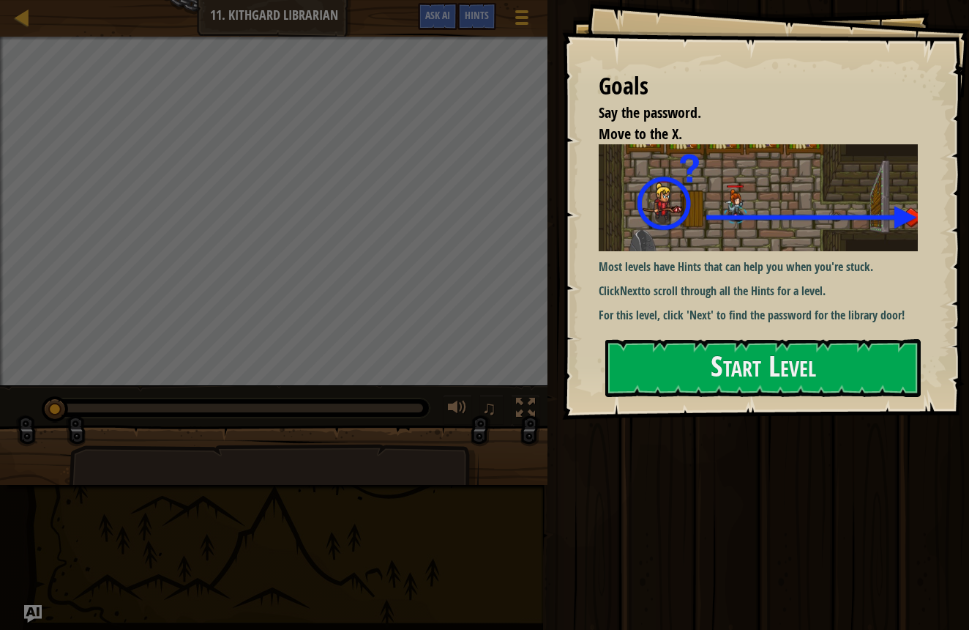
drag, startPoint x: 619, startPoint y: 349, endPoint x: 549, endPoint y: 327, distance: 73.6
click at [619, 348] on button "Start Level" at bounding box center [763, 368] width 316 height 58
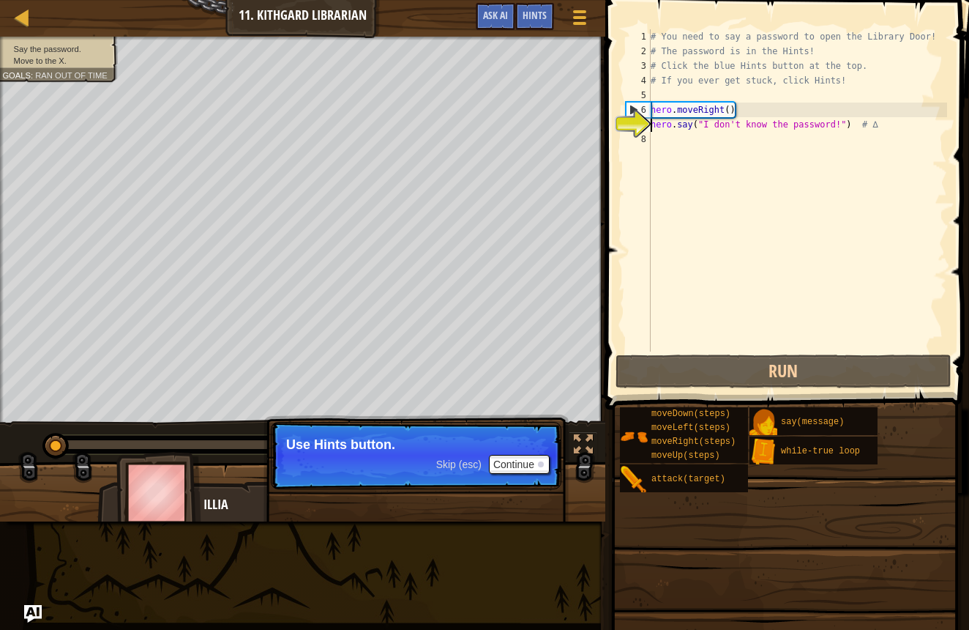
click at [855, 124] on div "# You need to say a password to open the Library Door! # The password is in the…" at bounding box center [797, 204] width 299 height 351
click at [839, 121] on div "# You need to say a password to open the Library Door! # The password is in the…" at bounding box center [797, 204] width 299 height 351
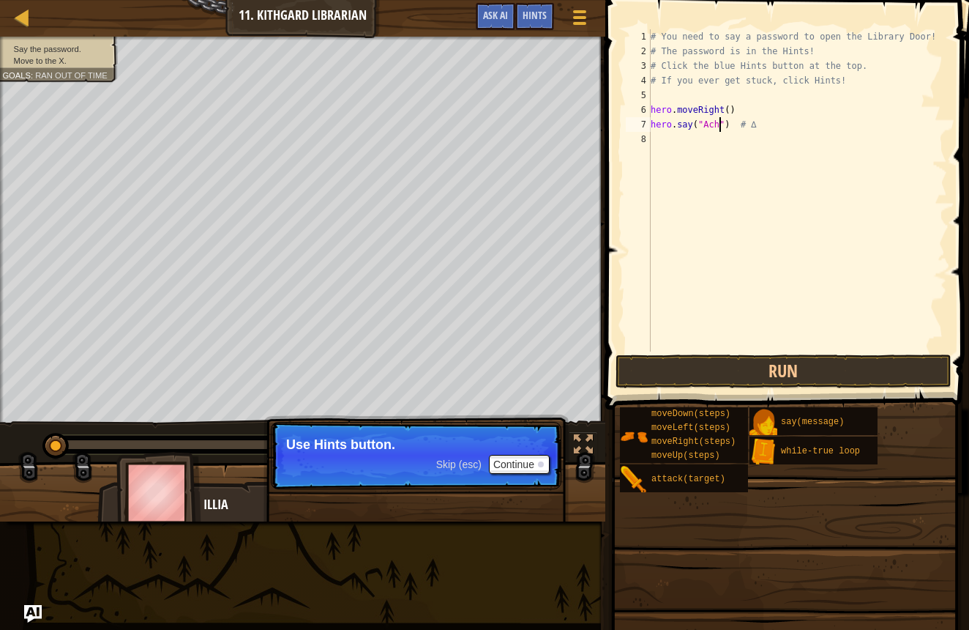
scroll to position [7, 6]
click at [703, 382] on button "Run" at bounding box center [784, 371] width 336 height 34
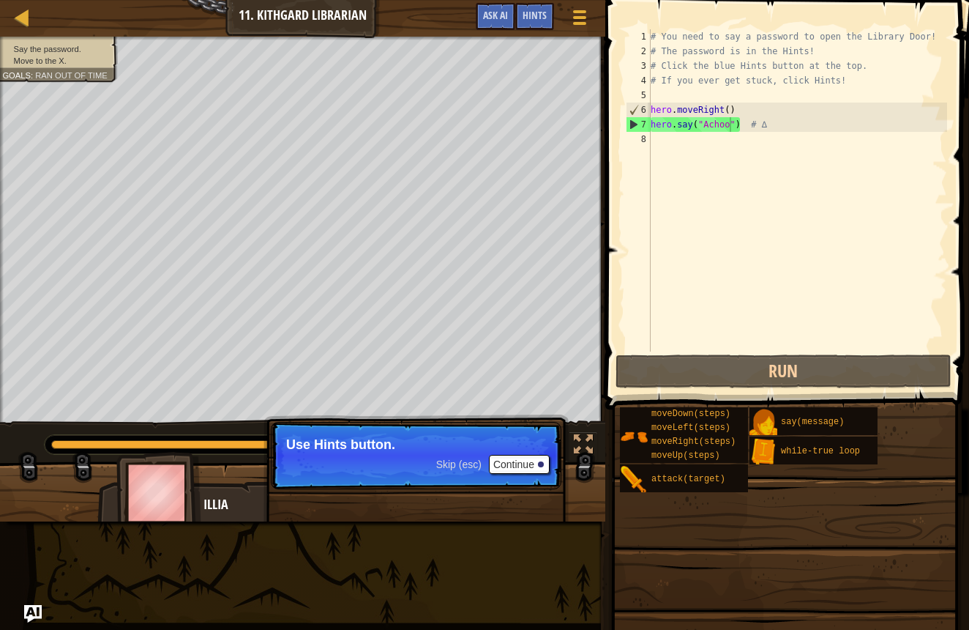
click at [510, 467] on button "Continue" at bounding box center [519, 464] width 61 height 19
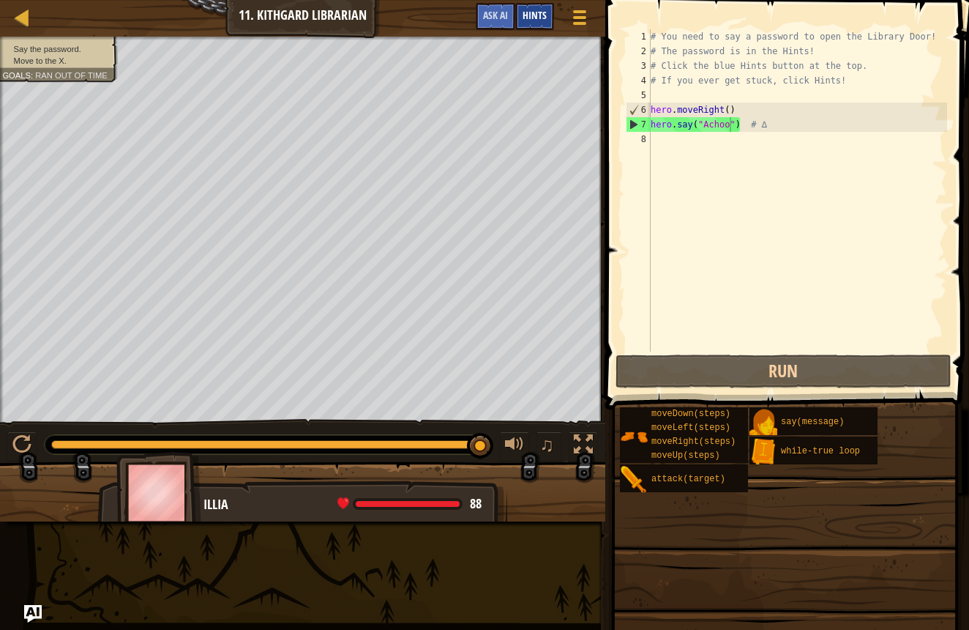
click at [529, 10] on span "Hints" at bounding box center [535, 15] width 24 height 14
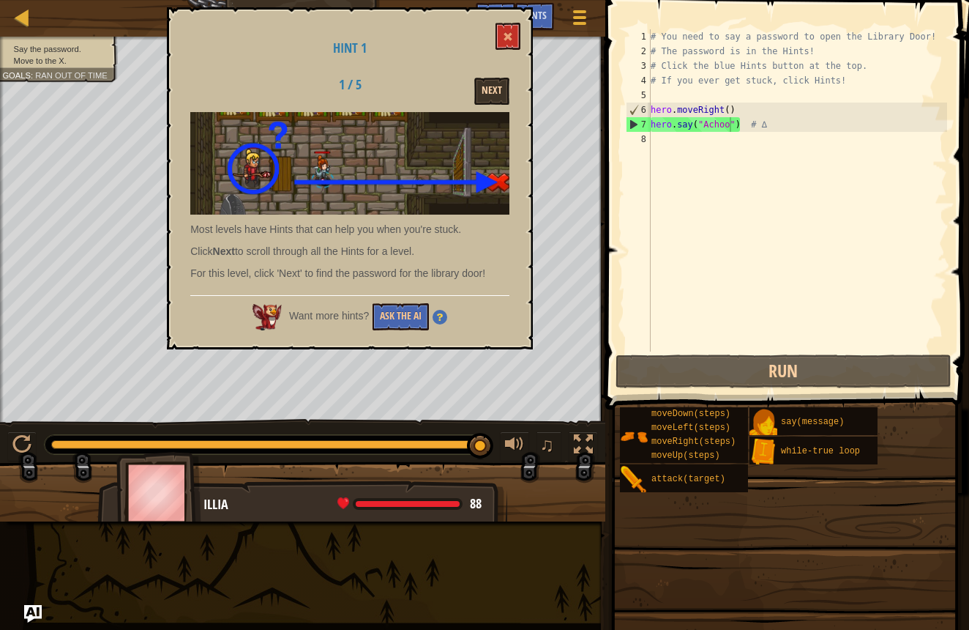
click at [483, 94] on button "Next" at bounding box center [491, 91] width 35 height 27
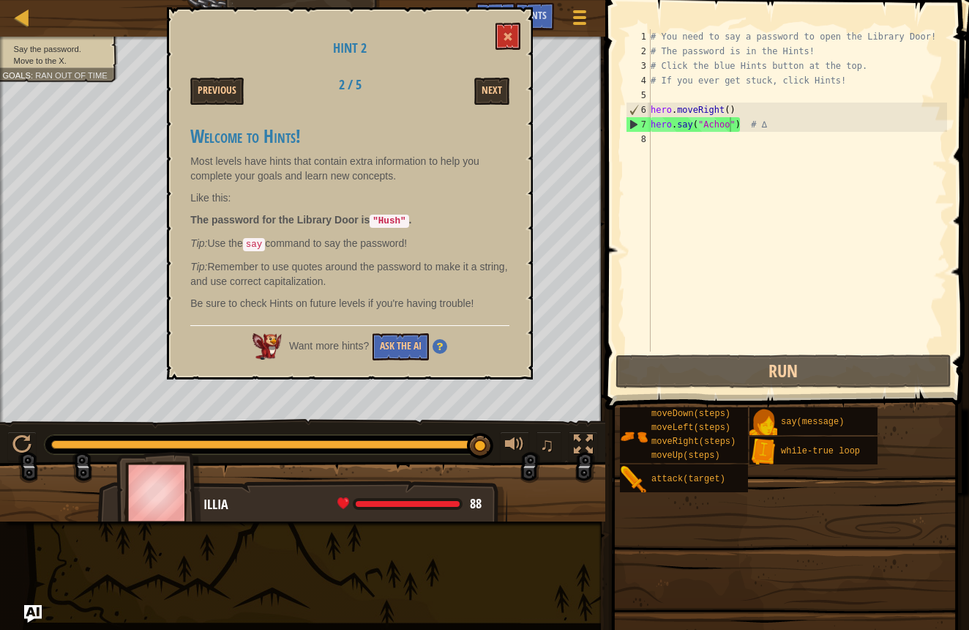
click at [493, 37] on div "Hint 2 Previous 2 / 5 Next Welcome to Hints! Most levels have hints that contai…" at bounding box center [350, 193] width 366 height 372
click at [505, 83] on button "Next" at bounding box center [491, 91] width 35 height 27
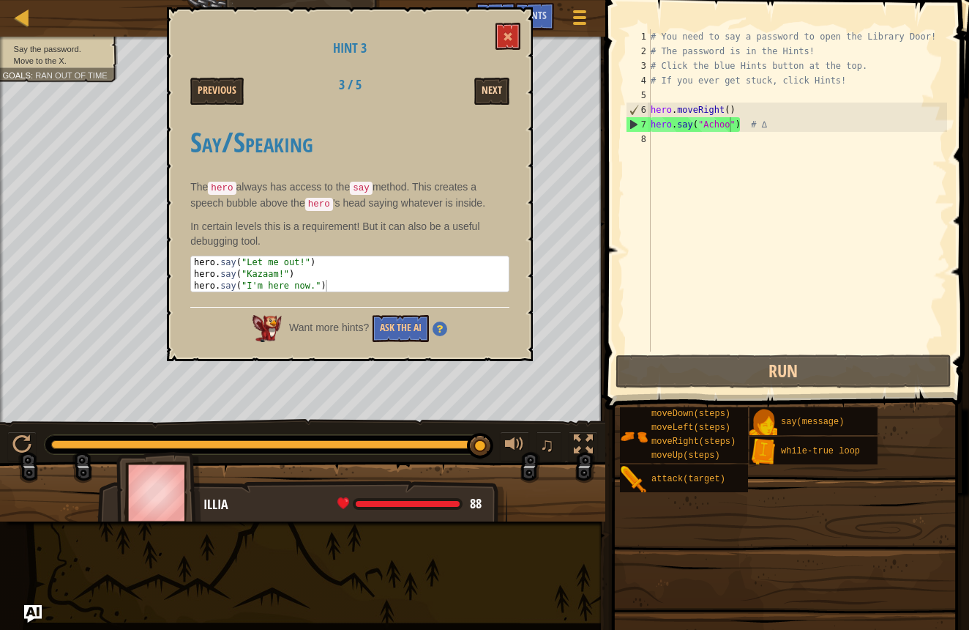
click at [504, 83] on button "Next" at bounding box center [491, 91] width 35 height 27
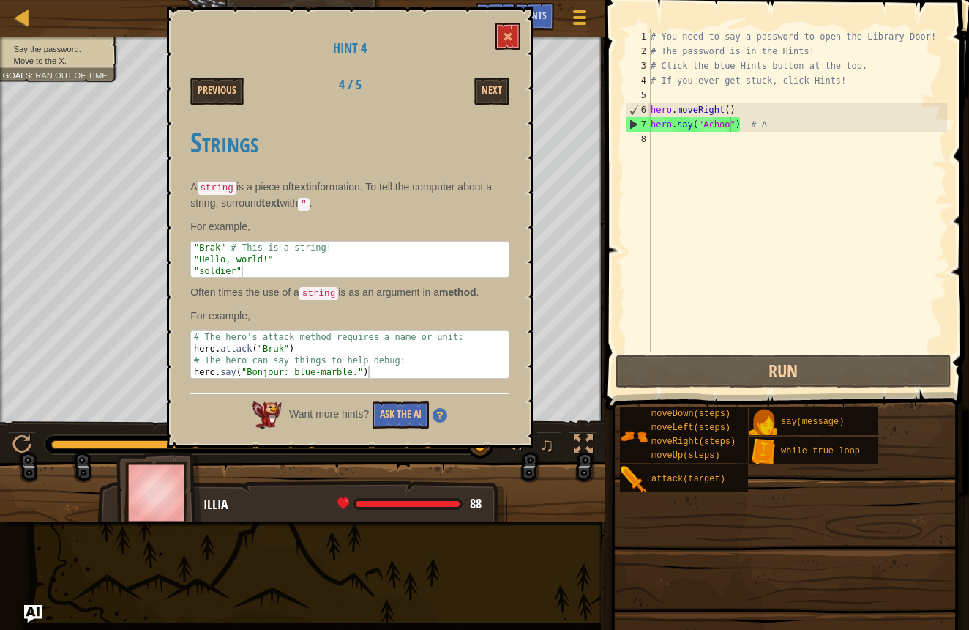
drag, startPoint x: 502, startPoint y: 72, endPoint x: 498, endPoint y: 61, distance: 12.5
click at [498, 61] on div "Hint 4 Previous 4 / 5 Next Strings A string is a piece of text information. To …" at bounding box center [350, 227] width 366 height 440
click at [491, 80] on div "Hint 4 Previous 4 / 5 Next Strings A string is a piece of text information. To …" at bounding box center [350, 227] width 366 height 440
click at [494, 89] on button "Next" at bounding box center [491, 91] width 35 height 27
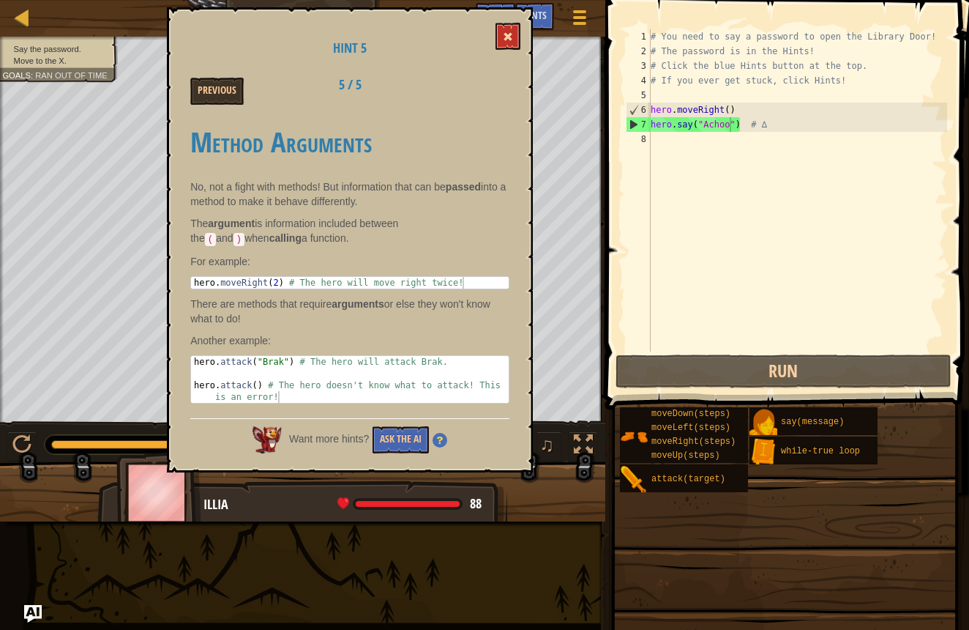
click at [500, 30] on button at bounding box center [508, 36] width 25 height 27
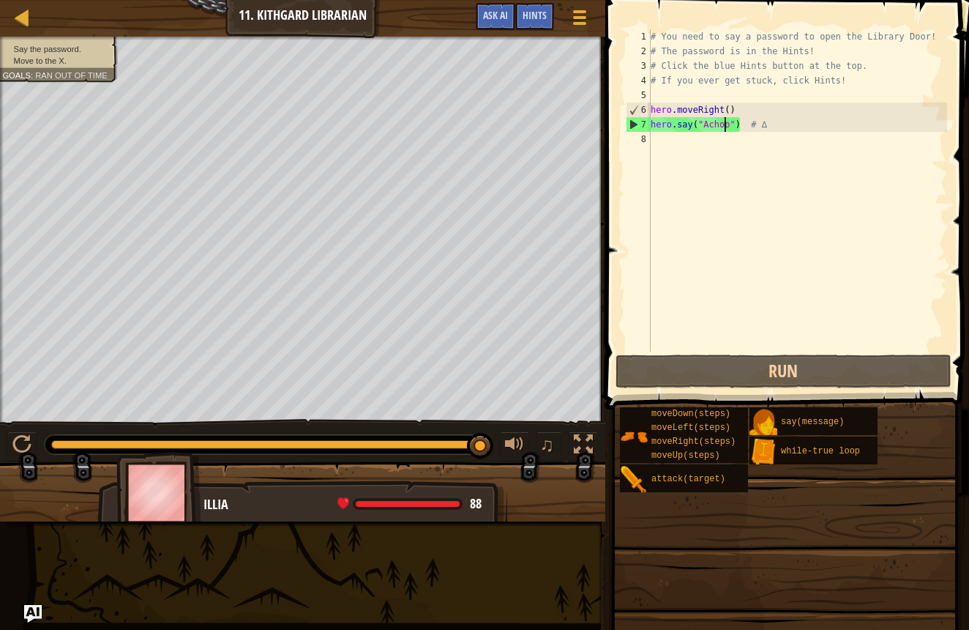
click at [723, 131] on div "# You need to say a password to open the Library Door! # The password is in the…" at bounding box center [797, 204] width 299 height 351
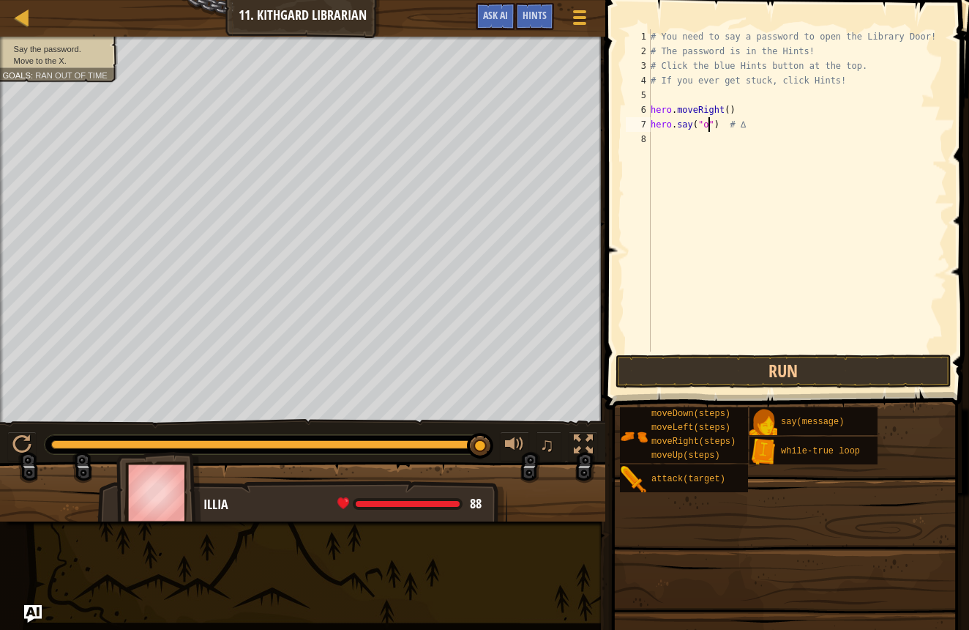
drag, startPoint x: 709, startPoint y: 130, endPoint x: 694, endPoint y: 138, distance: 16.7
click at [709, 130] on div "# You need to say a password to open the Library Door! # The password is in the…" at bounding box center [797, 204] width 299 height 351
type textarea "hero.say("hush") # ∆"
click at [687, 388] on span at bounding box center [789, 184] width 376 height 452
click at [664, 370] on button "Run" at bounding box center [784, 371] width 336 height 34
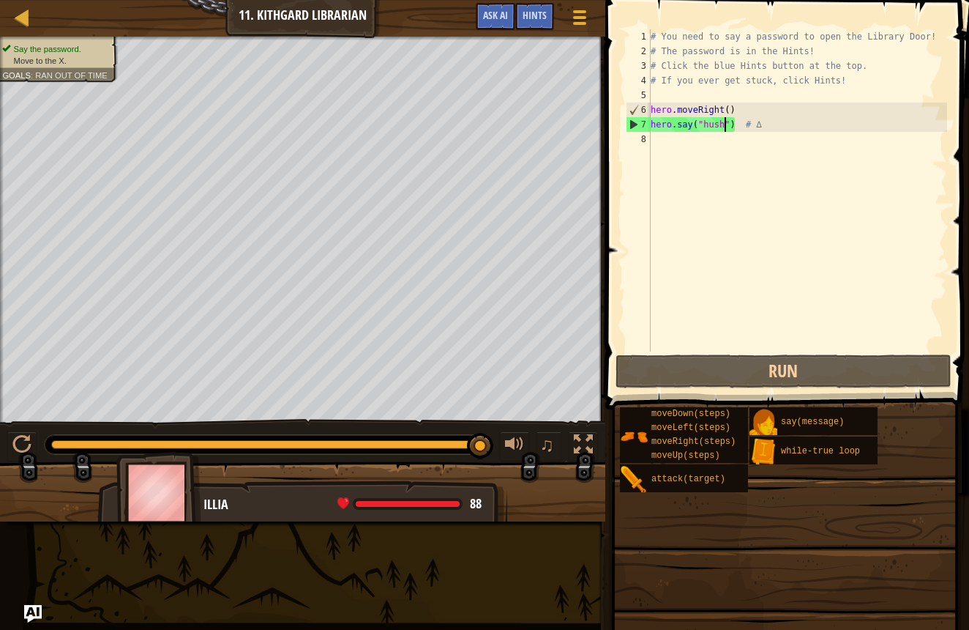
click at [668, 144] on div "# You need to say a password to open the Library Door! # The password is in the…" at bounding box center [797, 204] width 299 height 351
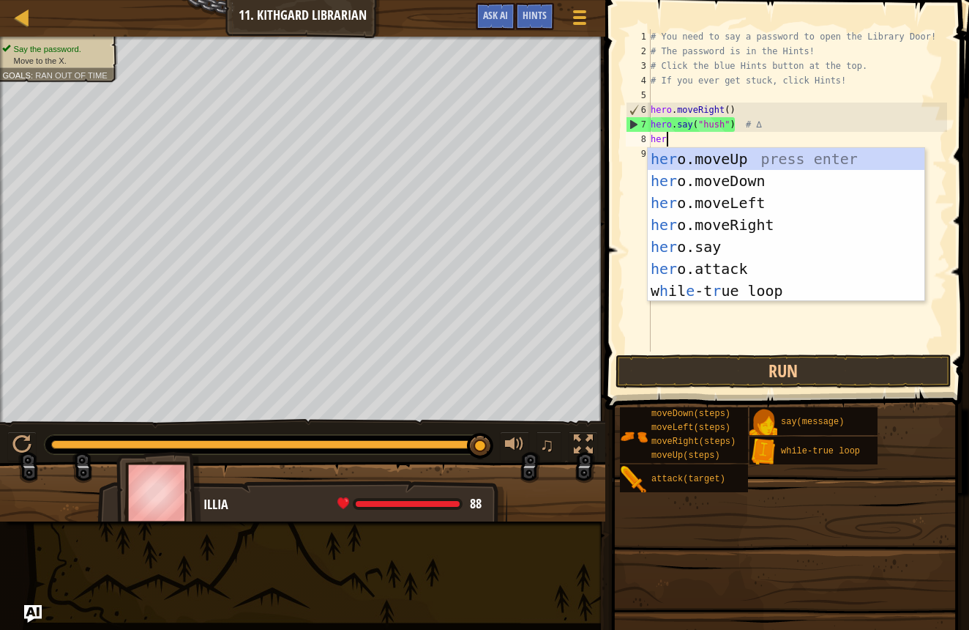
type textarea "hero"
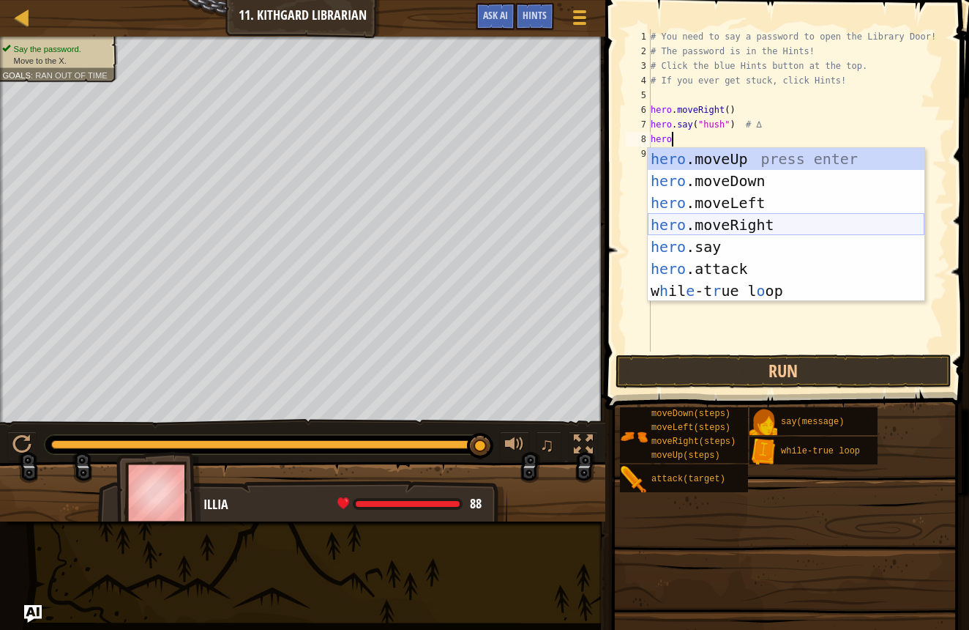
click at [670, 223] on div "hero .moveUp press enter hero .moveDown press enter hero .moveLeft press enter …" at bounding box center [786, 247] width 277 height 198
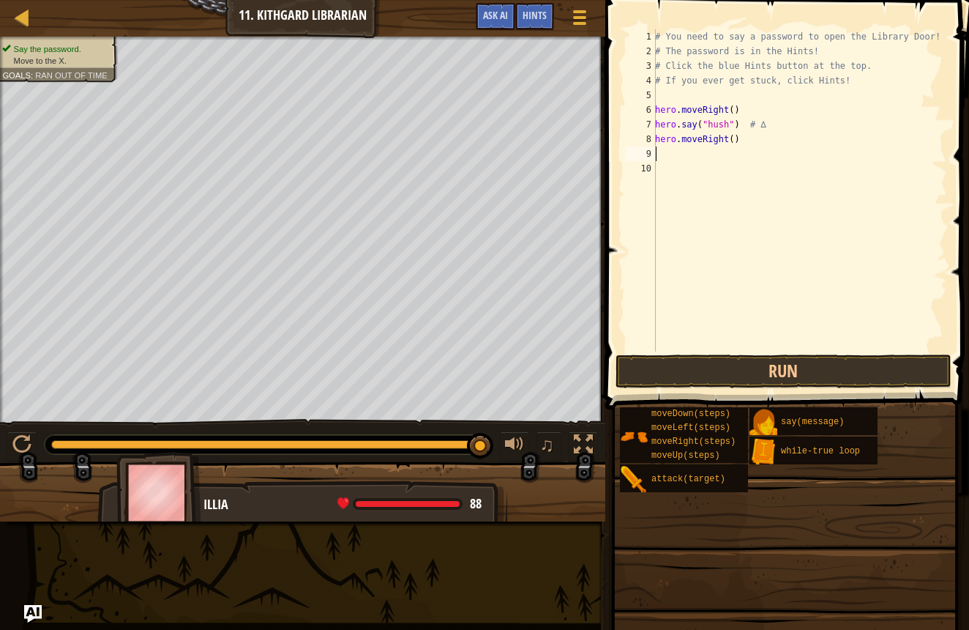
scroll to position [7, 0]
click at [670, 371] on button "Run" at bounding box center [784, 371] width 336 height 34
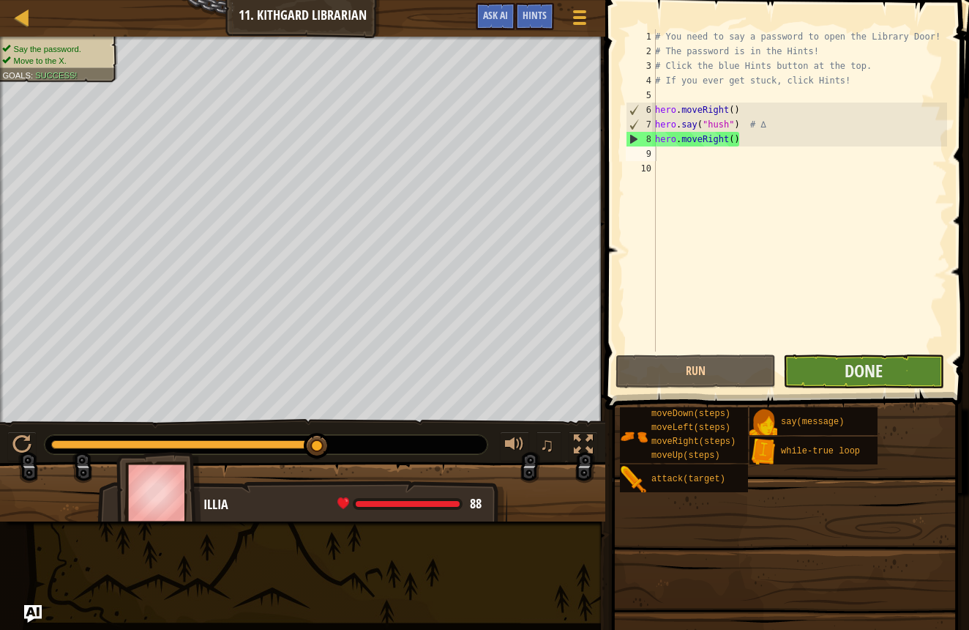
click at [830, 372] on button "Done" at bounding box center [863, 371] width 160 height 34
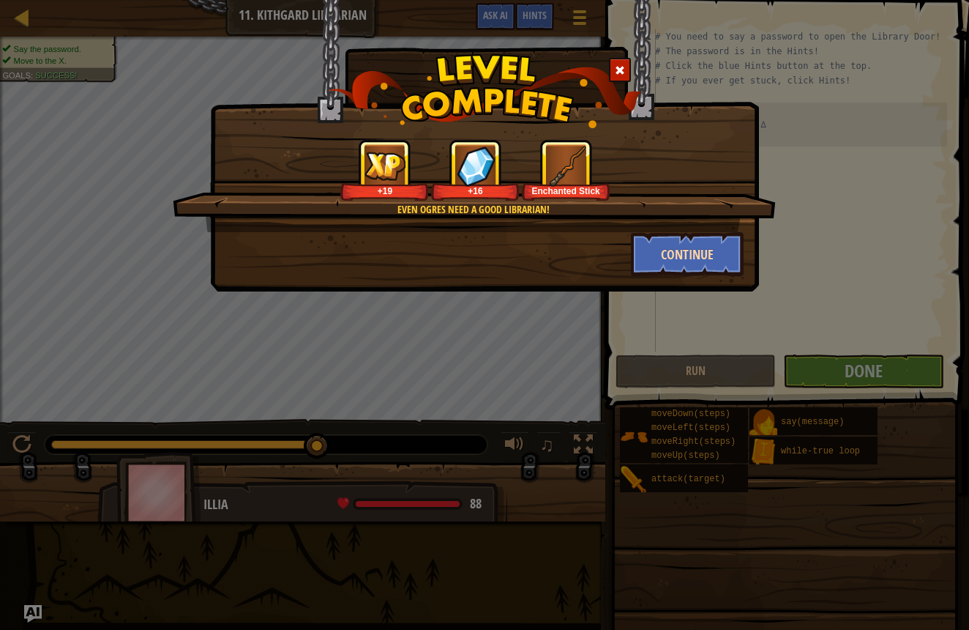
click at [635, 236] on button "Continue" at bounding box center [687, 254] width 113 height 44
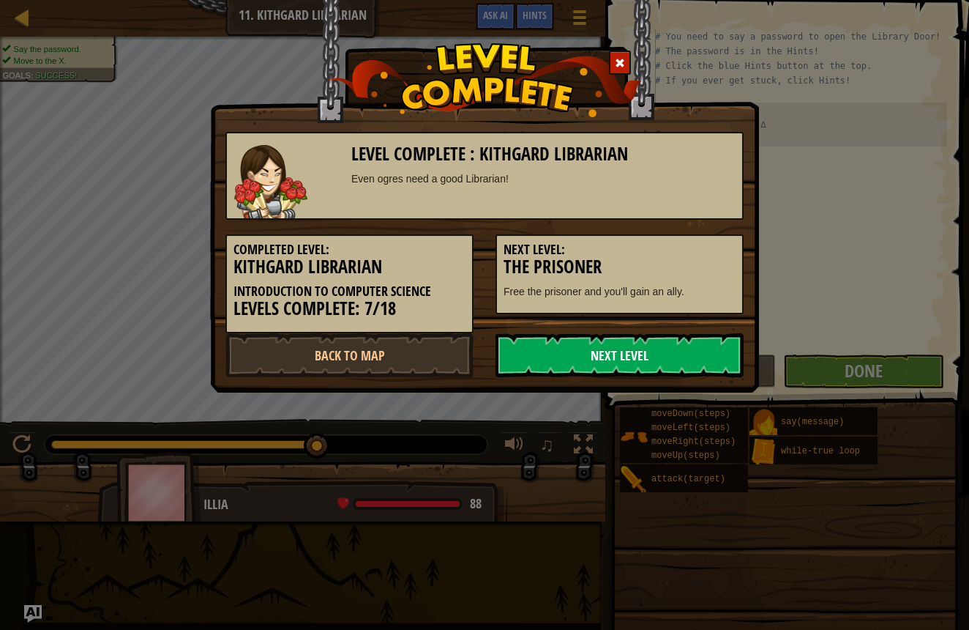
click at [578, 337] on link "Next Level" at bounding box center [620, 355] width 248 height 44
click at [579, 340] on link "Next Level" at bounding box center [620, 355] width 248 height 44
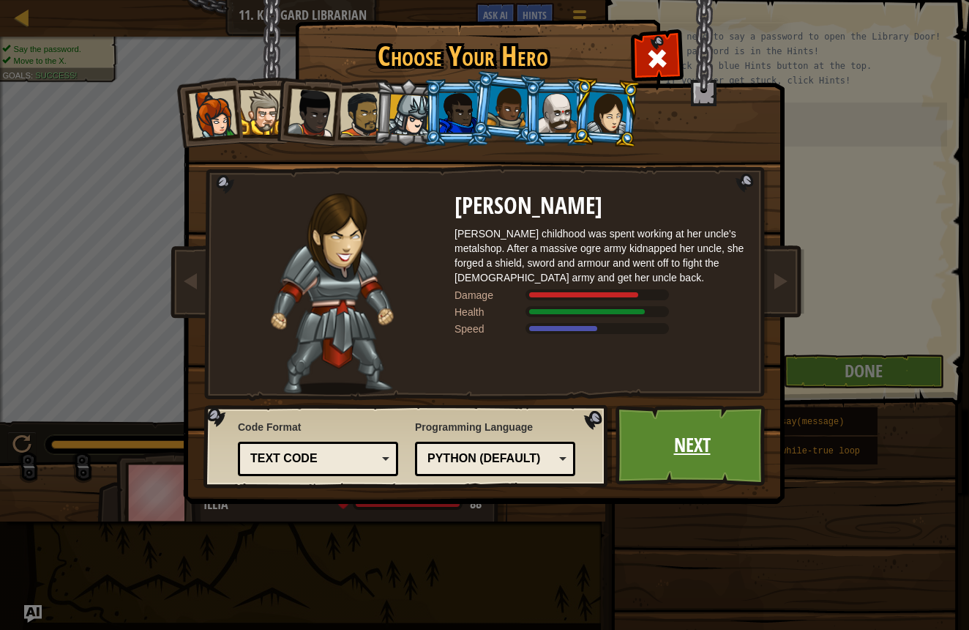
click at [660, 450] on link "Next" at bounding box center [692, 445] width 153 height 81
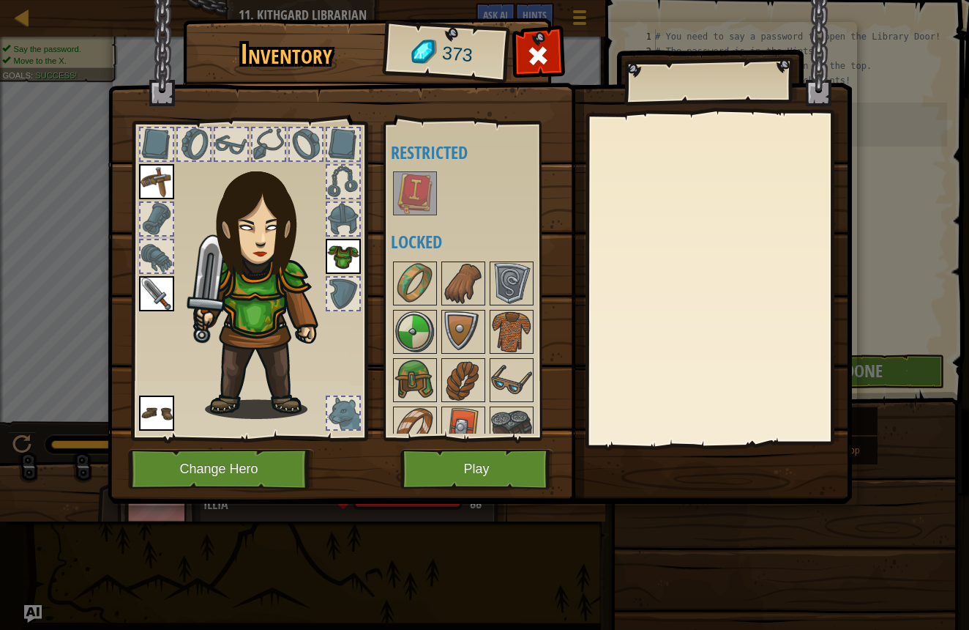
click at [518, 455] on button "Play" at bounding box center [476, 469] width 153 height 40
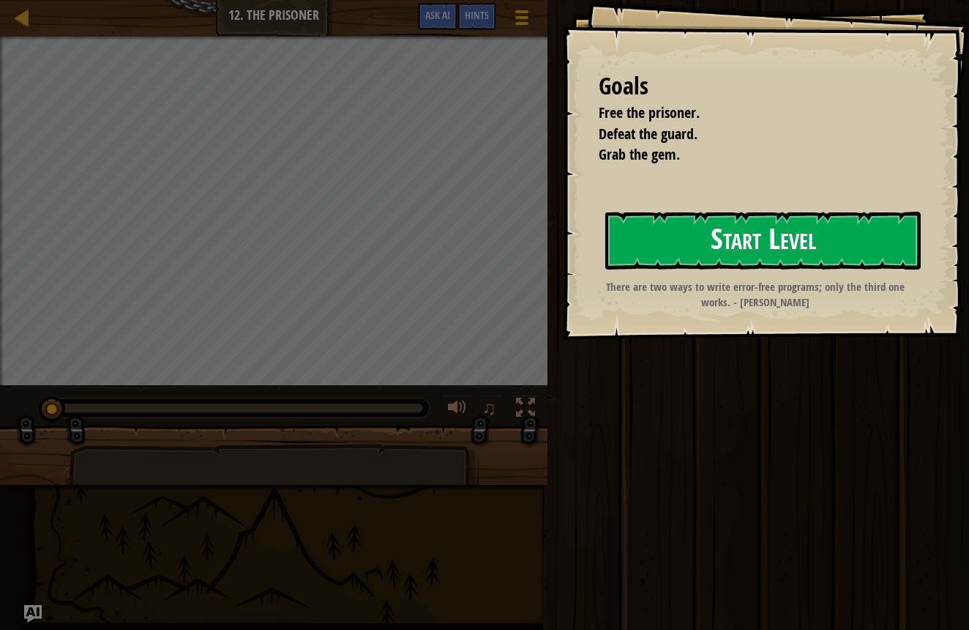
click at [698, 259] on button "Start Level" at bounding box center [763, 241] width 316 height 58
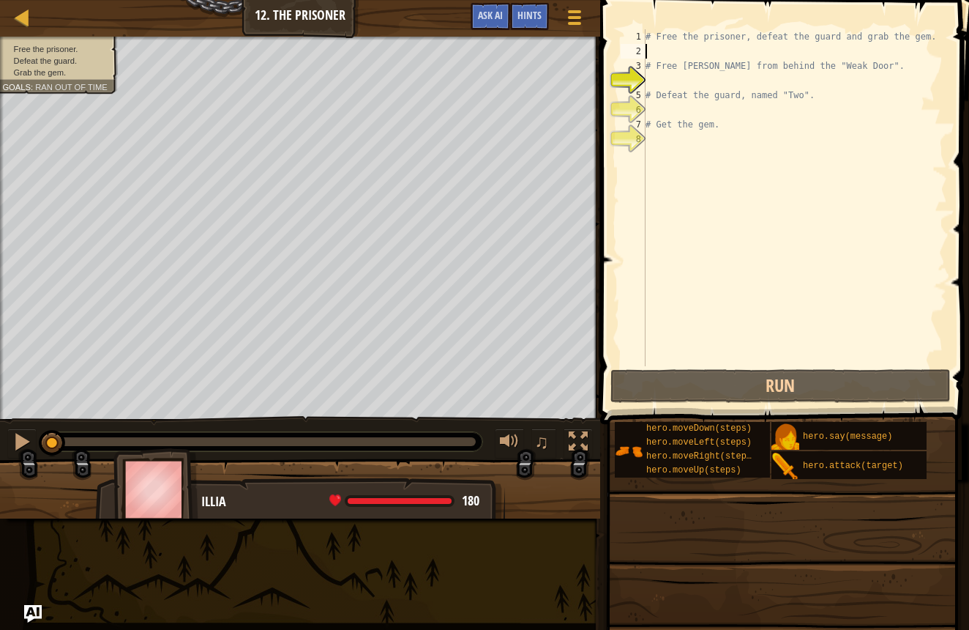
click at [657, 47] on div "# Free the prisoner, defeat the guard and grab the gem. # Free Patrick from beh…" at bounding box center [795, 212] width 305 height 366
click at [649, 77] on div "# Free the prisoner, defeat the guard and grab the gem. # Free Patrick from beh…" at bounding box center [795, 212] width 305 height 366
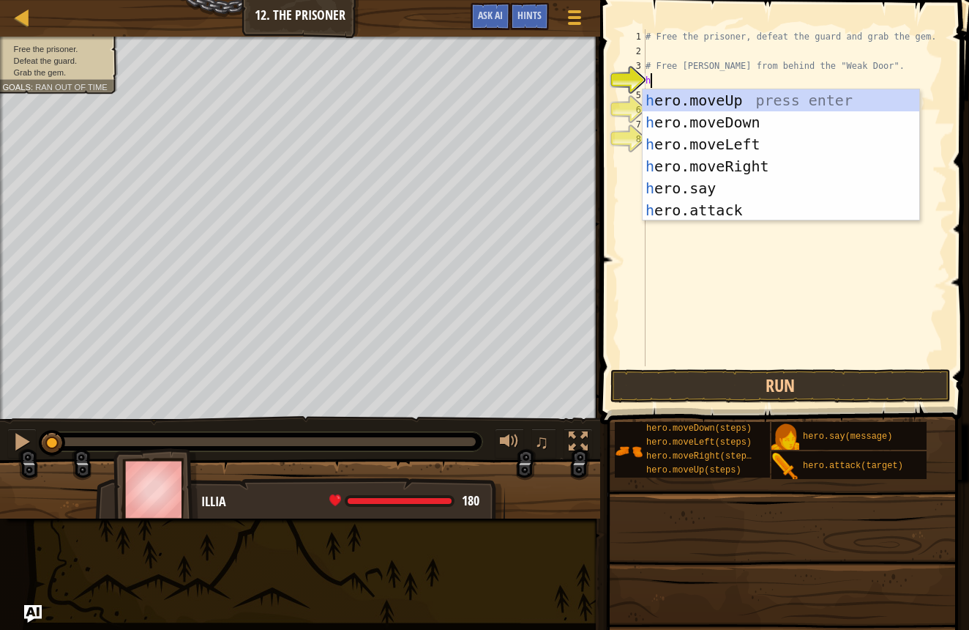
scroll to position [7, 0]
type textarea "hero"
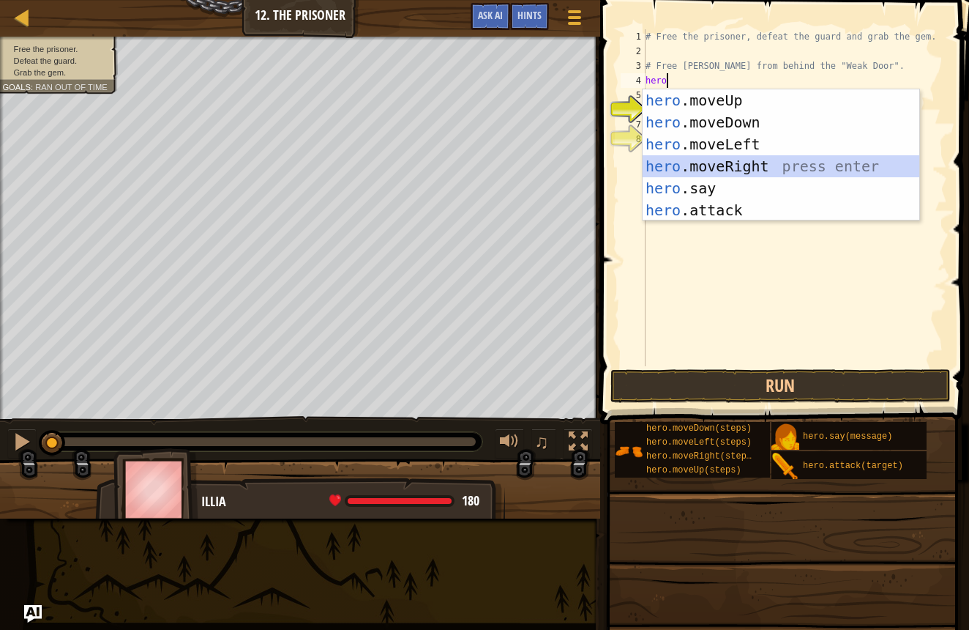
click at [700, 160] on div "hero .moveUp press enter hero .moveDown press enter hero .moveLeft press enter …" at bounding box center [781, 177] width 277 height 176
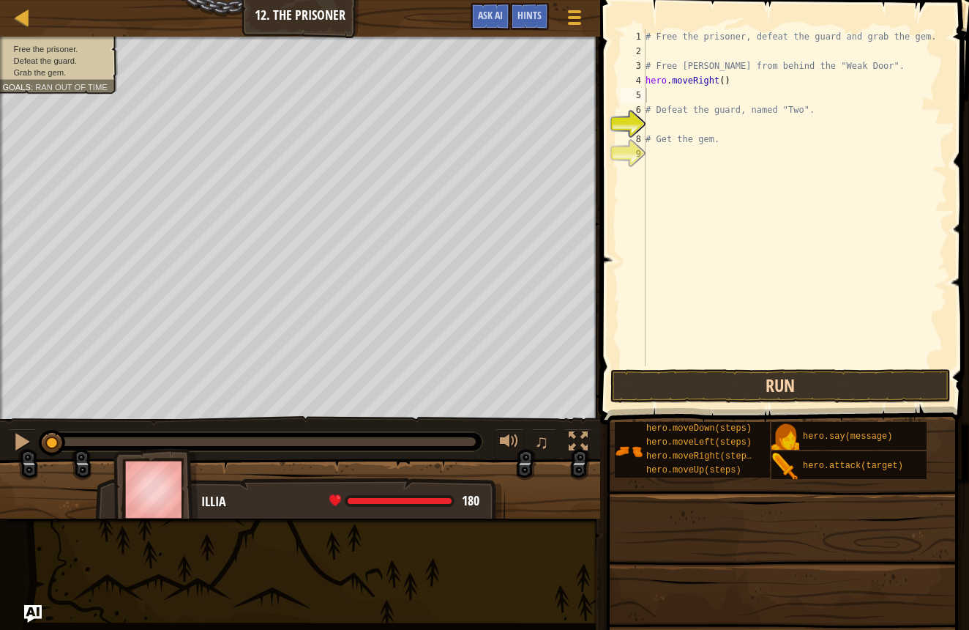
click at [872, 395] on button "Run" at bounding box center [781, 386] width 341 height 34
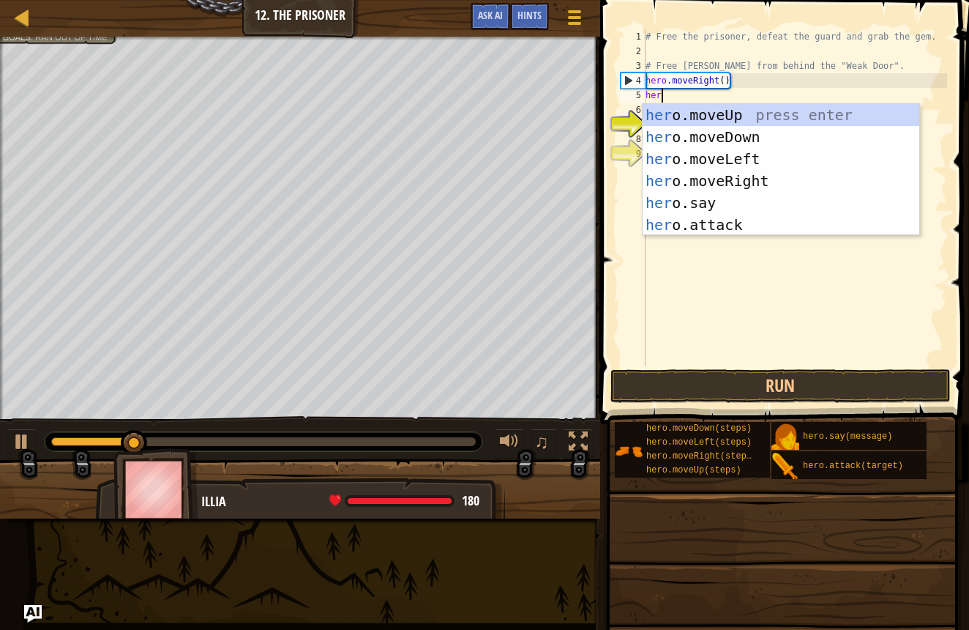
type textarea "hero"
click at [670, 142] on div "hero .moveUp press enter hero .moveDown press enter hero .moveLeft press enter …" at bounding box center [781, 192] width 277 height 176
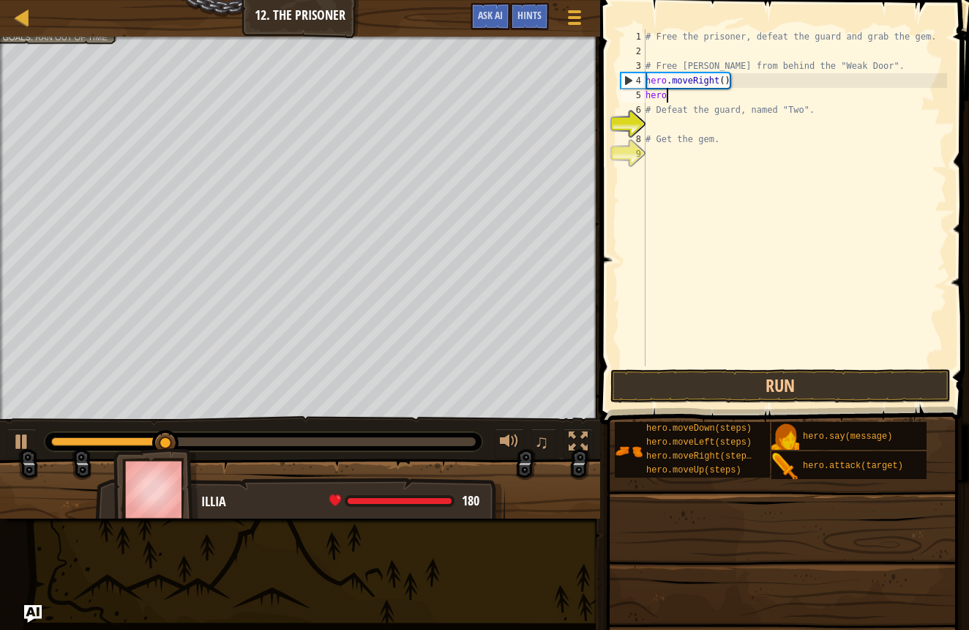
scroll to position [7, 0]
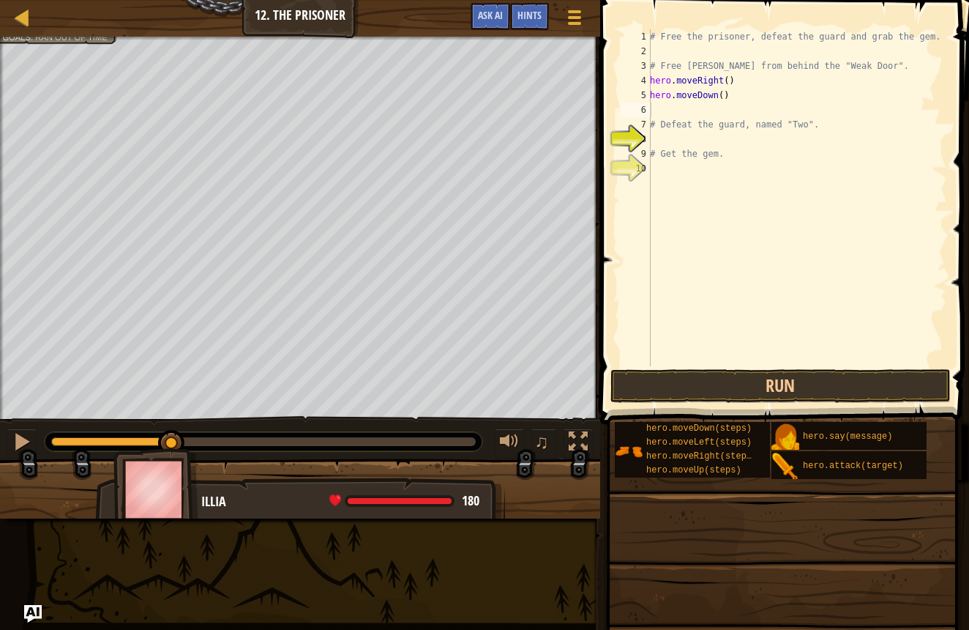
drag, startPoint x: 682, startPoint y: 370, endPoint x: 674, endPoint y: 359, distance: 13.0
click at [676, 362] on div "1 2 3 4 5 6 7 8 9 10 # Free the prisoner, defeat the guard and grab the gem. # …" at bounding box center [782, 240] width 373 height 467
click at [729, 99] on div "# Free the prisoner, defeat the guard and grab the gem. # Free Patrick from beh…" at bounding box center [797, 212] width 300 height 366
click at [704, 392] on button "Run" at bounding box center [781, 386] width 341 height 34
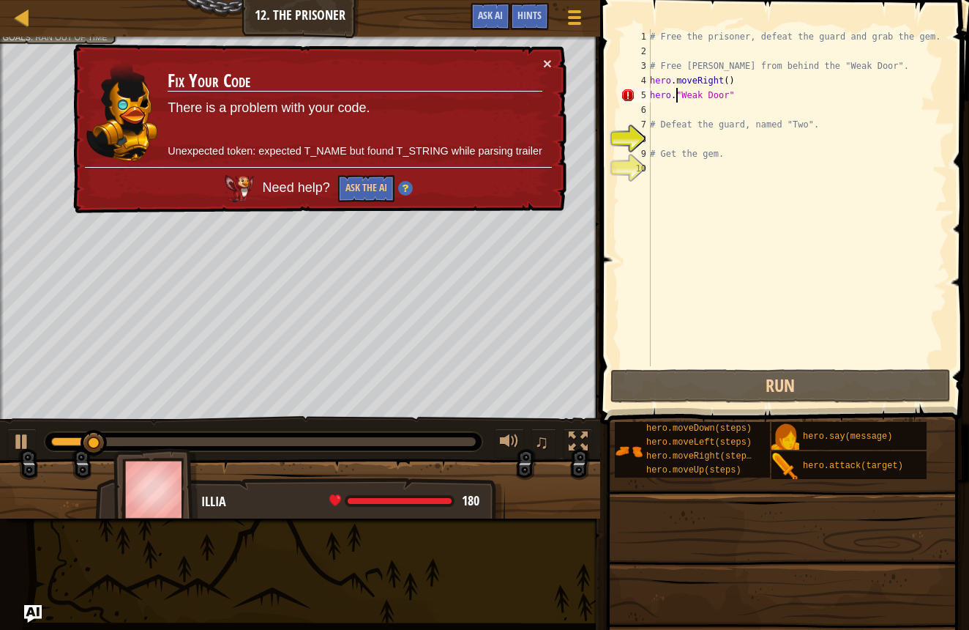
click at [677, 99] on div "# Free the prisoner, defeat the guard and grab the gem. # Free Patrick from beh…" at bounding box center [797, 212] width 300 height 366
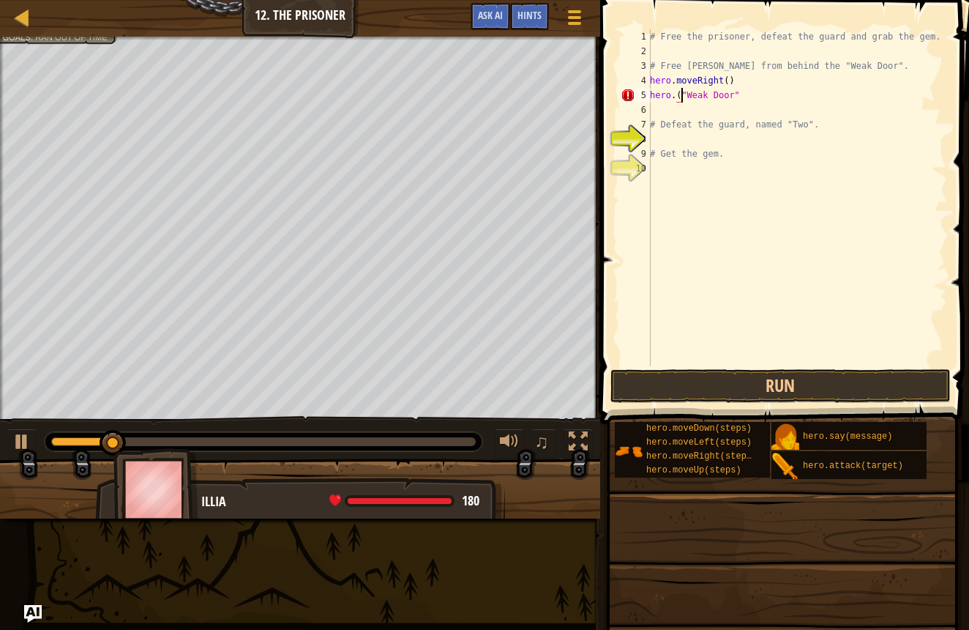
scroll to position [7, 3]
click at [742, 96] on div "# Free the prisoner, defeat the guard and grab the gem. # Free Patrick from beh…" at bounding box center [797, 212] width 300 height 366
click at [727, 409] on span at bounding box center [782, 622] width 359 height 433
click at [737, 402] on div "hero.("Weak Door") 1 2 3 4 5 6 7 8 9 10 # Free the prisoner, defeat the guard a…" at bounding box center [782, 240] width 373 height 467
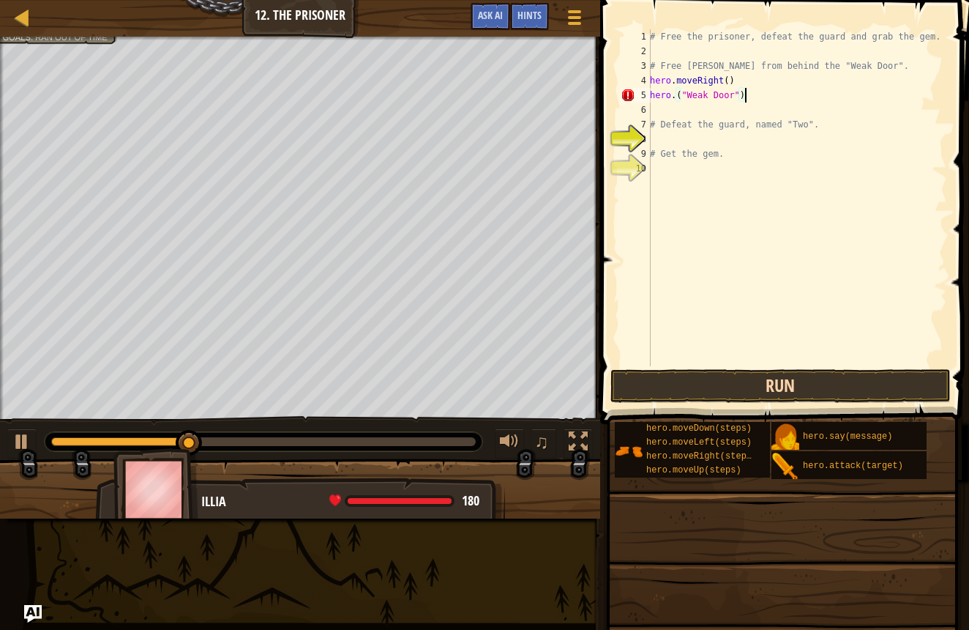
click at [738, 401] on button "Run" at bounding box center [781, 386] width 341 height 34
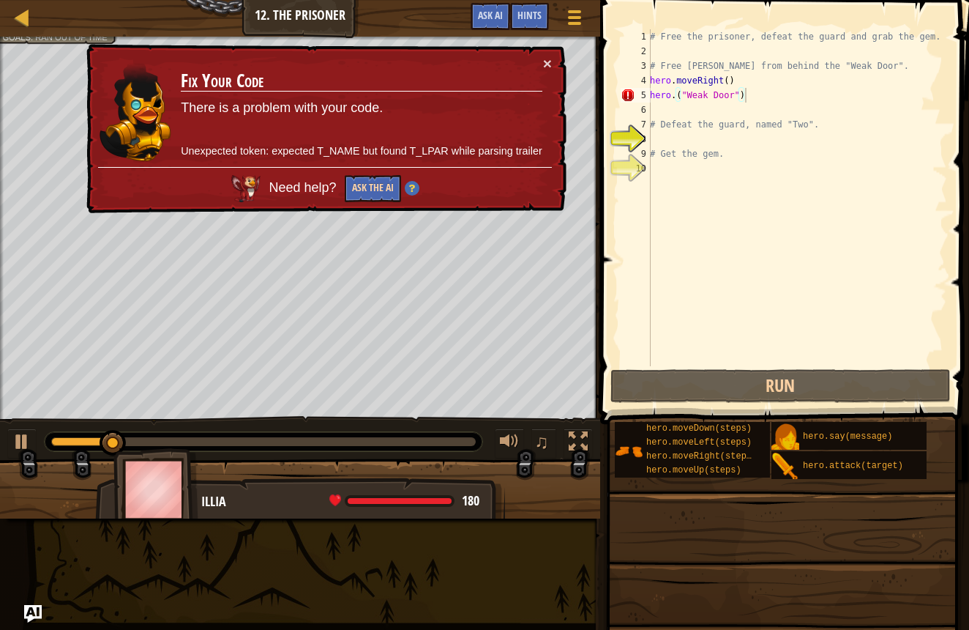
click at [380, 175] on button "Ask the AI" at bounding box center [373, 188] width 56 height 27
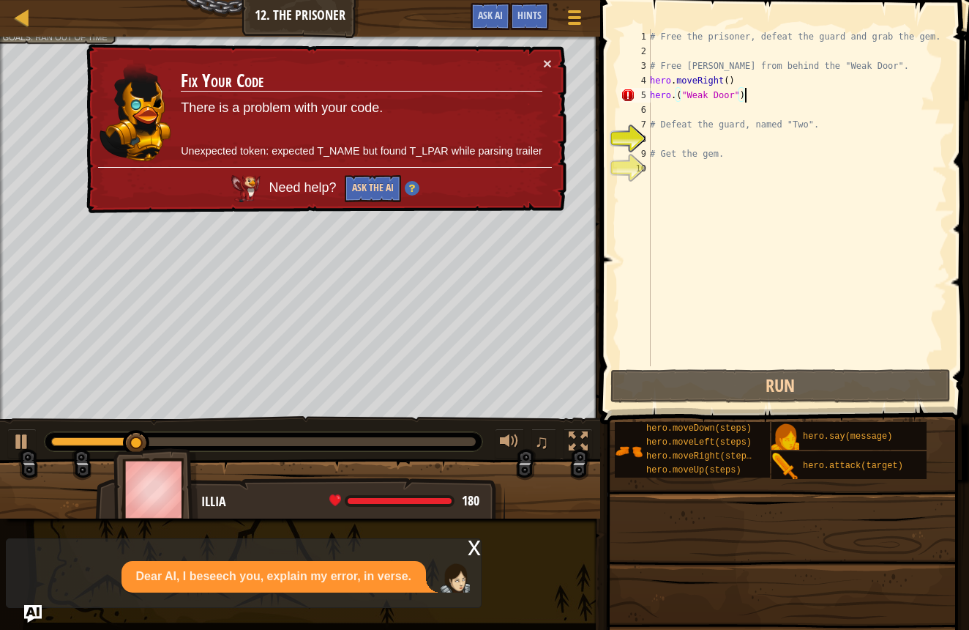
click at [364, 192] on button "Ask the AI" at bounding box center [373, 188] width 56 height 27
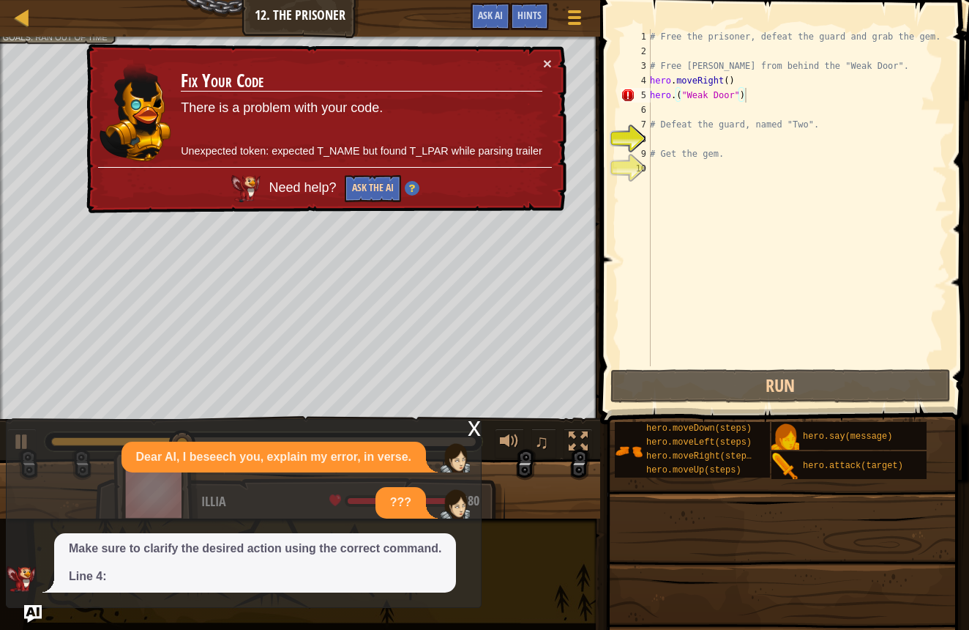
click at [359, 187] on button "Ask the AI" at bounding box center [373, 188] width 56 height 27
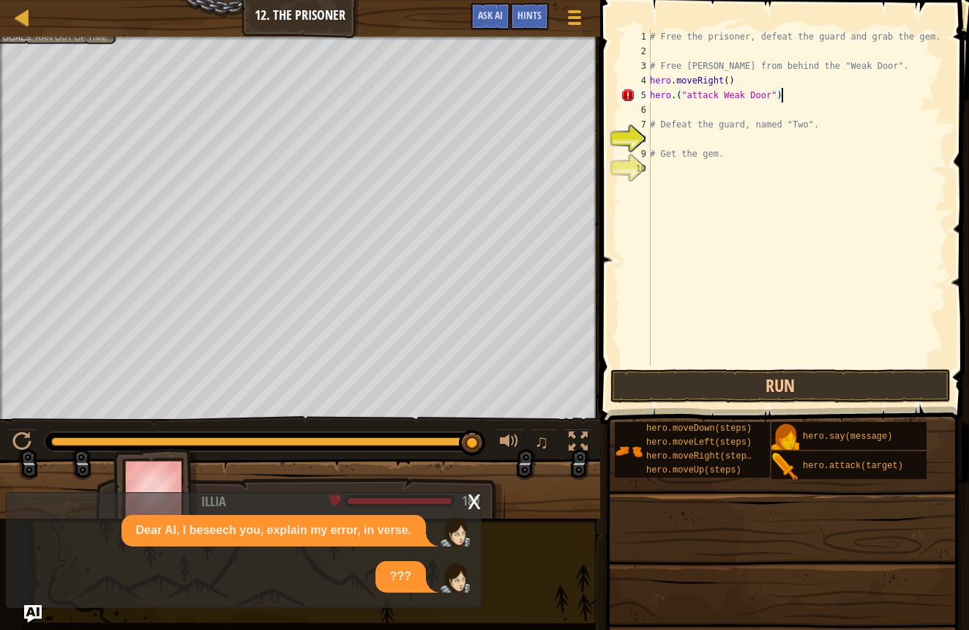
scroll to position [7, 10]
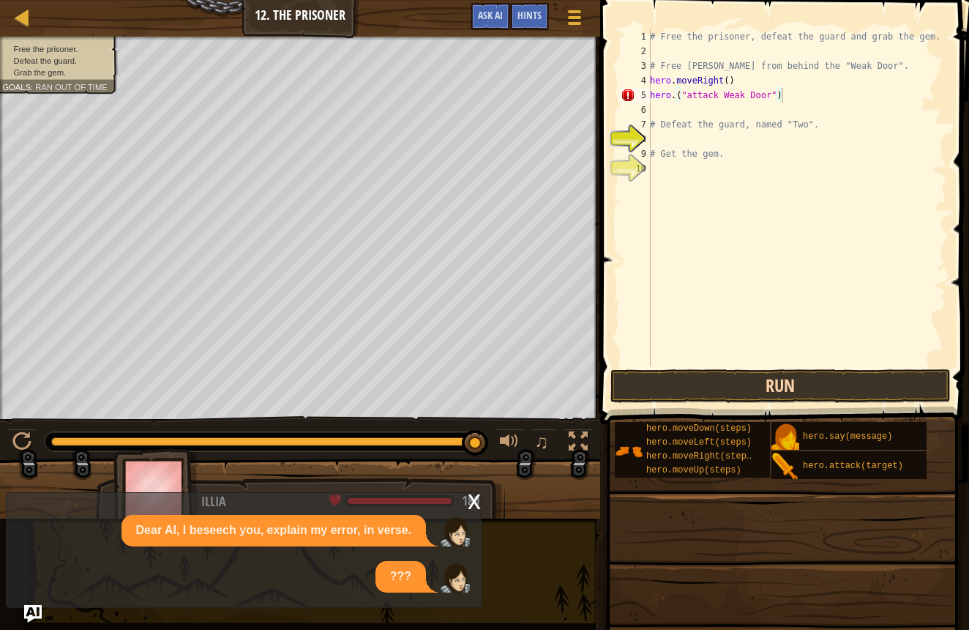
click at [652, 376] on button "Run" at bounding box center [781, 386] width 341 height 34
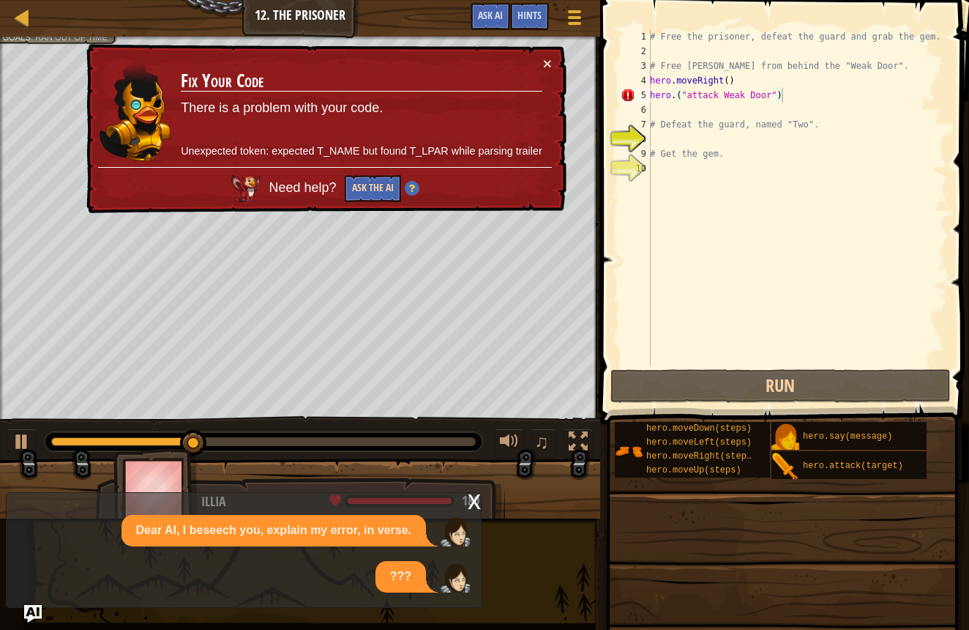
click at [365, 186] on button "Ask the AI" at bounding box center [373, 188] width 56 height 27
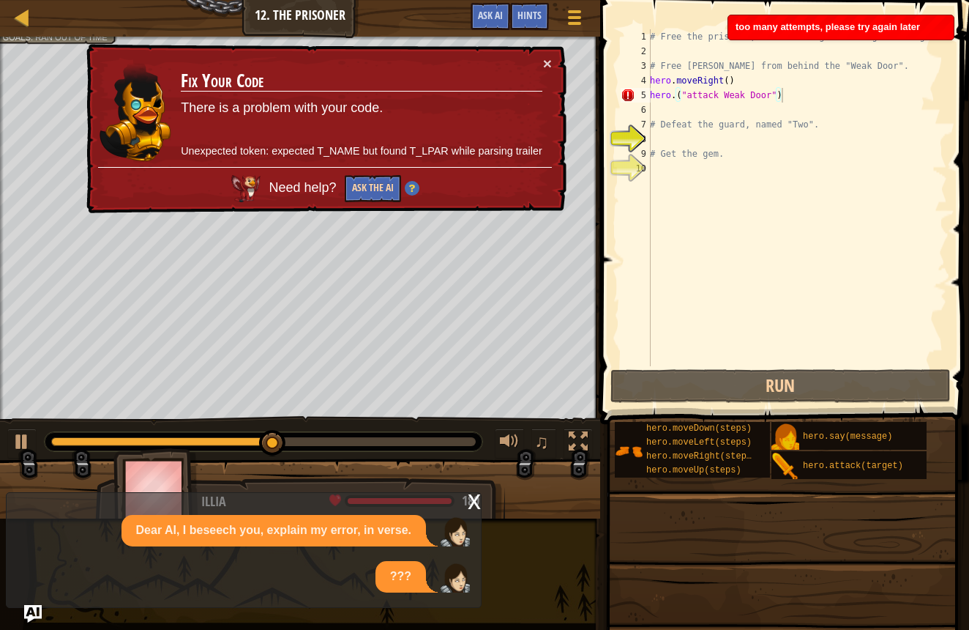
click at [368, 175] on button "Ask the AI" at bounding box center [373, 188] width 56 height 27
click at [515, 25] on div "Hints" at bounding box center [529, 16] width 39 height 27
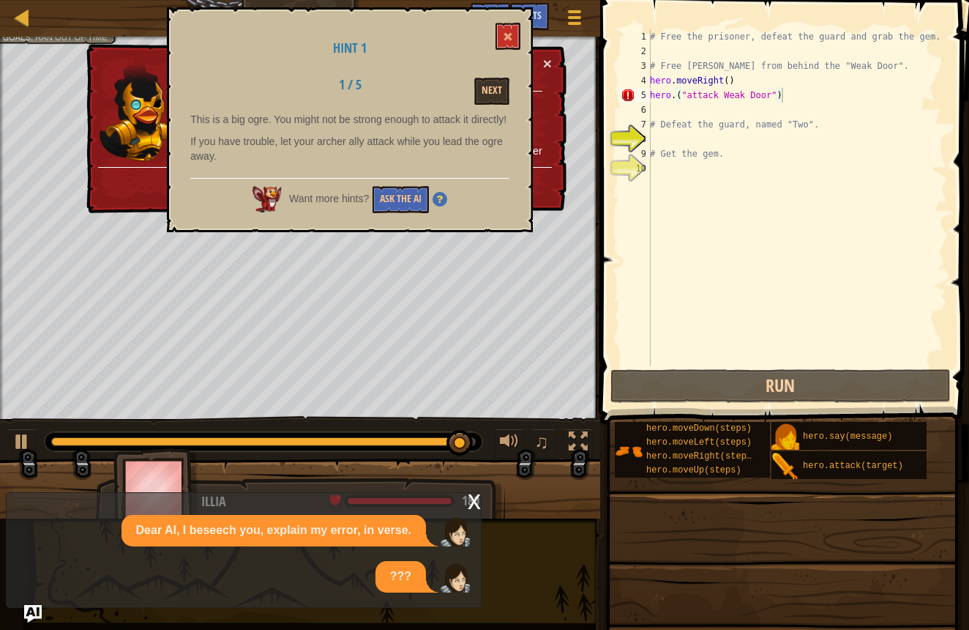
click at [485, 105] on div "Hint 1 1 / 5 Next This is a big ogre. You might not be strong enough to attack …" at bounding box center [350, 119] width 366 height 225
click at [483, 94] on button "Next" at bounding box center [491, 91] width 35 height 27
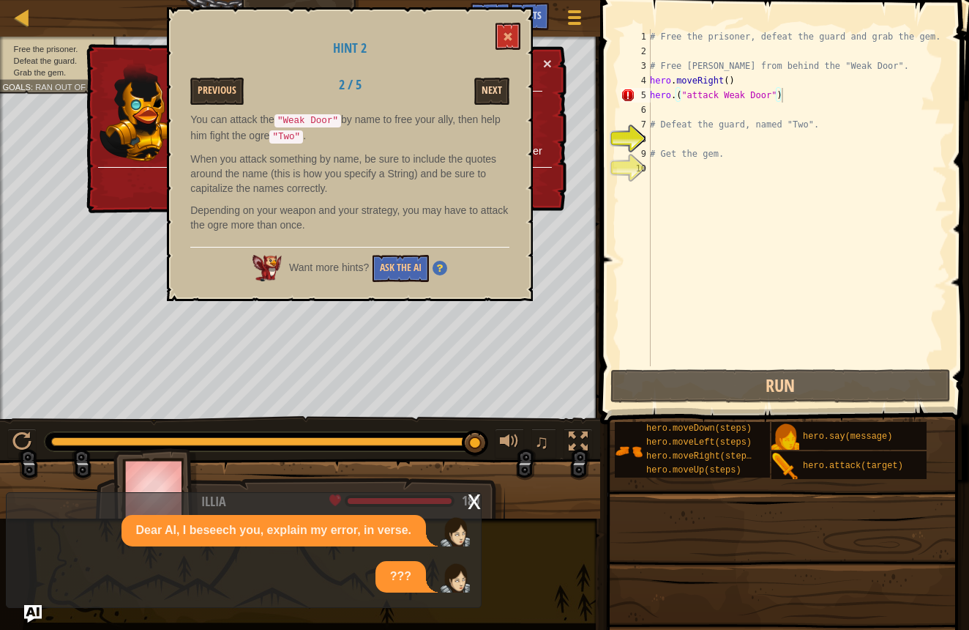
click at [479, 91] on button "Next" at bounding box center [491, 91] width 35 height 27
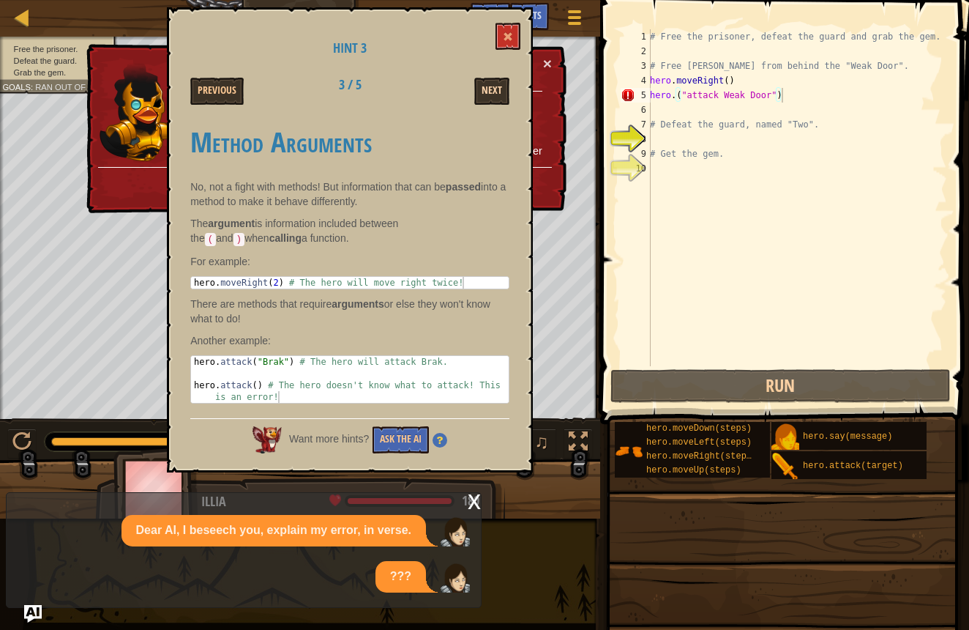
click at [474, 94] on div "Next" at bounding box center [463, 91] width 113 height 27
click at [493, 94] on button "Next" at bounding box center [491, 91] width 35 height 27
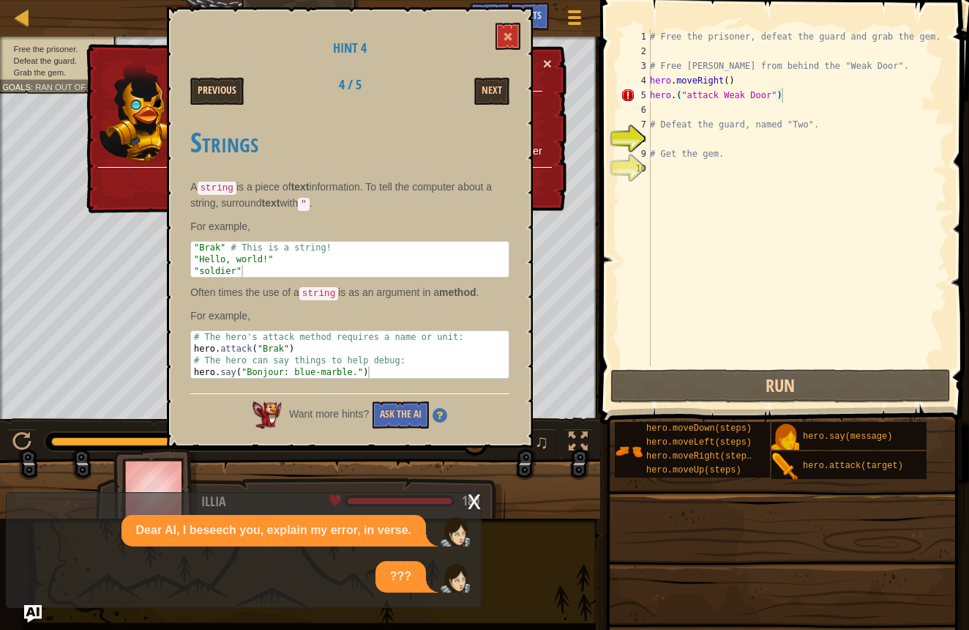
click at [210, 100] on button "Previous" at bounding box center [216, 91] width 53 height 27
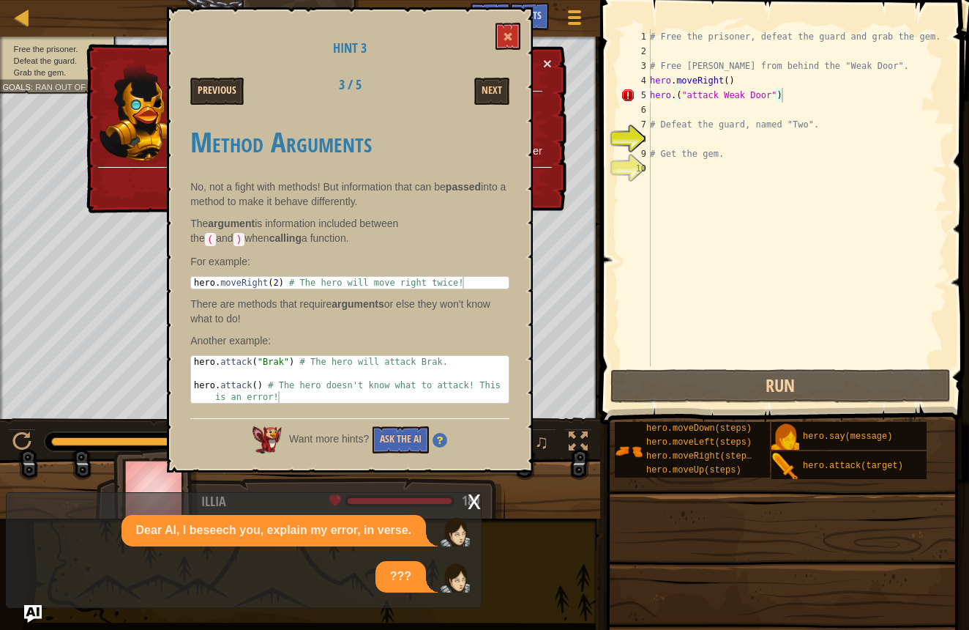
click at [210, 90] on button "Previous" at bounding box center [216, 91] width 53 height 27
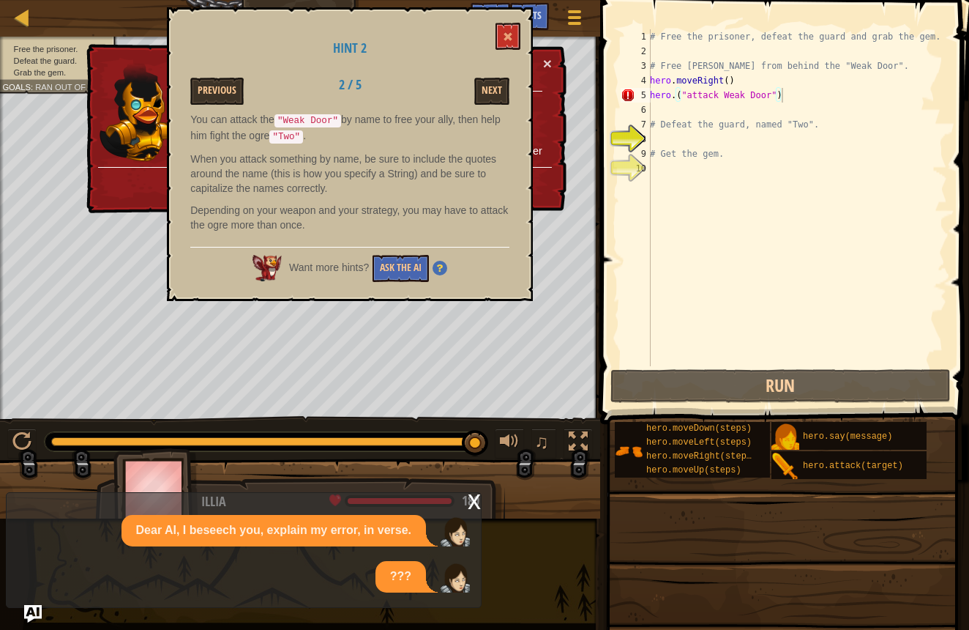
click at [504, 33] on button at bounding box center [508, 36] width 25 height 27
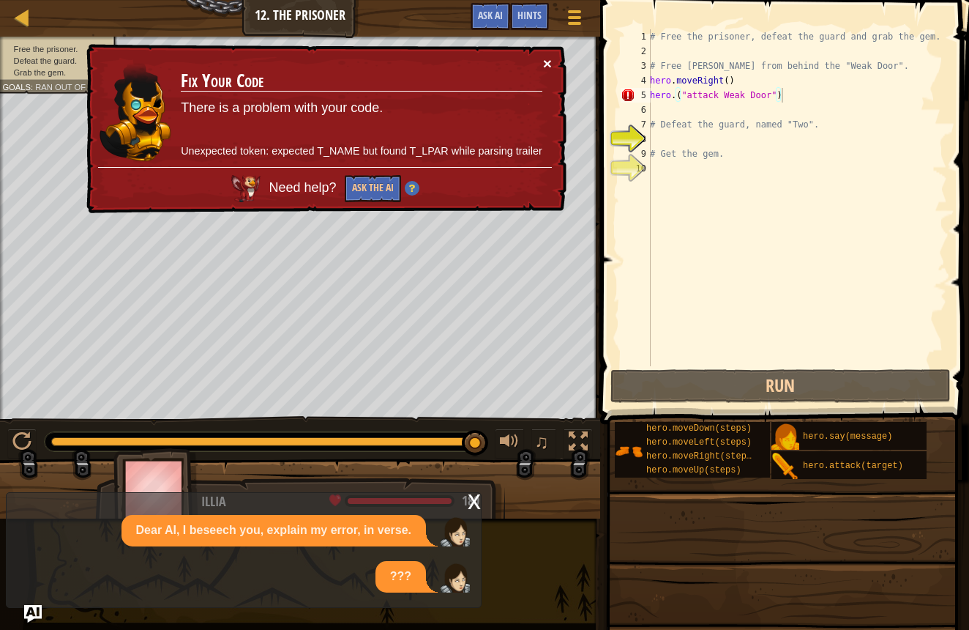
click at [551, 63] on button "×" at bounding box center [547, 63] width 9 height 15
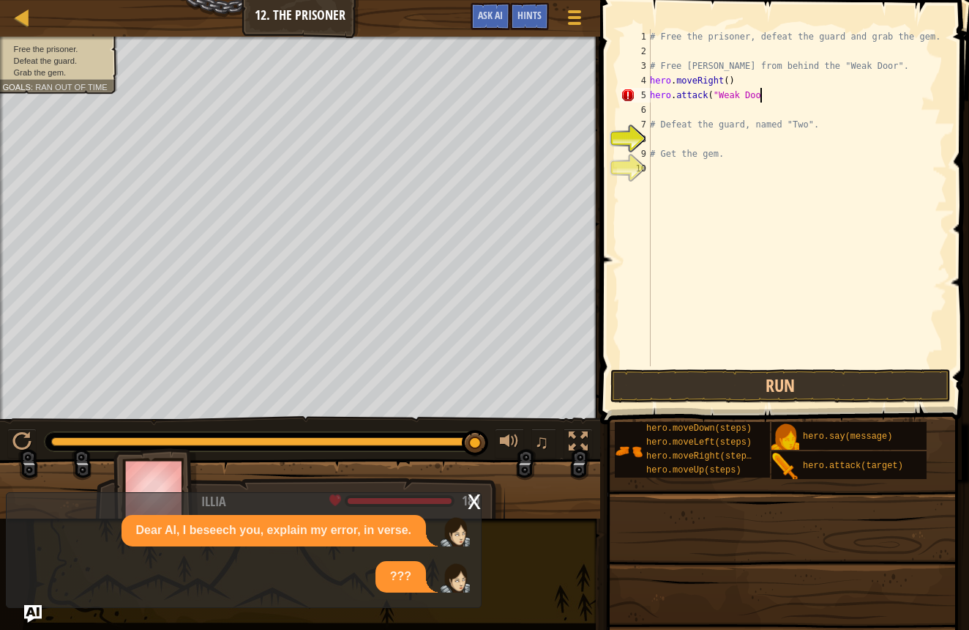
scroll to position [7, 9]
type textarea "hero.attack("Weak Door")"
drag, startPoint x: 778, startPoint y: 335, endPoint x: 791, endPoint y: 391, distance: 57.9
click at [778, 338] on div "# Free the prisoner, defeat the guard and grab the gem. # Free Patrick from beh…" at bounding box center [797, 212] width 300 height 366
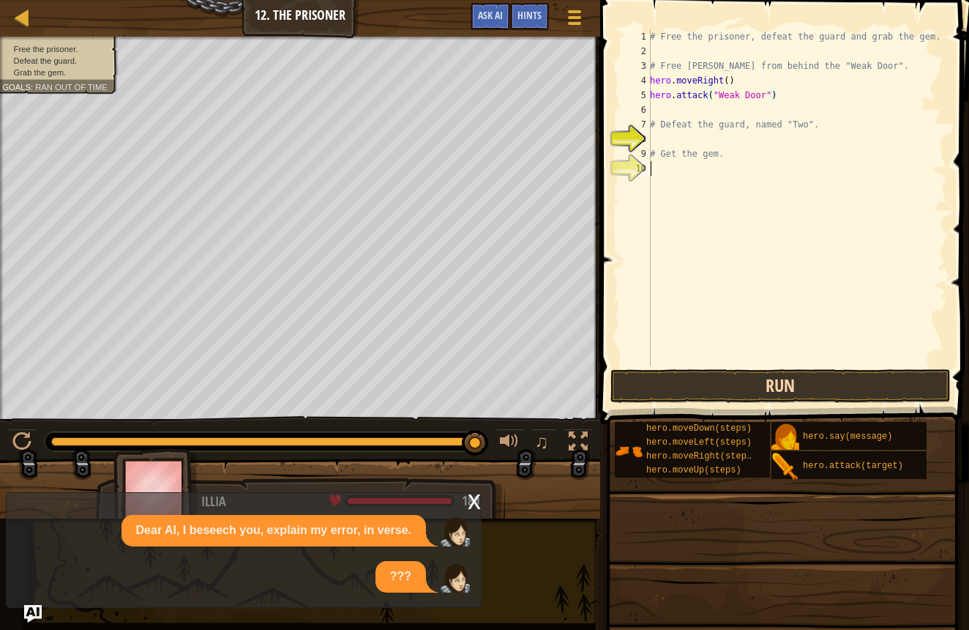
scroll to position [7, 0]
click at [789, 381] on button "Run" at bounding box center [781, 386] width 341 height 34
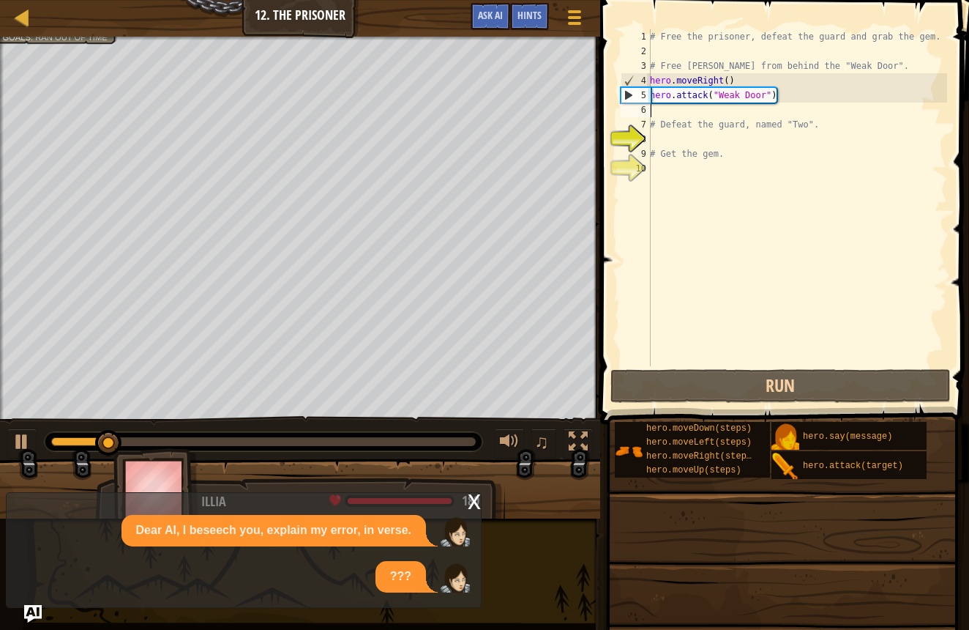
click at [659, 104] on div "# Free the prisoner, defeat the guard and grab the gem. # Free Patrick from beh…" at bounding box center [797, 212] width 300 height 366
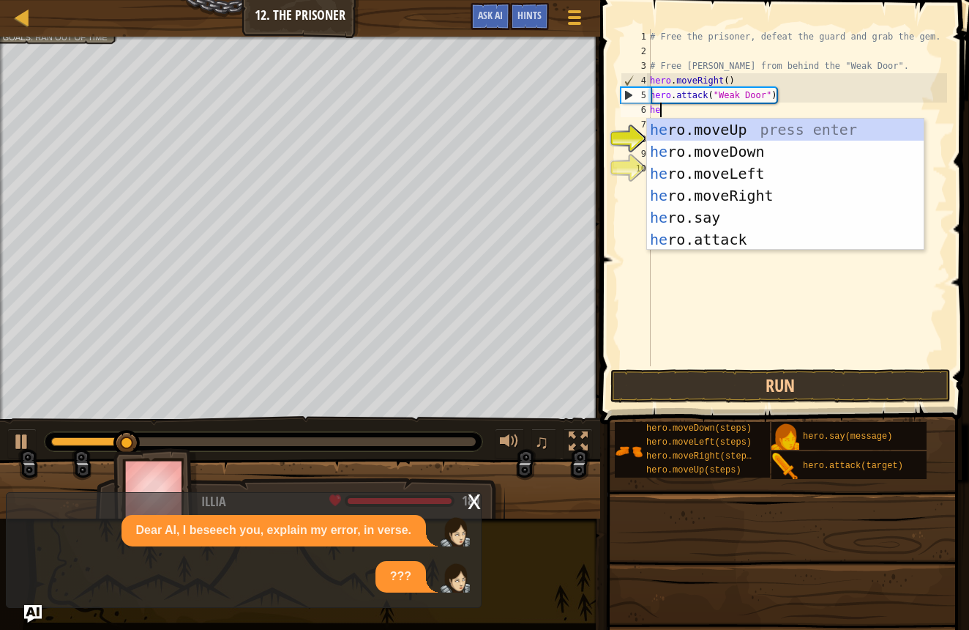
type textarea "hero"
click at [780, 189] on div "hero .moveUp press enter hero .moveDown press enter hero .moveLeft press enter …" at bounding box center [785, 207] width 277 height 176
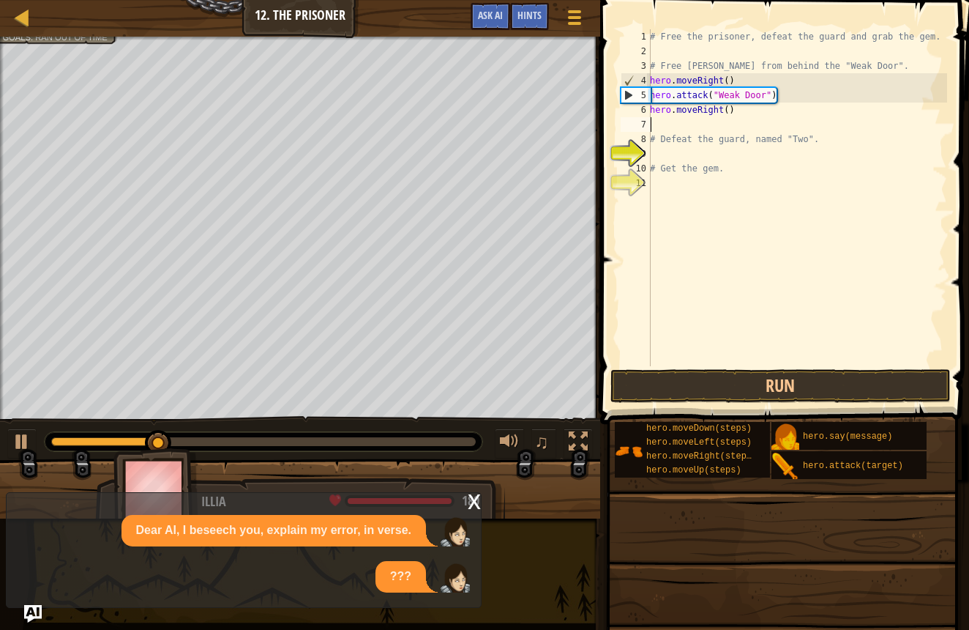
scroll to position [7, 0]
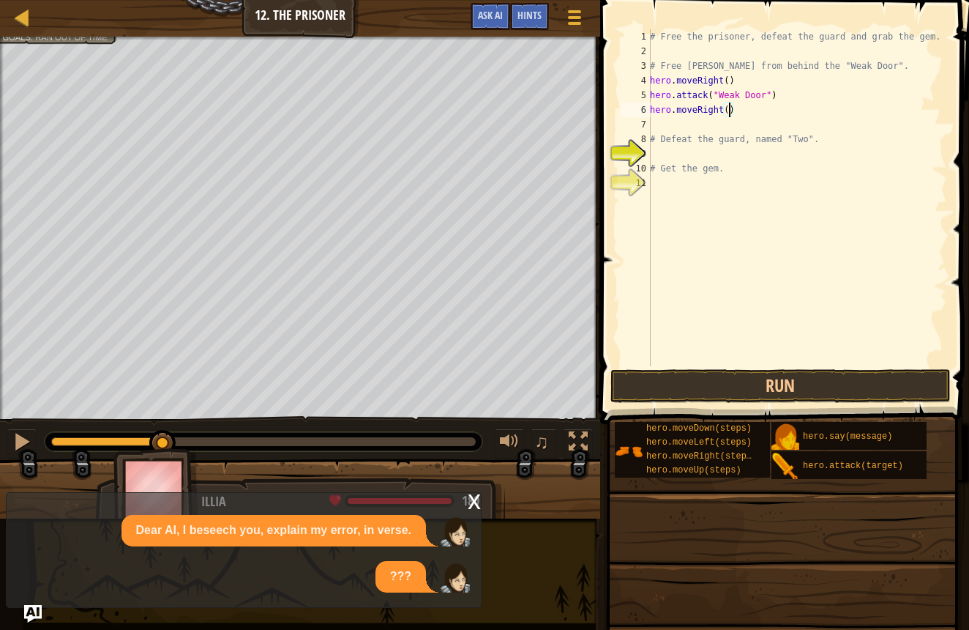
drag, startPoint x: 727, startPoint y: 108, endPoint x: 708, endPoint y: 130, distance: 29.1
click at [727, 108] on div "# Free the prisoner, defeat the guard and grab the gem. # Free Patrick from beh…" at bounding box center [797, 212] width 300 height 366
click at [624, 340] on div "Map Introduction to Computer Science 12. The Prisoner Game Menu Done Hints Ask …" at bounding box center [484, 315] width 969 height 630
click at [648, 354] on div "hero.moveRight(2) 1 2 3 4 5 6 7 8 9 10 11 # Free the prisoner, defeat the guard…" at bounding box center [782, 240] width 373 height 467
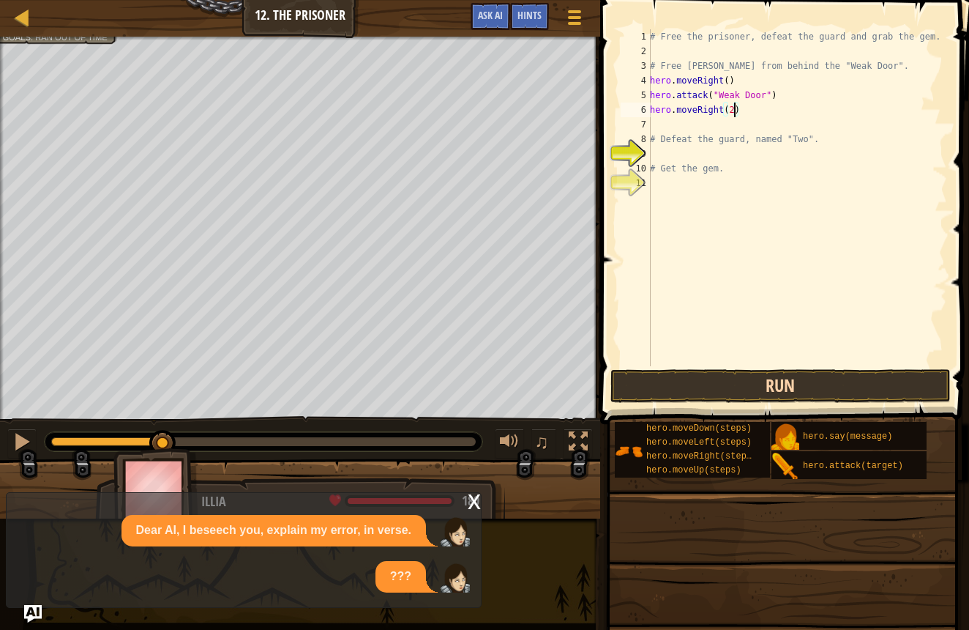
click at [643, 373] on button "Run" at bounding box center [781, 386] width 341 height 34
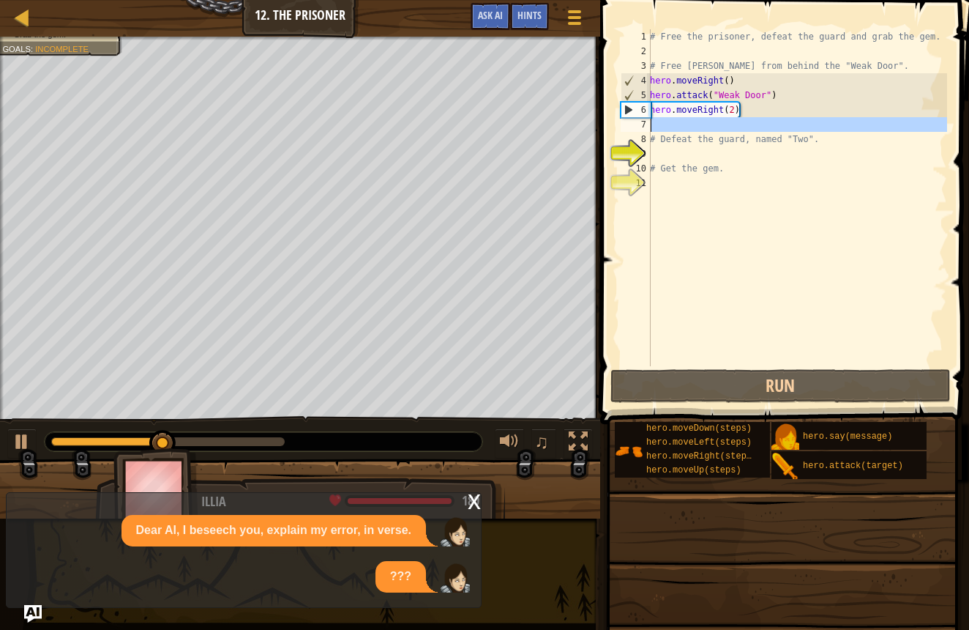
click at [650, 127] on div "7" at bounding box center [636, 124] width 30 height 15
type textarea "# Defeat the guard, named "Two"."
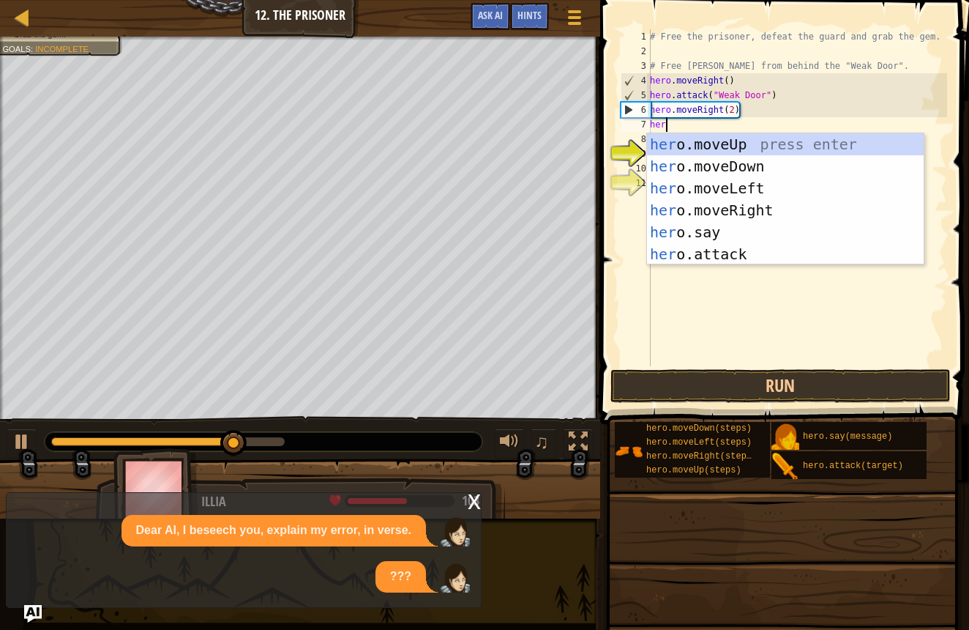
scroll to position [7, 0]
type textarea "h"
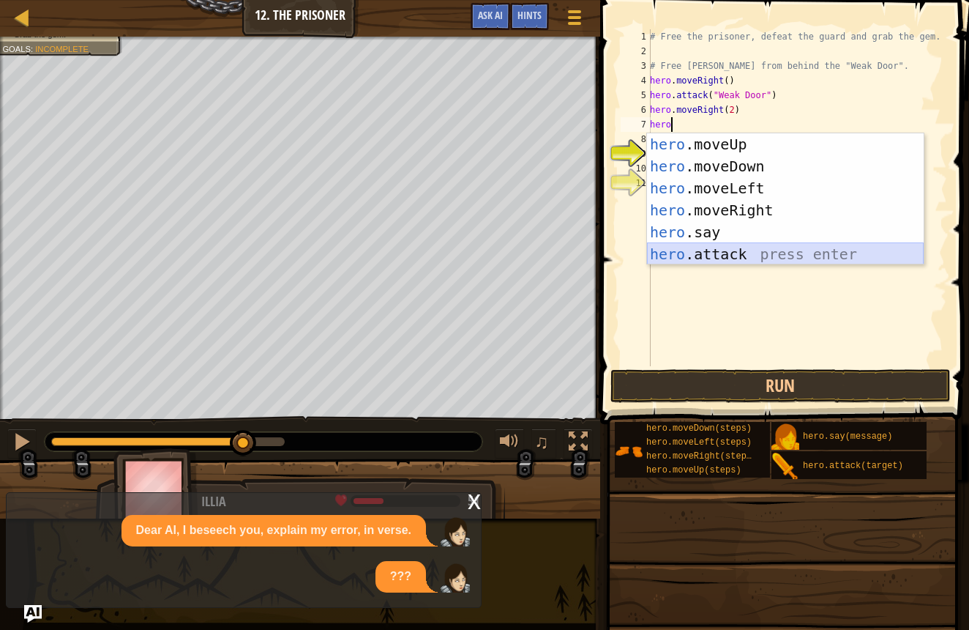
click at [648, 245] on div "hero .moveUp press enter hero .moveDown press enter hero .moveLeft press enter …" at bounding box center [785, 221] width 277 height 176
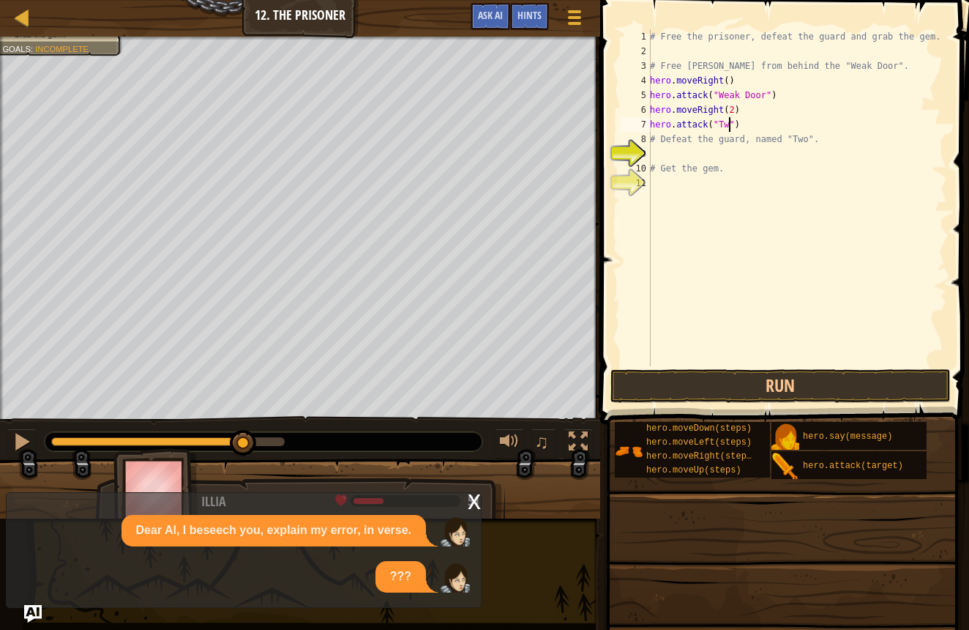
scroll to position [7, 7]
drag, startPoint x: 756, startPoint y: 121, endPoint x: 642, endPoint y: 108, distance: 115.0
click at [643, 108] on div "hero.attack("Two") 1 2 3 4 5 6 7 8 9 10 11 # Free the prisoner, defeat the guar…" at bounding box center [782, 197] width 329 height 337
click at [728, 167] on div "# Free the prisoner, defeat the guard and grab the gem. # Free Patrick from beh…" at bounding box center [797, 212] width 300 height 366
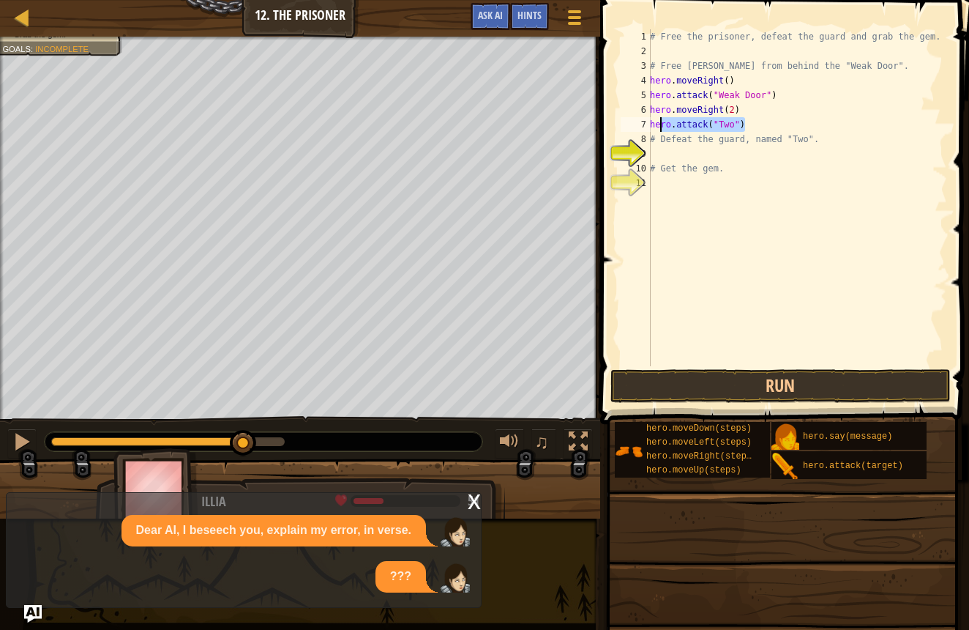
drag, startPoint x: 744, startPoint y: 129, endPoint x: 648, endPoint y: 123, distance: 96.1
click at [648, 123] on div "# Get the gem. 1 2 3 4 5 6 7 8 9 10 11 # Free the prisoner, defeat the guard an…" at bounding box center [782, 197] width 329 height 337
type textarea "hero.attack("Two")"
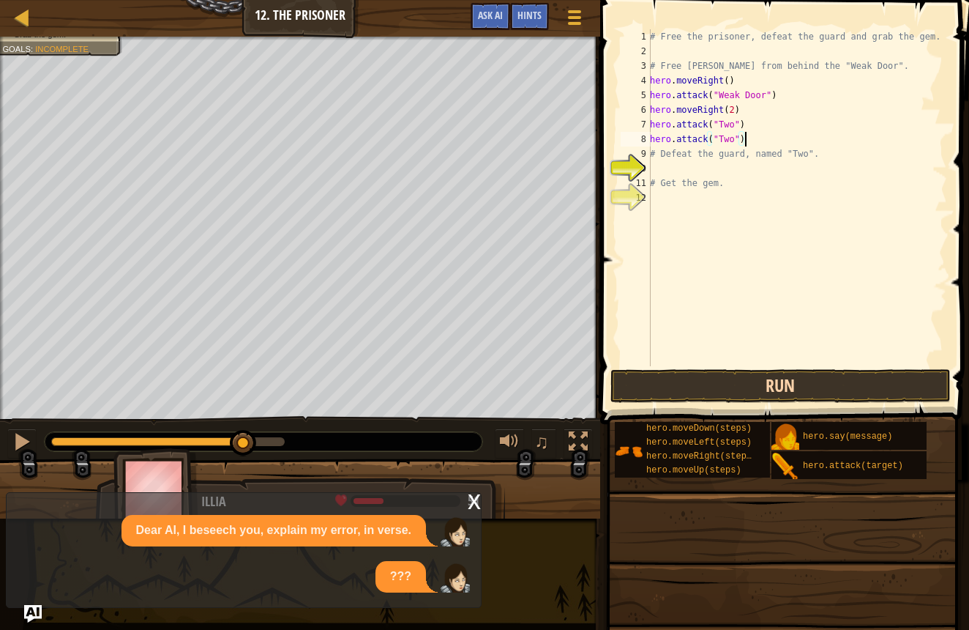
click at [838, 391] on button "Run" at bounding box center [781, 386] width 341 height 34
